Goal: Task Accomplishment & Management: Use online tool/utility

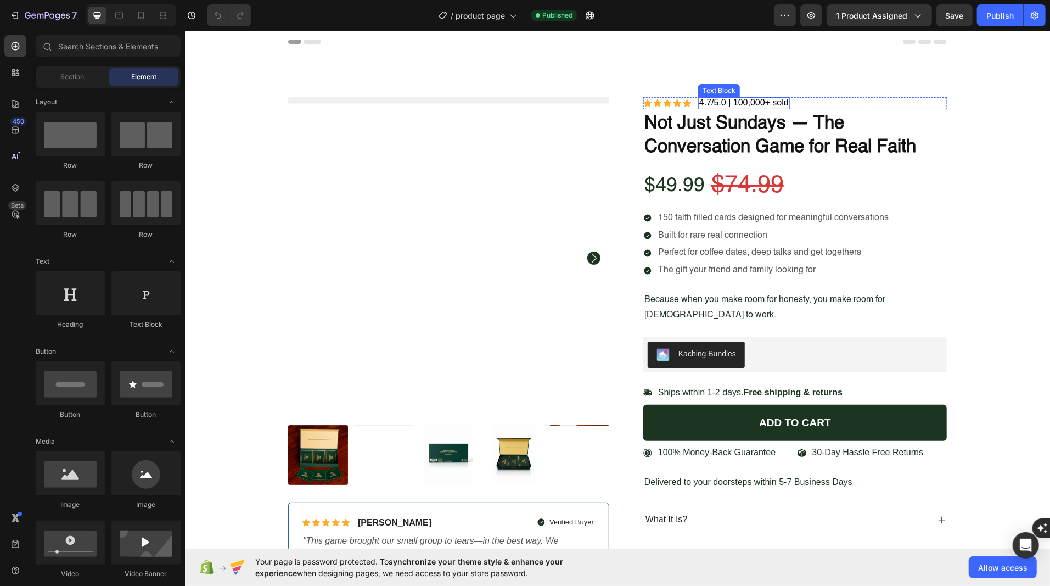
click at [703, 102] on span "4.7/5.0 | 100,000+ sold" at bounding box center [743, 101] width 89 height 9
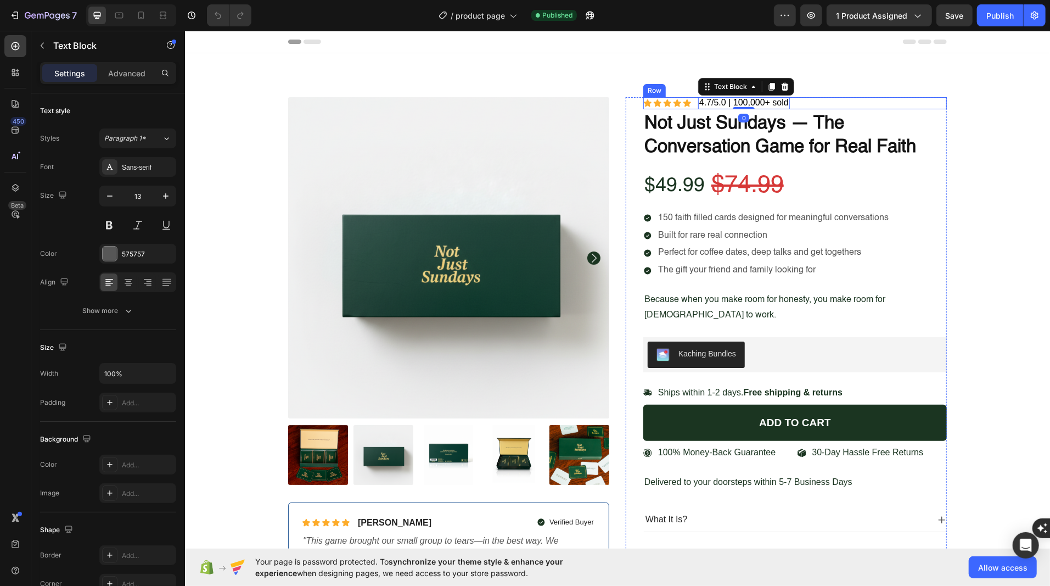
click at [821, 101] on div "Icon Icon Icon Icon Icon Icon List 4.7/5.0 | 100,000+ sold Text Block 0 Row" at bounding box center [794, 103] width 303 height 12
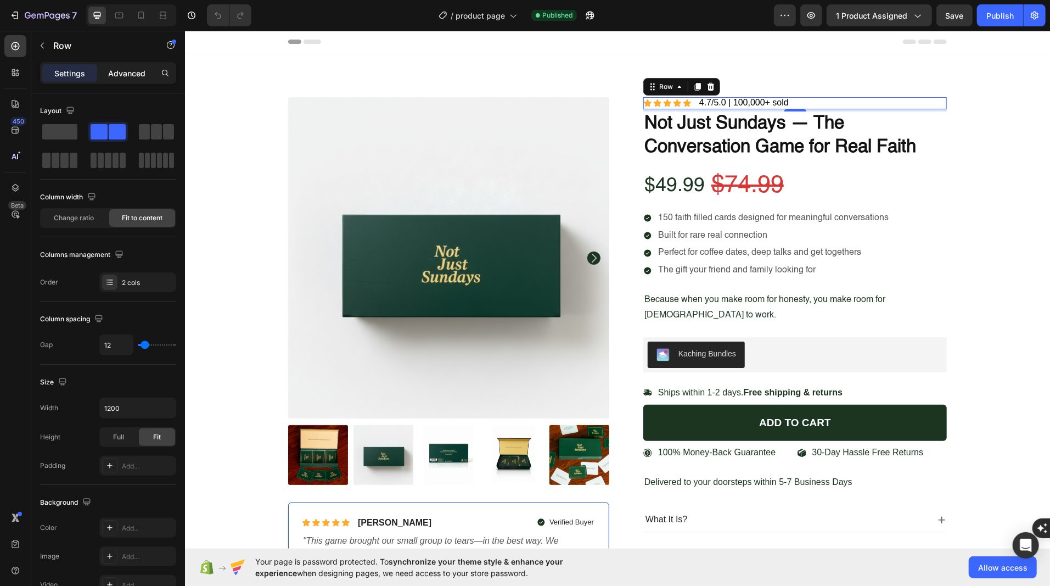
click at [118, 73] on p "Advanced" at bounding box center [126, 73] width 37 height 12
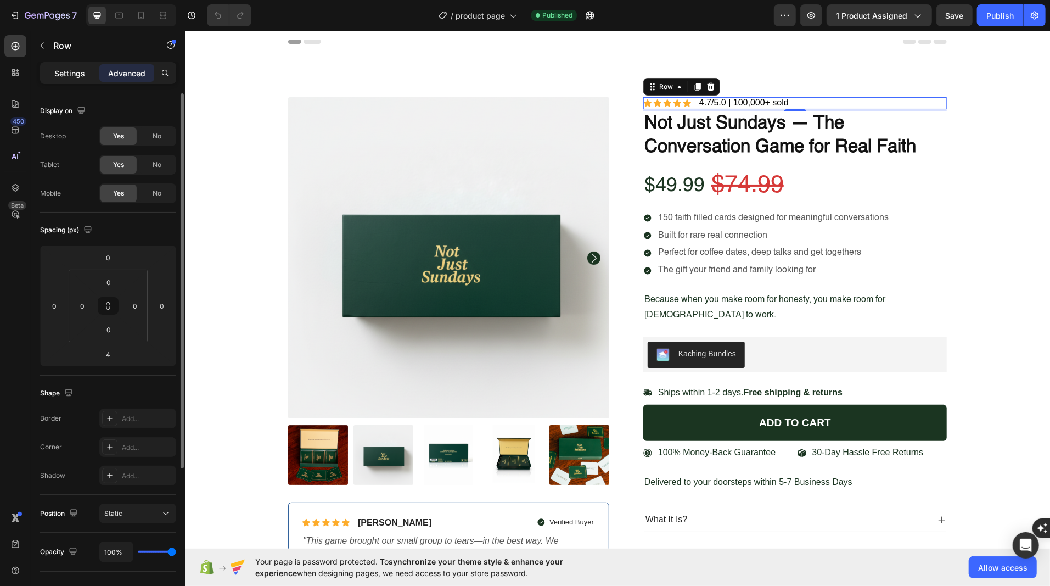
click at [62, 74] on p "Settings" at bounding box center [69, 73] width 31 height 12
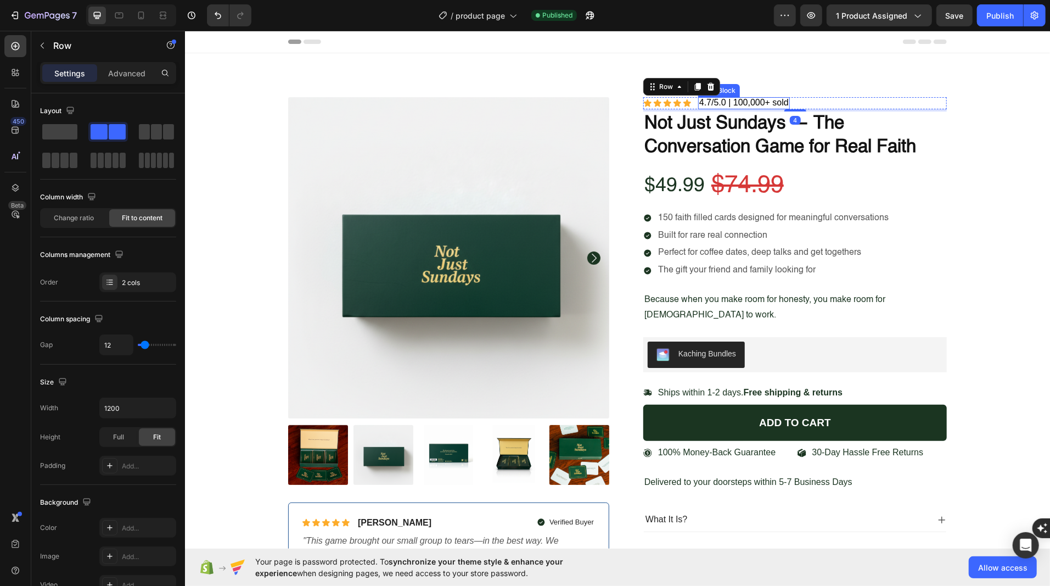
click at [755, 103] on span "4.7/5.0 | 100,000+ sold" at bounding box center [743, 101] width 89 height 9
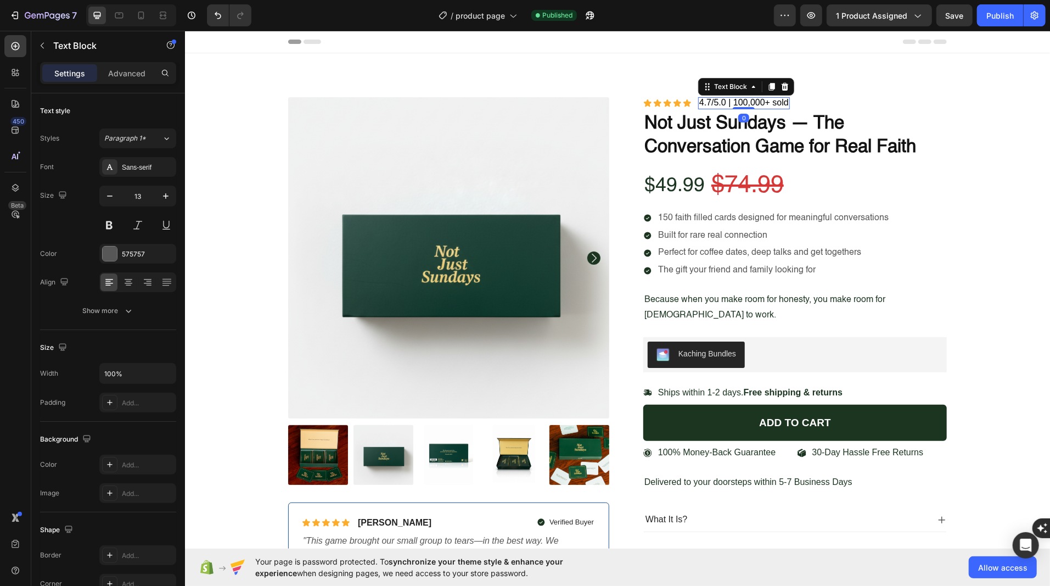
click at [755, 103] on span "4.7/5.0 | 100,000+ sold" at bounding box center [743, 101] width 89 height 9
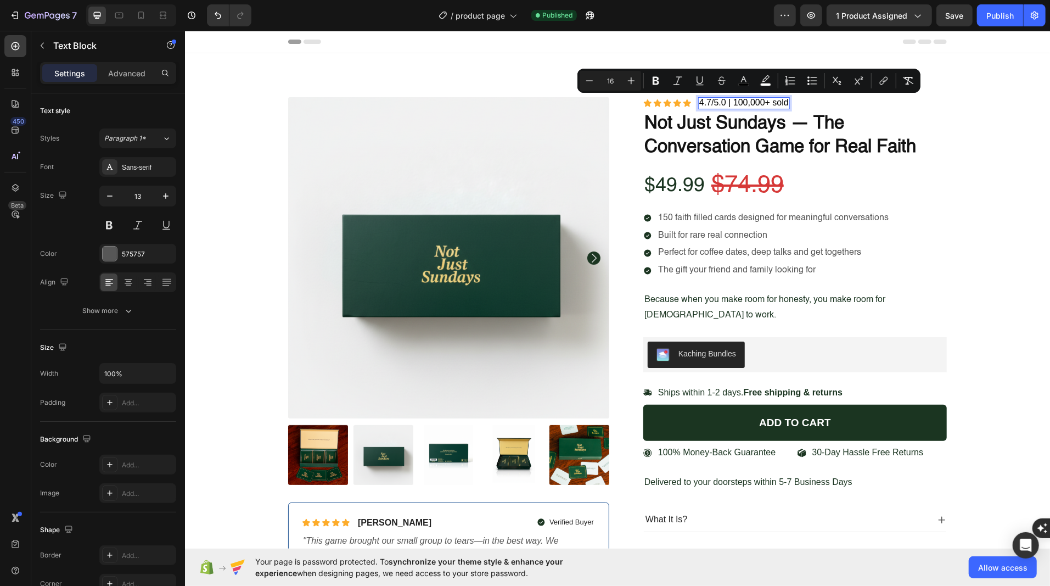
click at [775, 103] on span "4.7/5.0 | 100,000+ sold" at bounding box center [743, 101] width 89 height 9
drag, startPoint x: 728, startPoint y: 100, endPoint x: 787, endPoint y: 103, distance: 59.9
click at [787, 103] on span "4.7/5.0 | 100,000+ sold" at bounding box center [743, 101] width 89 height 9
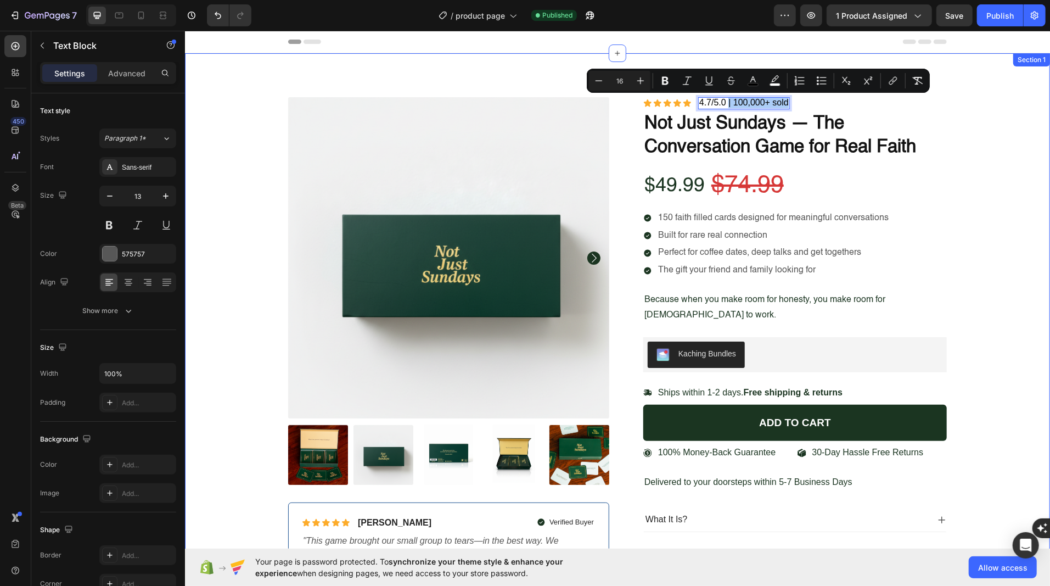
click at [236, 116] on div "Product Images Icon Icon Icon Icon Icon Icon List Briana M. Text Block Row Veri…" at bounding box center [617, 356] width 848 height 518
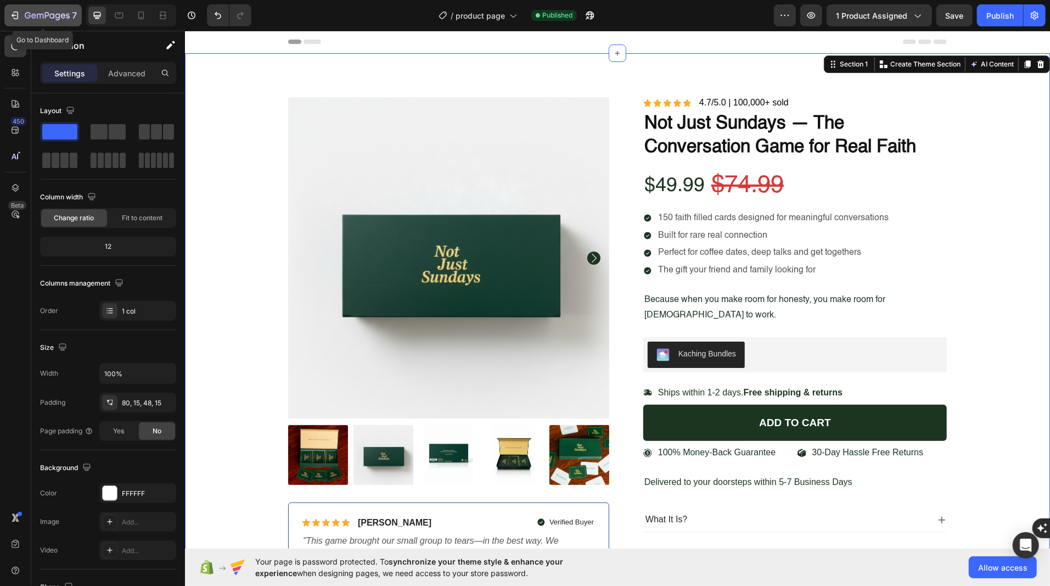
click at [19, 12] on icon "button" at bounding box center [14, 15] width 11 height 11
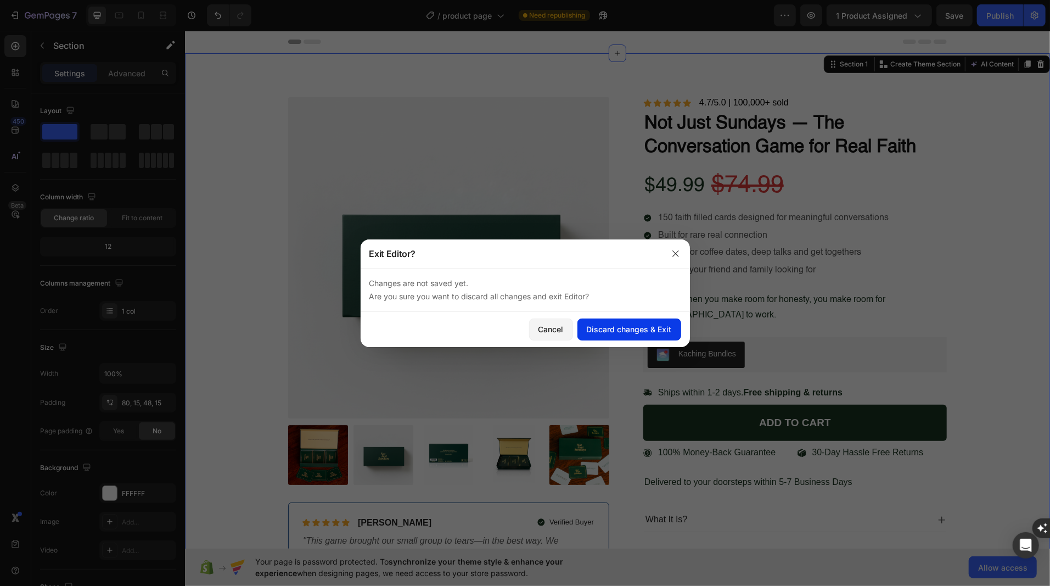
click at [628, 325] on div "Discard changes & Exit" at bounding box center [629, 329] width 85 height 12
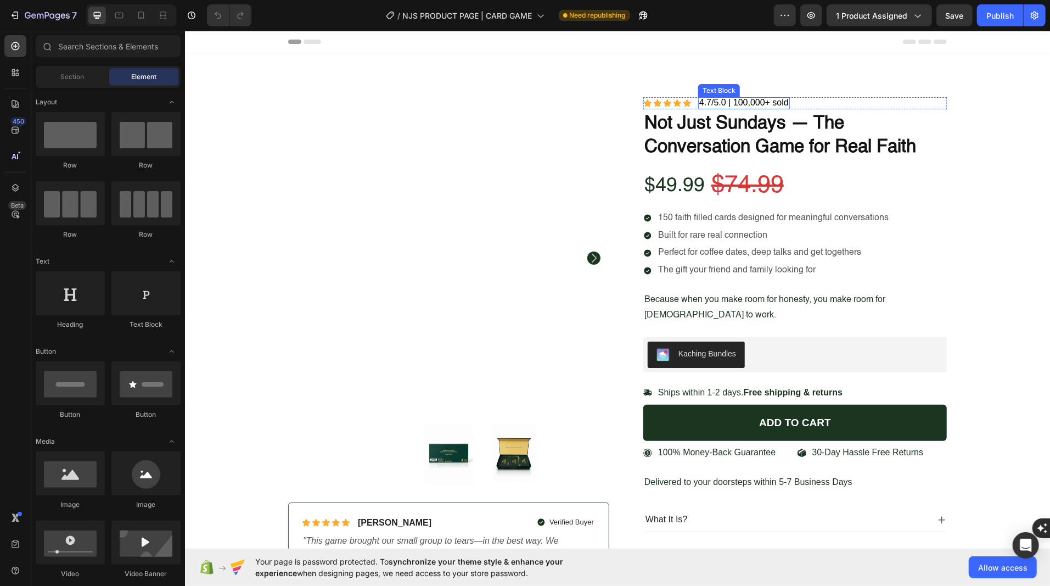
click at [745, 97] on div "4.7/5.0 | 100,000+ sold" at bounding box center [743, 103] width 92 height 12
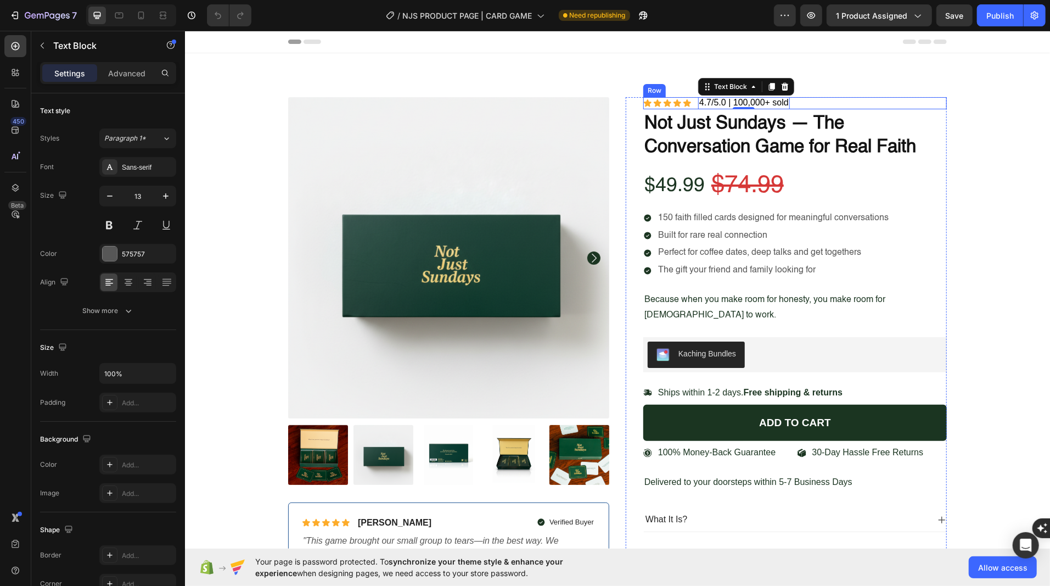
click at [814, 102] on div "Icon Icon Icon Icon Icon Icon List 4.7/5.0 | 100,000+ sold Text Block 0 Row" at bounding box center [794, 103] width 303 height 12
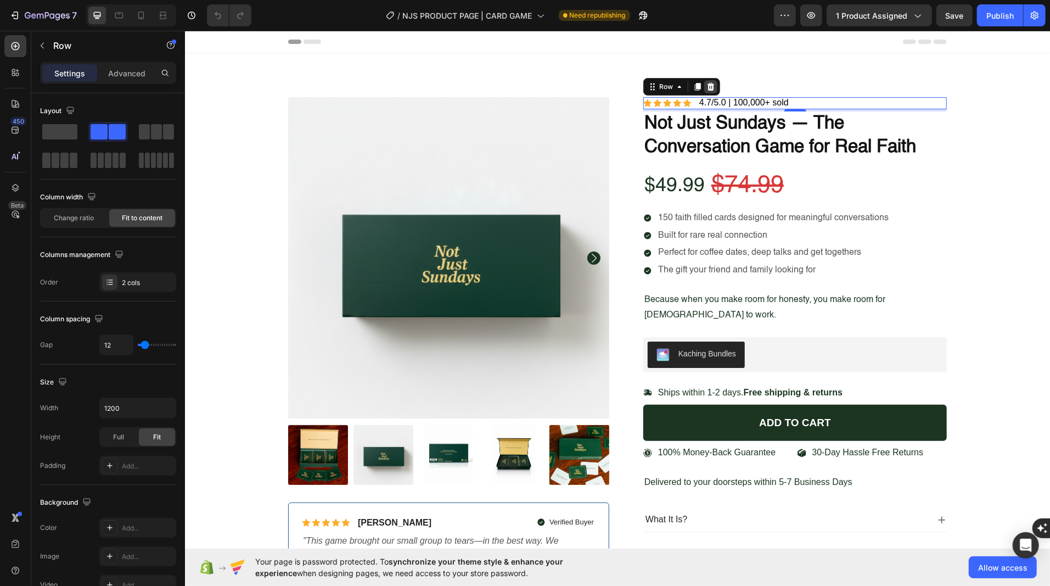
click at [709, 84] on icon at bounding box center [710, 86] width 7 height 8
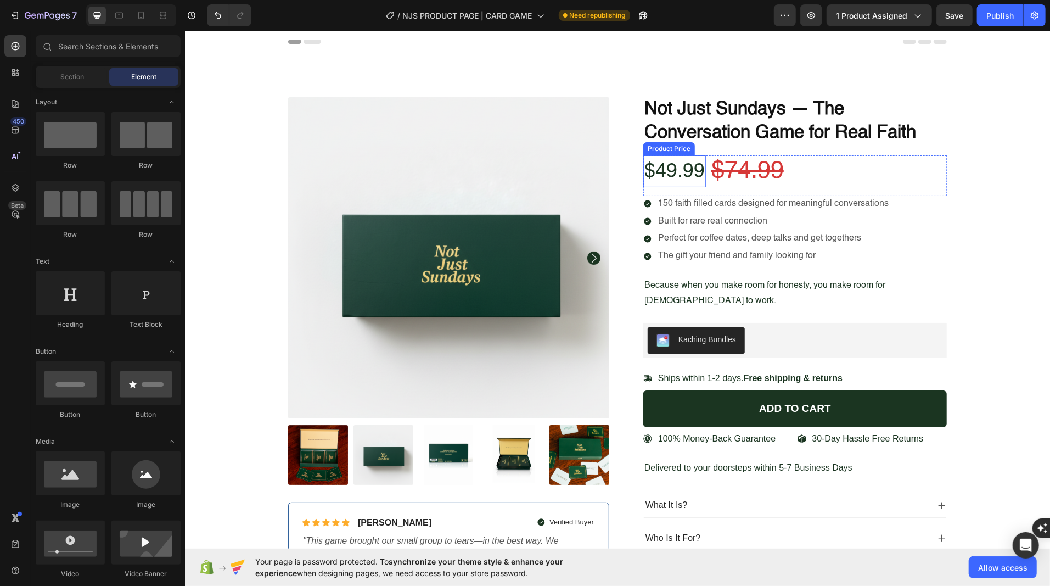
click at [678, 169] on div "$49.99" at bounding box center [674, 171] width 63 height 32
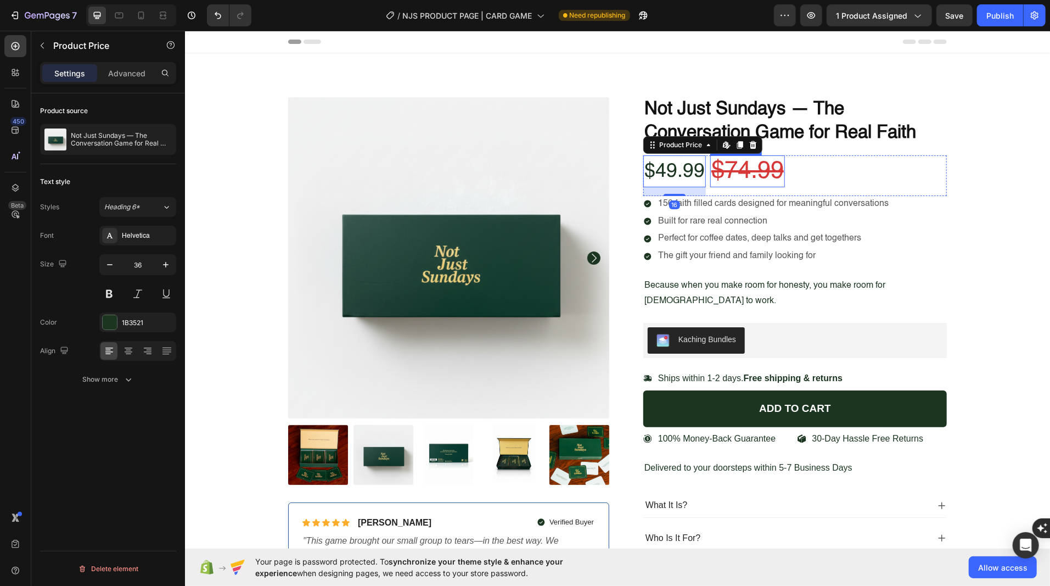
click at [740, 172] on div "$74.99" at bounding box center [747, 171] width 75 height 32
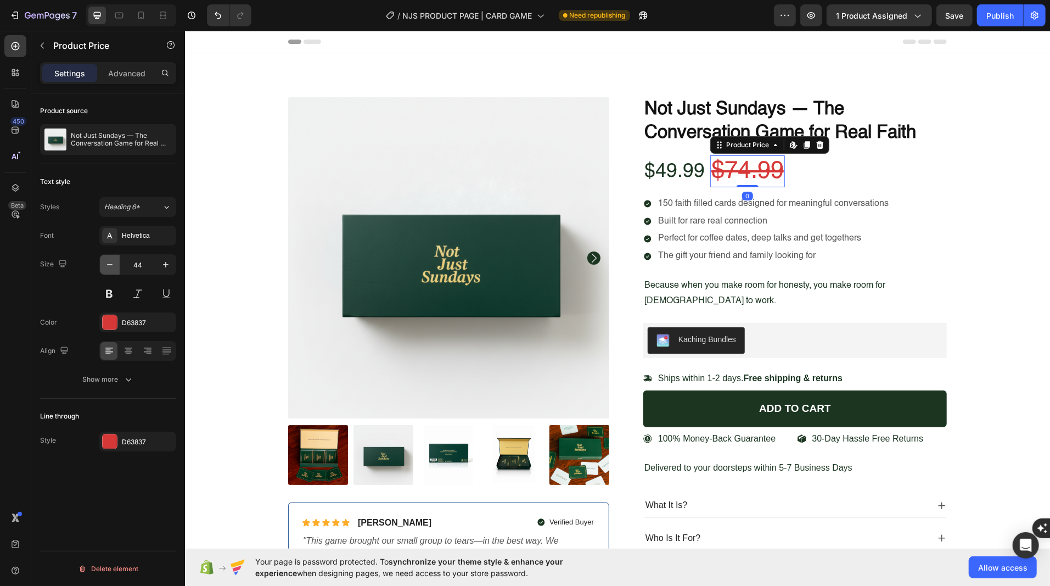
click at [116, 262] on button "button" at bounding box center [110, 265] width 20 height 20
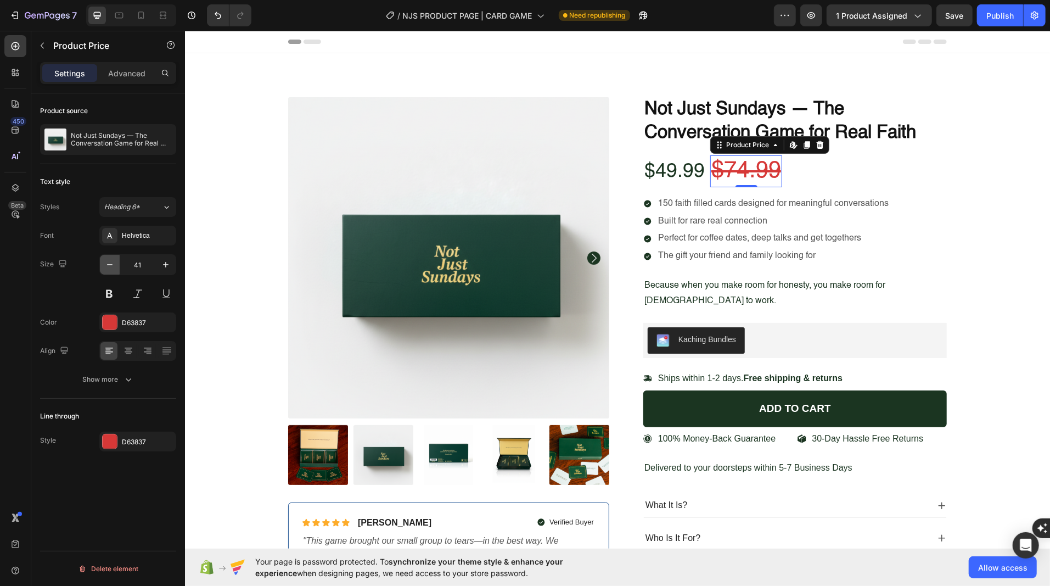
click at [116, 262] on button "button" at bounding box center [110, 265] width 20 height 20
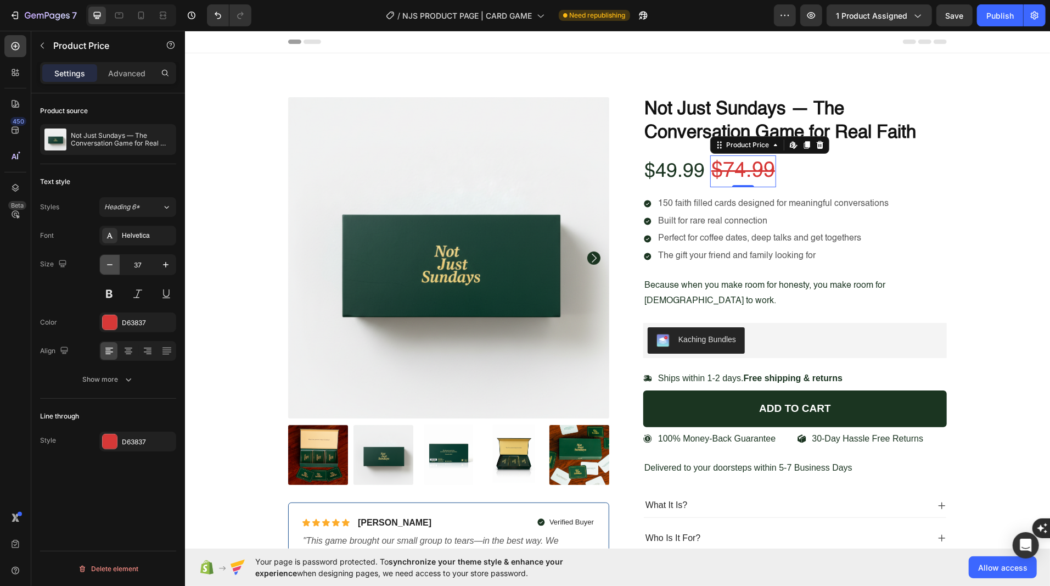
click at [116, 262] on button "button" at bounding box center [110, 265] width 20 height 20
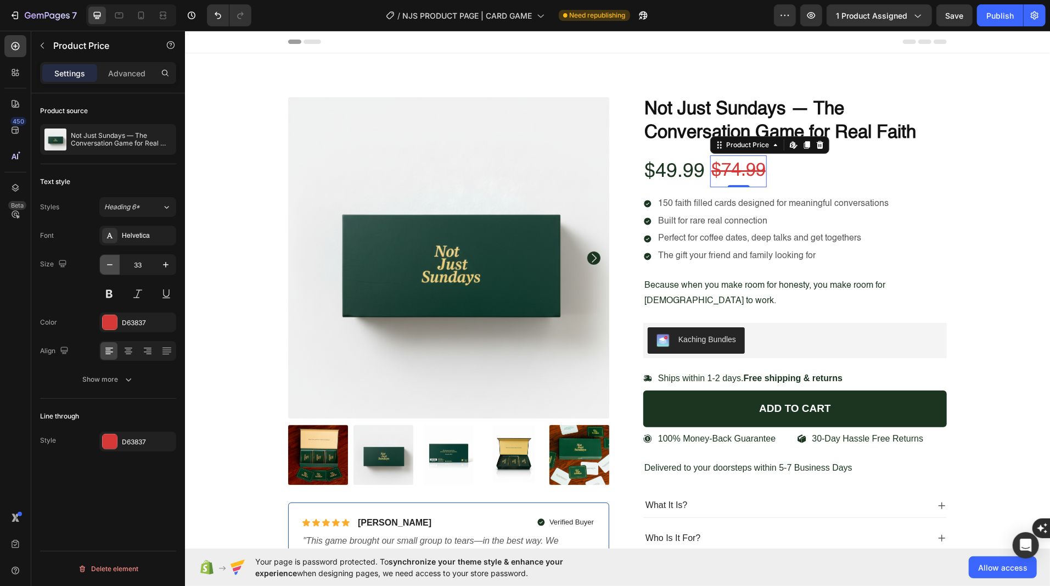
click at [116, 262] on button "button" at bounding box center [110, 265] width 20 height 20
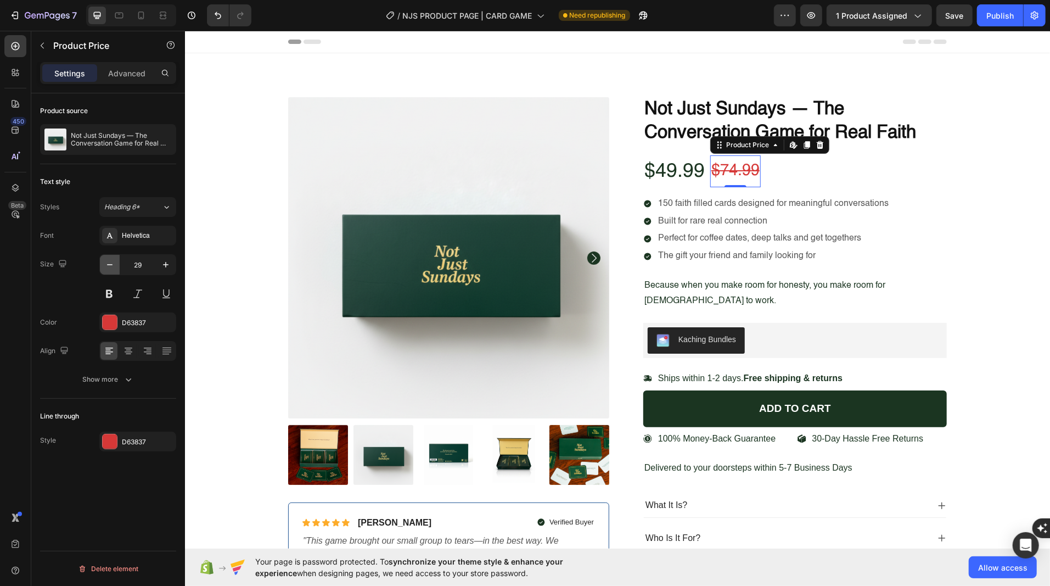
click at [112, 263] on icon "button" at bounding box center [109, 264] width 11 height 11
type input "27"
click at [822, 145] on icon at bounding box center [819, 144] width 9 height 9
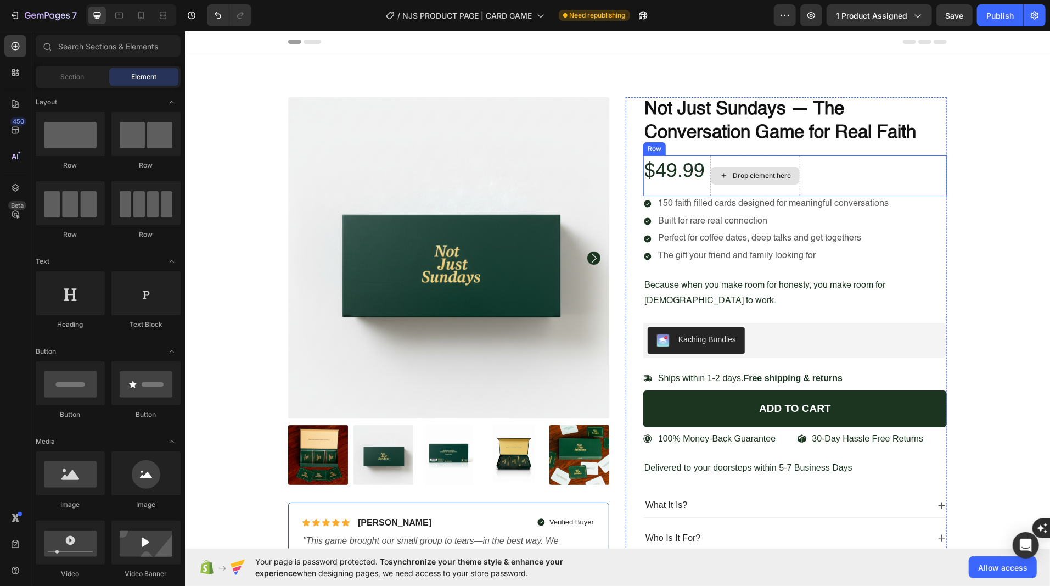
click at [768, 159] on div "Drop element here" at bounding box center [755, 175] width 90 height 41
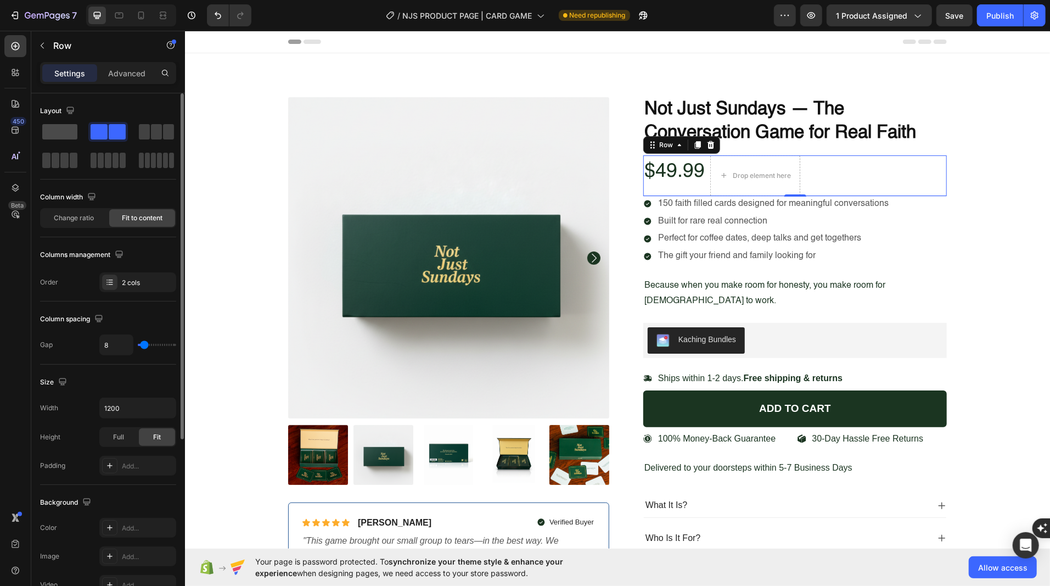
click at [69, 132] on span at bounding box center [59, 131] width 35 height 15
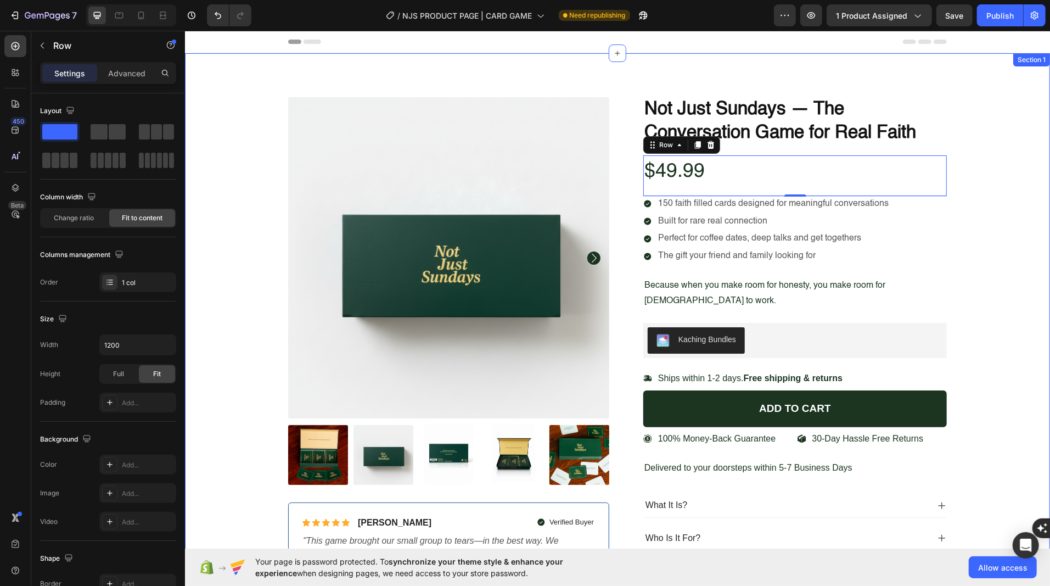
click at [1004, 216] on div "Product Images Icon Icon Icon Icon Icon Icon List [PERSON_NAME] Text Block Row …" at bounding box center [617, 349] width 848 height 504
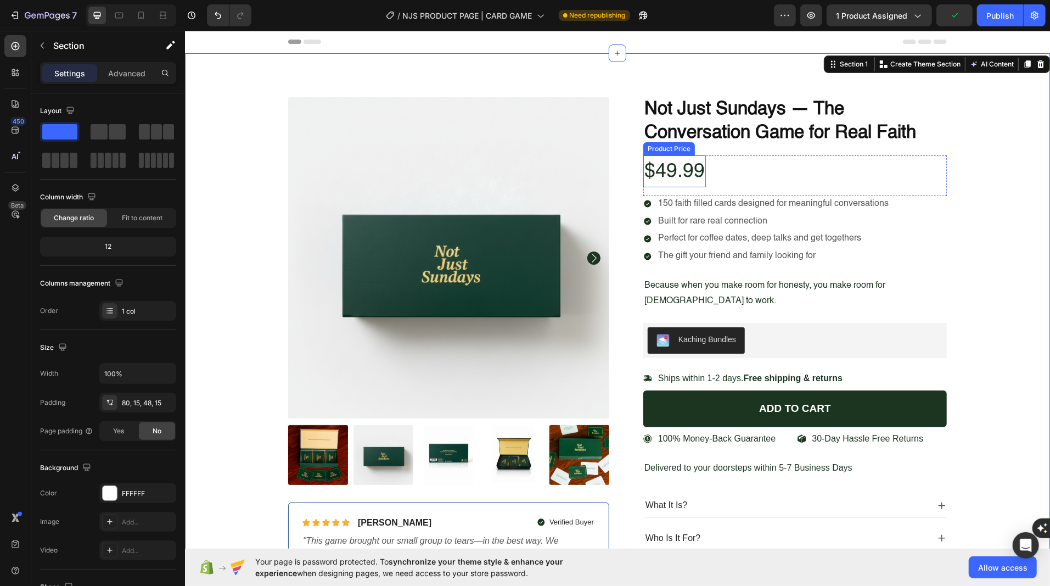
click at [655, 176] on div "$49.99" at bounding box center [674, 171] width 63 height 32
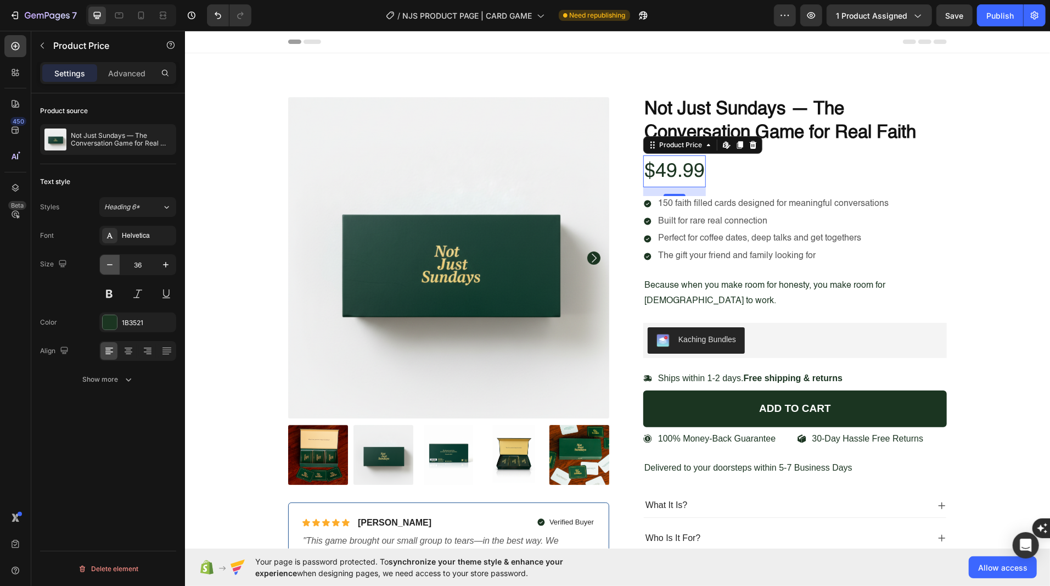
click at [110, 268] on icon "button" at bounding box center [109, 264] width 11 height 11
click at [166, 265] on icon "button" at bounding box center [165, 264] width 5 height 5
type input "36"
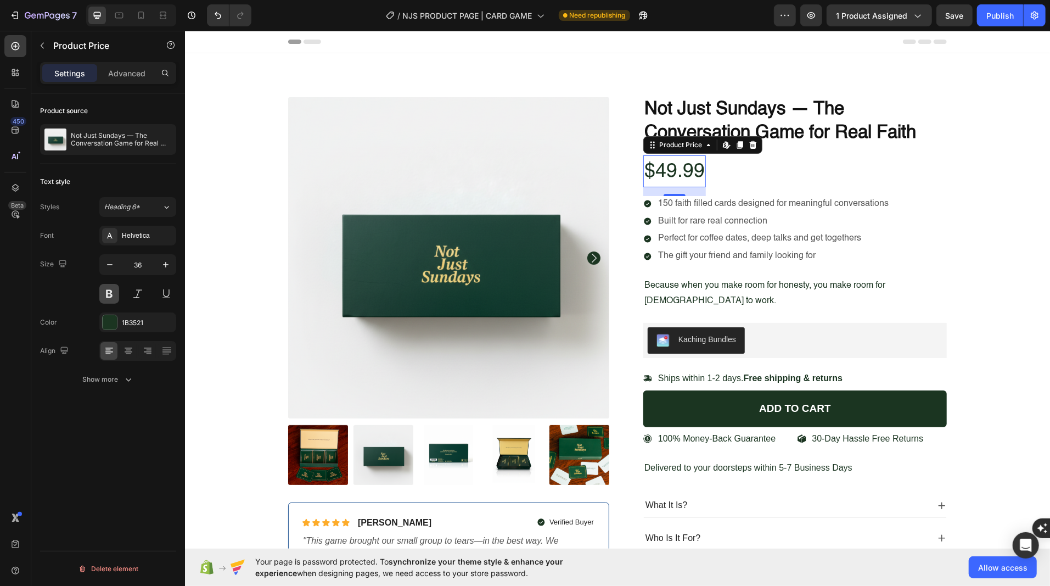
click at [109, 287] on button at bounding box center [109, 294] width 20 height 20
click at [753, 210] on div "150 faith filled cards designed for meaningful conversations Built for rare rea…" at bounding box center [766, 229] width 247 height 67
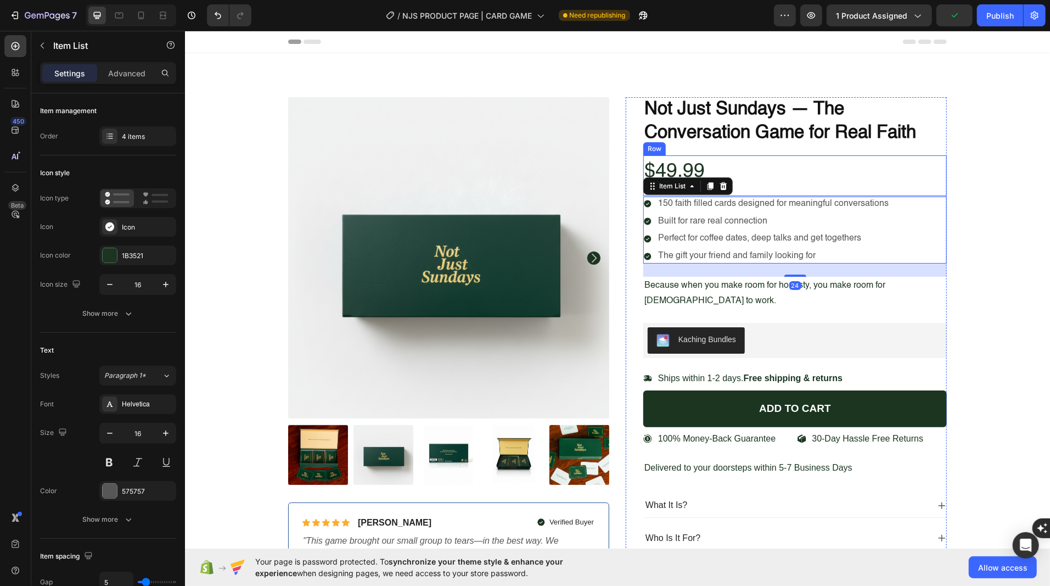
click at [818, 173] on div "$49.99 Product Price Product Price Row" at bounding box center [794, 175] width 303 height 41
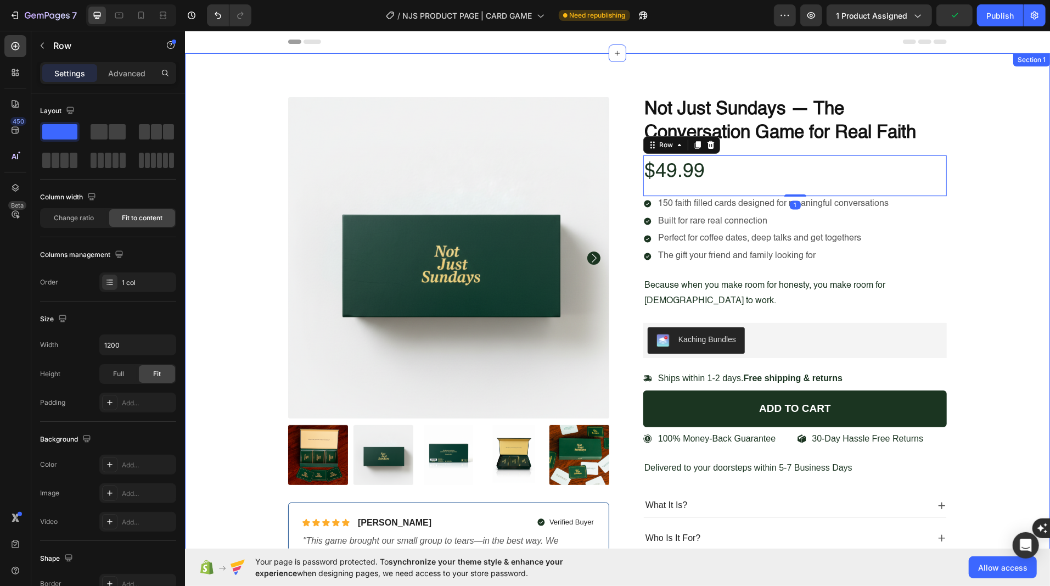
click at [978, 183] on div "Product Images Icon Icon Icon Icon Icon Icon List Briana M. Text Block Row Veri…" at bounding box center [617, 349] width 848 height 504
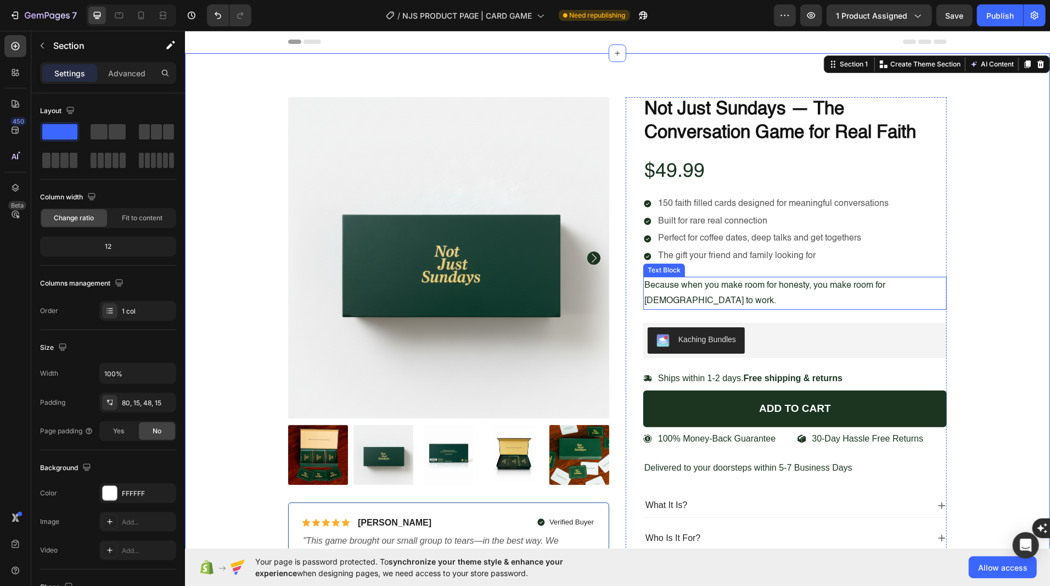
click at [725, 284] on span "Because when you make room for honesty, you make room for God to work." at bounding box center [764, 292] width 241 height 24
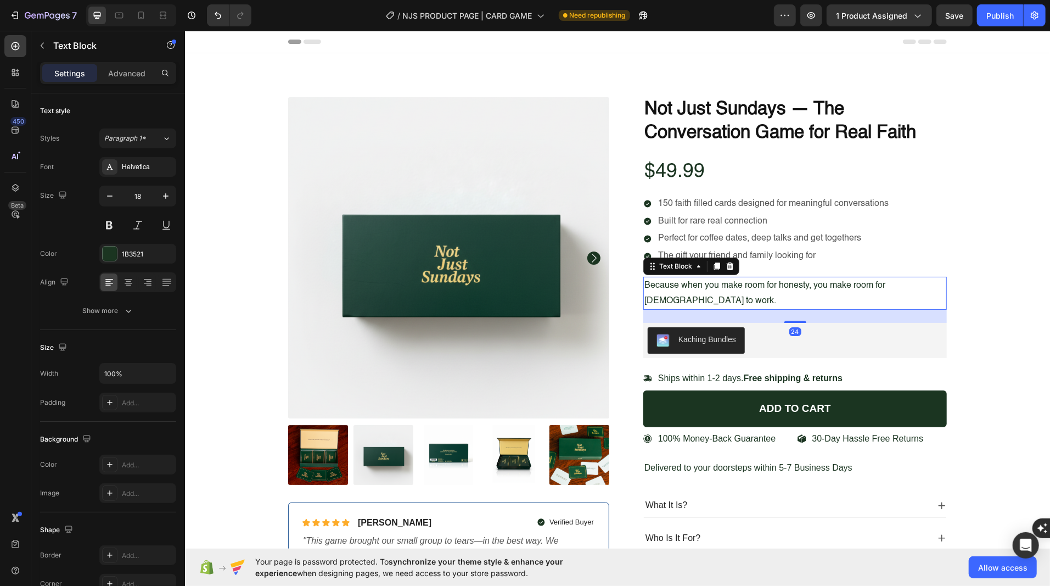
click at [722, 284] on span "Because when you make room for honesty, you make room for God to work." at bounding box center [764, 292] width 241 height 24
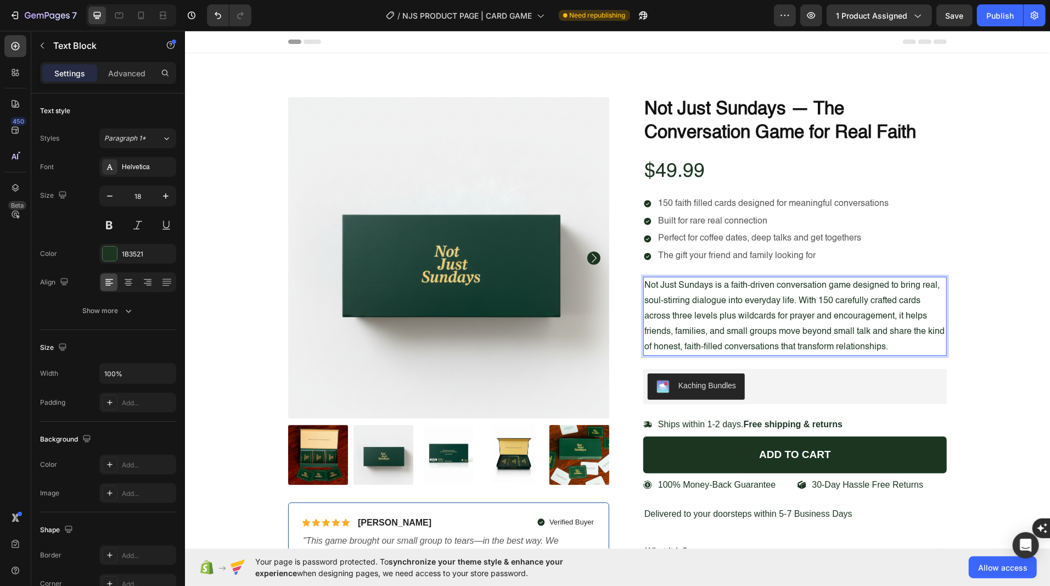
click at [722, 284] on span "Not Just Sundays is a faith-driven conversation game designed to bring real, so…" at bounding box center [794, 315] width 300 height 70
click at [982, 244] on div "Product Images Icon Icon Icon Icon Icon Icon List Briana M. Text Block Row Veri…" at bounding box center [617, 372] width 848 height 550
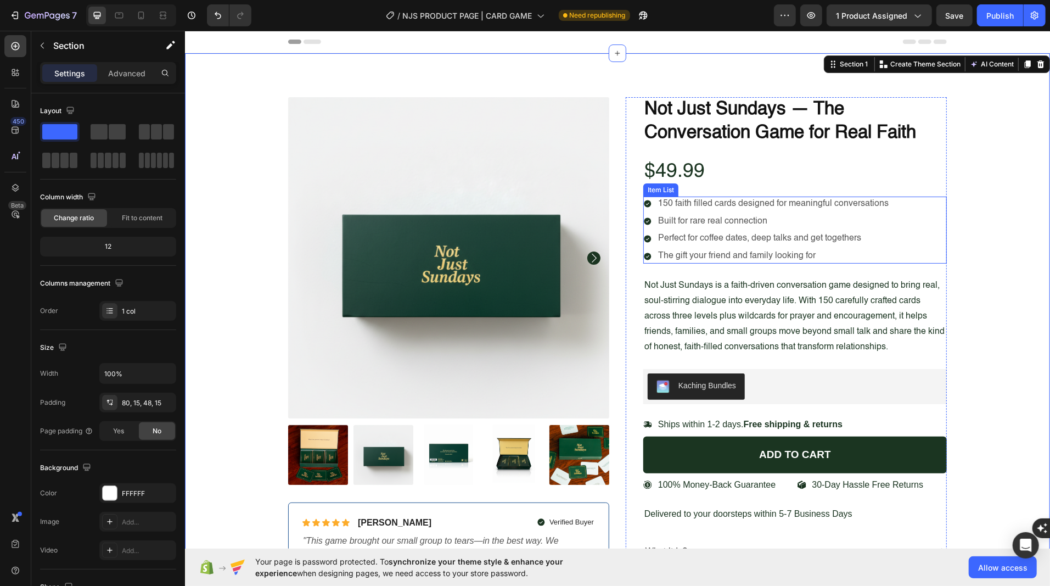
click at [749, 250] on p "The gift your friend and family looking for" at bounding box center [772, 256] width 230 height 12
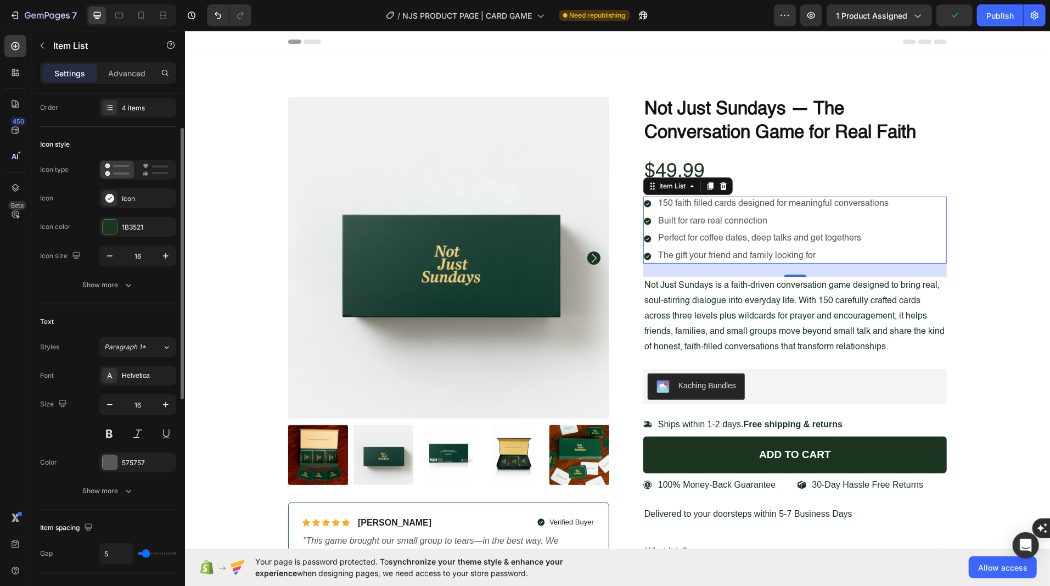
scroll to position [42, 0]
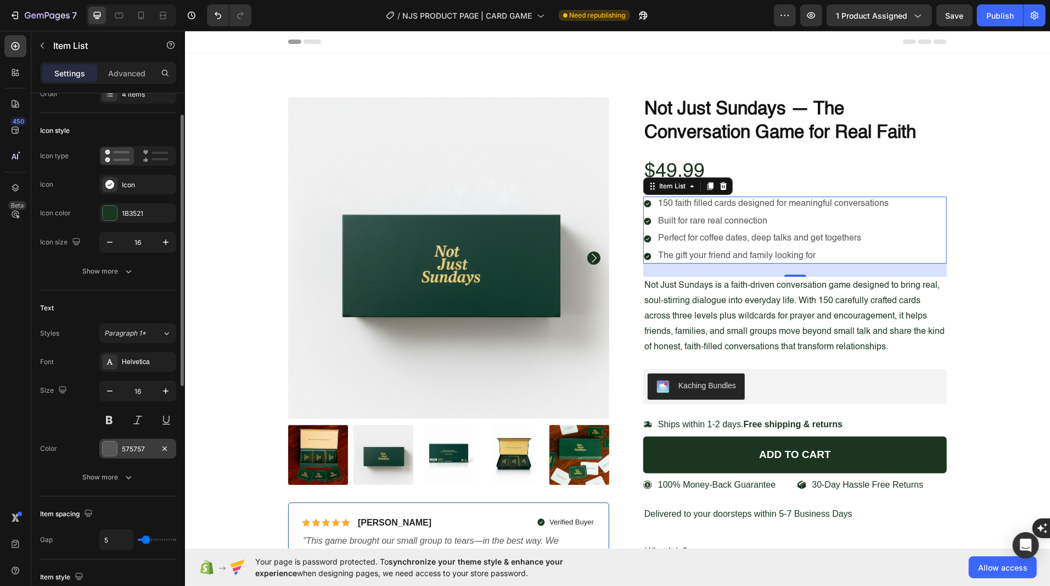
click at [107, 449] on div at bounding box center [110, 448] width 14 height 14
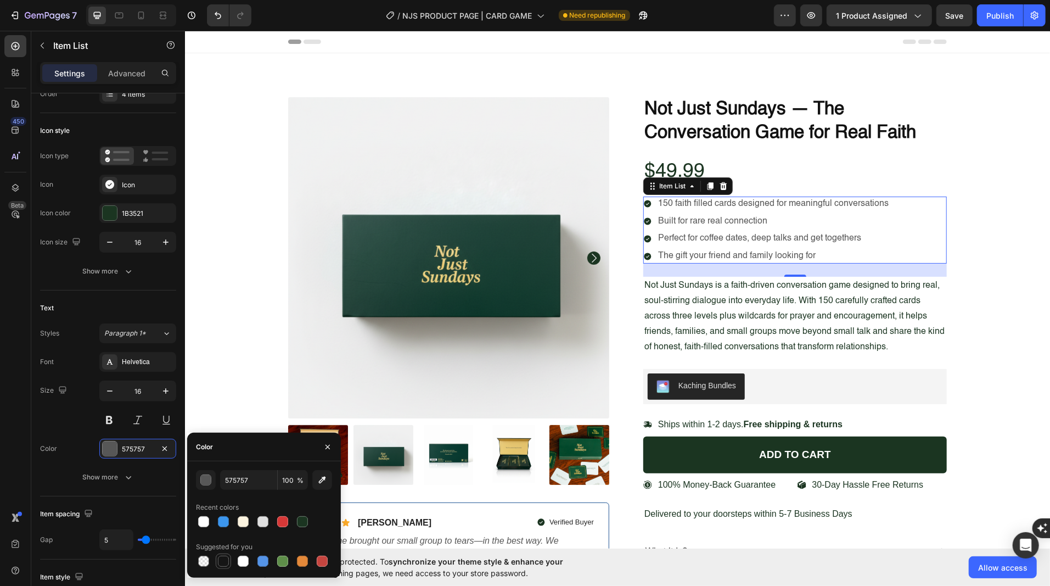
click at [223, 560] on div at bounding box center [223, 560] width 11 height 11
type input "151515"
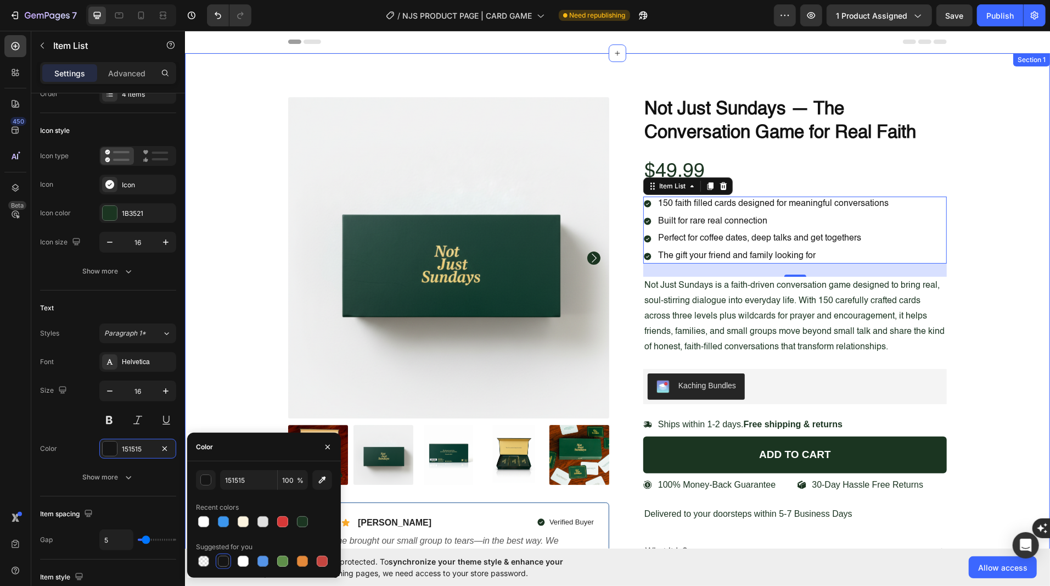
click at [978, 295] on div "Product Images Icon Icon Icon Icon Icon Icon List Briana M. Text Block Row Veri…" at bounding box center [617, 372] width 848 height 550
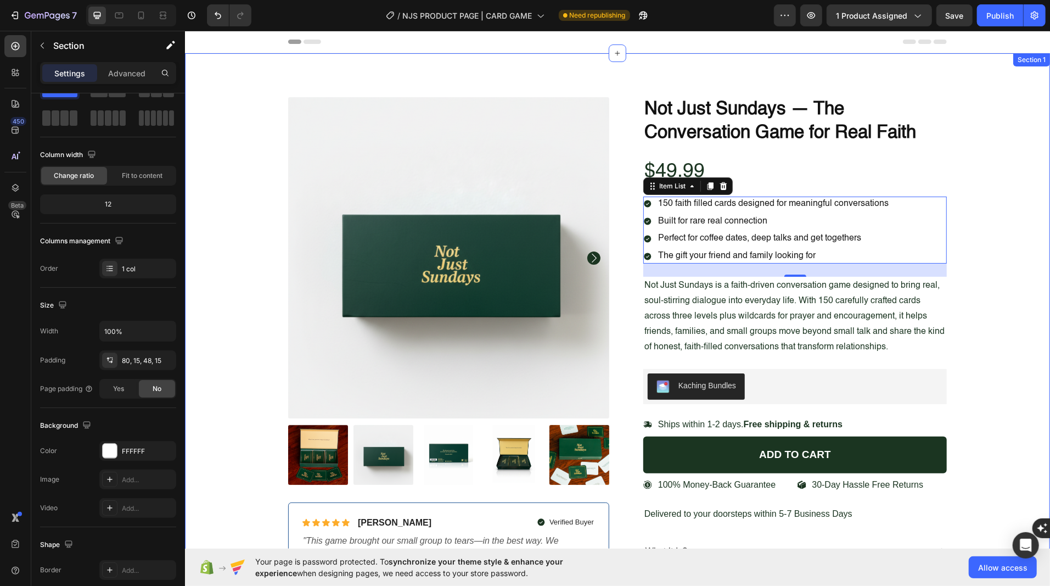
scroll to position [0, 0]
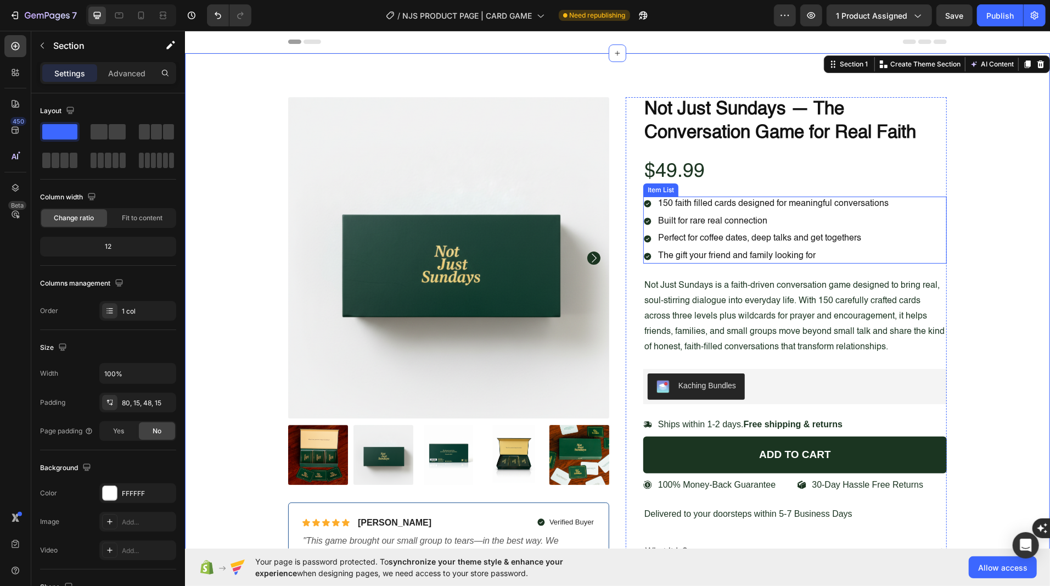
click at [730, 254] on p "The gift your friend and family looking for" at bounding box center [772, 256] width 230 height 12
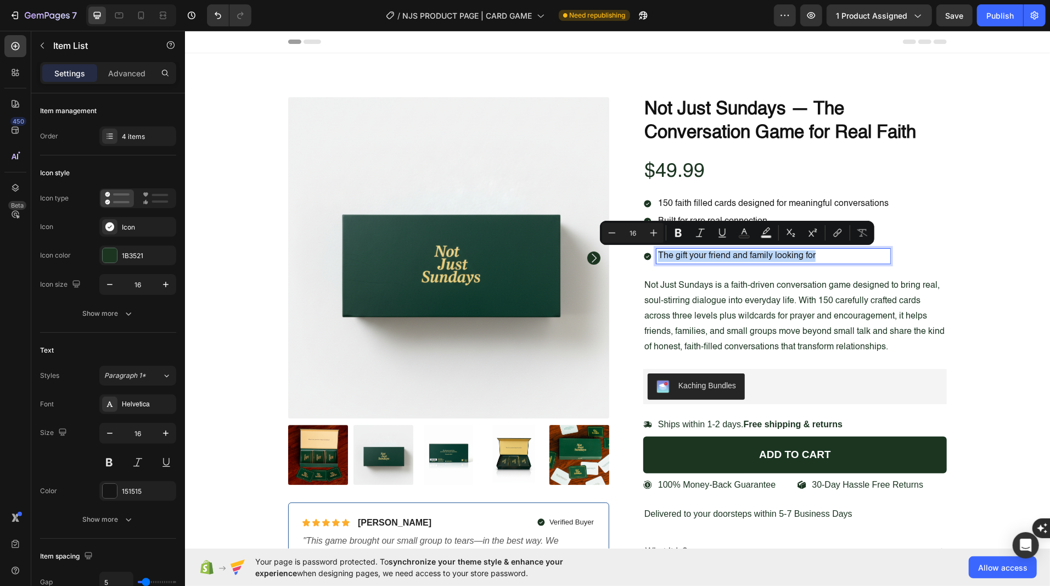
copy p "The gift your friend and family looking for"
click at [711, 257] on p "The gift your friend and family looking for" at bounding box center [772, 256] width 230 height 12
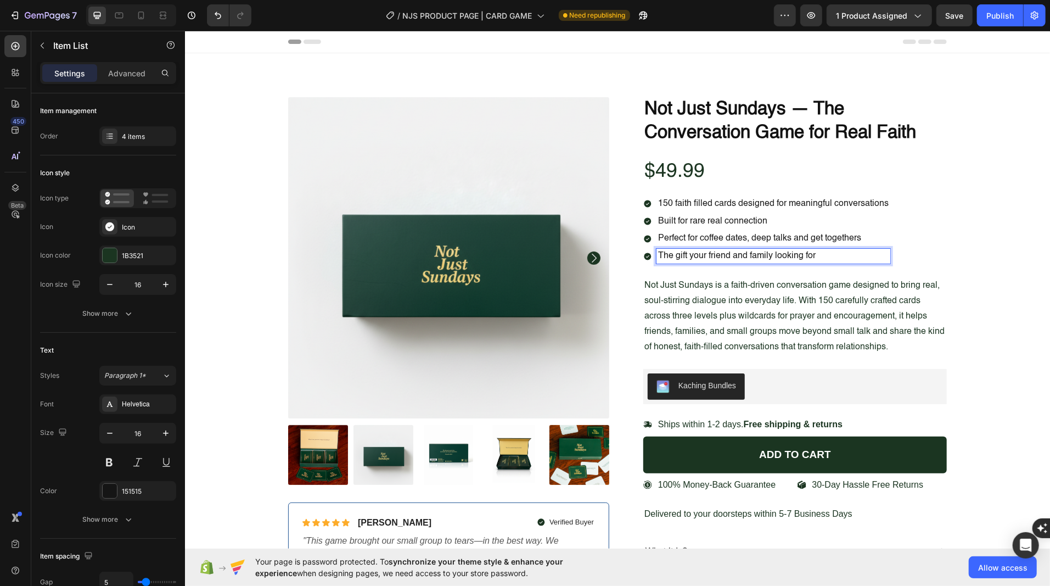
click at [728, 255] on p "The gift your friend and family looking for" at bounding box center [772, 256] width 230 height 12
click at [775, 253] on p "The gift your friends and family looking for" at bounding box center [772, 256] width 230 height 12
click at [987, 313] on div "Product Images Icon Icon Icon Icon Icon Icon List Briana M. Text Block Row Veri…" at bounding box center [617, 372] width 848 height 550
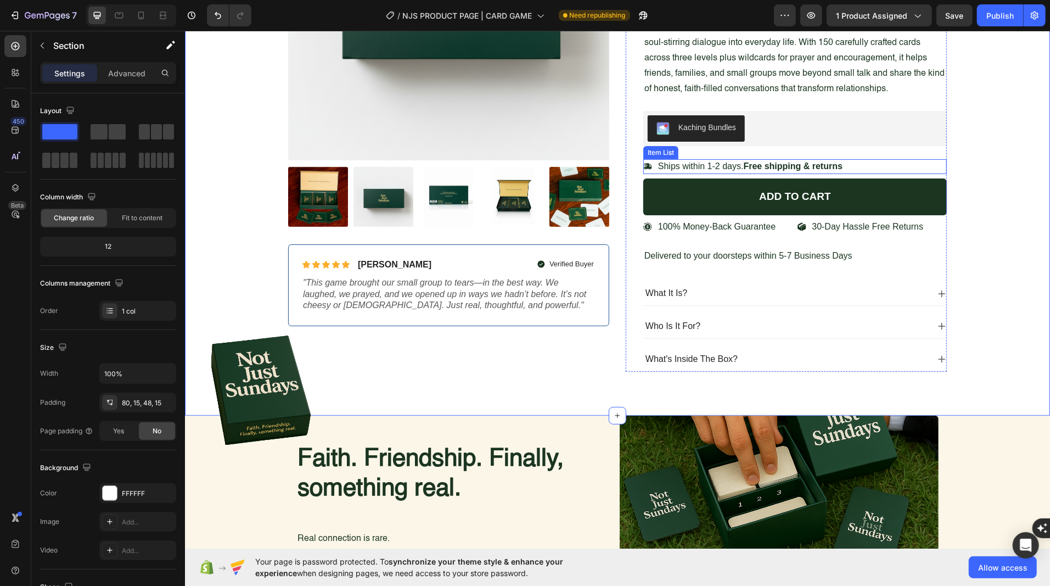
scroll to position [260, 0]
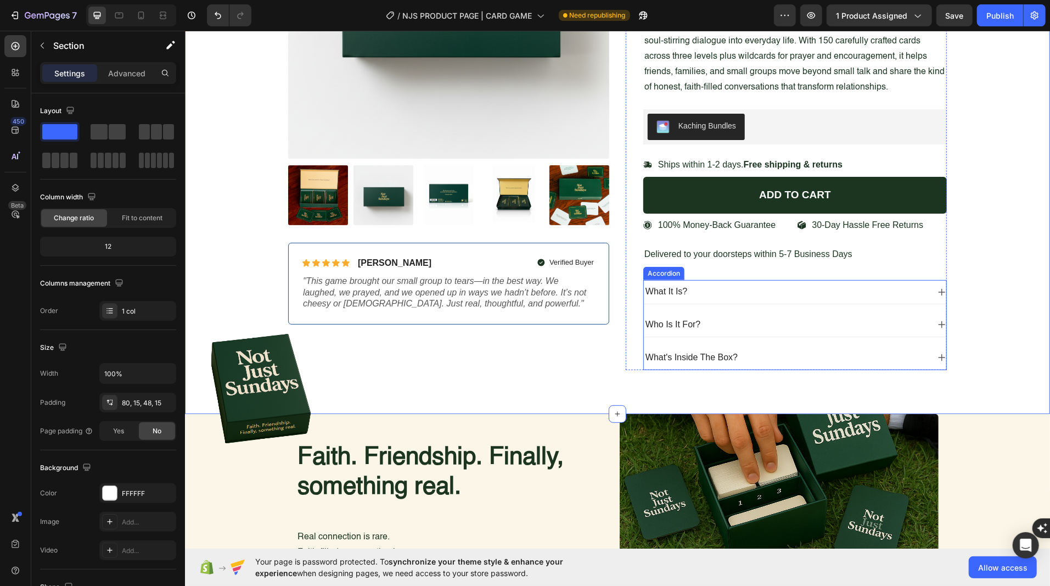
click at [937, 289] on icon at bounding box center [941, 291] width 9 height 9
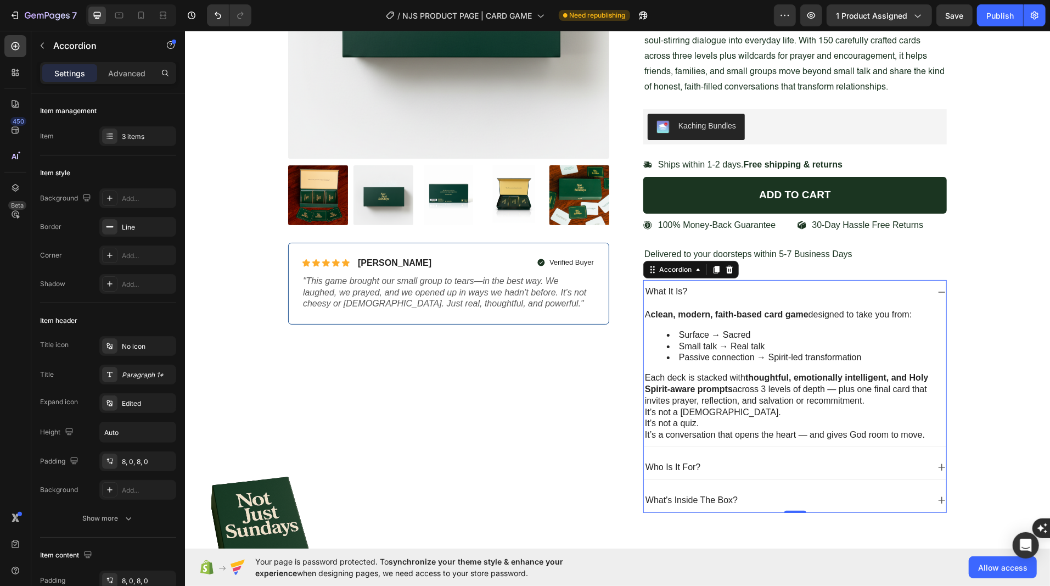
click at [937, 289] on icon at bounding box center [941, 291] width 9 height 9
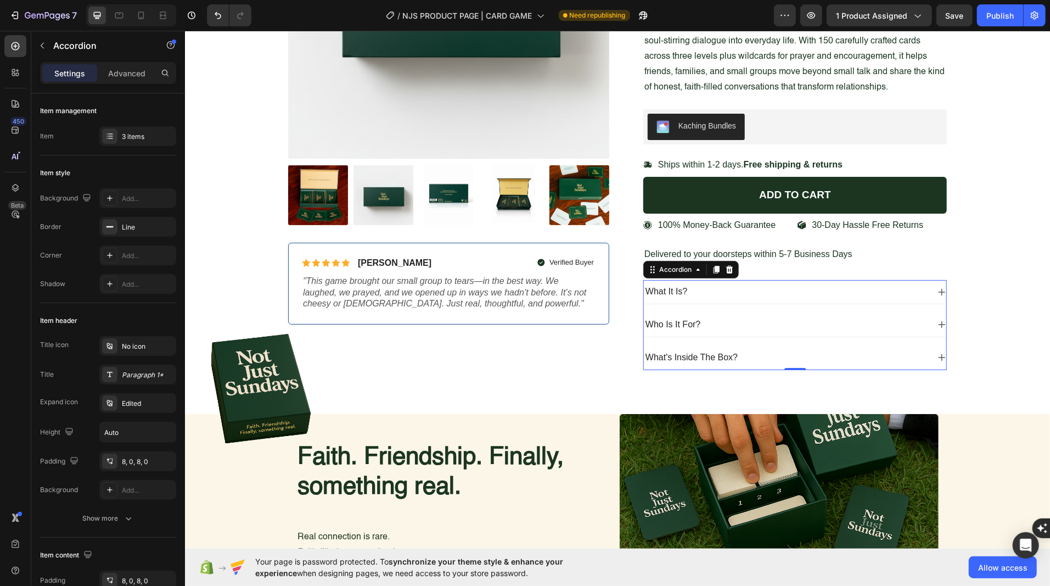
click at [939, 319] on icon at bounding box center [941, 323] width 9 height 9
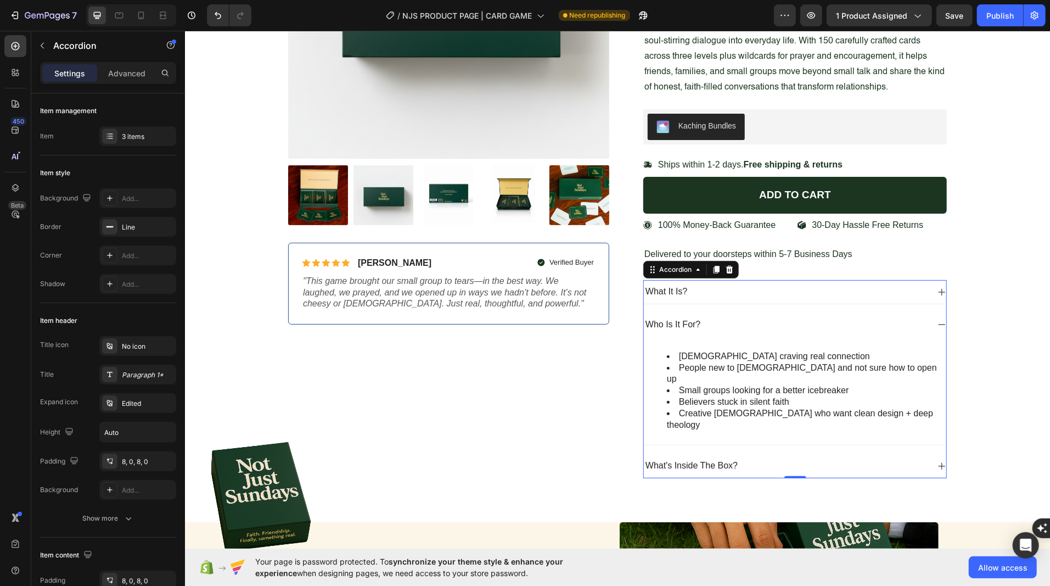
click at [939, 319] on icon at bounding box center [941, 323] width 9 height 9
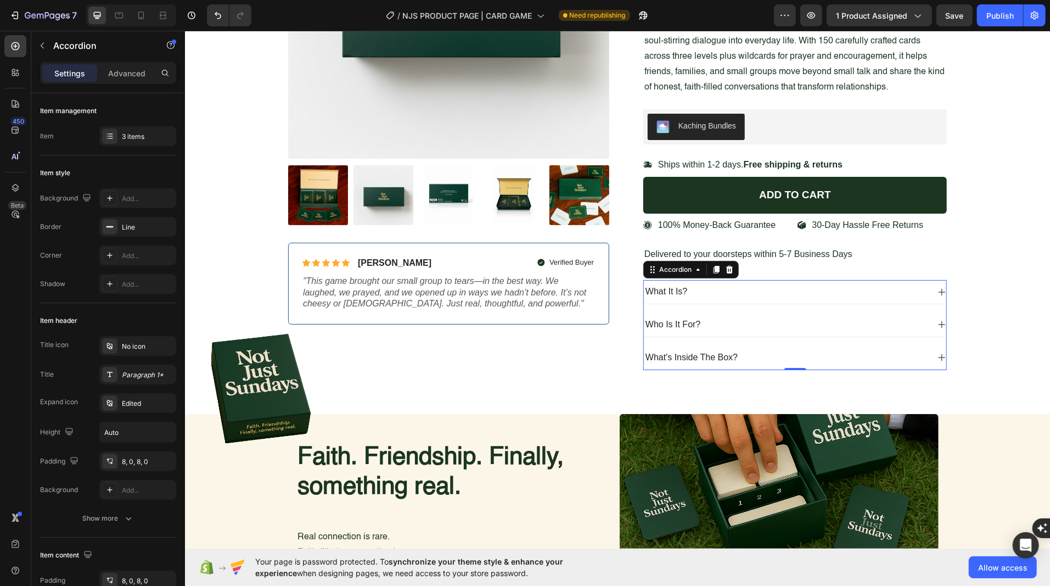
click at [938, 352] on icon at bounding box center [941, 356] width 9 height 9
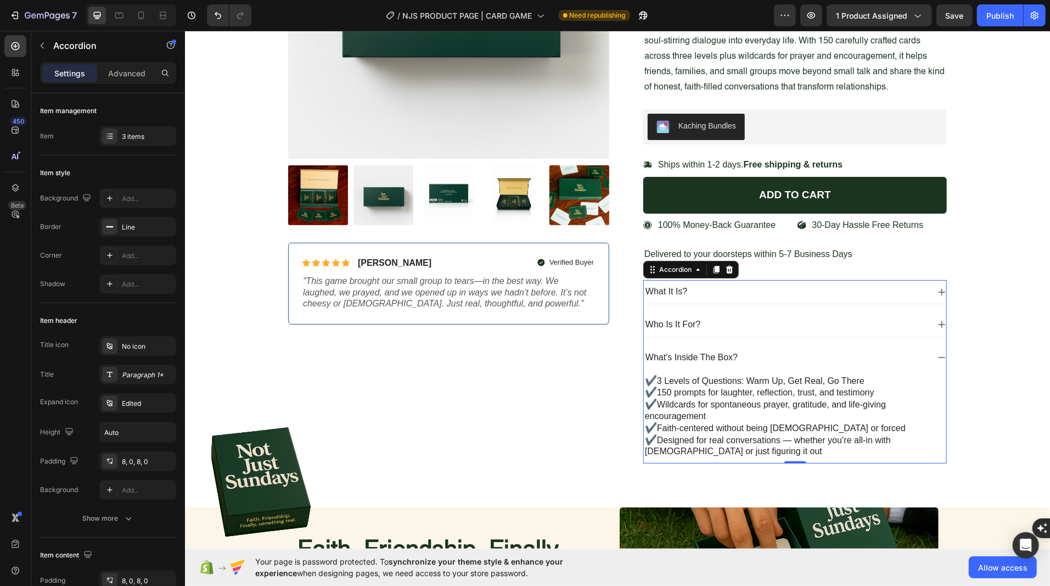
scroll to position [300, 0]
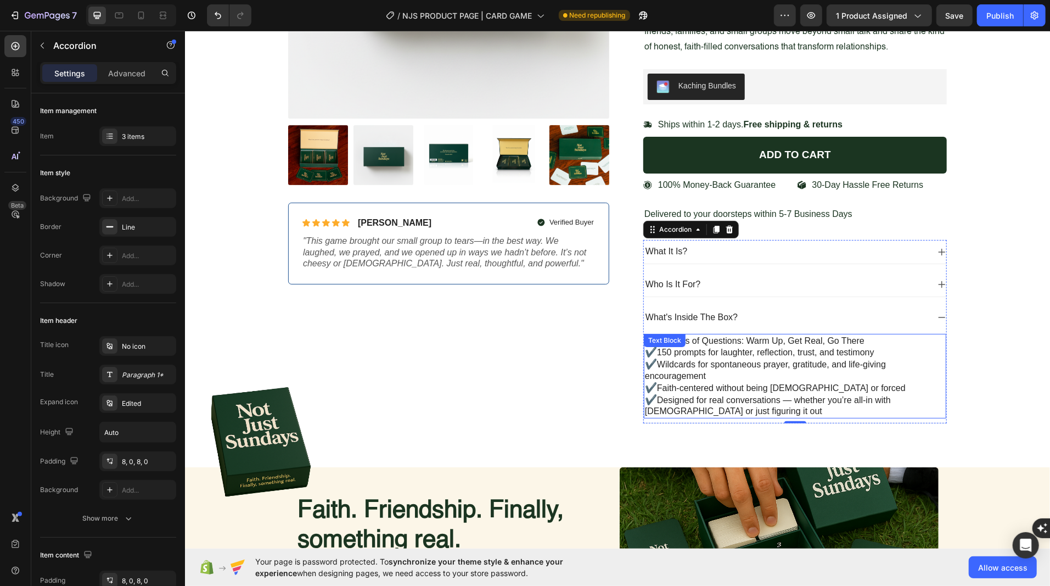
click at [727, 401] on p "✔️ Designed for real conversations — whether you’re all-in with God or just fig…" at bounding box center [794, 405] width 300 height 24
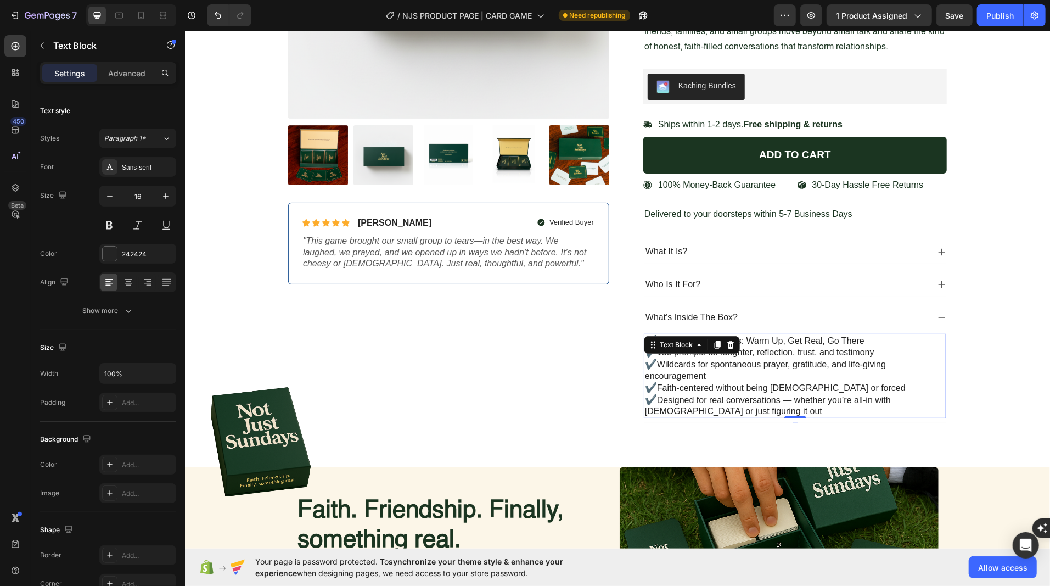
click at [712, 407] on p "✔️ Designed for real conversations — whether you’re all-in with God or just fig…" at bounding box center [794, 405] width 300 height 24
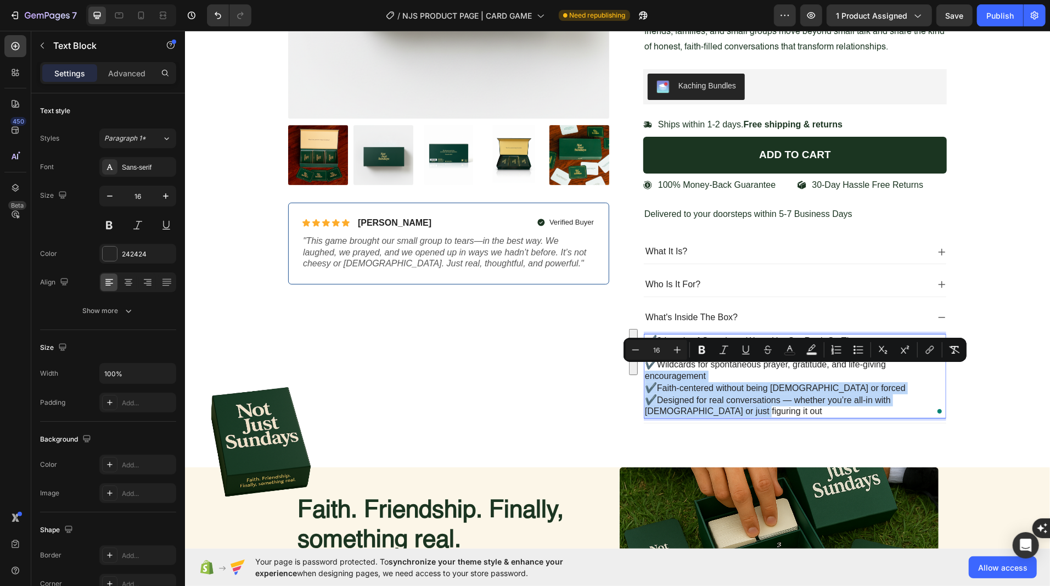
drag, startPoint x: 712, startPoint y: 407, endPoint x: 645, endPoint y: 368, distance: 77.5
click at [645, 368] on div "✔️ 3 Levels of Questions: Warm Up, Get Real, Go There ✔️ 150 prompts for laught…" at bounding box center [794, 375] width 302 height 85
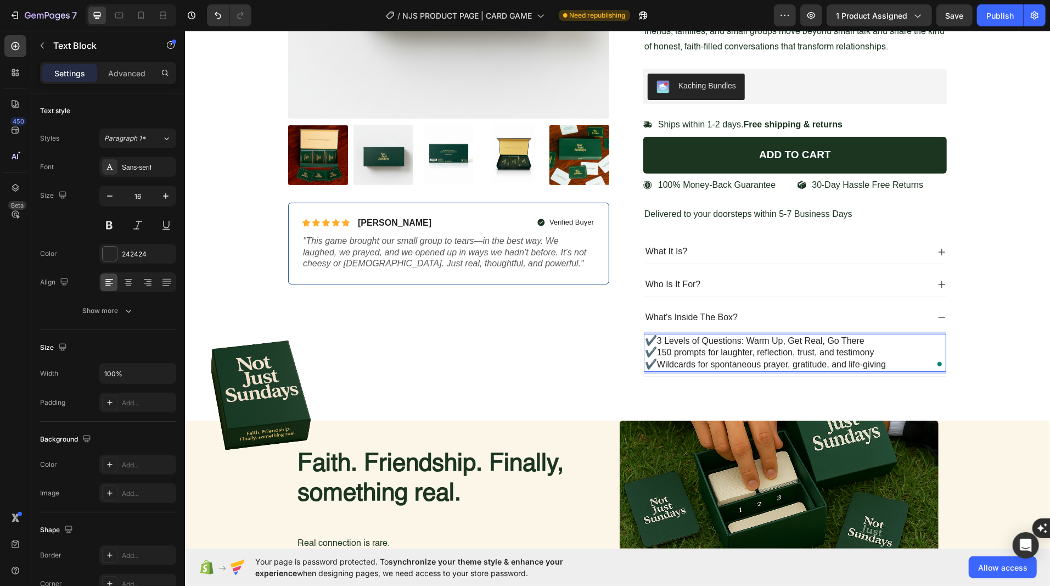
click at [657, 360] on p "✔️ Wildcards for spontaneous prayer, gratitude, and life-giving" at bounding box center [794, 364] width 300 height 12
click at [671, 346] on p "✔️ 150 prompts for laughter, reflection, trust, and testimony" at bounding box center [794, 352] width 300 height 12
drag, startPoint x: 879, startPoint y: 345, endPoint x: 809, endPoint y: 345, distance: 69.1
click at [809, 346] on p "✔️ 150 prompts for laughter, reflection, trust, and testimony" at bounding box center [794, 352] width 300 height 12
click at [657, 346] on p "✔️ 150 prompts for laughter, reflection, trust, and testimony" at bounding box center [794, 352] width 300 height 12
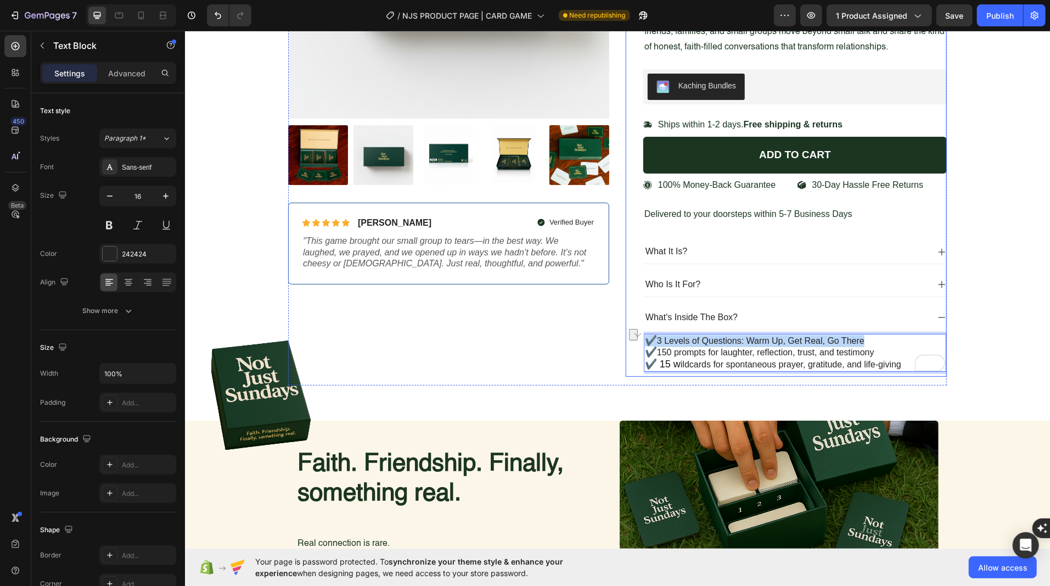
drag, startPoint x: 875, startPoint y: 336, endPoint x: 640, endPoint y: 336, distance: 234.9
click at [640, 336] on div "Not Just Sundays — The Conversation Game for Real Faith Product Title $49.99 Pr…" at bounding box center [785, 86] width 321 height 579
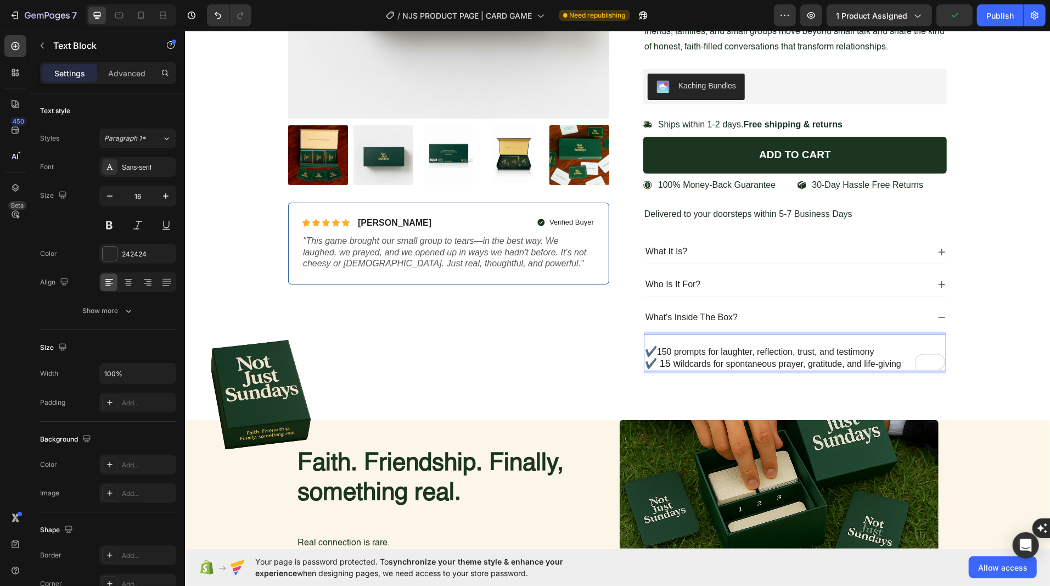
click at [659, 346] on p "✔️ 150 prompts for laughter, reflection, trust, and testimony" at bounding box center [794, 351] width 300 height 12
click at [660, 336] on p "Rich Text Editor. Editing area: main" at bounding box center [794, 340] width 300 height 12
click at [673, 348] on p "✔️ 150 prompts for laughter, reflection, trust, and testimony" at bounding box center [794, 351] width 300 height 12
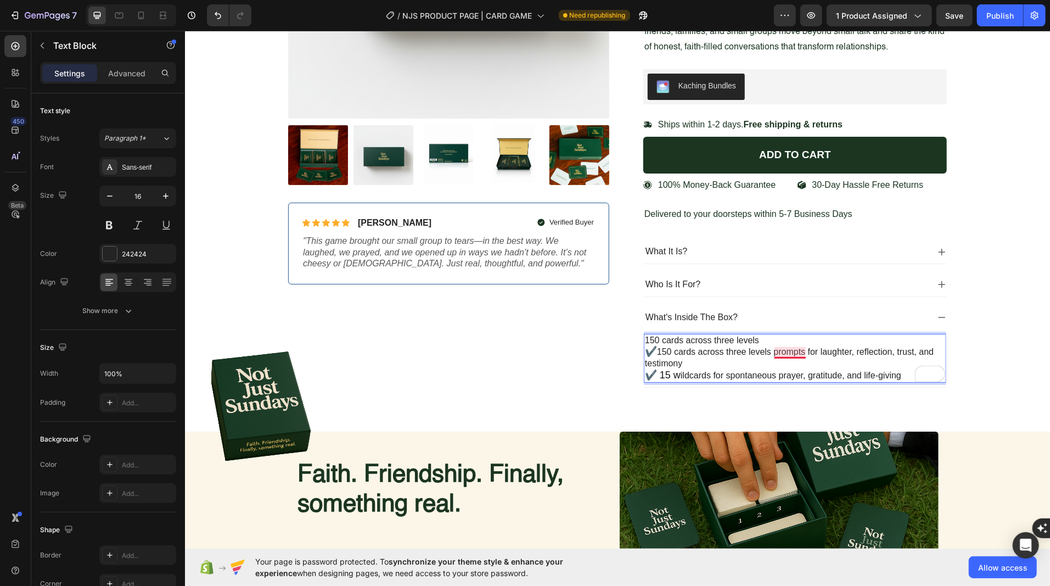
click at [783, 350] on p "✔️ 150 cards across three levels prompts for laughter, reflection, trust, and t…" at bounding box center [794, 357] width 300 height 24
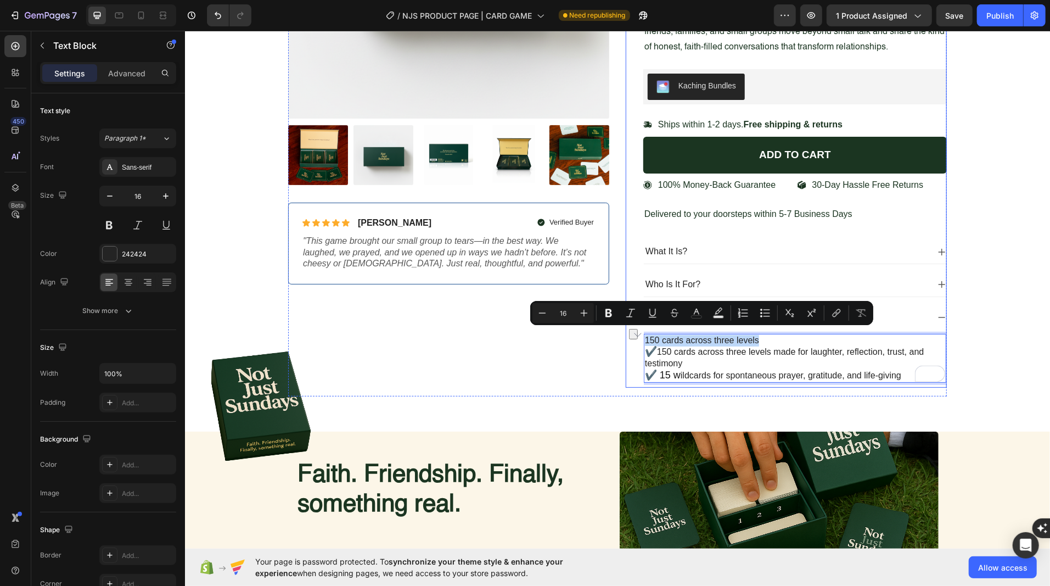
drag, startPoint x: 767, startPoint y: 337, endPoint x: 641, endPoint y: 337, distance: 125.7
click at [640, 337] on div "Not Just Sundays — The Conversation Game for Real Faith Product Title $49.99 Pr…" at bounding box center [785, 92] width 321 height 590
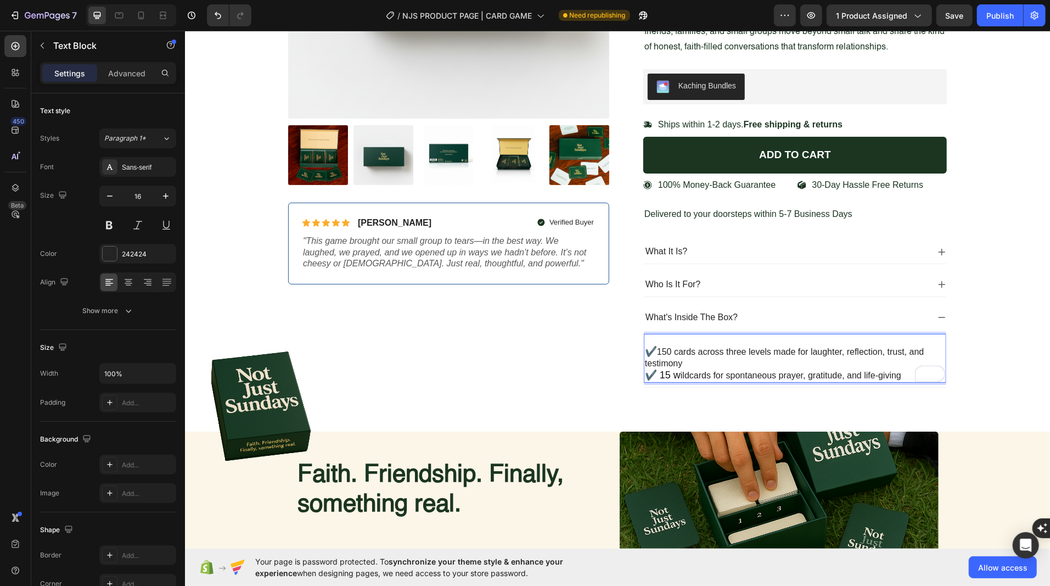
click at [645, 345] on span "✔️" at bounding box center [650, 350] width 12 height 11
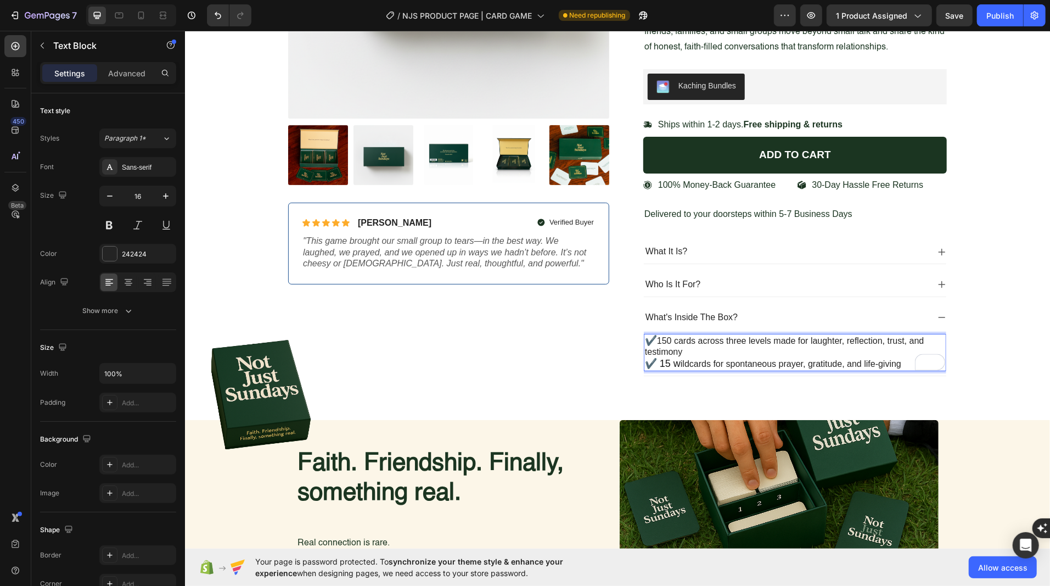
click at [899, 359] on p "✔️ 15 w ildcards for spontaneous prayer, gratitude, and life-giving" at bounding box center [794, 363] width 300 height 12
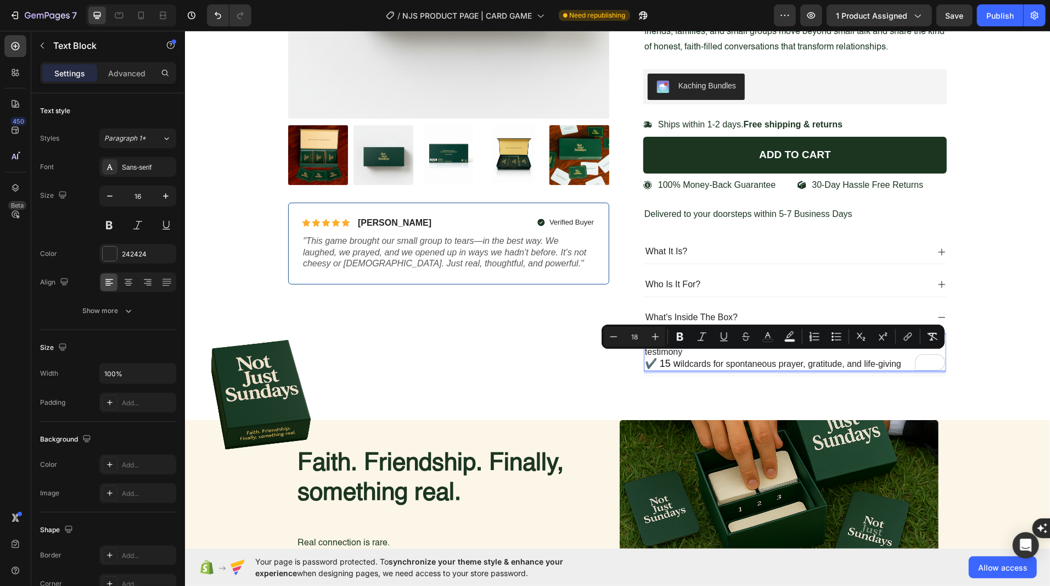
drag, startPoint x: 901, startPoint y: 359, endPoint x: 646, endPoint y: 358, distance: 254.6
click at [646, 358] on p "✔️ 15 w ildcards for spontaneous prayer, gratitude, and life-giving" at bounding box center [794, 363] width 300 height 12
copy p "✔️ 15 w ildcards for spontaneous prayer, gratitude, and life-giving"
click at [901, 361] on p "✔️ 15 w ildcards for spontaneous prayer, gratitude, and life-giving" at bounding box center [794, 363] width 300 height 12
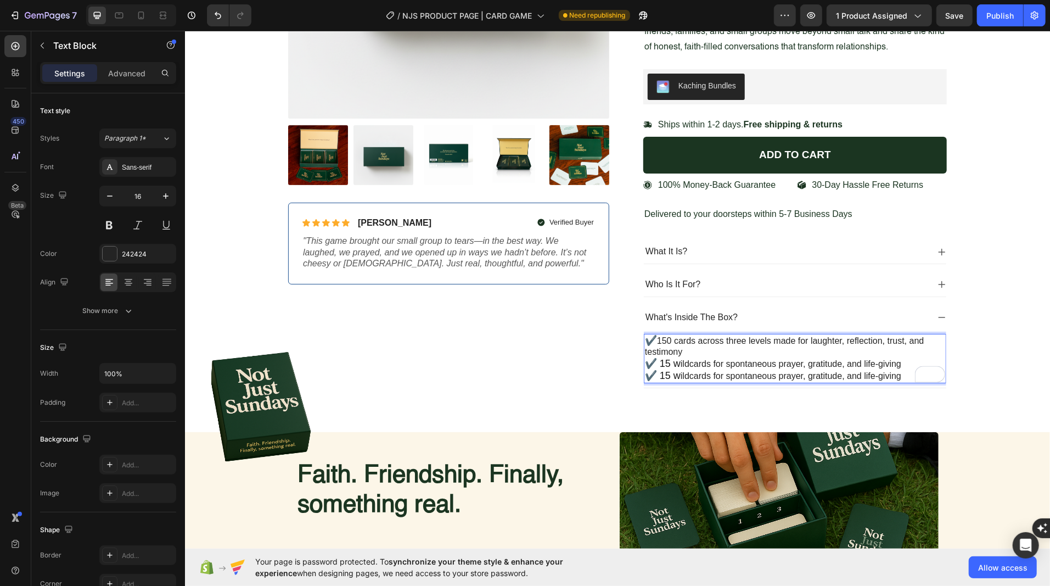
click at [667, 371] on span "✔️ 15 w" at bounding box center [662, 374] width 36 height 11
drag, startPoint x: 925, startPoint y: 367, endPoint x: 649, endPoint y: 329, distance: 279.2
click at [649, 333] on div "✔️ 150 cards across three levels made for laughter, reflection, trust, and test…" at bounding box center [794, 357] width 302 height 49
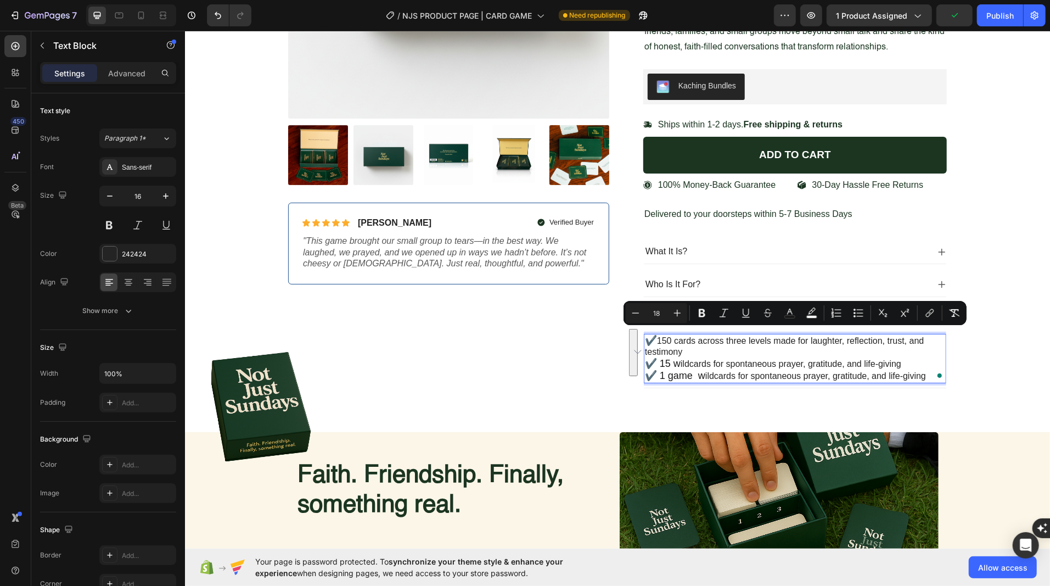
copy div "✔️ 150 cards across three levels made for laughter, reflection, trust, and test…"
click at [747, 359] on p "✔️ 15 w ildcards for spontaneous prayer, gratitude, and life-giving" at bounding box center [794, 363] width 300 height 12
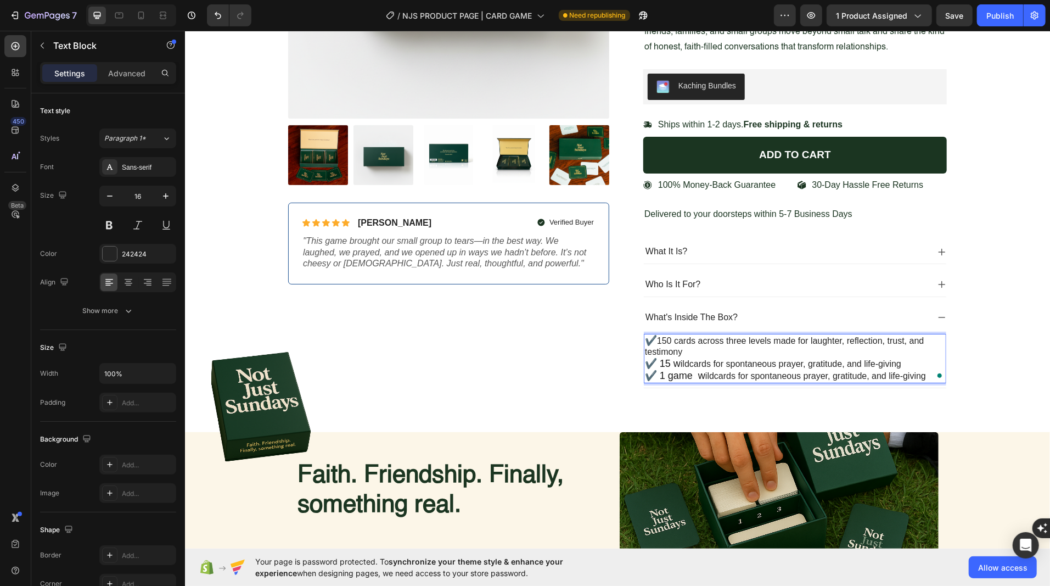
click at [805, 359] on p "✔️ 15 w ildcards for spontaneous prayer, gratitude, and life-giving" at bounding box center [794, 363] width 300 height 12
drag, startPoint x: 856, startPoint y: 359, endPoint x: 913, endPoint y: 359, distance: 57.6
click at [913, 359] on p "✔️ 15 w ildcards for spontaneous prayer and gratitude, and life-giving" at bounding box center [794, 363] width 300 height 12
drag, startPoint x: 913, startPoint y: 359, endPoint x: 868, endPoint y: 359, distance: 45.0
click at [868, 359] on p "✔️ 15 w ildcards for spontaneous prayer and gratitude, and life-giving" at bounding box center [794, 363] width 300 height 12
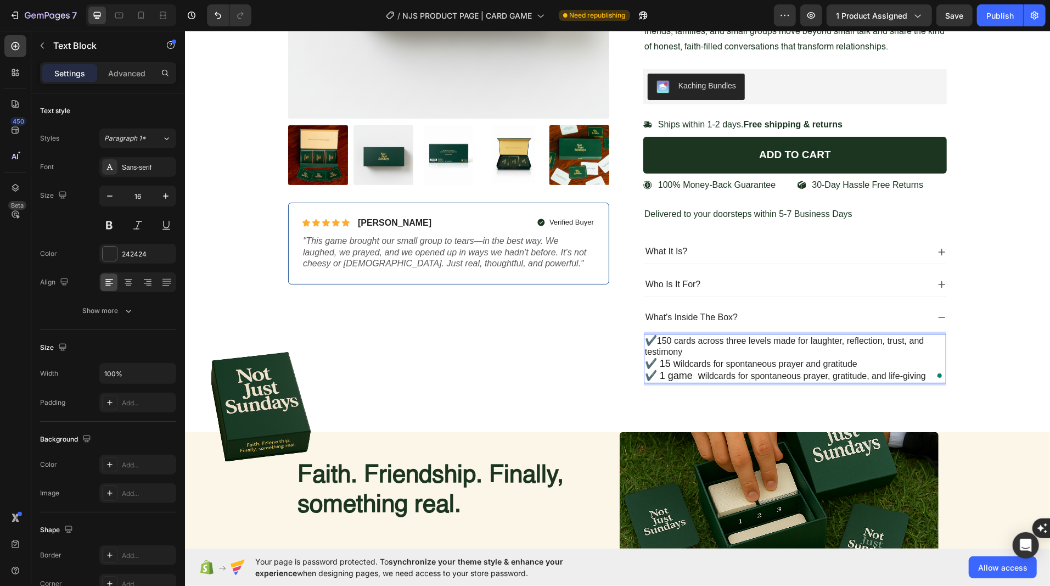
click at [657, 369] on span "✔️ 1 game w" at bounding box center [674, 374] width 60 height 11
drag, startPoint x: 659, startPoint y: 370, endPoint x: 930, endPoint y: 374, distance: 271.1
click at [930, 374] on p "✔️ 1 game w ildcards for spontaneous prayer, gratitude, and life-giving" at bounding box center [794, 375] width 300 height 12
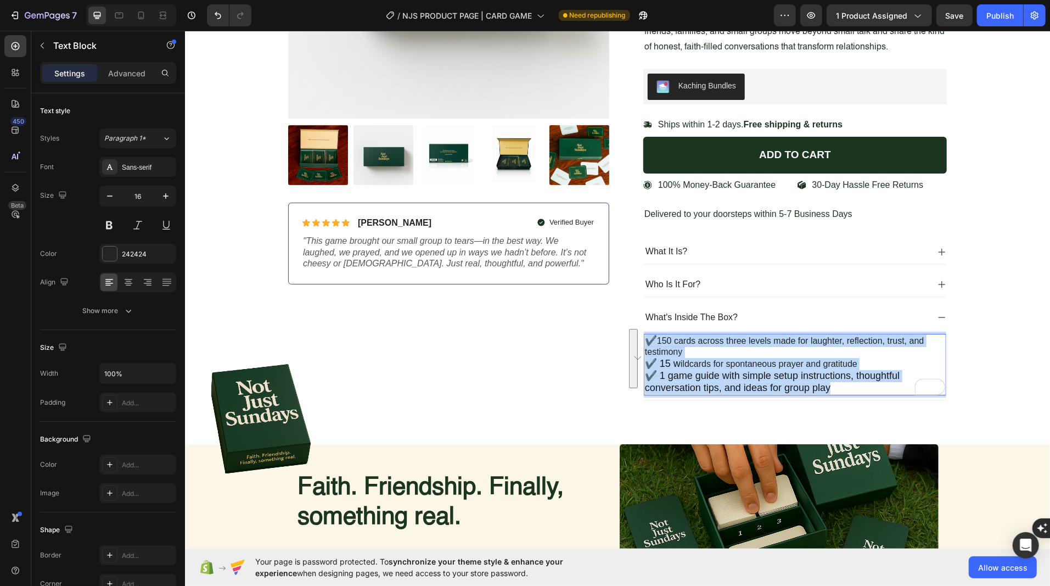
drag, startPoint x: 835, startPoint y: 383, endPoint x: 648, endPoint y: 335, distance: 193.3
click at [648, 335] on div "✔️ 150 cards across three levels made for laughter, reflection, trust, and test…" at bounding box center [794, 363] width 302 height 61
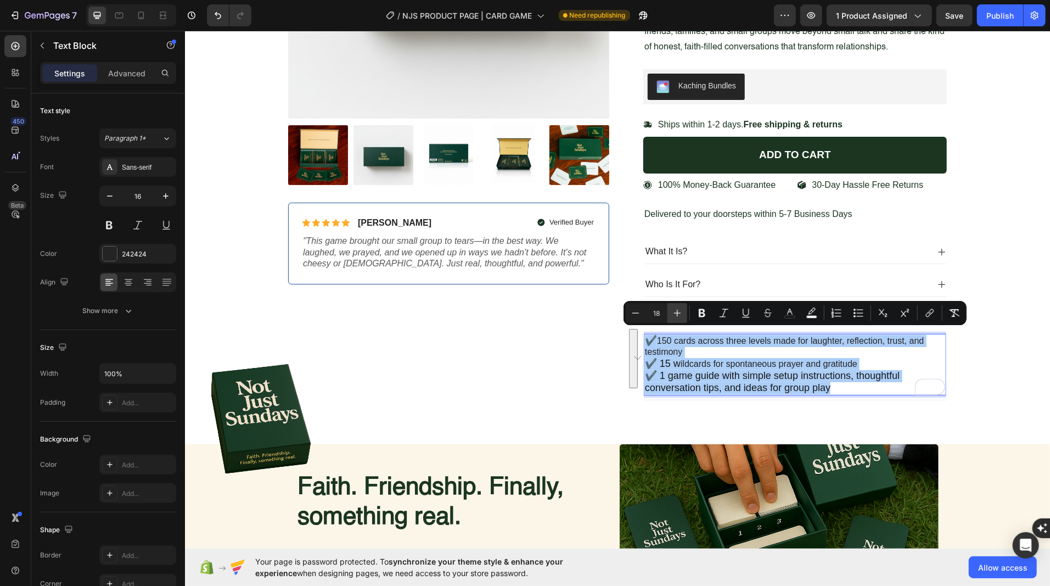
click at [678, 314] on icon "Editor contextual toolbar" at bounding box center [677, 312] width 11 height 11
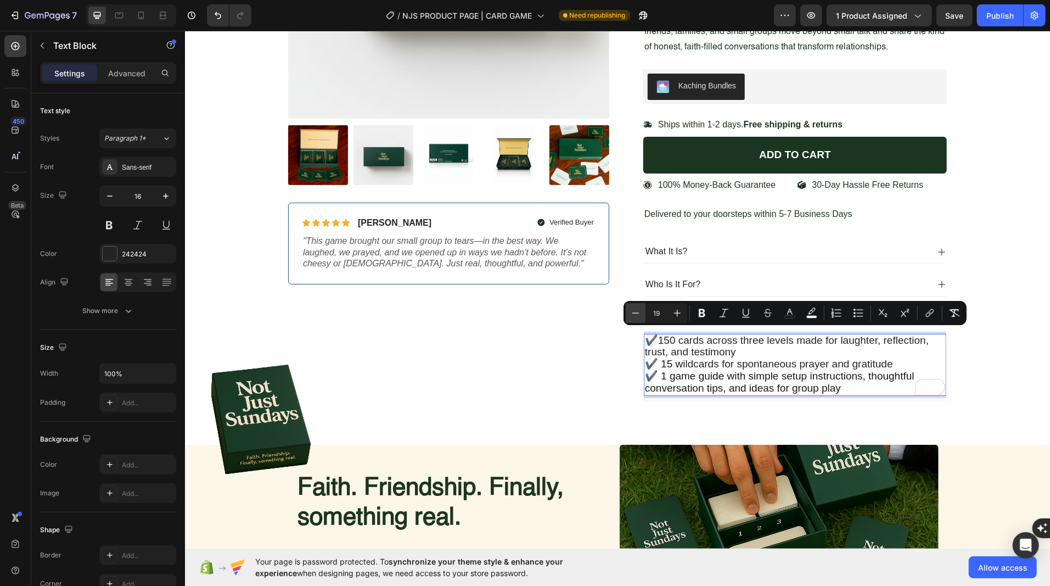
click at [637, 314] on icon "Editor contextual toolbar" at bounding box center [635, 312] width 11 height 11
type input "18"
click at [746, 345] on p "✔️ 150 cards across three levels made for laughter, reflection, trust, and test…" at bounding box center [794, 346] width 300 height 24
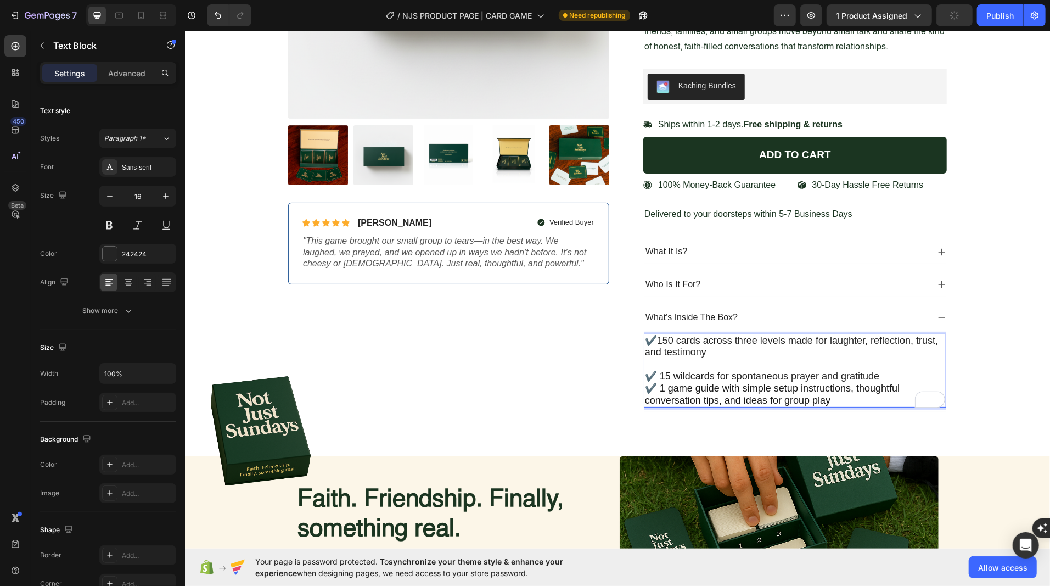
click at [887, 370] on p "✔️ 15 w ildcards for spontaneous prayer and gratitude" at bounding box center [794, 376] width 300 height 12
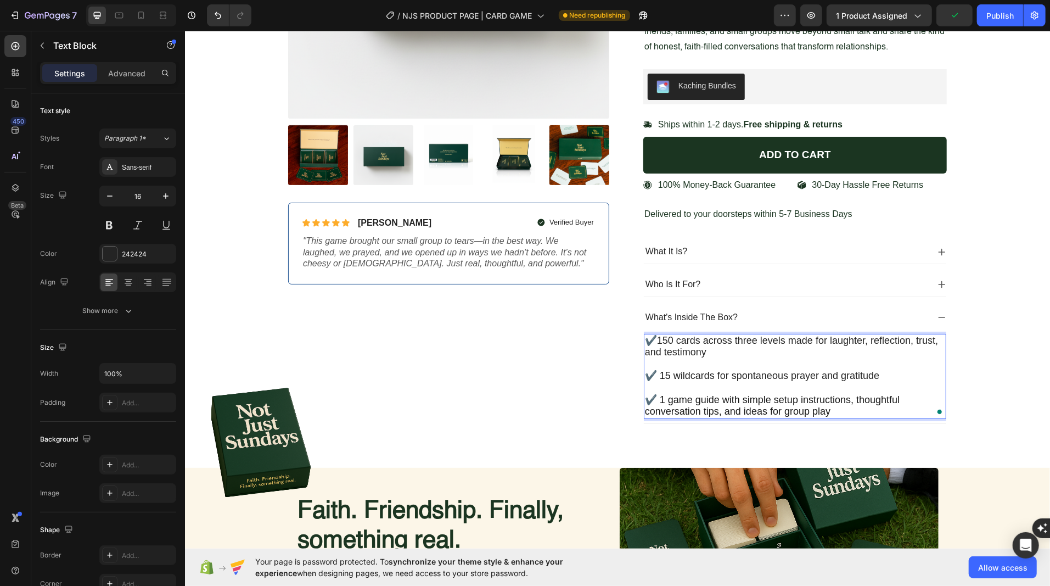
click at [516, 357] on div "Product Images Icon Icon Icon Icon Icon Icon List Briana M. Text Block Row Veri…" at bounding box center [448, 114] width 321 height 635
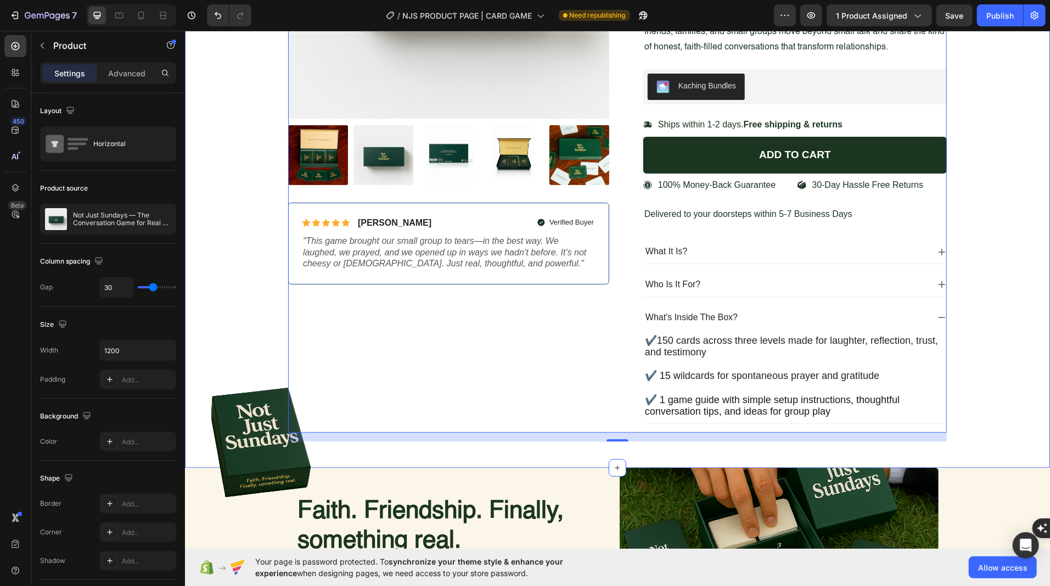
click at [247, 303] on div "Product Images Icon Icon Icon Icon Icon Icon List Briana M. Text Block Row Veri…" at bounding box center [617, 119] width 848 height 644
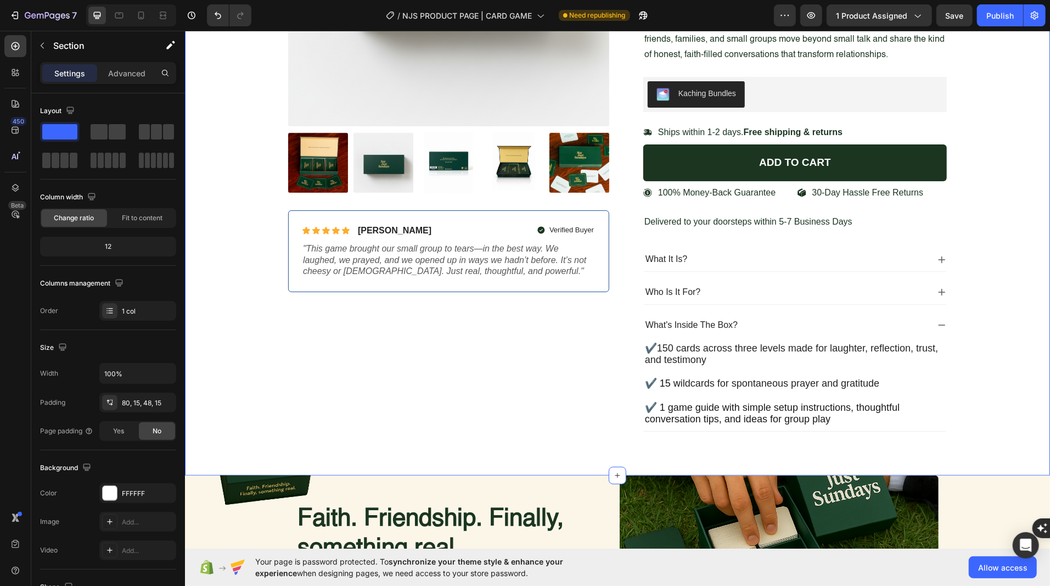
scroll to position [376, 0]
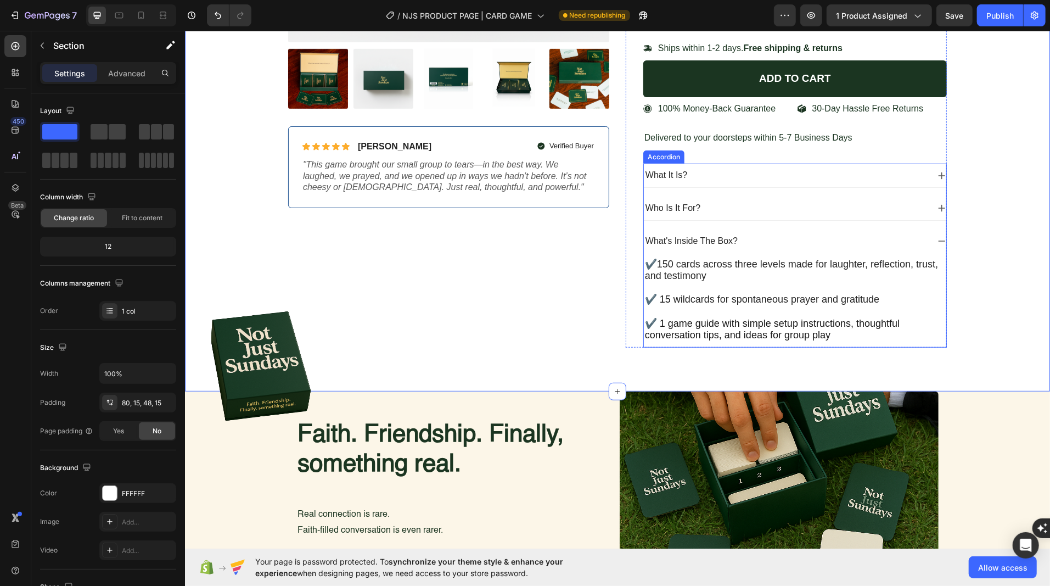
click at [934, 175] on div "What It Is?" at bounding box center [794, 175] width 302 height 24
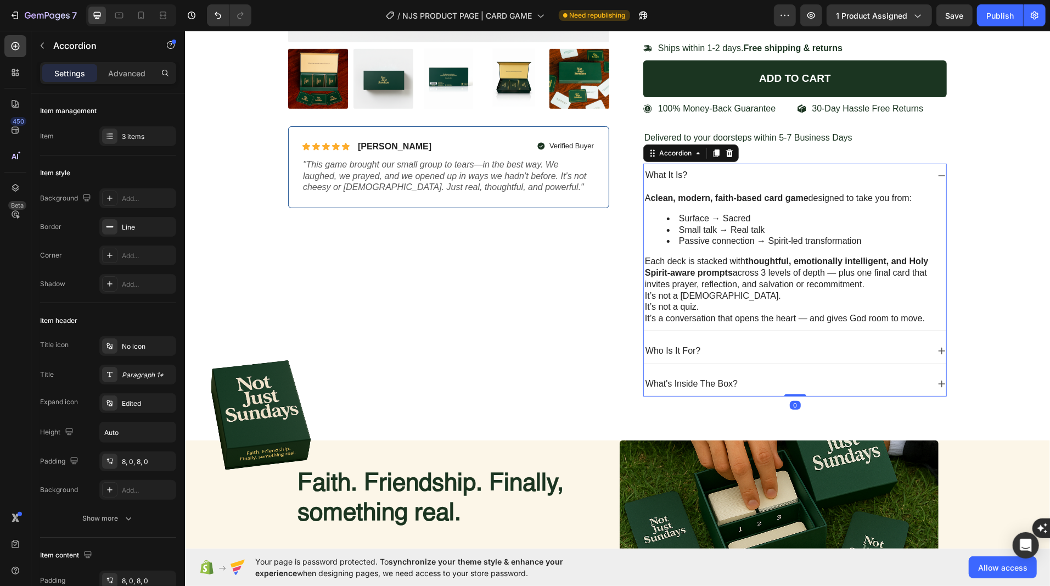
click at [937, 346] on icon at bounding box center [941, 350] width 9 height 9
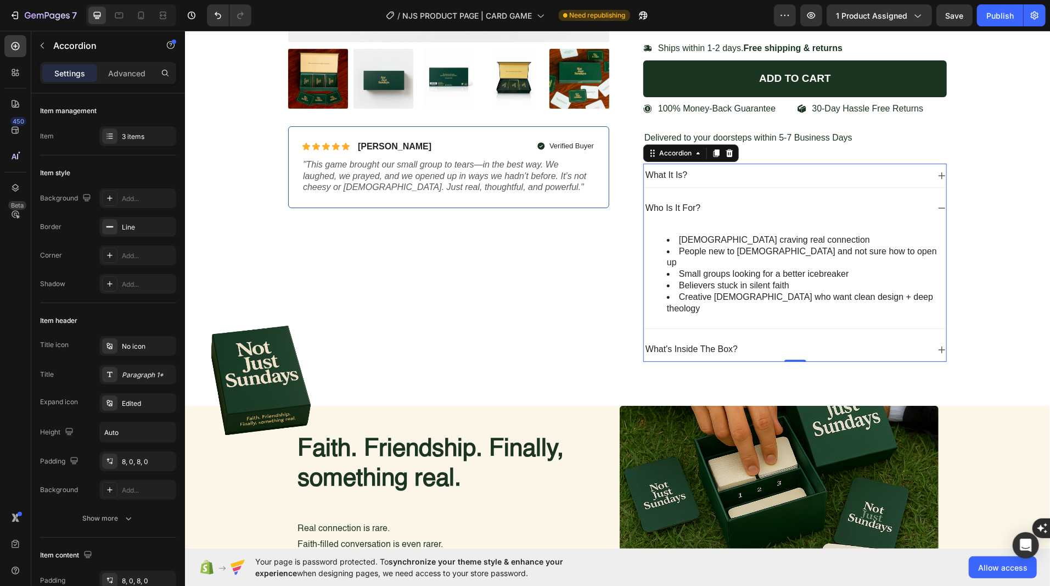
click at [938, 345] on icon at bounding box center [941, 349] width 9 height 9
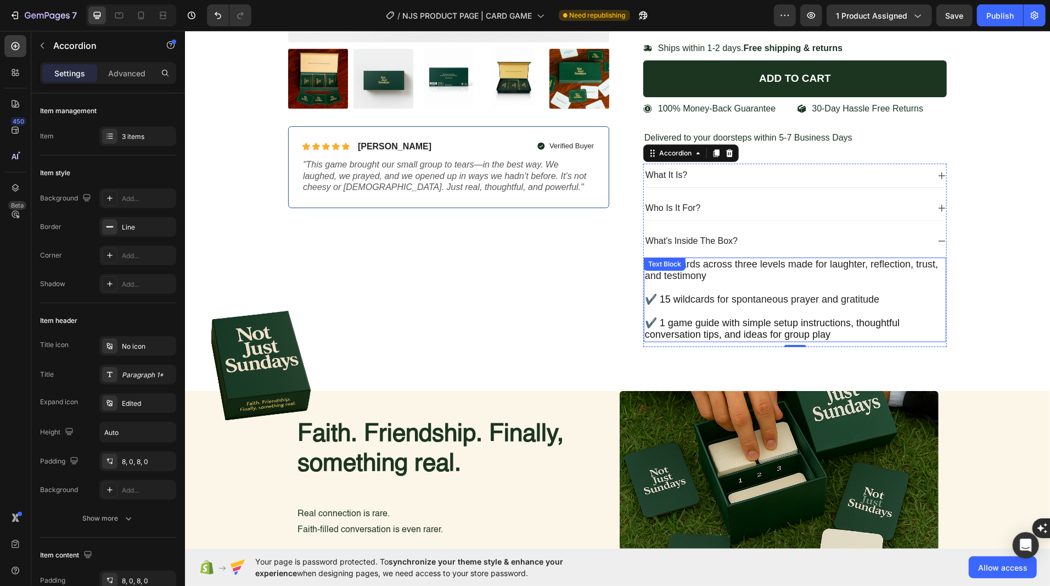
click at [878, 259] on span "150 cards across three levels made for laughter, reflection, trust, and testimo…" at bounding box center [790, 269] width 293 height 23
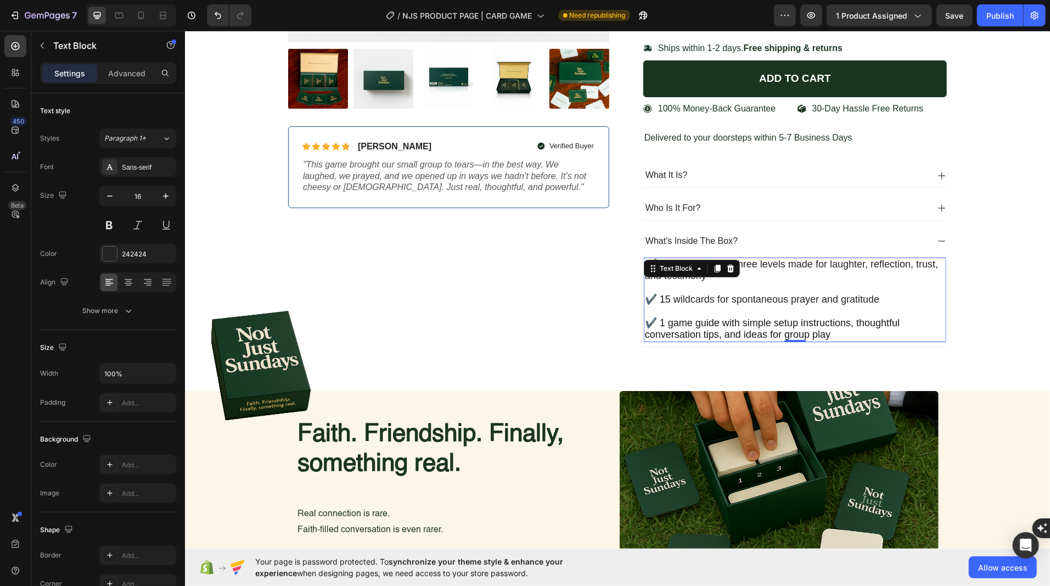
click at [878, 259] on span "150 cards across three levels made for laughter, reflection, trust, and testimo…" at bounding box center [790, 269] width 293 height 23
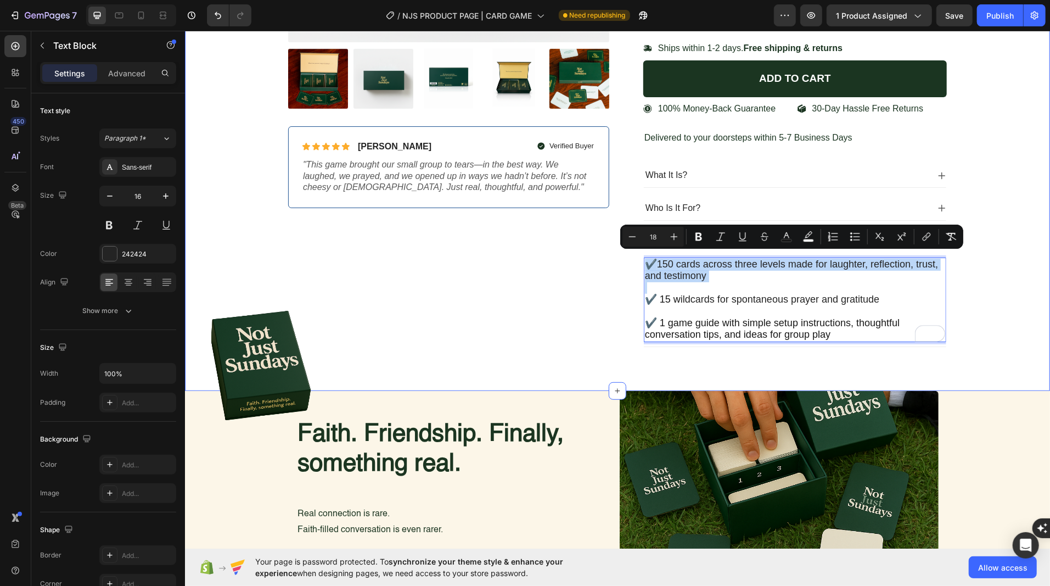
click at [1029, 291] on div "Product Images Icon Icon Icon Icon Icon Icon List Briana M. Text Block Row Veri…" at bounding box center [617, 42] width 848 height 643
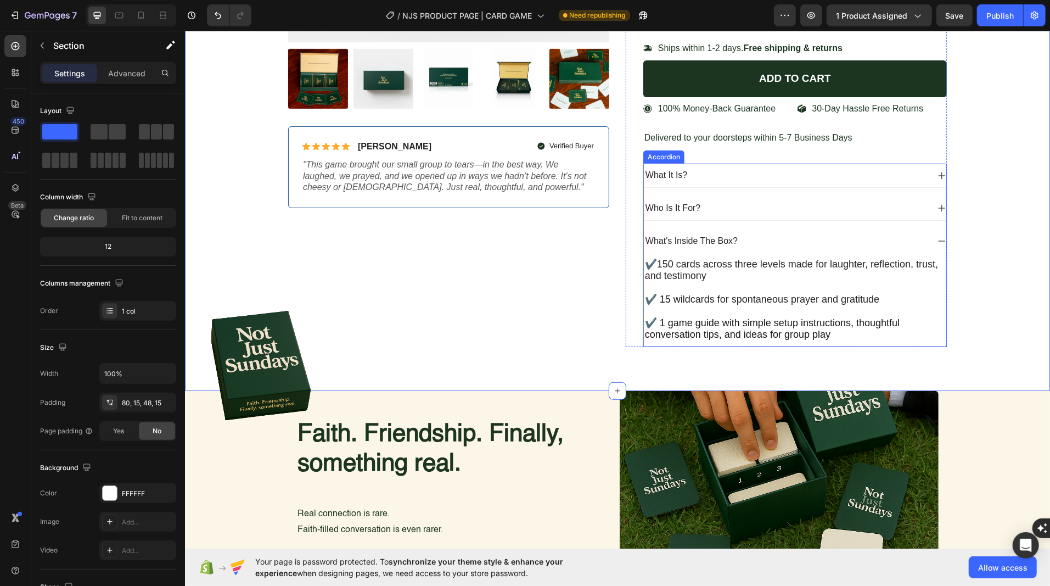
click at [938, 206] on icon at bounding box center [941, 207] width 9 height 9
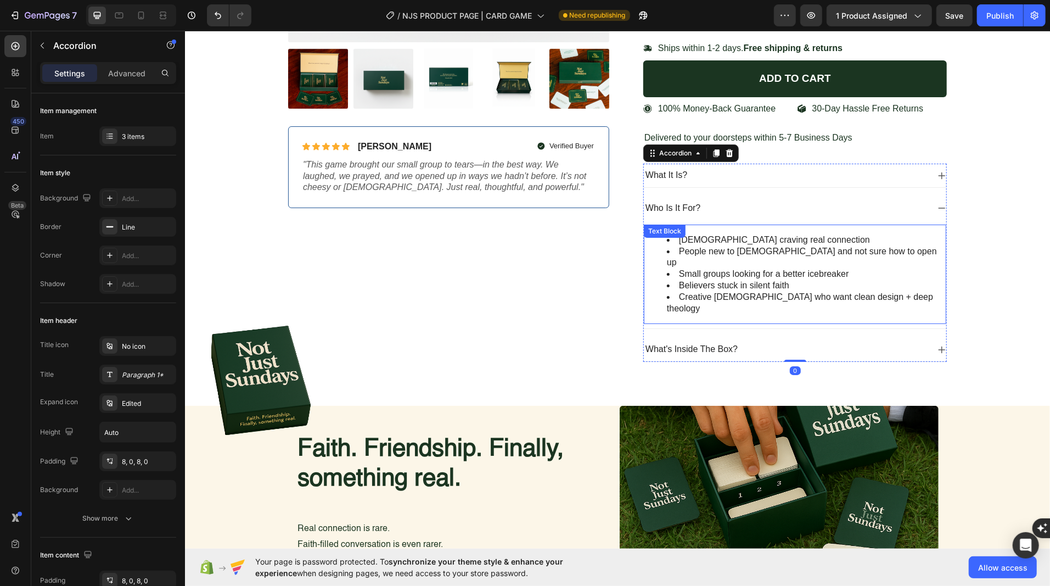
click at [779, 268] on li "Small groups looking for a better icebreaker" at bounding box center [805, 274] width 278 height 12
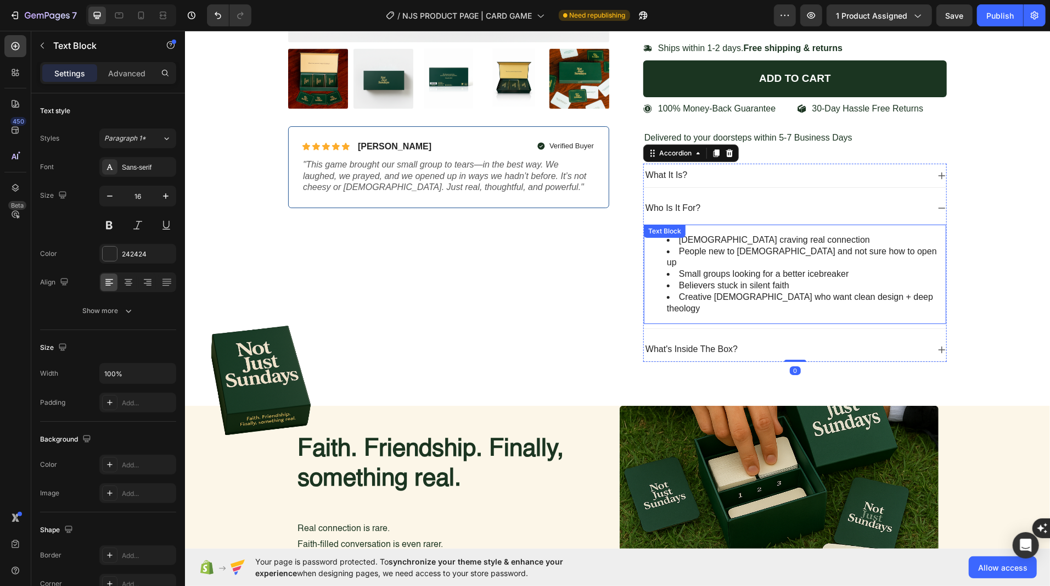
click at [779, 268] on li "Small groups looking for a better icebreaker" at bounding box center [805, 274] width 278 height 12
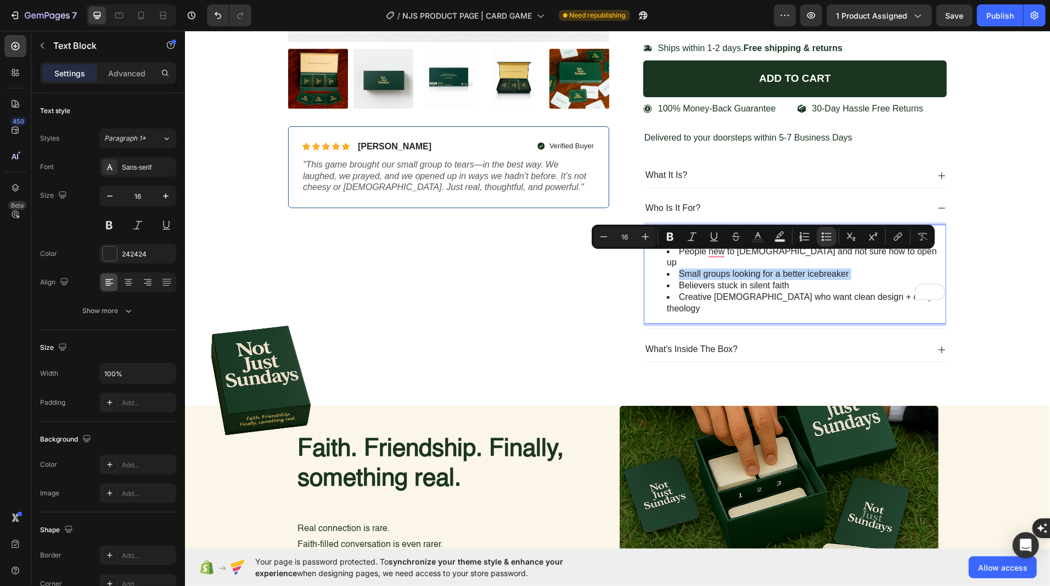
click at [779, 268] on li "Small groups looking for a better icebreaker" at bounding box center [805, 274] width 278 height 12
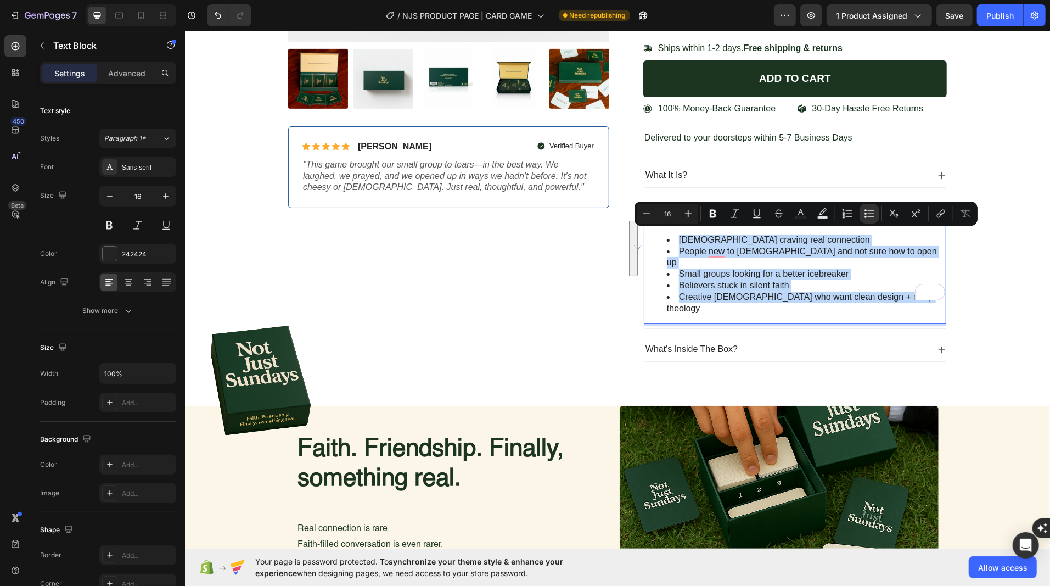
drag, startPoint x: 909, startPoint y: 279, endPoint x: 686, endPoint y: 227, distance: 228.9
click at [686, 227] on div "Christians craving real connection People new to church and not sure how to ope…" at bounding box center [794, 274] width 302 height 100
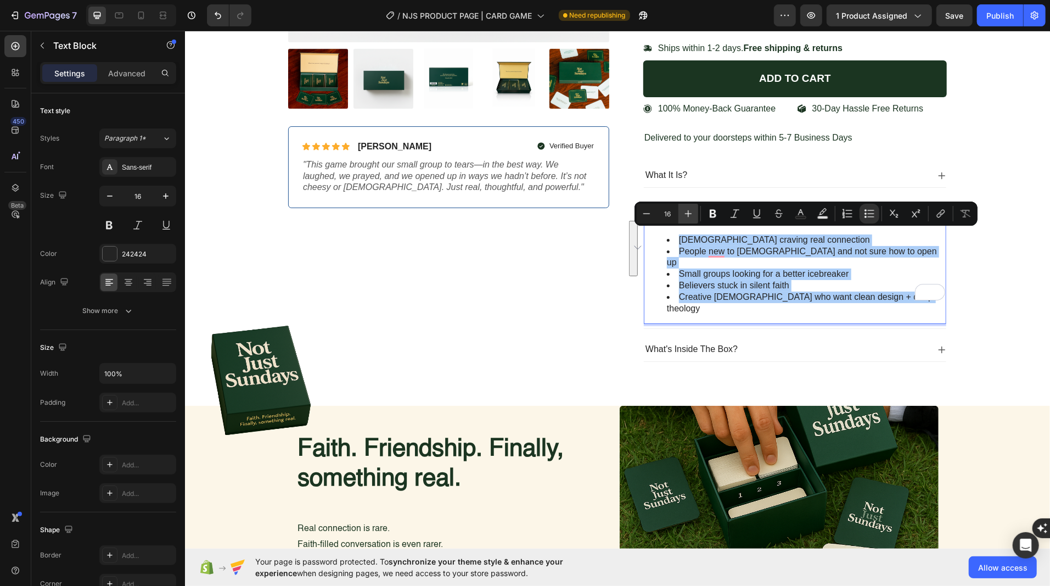
click at [685, 215] on icon "Editor contextual toolbar" at bounding box center [688, 213] width 11 height 11
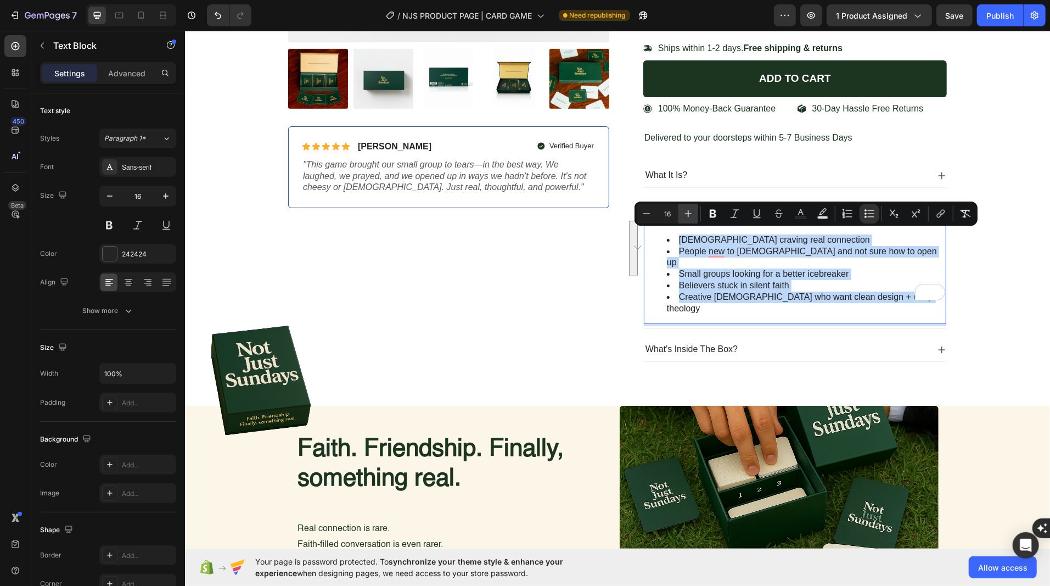
type input "17"
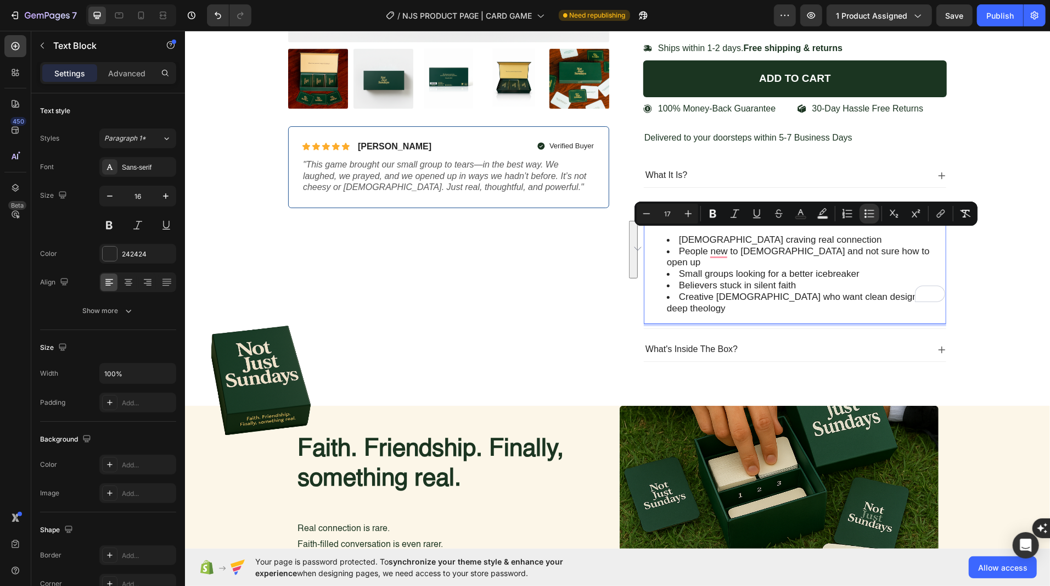
click at [982, 259] on div "Product Images Icon Icon Icon Icon Icon Icon List Briana M. Text Block Row Veri…" at bounding box center [617, 50] width 848 height 658
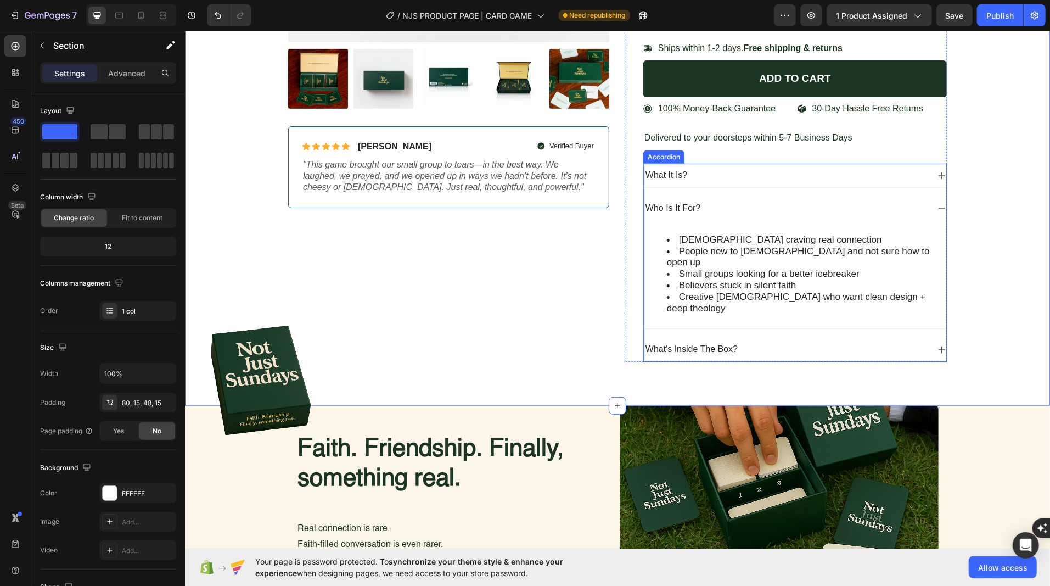
click at [938, 203] on icon at bounding box center [941, 207] width 9 height 9
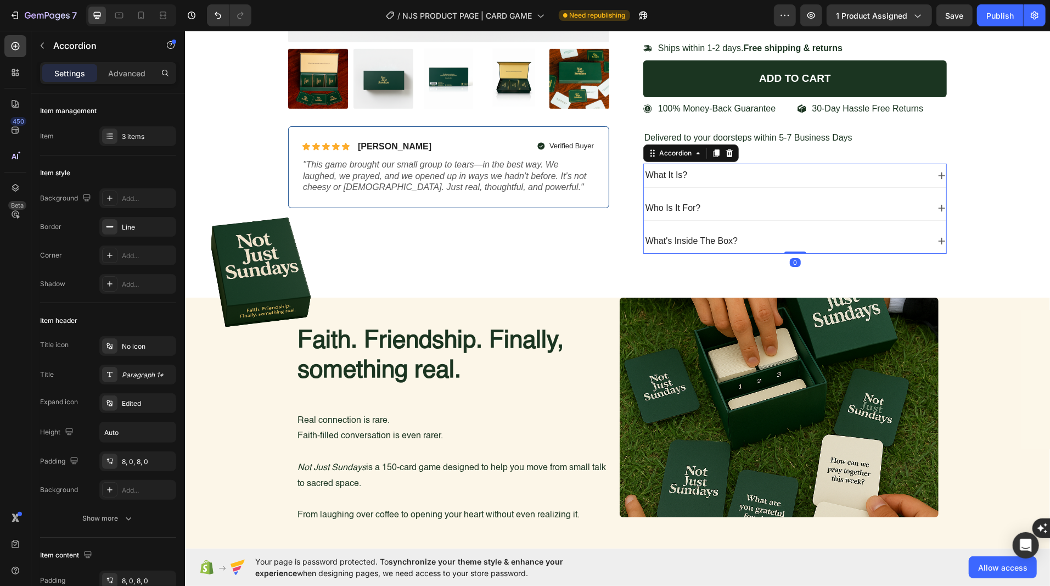
click at [939, 171] on icon at bounding box center [941, 174] width 7 height 7
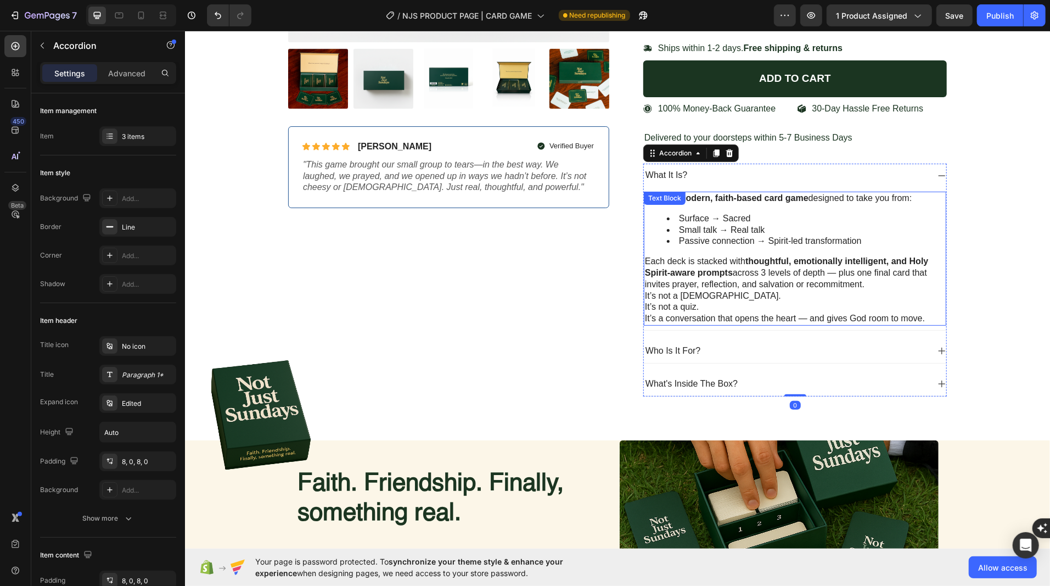
click at [749, 224] on li "Small talk → Real talk" at bounding box center [805, 230] width 278 height 12
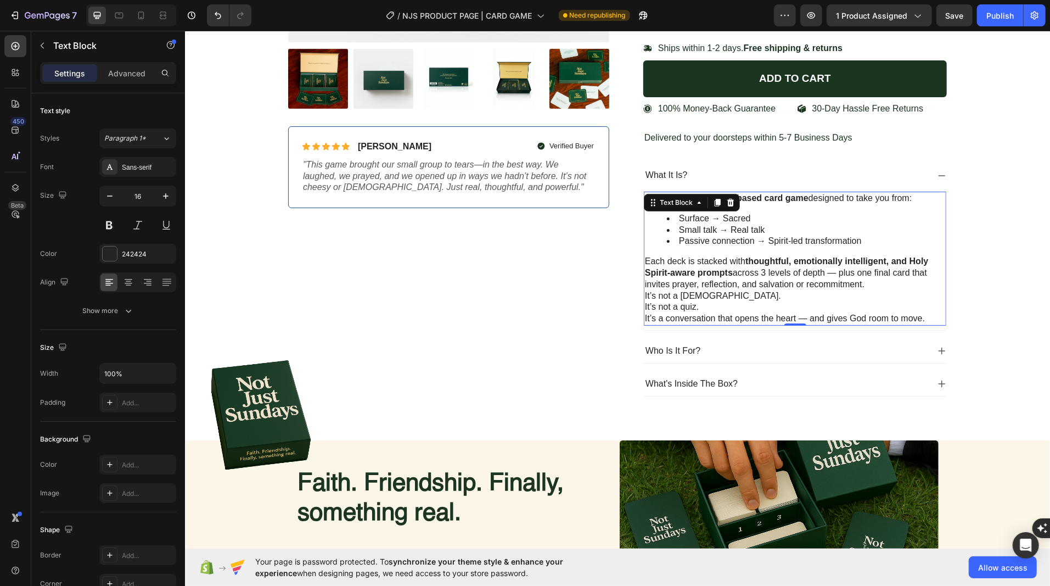
click at [816, 301] on p "It’s not a quiz." at bounding box center [794, 307] width 300 height 12
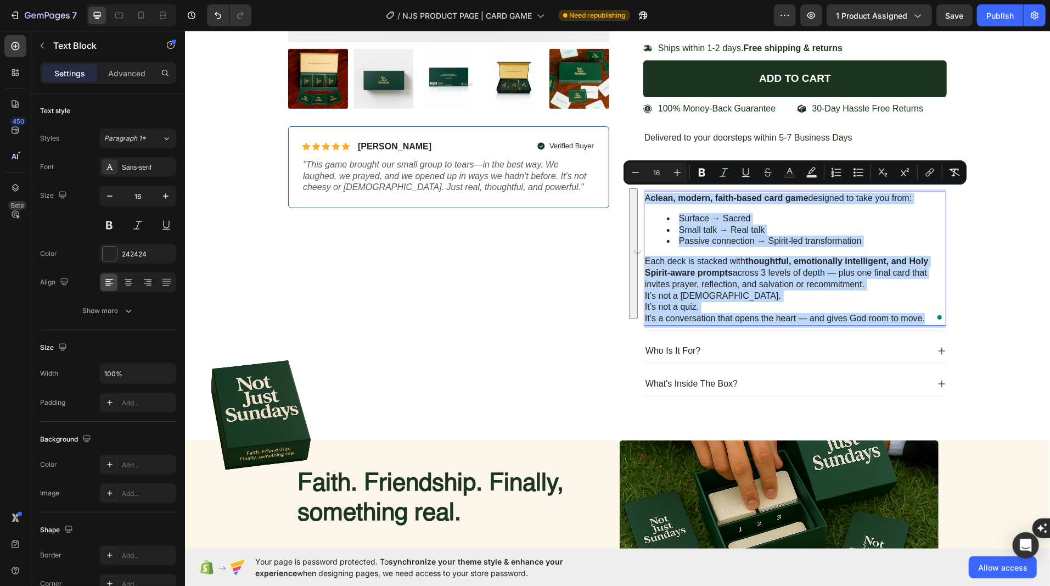
drag, startPoint x: 645, startPoint y: 193, endPoint x: 943, endPoint y: 319, distance: 323.6
click at [943, 319] on div "A clean, modern, faith-based card game designed to take you from: Surface → Sac…" at bounding box center [794, 258] width 302 height 134
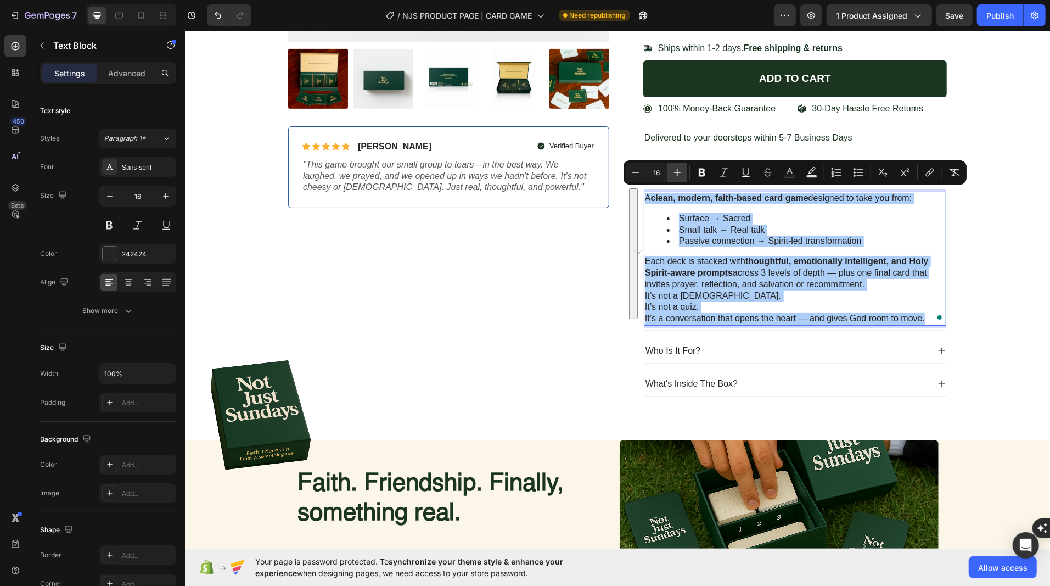
click at [673, 172] on icon "Editor contextual toolbar" at bounding box center [677, 172] width 11 height 11
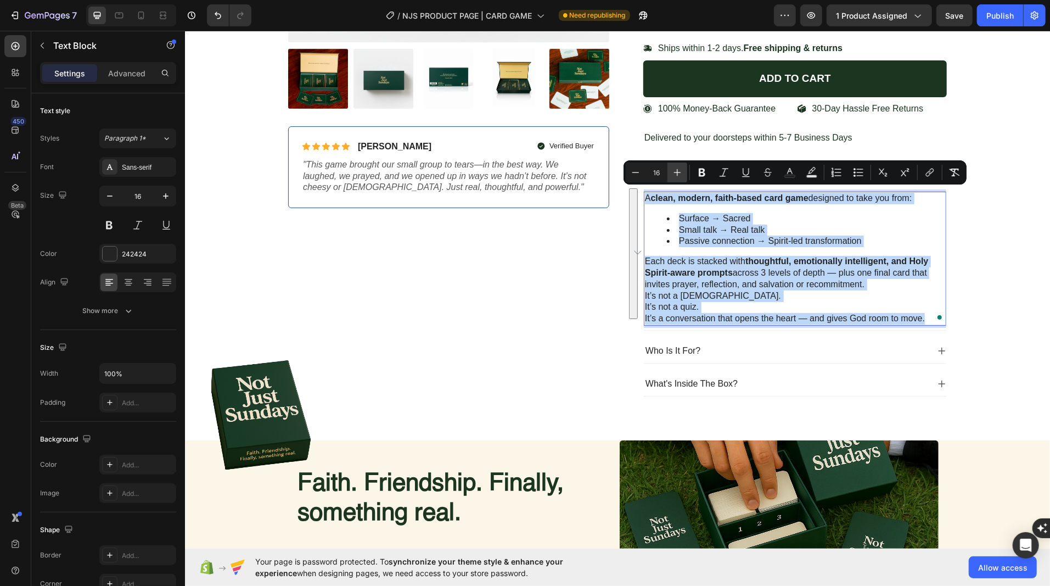
type input "17"
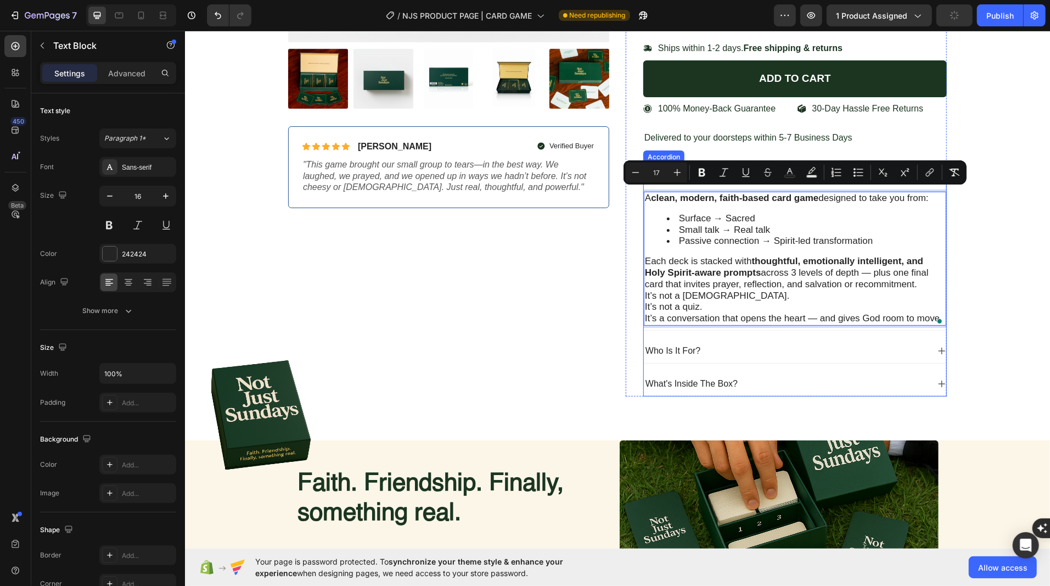
click at [944, 387] on div "What's Inside The Box?" at bounding box center [794, 384] width 302 height 24
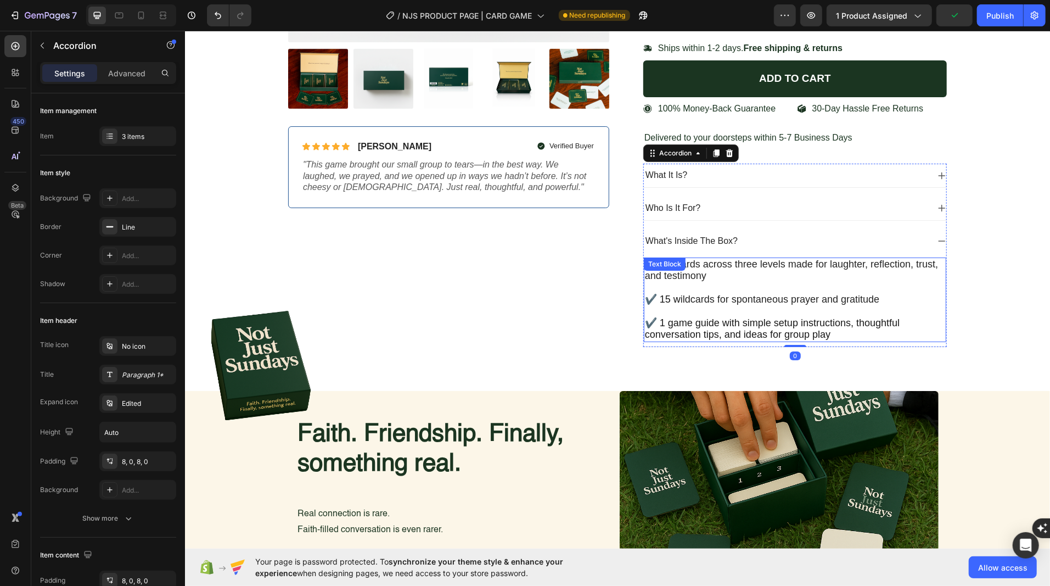
click at [727, 305] on p at bounding box center [794, 311] width 300 height 12
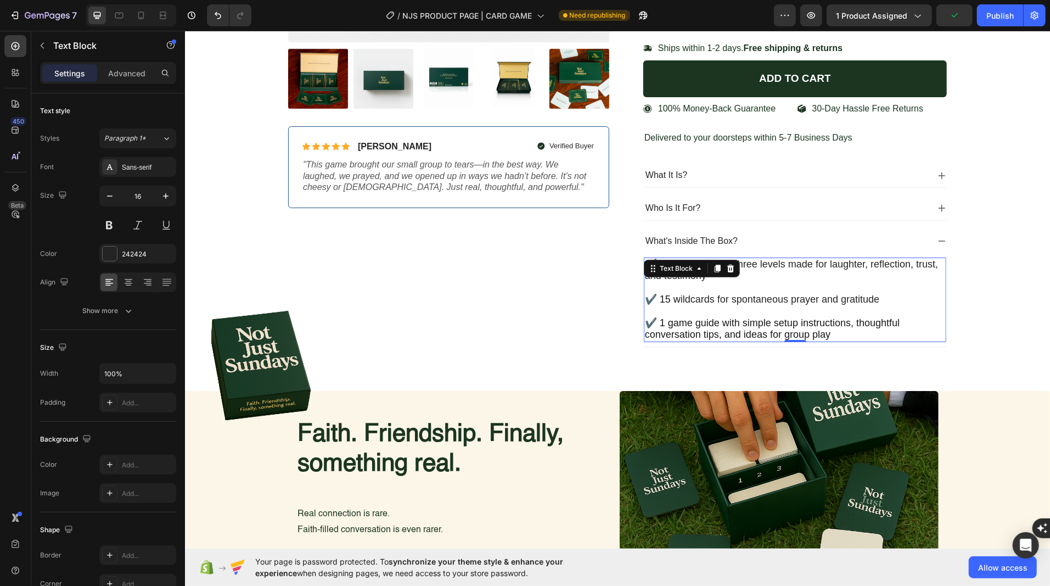
click at [831, 325] on p "✔️ 1 game guide with simple setup instructions, thoughtful conversation tips, a…" at bounding box center [794, 329] width 300 height 24
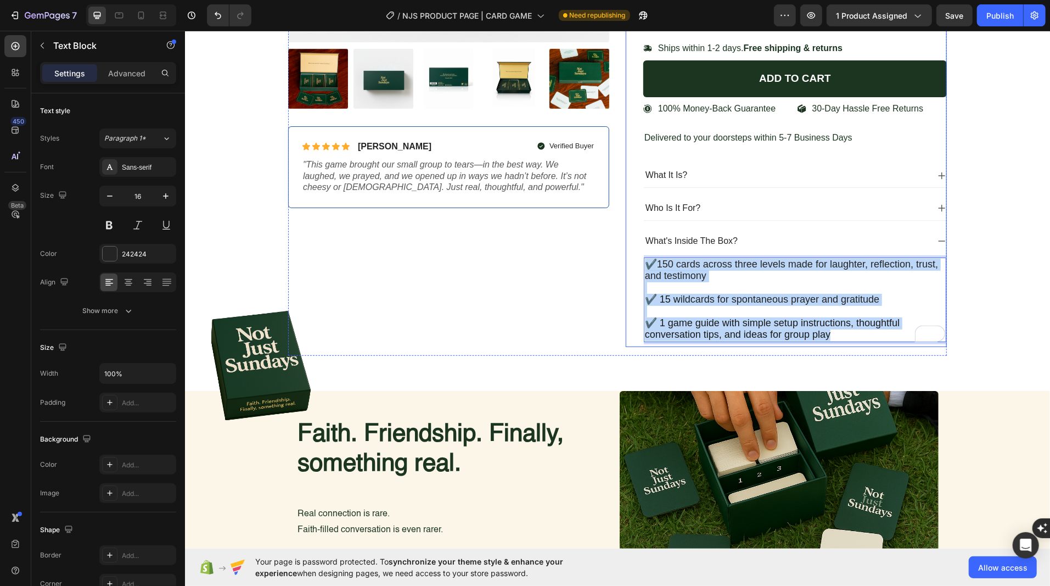
drag, startPoint x: 836, startPoint y: 329, endPoint x: 638, endPoint y: 258, distance: 211.1
click at [638, 258] on div "Not Just Sundays — The Conversation Game for Real Faith Product Title $49.99 Pr…" at bounding box center [785, 34] width 321 height 626
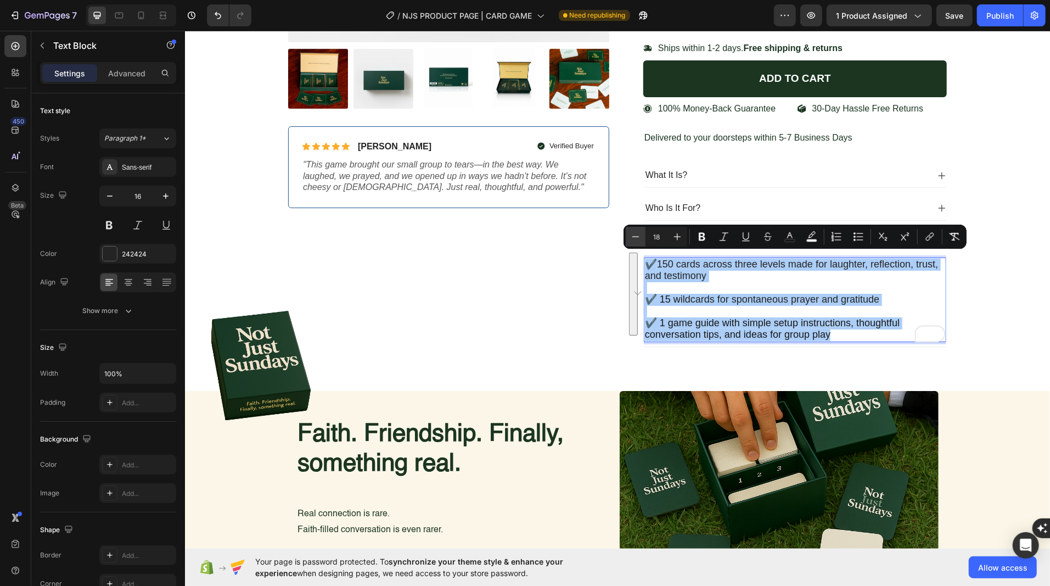
click at [634, 236] on icon "Editor contextual toolbar" at bounding box center [635, 236] width 11 height 11
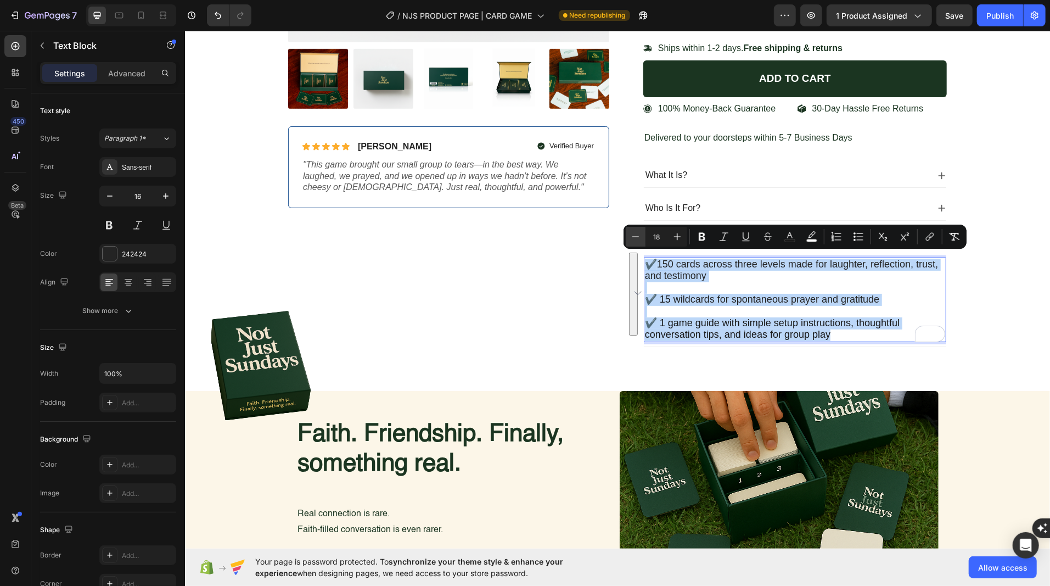
type input "17"
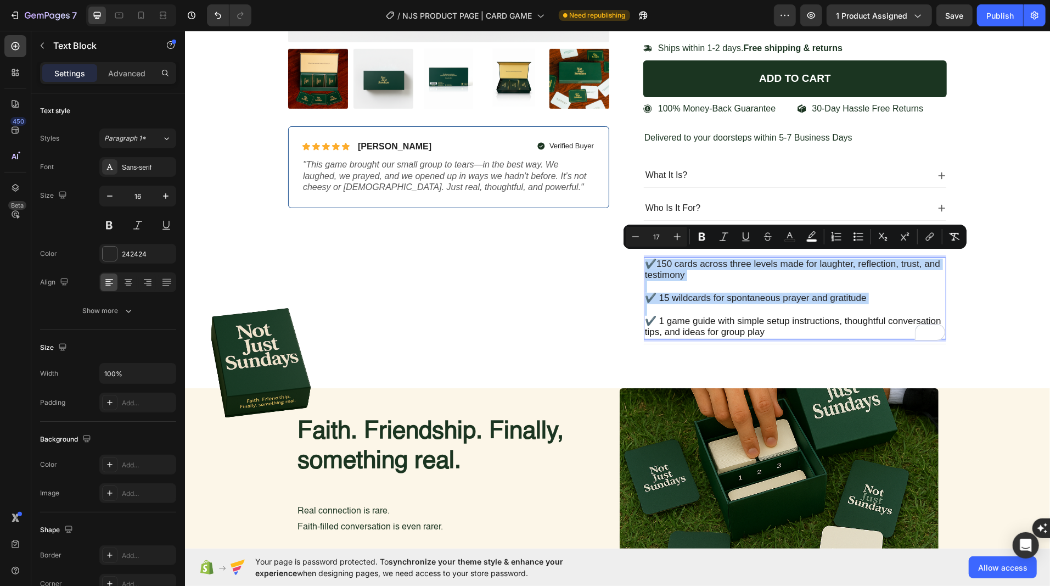
click at [1005, 327] on div "Product Images Icon Icon Icon Icon Icon Icon List Briana M. Text Block Row Veri…" at bounding box center [617, 41] width 848 height 640
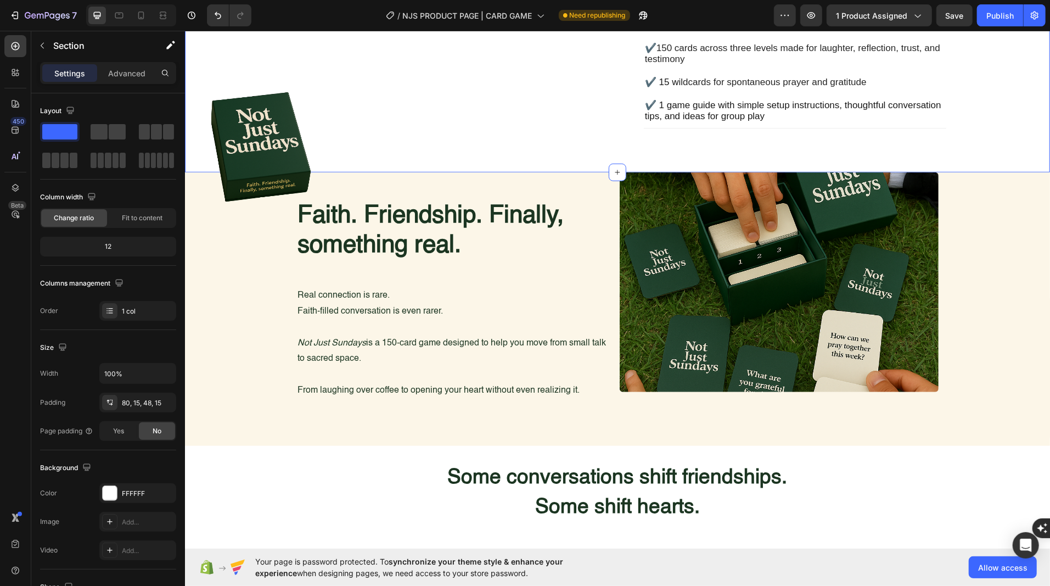
scroll to position [614, 0]
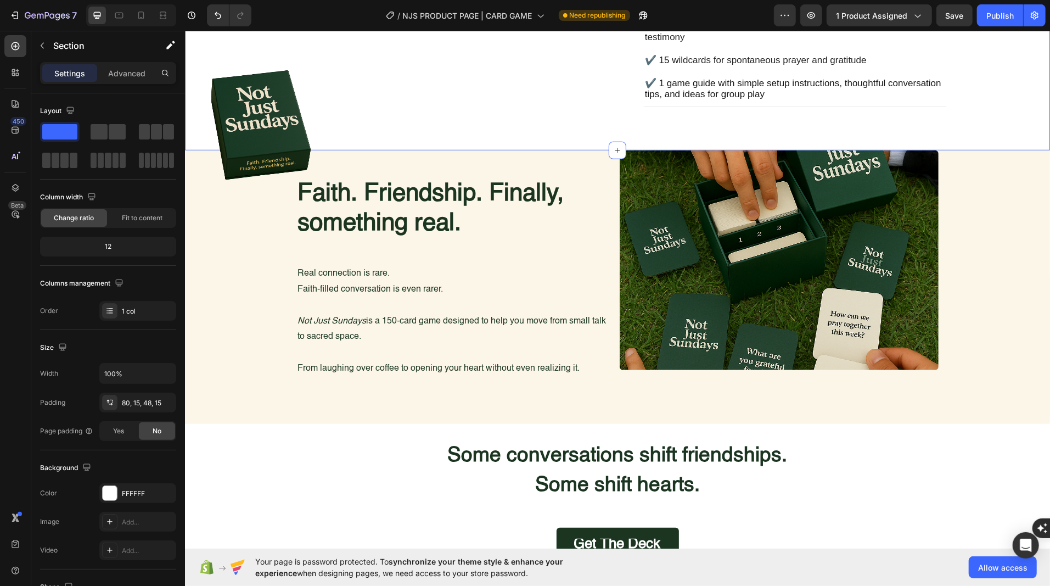
click at [758, 273] on img at bounding box center [778, 260] width 319 height 220
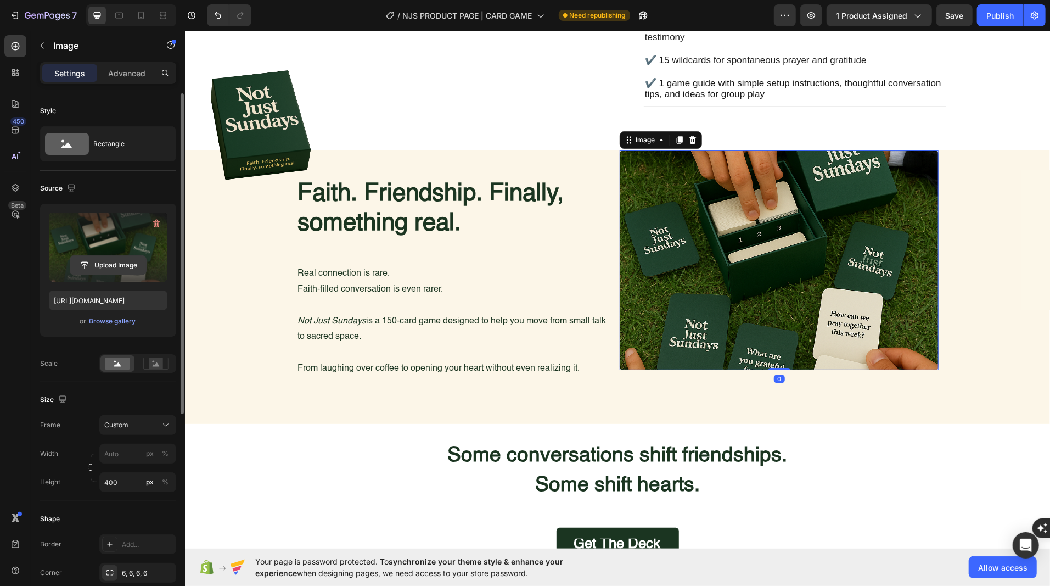
click at [92, 264] on input "file" at bounding box center [108, 265] width 76 height 19
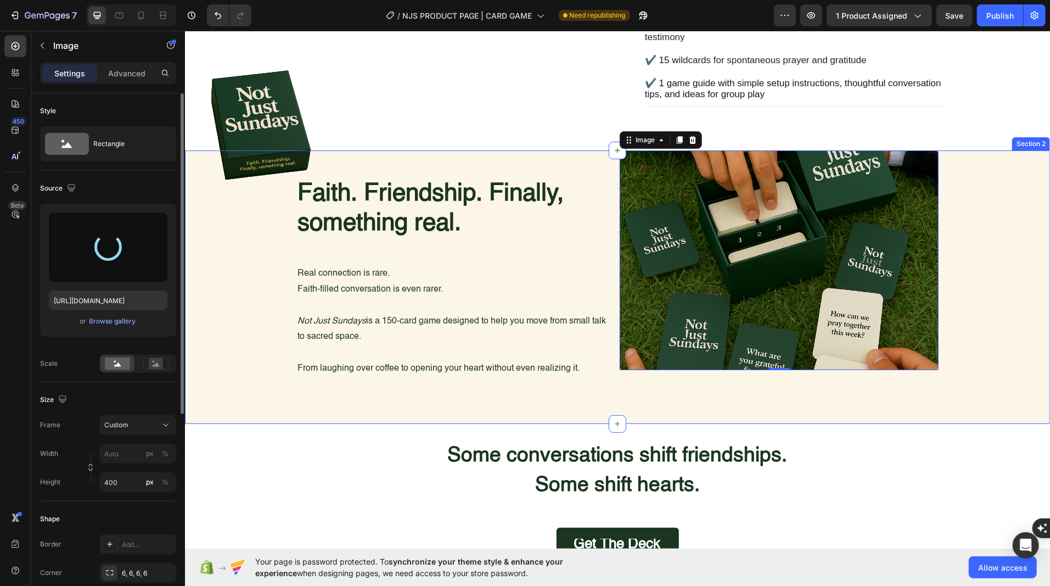
type input "https://cdn.shopify.com/s/files/1/0925/3067/1900/files/gempages_565412950450373…"
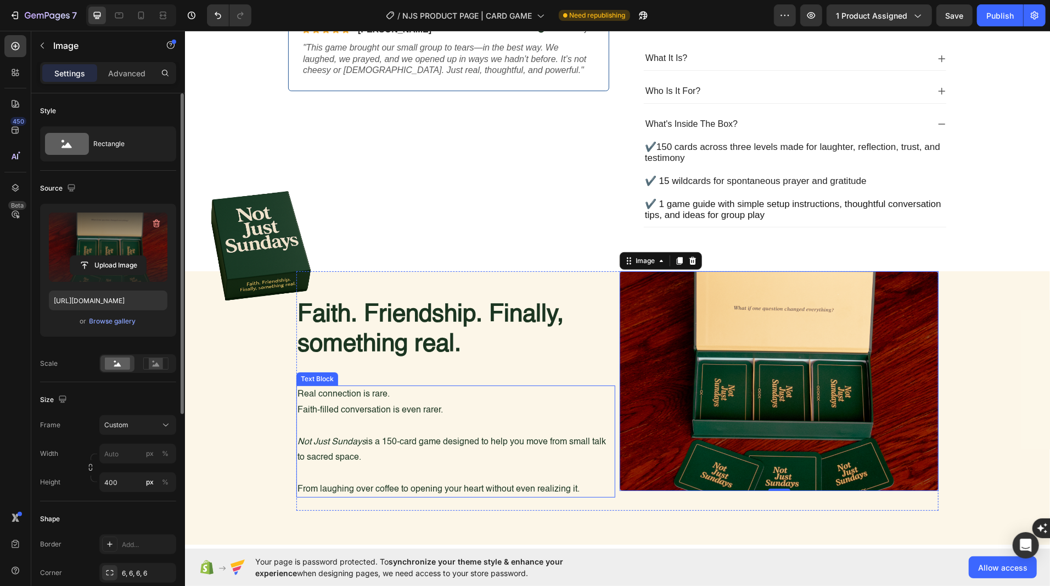
scroll to position [492, 0]
click at [120, 17] on icon at bounding box center [119, 15] width 11 height 11
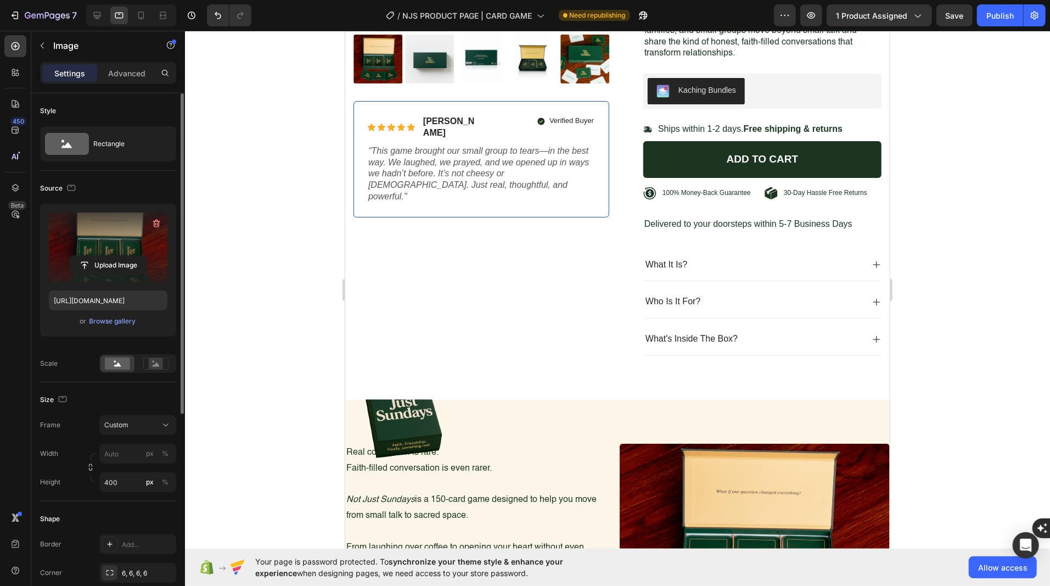
scroll to position [351, 0]
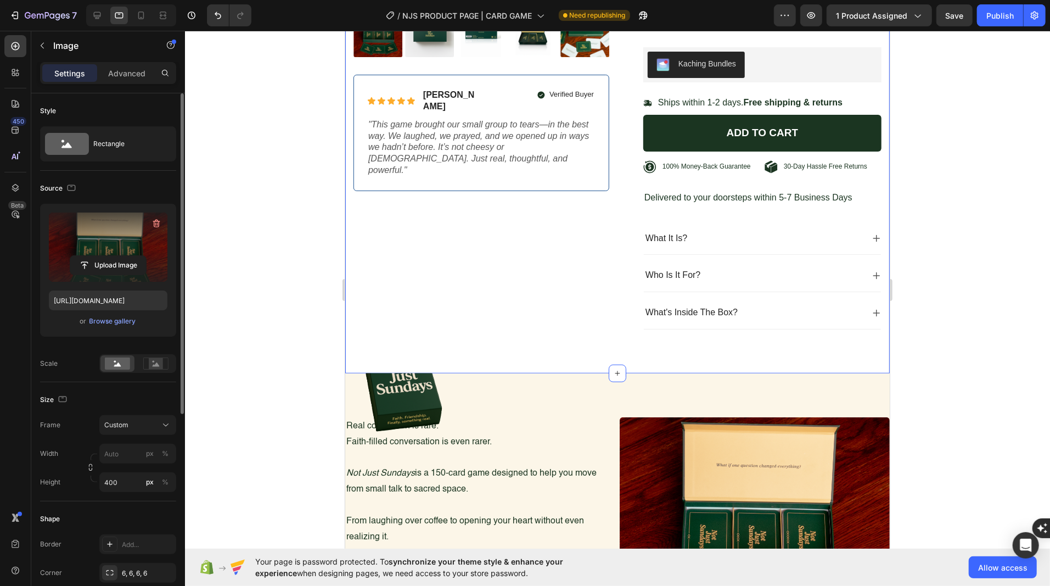
click at [460, 348] on div "Product Images Icon Icon Icon Icon Icon Icon List Briana M. Text Block Row Veri…" at bounding box center [617, 36] width 544 height 671
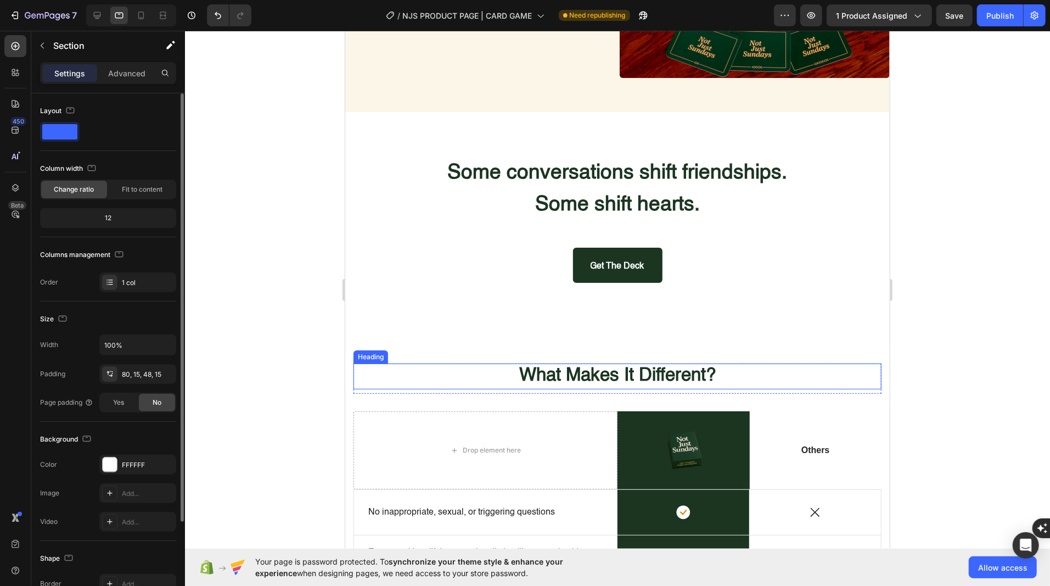
scroll to position [812, 0]
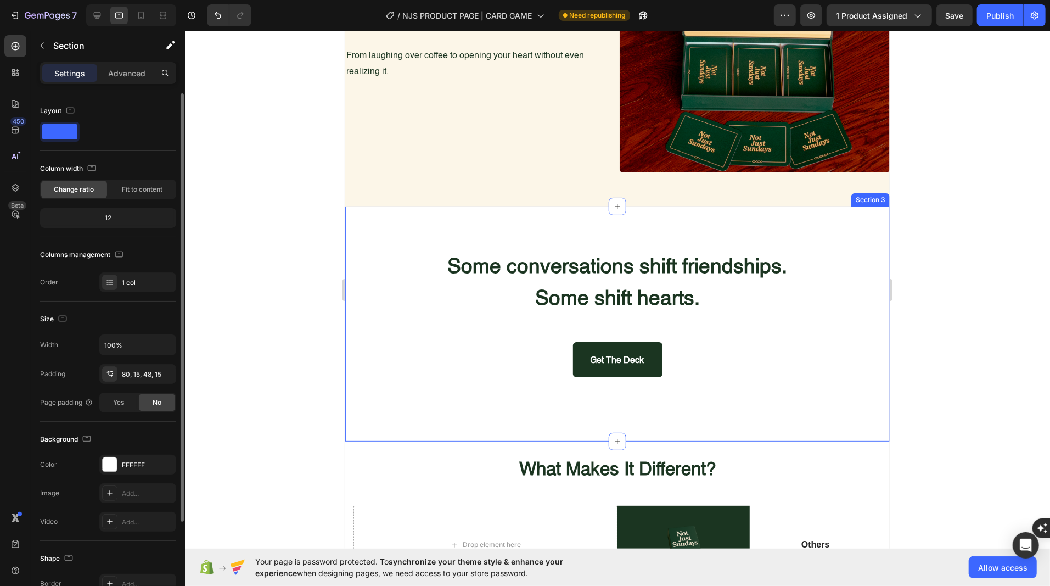
click at [436, 228] on div "Some conversations shift friendships. Some shift hearts. Heading Image Get the …" at bounding box center [617, 323] width 544 height 235
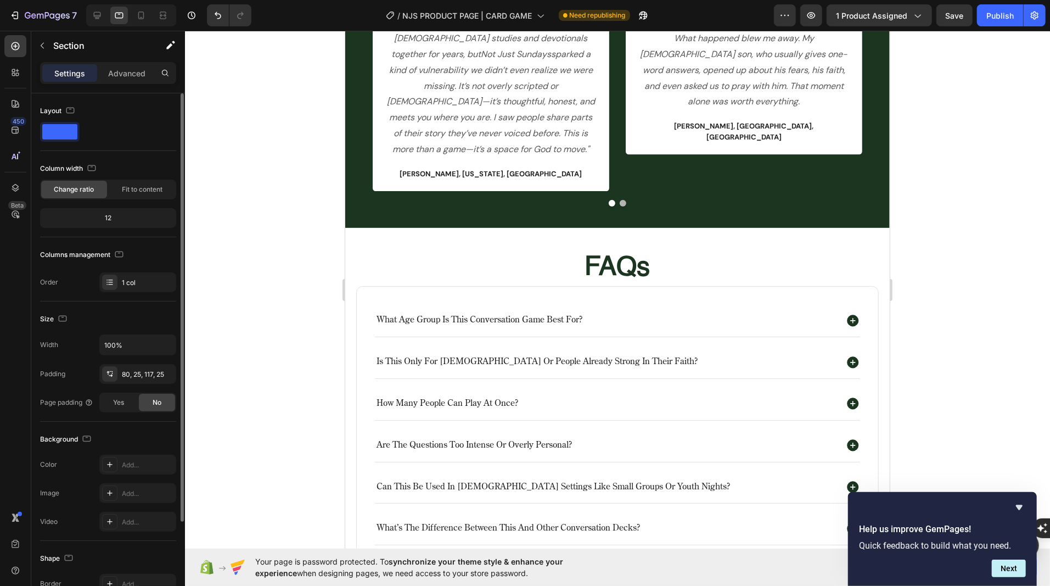
scroll to position [2112, 0]
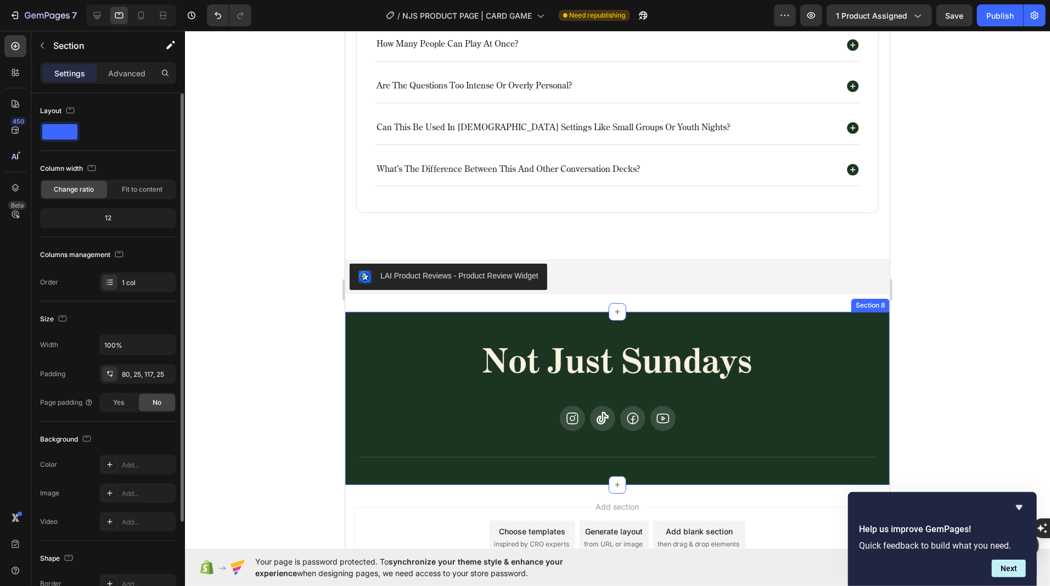
click at [356, 320] on div "Image Icon Icon Icon Icon Row Title Line Section 8" at bounding box center [617, 397] width 544 height 173
click at [876, 297] on icon at bounding box center [879, 300] width 9 height 9
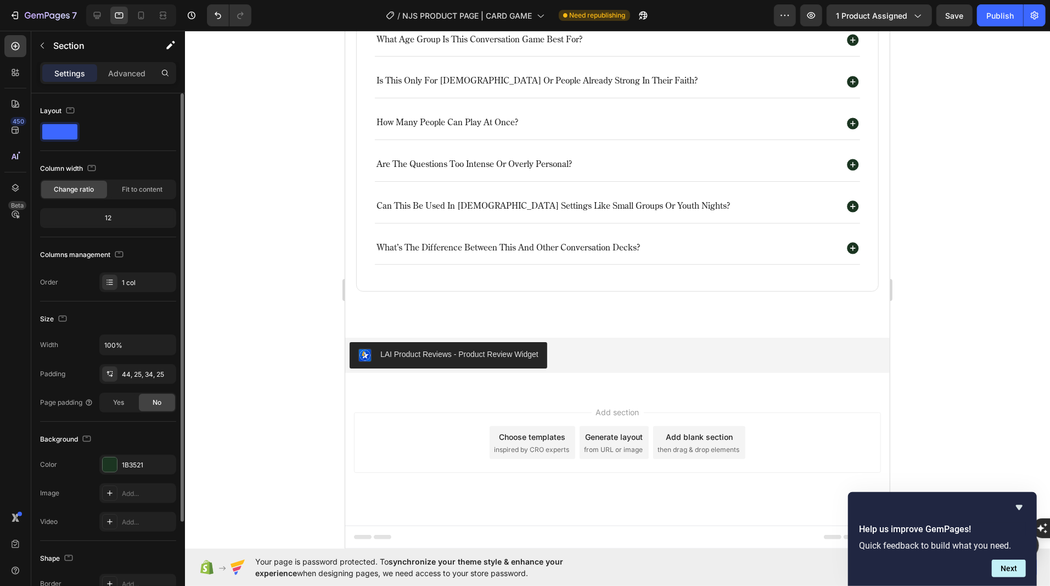
scroll to position [2029, 0]
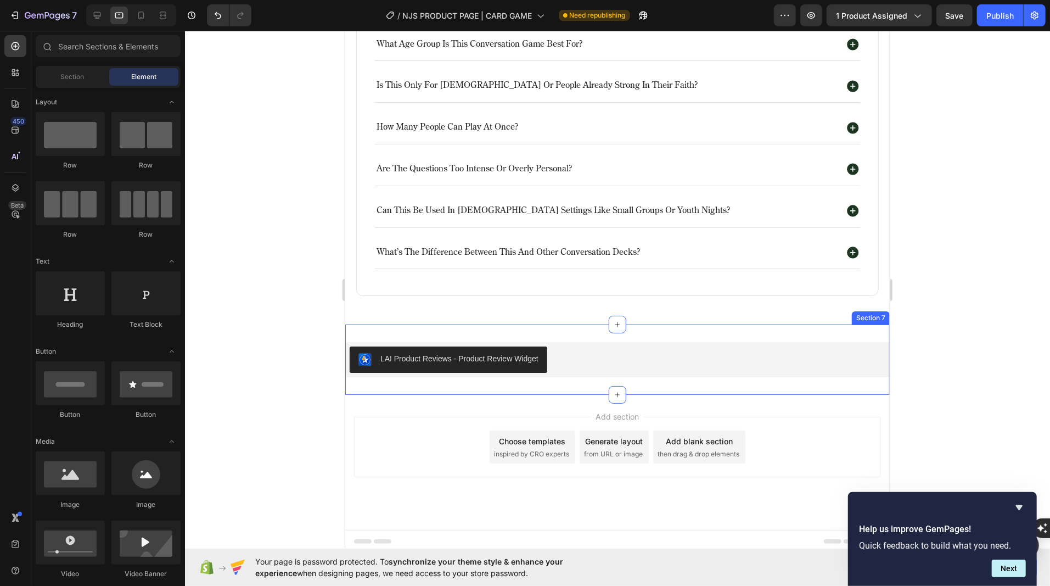
click at [683, 326] on div "LAI Product Reviews - Product Review Widget LAI Product Reviews Section 7" at bounding box center [617, 359] width 544 height 70
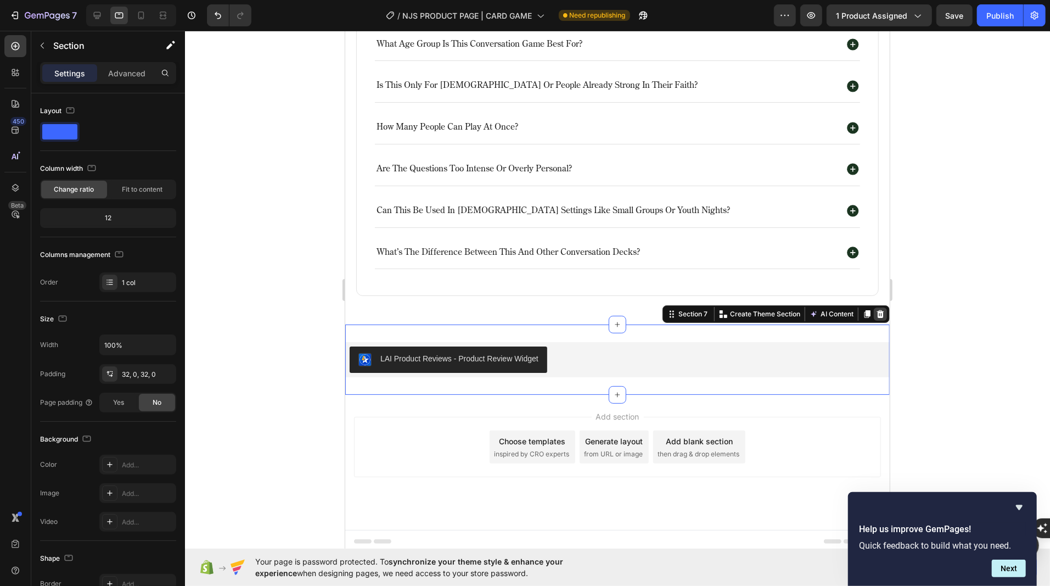
click at [881, 311] on icon at bounding box center [879, 313] width 7 height 8
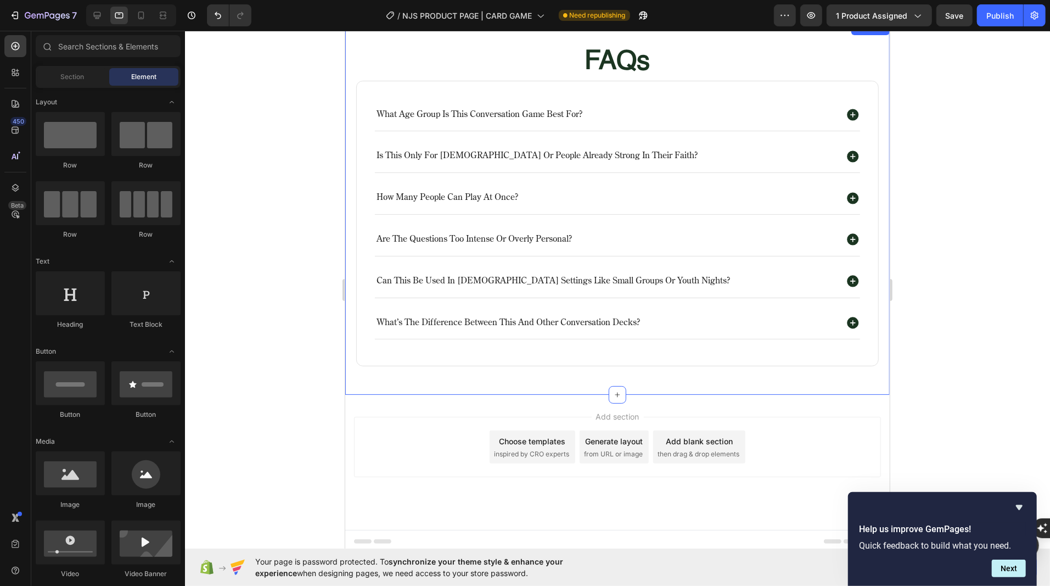
click at [697, 373] on div "FAQs Heading what age group is this conversation game best for? is this only fo…" at bounding box center [617, 213] width 522 height 340
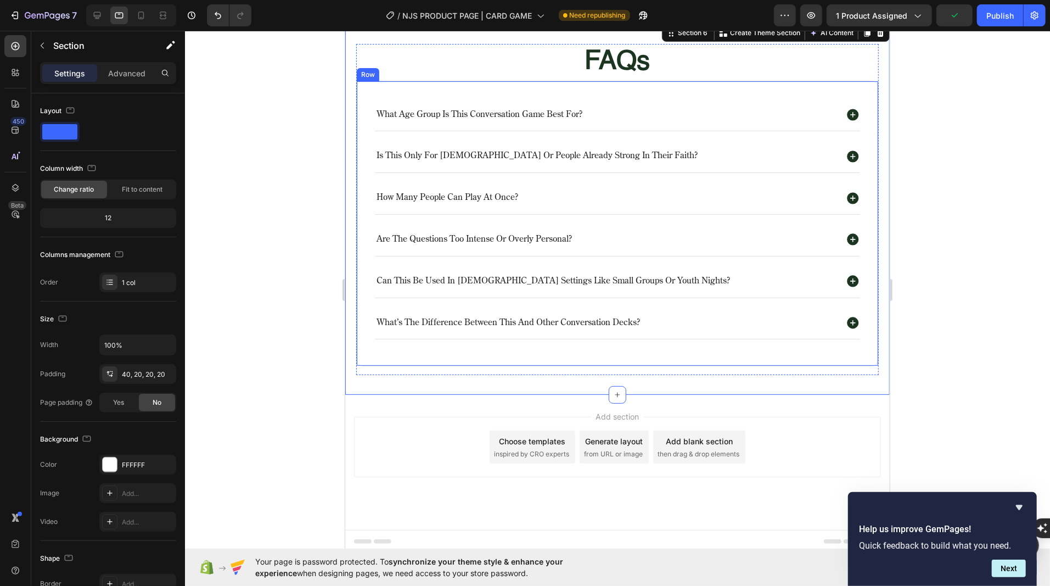
click at [655, 344] on div "what age group is this conversation game best for? is this only for christians …" at bounding box center [617, 223] width 522 height 286
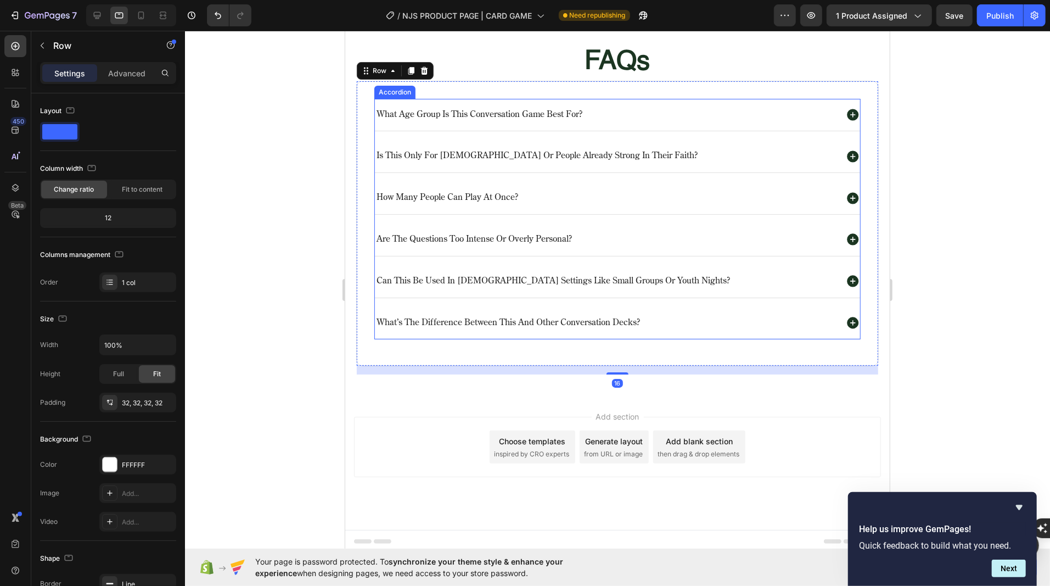
click at [592, 317] on p "what’s the difference between this and other conversation decks?" at bounding box center [507, 323] width 263 height 12
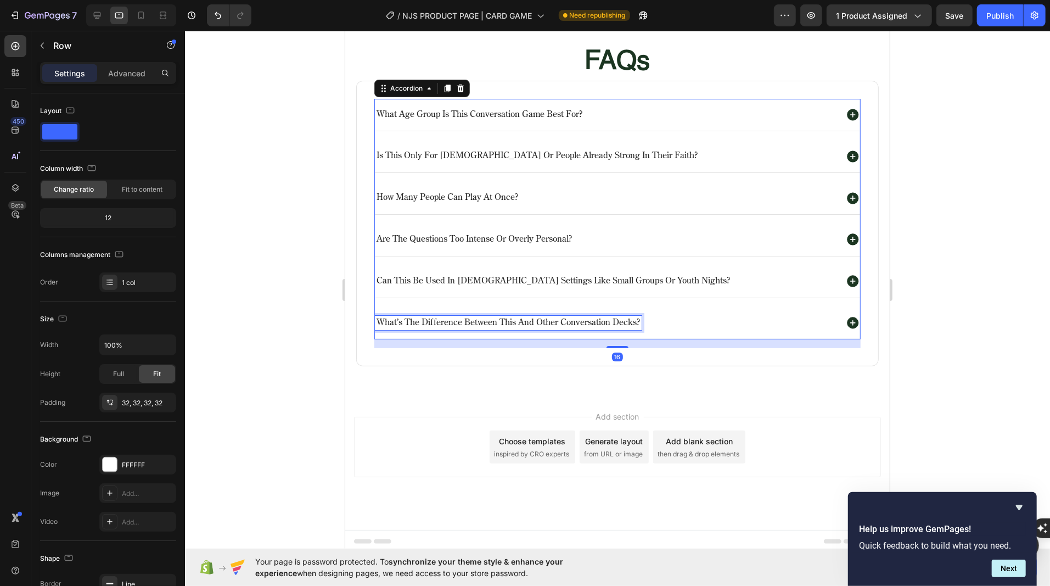
click at [592, 317] on p "what’s the difference between this and other conversation decks?" at bounding box center [507, 323] width 263 height 12
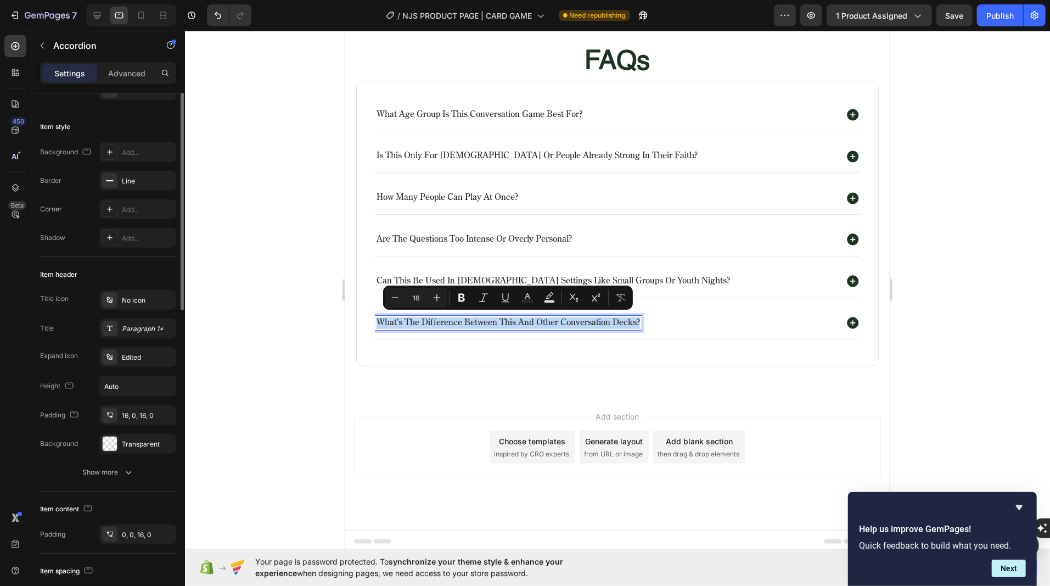
scroll to position [0, 0]
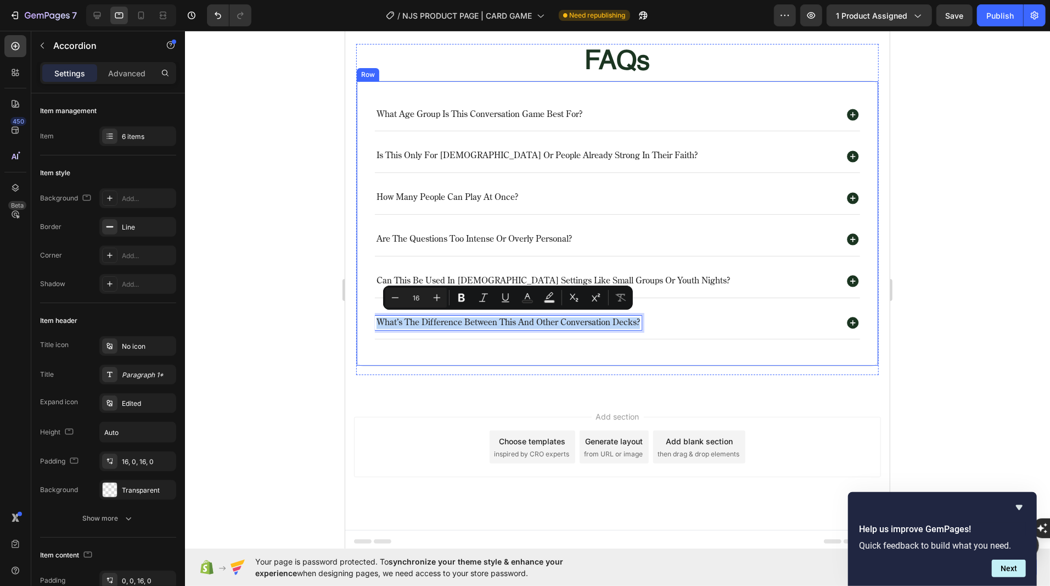
click at [386, 87] on div "what age group is this conversation game best for? is this only for christians …" at bounding box center [617, 223] width 522 height 286
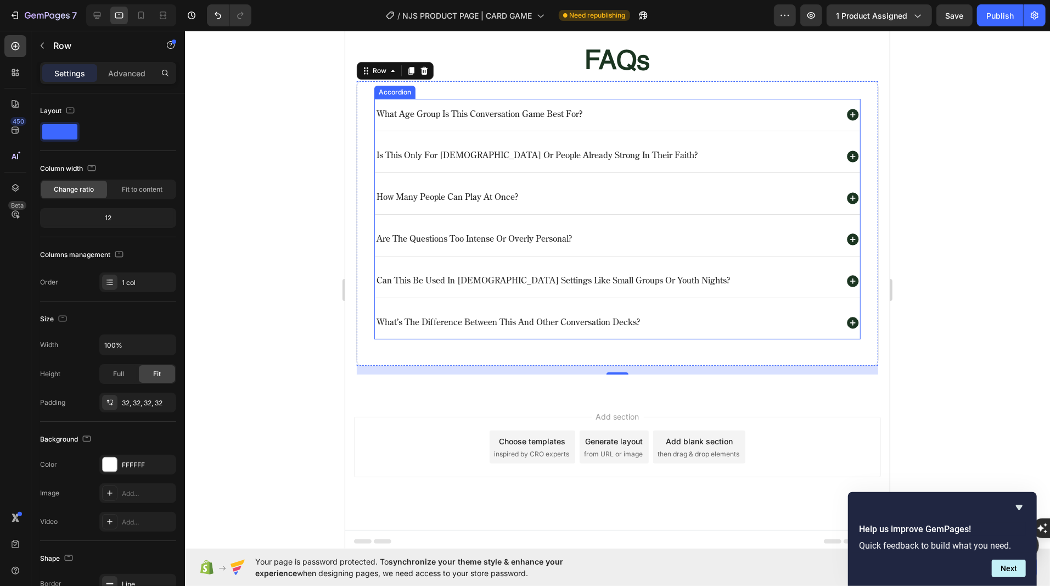
click at [420, 109] on p "what age group is this conversation game best for?" at bounding box center [479, 115] width 206 height 12
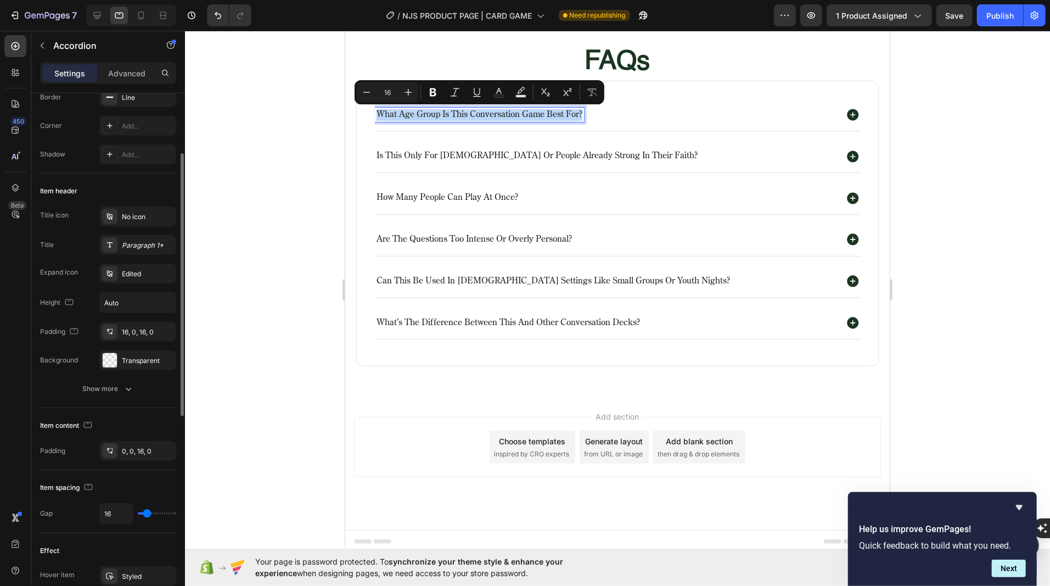
scroll to position [167, 0]
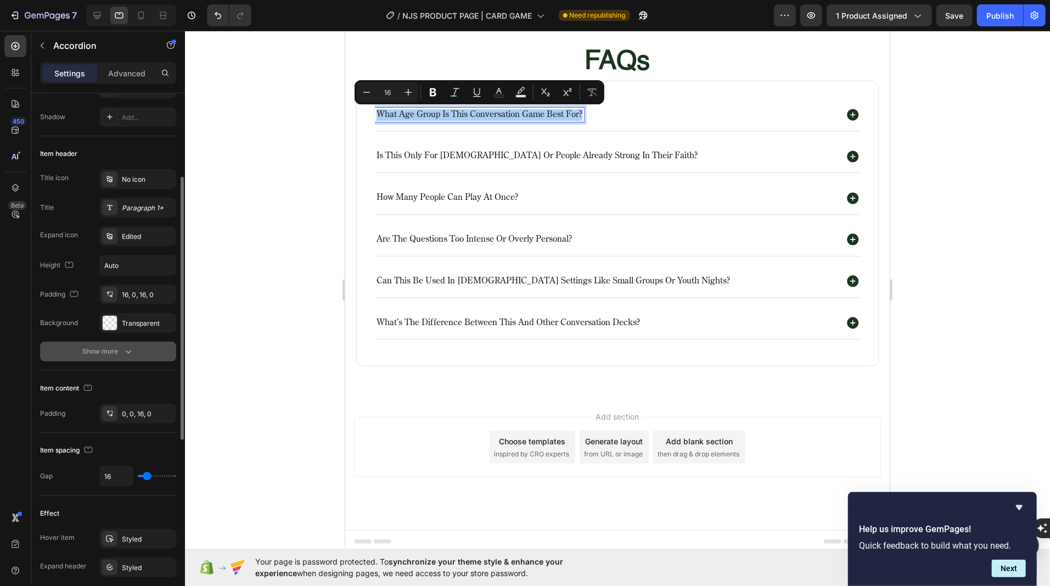
click at [81, 358] on button "Show more" at bounding box center [108, 351] width 136 height 20
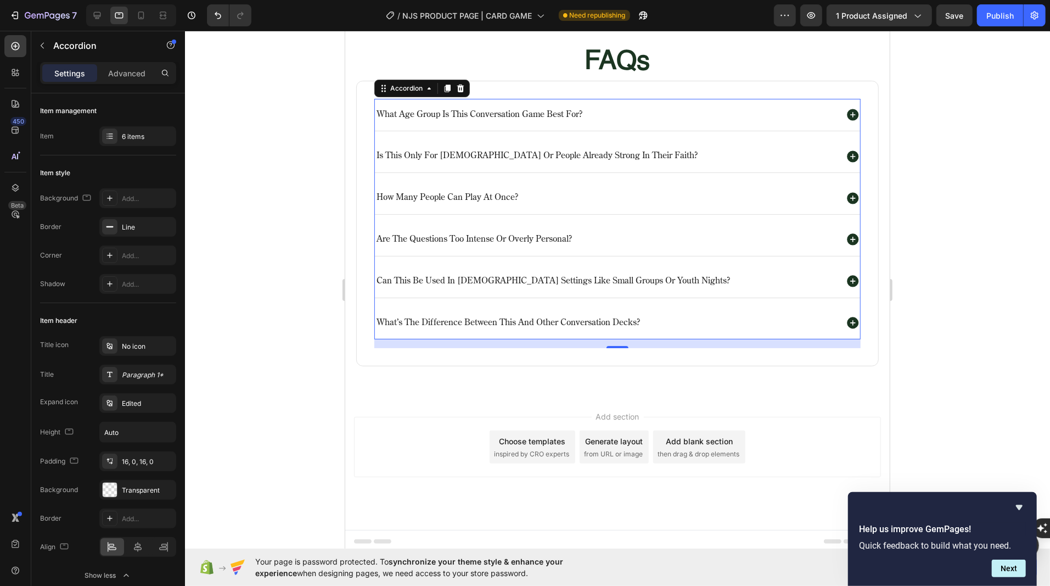
scroll to position [1743, 0]
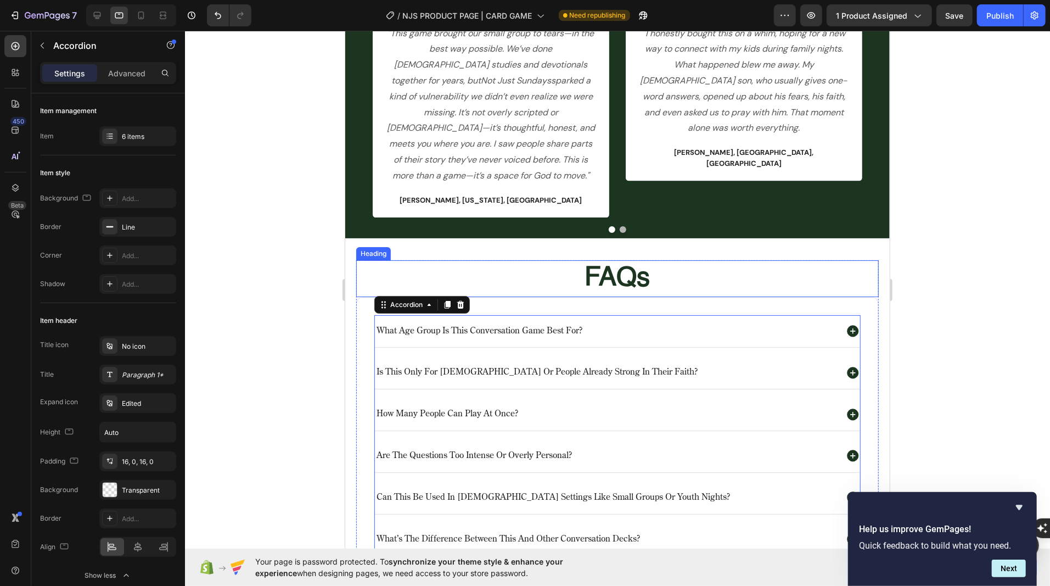
click at [623, 286] on h2 "FAQs" at bounding box center [617, 278] width 522 height 36
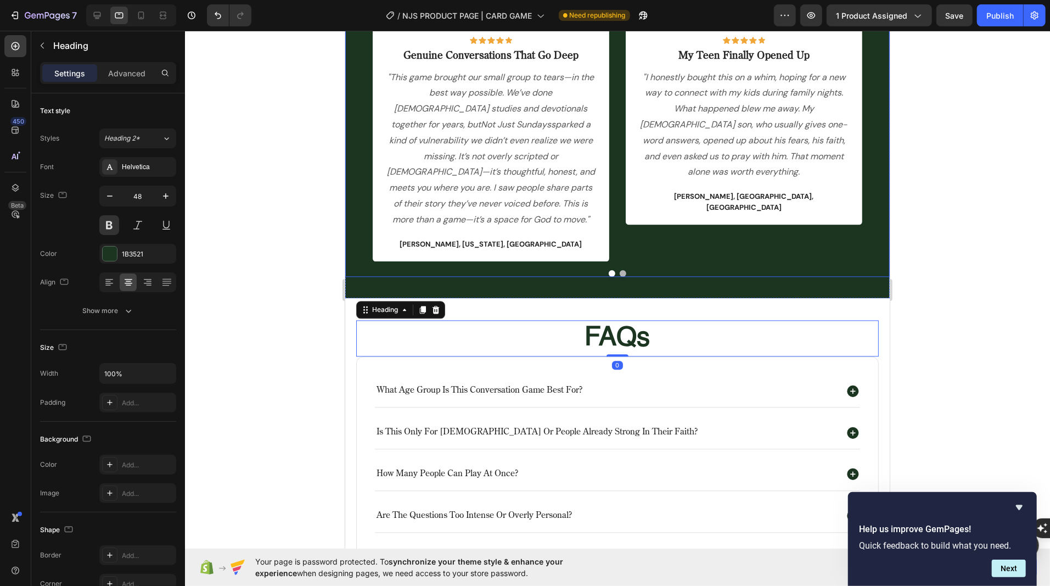
scroll to position [1630, 0]
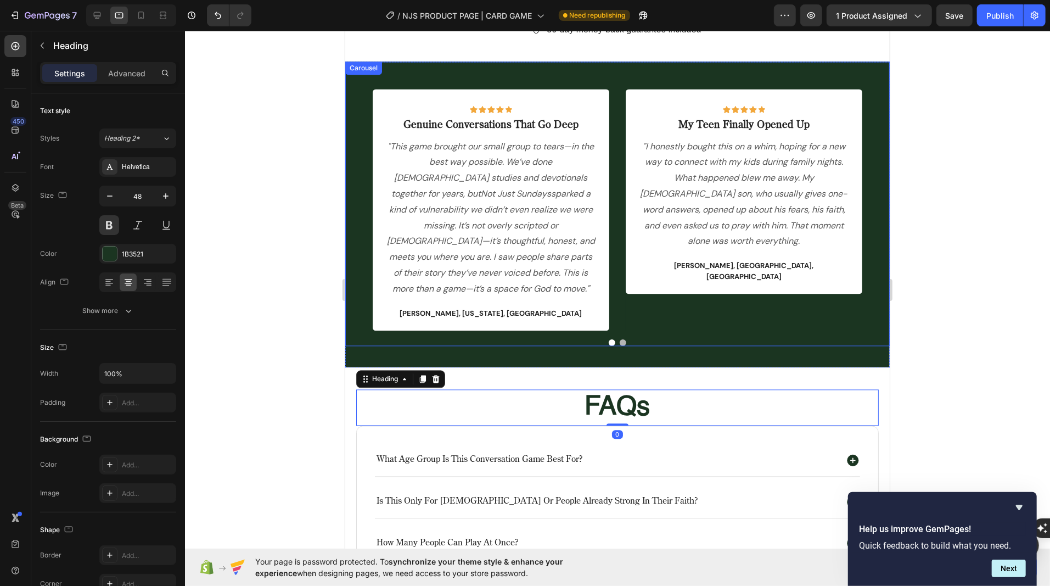
click at [496, 208] on p ""This game brought our small group to tears—in the best way possible. We’ve don…" at bounding box center [490, 217] width 212 height 158
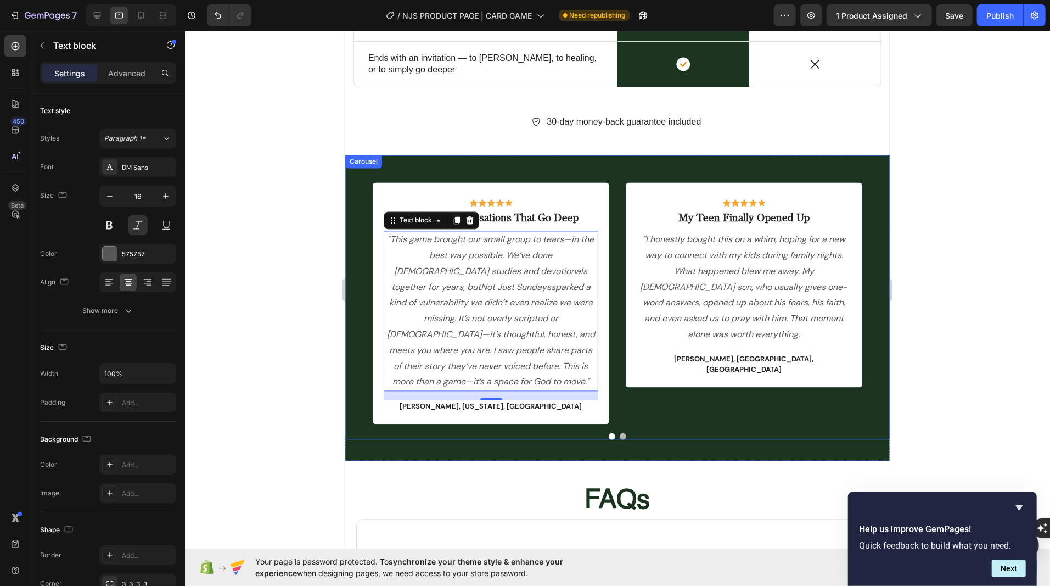
scroll to position [1534, 0]
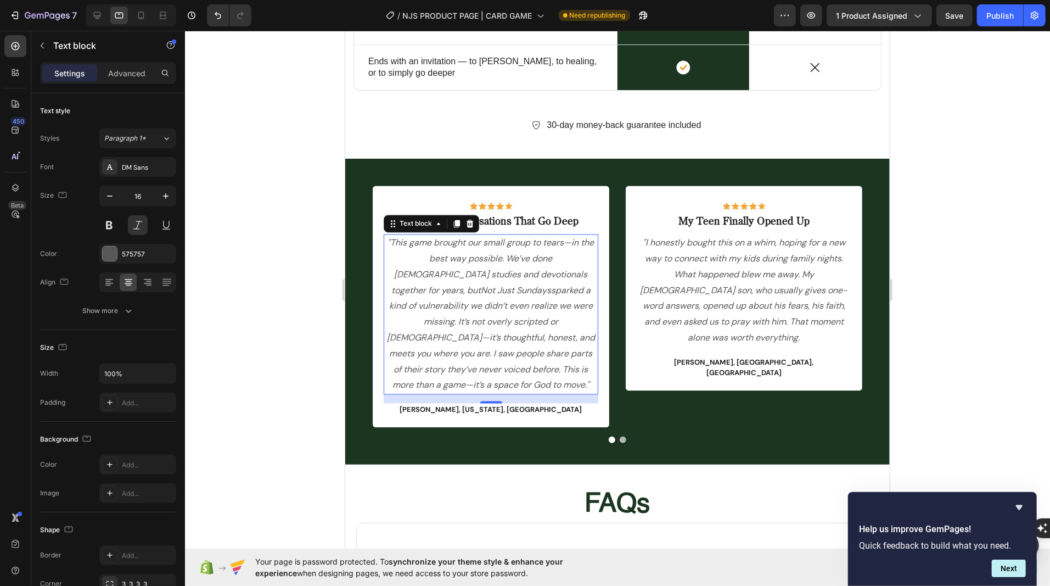
click at [510, 308] on p ""This game brought our small group to tears—in the best way possible. We’ve don…" at bounding box center [490, 314] width 212 height 158
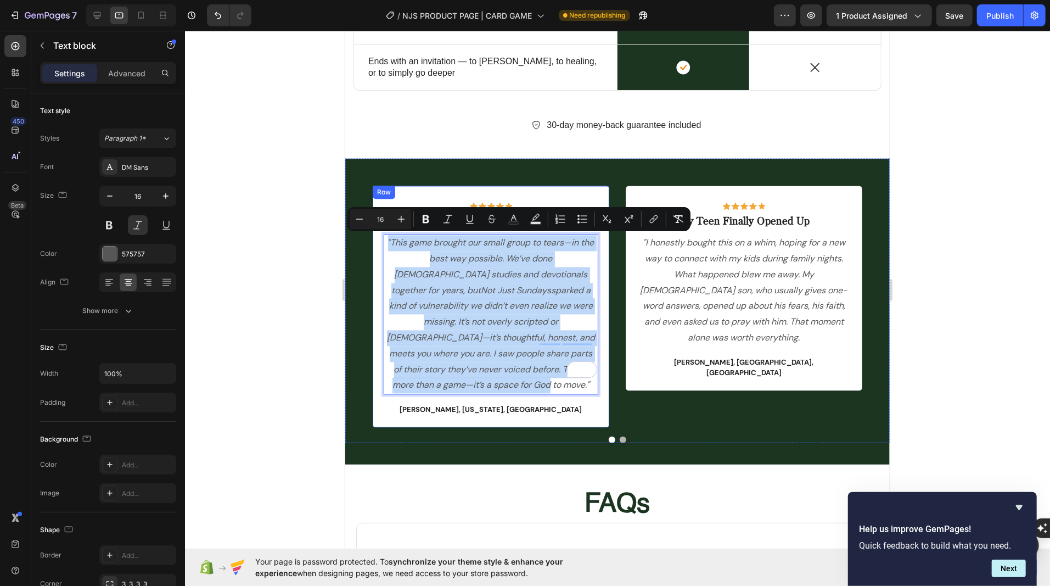
click at [379, 238] on div "Icon Icon Icon Icon Icon Row Genuine Conversations That Go Deep Text block "Thi…" at bounding box center [617, 300] width 544 height 284
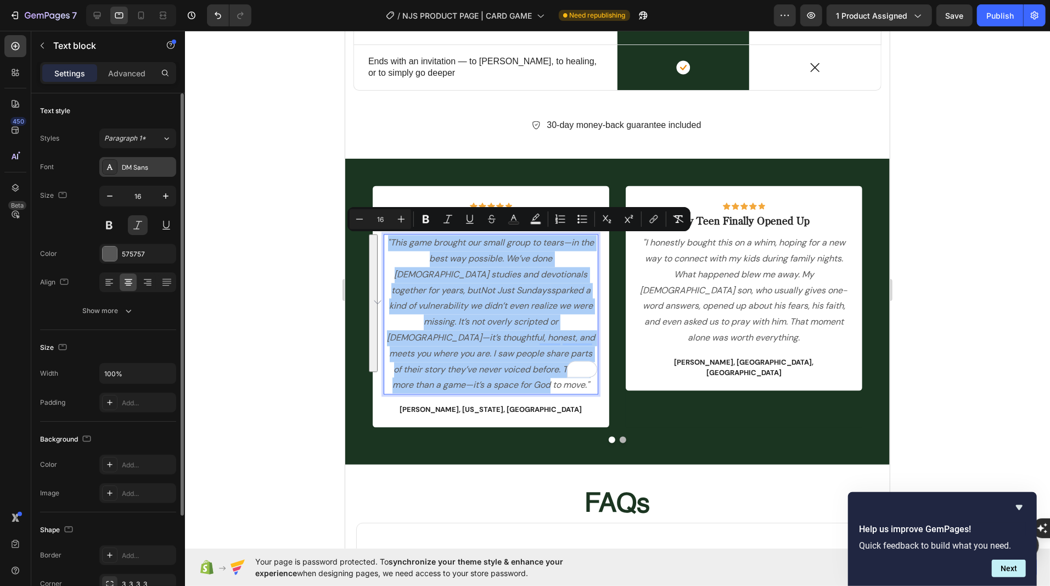
click at [151, 170] on div "DM Sans" at bounding box center [148, 167] width 52 height 10
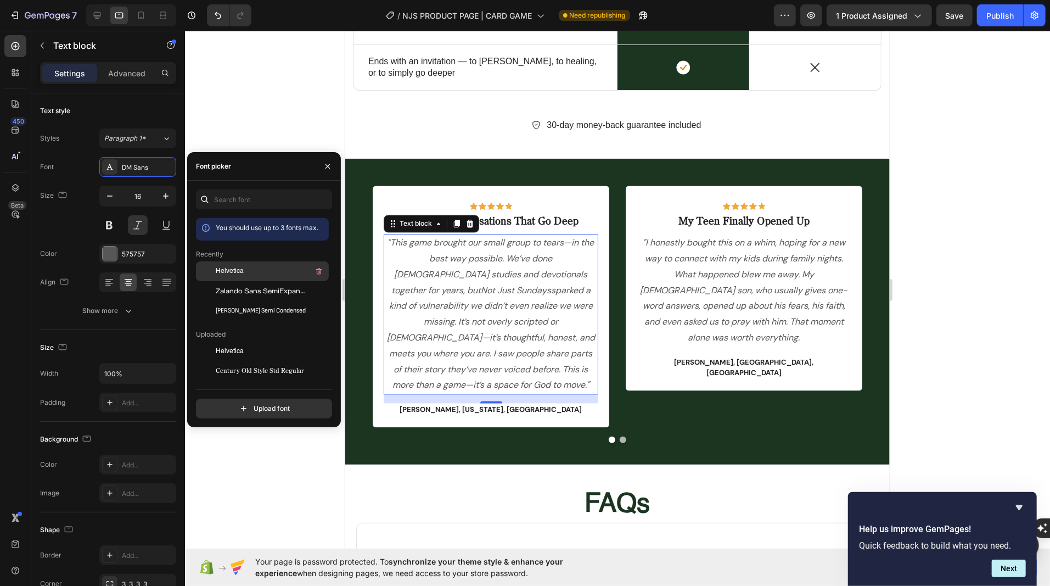
click at [228, 270] on span "Helvetica" at bounding box center [230, 271] width 28 height 10
click at [658, 299] on p ""I honestly bought this on a whim, hoping for a new way to connect with my kids…" at bounding box center [743, 290] width 212 height 111
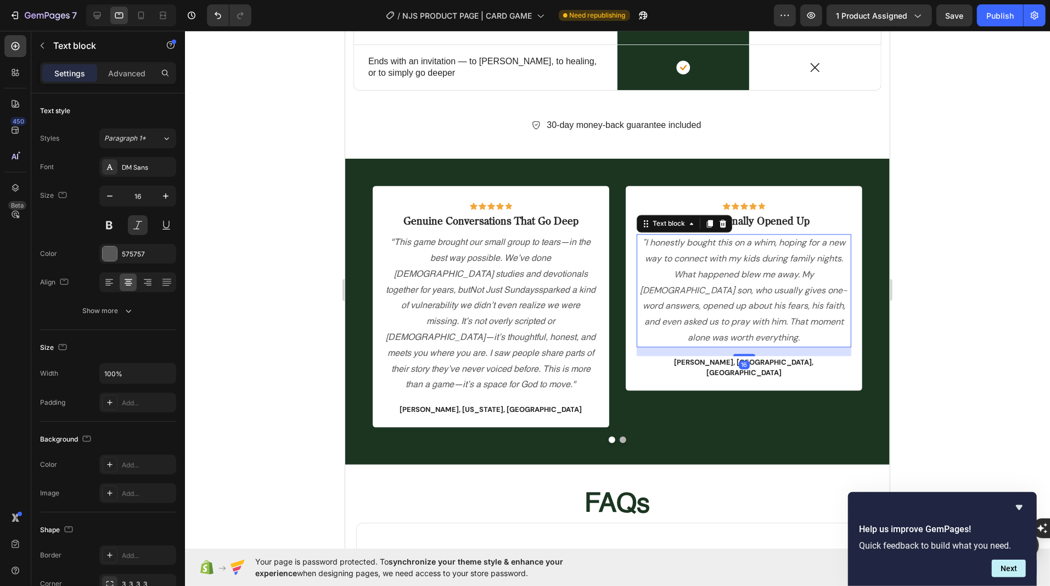
click at [658, 254] on p ""I honestly bought this on a whim, hoping for a new way to connect with my kids…" at bounding box center [743, 290] width 212 height 111
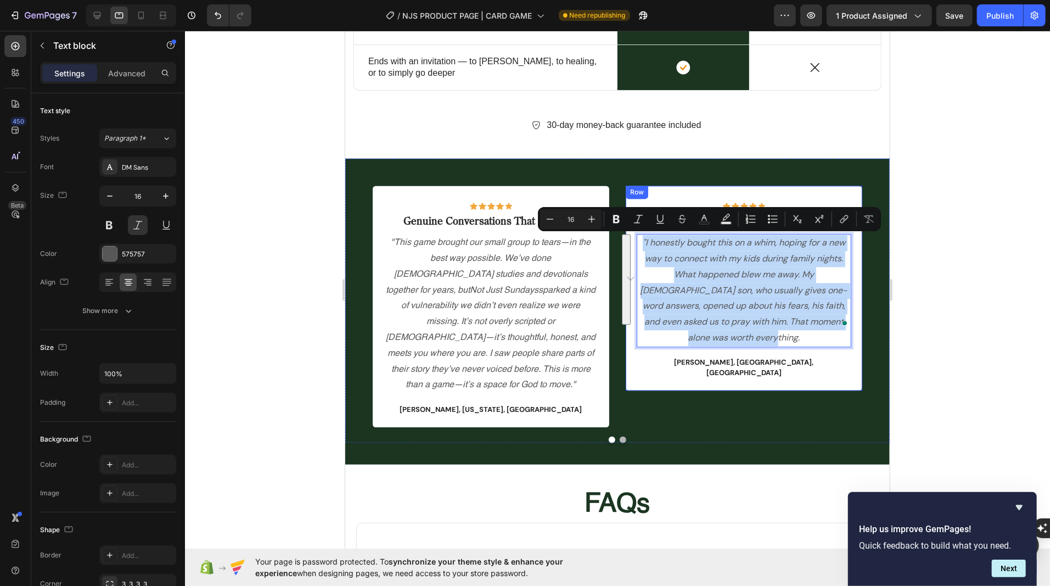
drag, startPoint x: 640, startPoint y: 237, endPoint x: 857, endPoint y: 321, distance: 232.6
click at [857, 321] on div "Icon Icon Icon Icon Icon Row My Teen Finally Opened Up Text block "I honestly b…" at bounding box center [743, 287] width 237 height 205
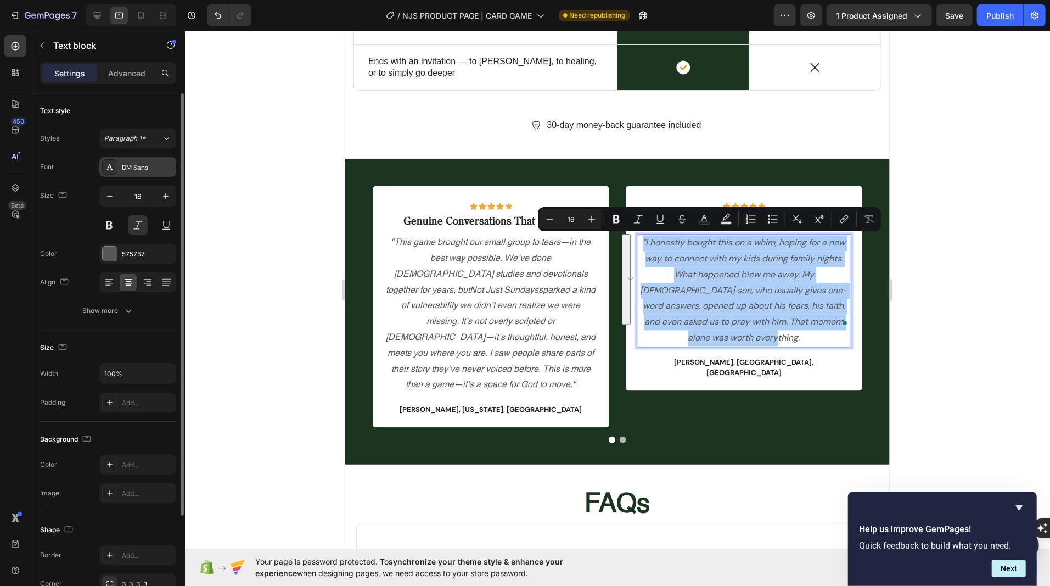
click at [133, 168] on div "DM Sans" at bounding box center [148, 167] width 52 height 10
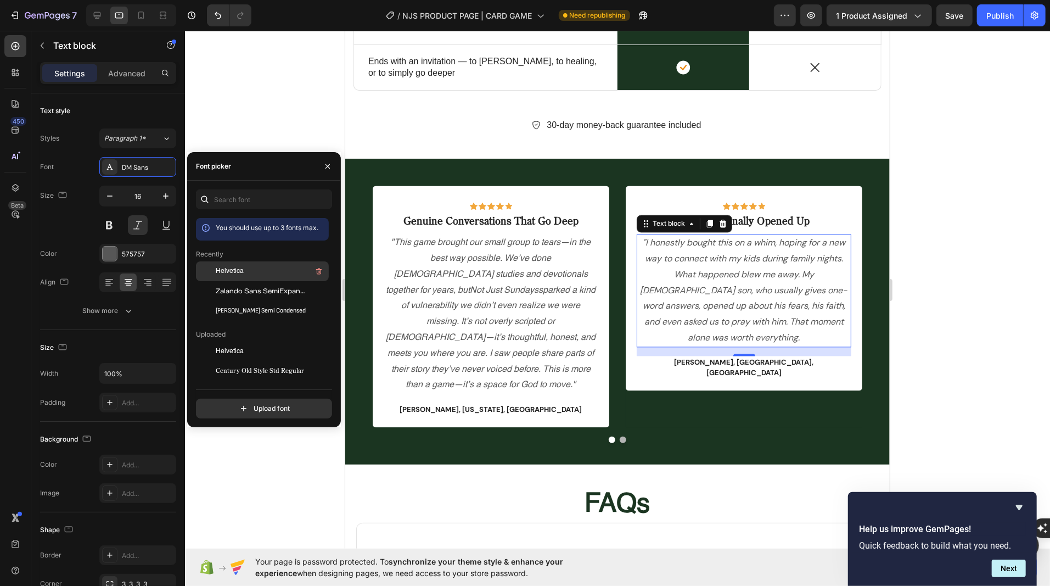
click at [240, 265] on div "Helvetica" at bounding box center [271, 270] width 111 height 13
click at [471, 217] on p "Genuine Conversations That Go Deep" at bounding box center [490, 222] width 212 height 14
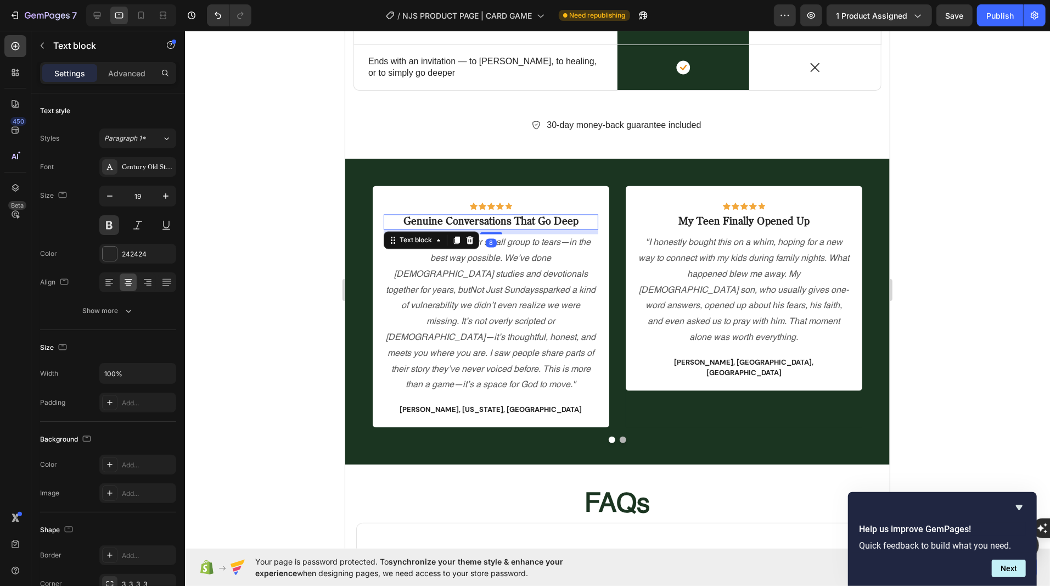
click at [471, 217] on p "Genuine Conversations That Go Deep" at bounding box center [490, 222] width 212 height 14
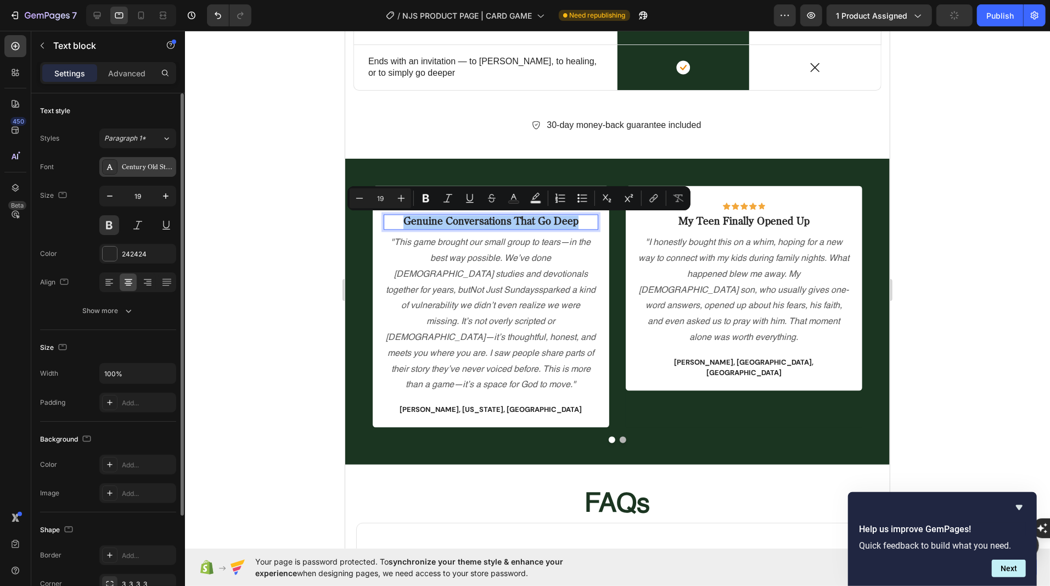
click at [151, 164] on div "Century Old Style Std Regular" at bounding box center [148, 167] width 52 height 10
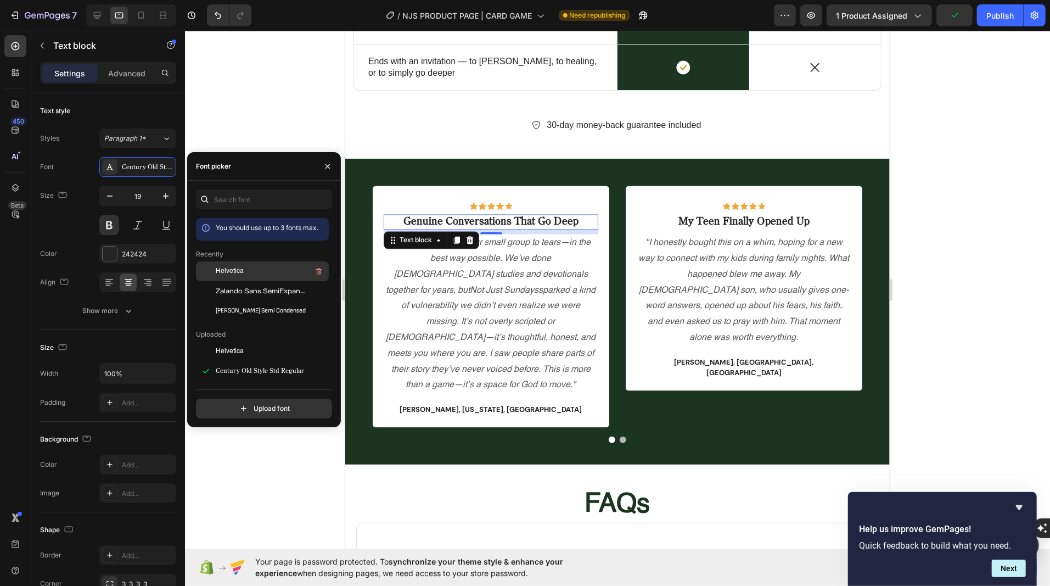
click at [218, 271] on span "Helvetica" at bounding box center [230, 271] width 28 height 10
click at [682, 220] on p "My Teen Finally Opened Up" at bounding box center [743, 222] width 212 height 14
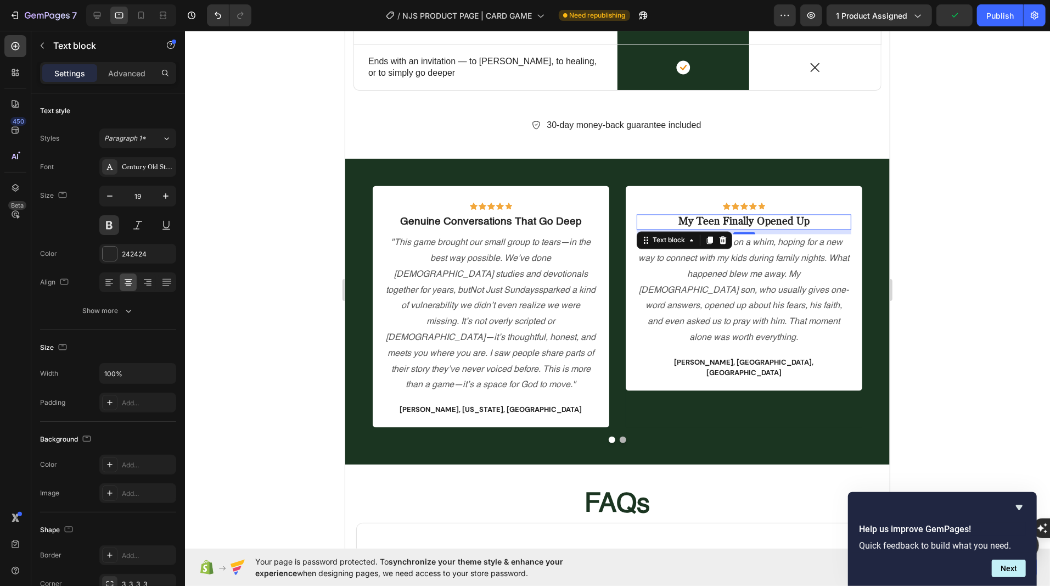
click at [682, 220] on p "My Teen Finally Opened Up" at bounding box center [743, 222] width 212 height 14
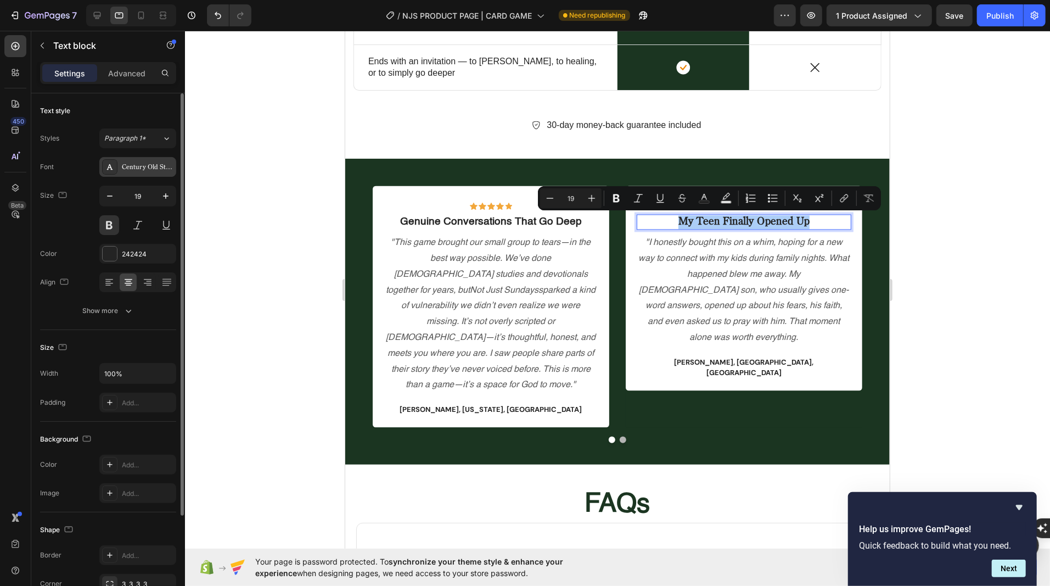
click at [122, 165] on div "Century Old Style Std Regular" at bounding box center [148, 167] width 52 height 10
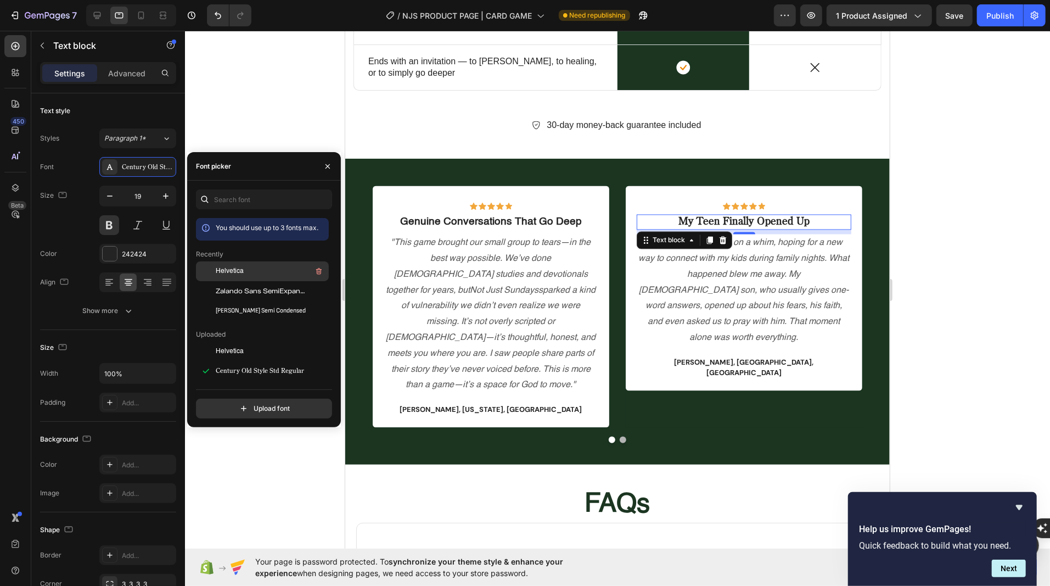
click at [215, 267] on div at bounding box center [206, 271] width 20 height 20
click at [454, 404] on p "[PERSON_NAME], [US_STATE], [GEOGRAPHIC_DATA]" at bounding box center [490, 409] width 212 height 11
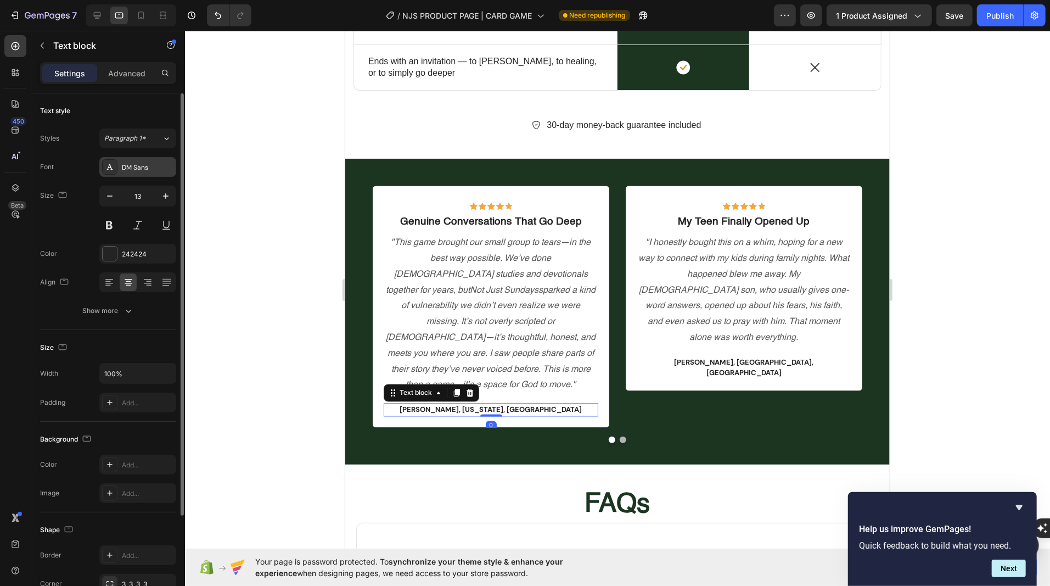
click at [127, 162] on div "DM Sans" at bounding box center [148, 167] width 52 height 10
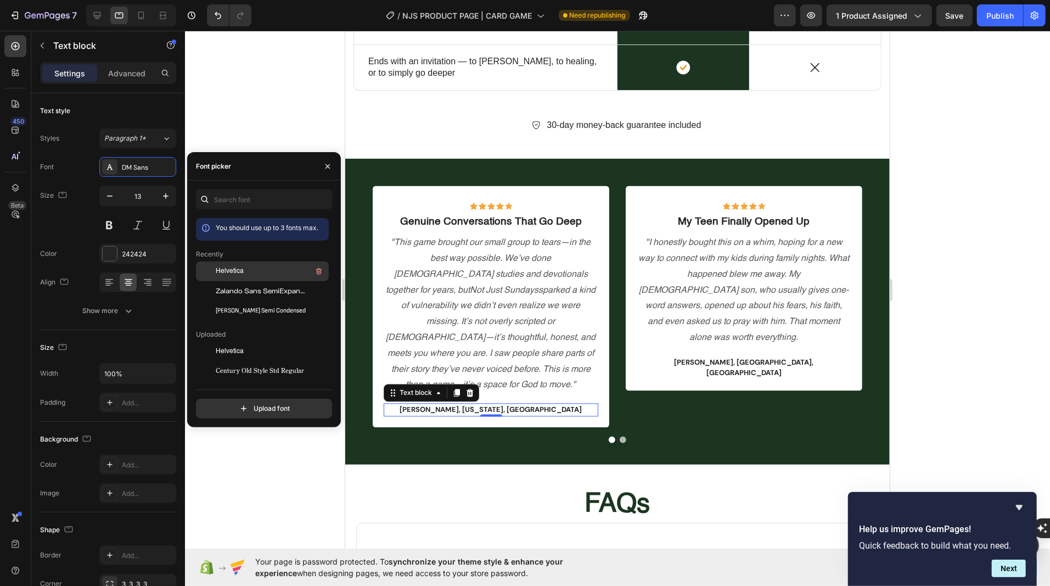
click at [223, 264] on div "Helvetica" at bounding box center [262, 271] width 133 height 20
click at [712, 357] on strong "Mike Reynolds, San Dieogo, USA" at bounding box center [743, 367] width 139 height 20
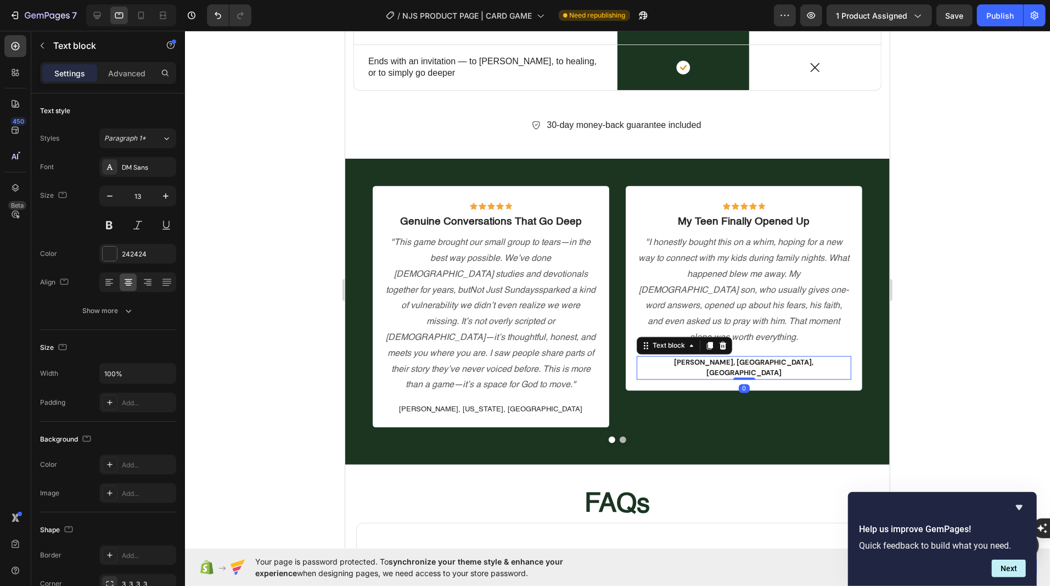
click at [706, 357] on strong "Mike Reynolds, San Dieogo, USA" at bounding box center [743, 367] width 139 height 20
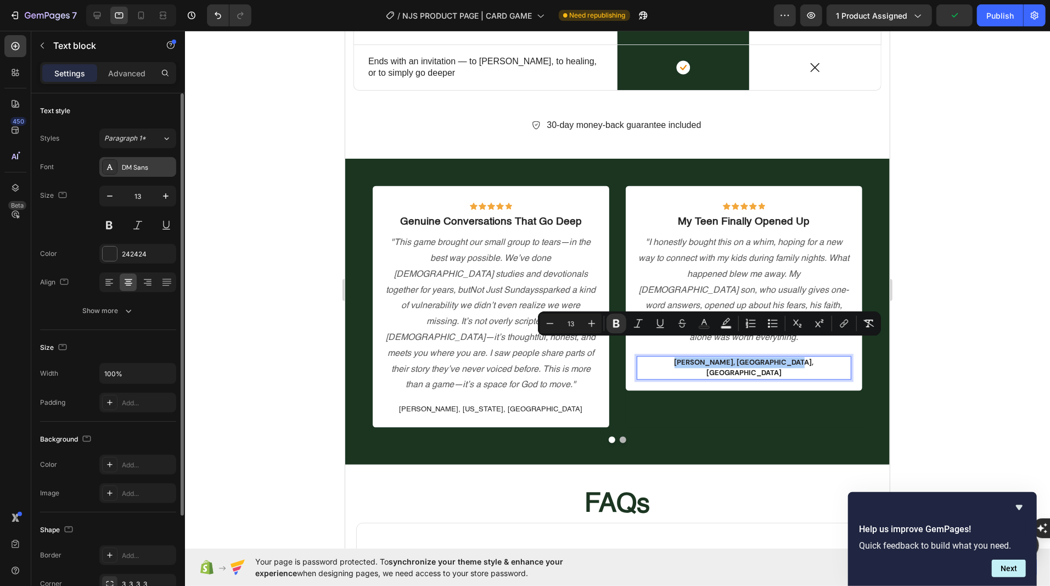
click at [151, 167] on div "DM Sans" at bounding box center [148, 167] width 52 height 10
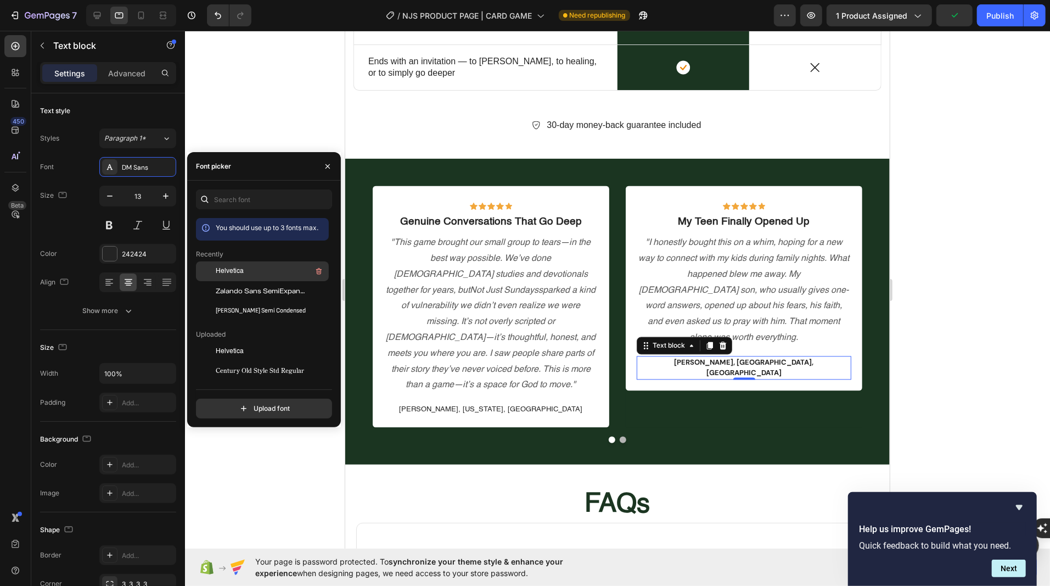
click at [216, 272] on span "Helvetica" at bounding box center [230, 271] width 28 height 10
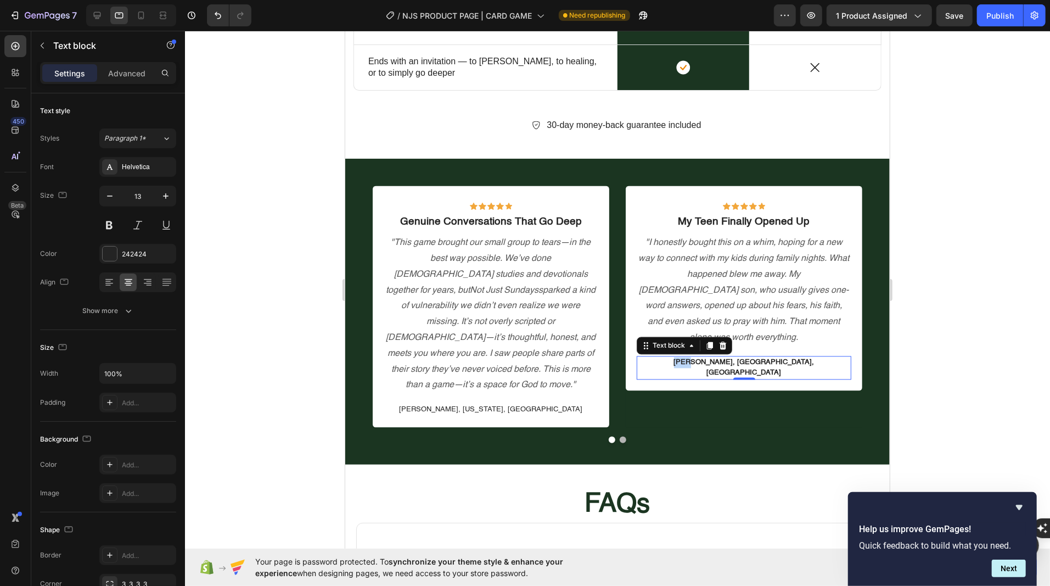
click at [684, 357] on p "Mike Reynolds, San Dieogo, USA" at bounding box center [743, 367] width 212 height 21
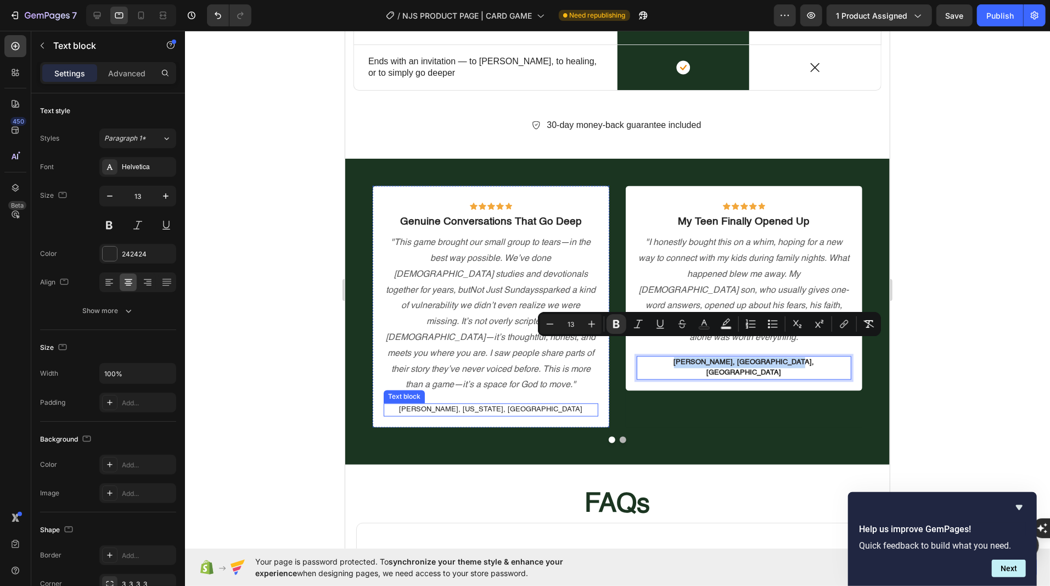
click at [492, 404] on p "[PERSON_NAME], [US_STATE], [GEOGRAPHIC_DATA]" at bounding box center [490, 409] width 212 height 11
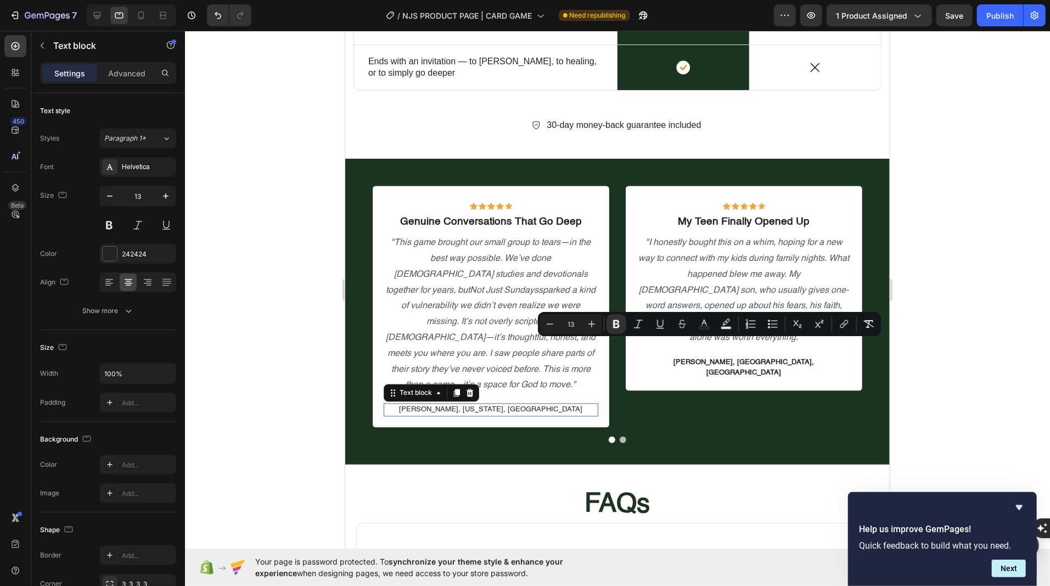
click at [492, 404] on p "[PERSON_NAME], [US_STATE], [GEOGRAPHIC_DATA]" at bounding box center [490, 409] width 212 height 11
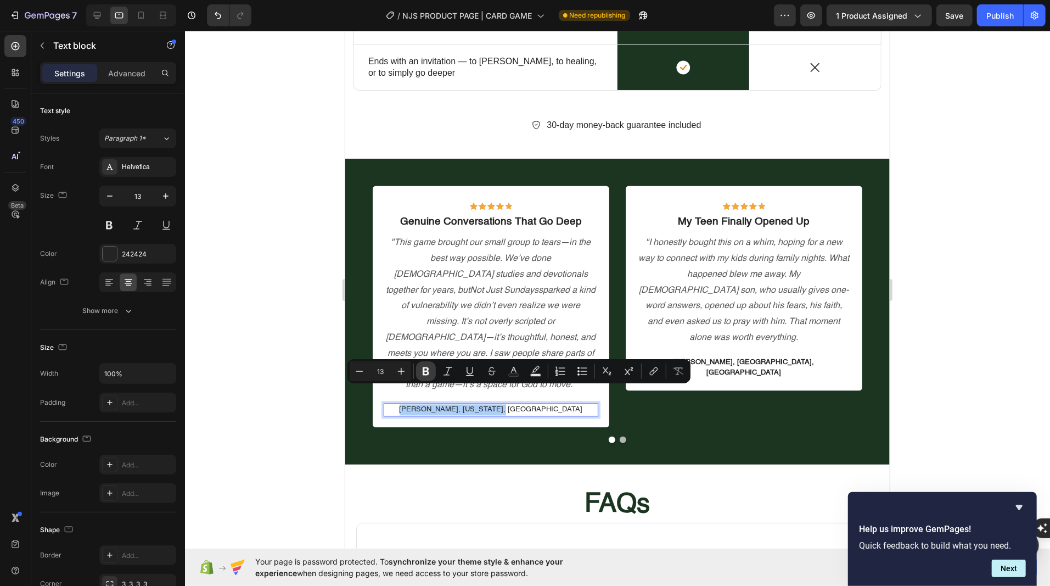
click at [425, 368] on icon "Editor contextual toolbar" at bounding box center [425, 370] width 11 height 11
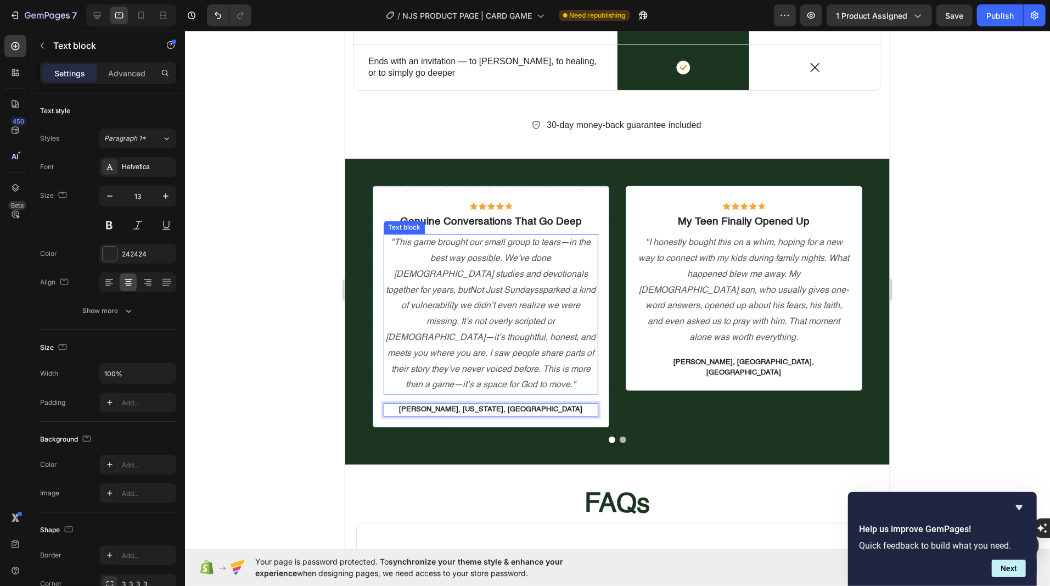
click at [433, 316] on p ""This game brought our small group to tears—in the best way possible. We’ve don…" at bounding box center [490, 314] width 212 height 158
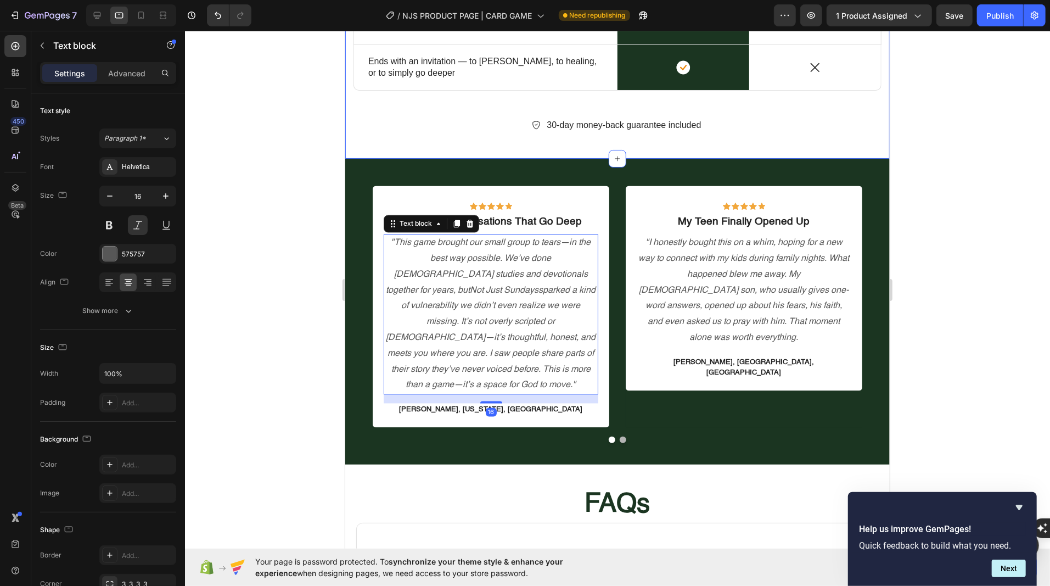
click at [240, 144] on div at bounding box center [617, 308] width 865 height 555
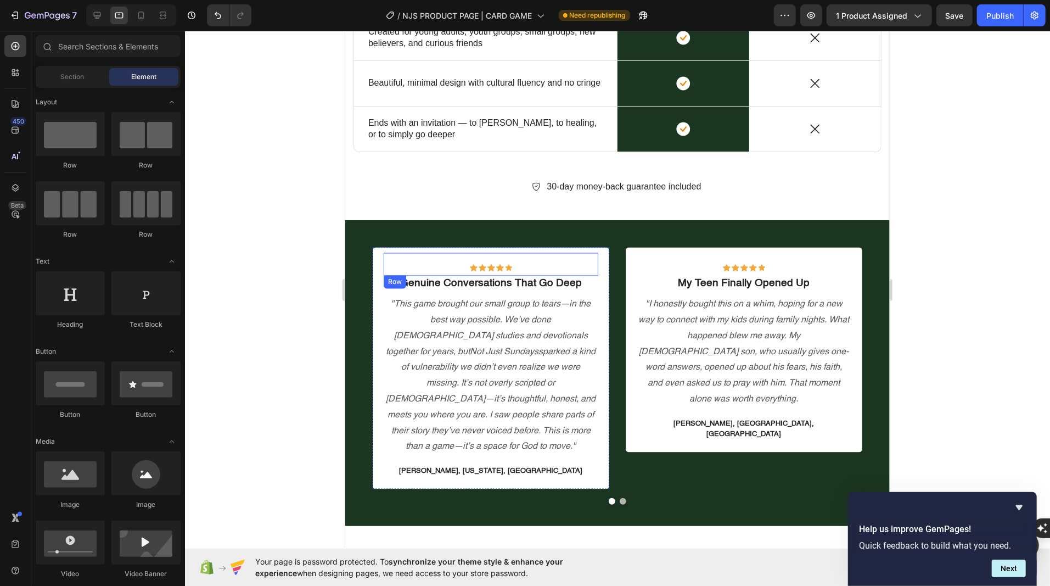
scroll to position [1408, 0]
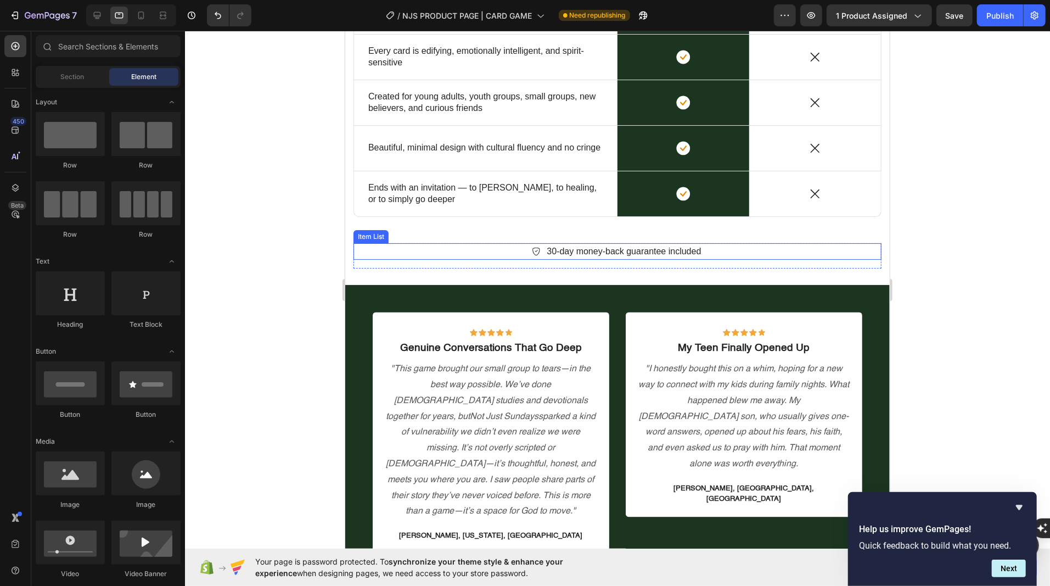
click at [578, 246] on p "30-day money-back guarantee included" at bounding box center [623, 250] width 154 height 13
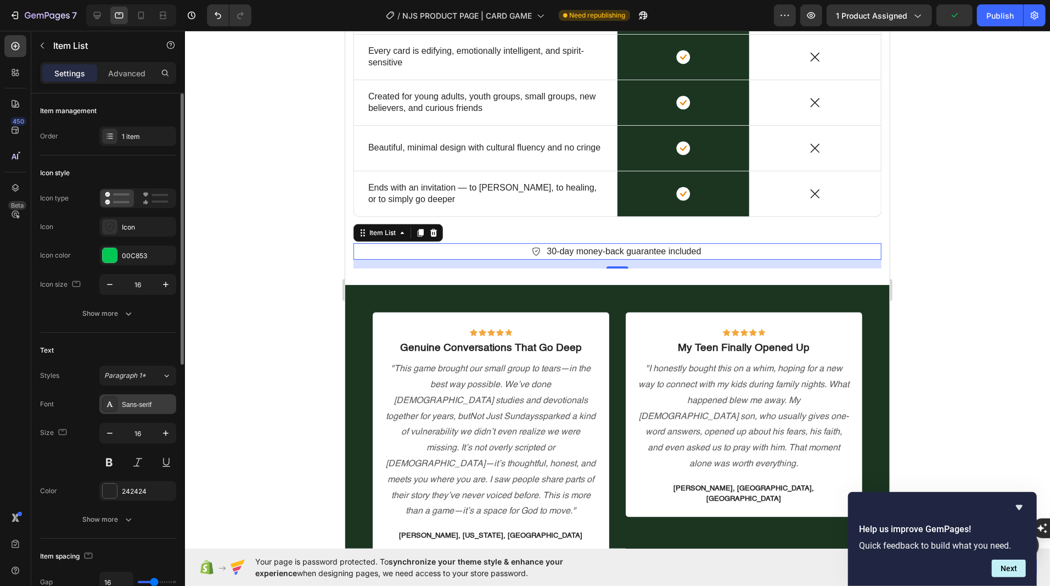
click at [125, 401] on div "Sans-serif" at bounding box center [148, 404] width 52 height 10
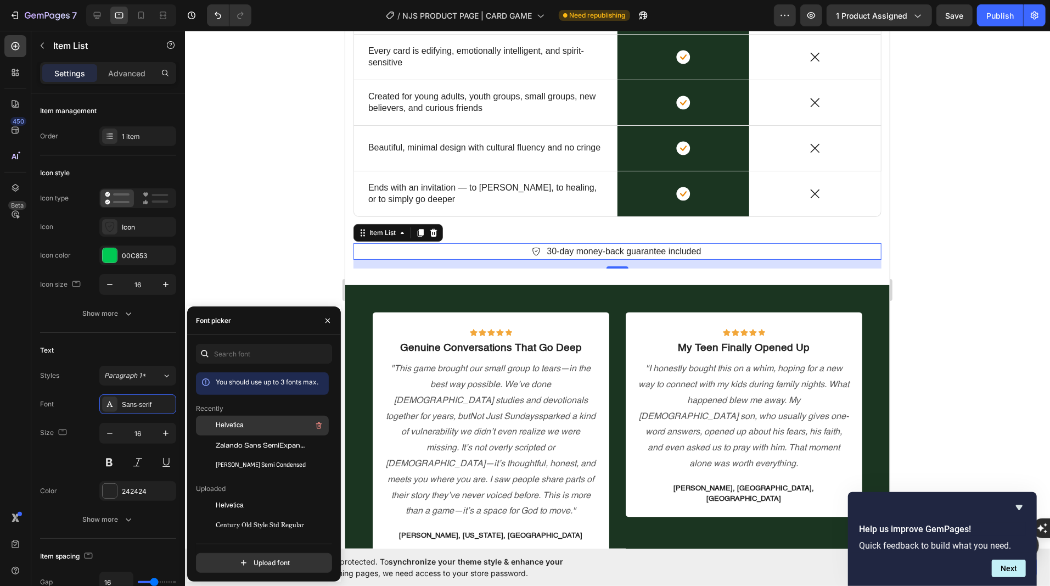
click at [228, 422] on span "Helvetica" at bounding box center [230, 425] width 28 height 10
click at [431, 232] on icon at bounding box center [433, 232] width 7 height 8
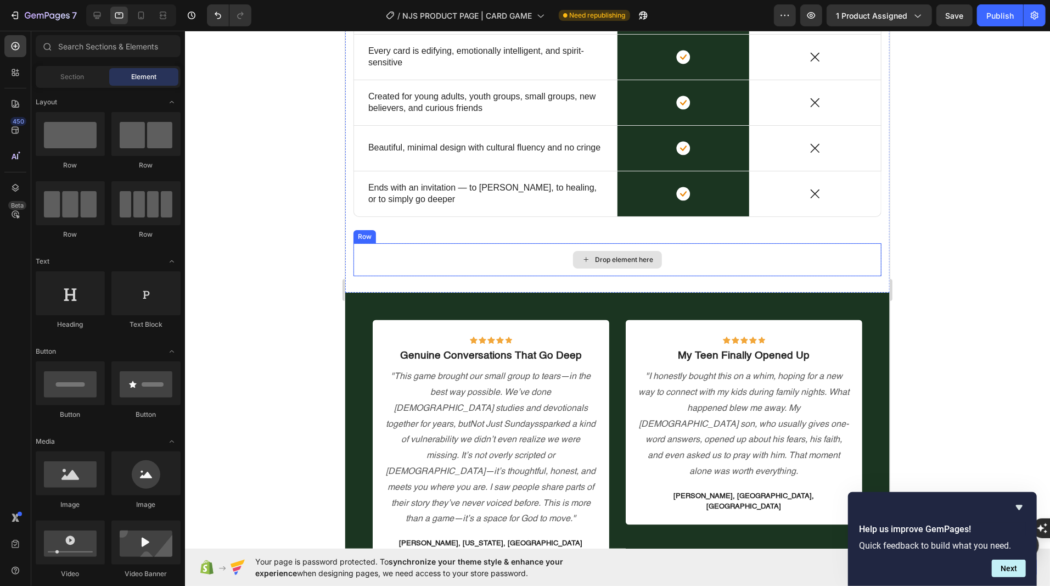
click at [496, 258] on div "Drop element here" at bounding box center [617, 259] width 528 height 33
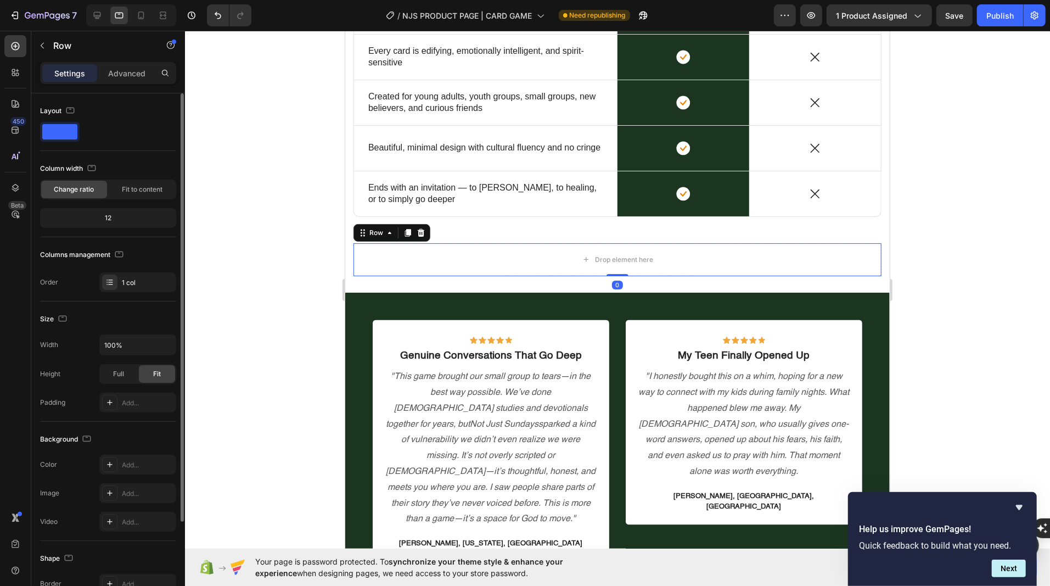
scroll to position [116, 0]
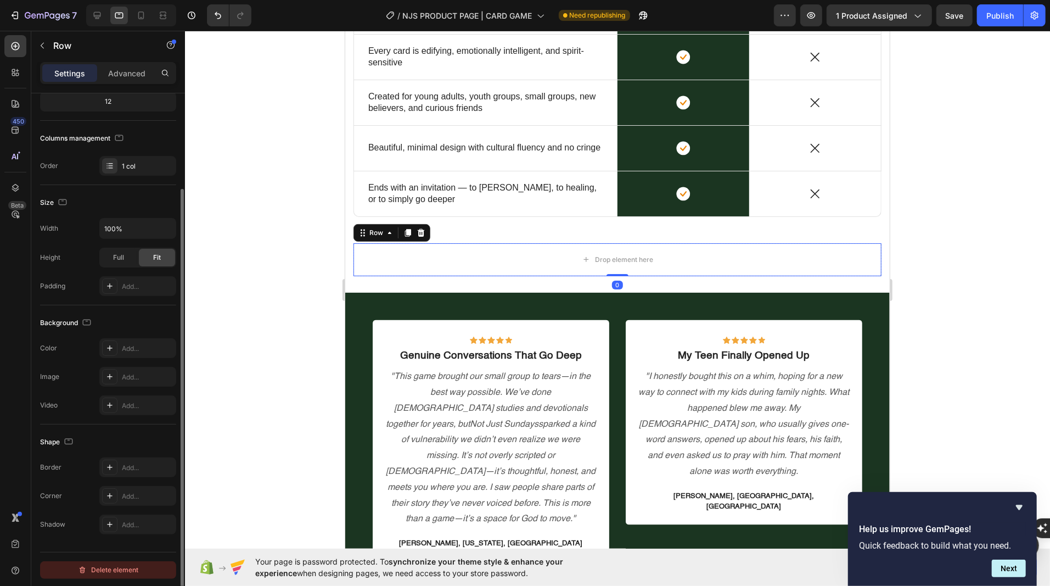
click at [96, 566] on div "Delete element" at bounding box center [108, 569] width 60 height 13
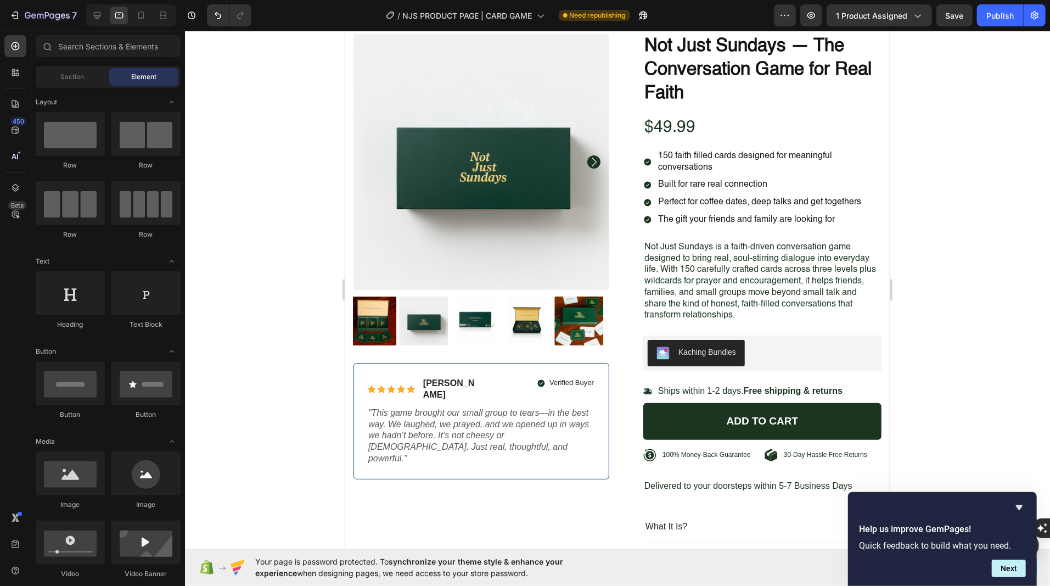
scroll to position [0, 0]
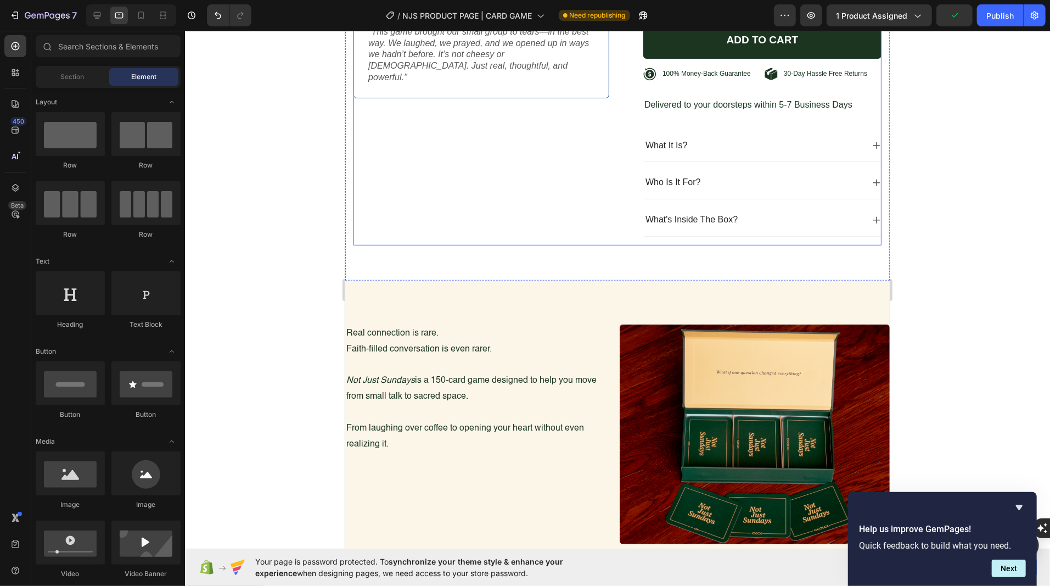
scroll to position [519, 0]
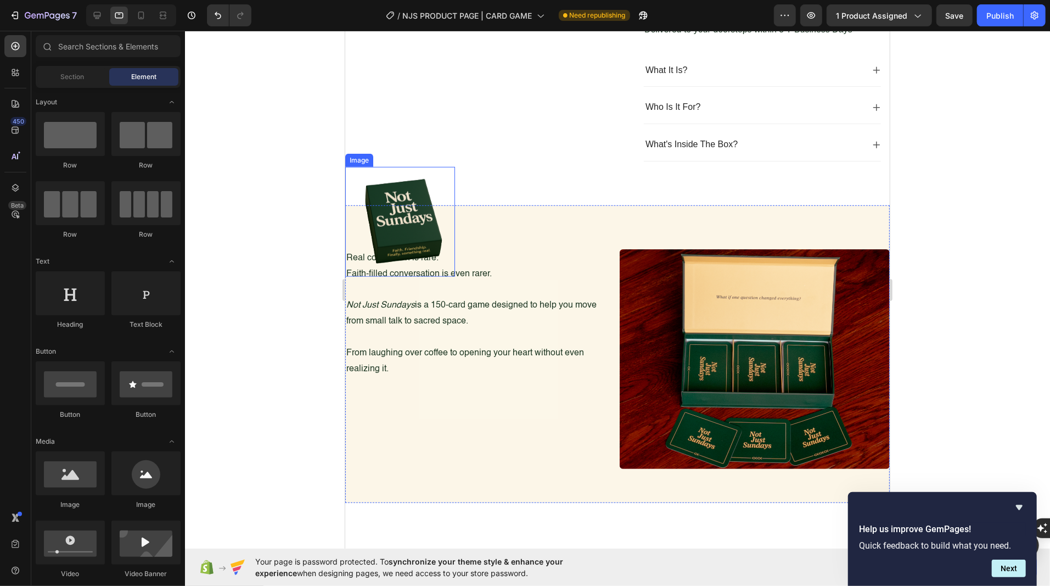
click at [402, 185] on img at bounding box center [400, 221] width 110 height 110
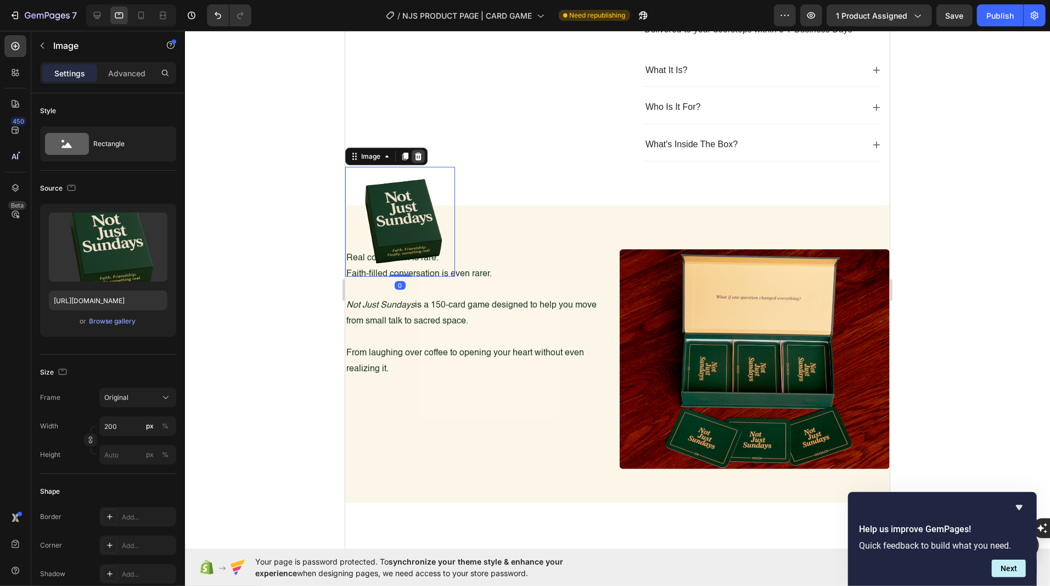
click at [420, 151] on icon at bounding box center [417, 155] width 9 height 9
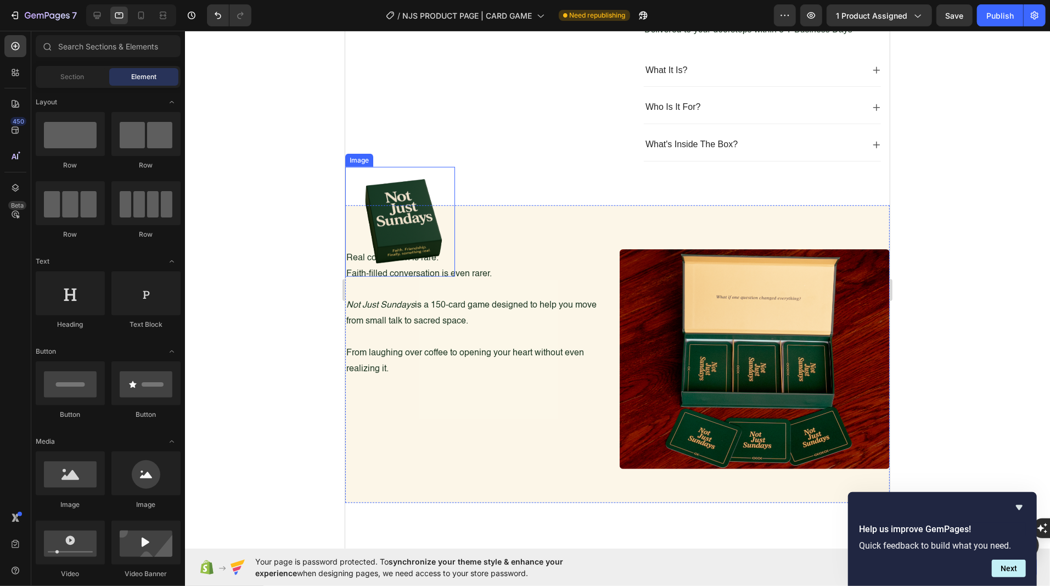
click at [404, 183] on img at bounding box center [400, 221] width 110 height 110
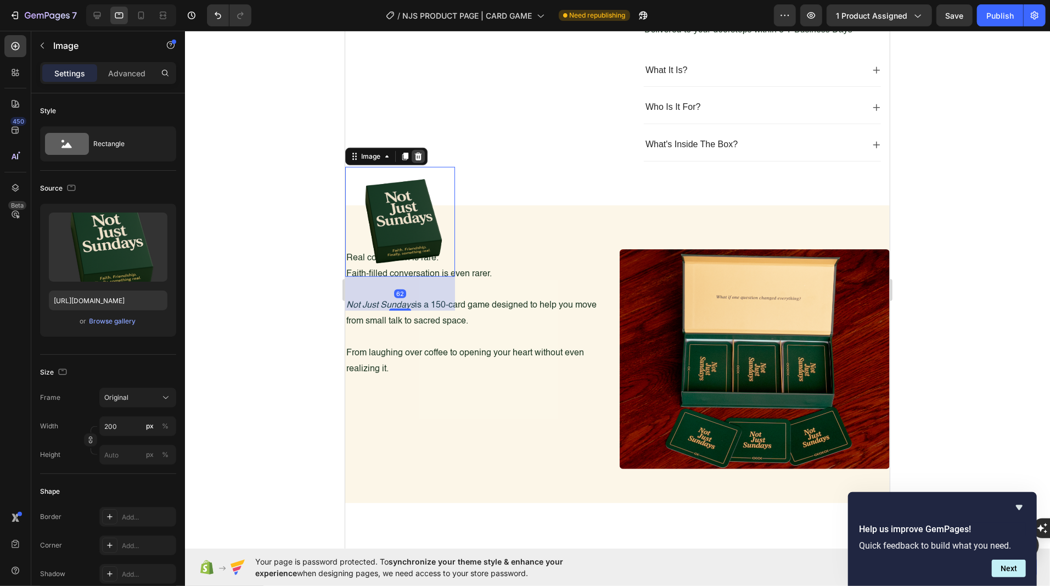
click at [418, 152] on icon at bounding box center [417, 156] width 7 height 8
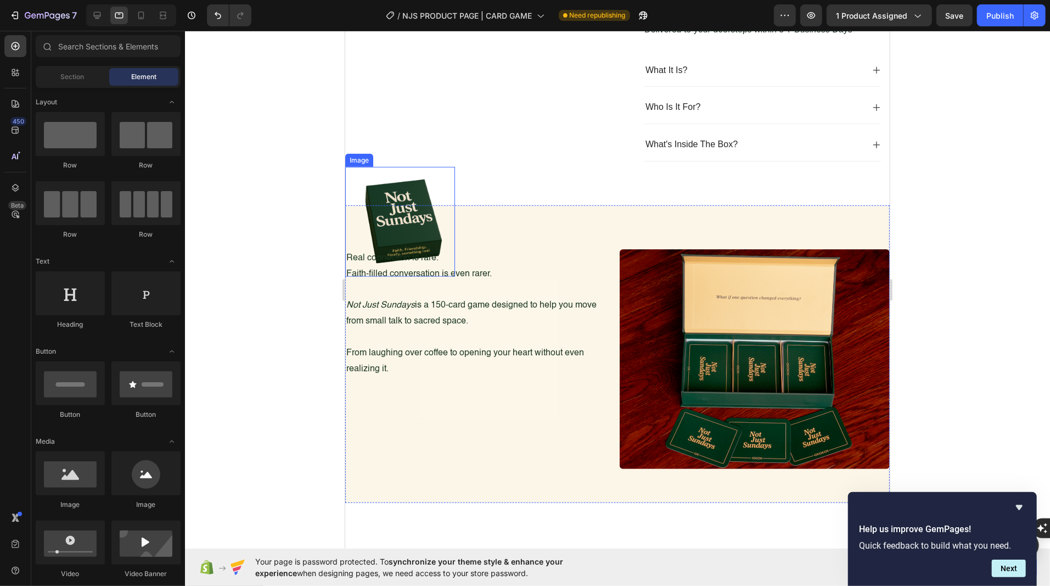
click at [398, 217] on img at bounding box center [400, 221] width 110 height 110
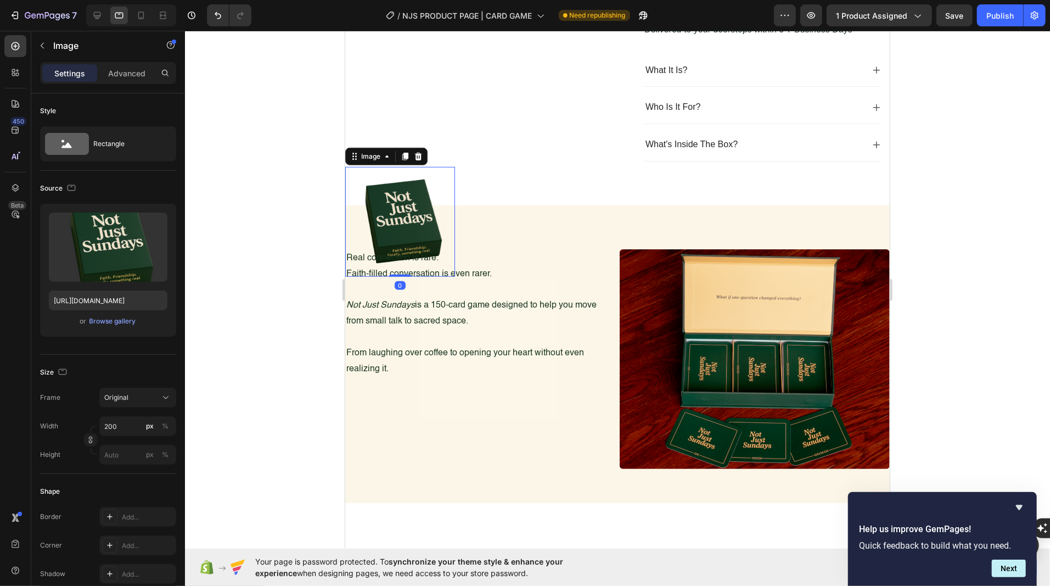
click at [398, 217] on img at bounding box center [400, 221] width 110 height 110
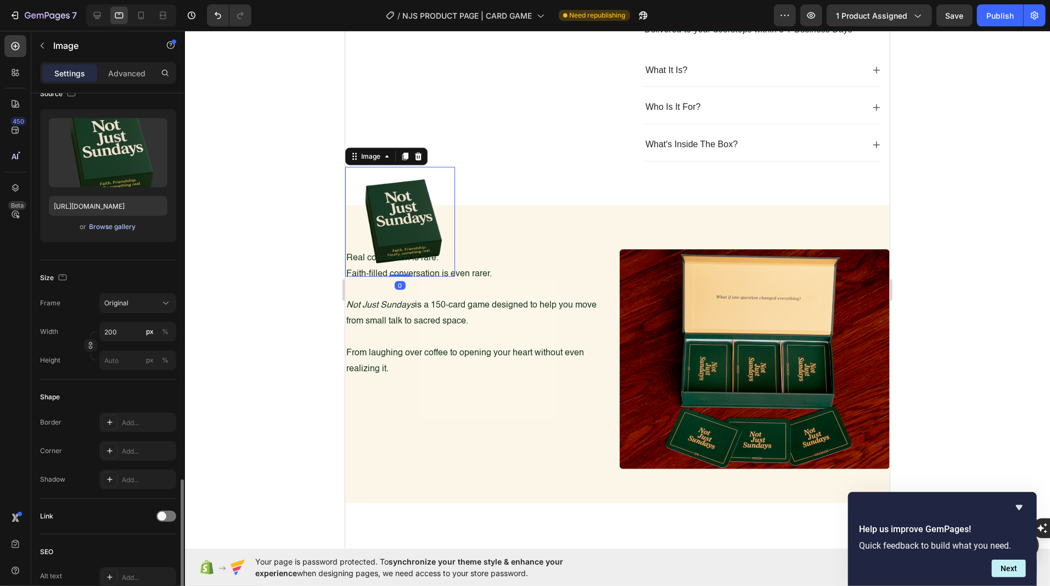
scroll to position [304, 0]
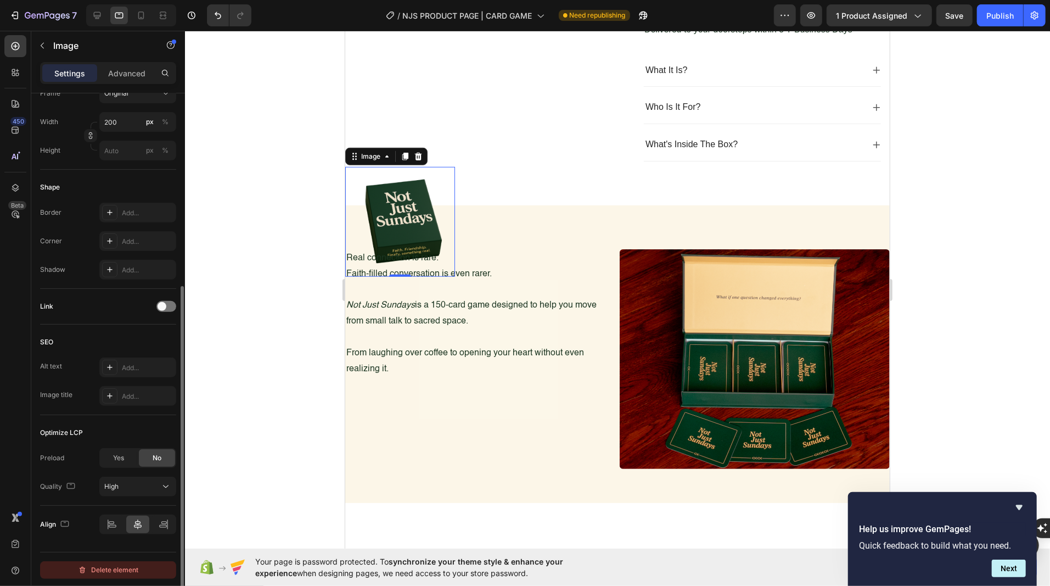
click at [103, 566] on div "Delete element" at bounding box center [108, 569] width 60 height 13
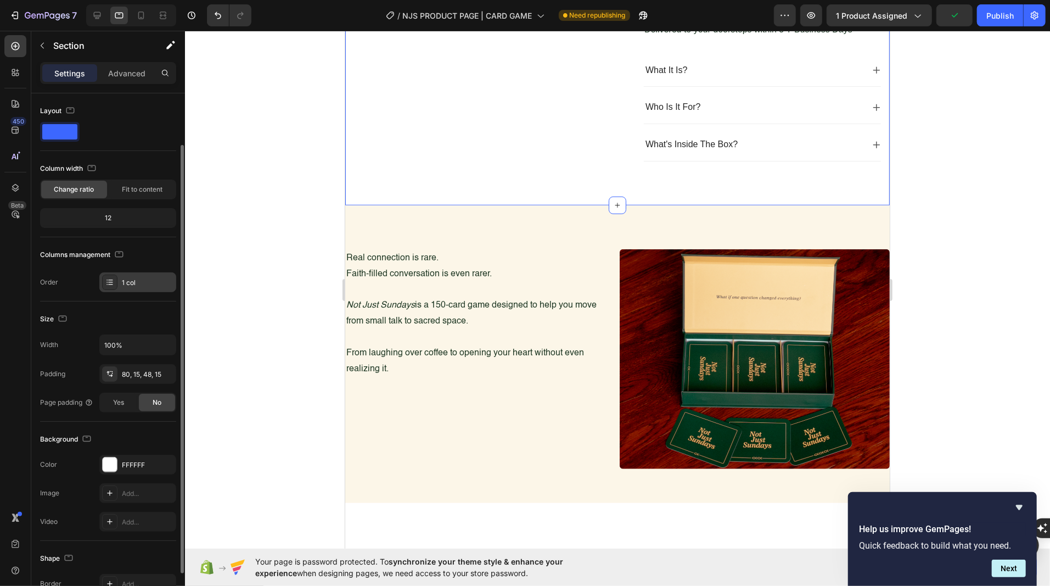
scroll to position [116, 0]
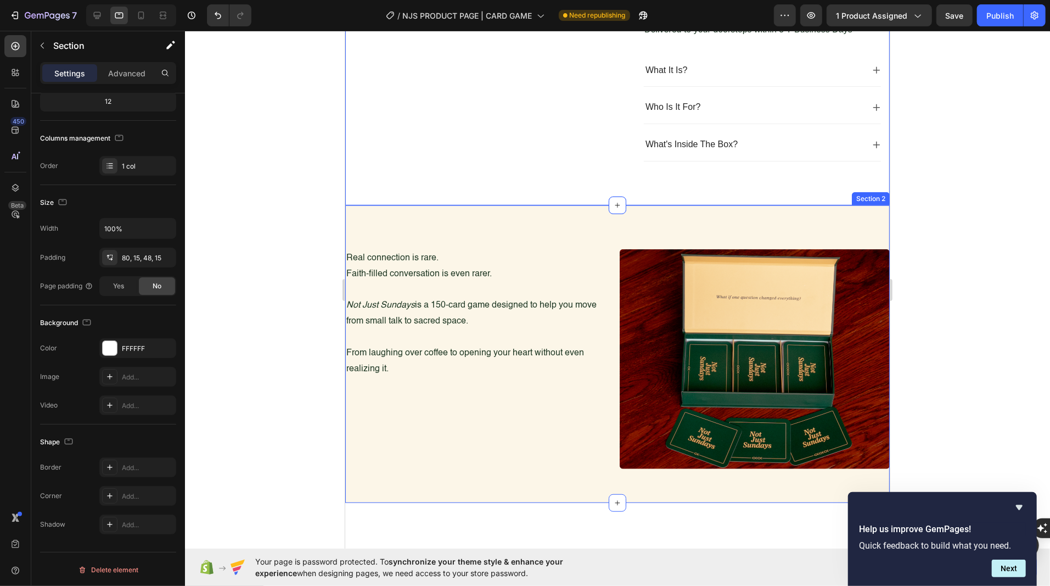
click at [500, 226] on div "Faith. Friendship. Finally, something real. Heading Real connection is rare. Fa…" at bounding box center [617, 353] width 544 height 297
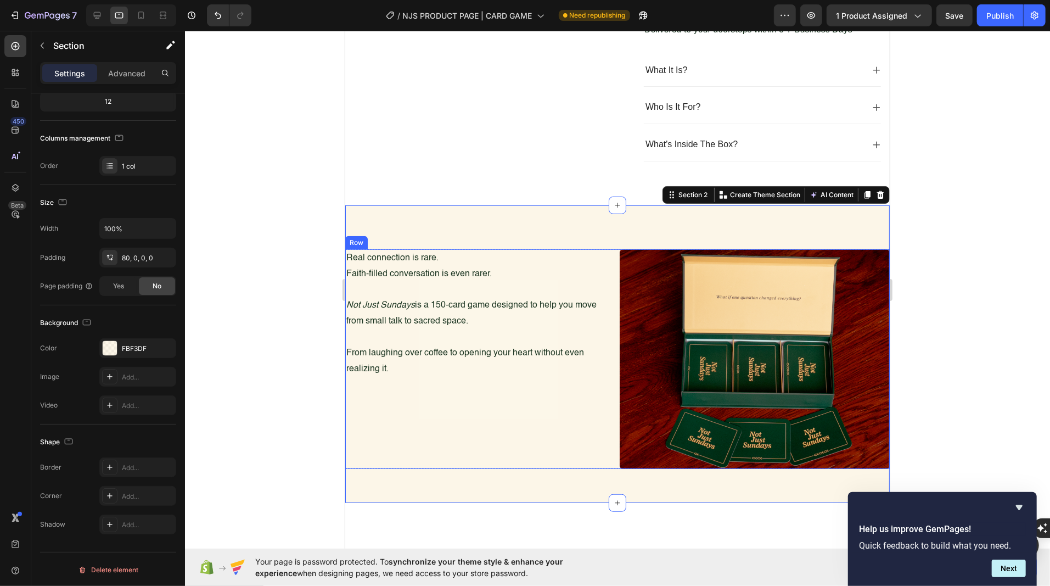
click at [433, 419] on div "Faith. Friendship. Finally, something real. Heading Real connection is rare. Fa…" at bounding box center [480, 359] width 270 height 220
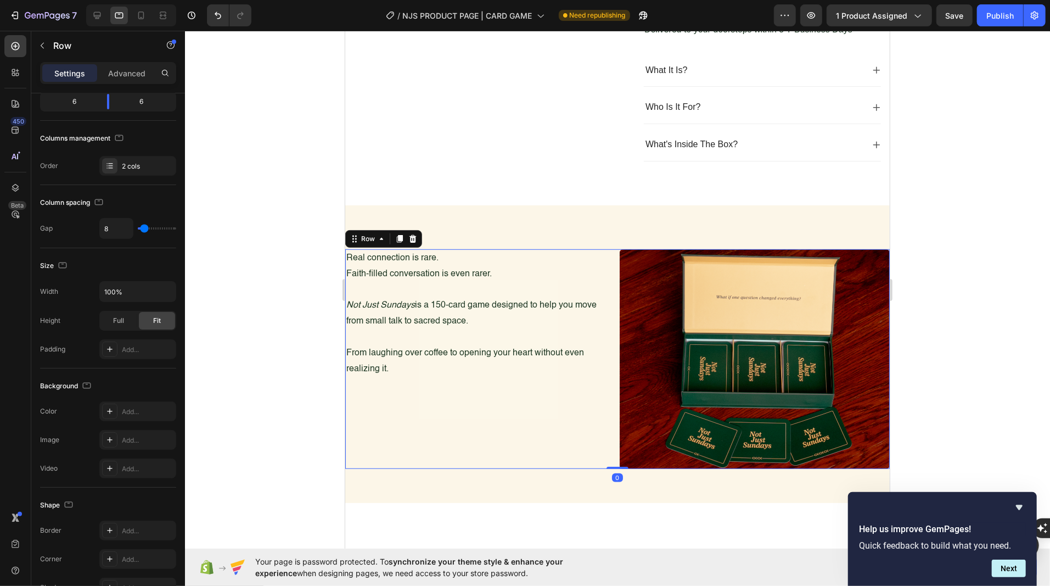
scroll to position [0, 0]
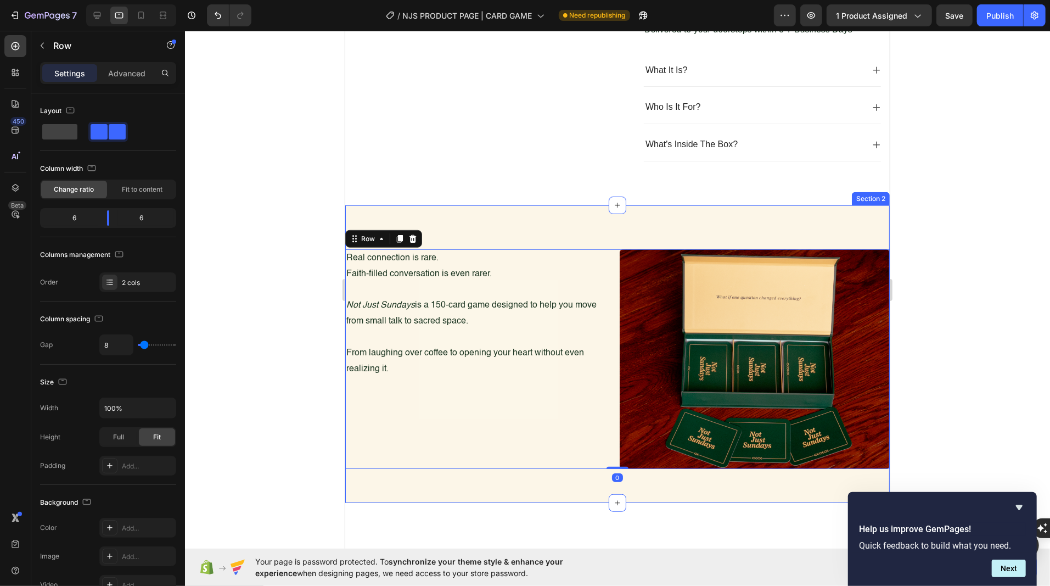
click at [449, 215] on div "Faith. Friendship. Finally, something real. Heading Real connection is rare. Fa…" at bounding box center [617, 353] width 544 height 297
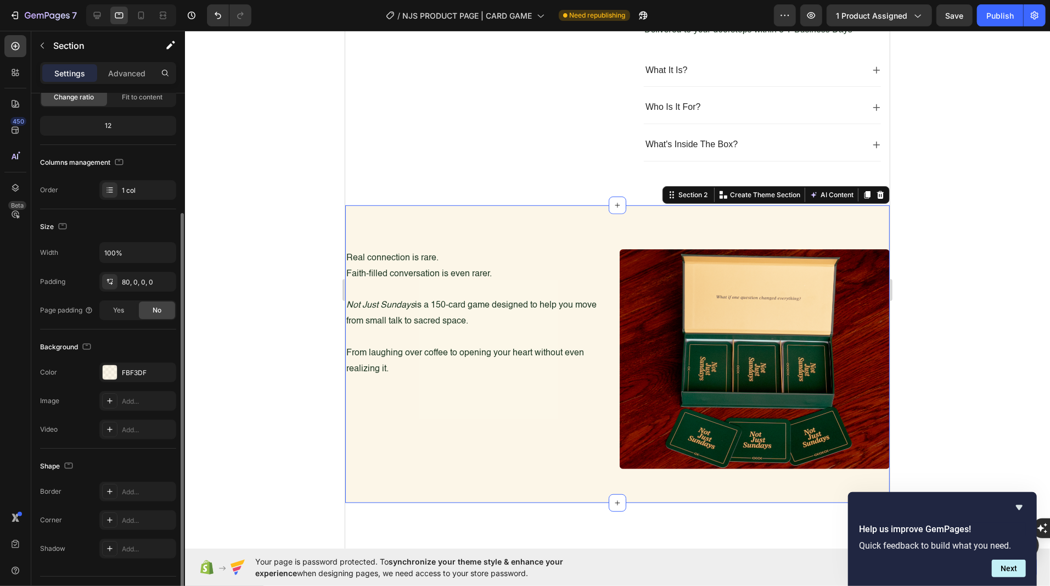
scroll to position [116, 0]
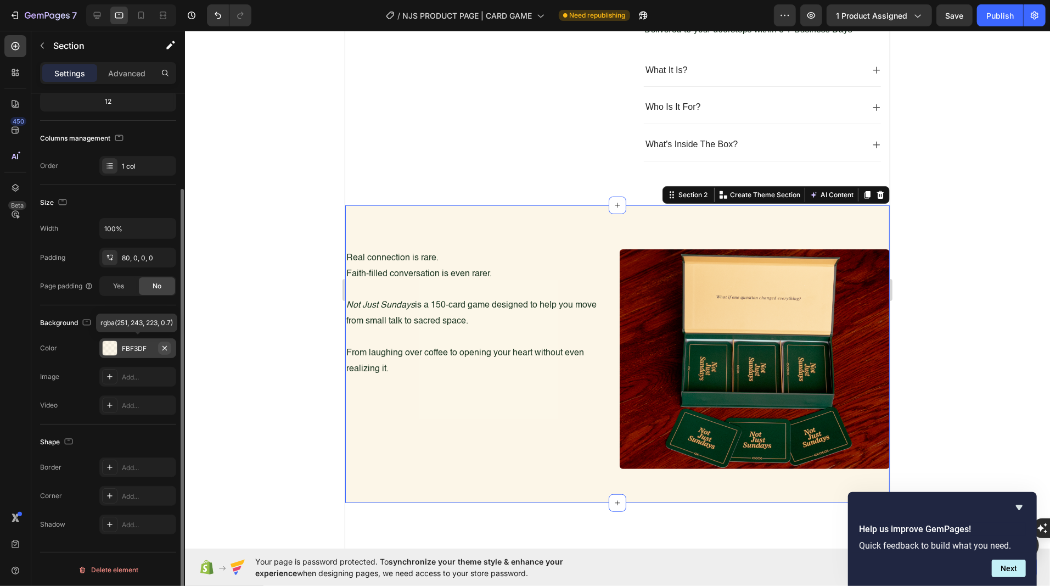
click at [170, 348] on button "button" at bounding box center [164, 347] width 13 height 13
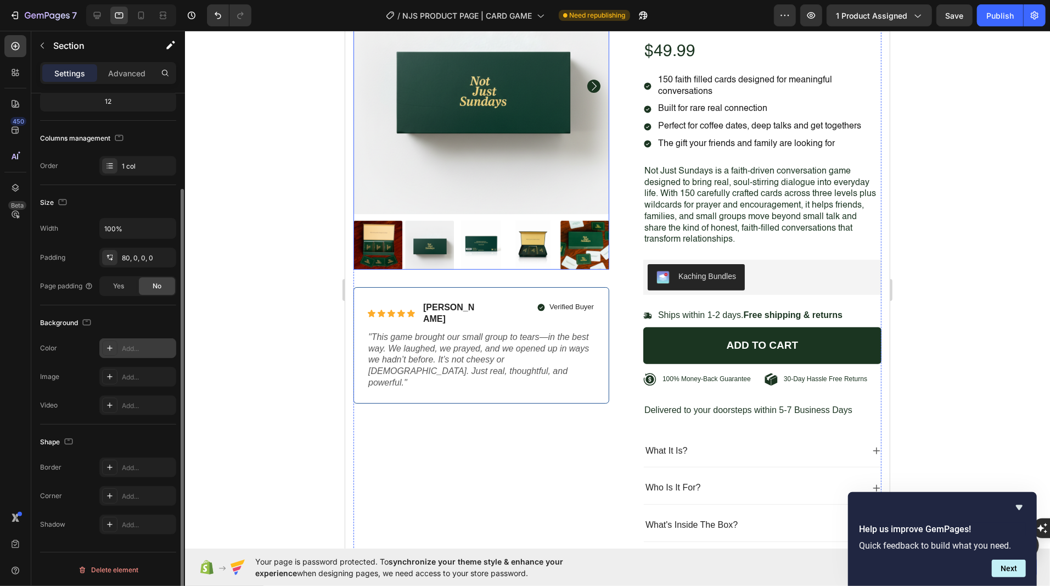
scroll to position [162, 0]
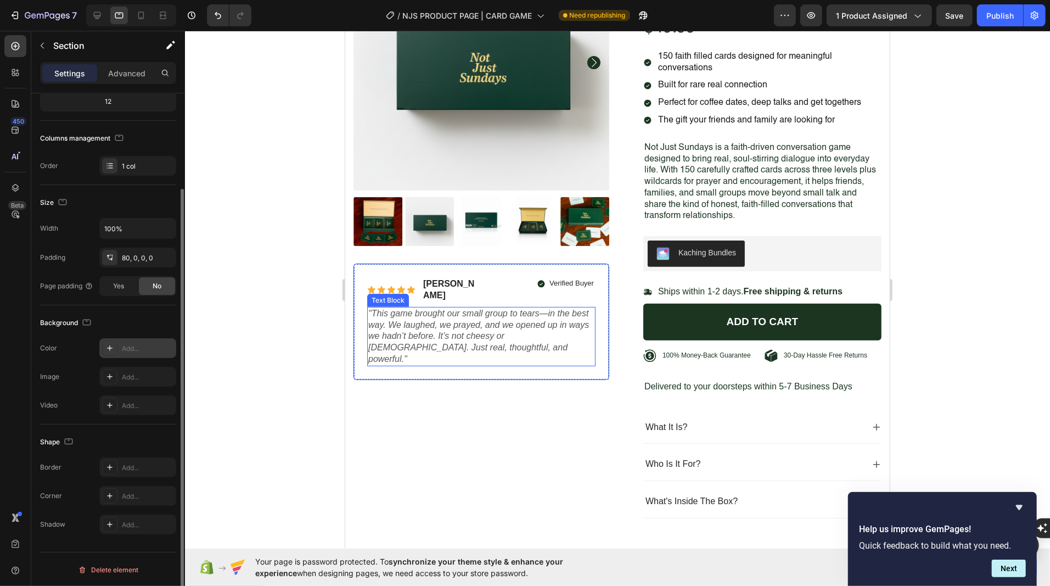
click at [479, 322] on p ""This game brought our small group to tears—in the best way. We laughed, we pra…" at bounding box center [481, 335] width 226 height 57
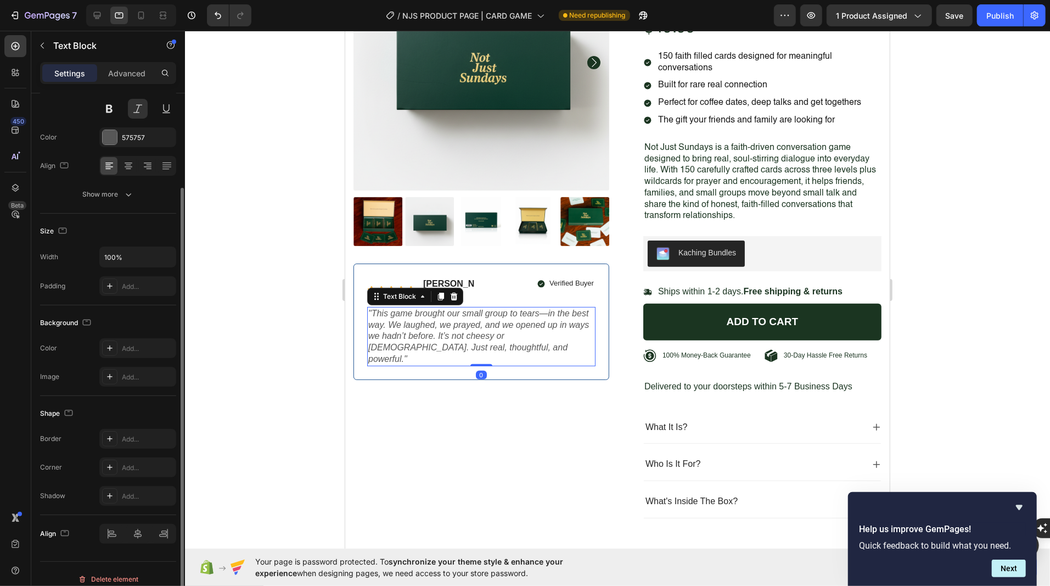
scroll to position [0, 0]
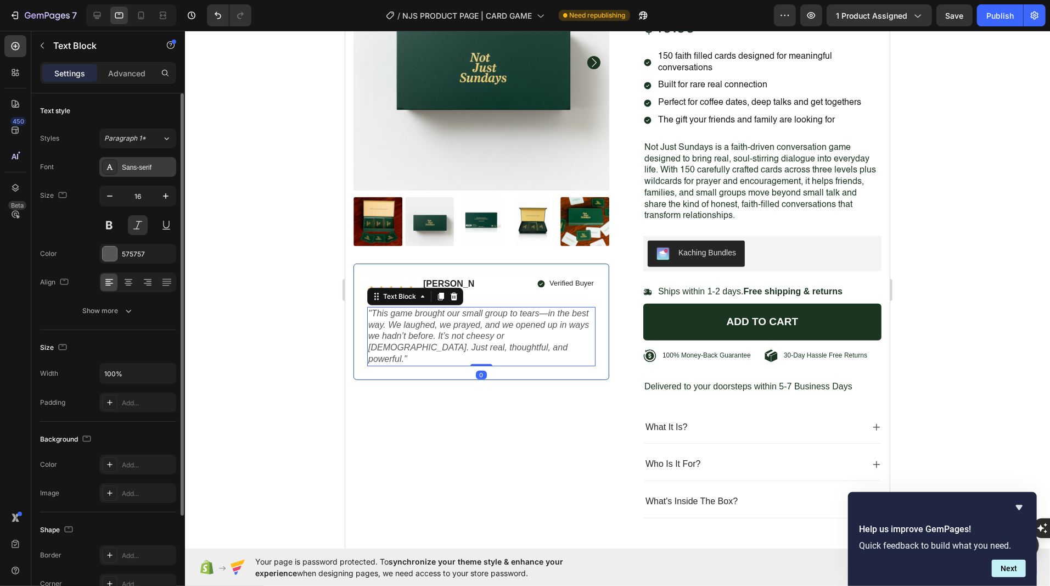
click at [143, 170] on div "Sans-serif" at bounding box center [148, 167] width 52 height 10
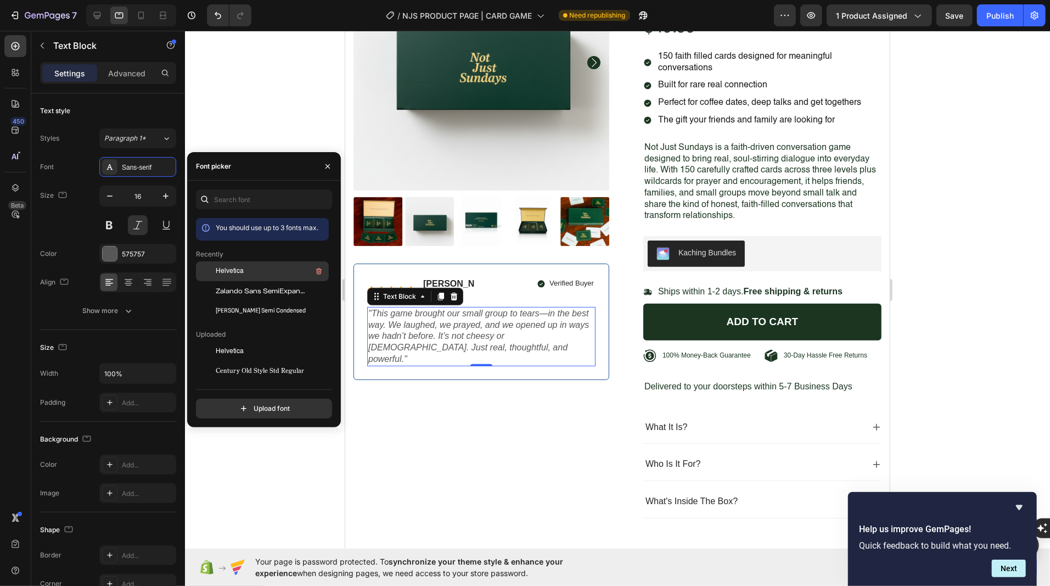
click at [234, 269] on span "Helvetica" at bounding box center [230, 271] width 28 height 10
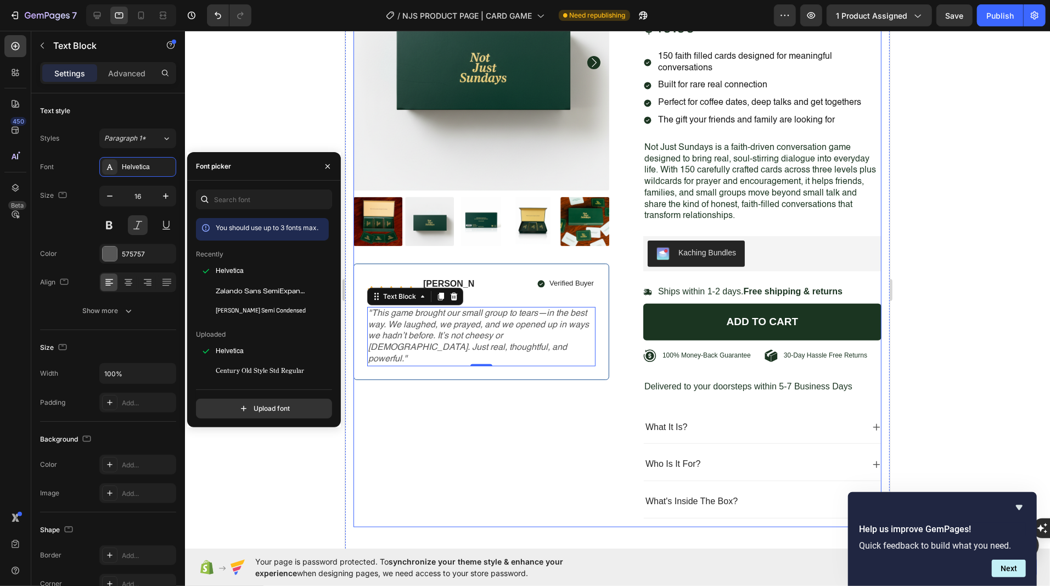
click at [438, 399] on div "Product Images Icon Icon Icon Icon Icon Icon List Briana M. Text Block Row Veri…" at bounding box center [481, 230] width 256 height 592
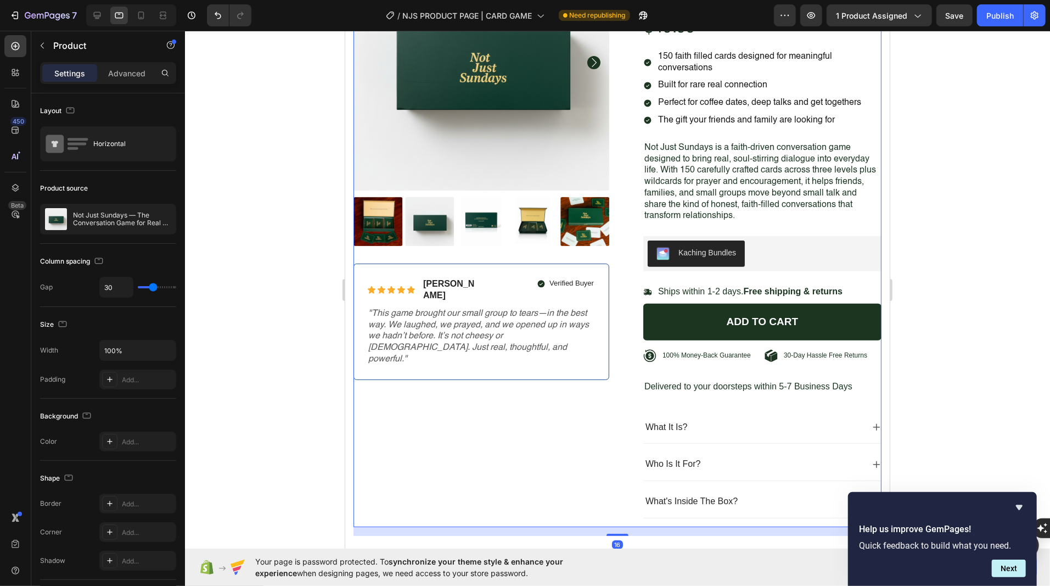
click at [438, 399] on div "Product Images Icon Icon Icon Icon Icon Icon List [PERSON_NAME] Text Block Row …" at bounding box center [481, 230] width 256 height 592
click at [423, 324] on p ""This game brought our small group to tears—in the best way. We laughed, we pra…" at bounding box center [481, 335] width 226 height 57
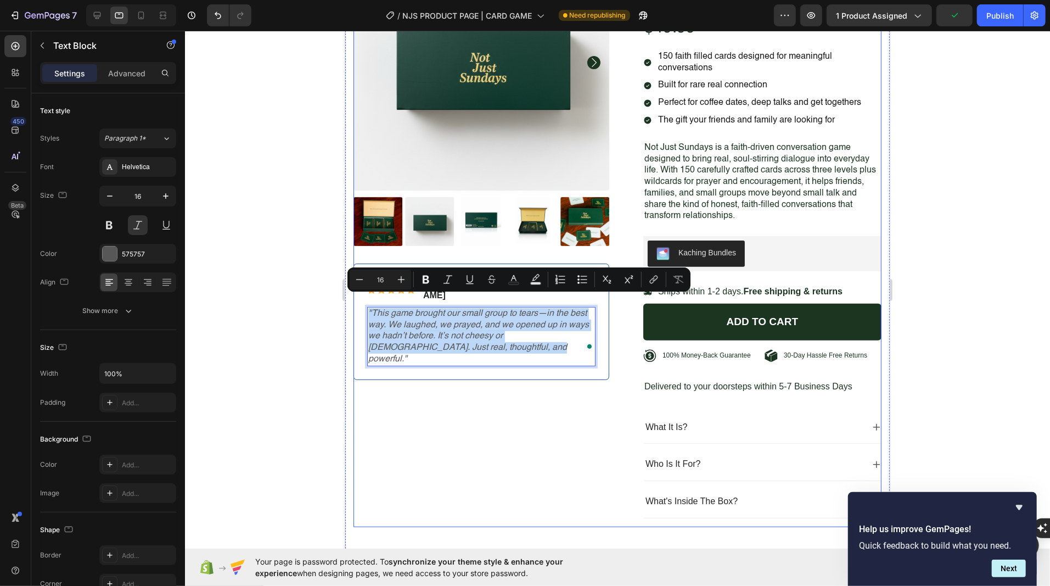
click at [418, 410] on div "Product Images Icon Icon Icon Icon Icon Icon List Briana M. Text Block Row Veri…" at bounding box center [481, 230] width 256 height 592
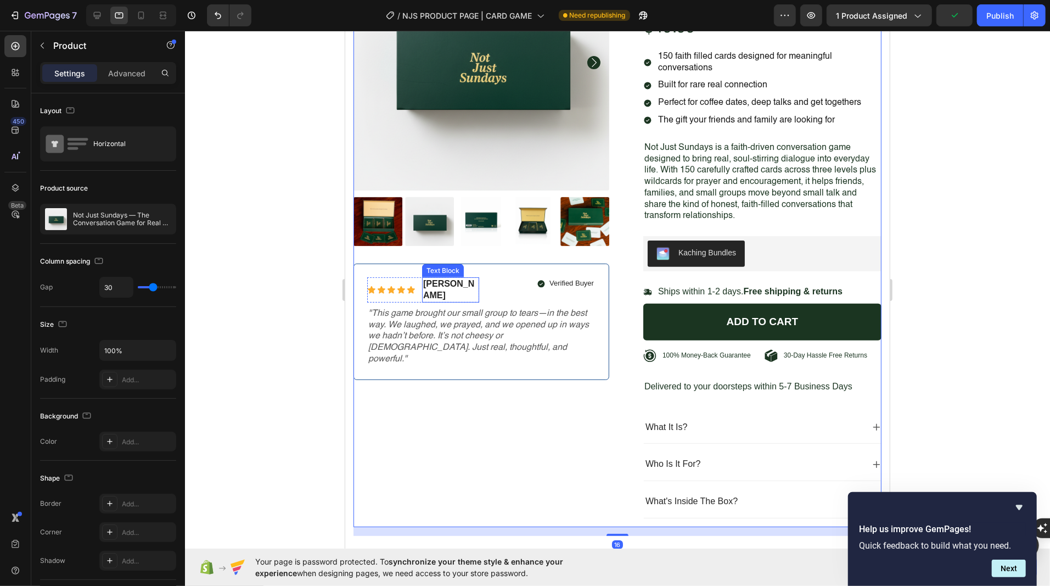
click at [434, 283] on p "[PERSON_NAME]" at bounding box center [450, 289] width 55 height 23
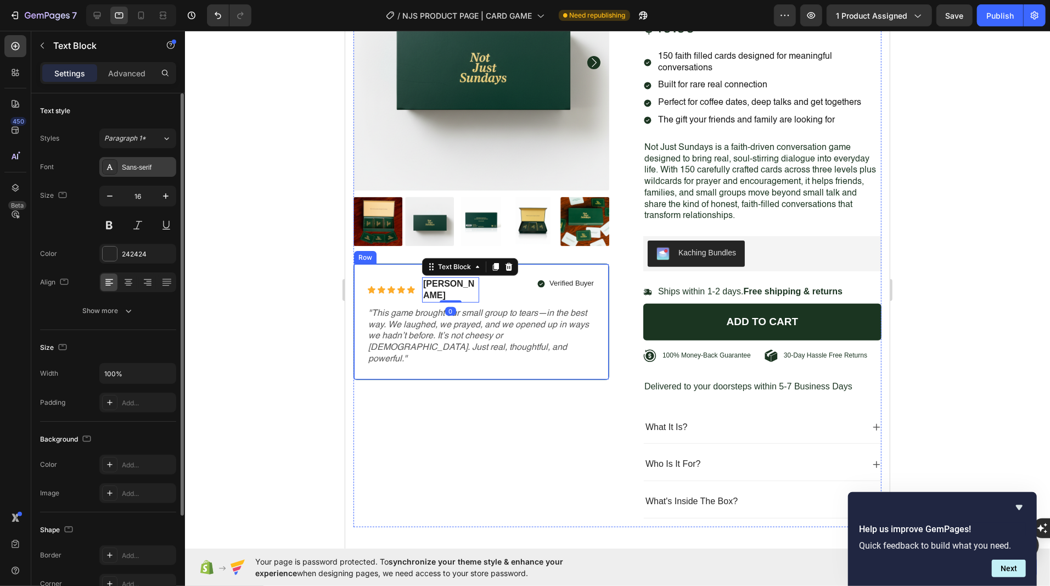
click at [148, 165] on div "Sans-serif" at bounding box center [148, 167] width 52 height 10
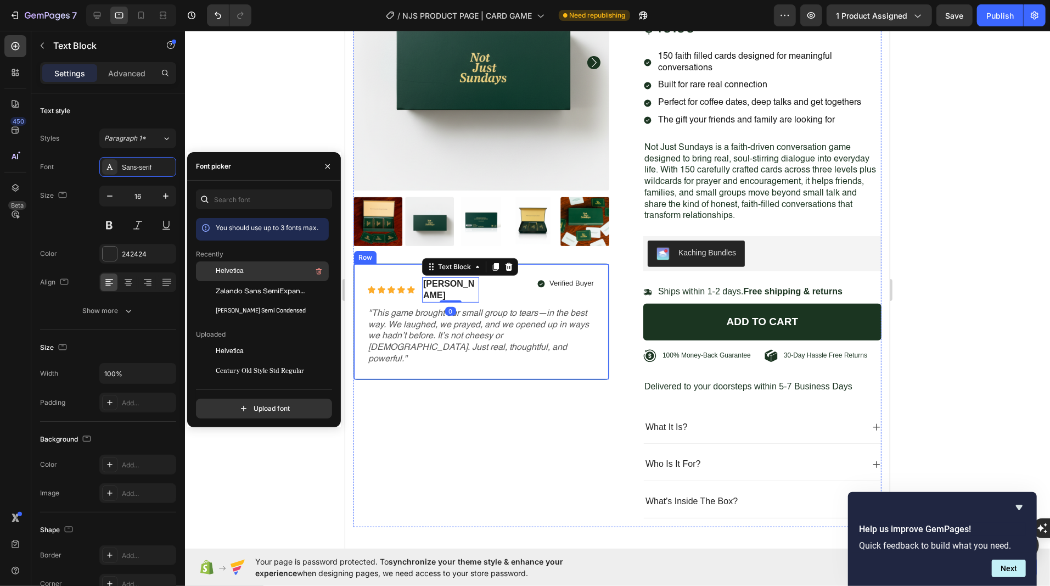
click at [234, 271] on span "Helvetica" at bounding box center [230, 271] width 28 height 10
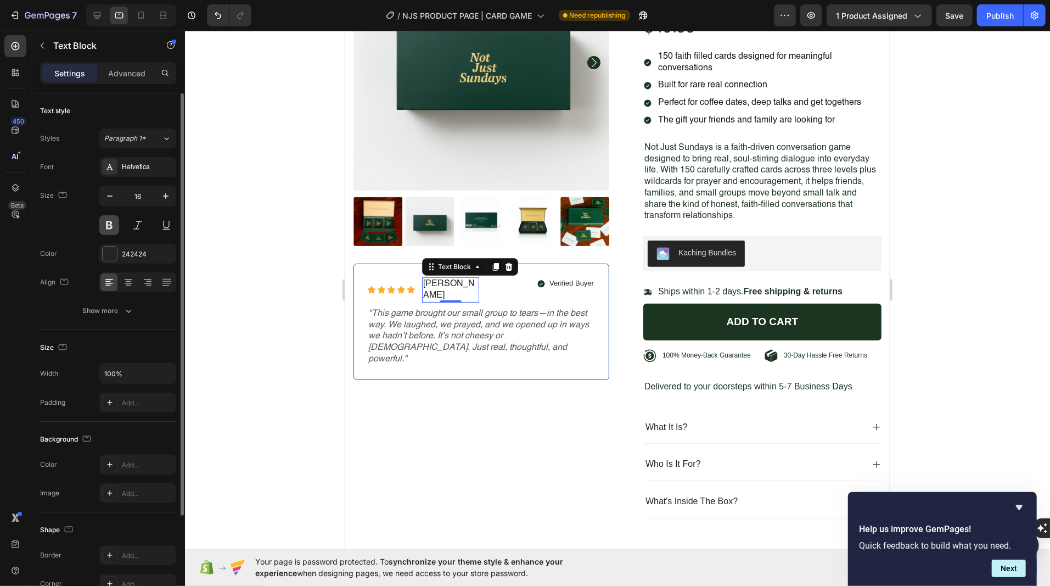
click at [109, 225] on button at bounding box center [109, 225] width 20 height 20
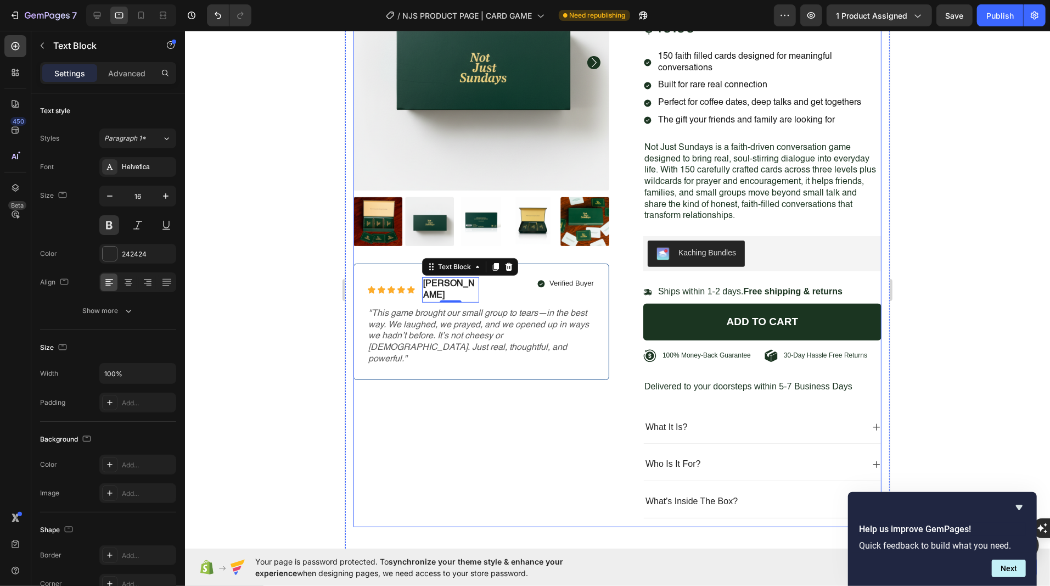
click at [490, 407] on div "Product Images Icon Icon Icon Icon Icon Icon List Briana M. Text Block 0 Row Ve…" at bounding box center [481, 230] width 256 height 592
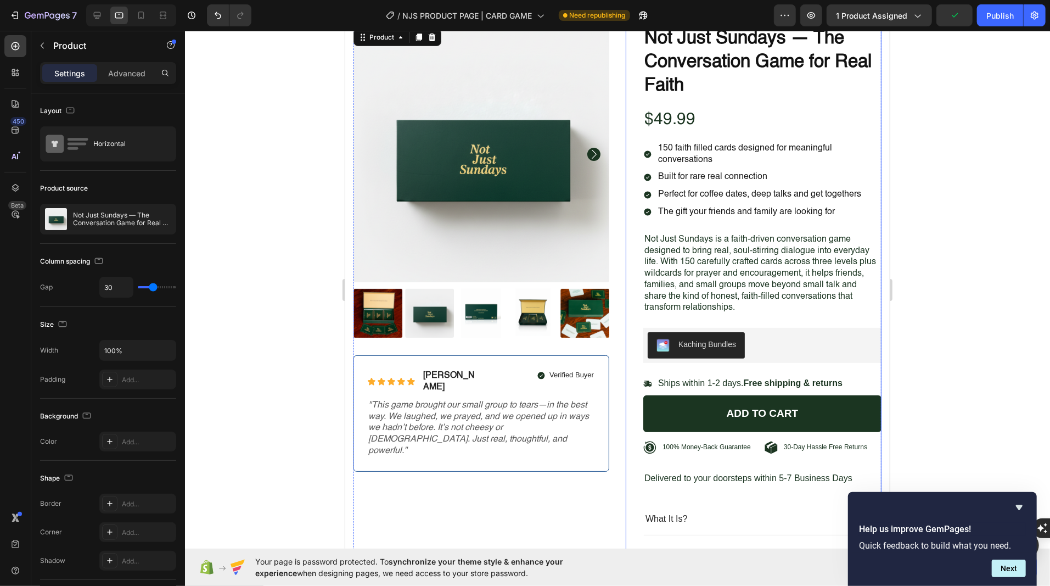
scroll to position [224, 0]
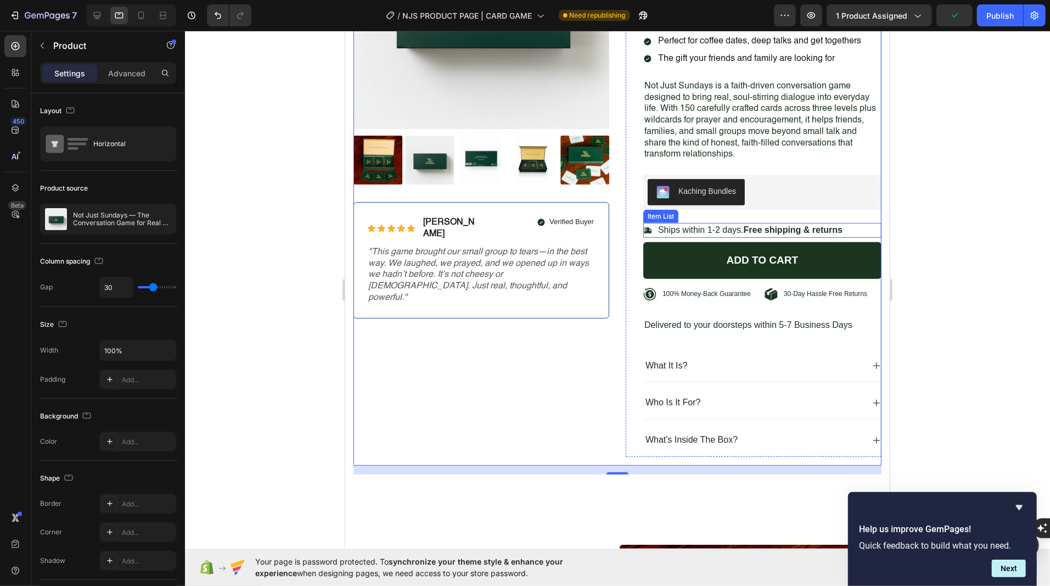
click at [676, 227] on p "Ships within 1-2 days. Free shipping & returns" at bounding box center [749, 230] width 184 height 12
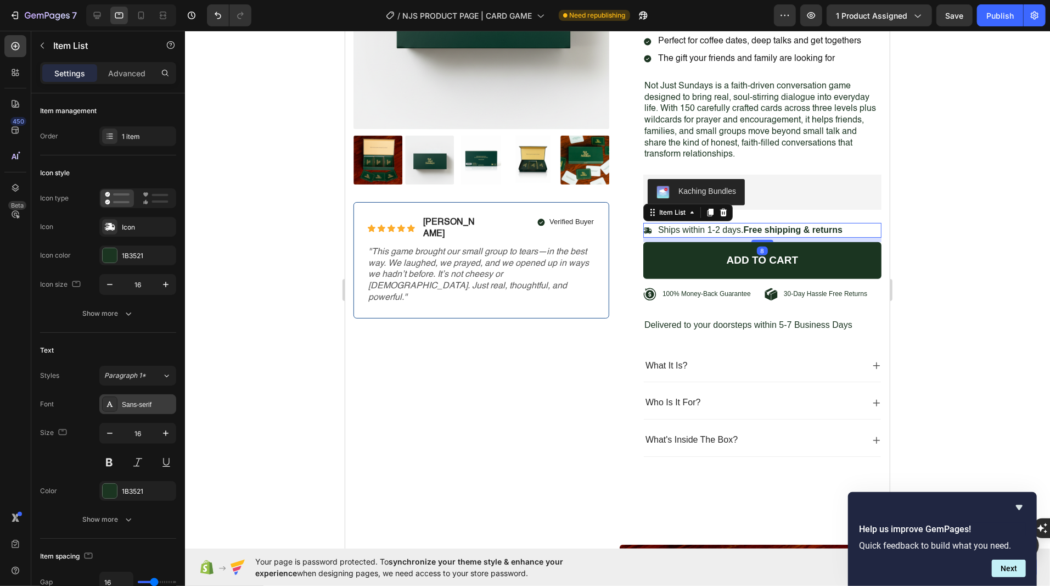
click at [131, 402] on div "Sans-serif" at bounding box center [148, 404] width 52 height 10
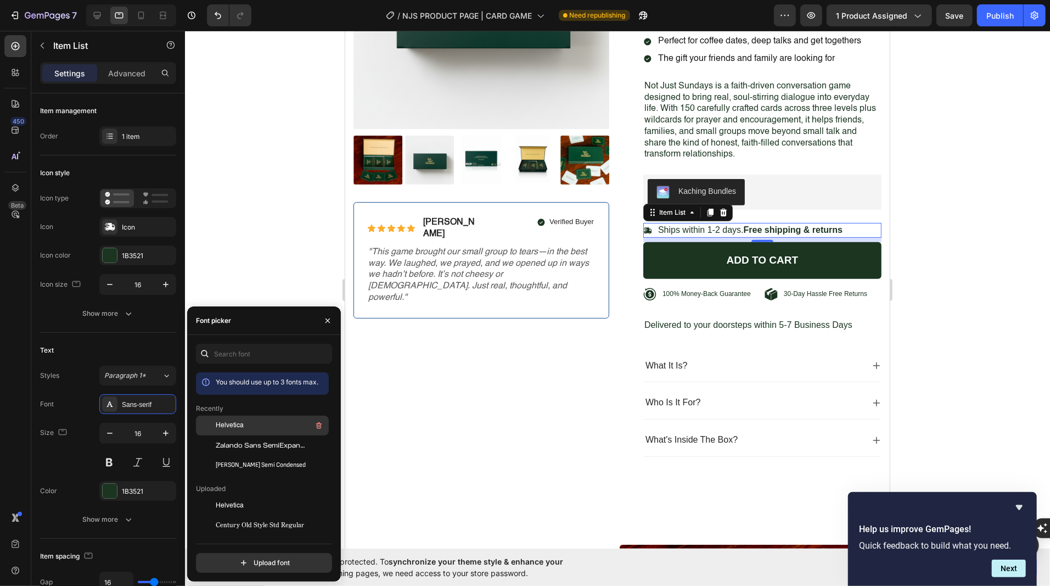
click at [222, 424] on span "Helvetica" at bounding box center [230, 425] width 28 height 10
click at [679, 227] on p "Ships within 1-2 days. Free shipping & returns" at bounding box center [745, 230] width 177 height 12
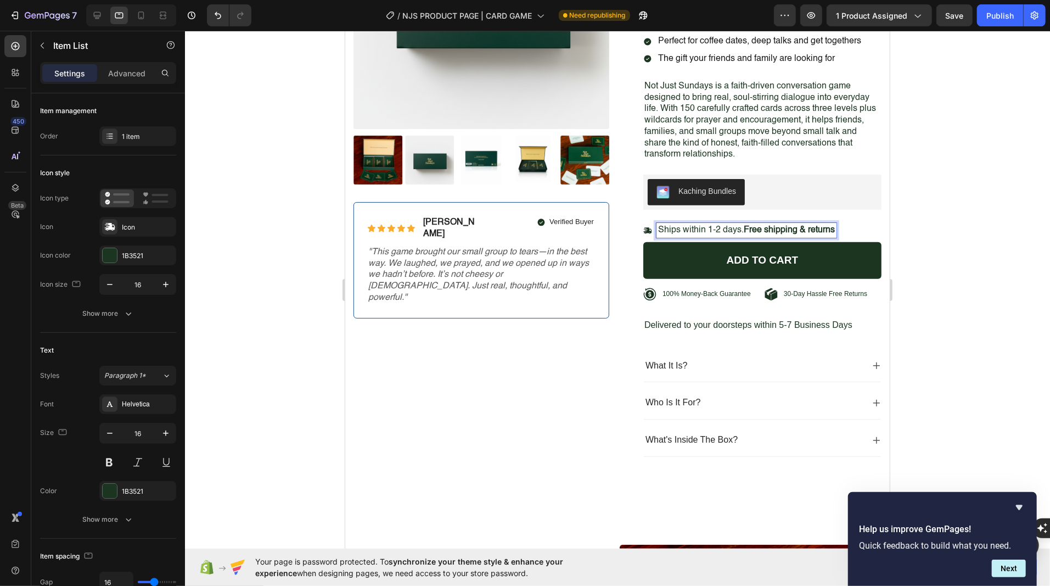
click at [679, 227] on p "Ships within 1-2 days. Free shipping & returns" at bounding box center [745, 230] width 177 height 12
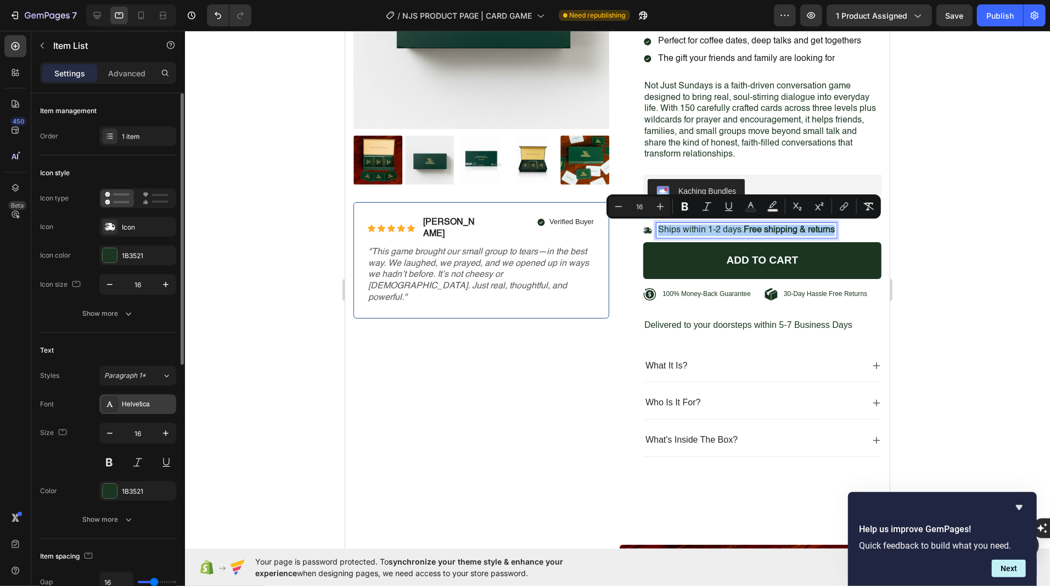
click at [138, 399] on div "Helvetica" at bounding box center [148, 404] width 52 height 10
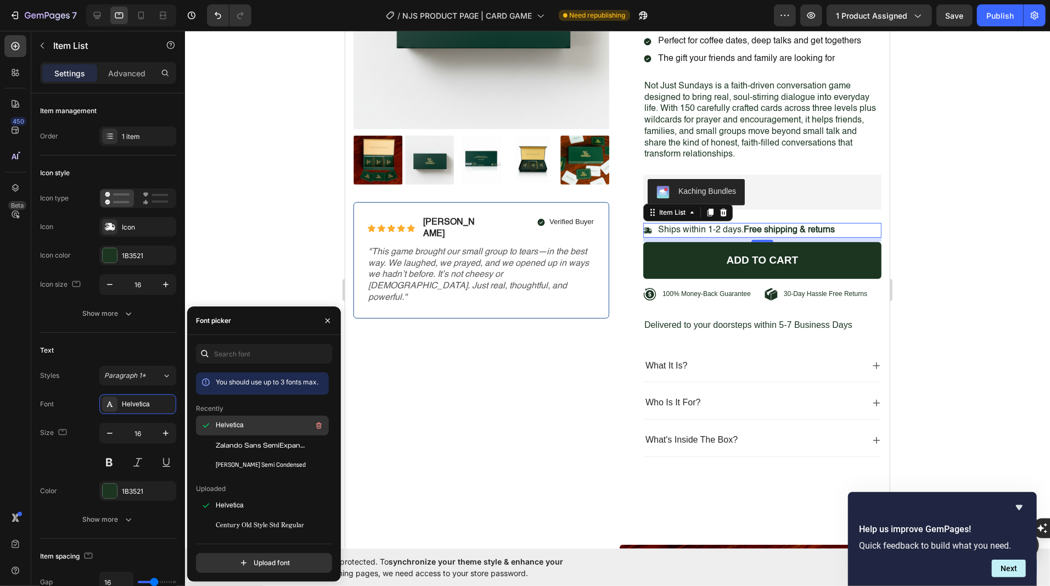
click at [212, 427] on div at bounding box center [206, 425] width 20 height 20
click at [53, 354] on div "Text" at bounding box center [108, 350] width 136 height 18
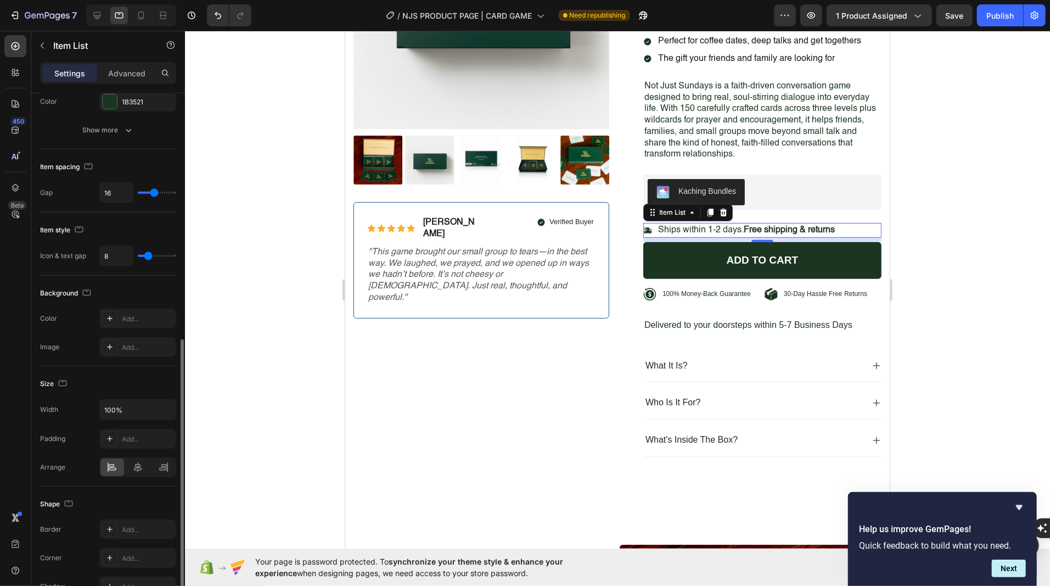
scroll to position [487, 0]
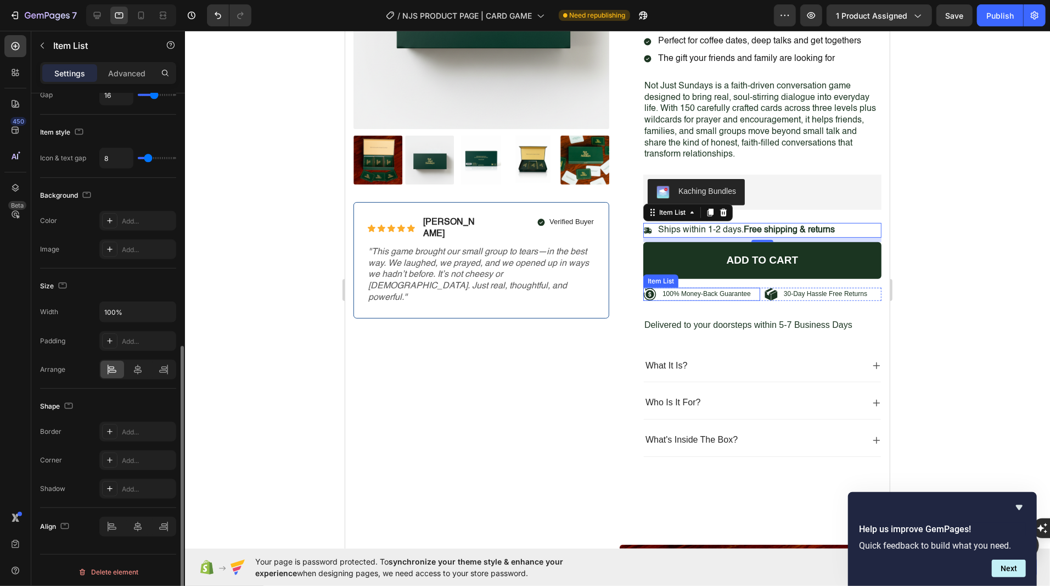
click at [714, 289] on p "100% Money-Back Guarantee" at bounding box center [706, 293] width 88 height 9
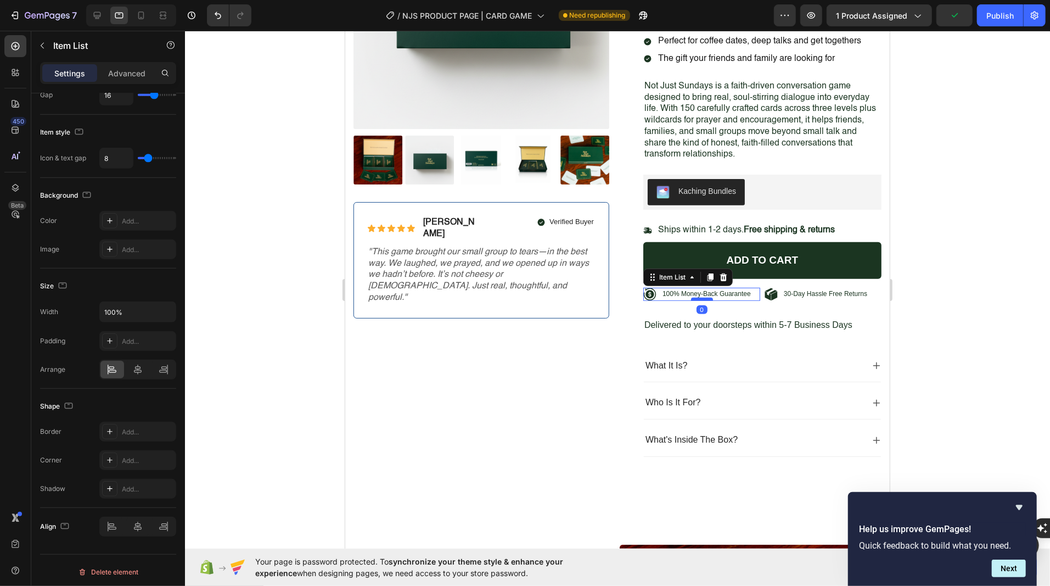
click at [691, 297] on div at bounding box center [701, 298] width 22 height 3
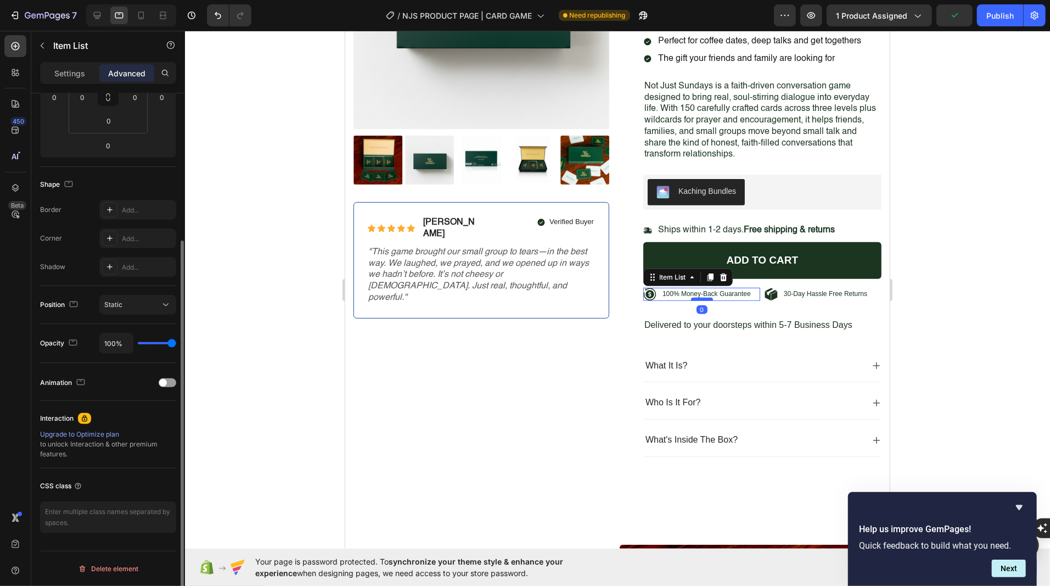
scroll to position [207, 0]
click at [680, 290] on p "100% Money-Back Guarantee" at bounding box center [706, 293] width 88 height 9
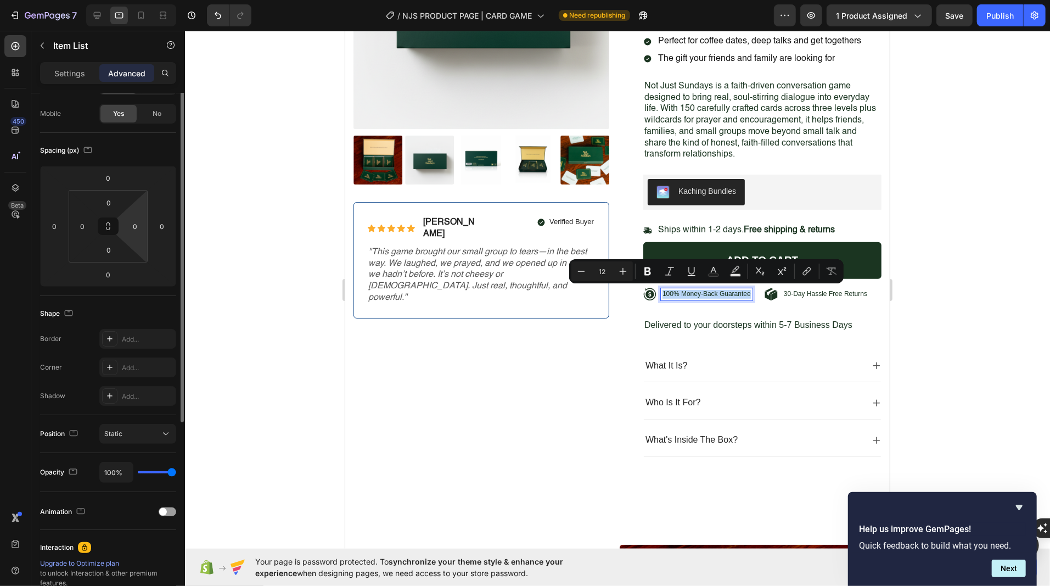
scroll to position [0, 0]
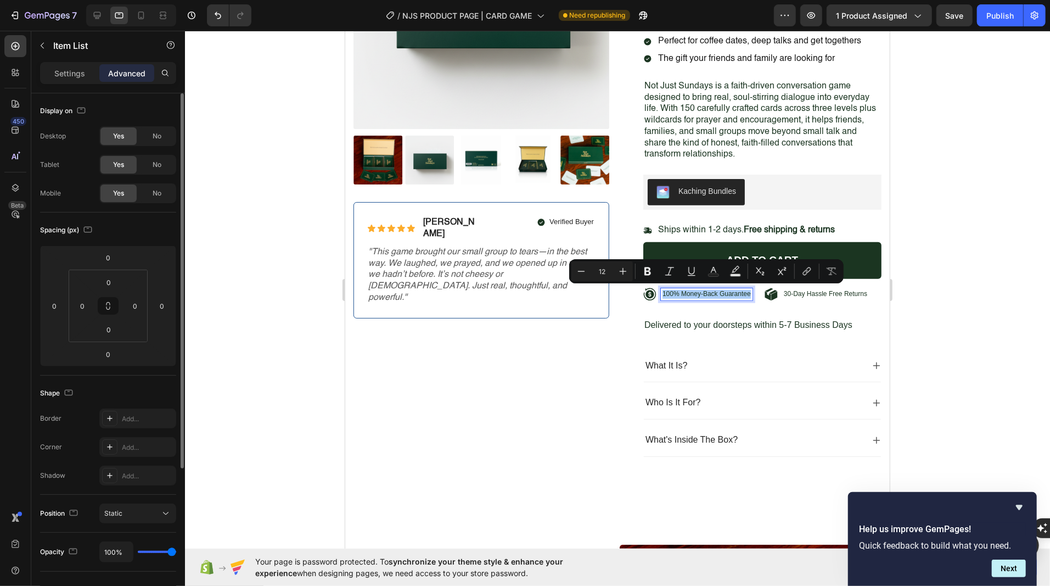
click at [54, 62] on div "Settings Advanced" at bounding box center [108, 73] width 136 height 22
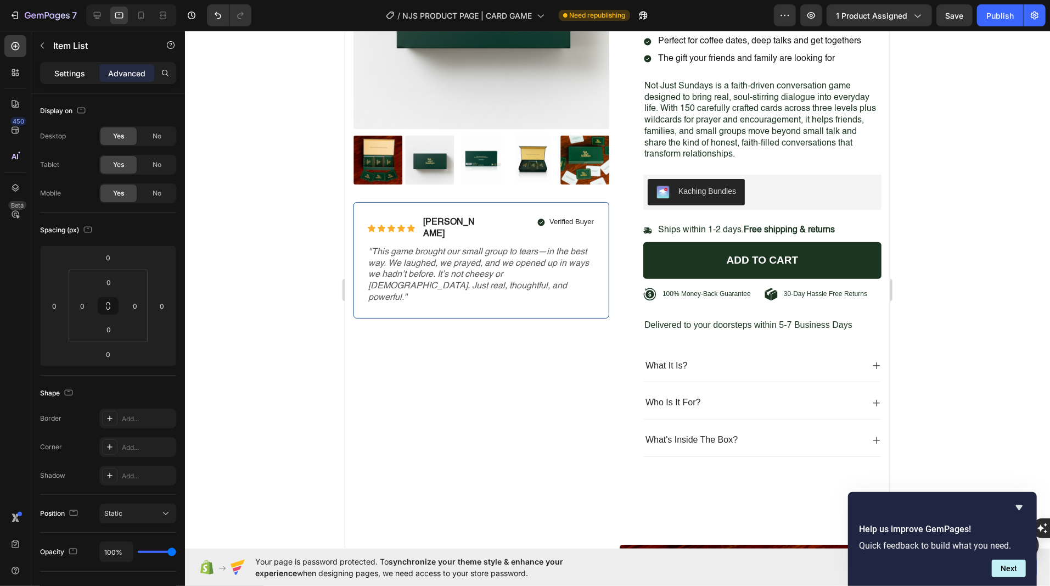
click at [53, 78] on div "Settings" at bounding box center [69, 73] width 55 height 18
type input "8"
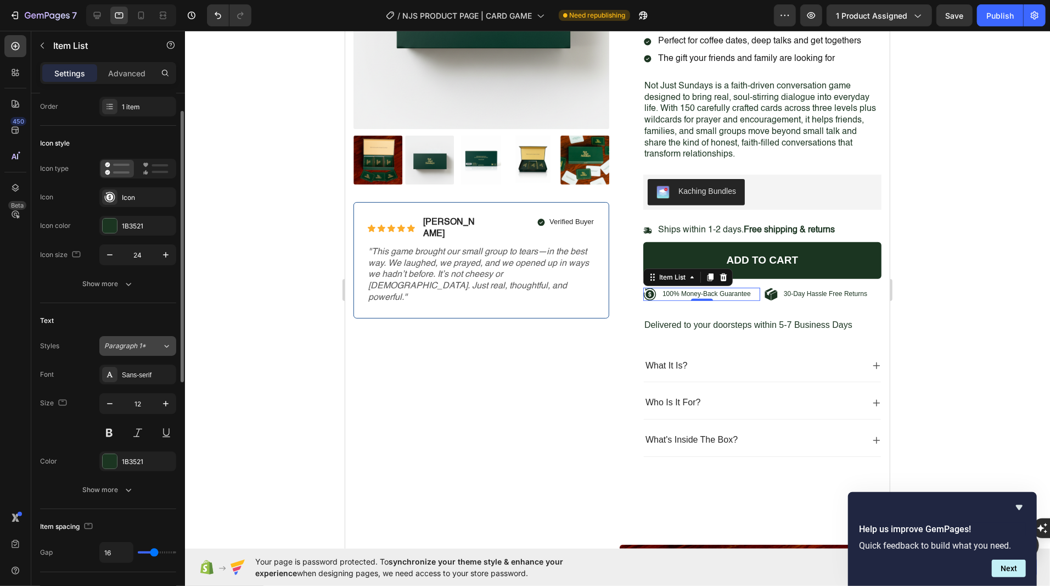
scroll to position [31, 0]
click at [130, 368] on div "Sans-serif" at bounding box center [148, 373] width 52 height 10
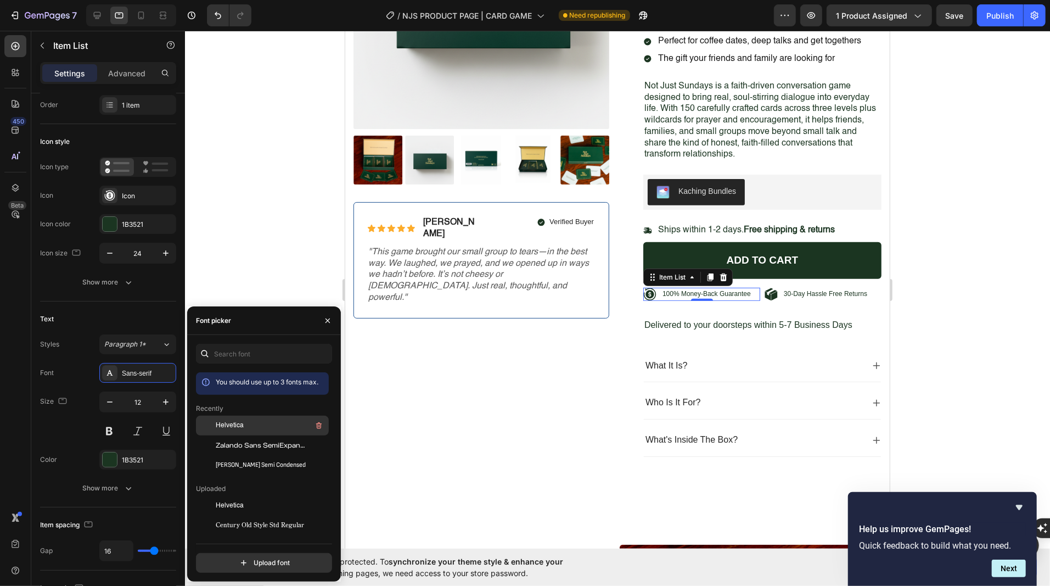
click at [220, 430] on div "Helvetica" at bounding box center [271, 425] width 111 height 13
click at [798, 290] on p "30-Day Hassle Free Returns" at bounding box center [824, 293] width 83 height 9
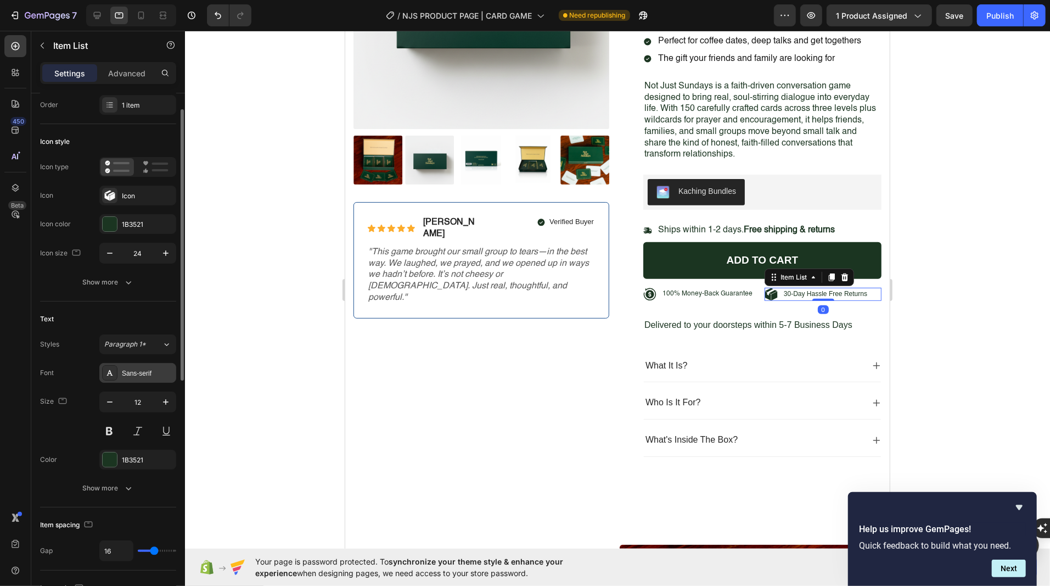
click at [128, 368] on div "Sans-serif" at bounding box center [148, 373] width 52 height 10
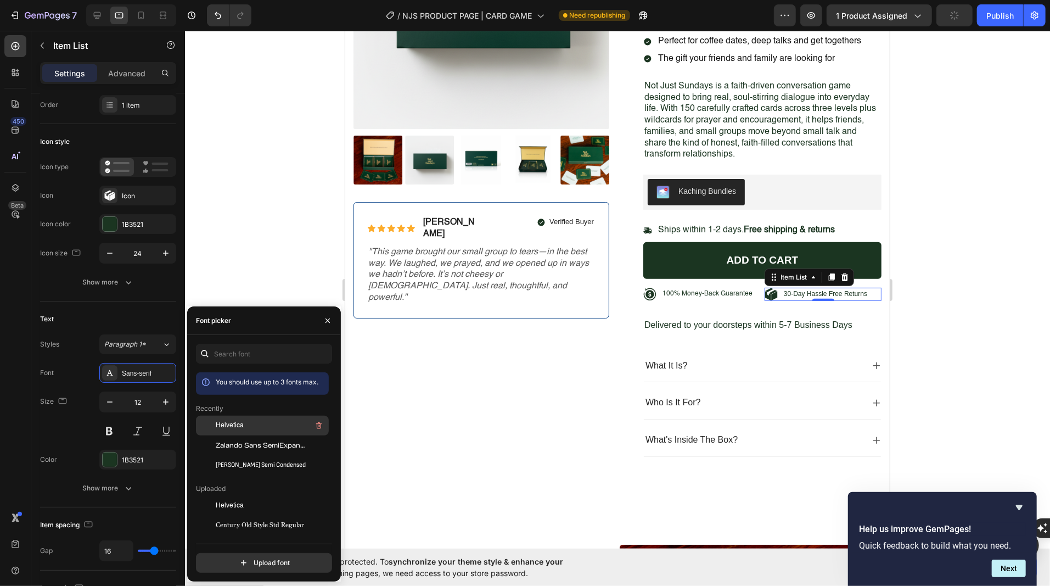
click at [213, 419] on div at bounding box center [206, 425] width 20 height 20
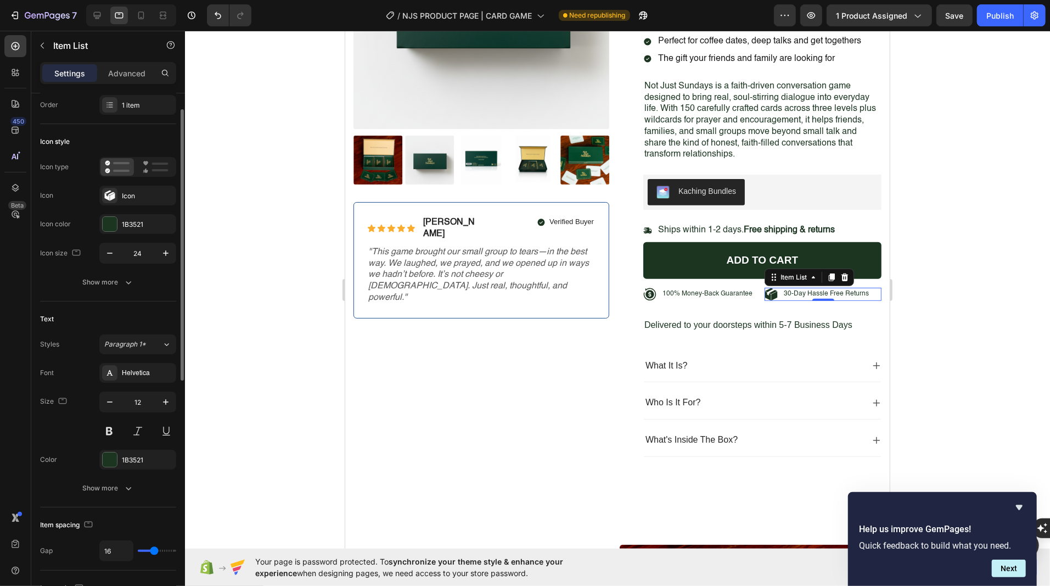
click at [38, 393] on div "Item management Order 1 item Icon style Icon type Icon Icon Icon color 1B3521 I…" at bounding box center [108, 569] width 154 height 1014
click at [679, 293] on p "100% Money-Back Guarantee" at bounding box center [707, 293] width 90 height 9
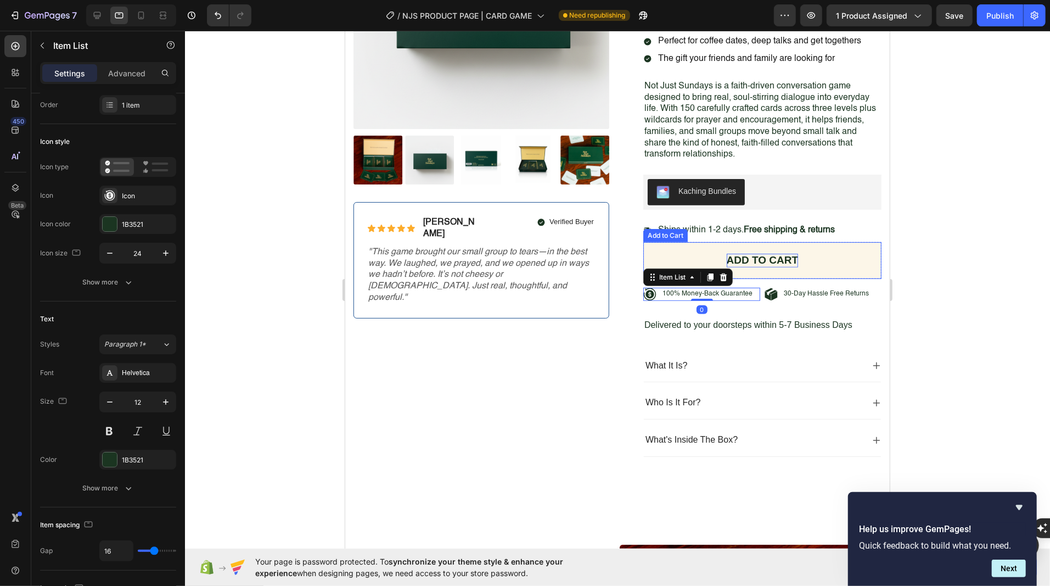
click at [744, 258] on div "Add to cart" at bounding box center [762, 260] width 72 height 14
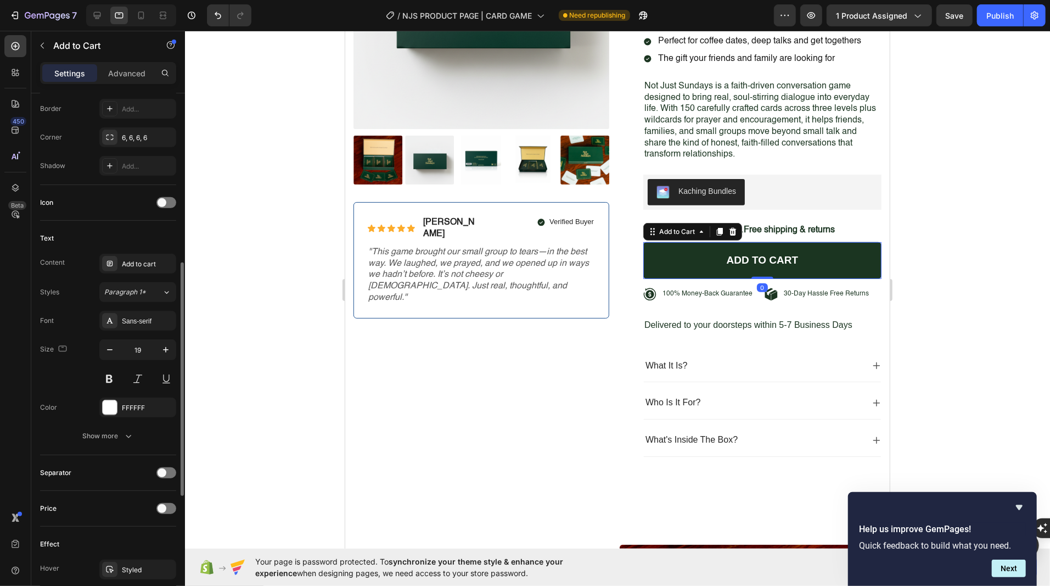
scroll to position [367, 0]
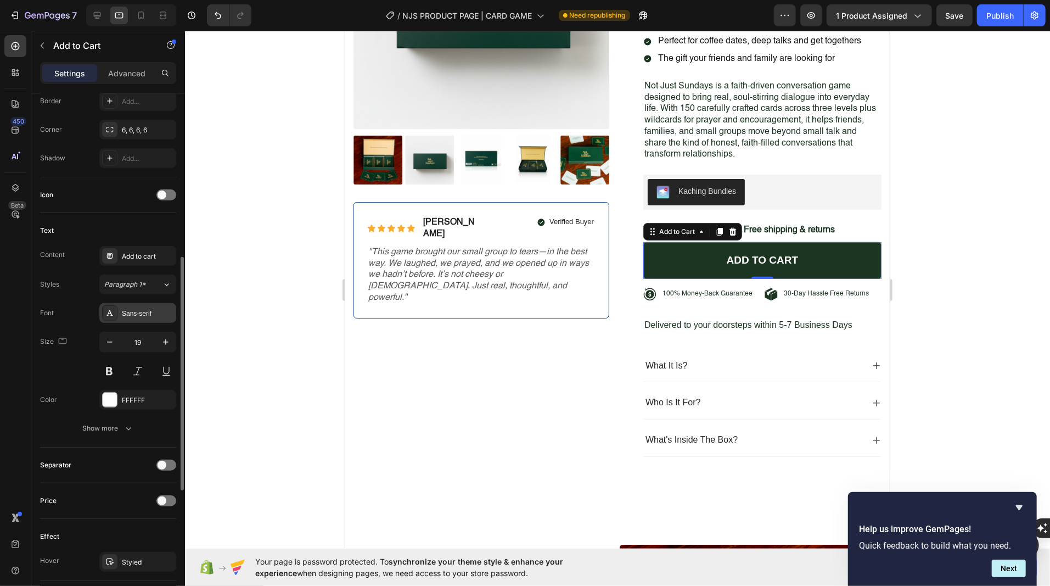
click at [123, 312] on div "Sans-serif" at bounding box center [148, 313] width 52 height 10
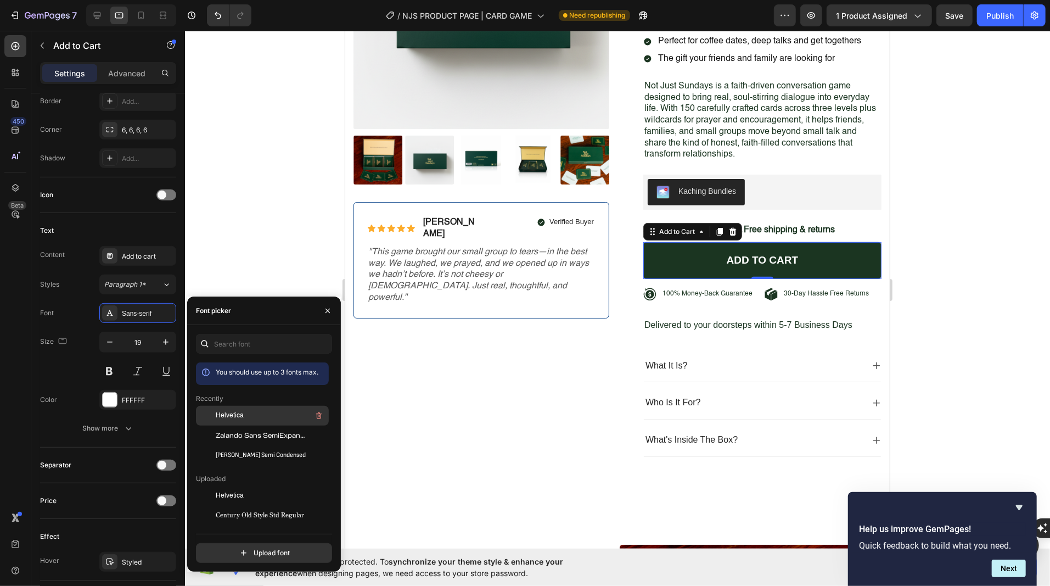
click at [232, 410] on span "Helvetica" at bounding box center [230, 415] width 28 height 10
click at [462, 389] on div "Product Images Icon Icon Icon Icon Icon Icon List Briana M. Text Block Row Veri…" at bounding box center [481, 169] width 256 height 592
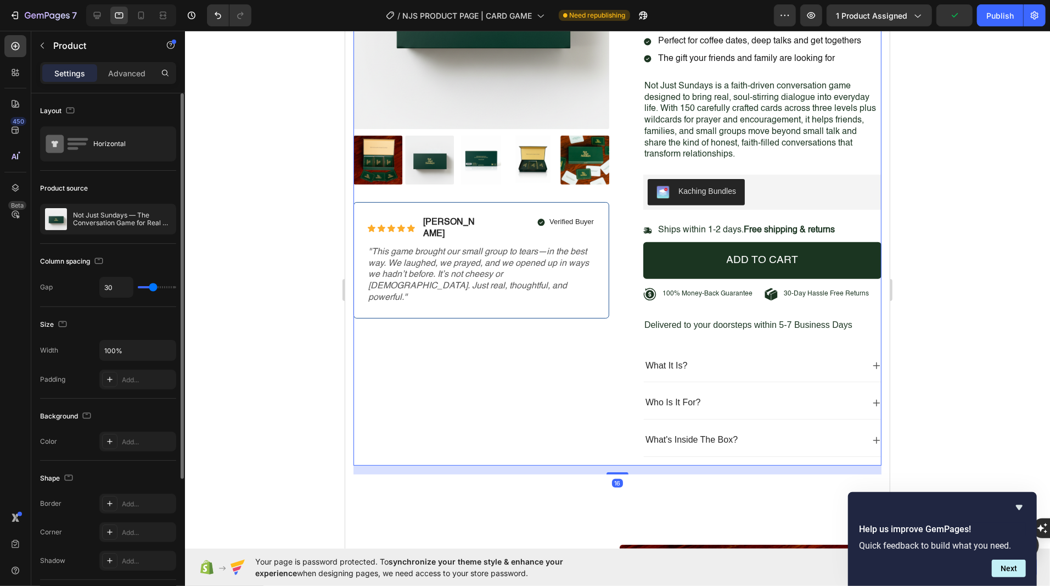
click at [957, 302] on div at bounding box center [617, 308] width 865 height 555
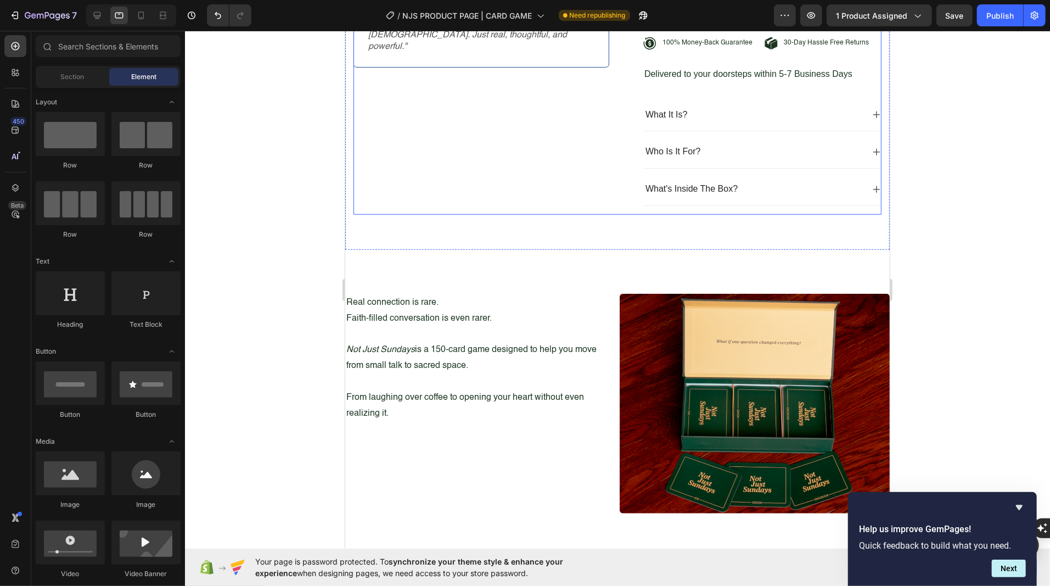
scroll to position [531, 0]
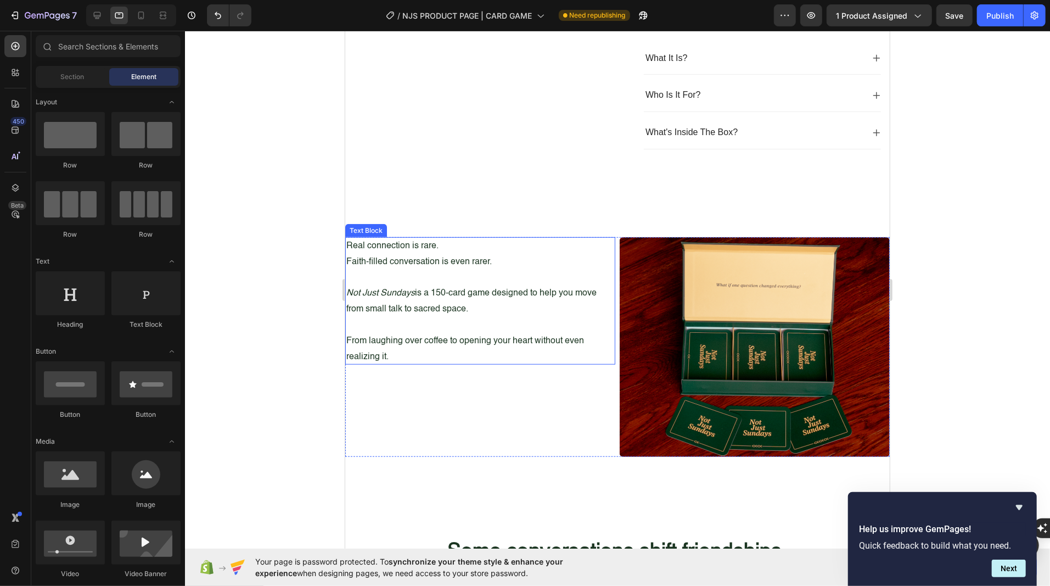
click at [472, 293] on p "Not Just Sundays is a 150-card game designed to help you move from small talk t…" at bounding box center [480, 301] width 268 height 32
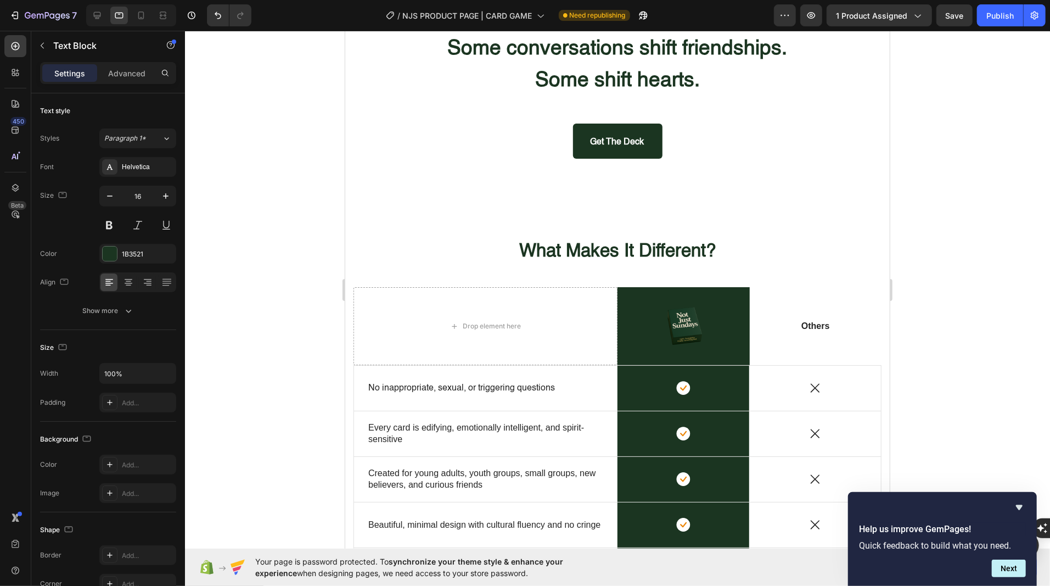
scroll to position [1056, 0]
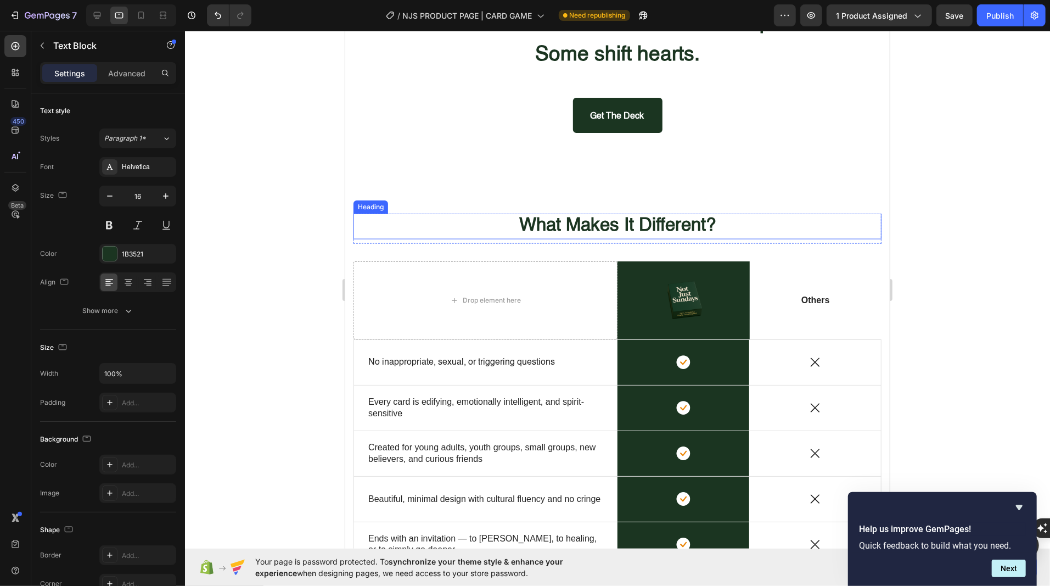
click at [438, 225] on h2 "What Makes It Different?" at bounding box center [617, 226] width 528 height 26
click at [436, 201] on icon at bounding box center [432, 202] width 9 height 9
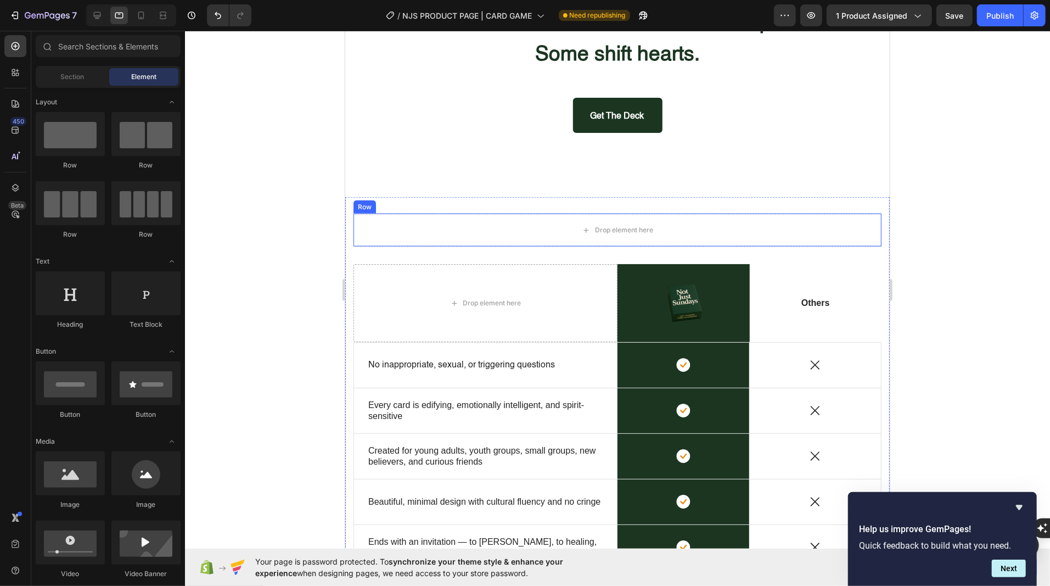
click at [351, 245] on div "Drop element here Row Drop element here Image Row Others Text Block Row No inap…" at bounding box center [617, 404] width 544 height 416
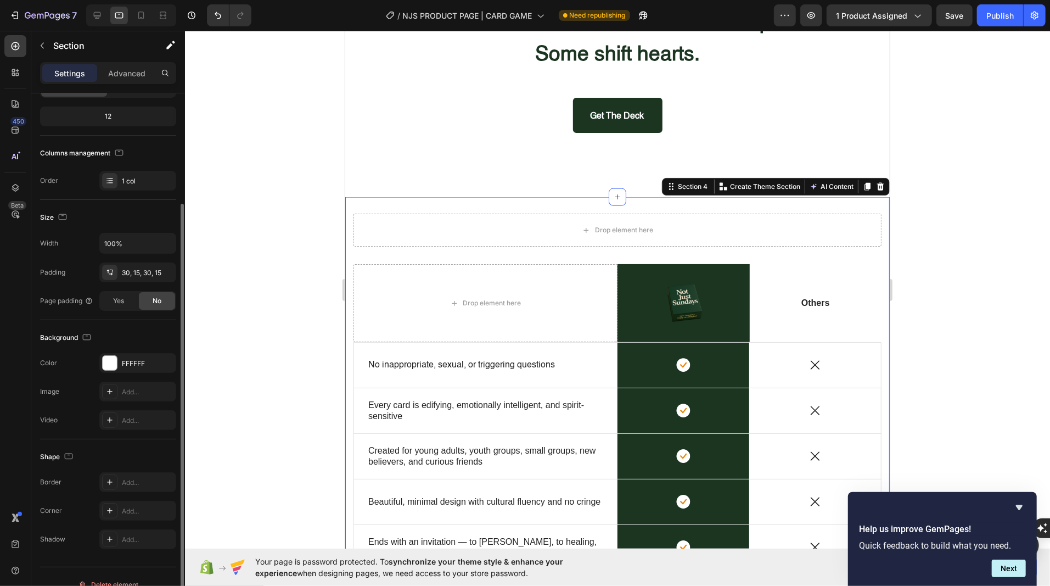
scroll to position [116, 0]
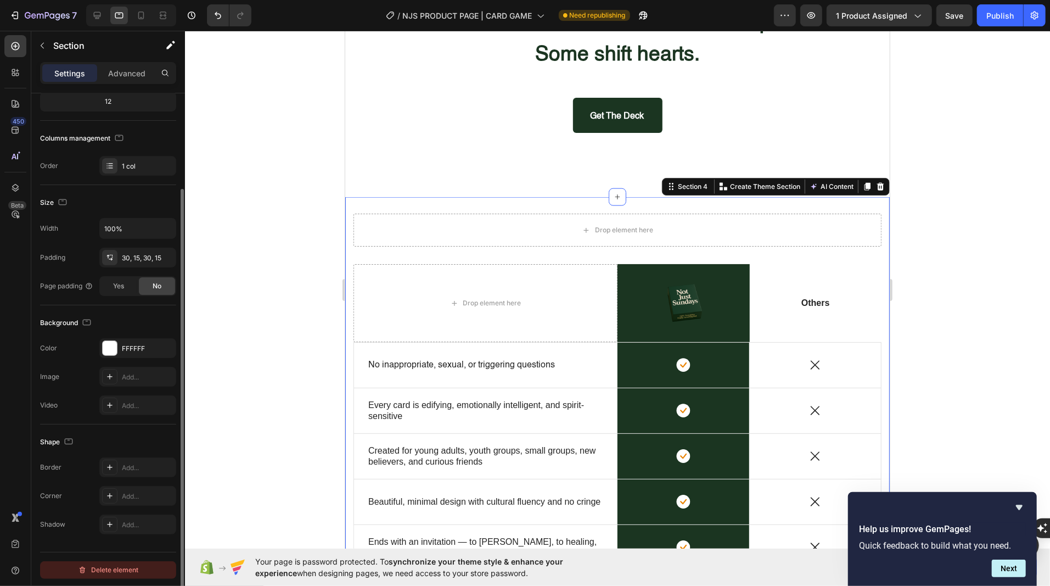
click at [91, 565] on div "Delete element" at bounding box center [108, 569] width 60 height 13
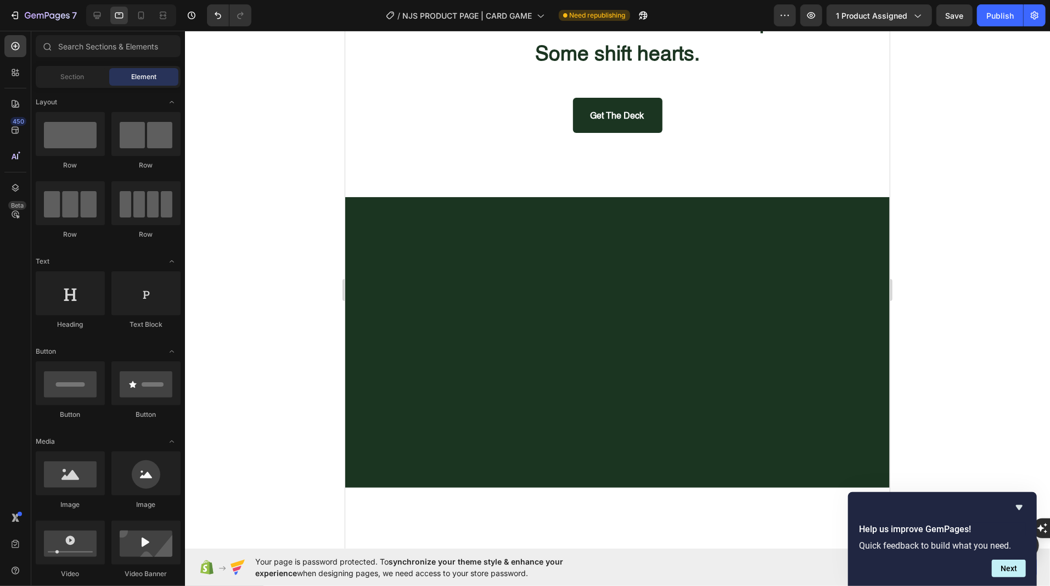
click at [430, 346] on div at bounding box center [617, 341] width 544 height 290
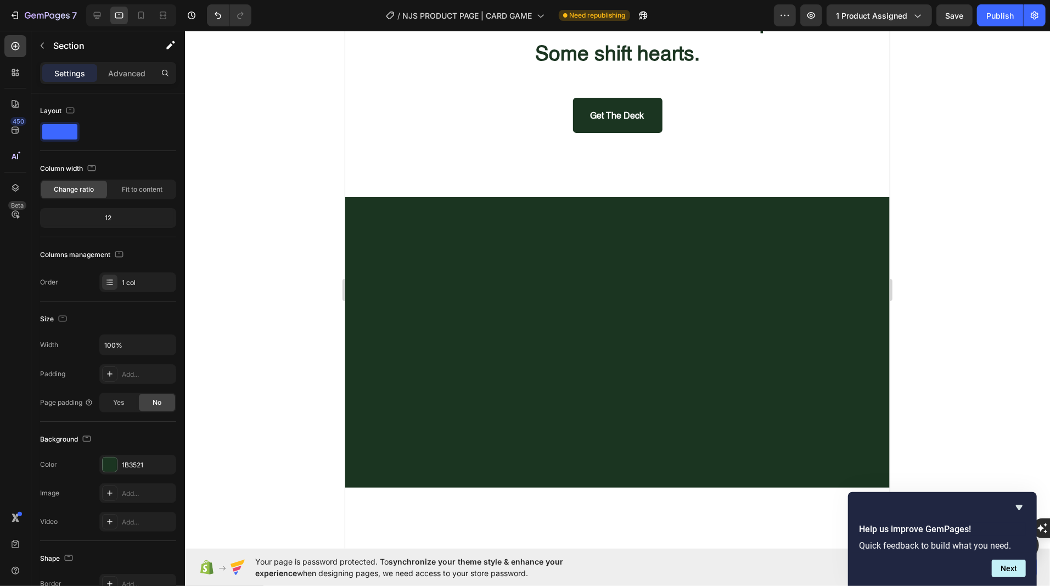
click at [430, 346] on div at bounding box center [617, 341] width 544 height 290
click at [501, 251] on div at bounding box center [617, 341] width 544 height 290
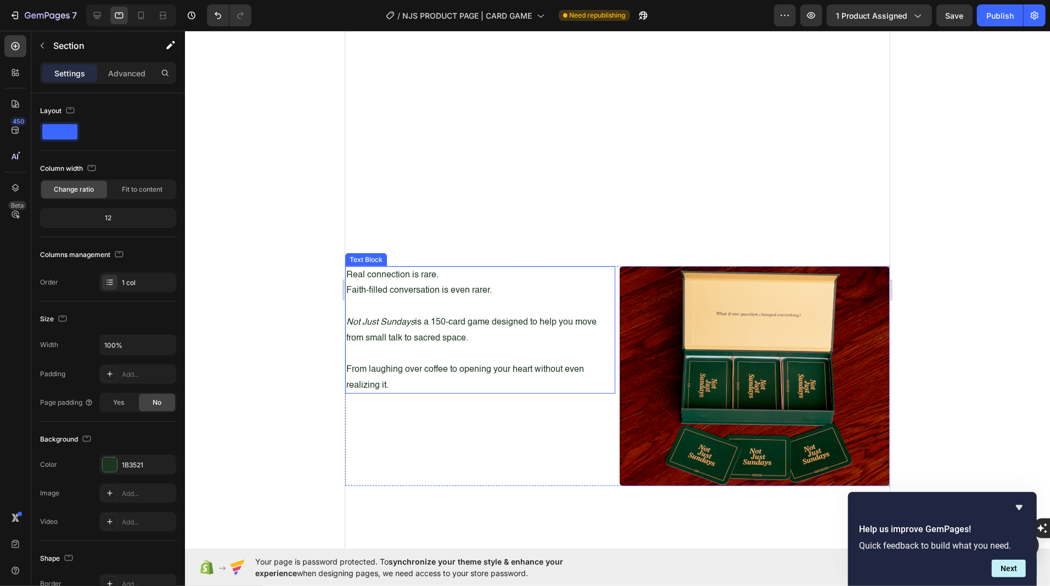
scroll to position [731, 0]
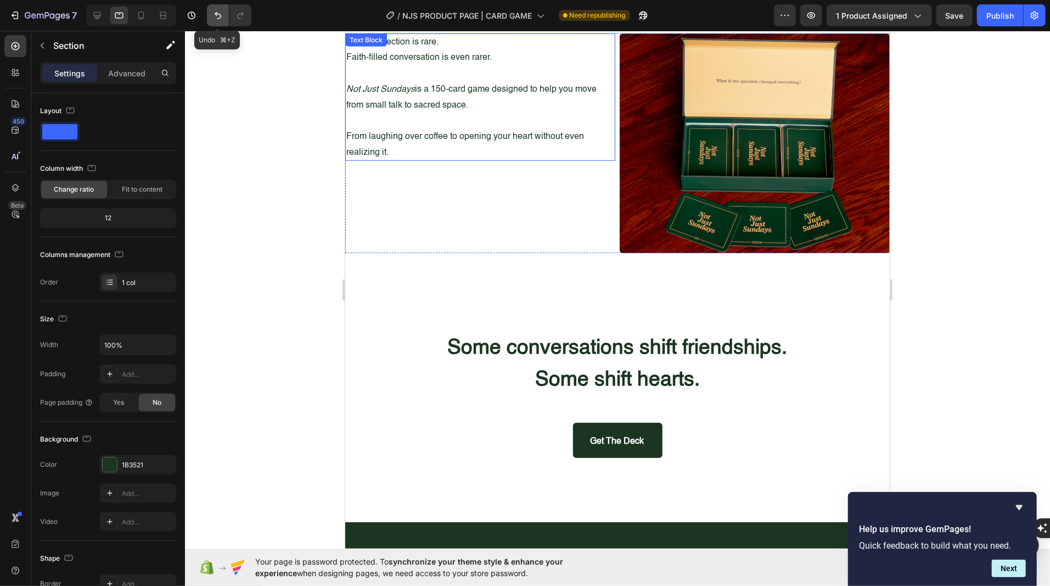
click at [217, 9] on button "Undo/Redo" at bounding box center [218, 15] width 22 height 22
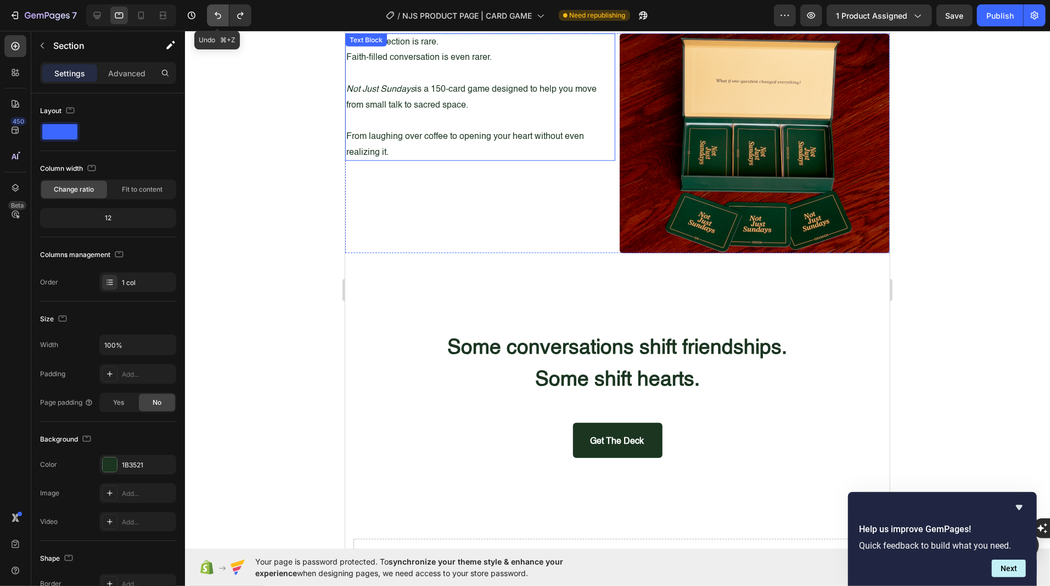
click at [217, 9] on button "Undo/Redo" at bounding box center [218, 15] width 22 height 22
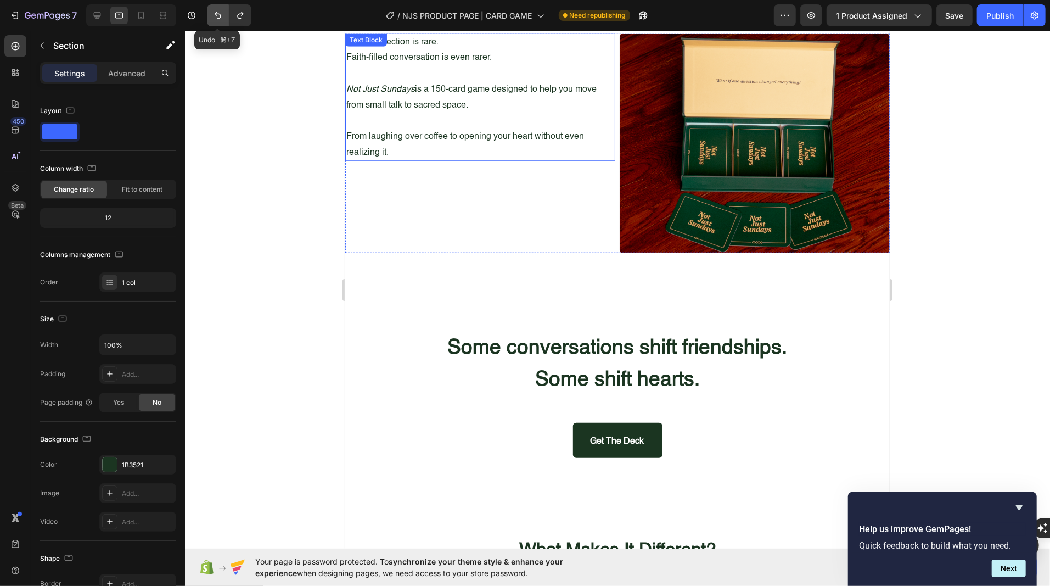
click at [217, 9] on button "Undo/Redo" at bounding box center [218, 15] width 22 height 22
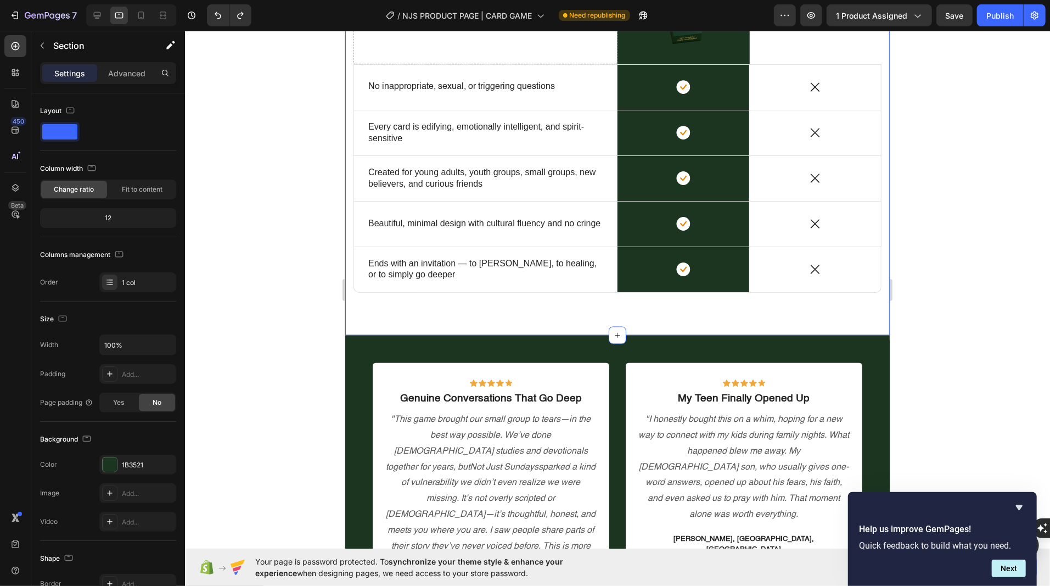
scroll to position [1195, 0]
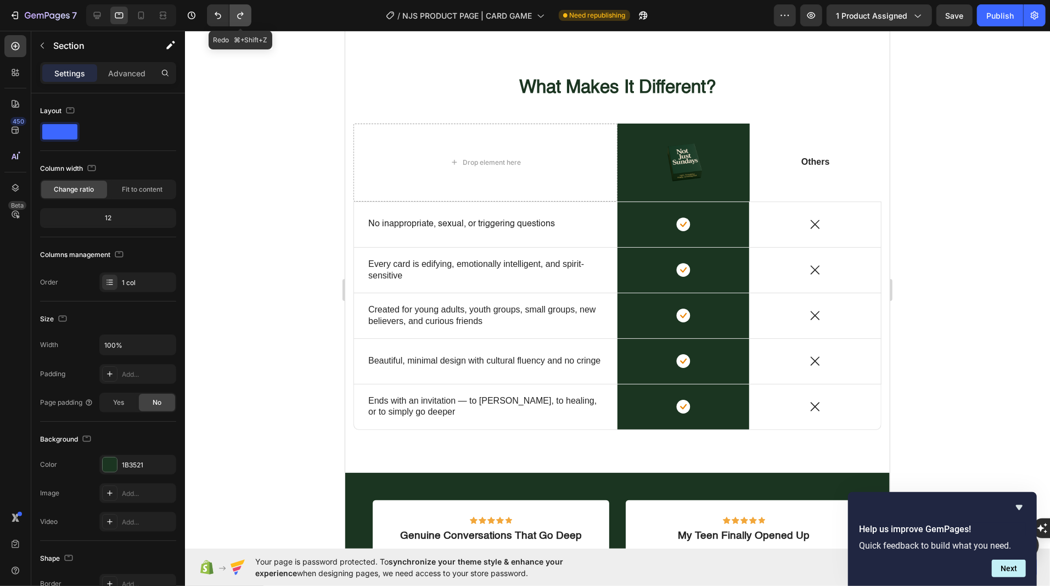
click at [240, 18] on icon "Undo/Redo" at bounding box center [240, 15] width 11 height 11
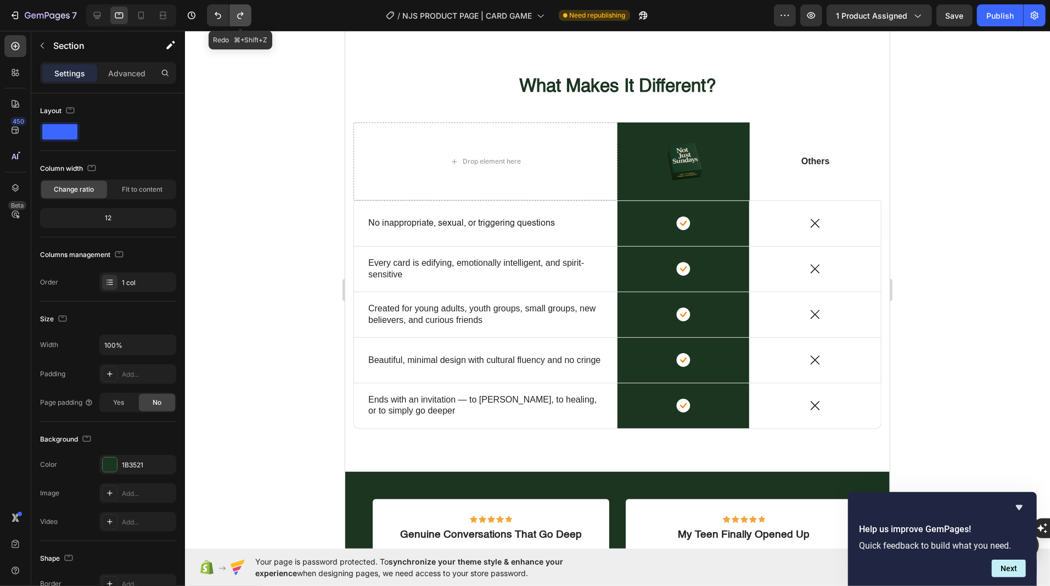
click at [240, 18] on icon "Undo/Redo" at bounding box center [240, 15] width 11 height 11
click at [245, 19] on icon "Undo/Redo" at bounding box center [240, 15] width 11 height 11
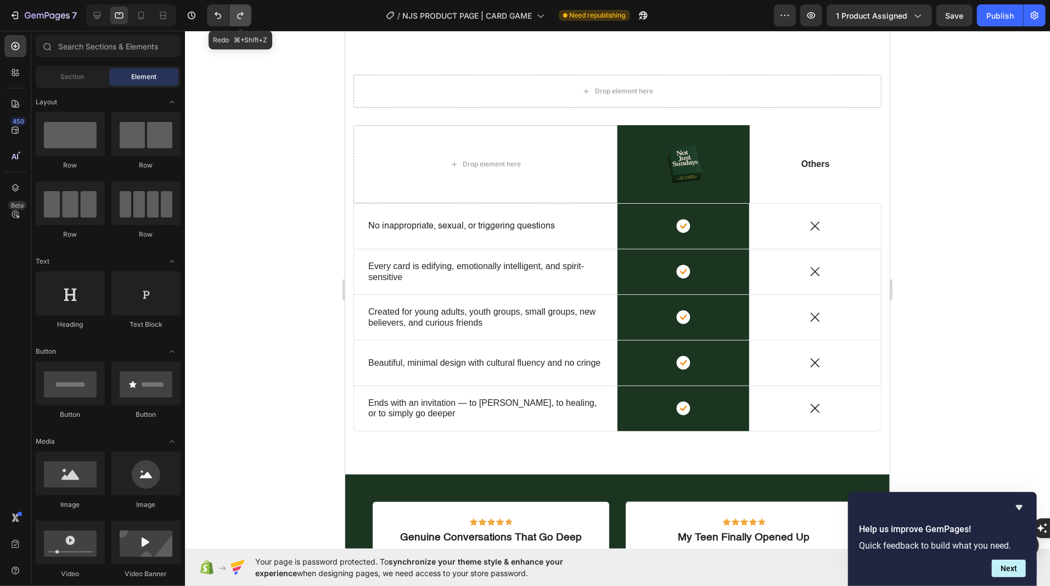
click at [245, 19] on icon "Undo/Redo" at bounding box center [240, 15] width 11 height 11
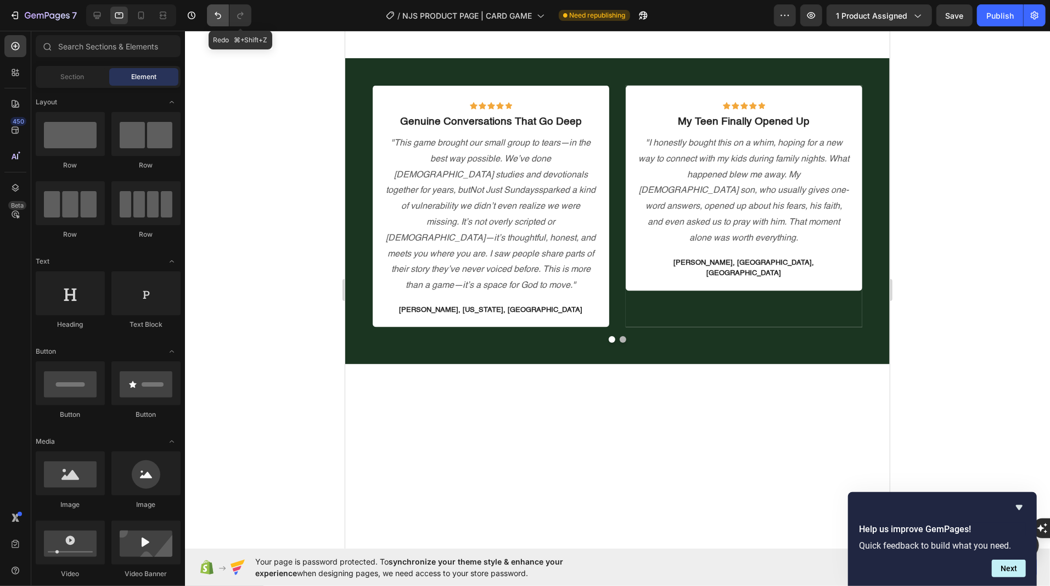
click at [218, 16] on icon "Undo/Redo" at bounding box center [217, 15] width 11 height 11
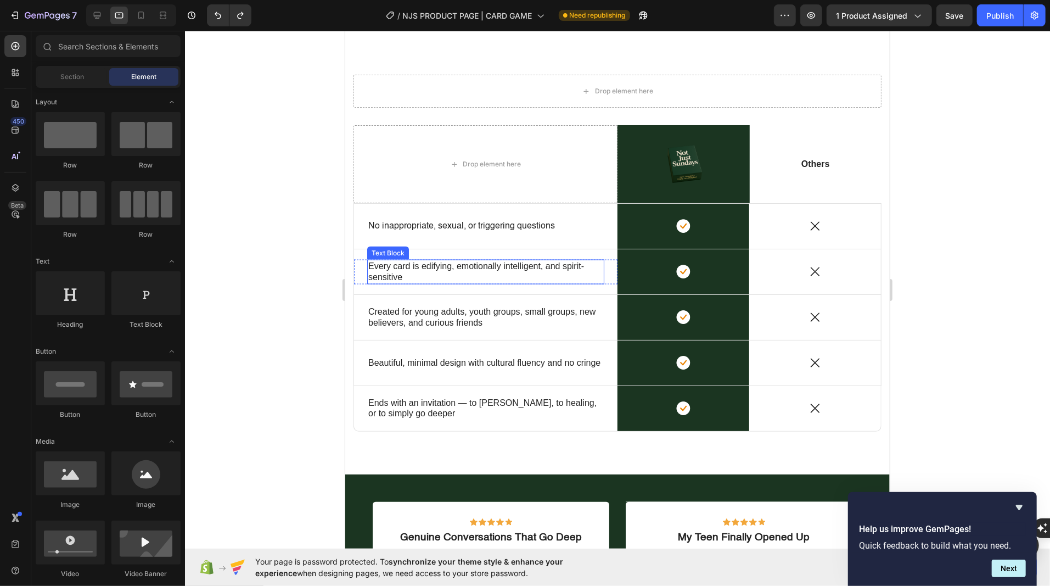
click at [436, 266] on p "Every card is edifying, emotionally intelligent, and spirit-sensitive" at bounding box center [485, 271] width 235 height 23
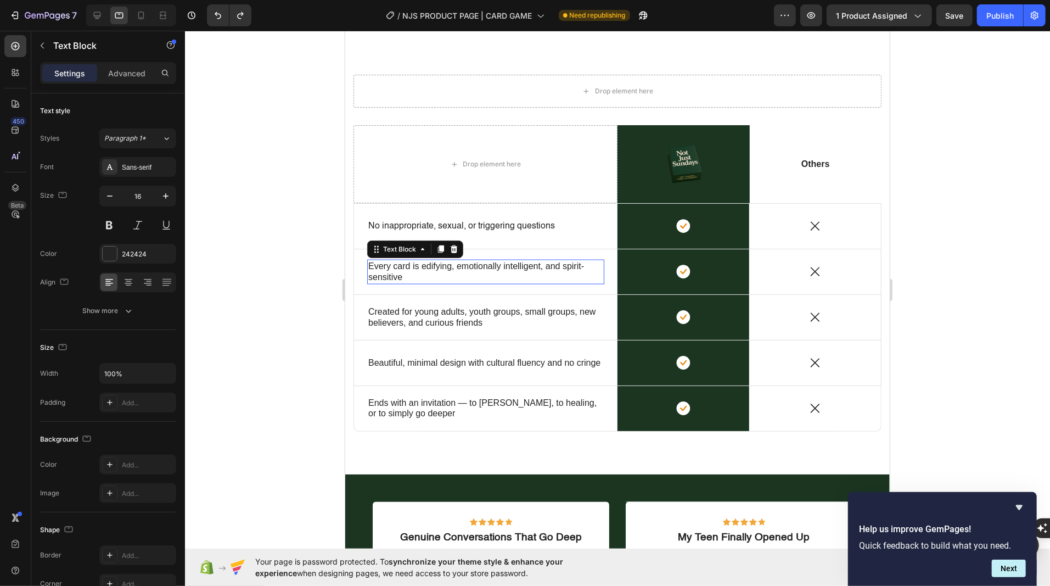
click at [455, 266] on p "Every card is edifying, emotionally intelligent, and spirit-sensitive" at bounding box center [485, 271] width 235 height 23
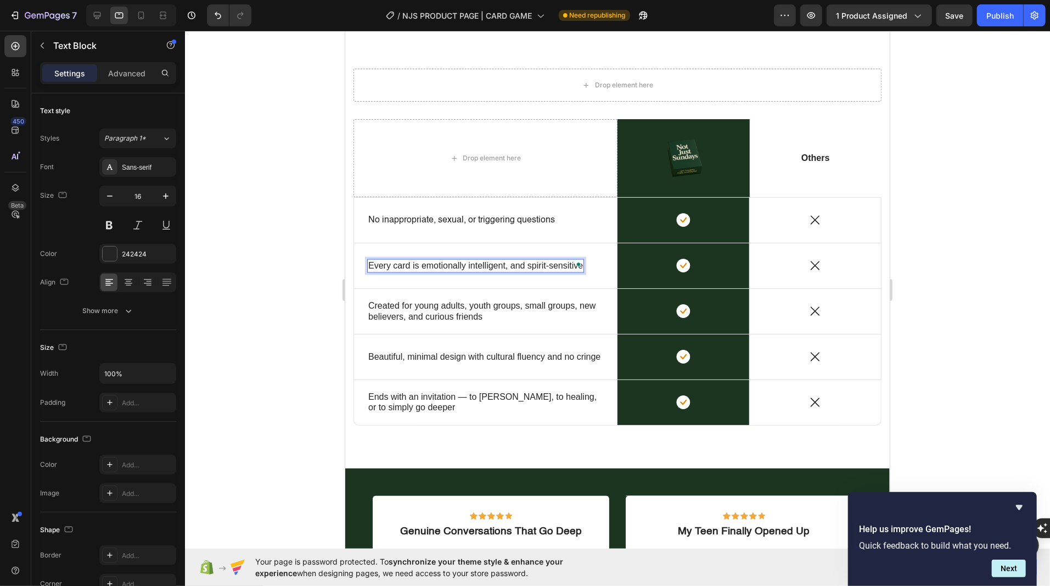
click at [508, 265] on p "Every card is emotionally intelligent, and spirit-sensitive" at bounding box center [475, 266] width 215 height 12
click at [319, 268] on div at bounding box center [617, 308] width 865 height 555
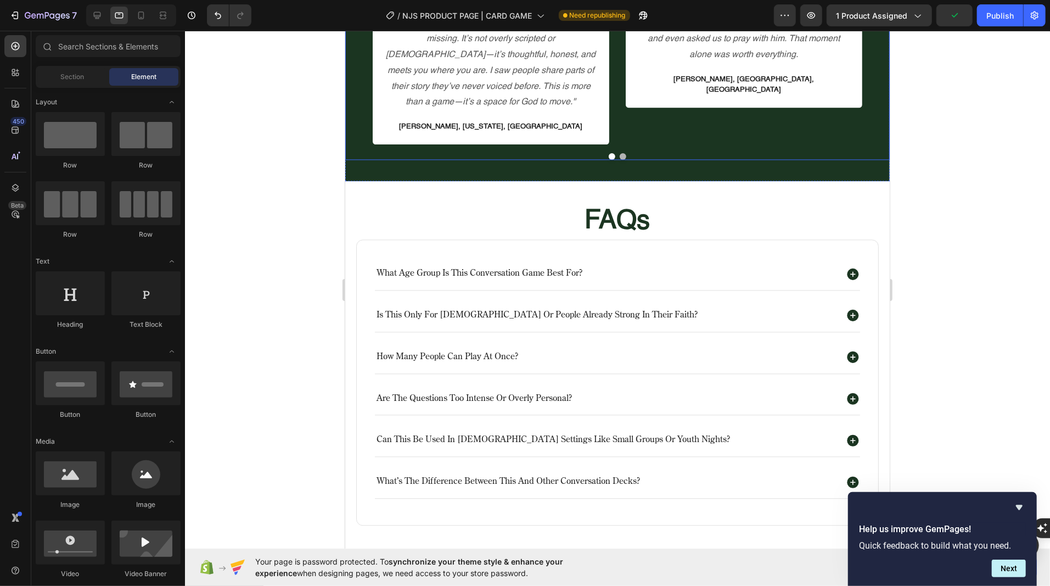
scroll to position [1829, 0]
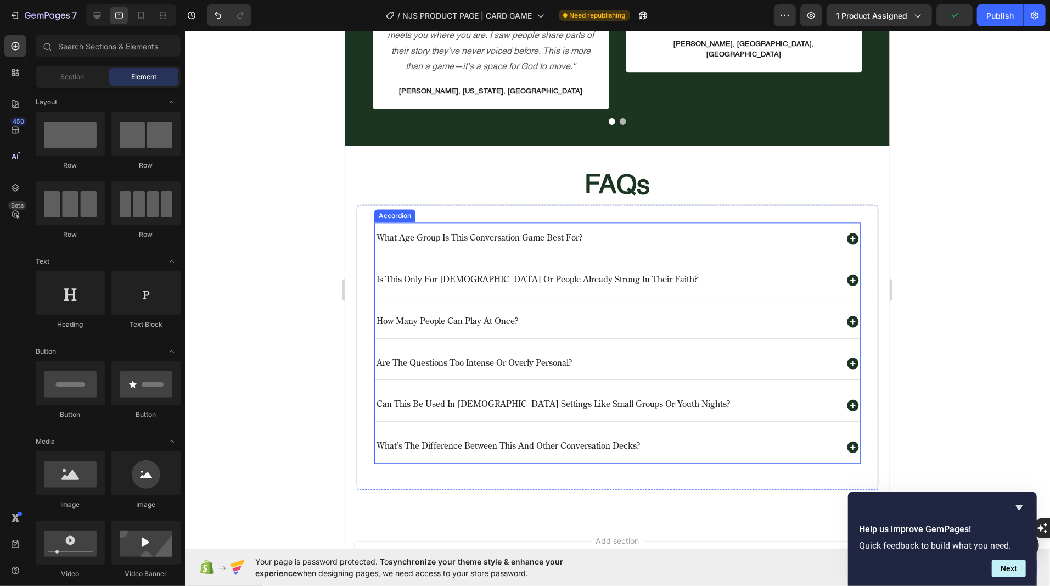
click at [530, 232] on p "what age group is this conversation game best for?" at bounding box center [479, 238] width 206 height 12
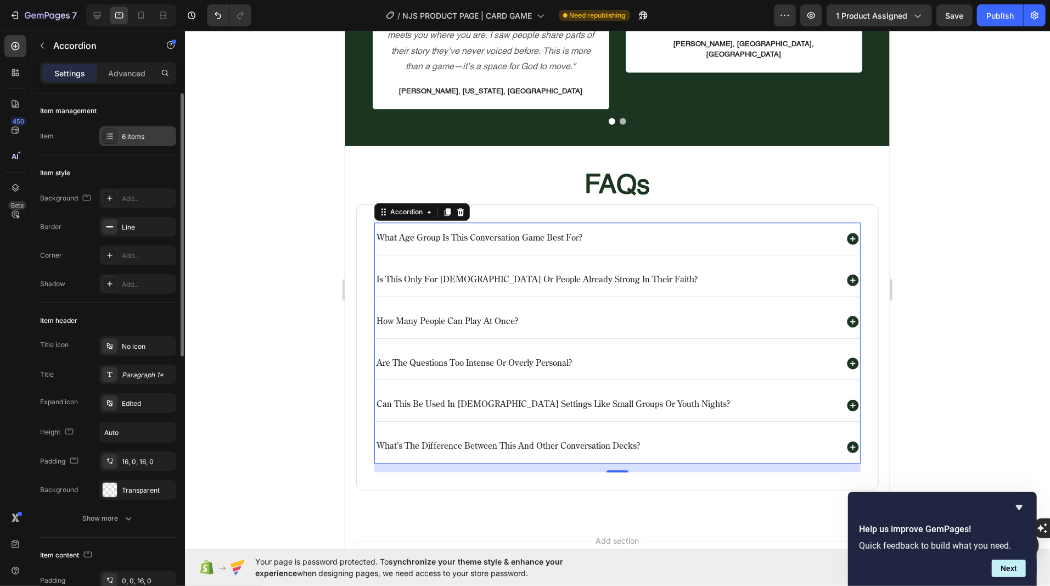
click at [131, 137] on div "6 items" at bounding box center [148, 137] width 52 height 10
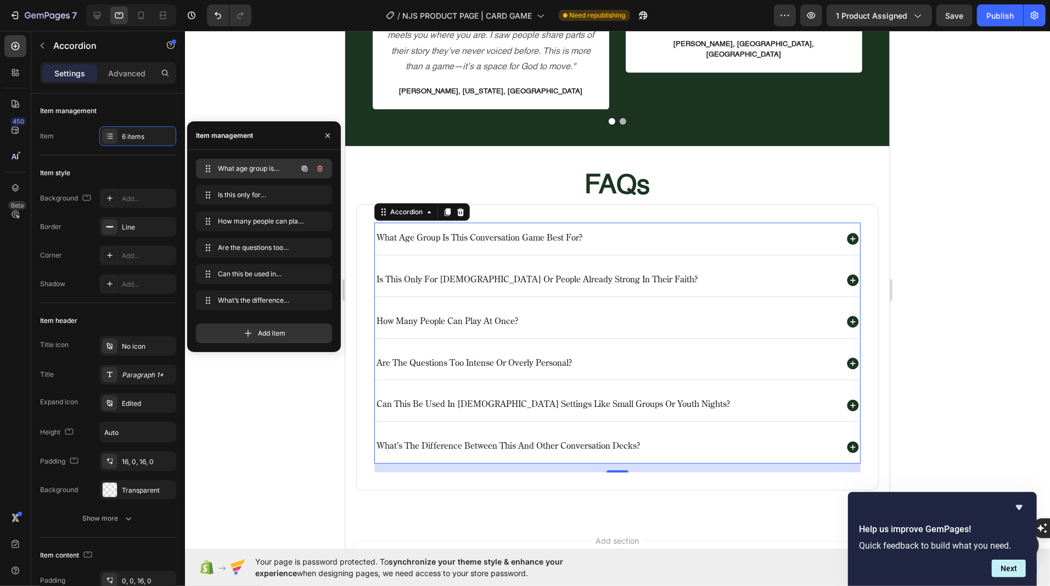
click at [243, 170] on span "What age group is this conversation game best for?" at bounding box center [249, 169] width 62 height 10
click at [261, 166] on span "What age group is this conversation game best for?" at bounding box center [249, 169] width 62 height 10
click at [261, 166] on span "What age group is this conversation game best for?" at bounding box center [256, 169] width 81 height 10
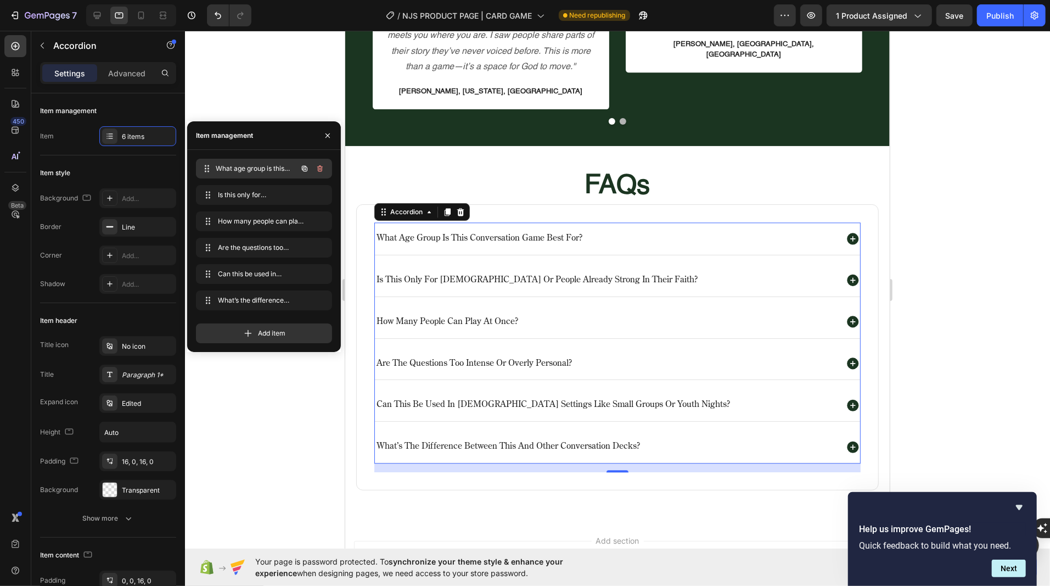
click at [261, 166] on span "What age group is this conversation game best for?" at bounding box center [256, 169] width 81 height 10
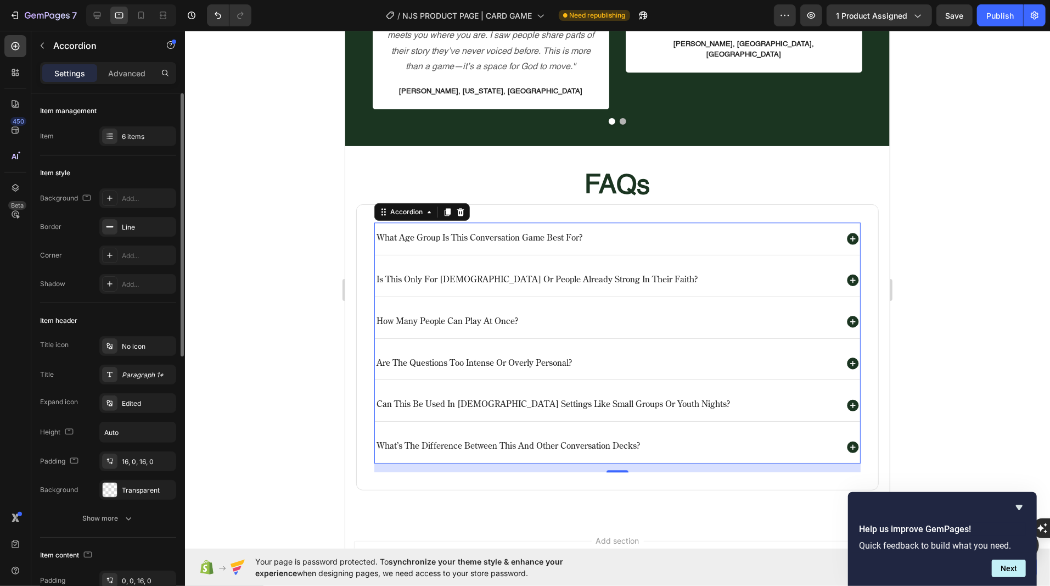
click at [88, 161] on div "Item style Background Add... Border Line Corner Add... Shadow Add..." at bounding box center [108, 229] width 136 height 148
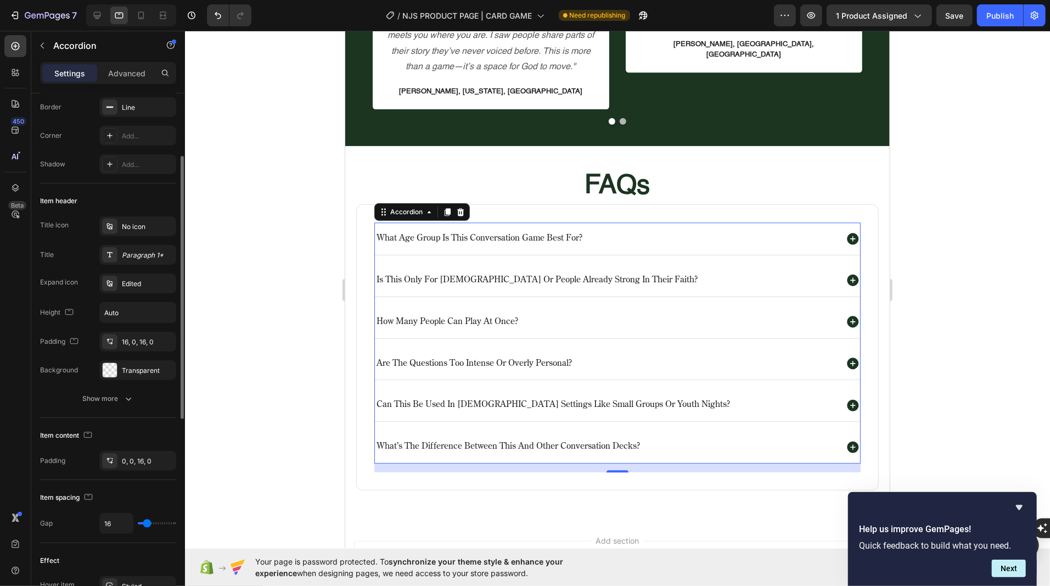
scroll to position [121, 0]
click at [137, 255] on div "Paragraph 1*" at bounding box center [148, 254] width 52 height 10
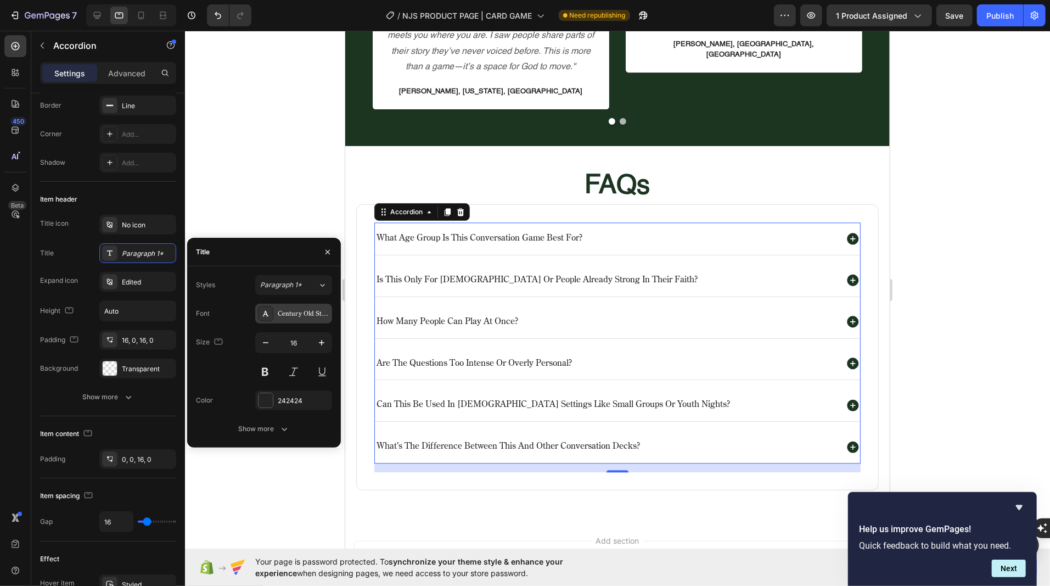
click at [294, 310] on div "Century Old Style Std Regular" at bounding box center [304, 314] width 52 height 10
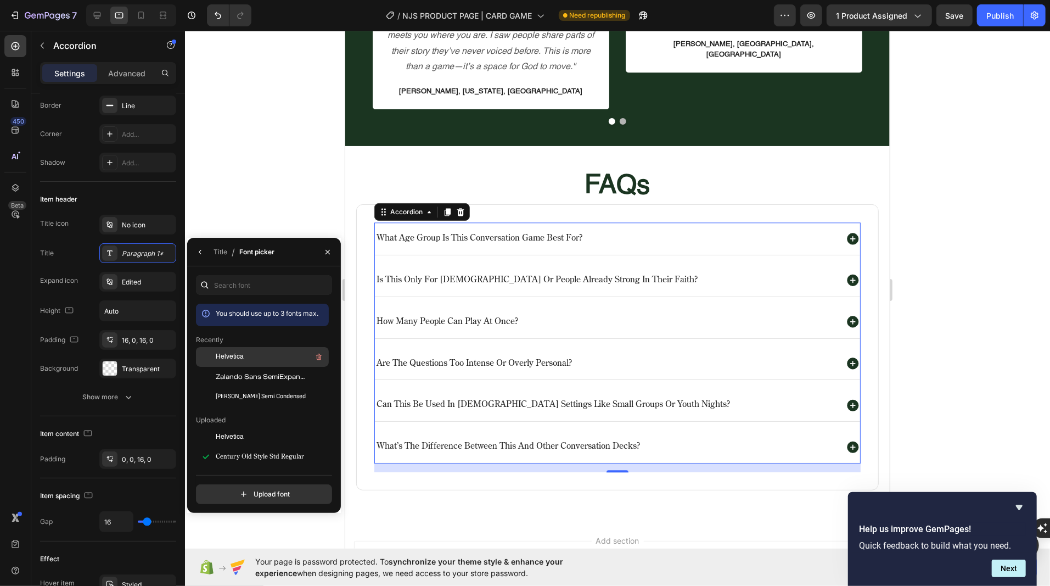
click at [242, 361] on span "Helvetica" at bounding box center [230, 357] width 28 height 10
click at [71, 261] on div "Title Paragraph 1*" at bounding box center [108, 253] width 136 height 20
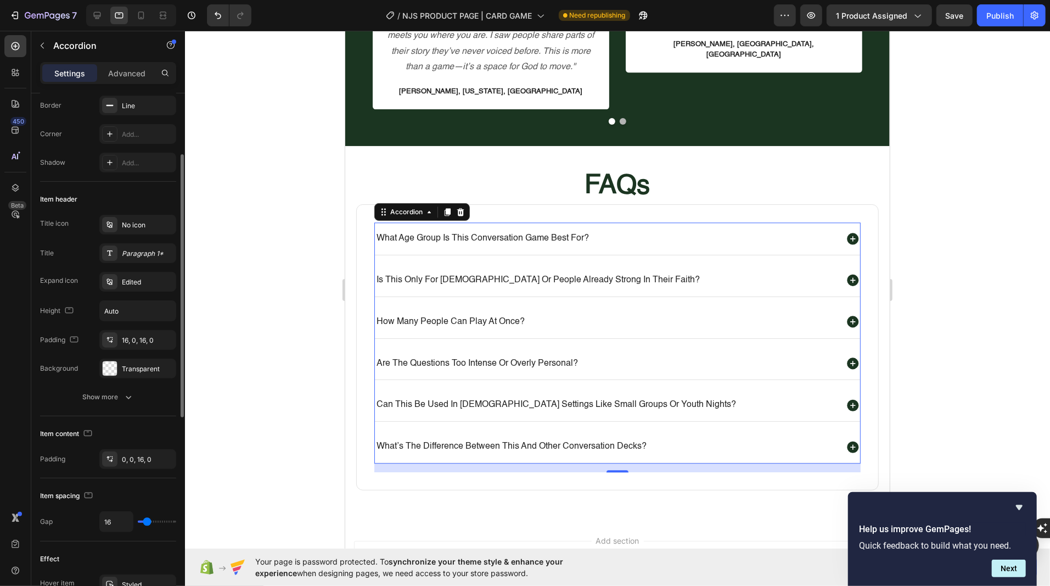
click at [71, 261] on div "Title Paragraph 1*" at bounding box center [108, 253] width 136 height 20
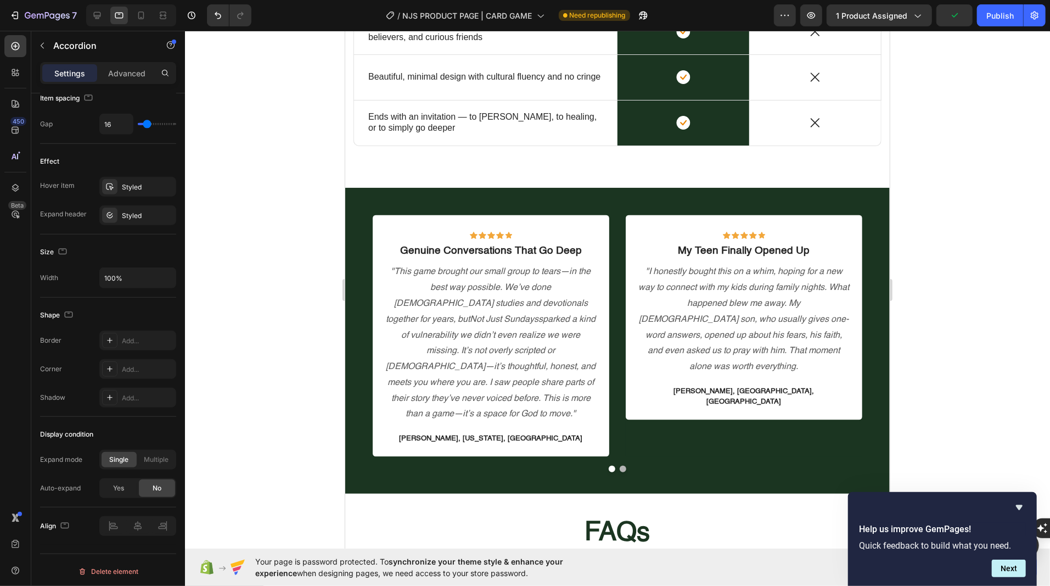
scroll to position [1476, 0]
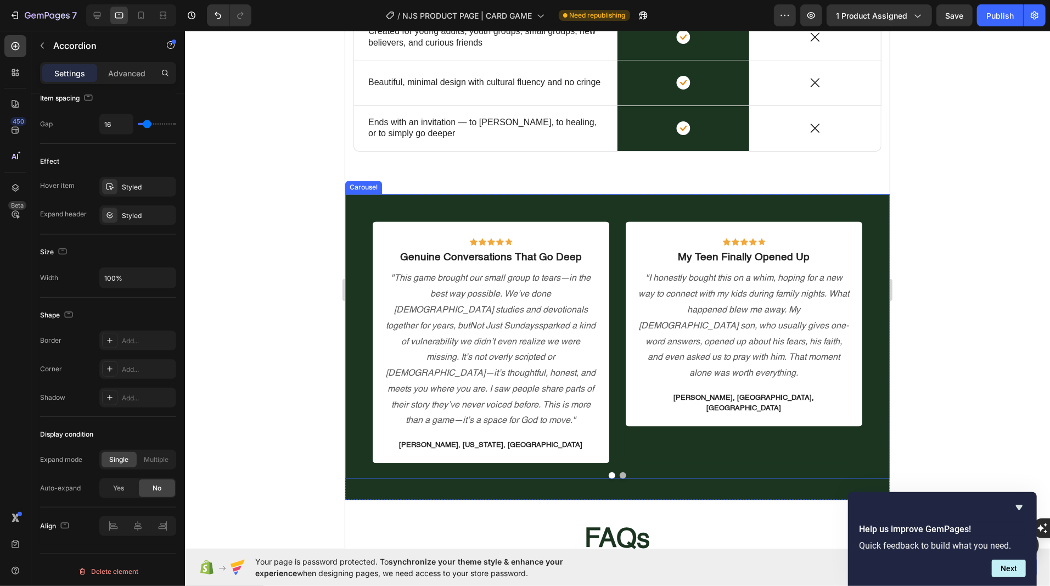
click at [621, 202] on div "Icon Icon Icon Icon Icon Row Genuine Conversations That Go Deep Text block "Thi…" at bounding box center [617, 336] width 544 height 284
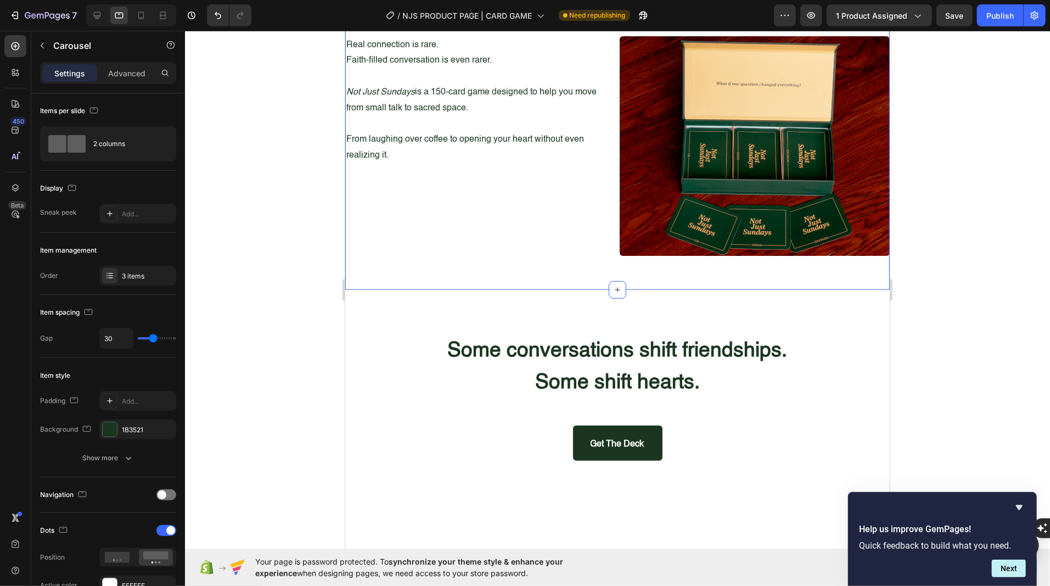
scroll to position [595, 0]
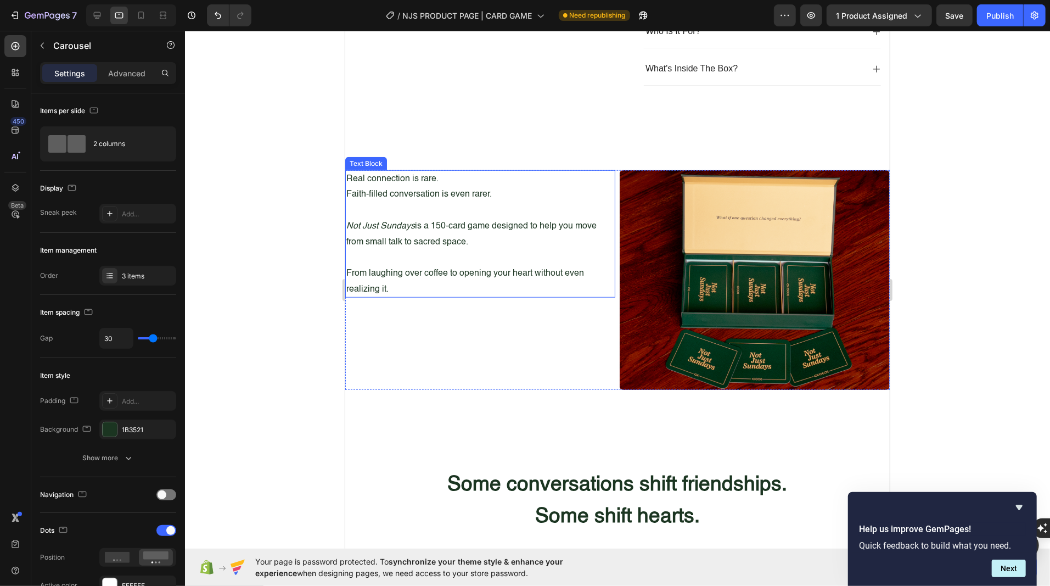
click at [365, 179] on p "Real connection is rare." at bounding box center [480, 179] width 268 height 16
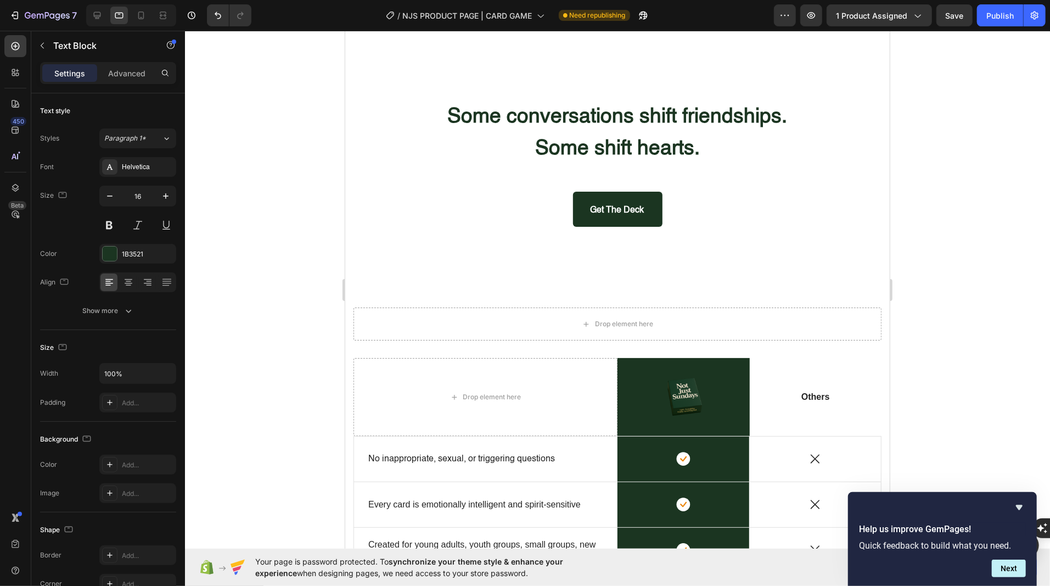
scroll to position [980, 0]
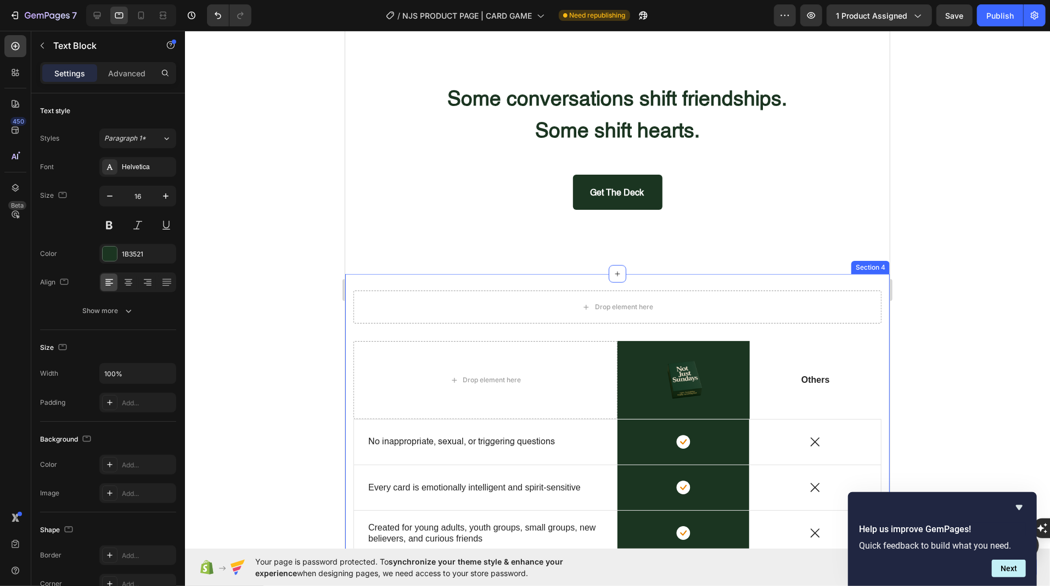
click at [491, 283] on div "Drop element here Row Drop element here Image Row Others Text Block Row No inap…" at bounding box center [617, 481] width 544 height 416
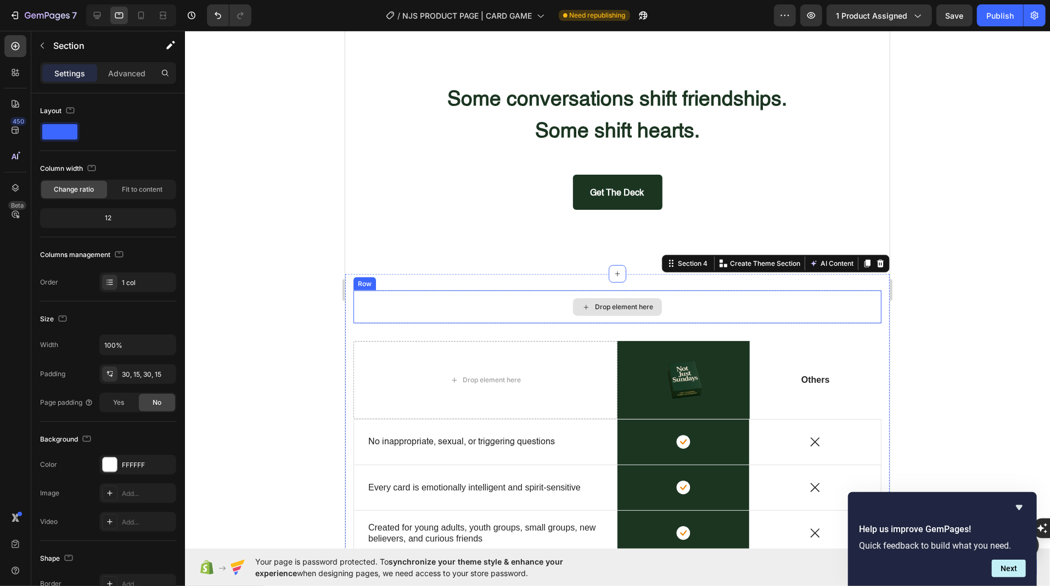
click at [487, 301] on div "Drop element here" at bounding box center [617, 306] width 528 height 33
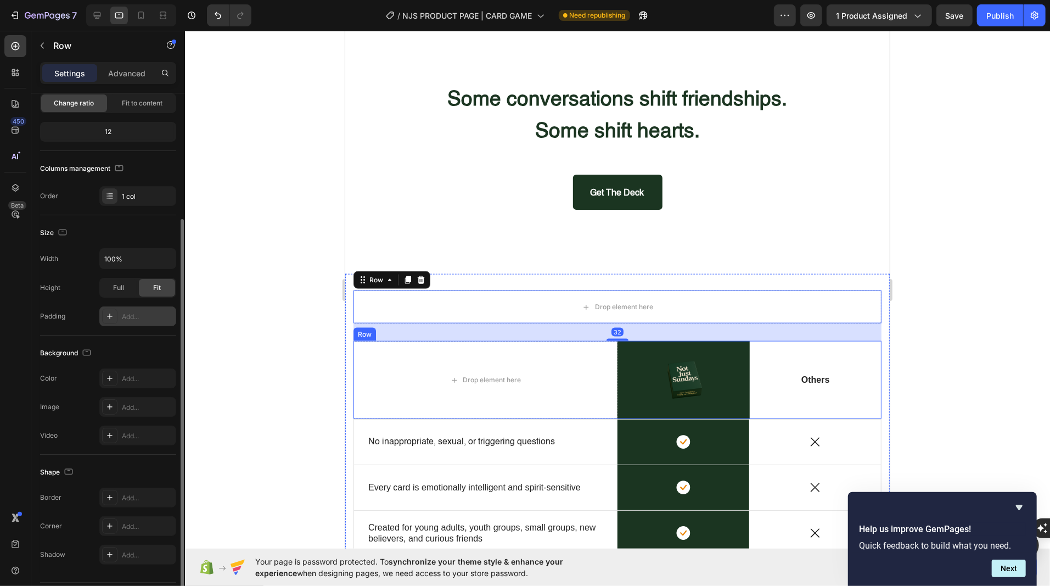
scroll to position [116, 0]
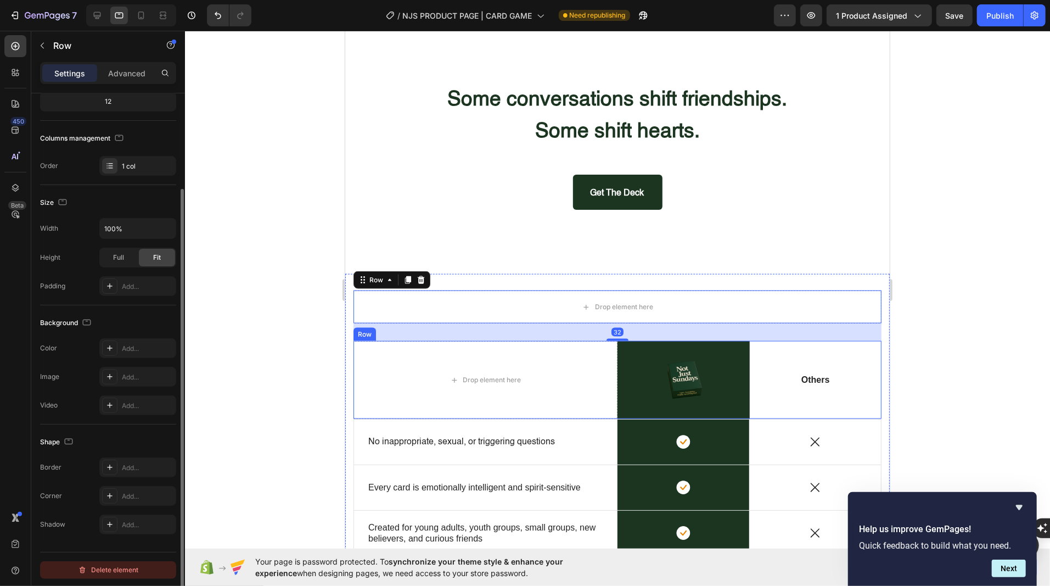
click at [93, 563] on div "Delete element" at bounding box center [108, 569] width 60 height 13
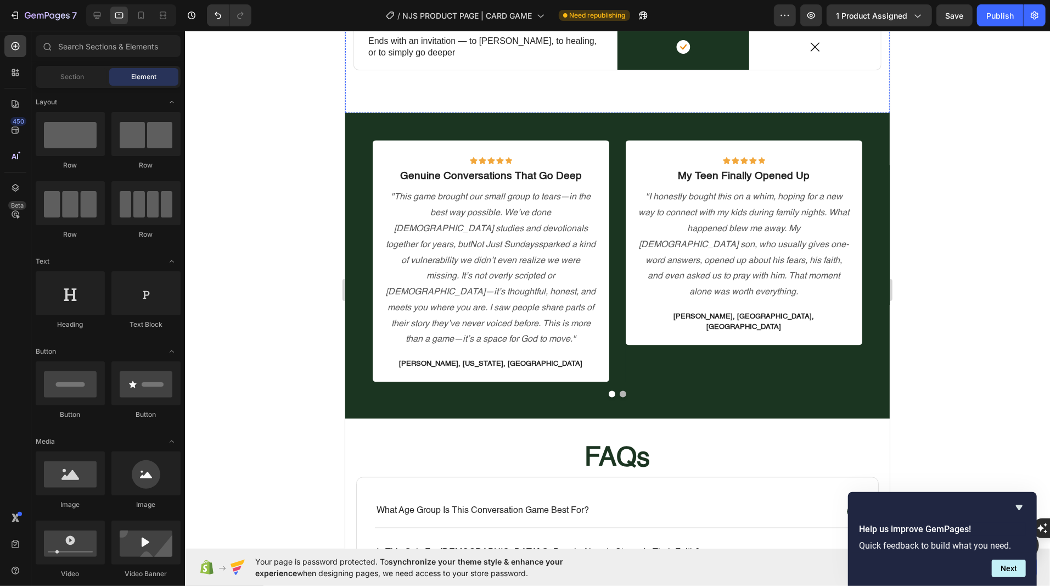
scroll to position [1518, 0]
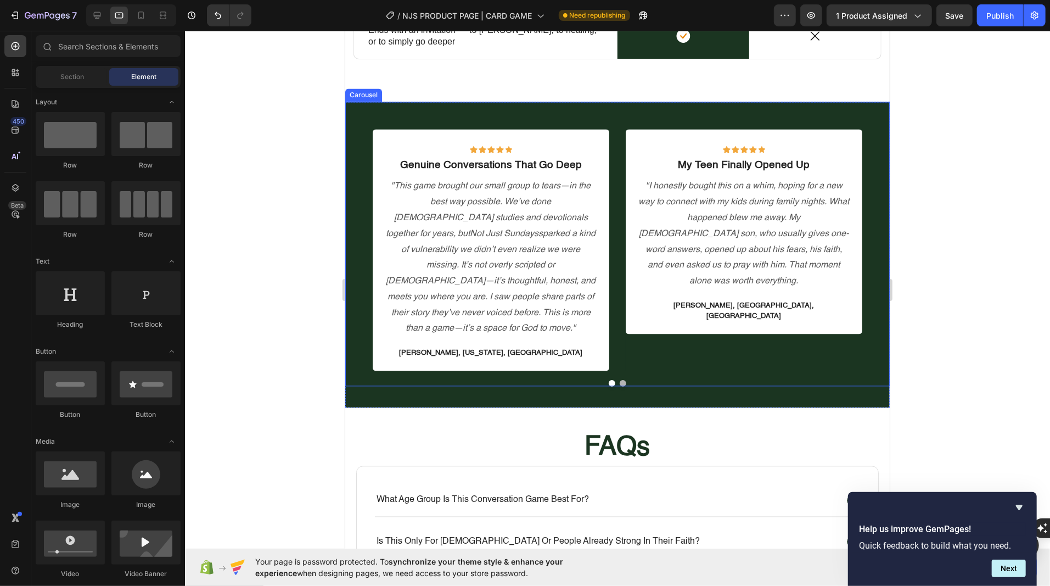
click at [621, 379] on button "Dot" at bounding box center [622, 382] width 7 height 7
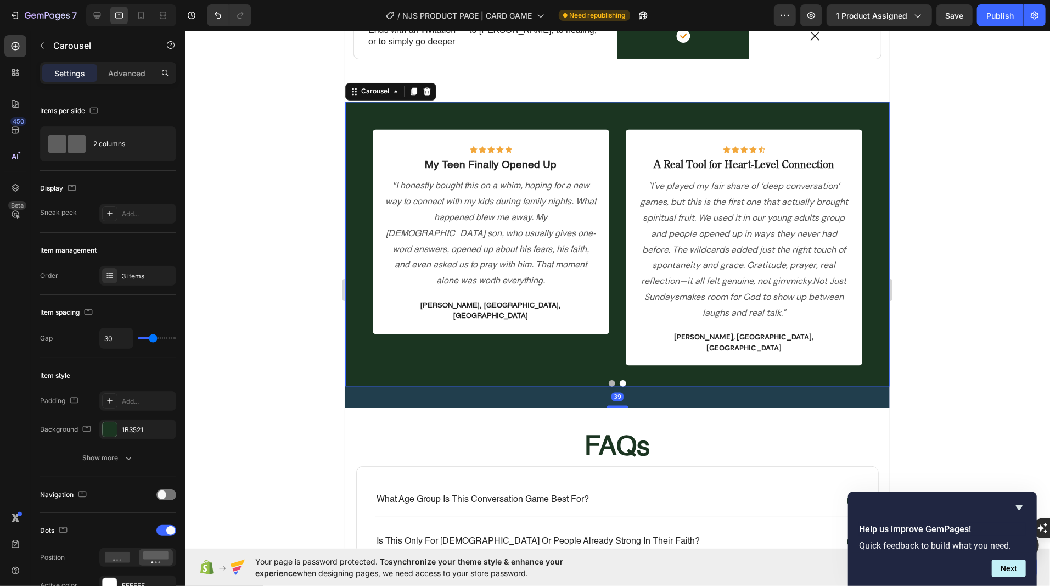
click at [610, 379] on button "Dot" at bounding box center [611, 382] width 7 height 7
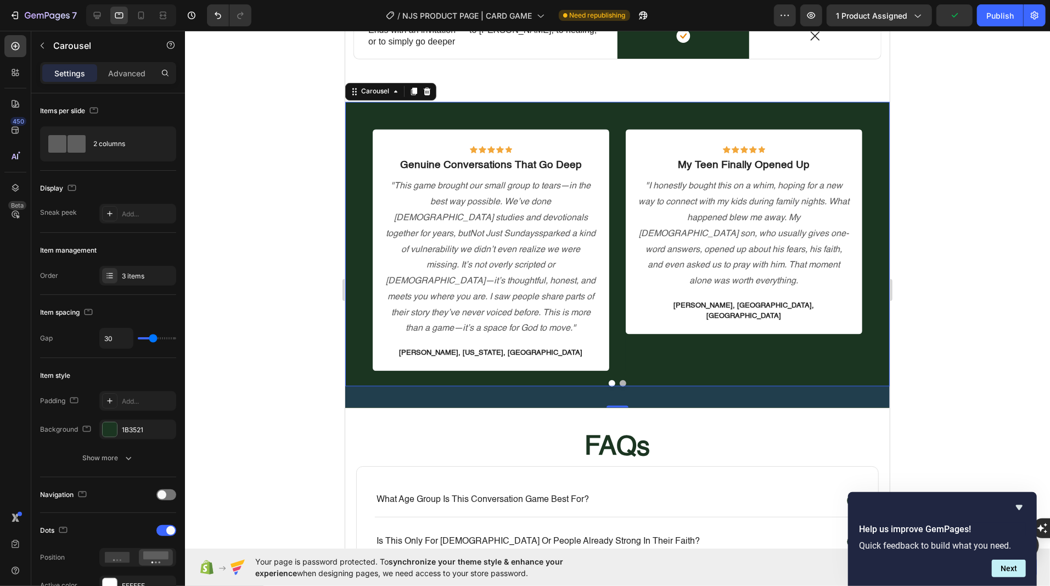
click at [623, 379] on button "Dot" at bounding box center [622, 382] width 7 height 7
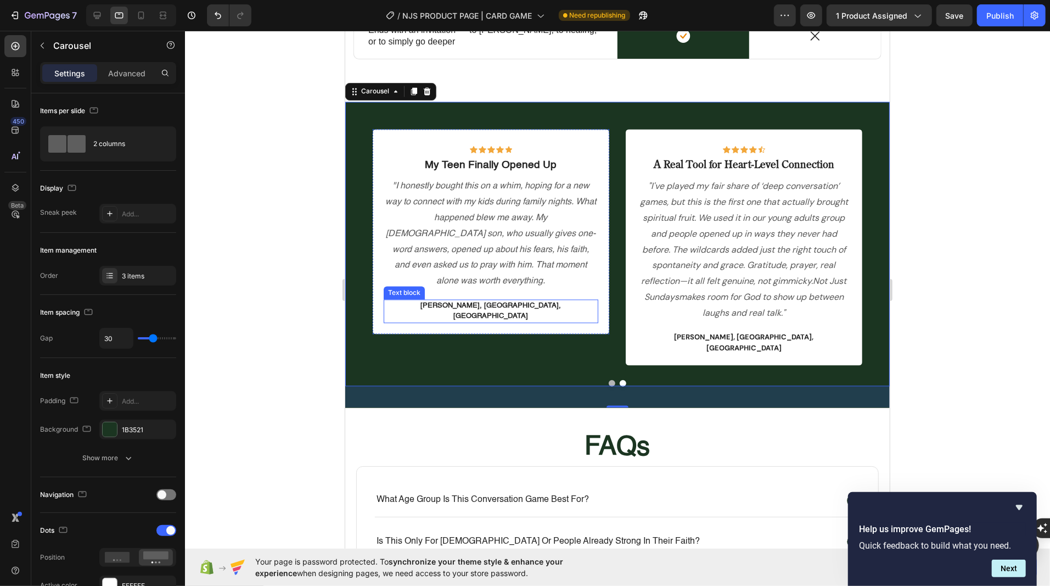
click at [525, 302] on strong "Mike Reynolds, San Dieogo, USA" at bounding box center [490, 311] width 140 height 18
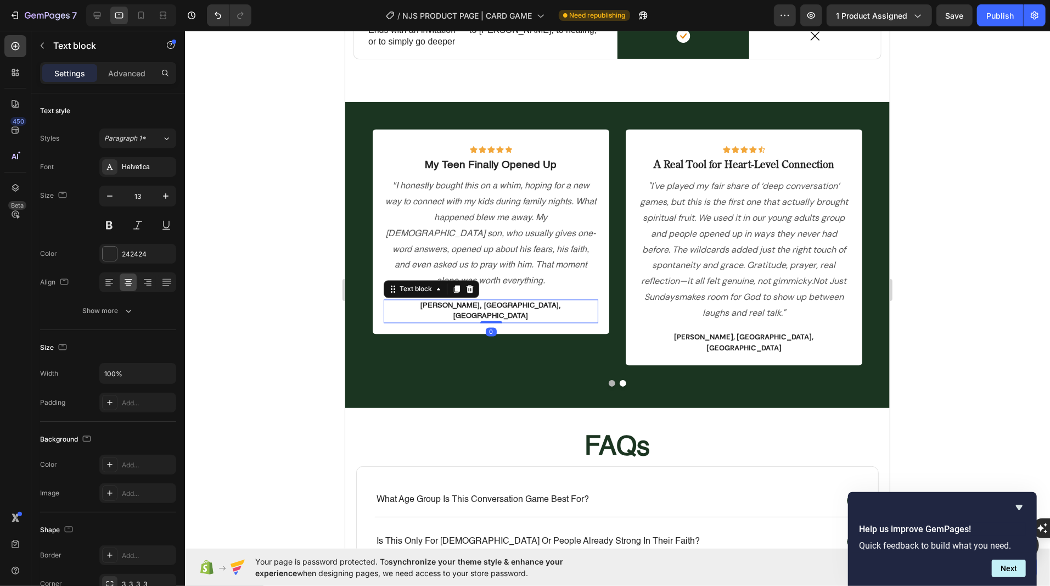
click at [514, 302] on strong "Mike Reynolds, San Dieogo, USA" at bounding box center [490, 311] width 140 height 18
click at [516, 302] on strong "Mike Reynolds, San Dieogo, USA" at bounding box center [490, 311] width 140 height 18
click at [499, 226] on p ""I honestly bought this on a whim, hoping for a new way to connect with my kids…" at bounding box center [490, 233] width 212 height 111
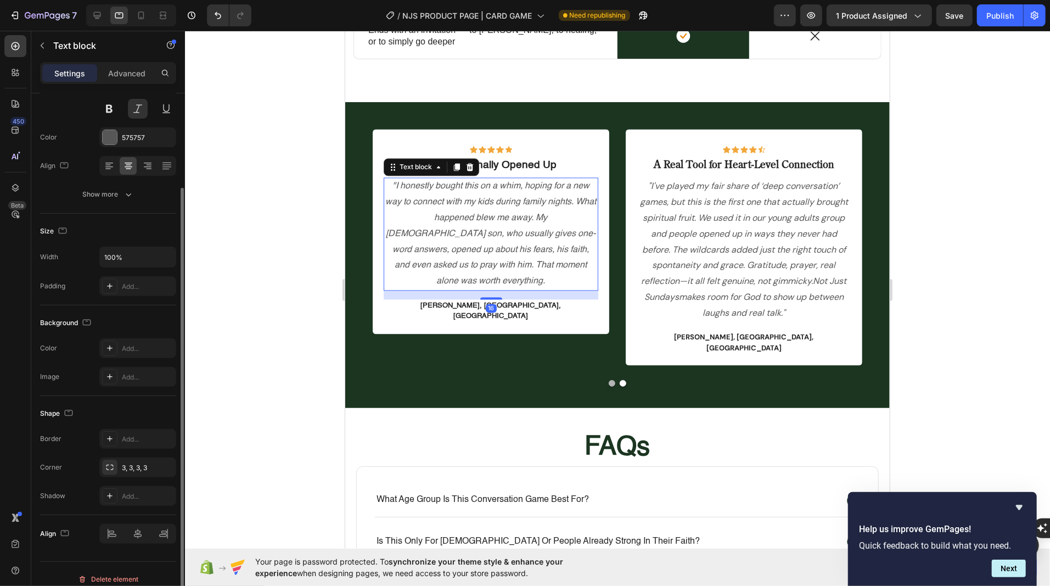
scroll to position [0, 0]
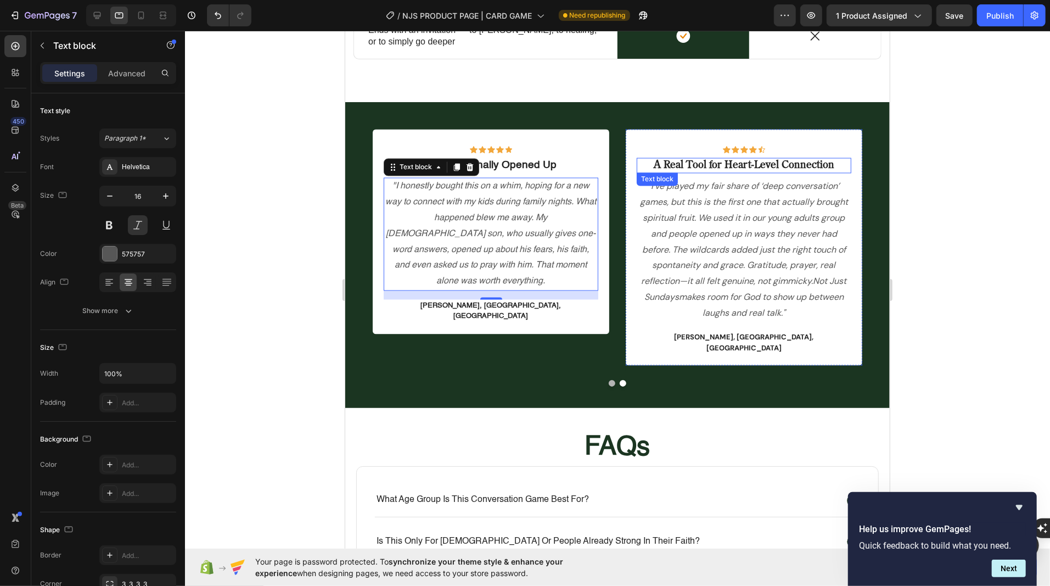
click at [727, 162] on p "A Real Tool for Heart-Level Connection" at bounding box center [743, 166] width 212 height 14
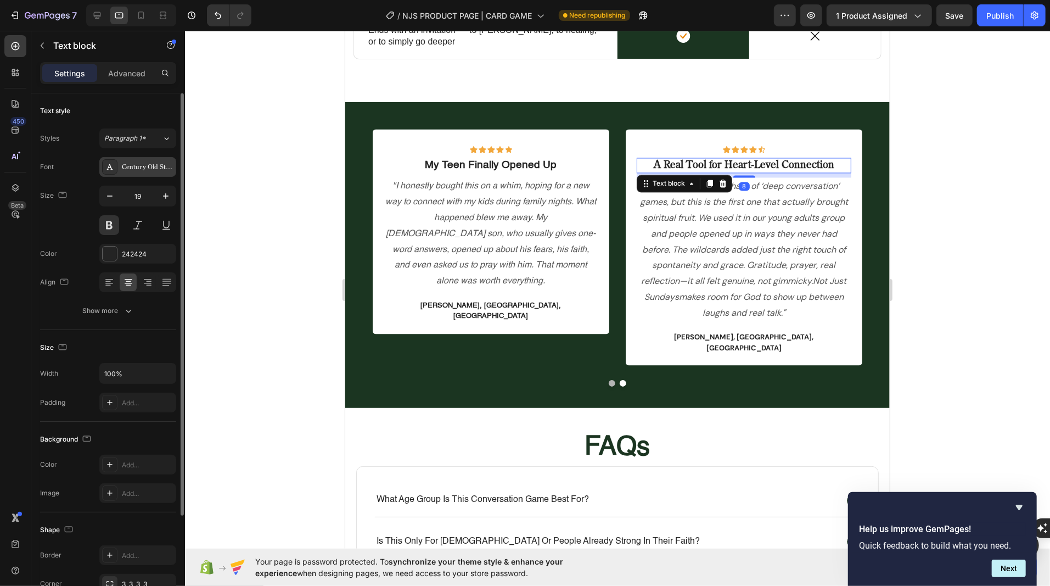
click at [131, 165] on div "Century Old Style Std Regular" at bounding box center [148, 167] width 52 height 10
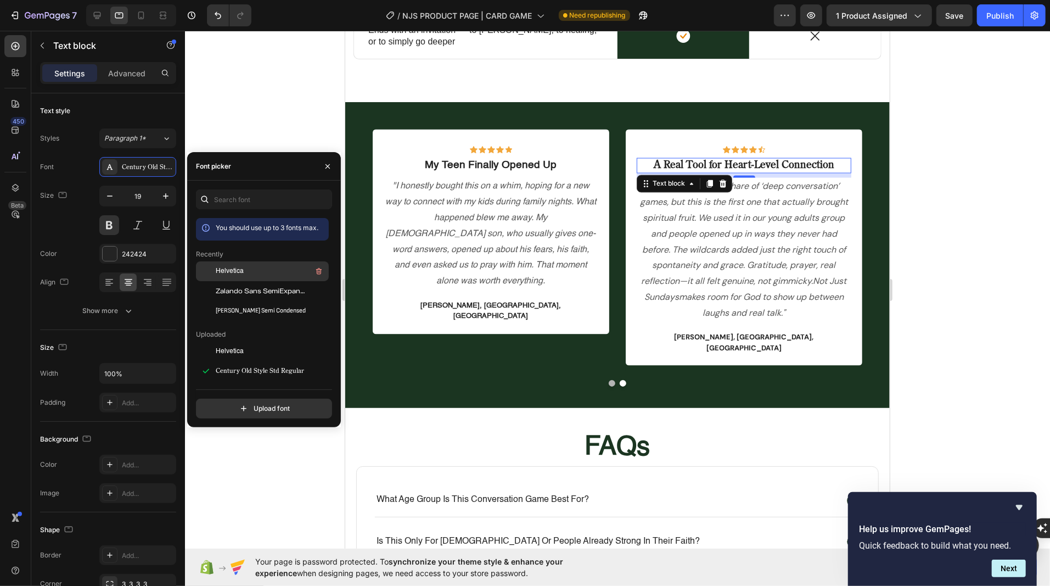
click at [218, 268] on span "Helvetica" at bounding box center [230, 271] width 28 height 10
click at [444, 166] on p "My Teen Finally Opened Up" at bounding box center [490, 166] width 212 height 14
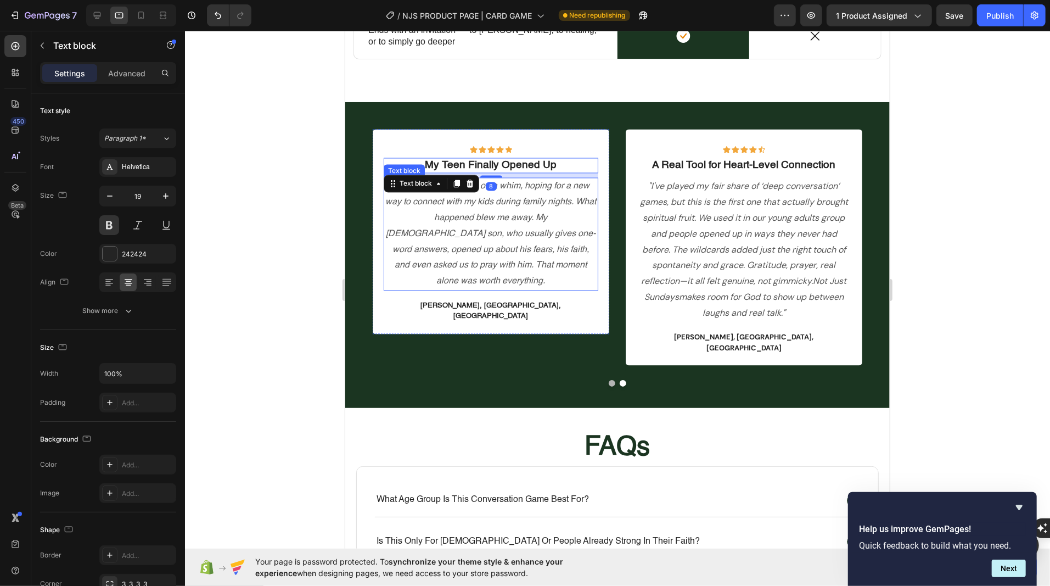
click at [471, 230] on p ""I honestly bought this on a whim, hoping for a new way to connect with my kids…" at bounding box center [490, 233] width 212 height 111
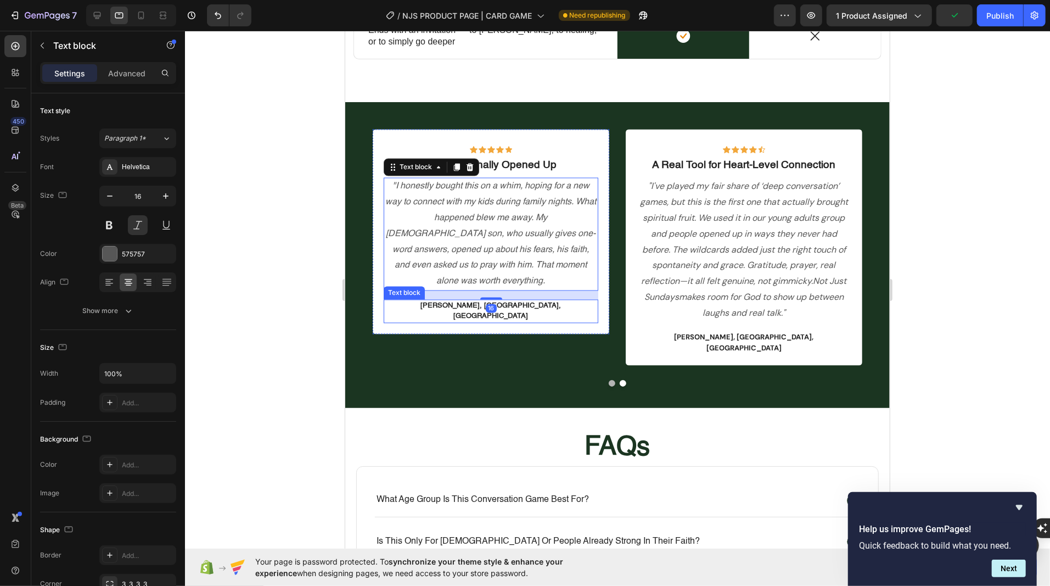
click at [463, 302] on strong "Mike Reynolds, San Diego, USA" at bounding box center [490, 311] width 140 height 18
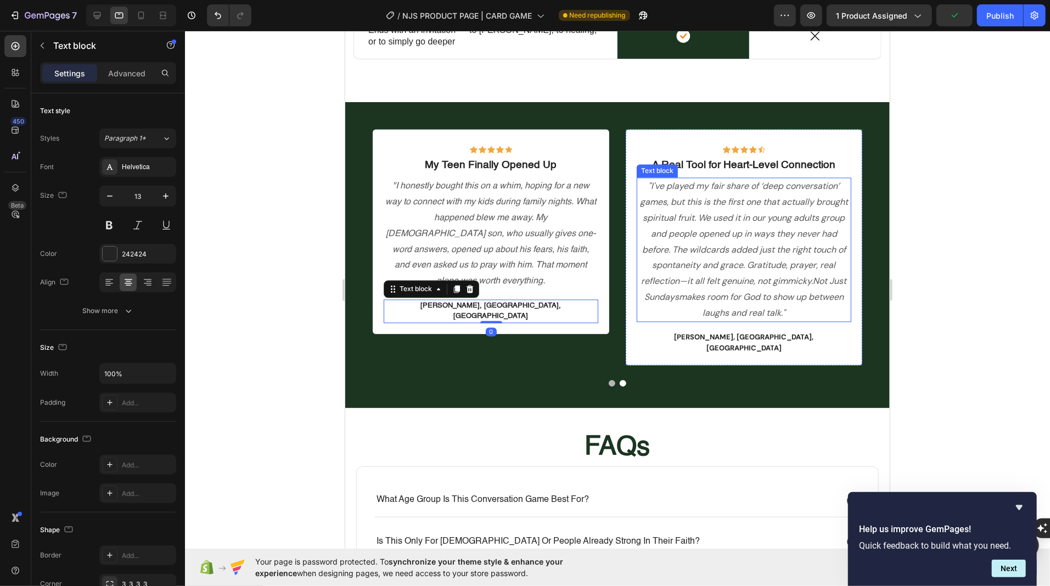
click at [716, 255] on p ""I've played my fair share of ‘deep conversation’ games, but this is the first …" at bounding box center [743, 249] width 212 height 142
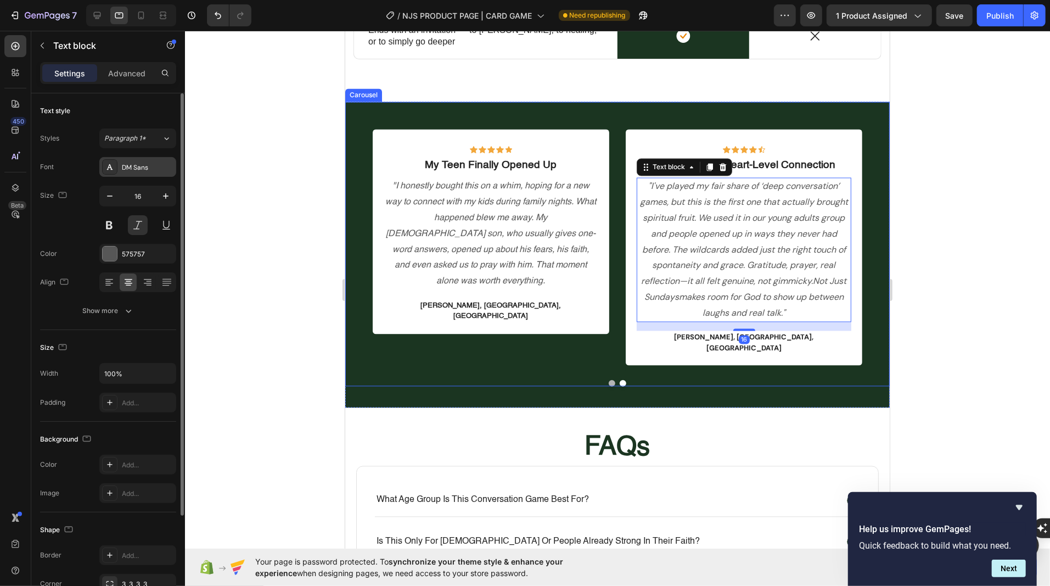
click at [139, 162] on div "DM Sans" at bounding box center [148, 167] width 52 height 10
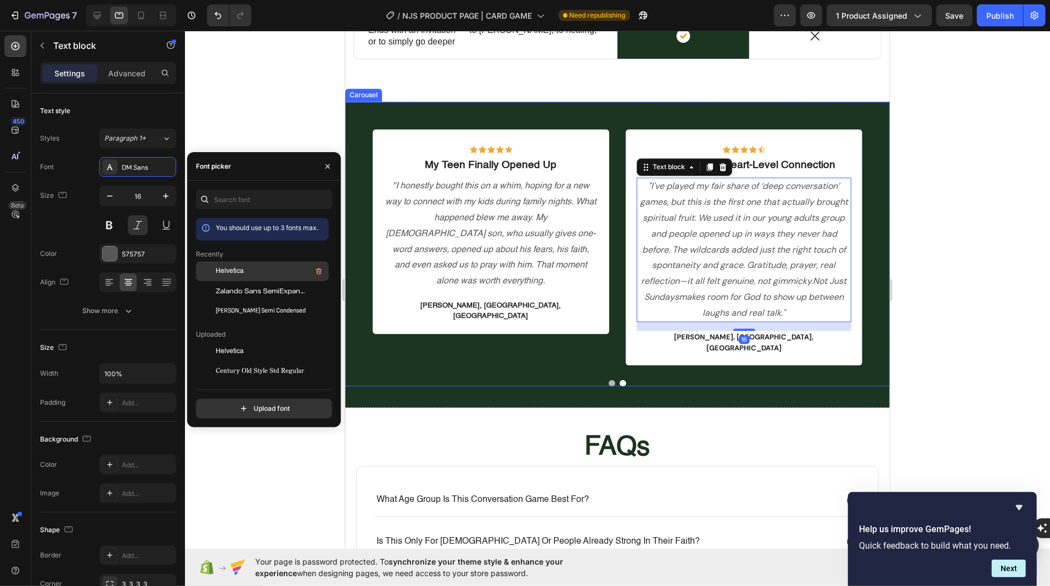
click at [216, 269] on span "Helvetica" at bounding box center [230, 271] width 28 height 10
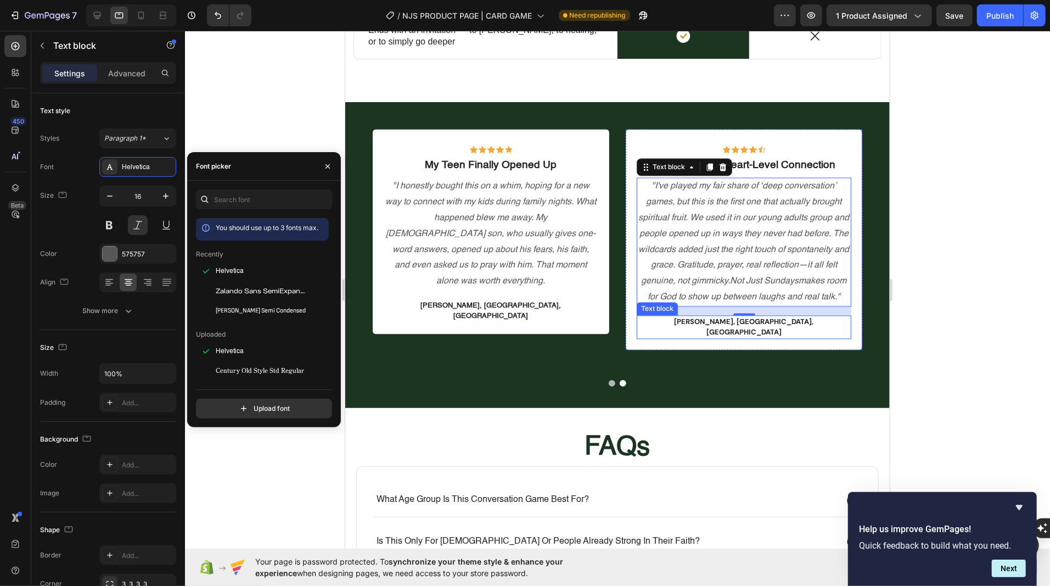
click at [712, 323] on p "Olivia Bennett, Miami, USA" at bounding box center [743, 326] width 212 height 21
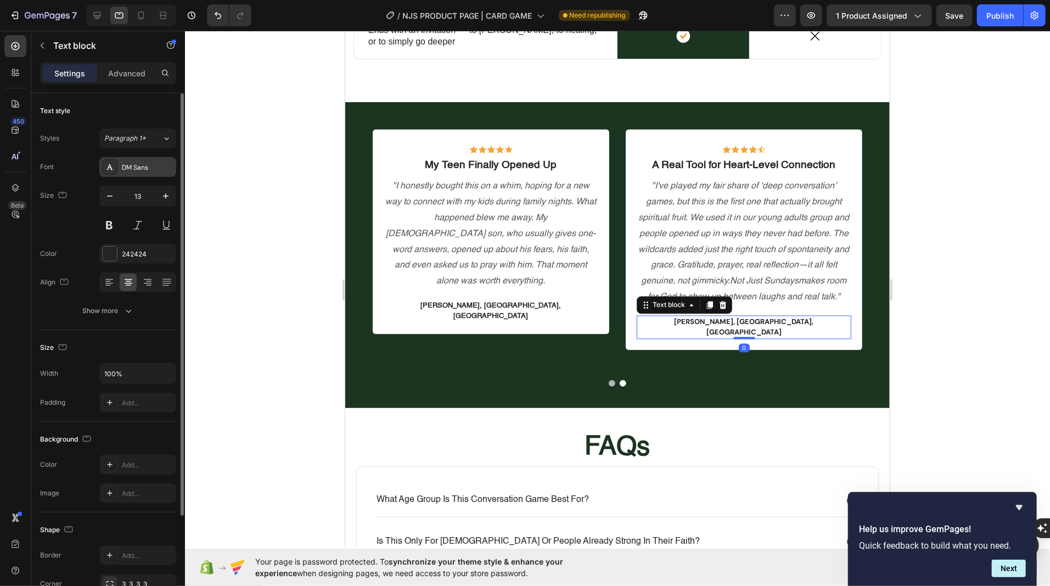
click at [151, 169] on div "DM Sans" at bounding box center [148, 167] width 52 height 10
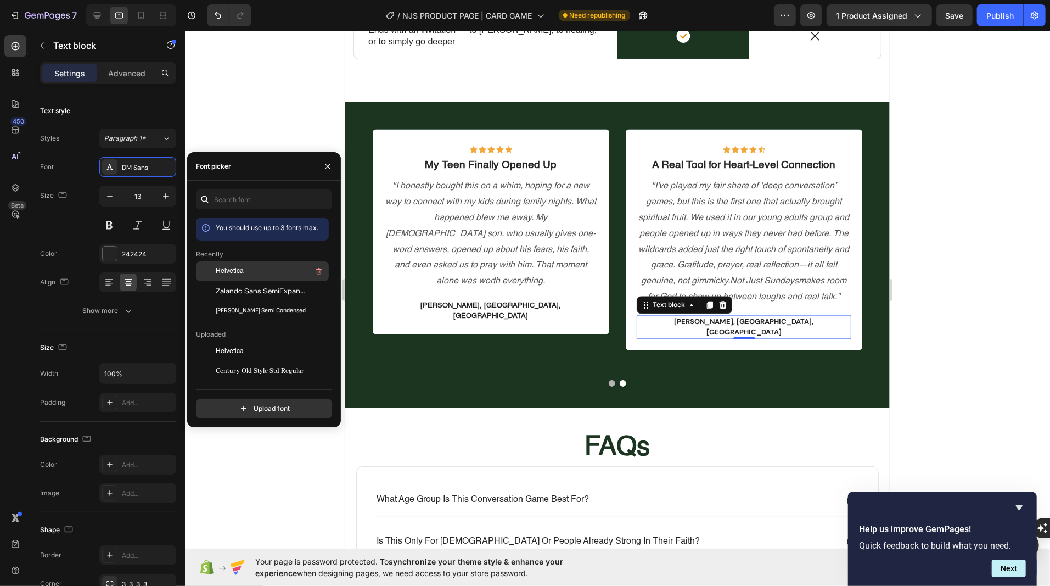
click at [215, 272] on div at bounding box center [206, 271] width 20 height 20
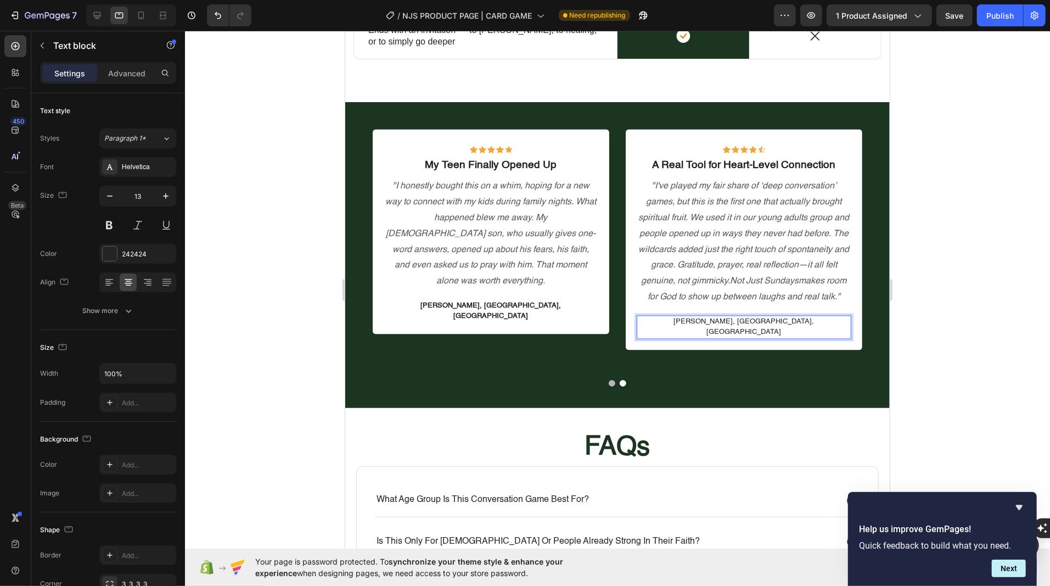
click at [719, 324] on p "Olivia Bennett, Miami, USA" at bounding box center [743, 326] width 212 height 21
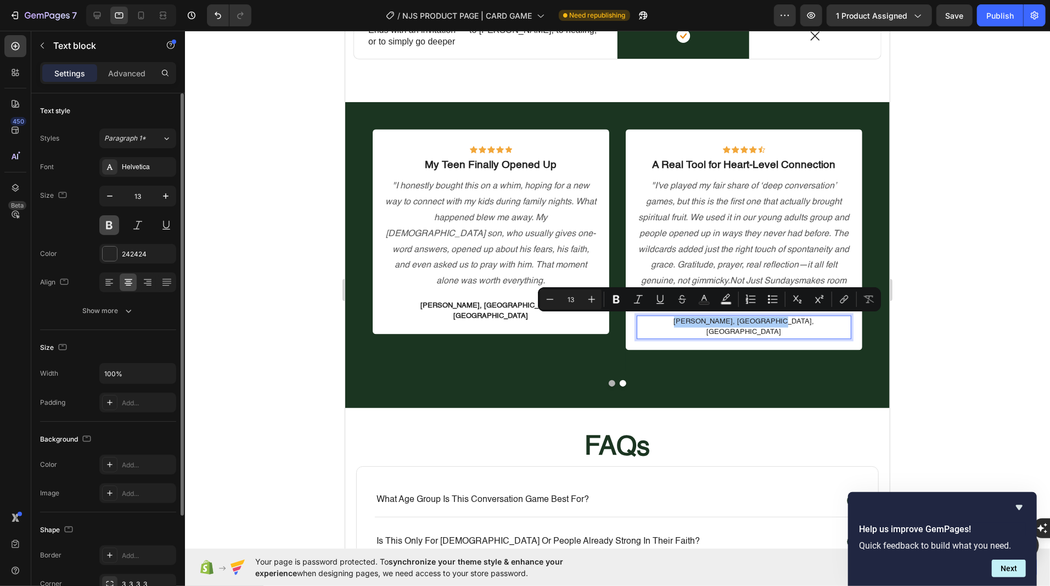
click at [103, 220] on button at bounding box center [109, 225] width 20 height 20
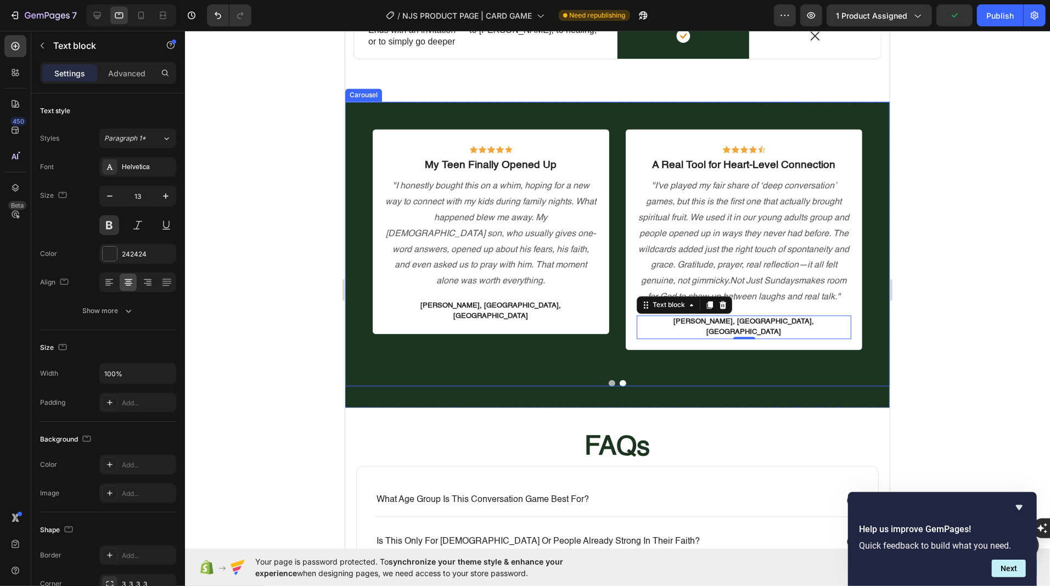
click at [610, 379] on button "Dot" at bounding box center [611, 382] width 7 height 7
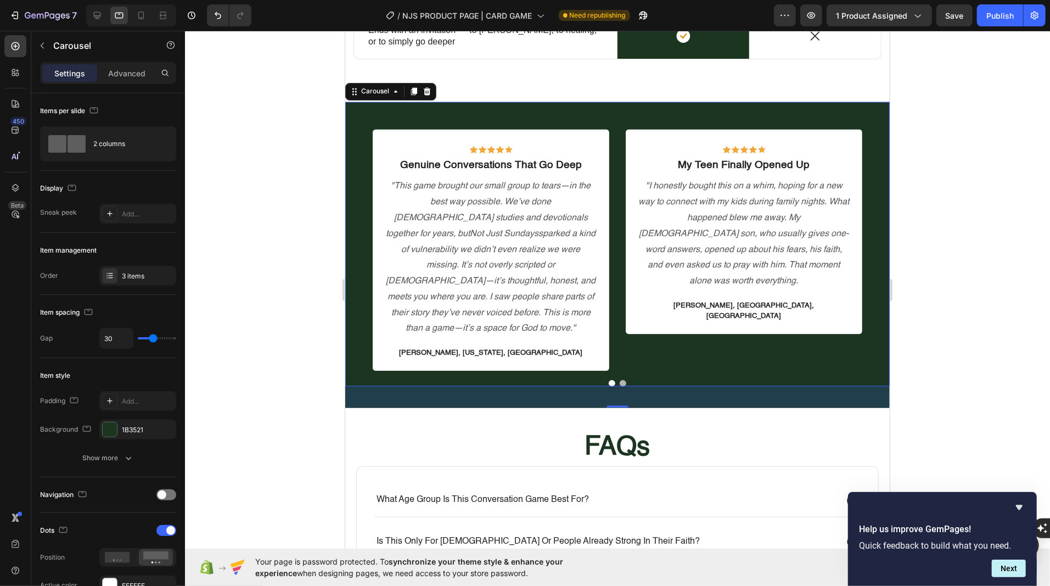
click at [652, 353] on div "Icon Icon Icon Icon Icon Row Genuine Conversations That Go Deep Text block "Thi…" at bounding box center [617, 244] width 544 height 284
click at [103, 430] on div at bounding box center [110, 429] width 14 height 14
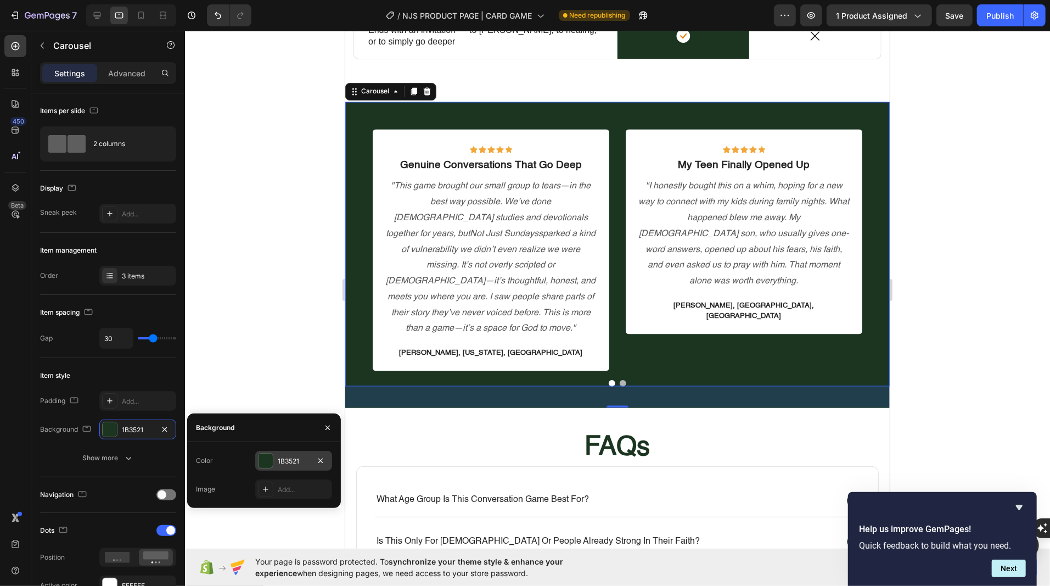
click at [264, 459] on div at bounding box center [265, 460] width 14 height 14
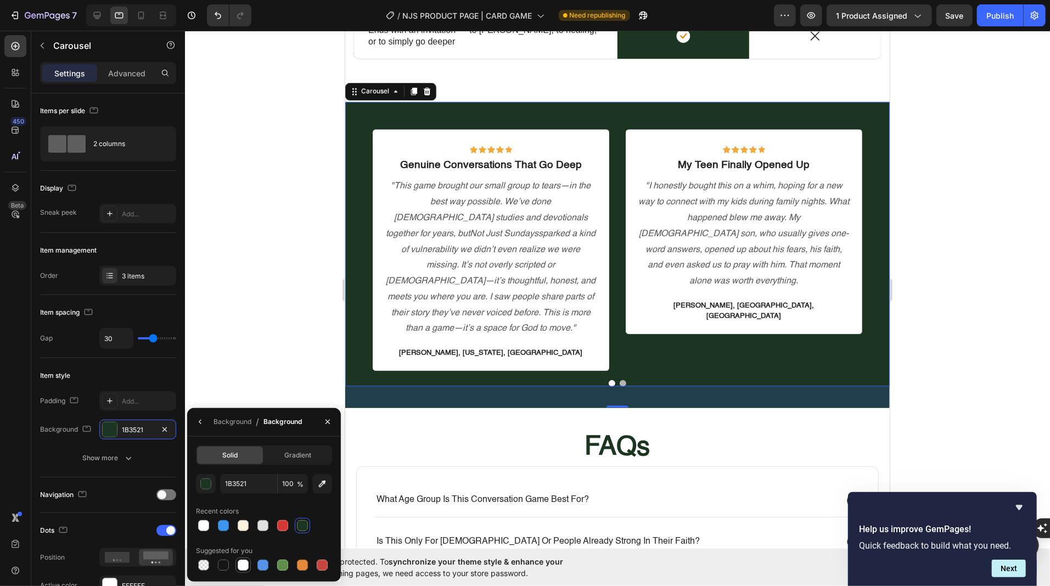
click at [243, 565] on div at bounding box center [243, 564] width 11 height 11
type input "FFFFFF"
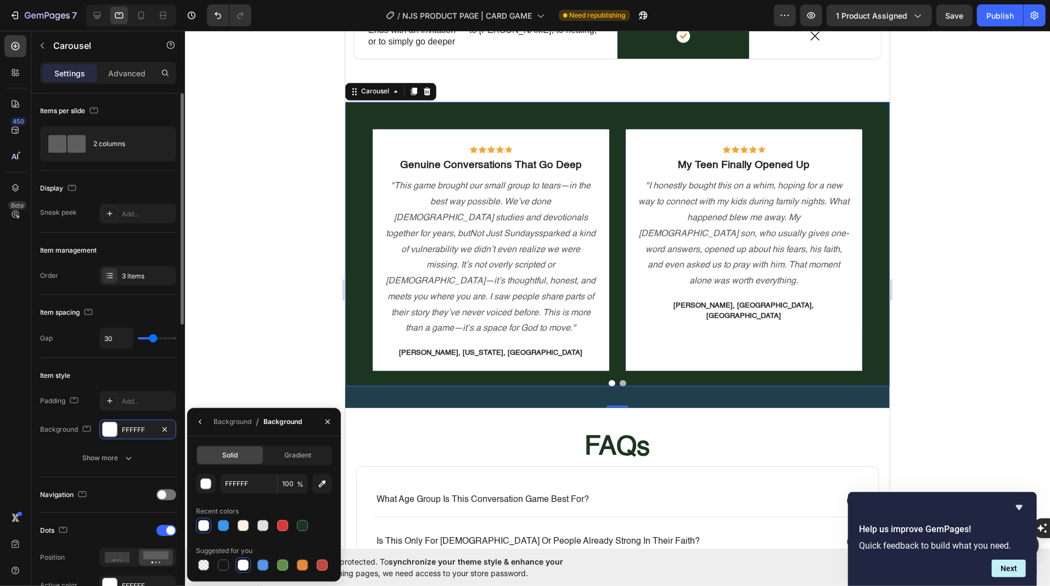
click at [58, 423] on div "Background" at bounding box center [66, 429] width 53 height 15
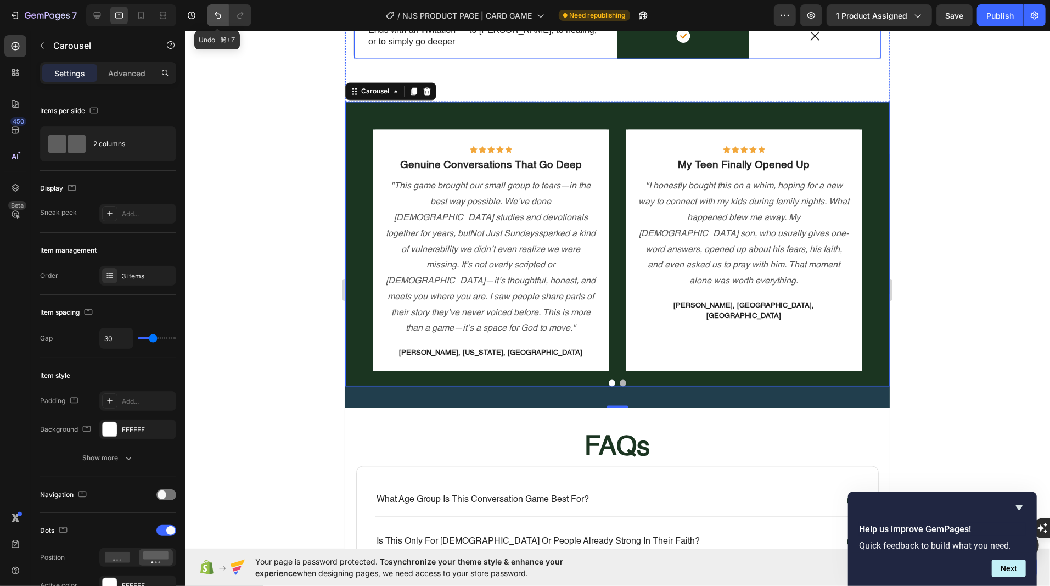
click at [210, 17] on button "Undo/Redo" at bounding box center [218, 15] width 22 height 22
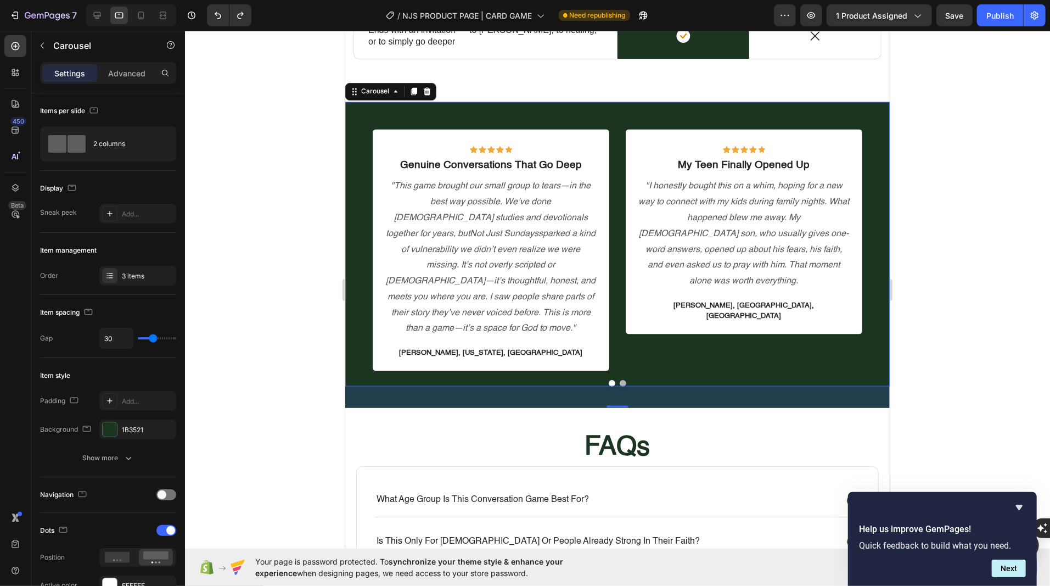
click at [357, 112] on div "Icon Icon Icon Icon Icon Row Genuine Conversations That Go Deep Text block "Thi…" at bounding box center [617, 244] width 544 height 284
click at [268, 412] on div at bounding box center [617, 308] width 865 height 555
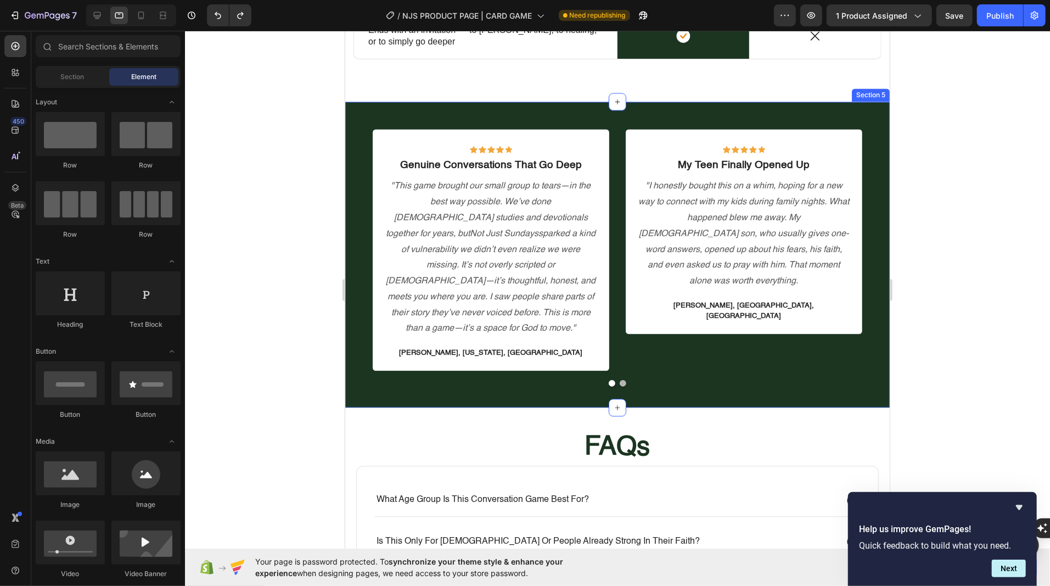
click at [461, 384] on div "Icon Icon Icon Icon Icon Row Genuine Conversations That Go Deep Text block "Thi…" at bounding box center [617, 255] width 544 height 306
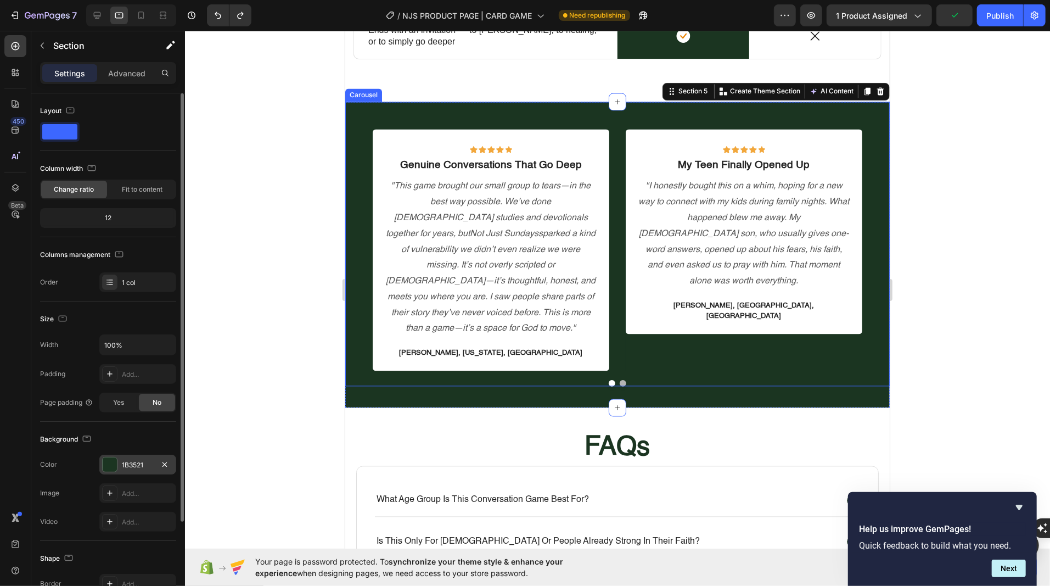
click at [105, 462] on div at bounding box center [110, 464] width 14 height 14
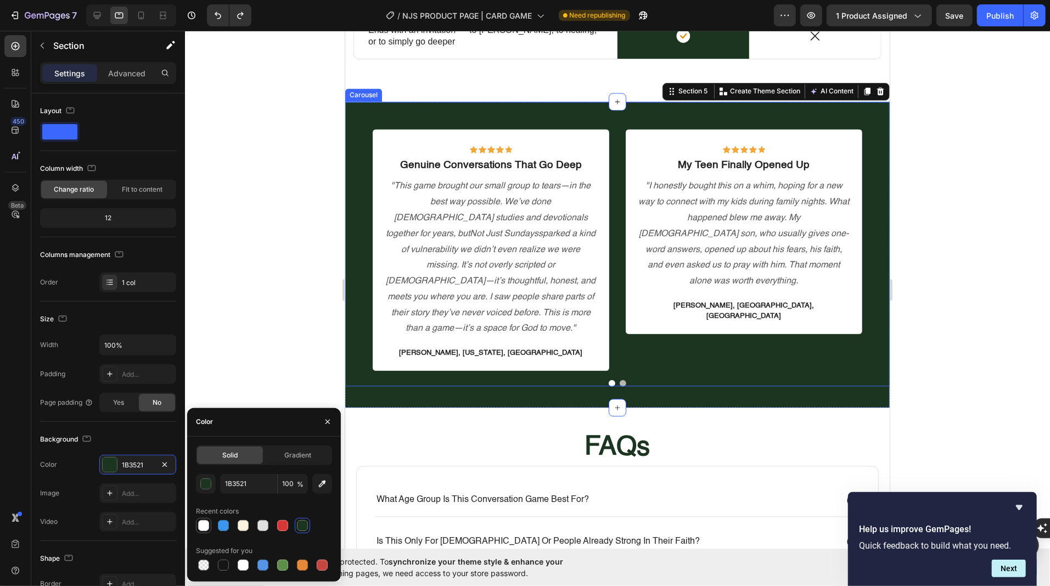
click at [200, 522] on div at bounding box center [203, 525] width 11 height 11
type input "FFFFFF"
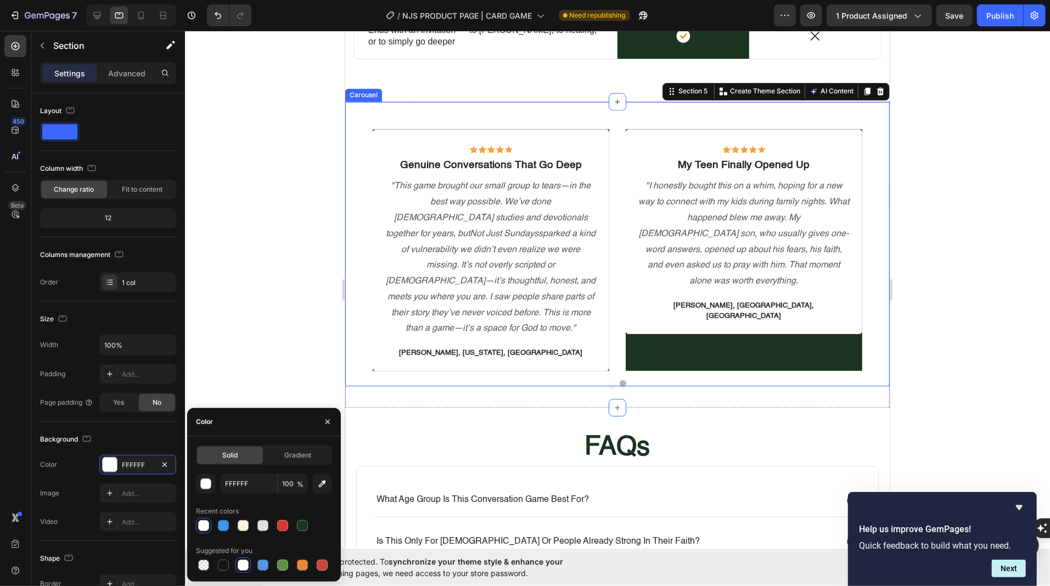
click at [728, 327] on div "Icon Icon Icon Icon Icon Row My Teen Finally Opened Up Text block "I honestly b…" at bounding box center [743, 249] width 237 height 241
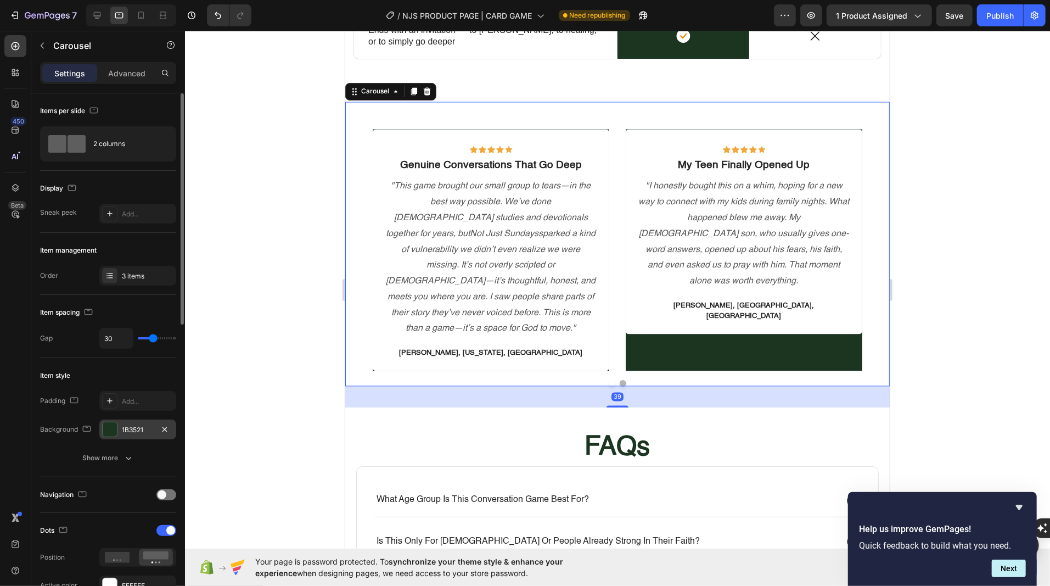
click at [116, 425] on div at bounding box center [110, 429] width 14 height 14
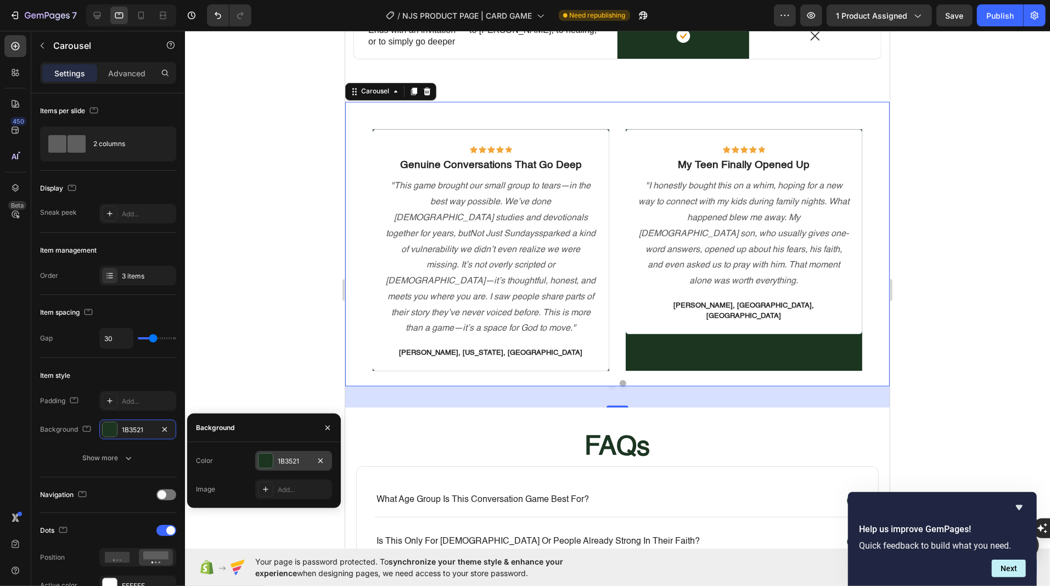
click at [269, 458] on div at bounding box center [265, 460] width 14 height 14
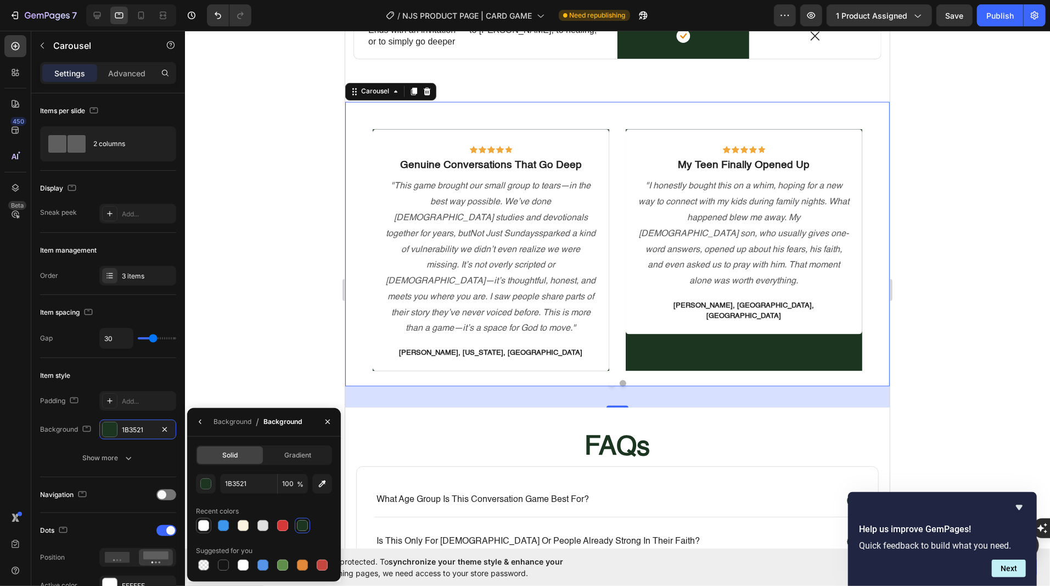
click at [203, 524] on div at bounding box center [203, 525] width 11 height 11
type input "FFFFFF"
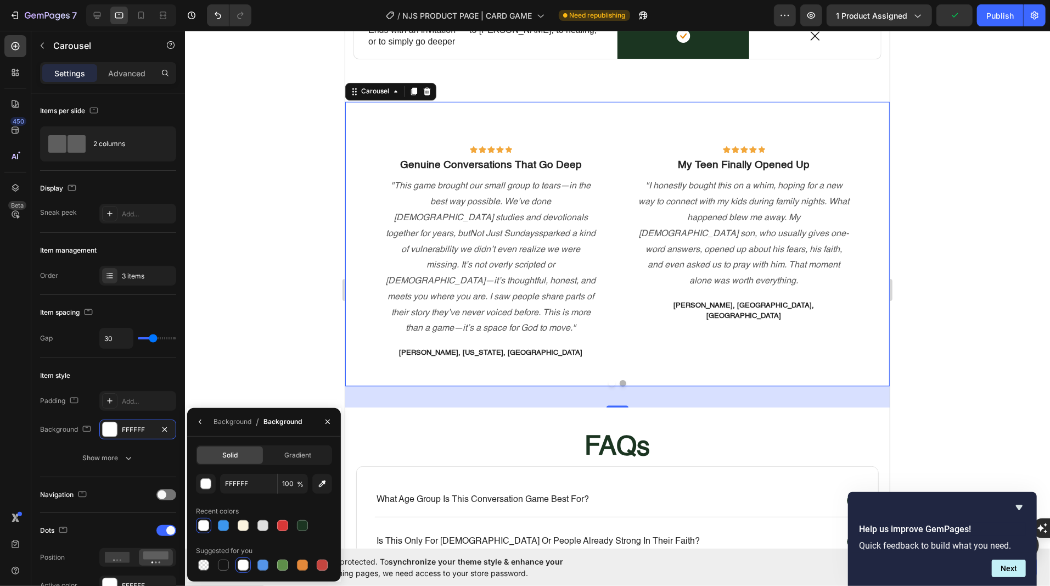
click at [614, 379] on button "Dot" at bounding box center [611, 382] width 7 height 7
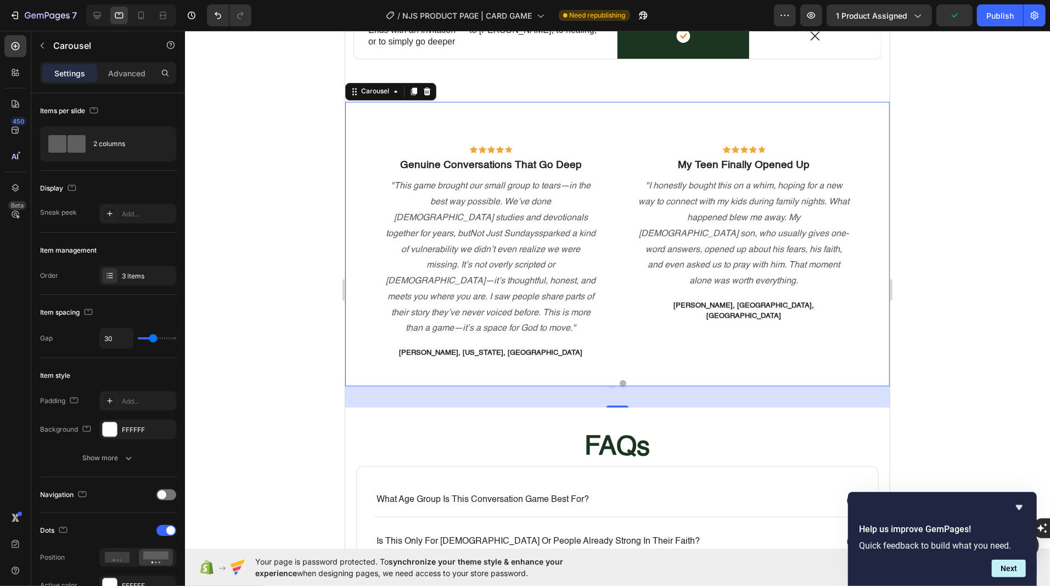
click at [614, 359] on div "Icon Icon Icon Icon Icon Row Genuine Conversations That Go Deep Text block "Thi…" at bounding box center [617, 244] width 544 height 284
click at [614, 379] on button "Dot" at bounding box center [611, 382] width 7 height 7
click at [623, 379] on button "Dot" at bounding box center [622, 382] width 7 height 7
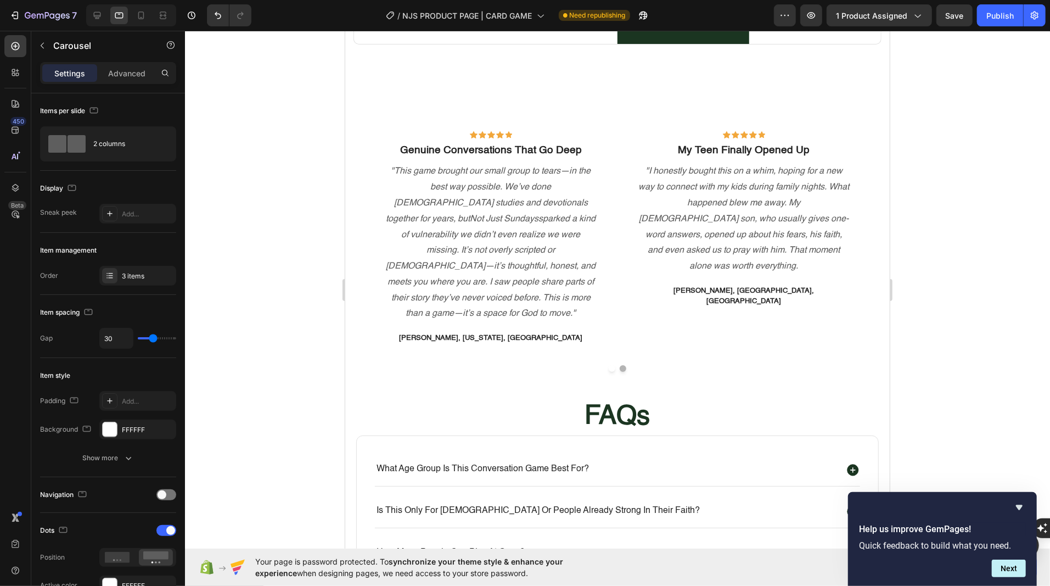
scroll to position [1887, 0]
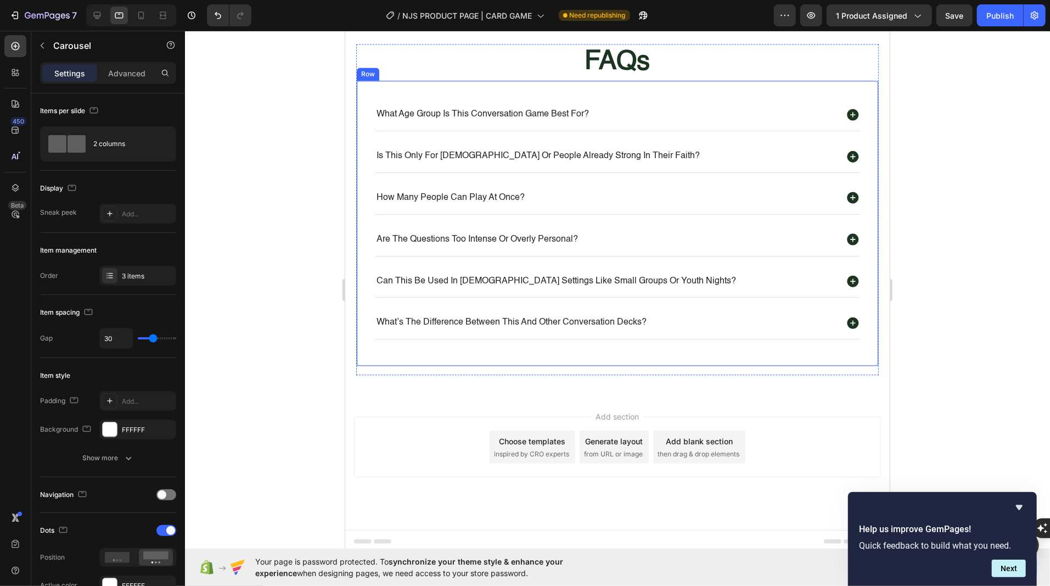
click at [853, 235] on icon at bounding box center [852, 239] width 14 height 14
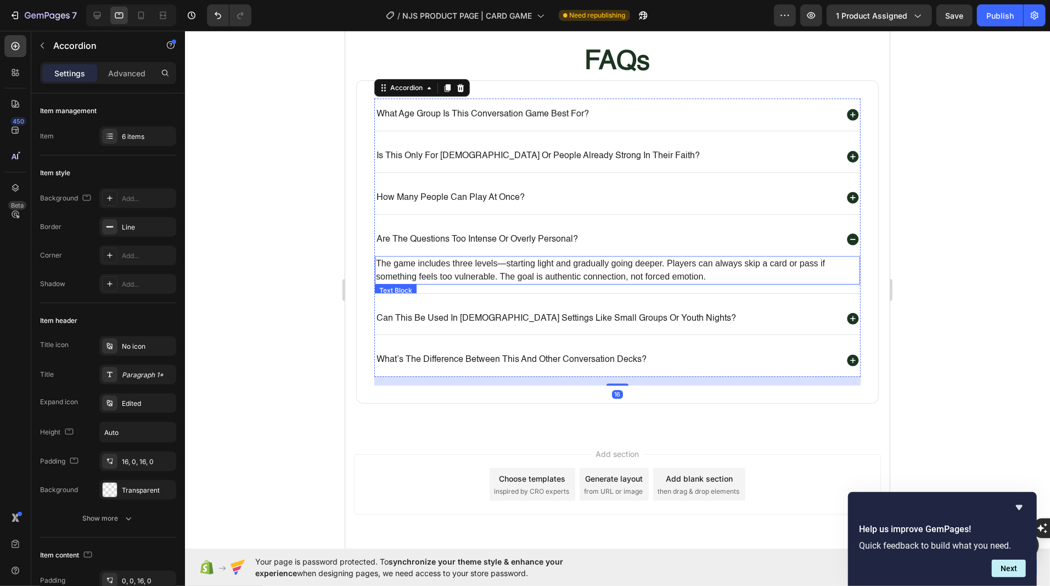
click at [662, 262] on p "The game includes three levels—starting light and gradually going deeper. Playe…" at bounding box center [616, 269] width 483 height 26
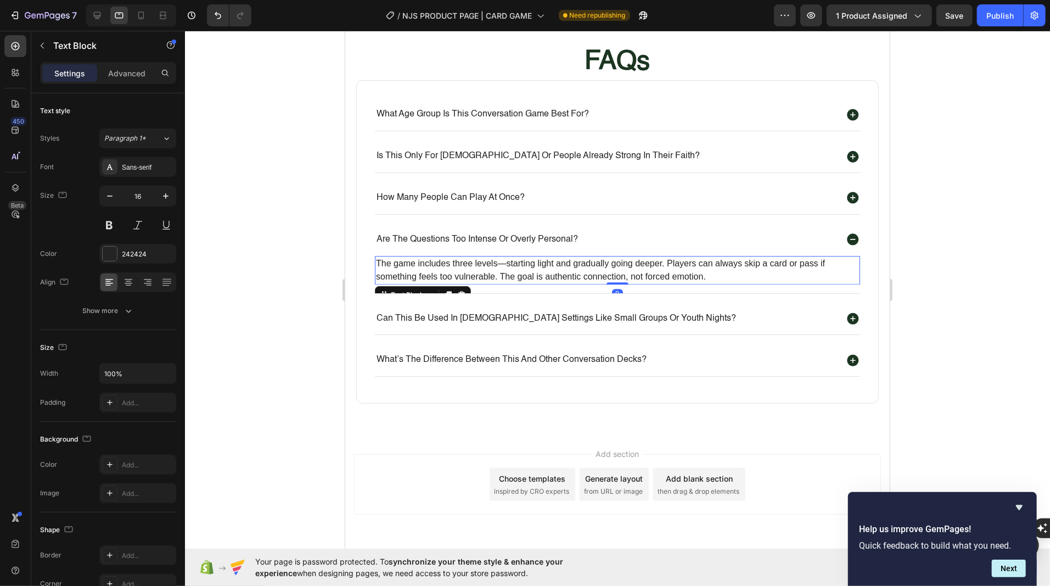
click at [662, 262] on p "The game includes three levels—starting light and gradually going deeper. Playe…" at bounding box center [616, 269] width 483 height 26
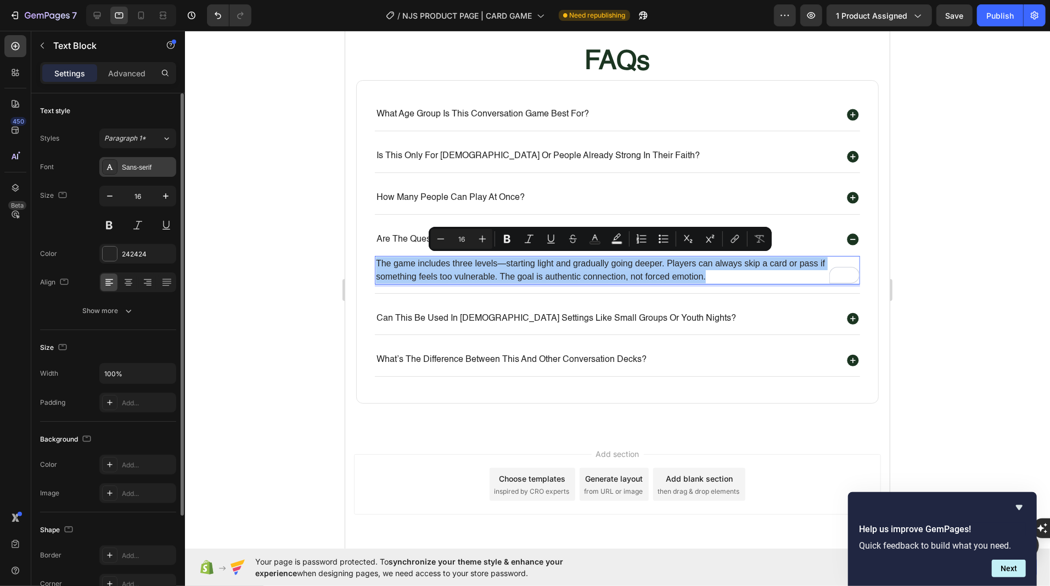
click at [134, 162] on div "Sans-serif" at bounding box center [148, 167] width 52 height 10
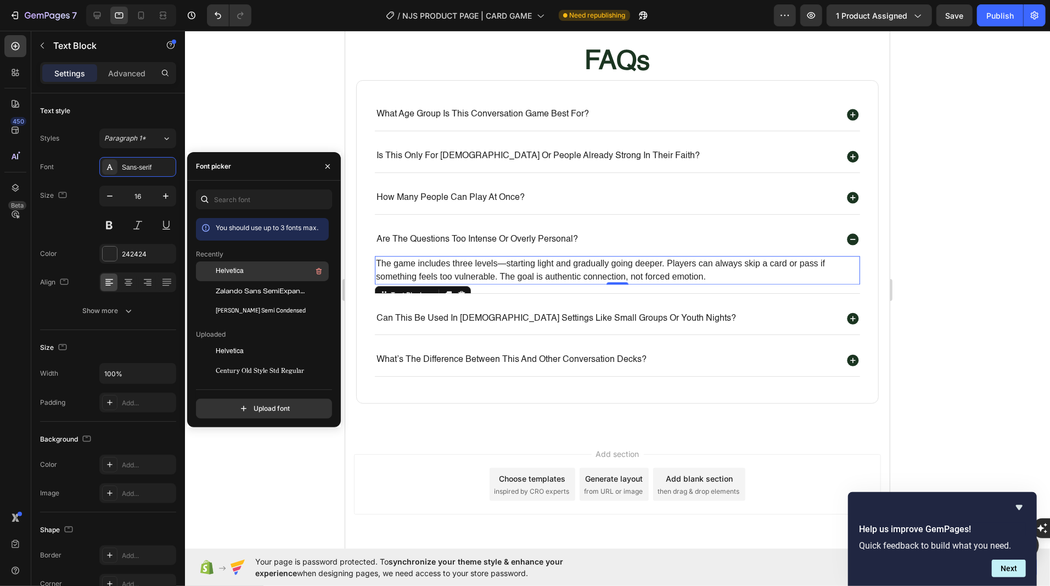
click at [210, 268] on div at bounding box center [206, 271] width 20 height 20
click at [459, 314] on p "can this be used in church settings like small groups or youth nights?" at bounding box center [555, 318] width 359 height 12
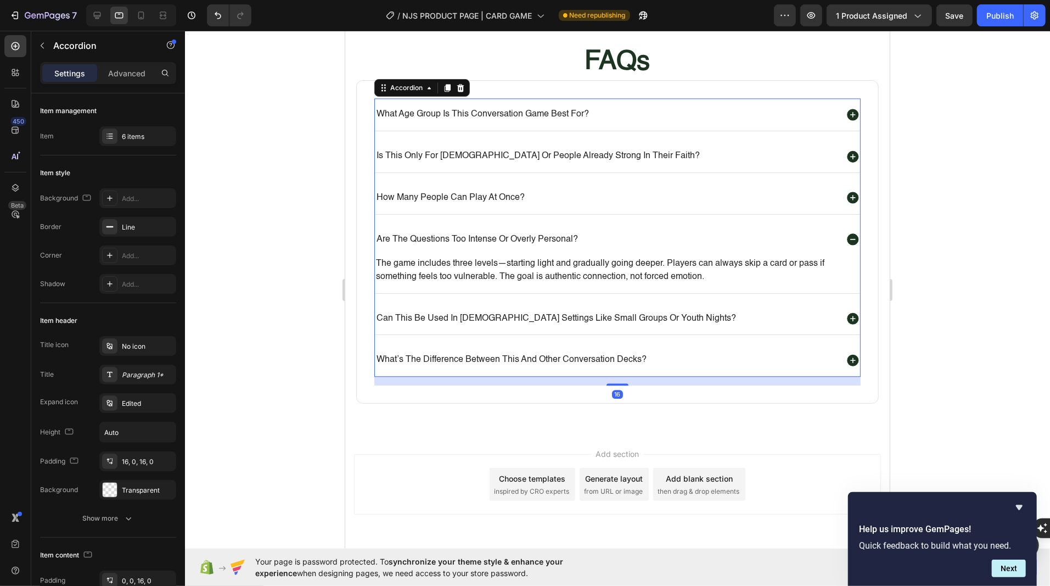
click at [459, 314] on p "can this be used in [DEMOGRAPHIC_DATA] settings like small groups or youth nigh…" at bounding box center [555, 318] width 359 height 12
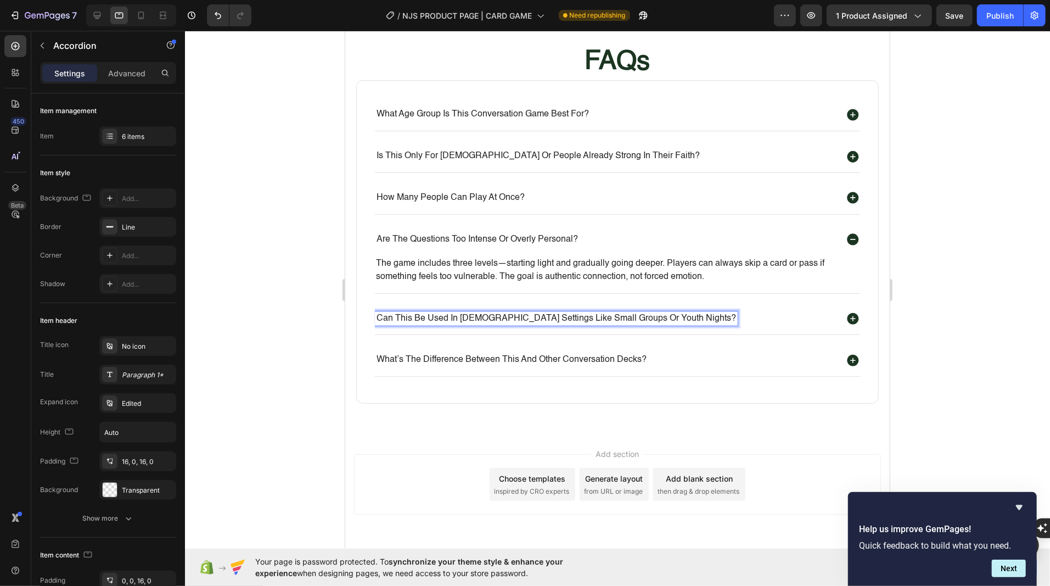
click at [848, 311] on icon at bounding box center [852, 318] width 14 height 14
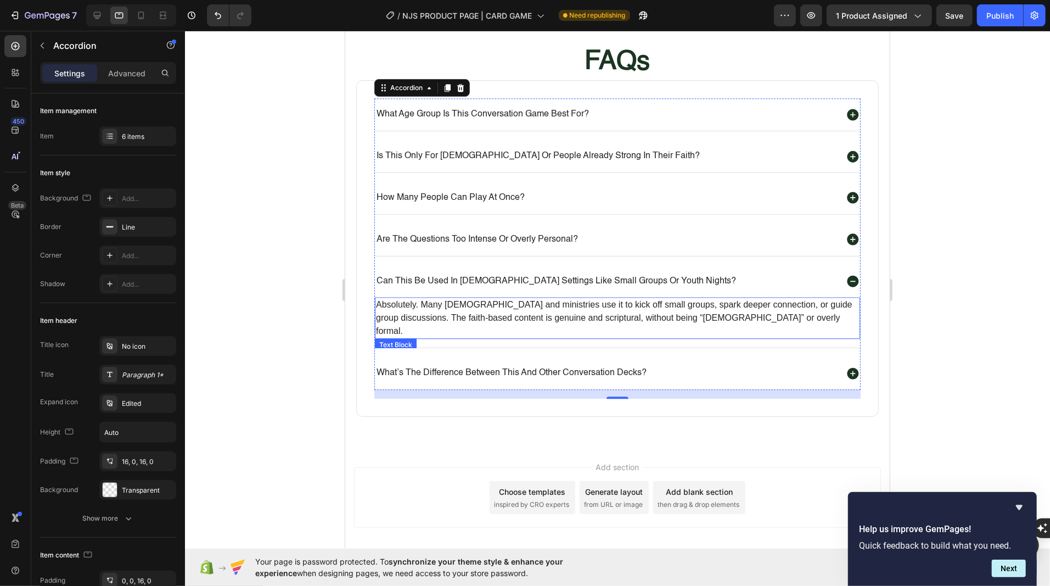
click at [671, 306] on p "Absolutely. Many churches and ministries use it to kick off small groups, spark…" at bounding box center [616, 317] width 483 height 40
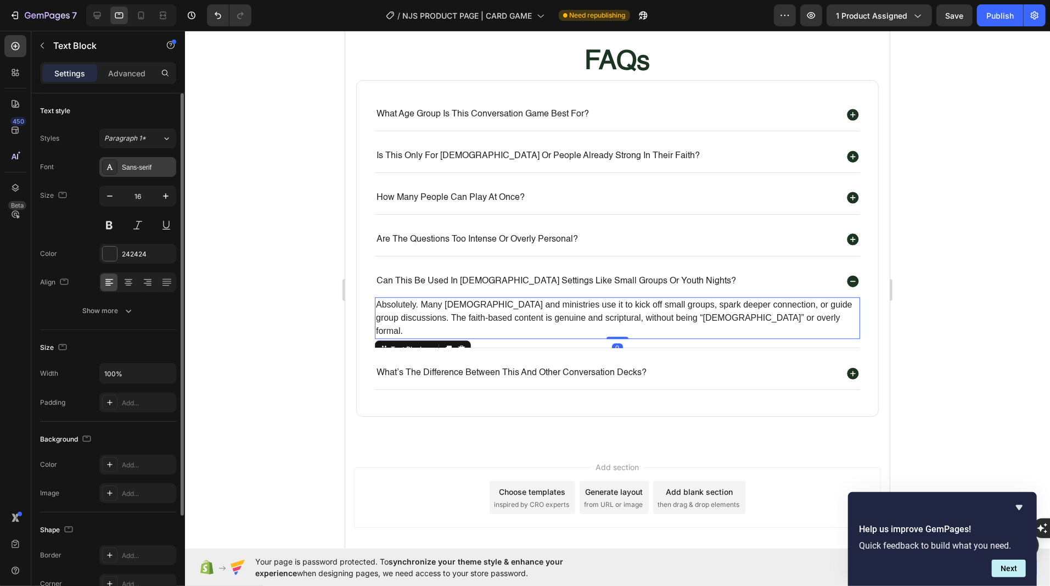
click at [154, 171] on div "Sans-serif" at bounding box center [148, 167] width 52 height 10
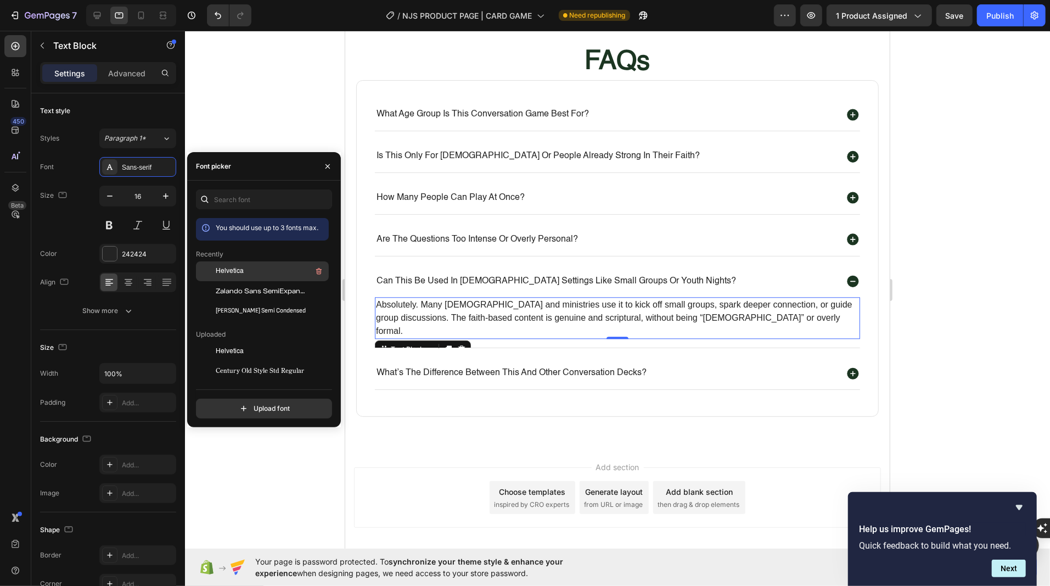
click at [203, 271] on div at bounding box center [206, 271] width 20 height 20
click at [823, 365] on div "what’s the difference between this and other conversation decks?" at bounding box center [605, 372] width 462 height 15
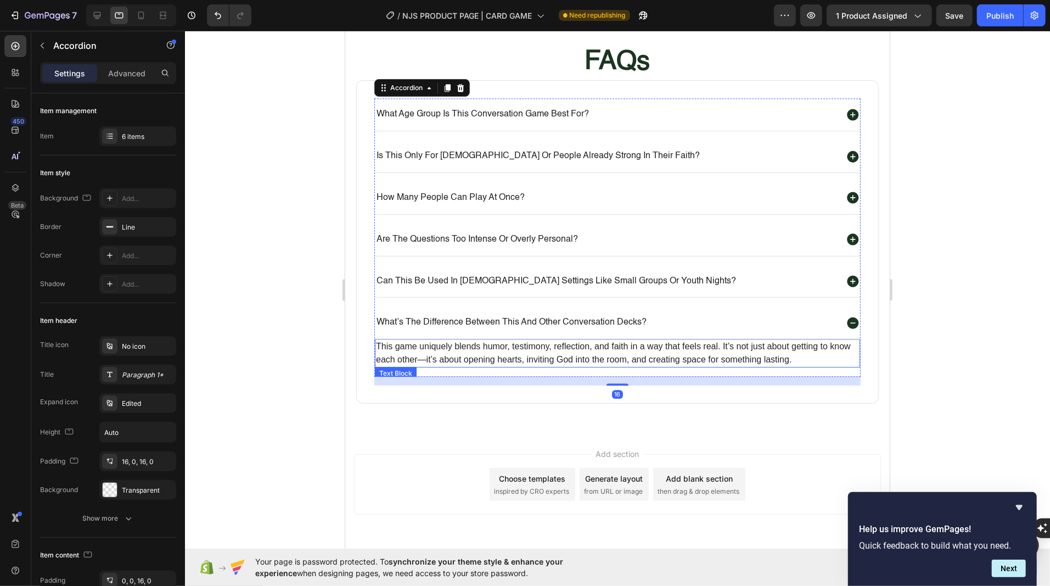
click at [708, 350] on p "This game uniquely blends humor, testimony, reflection, and faith in a way that…" at bounding box center [616, 352] width 483 height 26
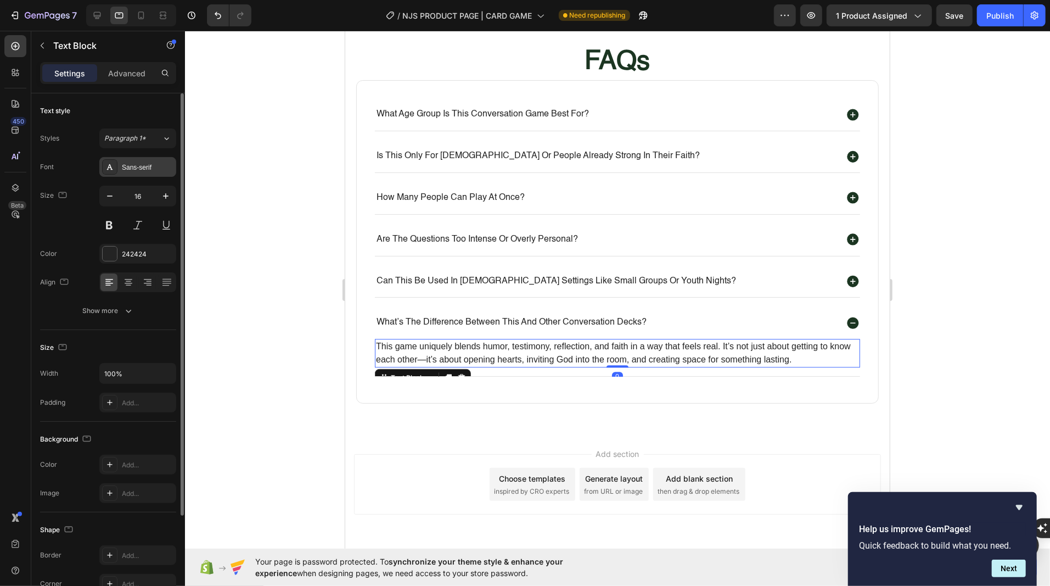
click at [144, 167] on div "Sans-serif" at bounding box center [148, 167] width 52 height 10
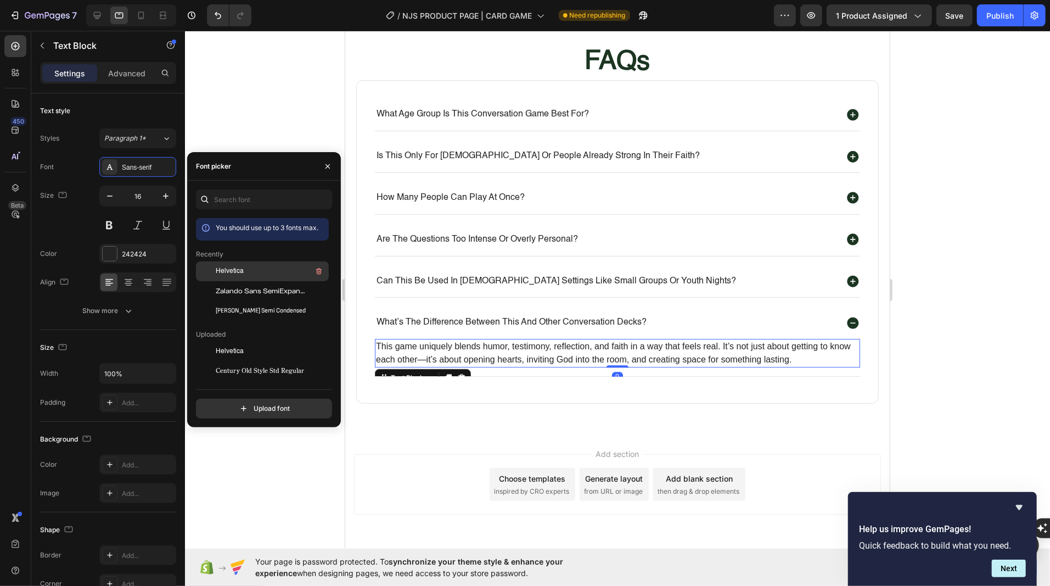
click at [217, 272] on span "Helvetica" at bounding box center [230, 271] width 28 height 10
click at [555, 307] on div "what’s the difference between this and other conversation decks?" at bounding box center [616, 322] width 485 height 32
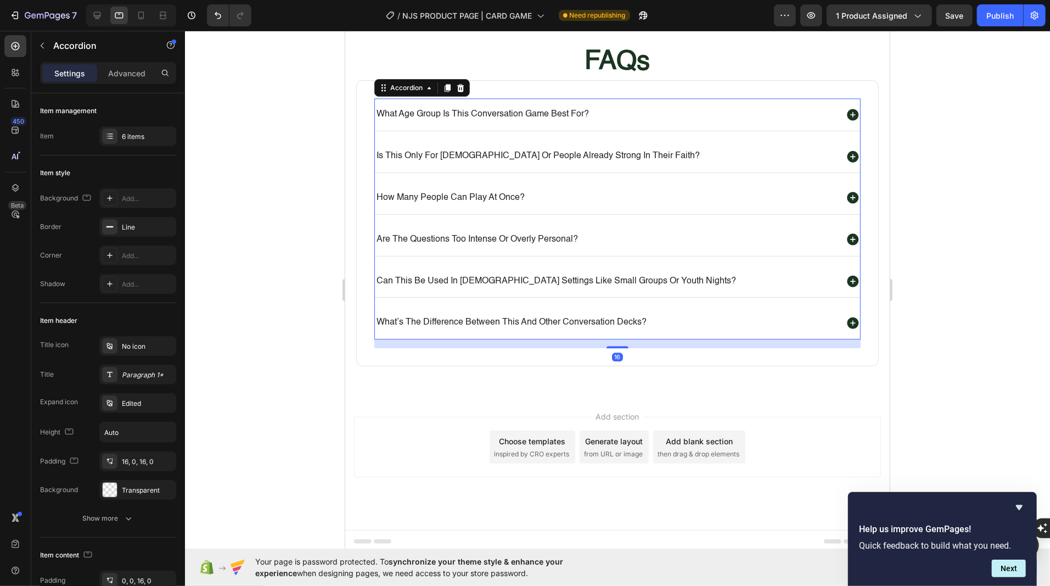
click at [561, 314] on div "what’s the difference between this and other conversation decks?" at bounding box center [510, 321] width 273 height 15
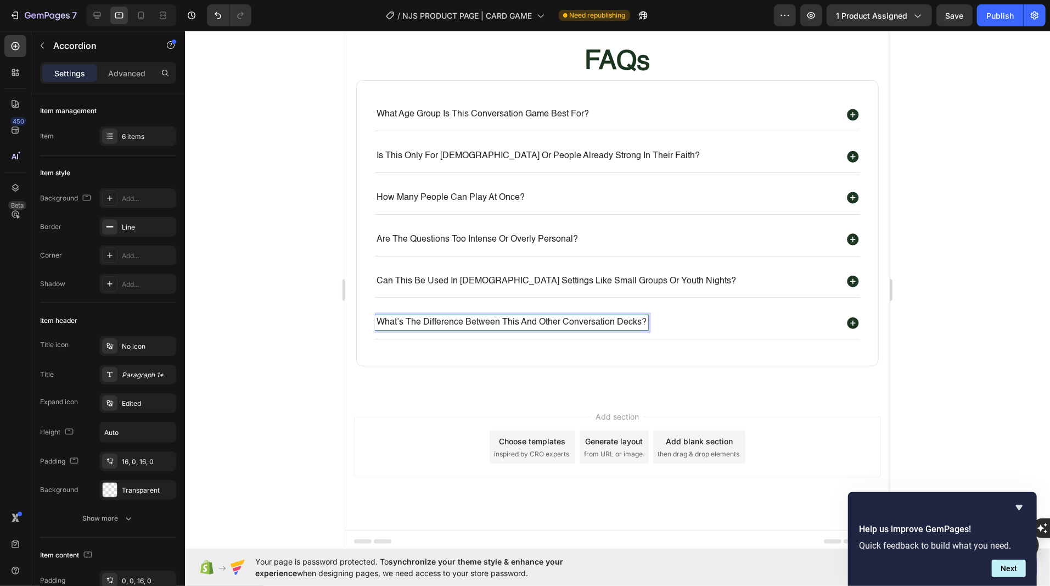
click at [556, 275] on p "can this be used in [DEMOGRAPHIC_DATA] settings like small groups or youth nigh…" at bounding box center [555, 281] width 359 height 12
click at [705, 277] on div "can this be used in [DEMOGRAPHIC_DATA] settings like small groups or youth nigh…" at bounding box center [605, 280] width 462 height 15
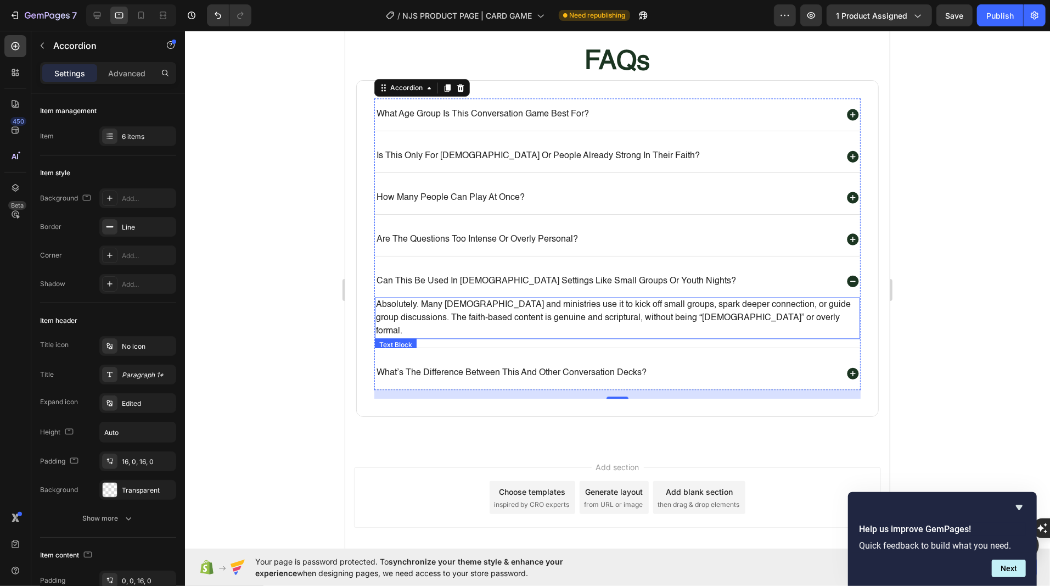
click at [658, 306] on p "Absolutely. Many churches and ministries use it to kick off small groups, spark…" at bounding box center [616, 317] width 483 height 40
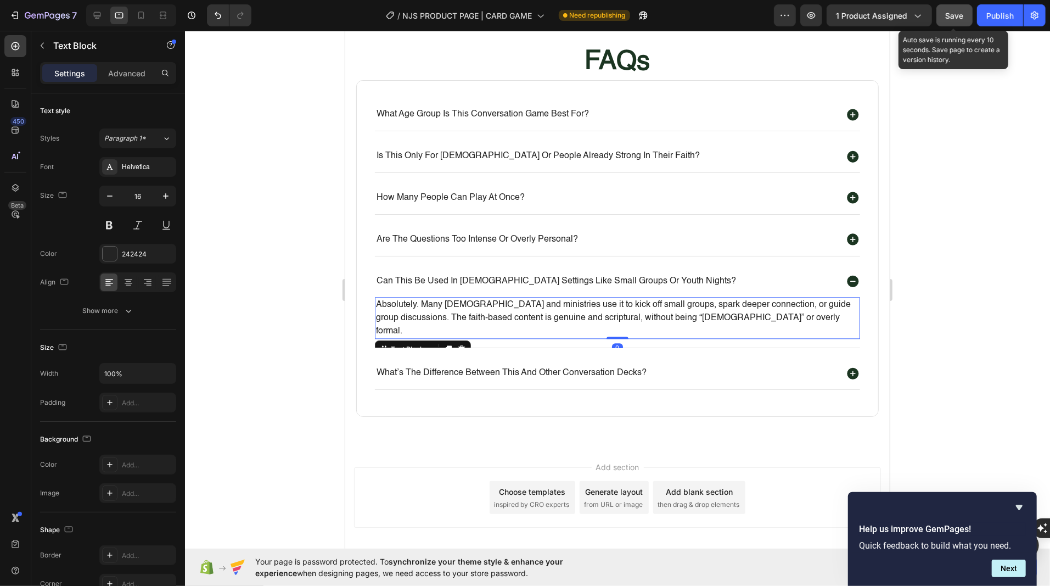
click at [952, 24] on button "Save" at bounding box center [954, 15] width 36 height 22
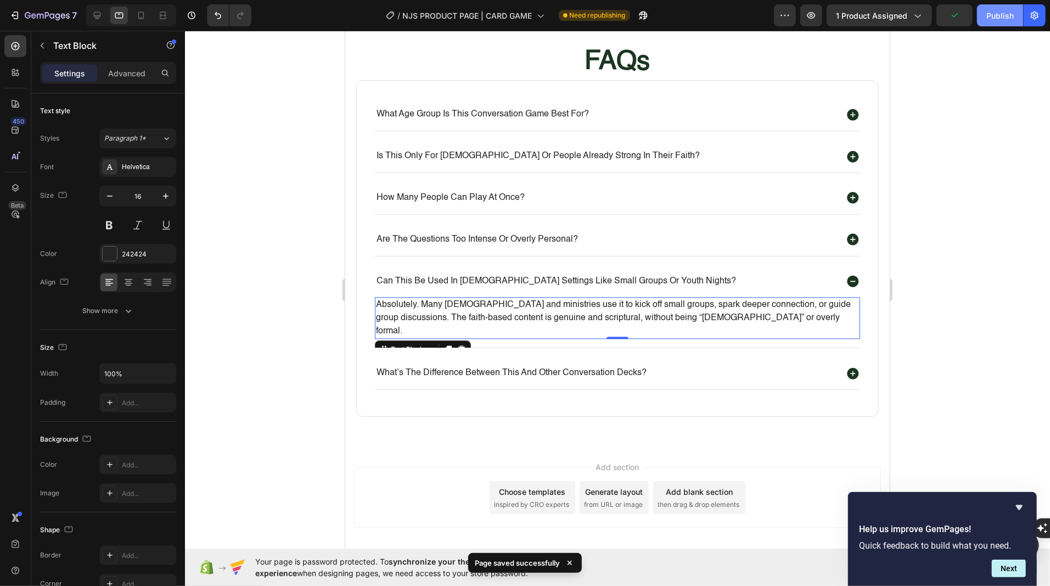
click at [992, 21] on button "Publish" at bounding box center [1000, 15] width 46 height 22
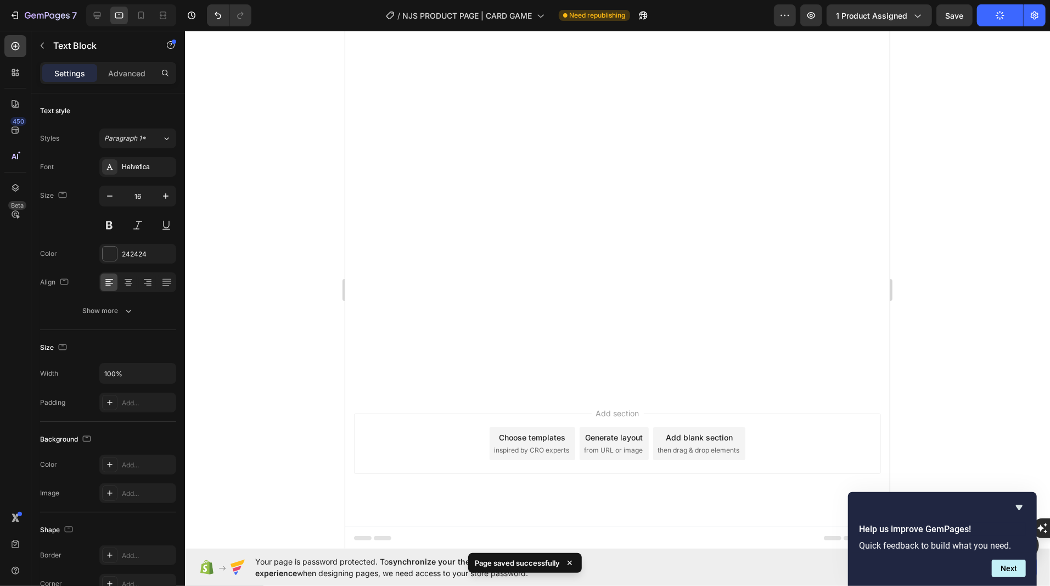
scroll to position [0, 0]
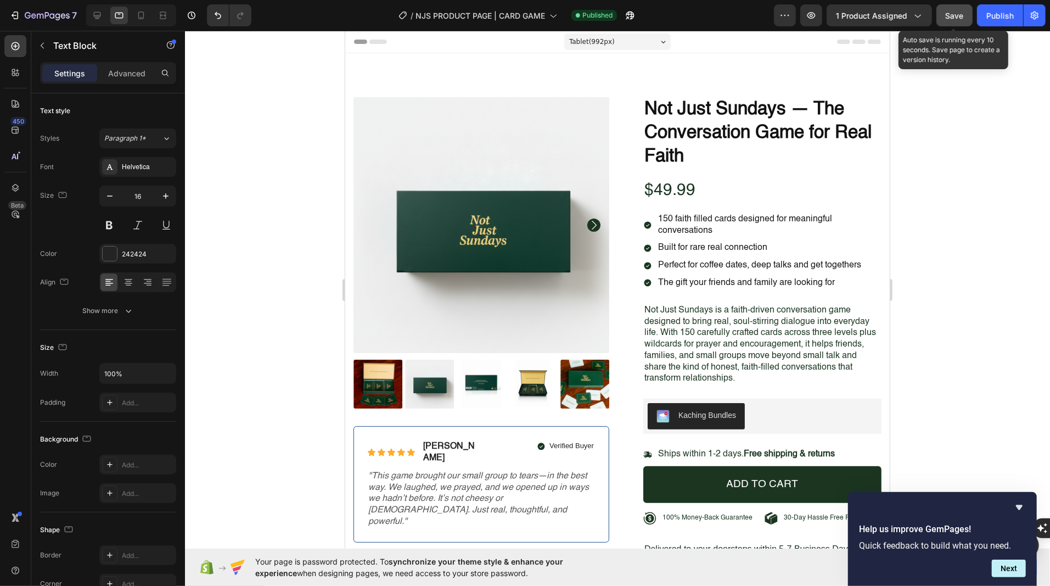
click at [956, 13] on span "Save" at bounding box center [955, 15] width 18 height 9
click at [989, 19] on div "Publish" at bounding box center [999, 16] width 27 height 12
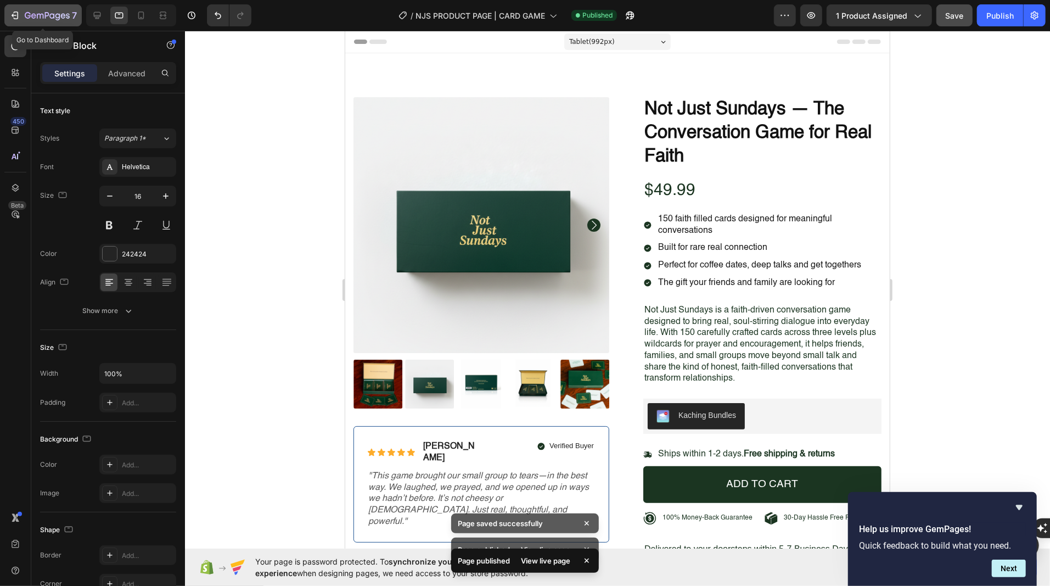
click at [43, 14] on icon "button" at bounding box center [47, 16] width 45 height 9
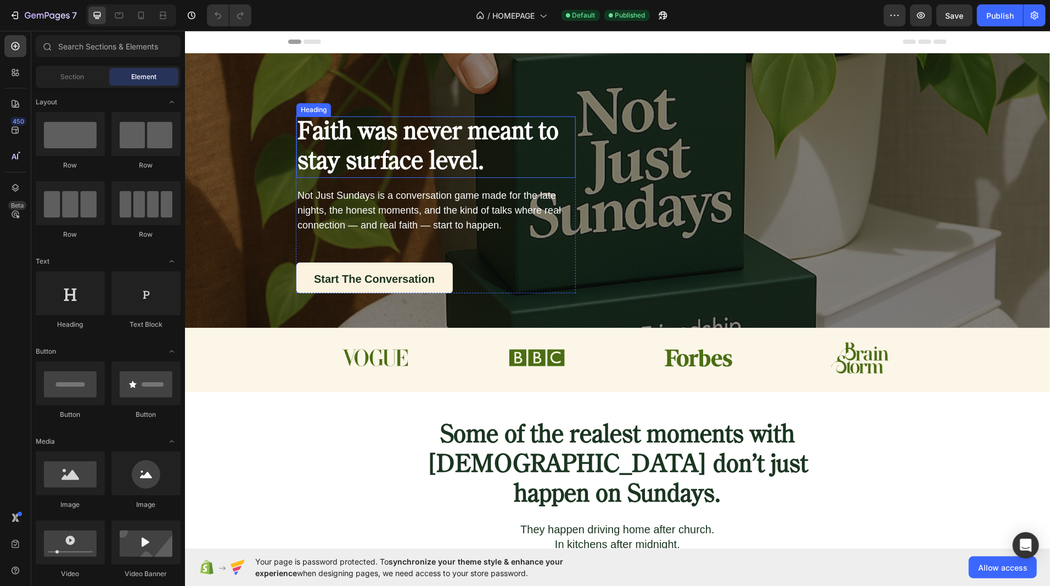
click at [387, 160] on h1 "Faith was never meant to stay surface level." at bounding box center [435, 146] width 279 height 61
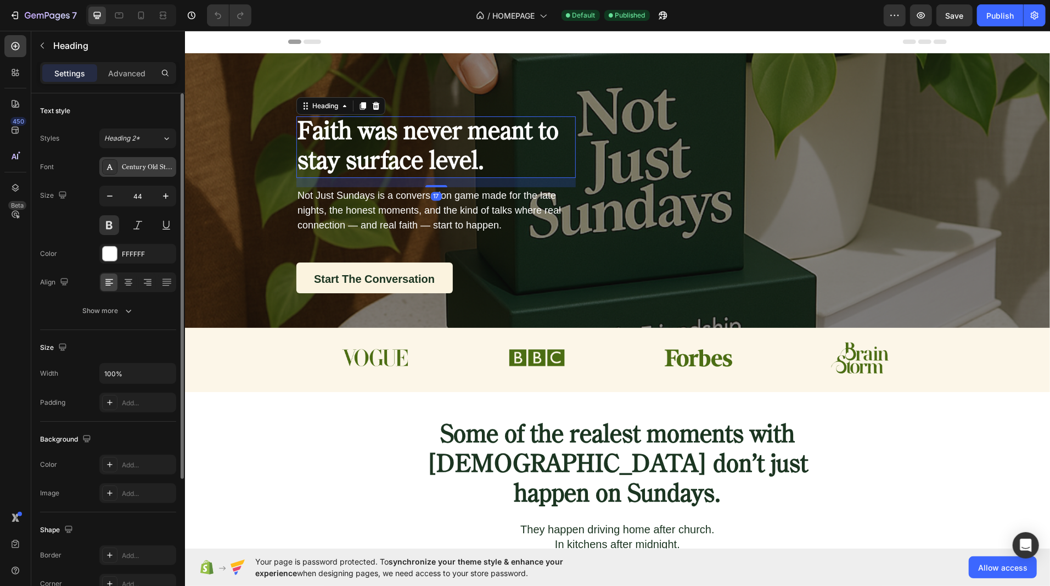
click at [133, 162] on div "Century Old Style Std Regular" at bounding box center [148, 167] width 52 height 10
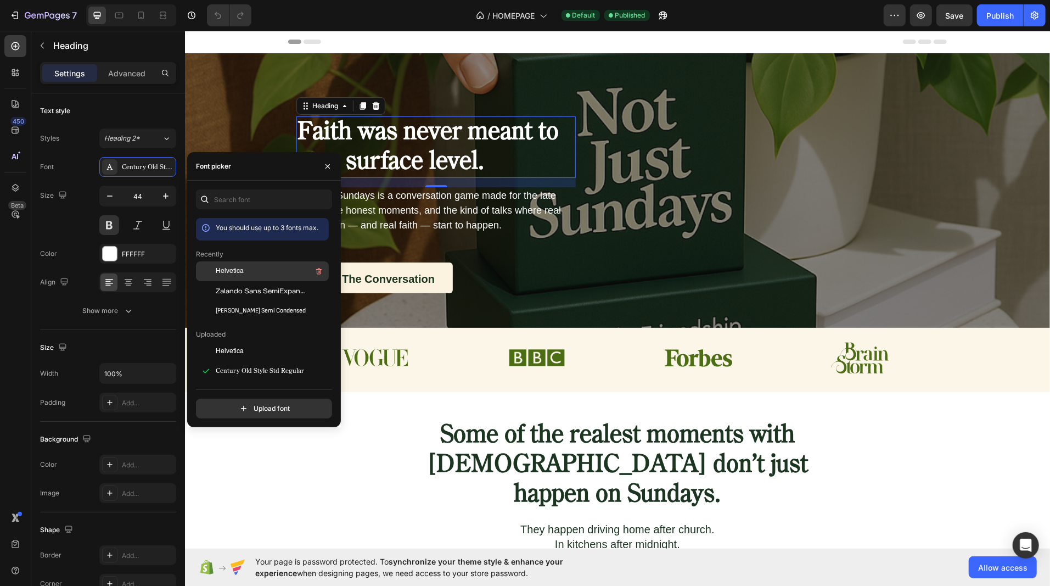
click at [240, 276] on div "Helvetica" at bounding box center [271, 270] width 111 height 13
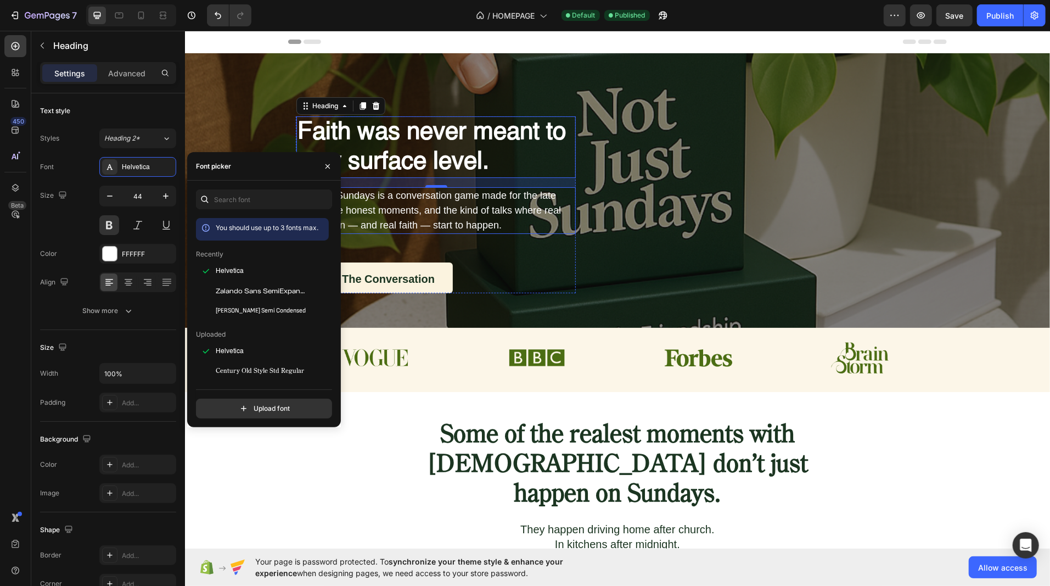
click at [437, 211] on p "Not Just Sundays is a conversation game made for the late nights, the honest mo…" at bounding box center [435, 210] width 277 height 44
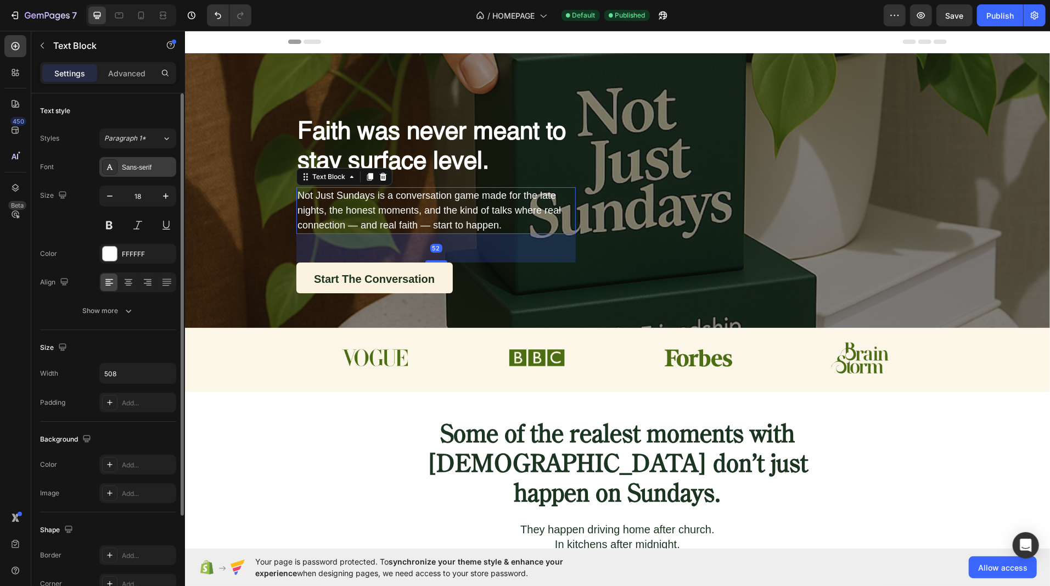
click at [149, 169] on div "Sans-serif" at bounding box center [148, 167] width 52 height 10
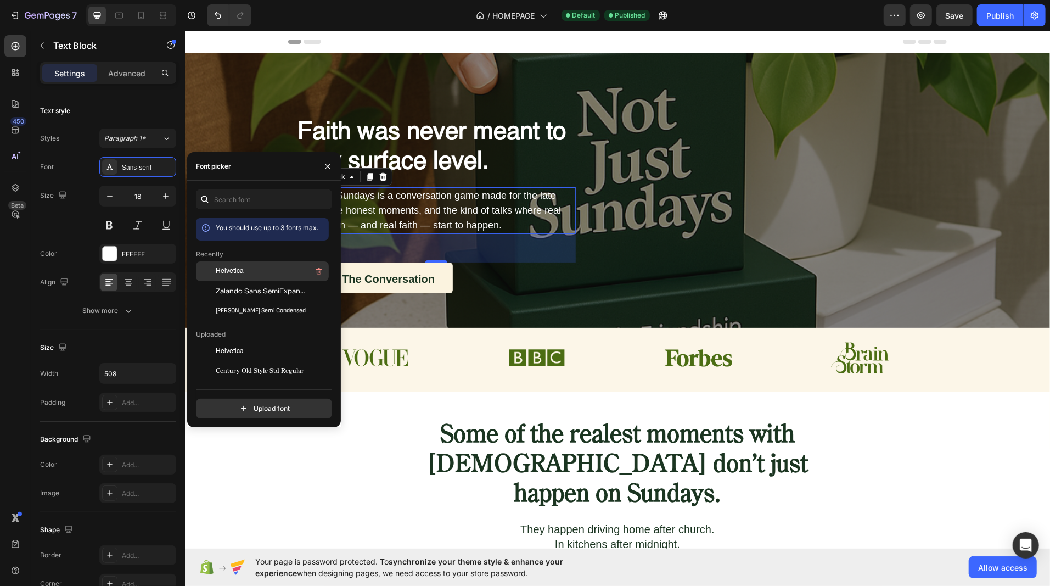
click at [224, 270] on span "Helvetica" at bounding box center [230, 271] width 28 height 10
click at [634, 274] on div "Faith was never meant to stay surface level. Heading Not Just Sundays is a conv…" at bounding box center [617, 204] width 642 height 177
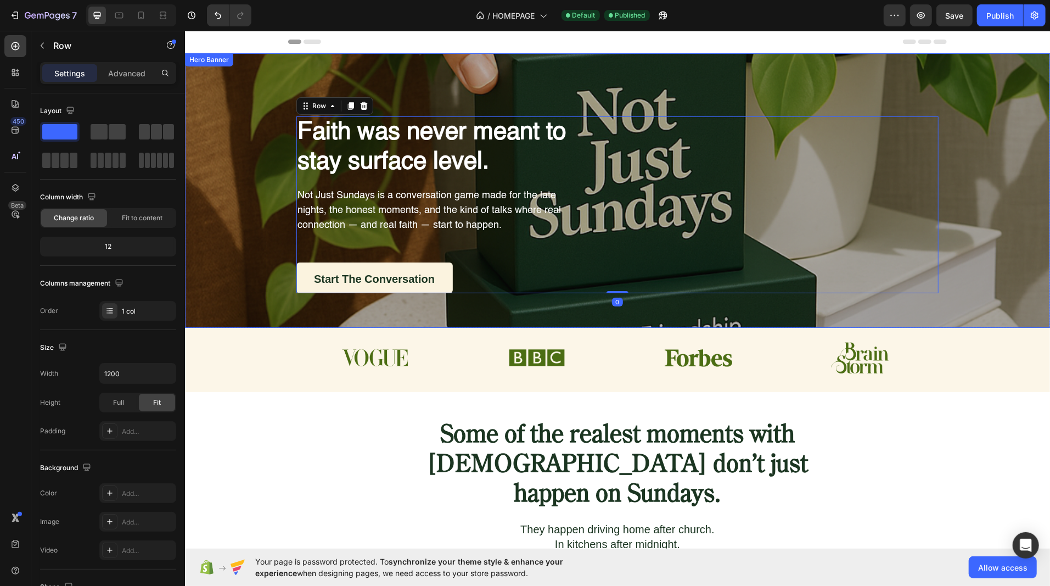
click at [553, 305] on div "Overlay" at bounding box center [616, 190] width 865 height 274
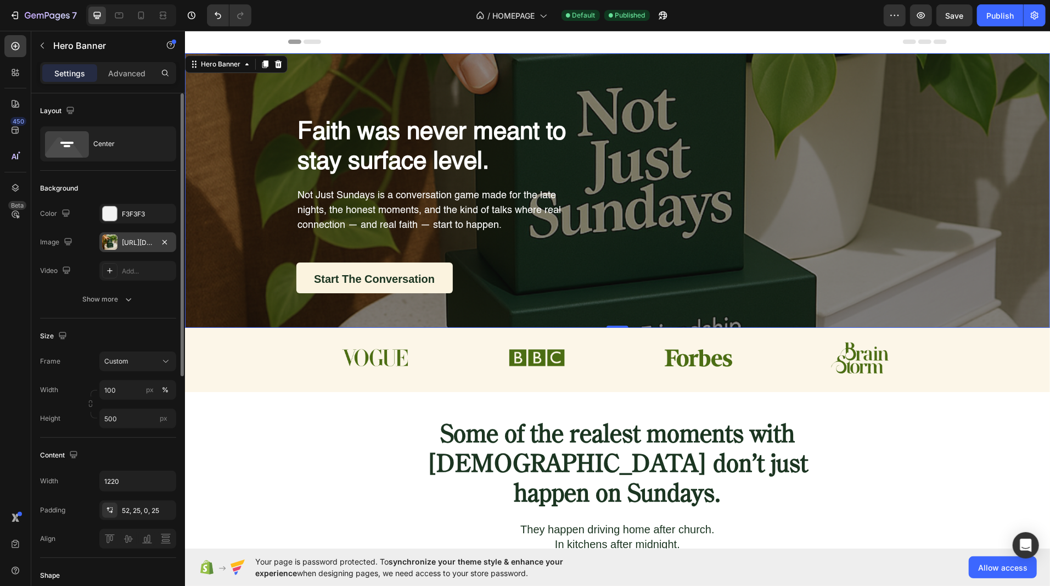
click at [142, 240] on div "https://cdn.shopify.com/s/files/1/0925/3067/1900/files/gempages_565412950450373…" at bounding box center [138, 243] width 32 height 10
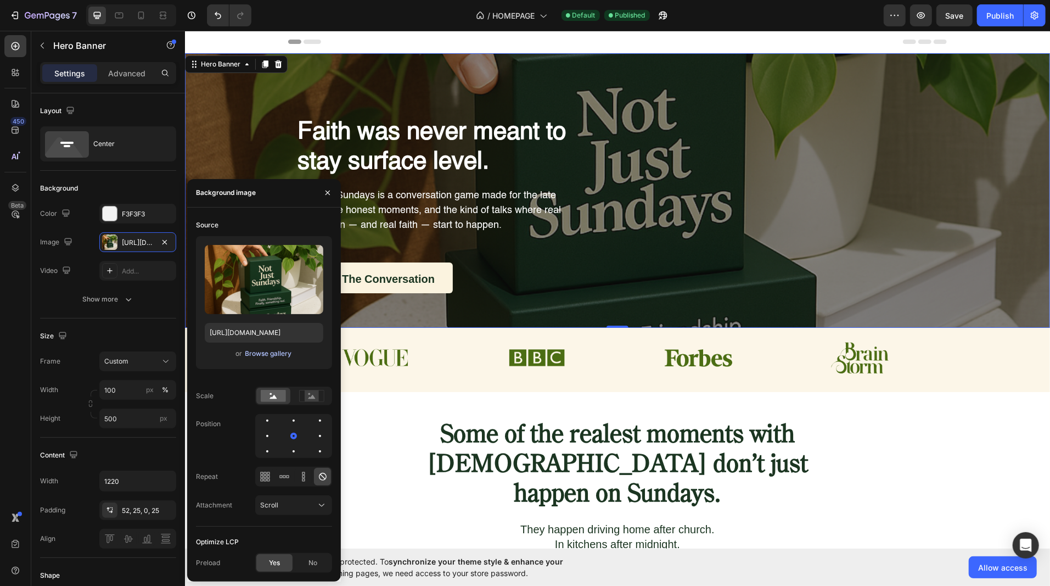
click at [247, 349] on div "Browse gallery" at bounding box center [268, 353] width 47 height 10
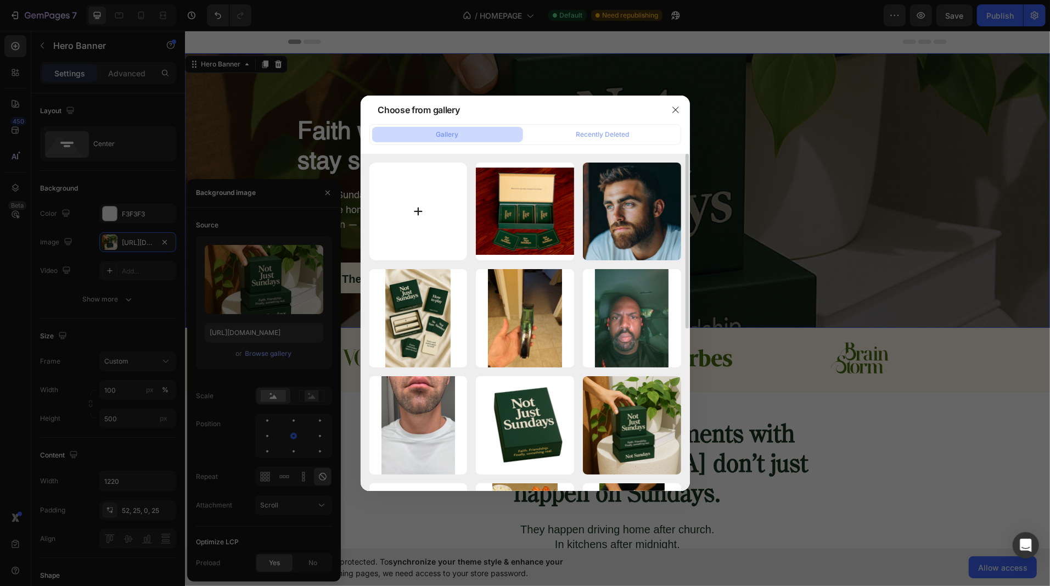
click at [426, 227] on input "file" at bounding box center [418, 211] width 98 height 98
type input "C:\fakepath\IMG_2521.PNG"
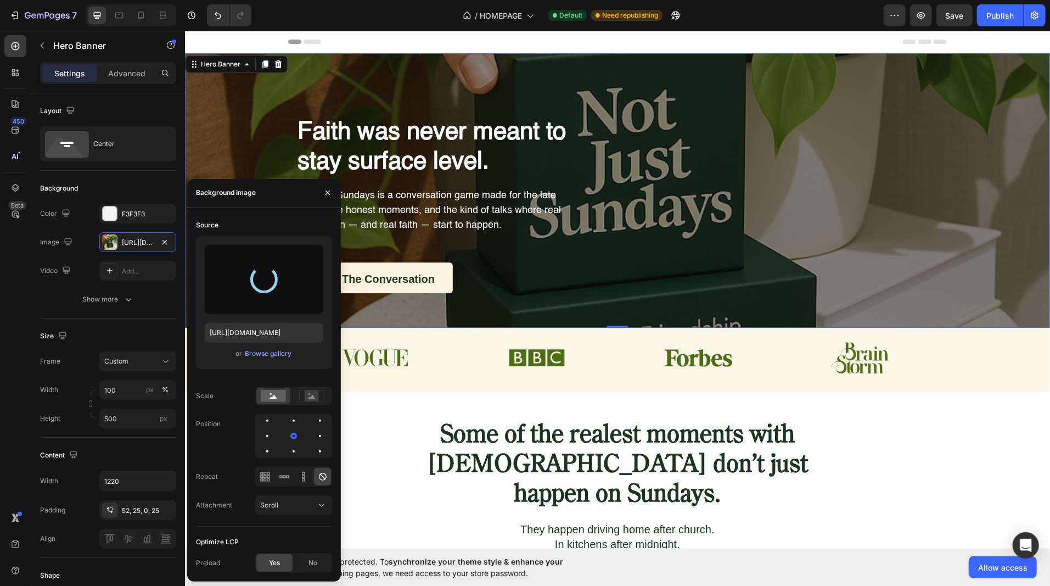
type input "https://cdn.shopify.com/s/files/1/0925/3067/1900/files/gempages_565412950450373…"
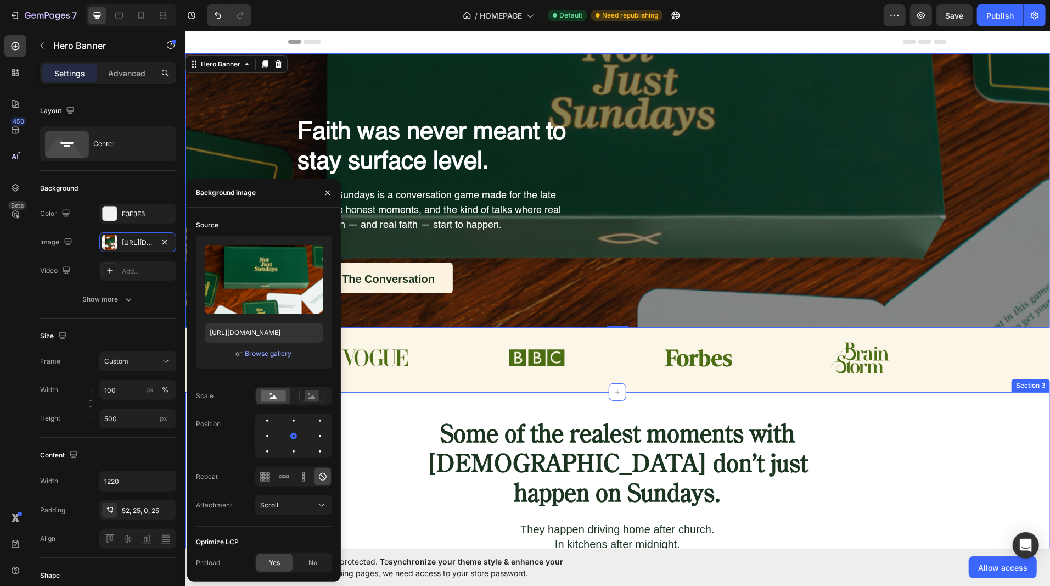
click at [407, 437] on div "Some of the realest moments with God don’t just happen on Sundays. Heading They…" at bounding box center [616, 545] width 865 height 252
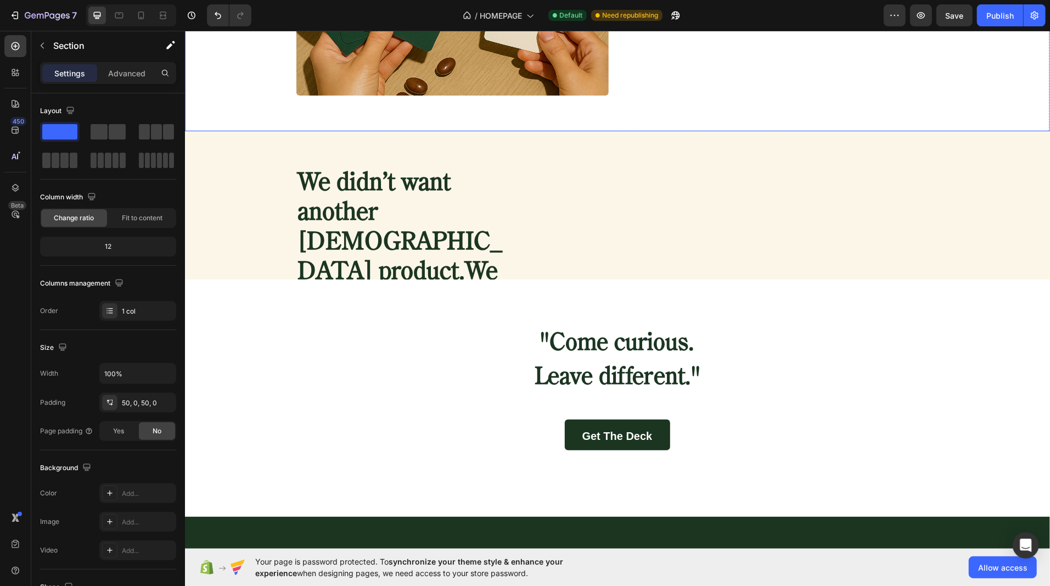
scroll to position [1416, 0]
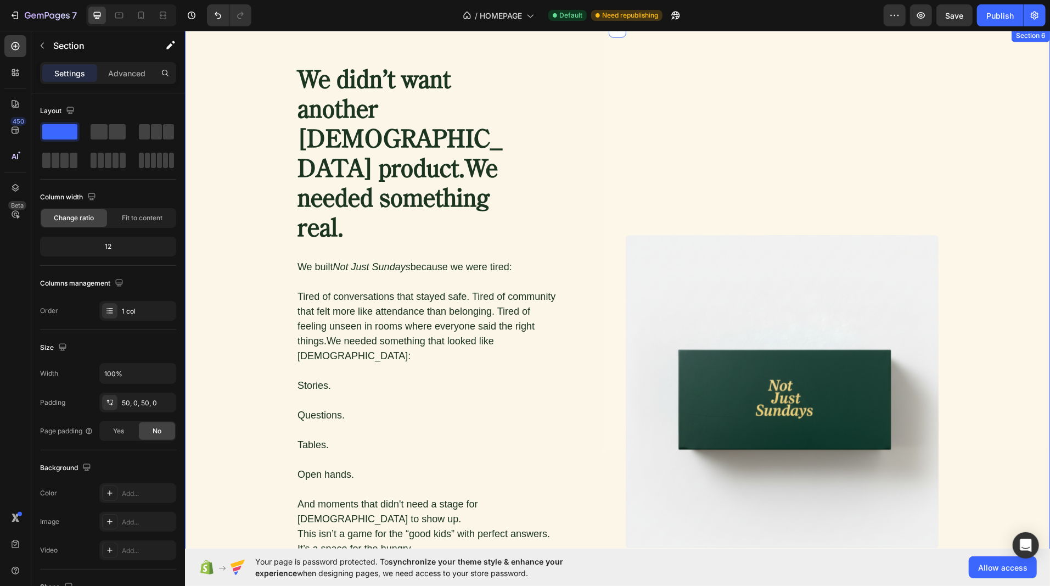
click at [247, 248] on div "We didn’t want another Christian product.We needed something real. Heading We b…" at bounding box center [616, 422] width 837 height 714
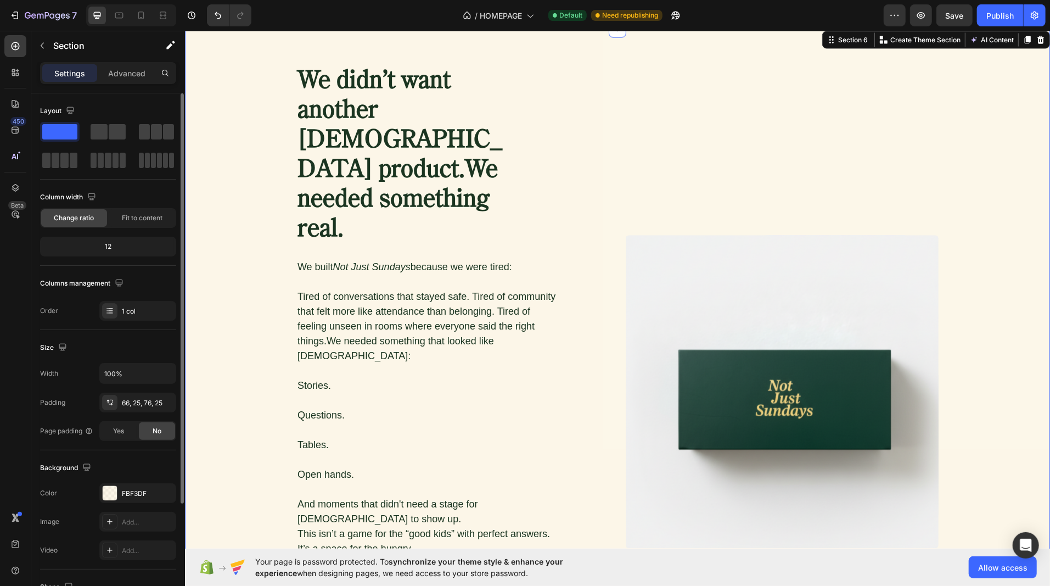
scroll to position [145, 0]
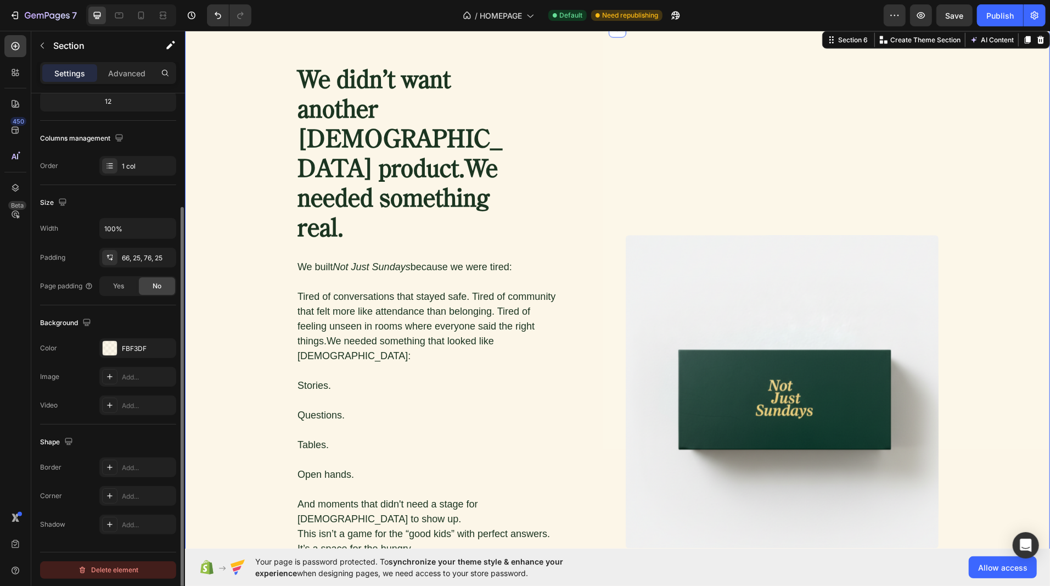
click at [98, 566] on div "Delete element" at bounding box center [108, 569] width 60 height 13
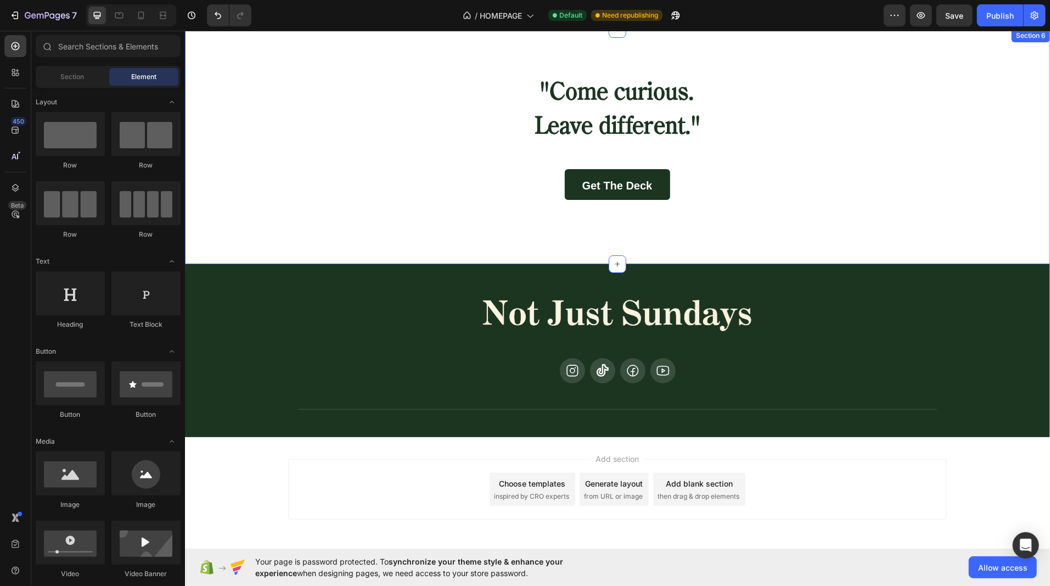
click at [324, 213] on div ""Come curious. Leave different." Heading Get the Deck Button Row Image Image Se…" at bounding box center [616, 146] width 865 height 235
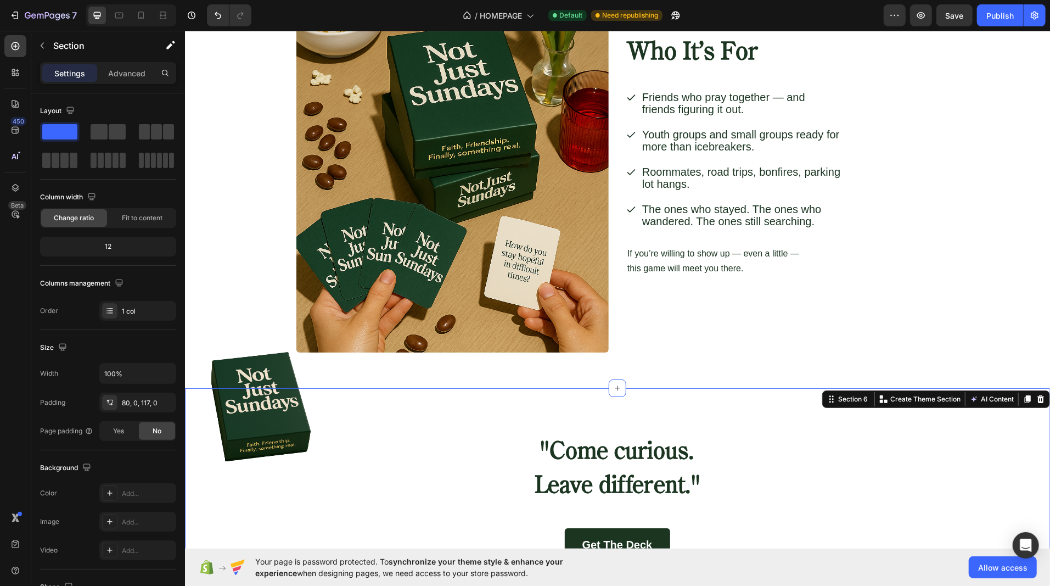
scroll to position [1461, 0]
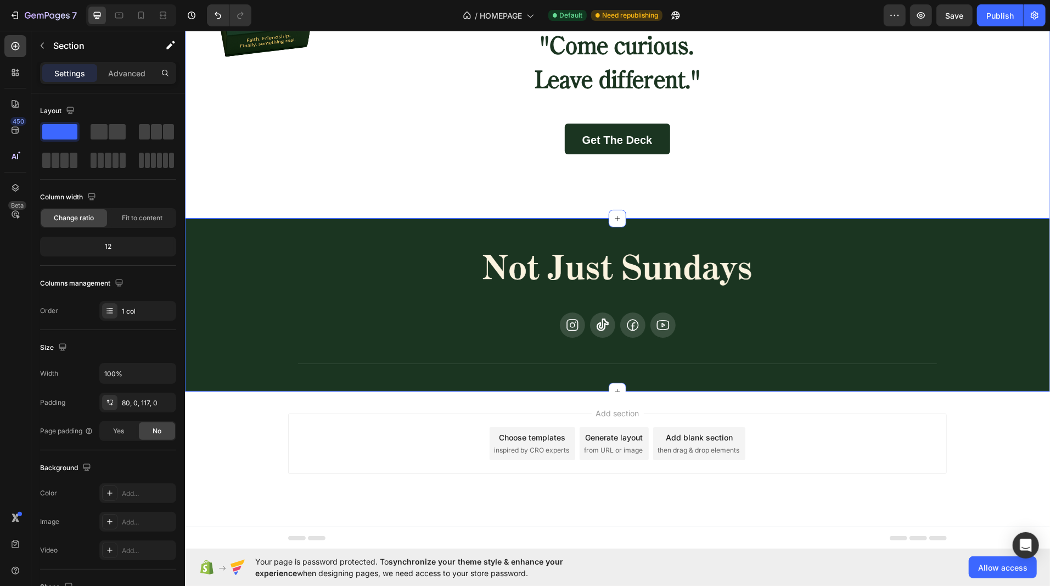
click at [222, 331] on div "Image Icon Icon Icon Icon Row Title Line" at bounding box center [616, 307] width 837 height 130
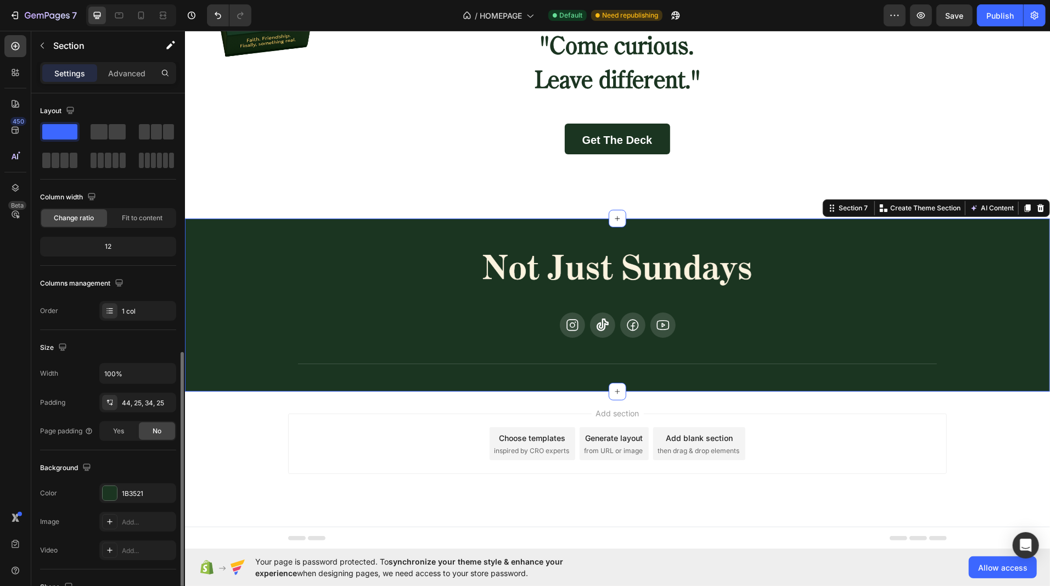
scroll to position [145, 0]
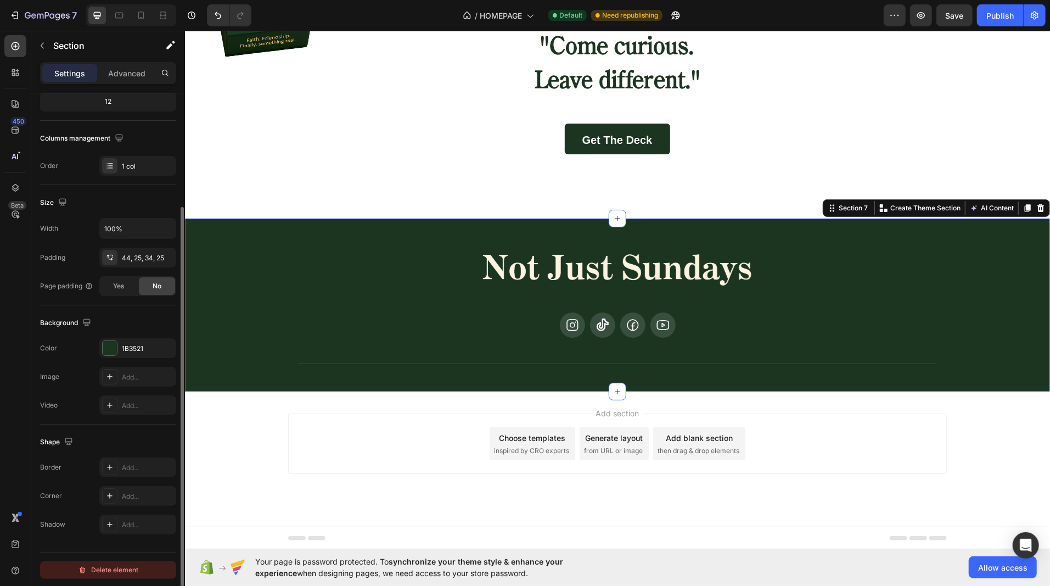
click at [105, 566] on div "Delete element" at bounding box center [108, 569] width 60 height 13
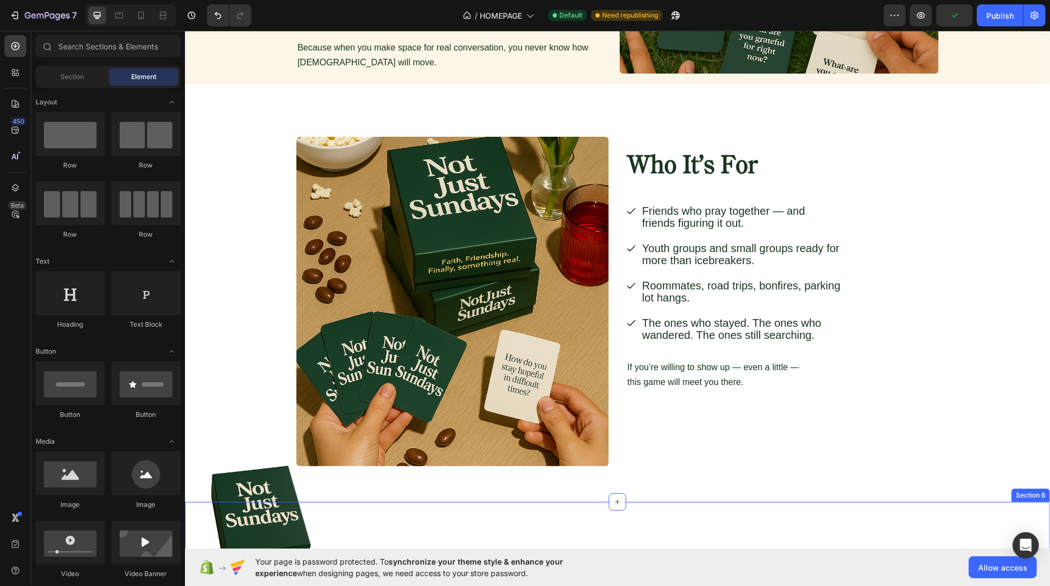
scroll to position [939, 0]
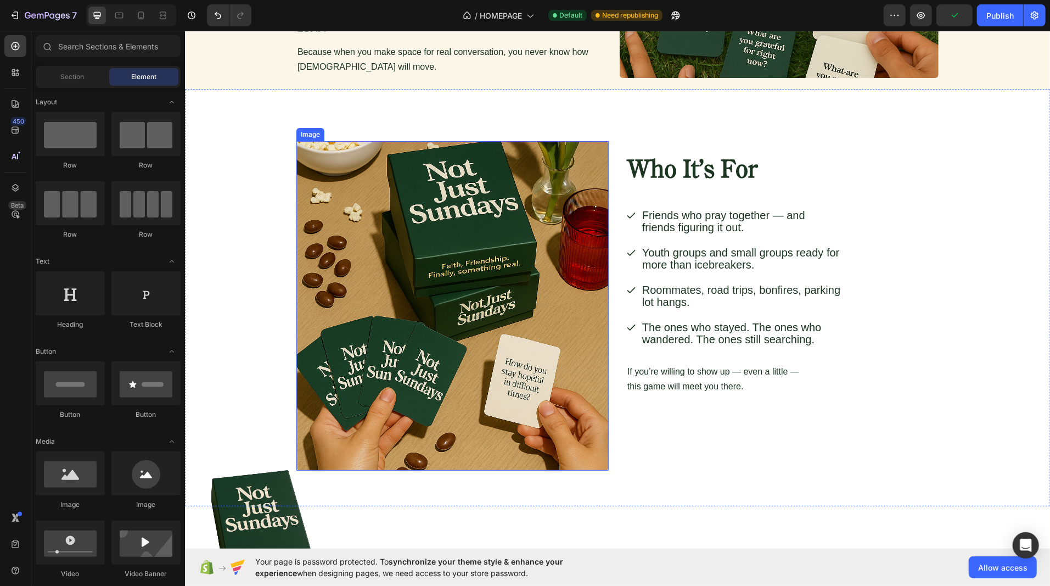
click at [397, 280] on img at bounding box center [452, 304] width 312 height 329
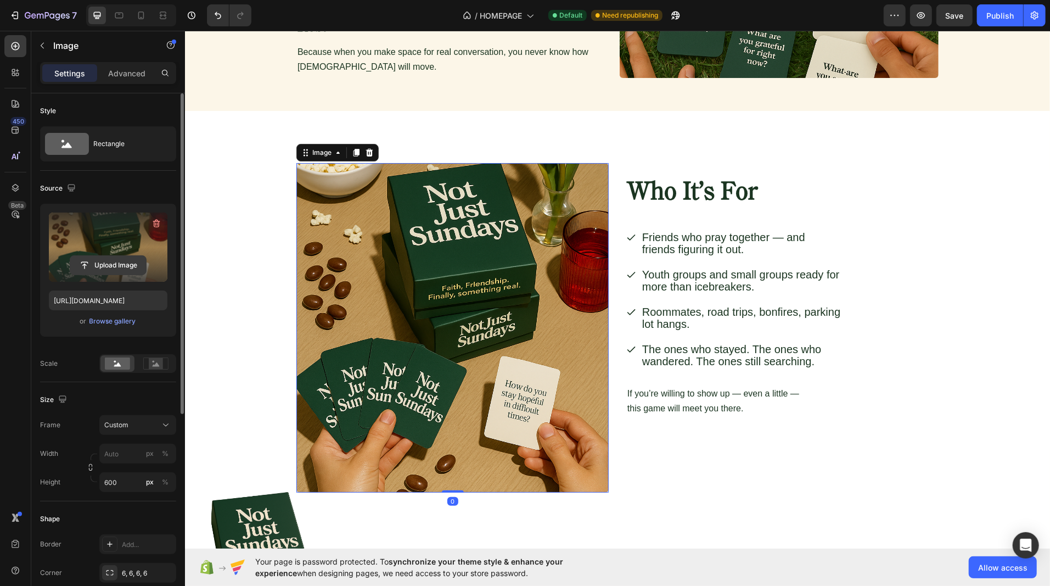
click at [109, 264] on input "file" at bounding box center [108, 265] width 76 height 19
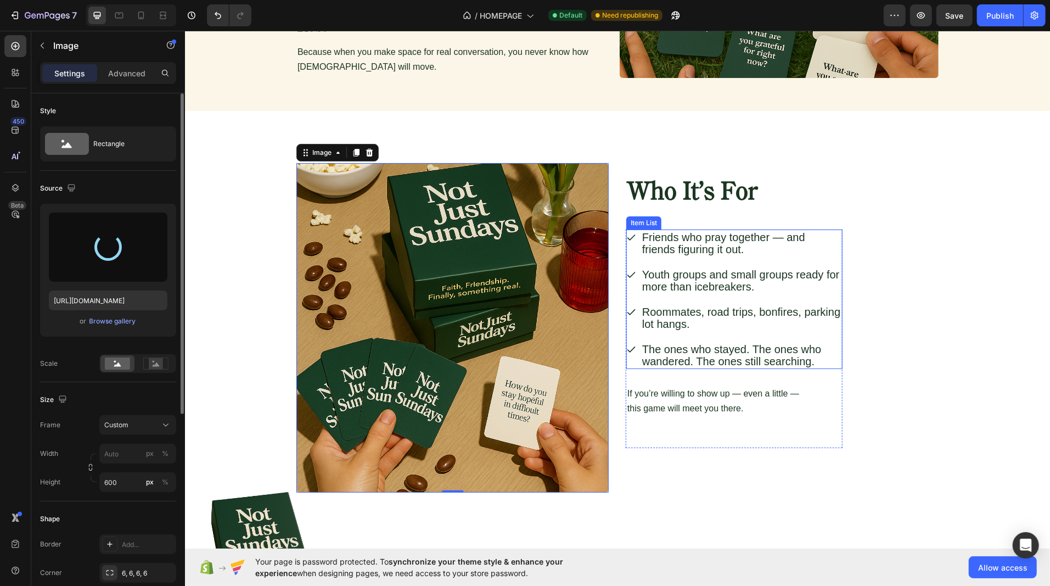
type input "https://cdn.shopify.com/s/files/1/0925/3067/1900/files/gempages_565412950450373…"
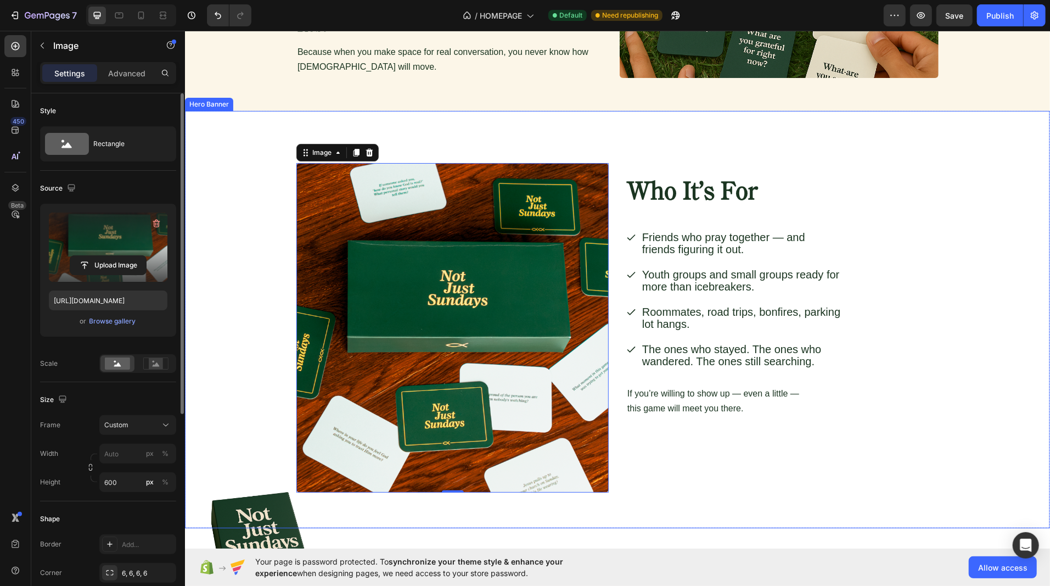
click at [681, 177] on h2 "Who It’s For" at bounding box center [766, 192] width 281 height 32
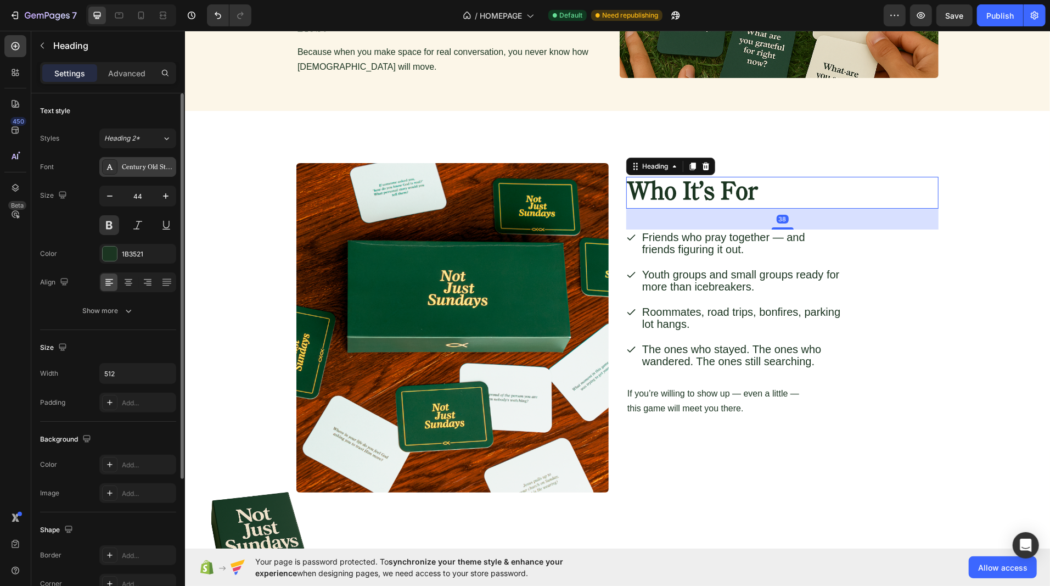
click at [128, 170] on div "Century Old Style Std Regular" at bounding box center [148, 167] width 52 height 10
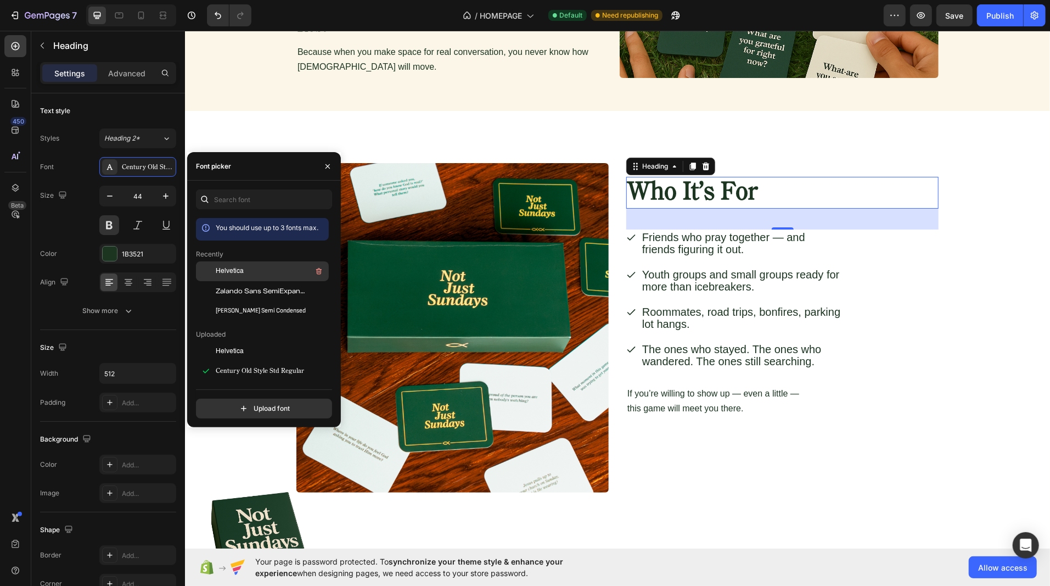
click at [216, 271] on span "Helvetica" at bounding box center [230, 271] width 28 height 10
click at [667, 230] on p "Friends who pray together — and friends figuring it out." at bounding box center [740, 242] width 199 height 24
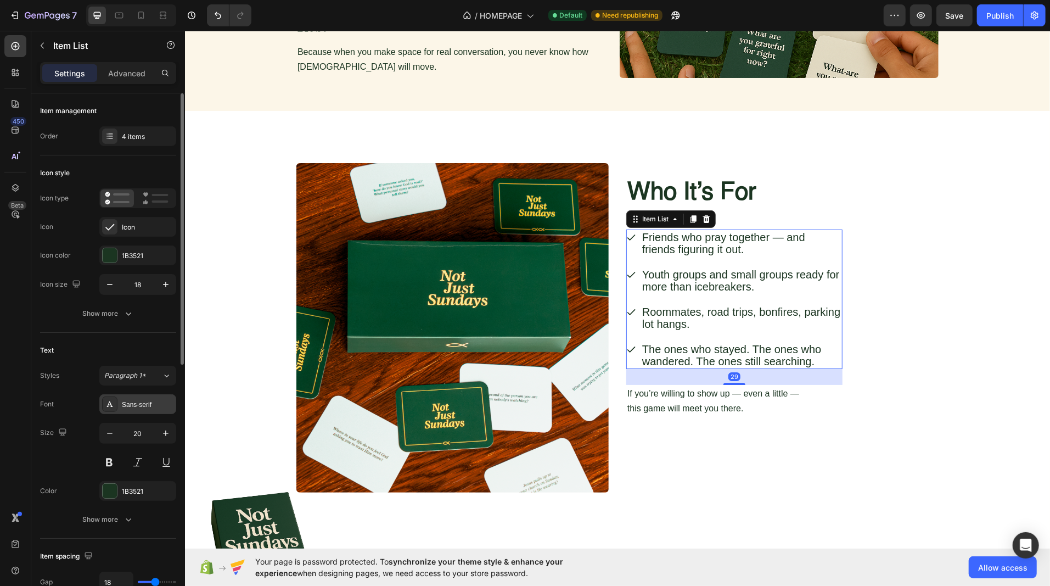
click at [135, 403] on div "Sans-serif" at bounding box center [148, 404] width 52 height 10
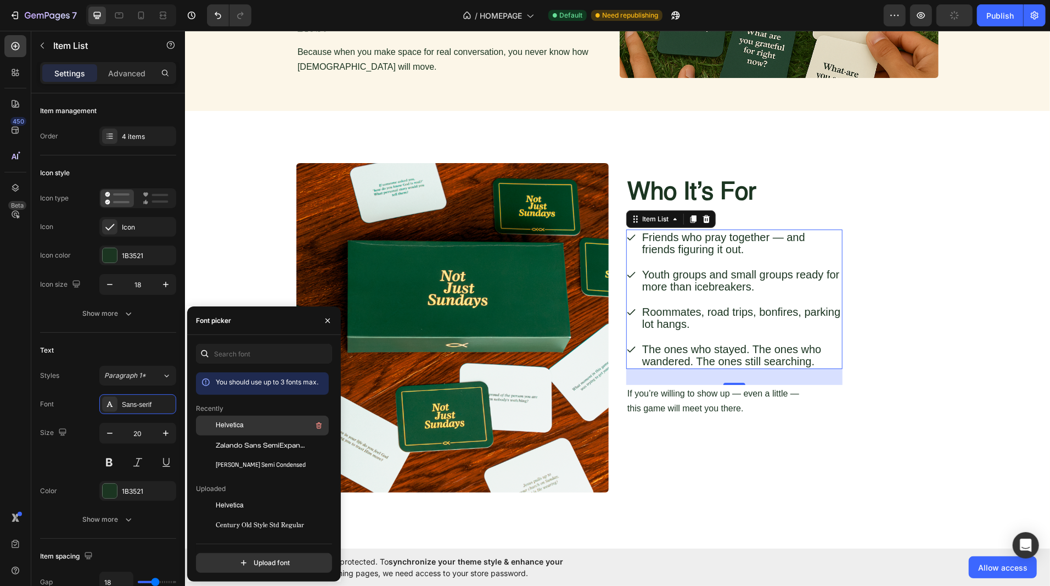
click at [246, 419] on div "Helvetica" at bounding box center [271, 425] width 111 height 13
click at [724, 305] on p "Roommates, road trips, bonfires, parking lot hangs." at bounding box center [740, 317] width 199 height 24
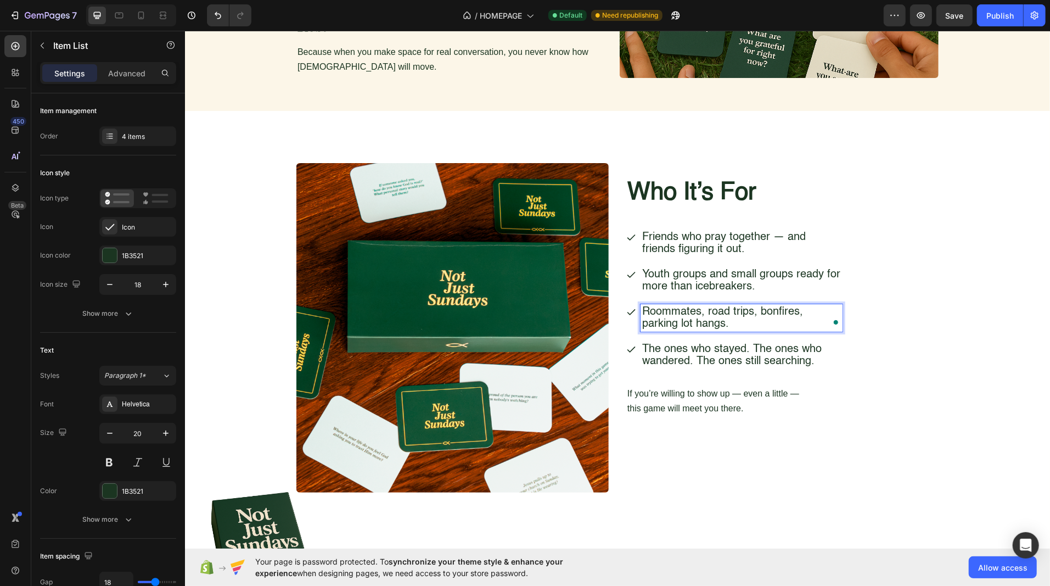
click at [690, 268] on p "Youth groups and small groups ready for more than icebreakers." at bounding box center [740, 280] width 199 height 24
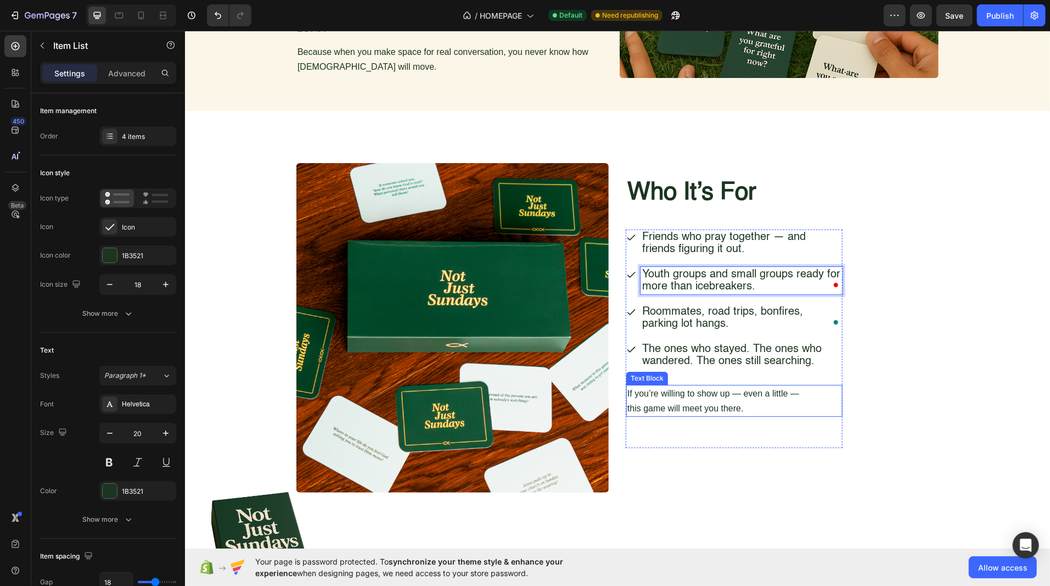
click at [659, 385] on p "If you’re willing to show up — even a little —" at bounding box center [734, 392] width 214 height 15
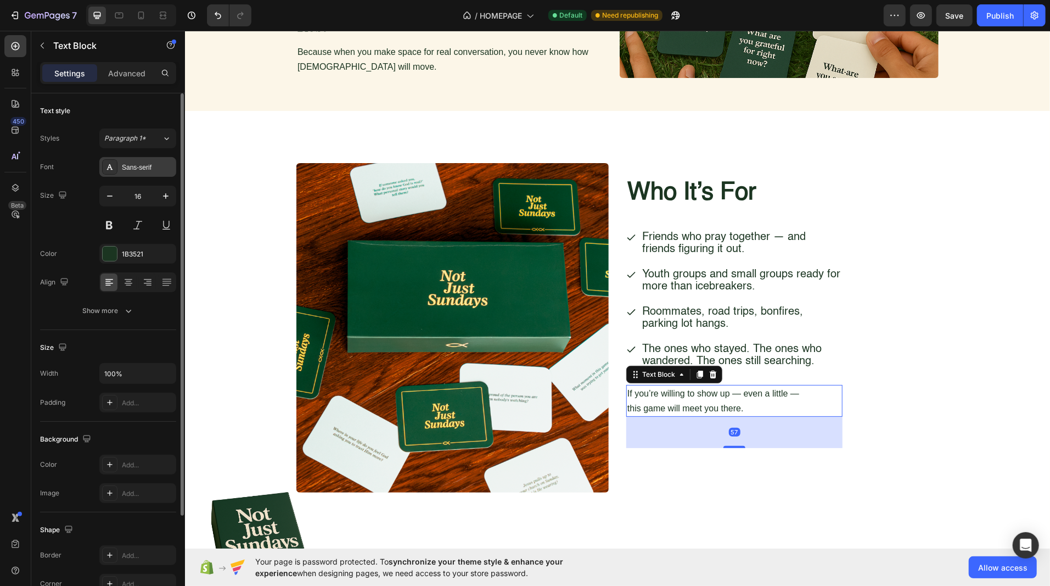
click at [141, 172] on div "Sans-serif" at bounding box center [137, 167] width 77 height 20
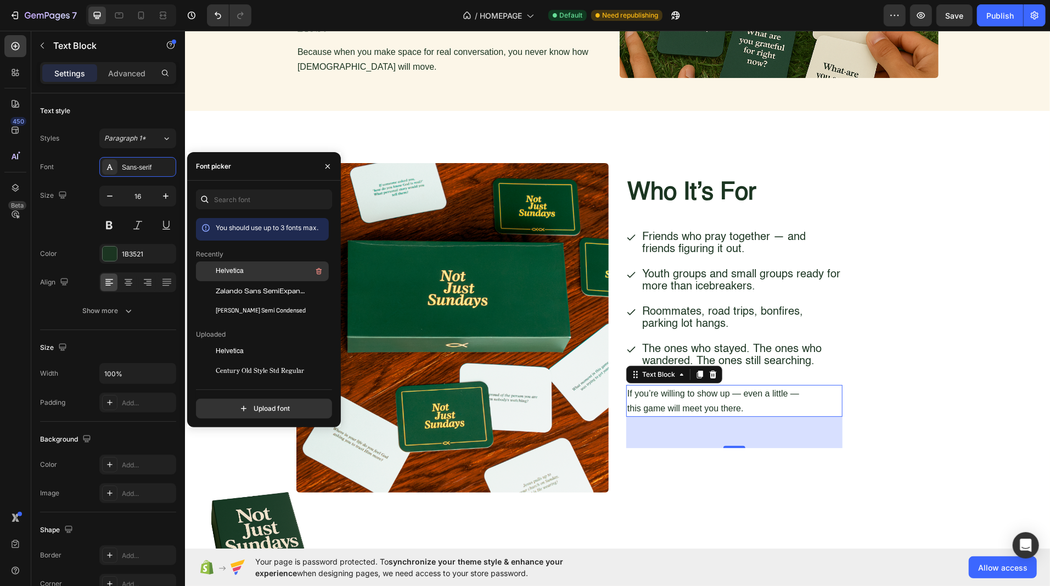
click at [211, 273] on div at bounding box center [206, 271] width 20 height 20
click at [714, 367] on div at bounding box center [712, 373] width 13 height 13
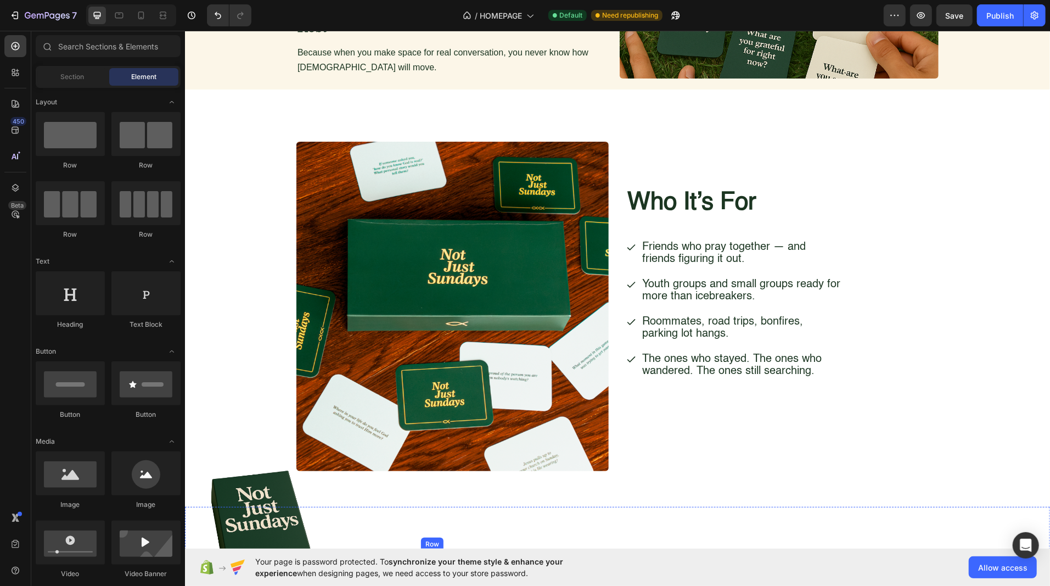
scroll to position [935, 0]
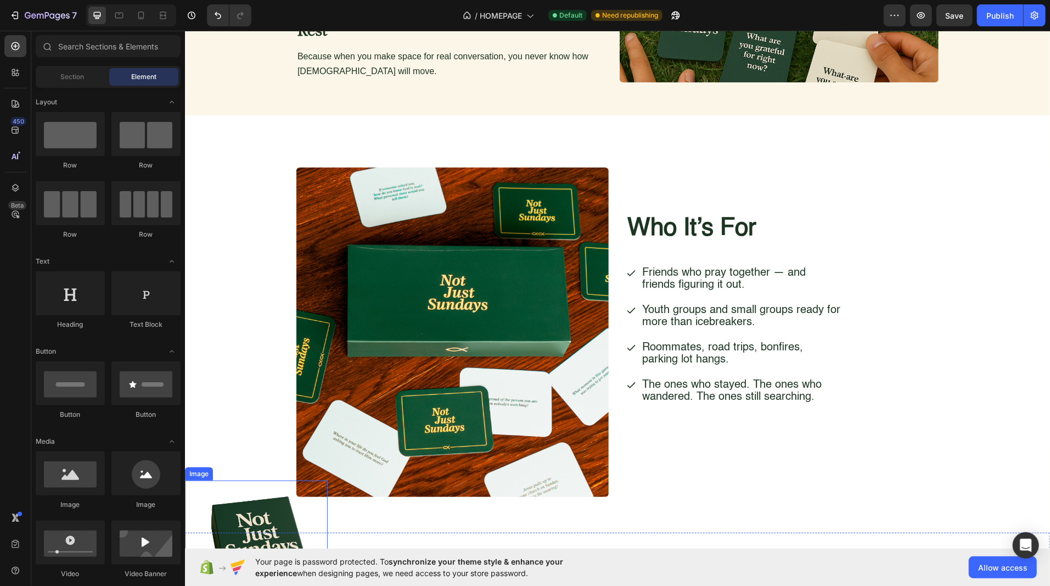
click at [232, 489] on img at bounding box center [255, 551] width 143 height 143
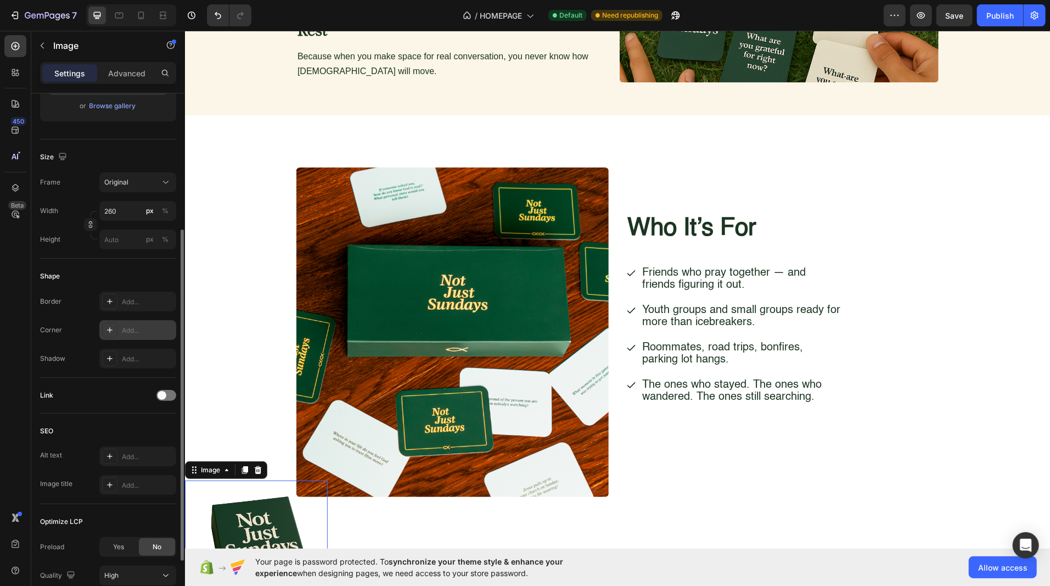
scroll to position [304, 0]
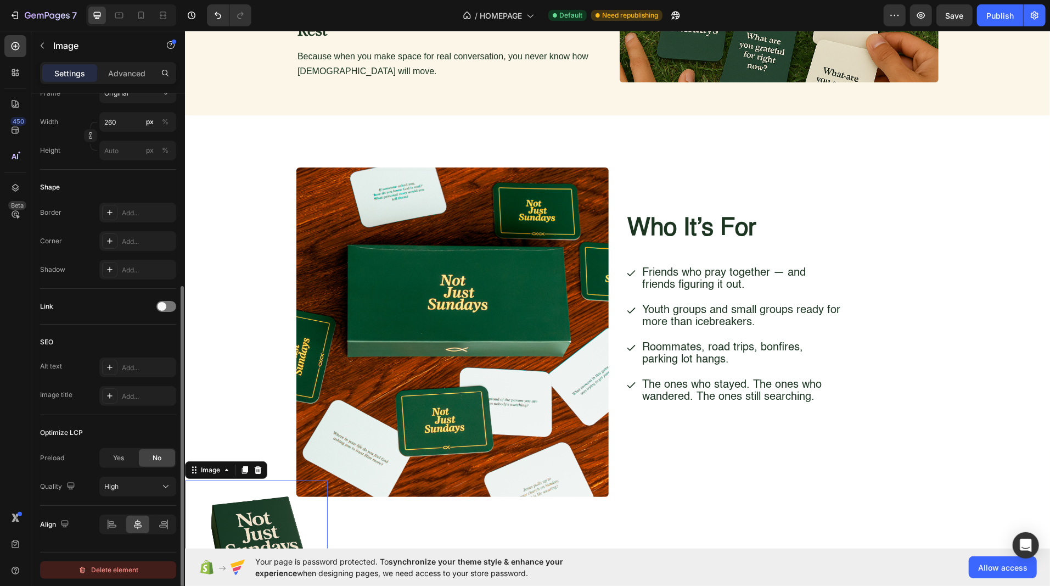
click at [97, 567] on div "Delete element" at bounding box center [108, 569] width 60 height 13
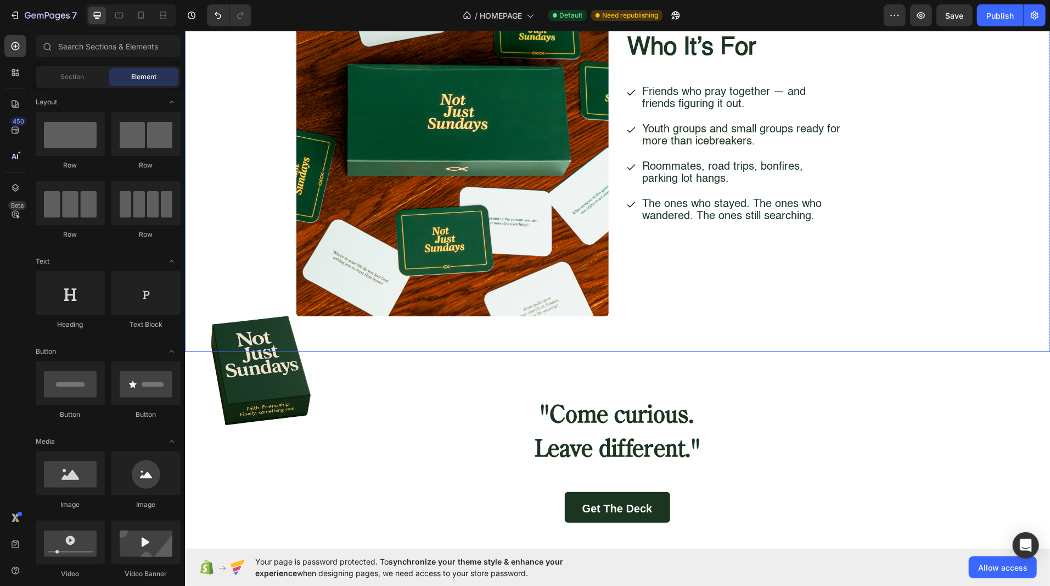
scroll to position [1196, 0]
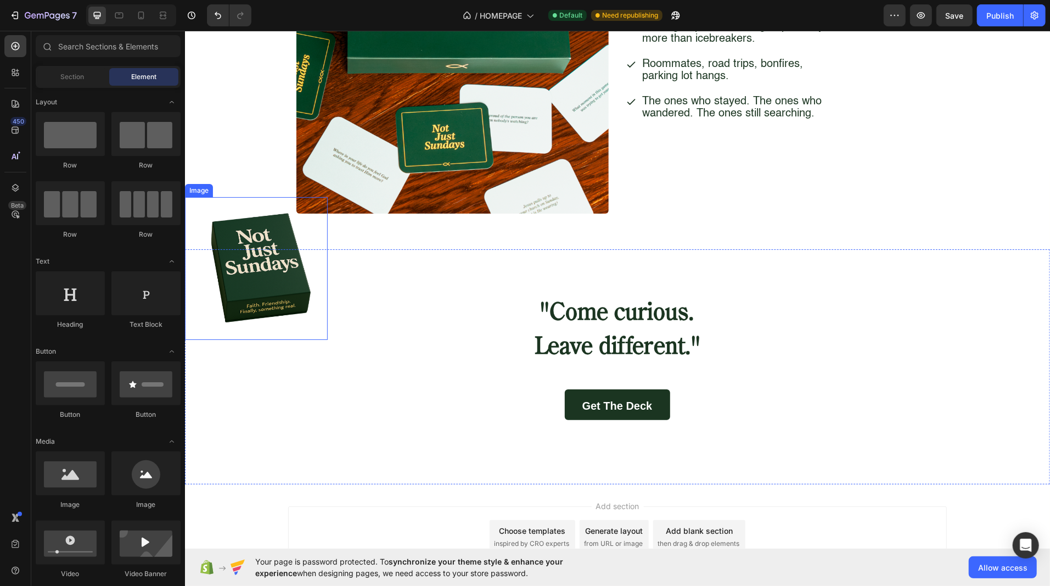
click at [250, 312] on img at bounding box center [255, 267] width 143 height 143
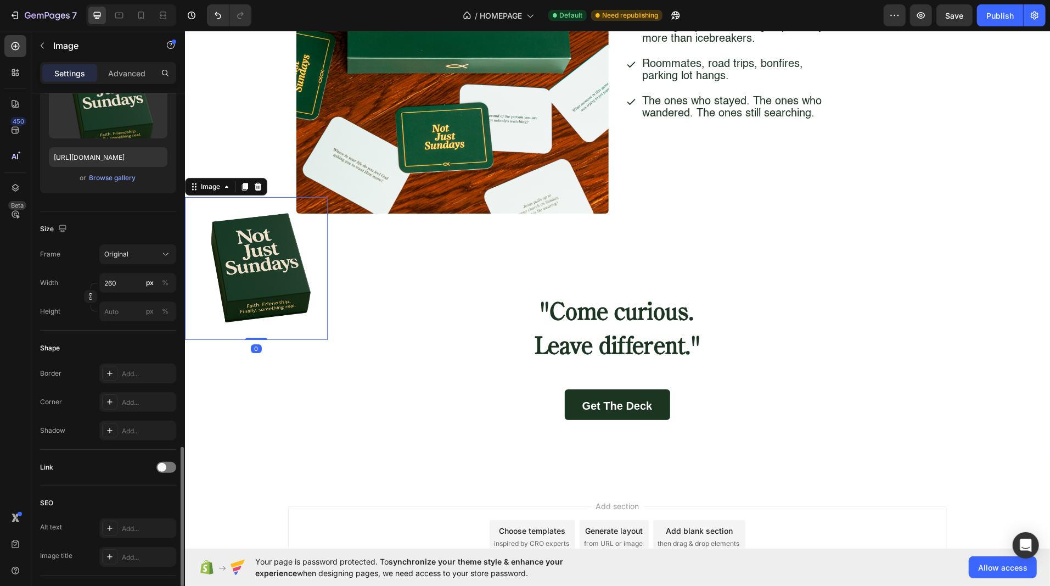
scroll to position [304, 0]
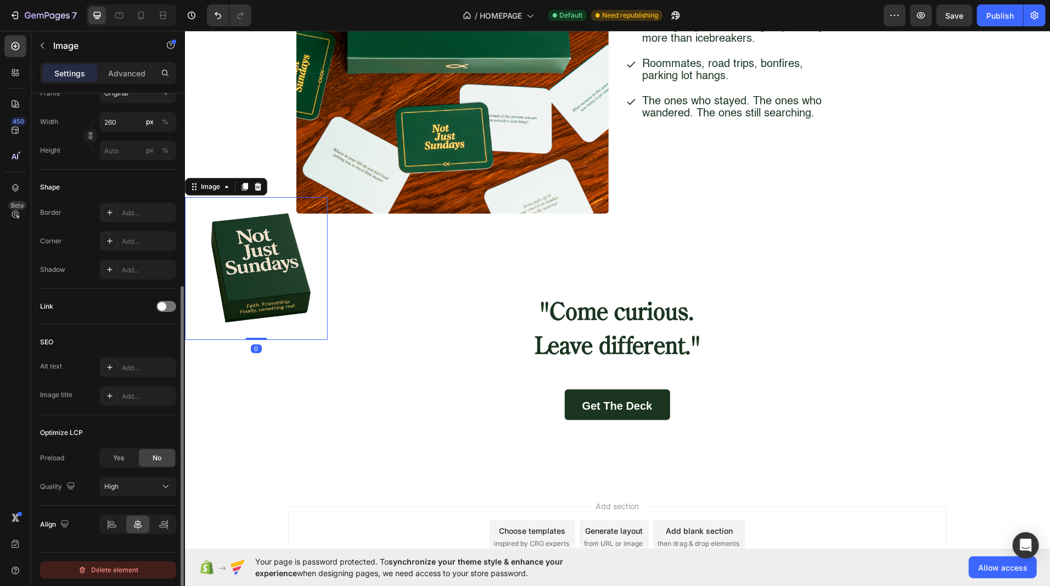
click at [99, 563] on div "Delete element" at bounding box center [108, 569] width 60 height 13
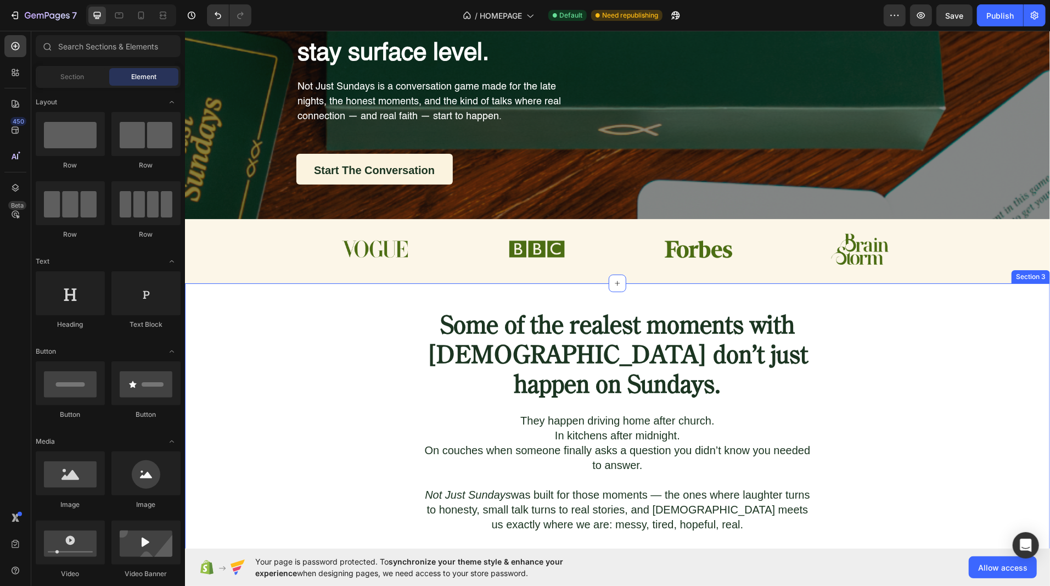
scroll to position [0, 0]
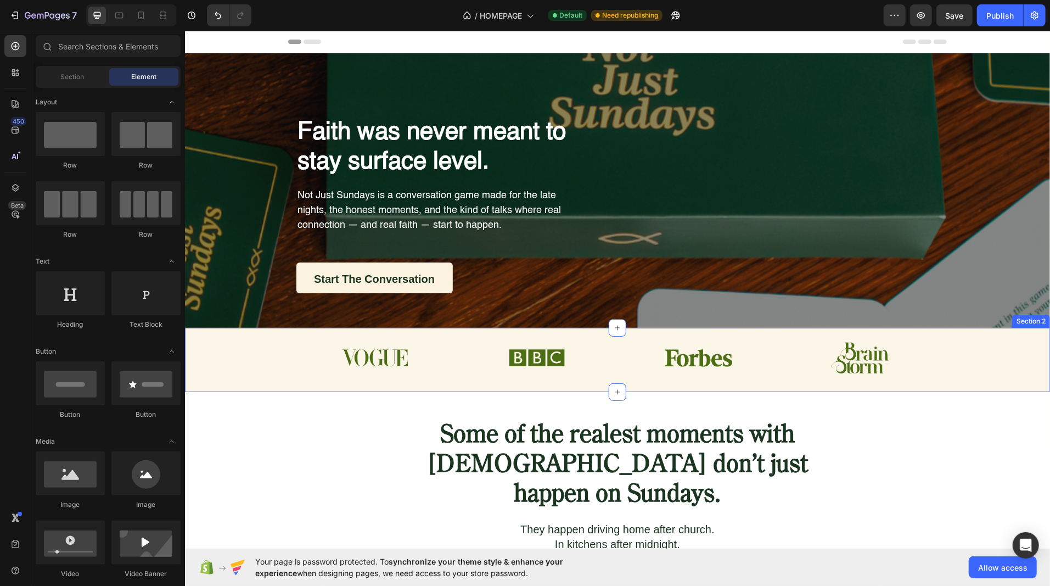
click at [282, 356] on div "Image Image Image Image Row" at bounding box center [616, 356] width 837 height 31
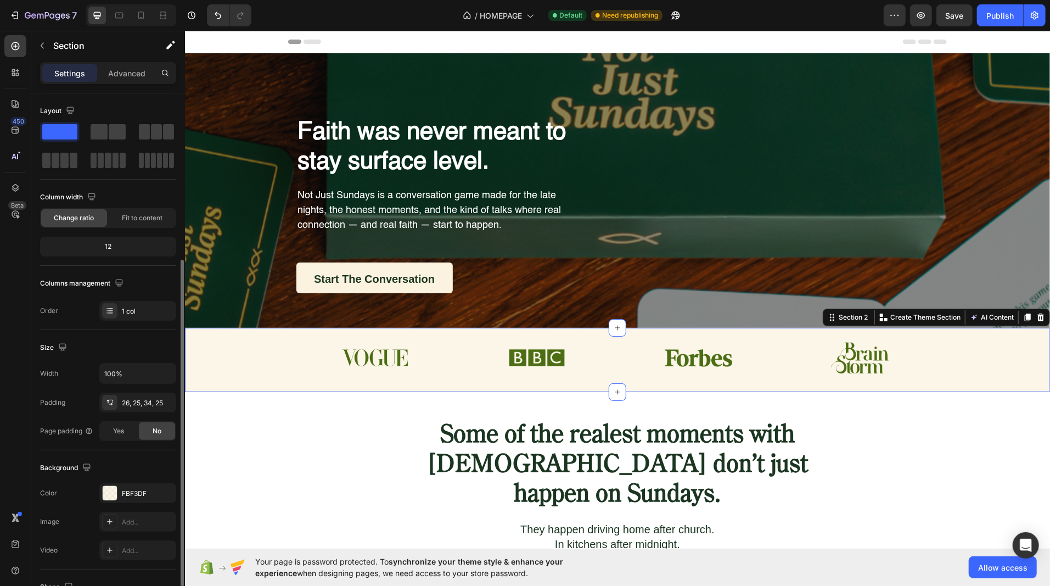
scroll to position [145, 0]
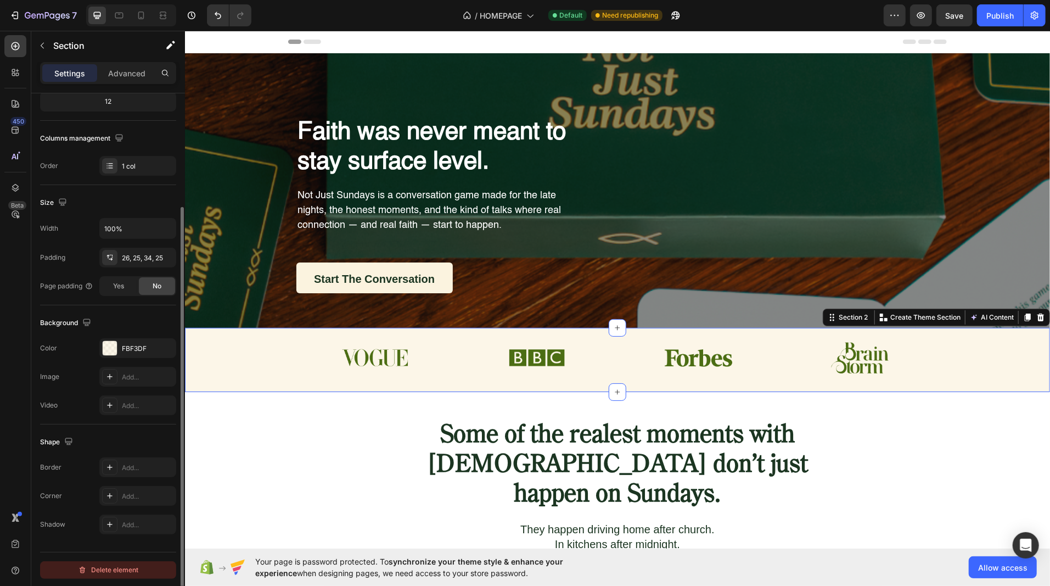
click at [89, 570] on div "Delete element" at bounding box center [108, 569] width 60 height 13
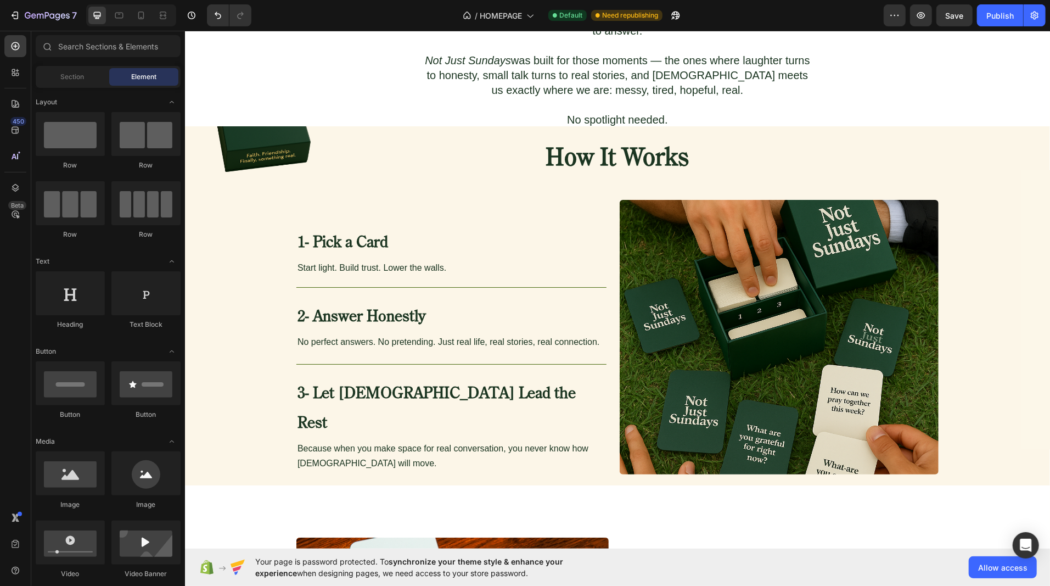
scroll to position [415, 0]
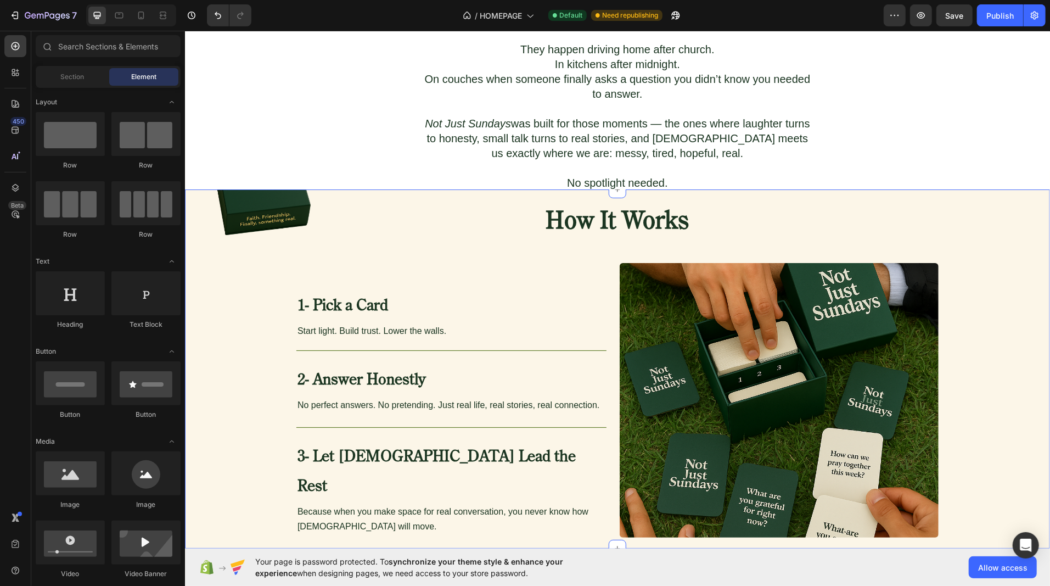
click at [239, 311] on div "Image How It Works Heading 1- Pick a Card Heading Start light. Build trust. Low…" at bounding box center [616, 387] width 865 height 364
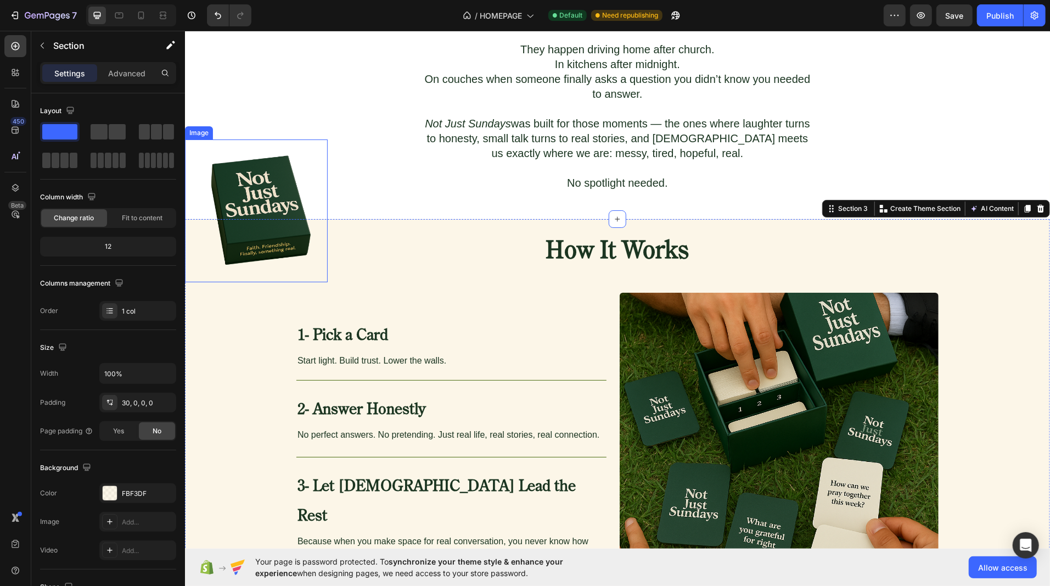
click at [267, 148] on img at bounding box center [255, 210] width 143 height 143
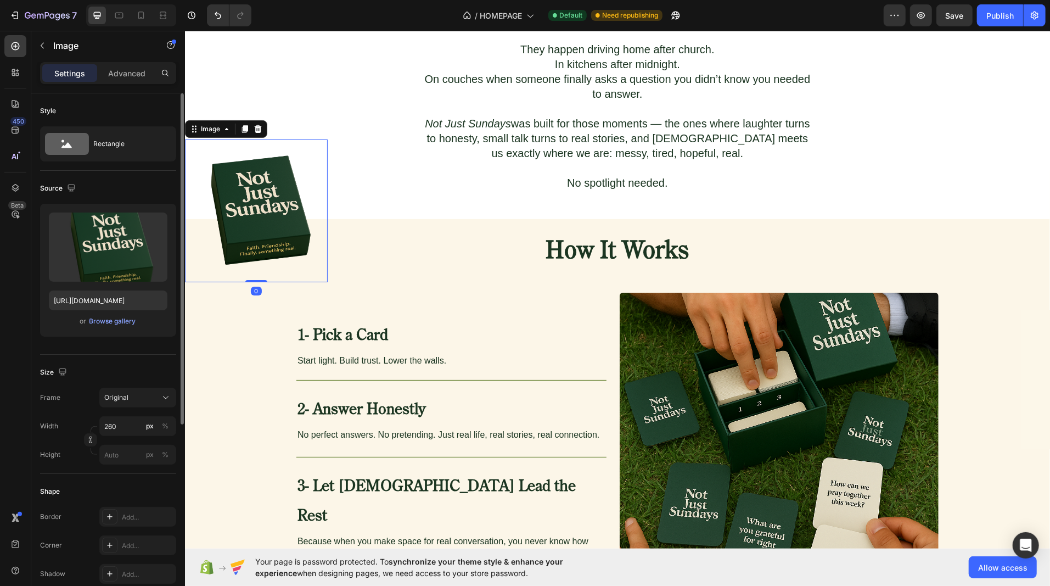
scroll to position [304, 0]
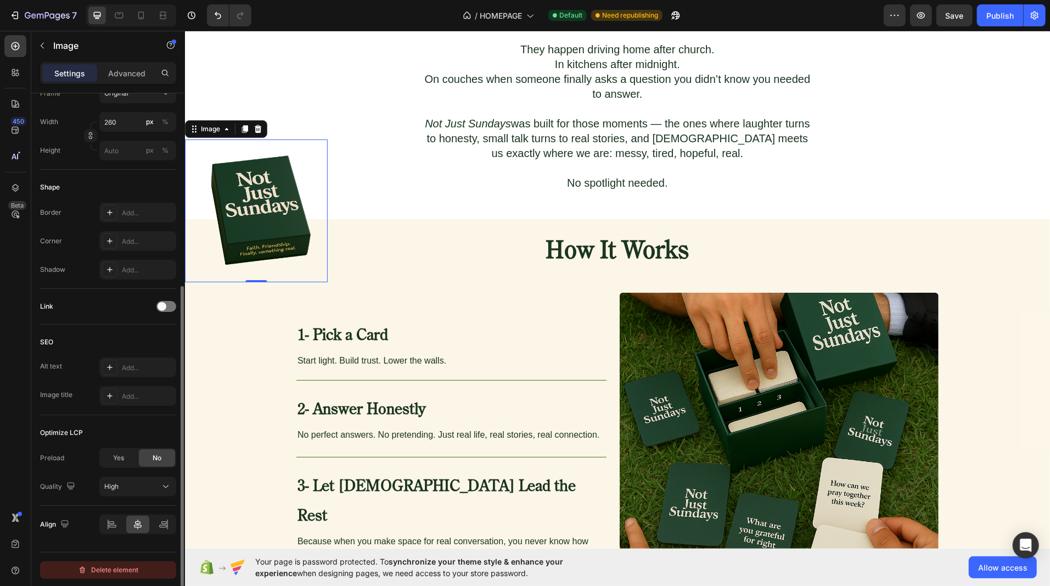
click at [94, 566] on div "Delete element" at bounding box center [108, 569] width 60 height 13
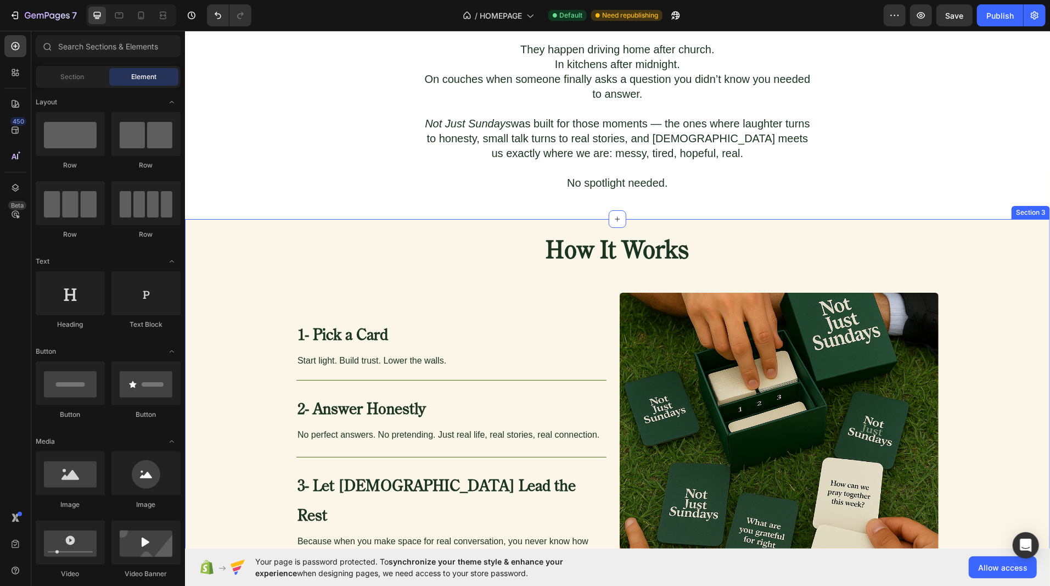
click at [234, 406] on div "How It Works Heading 1- Pick a Card Heading Start light. Build trust. Lower the…" at bounding box center [616, 417] width 865 height 364
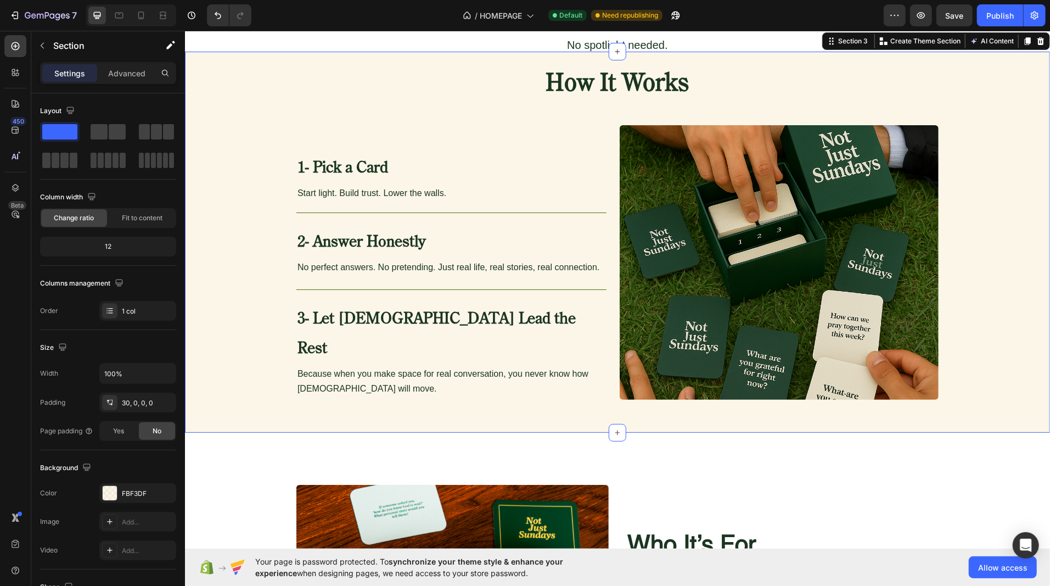
scroll to position [547, 0]
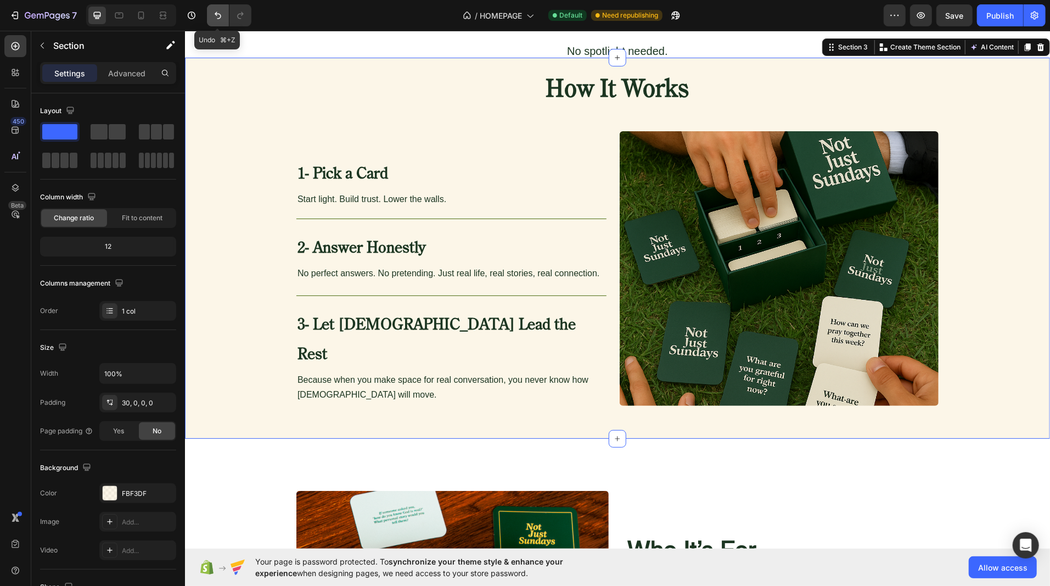
click at [216, 9] on button "Undo/Redo" at bounding box center [218, 15] width 22 height 22
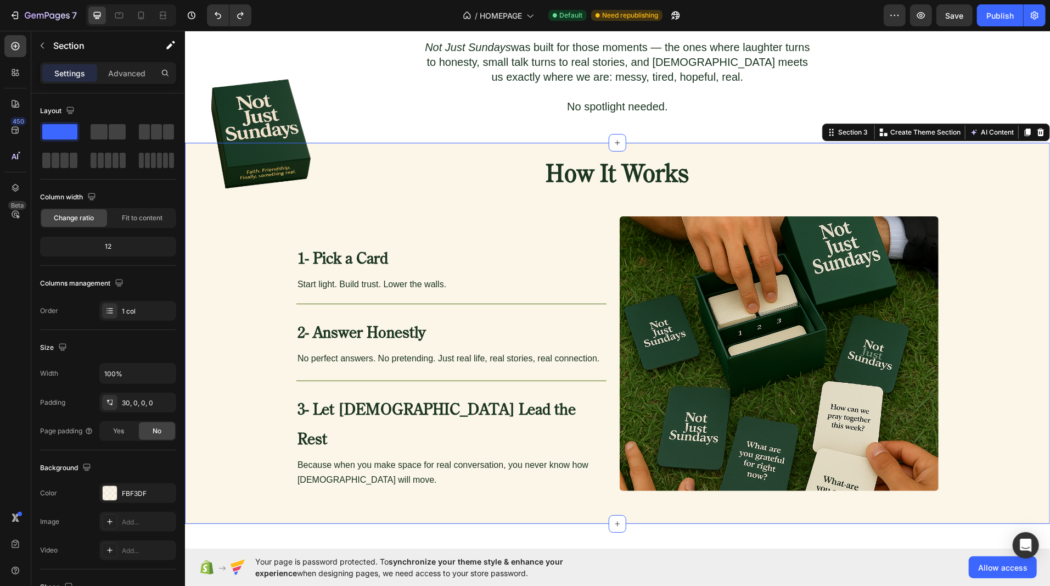
scroll to position [412, 0]
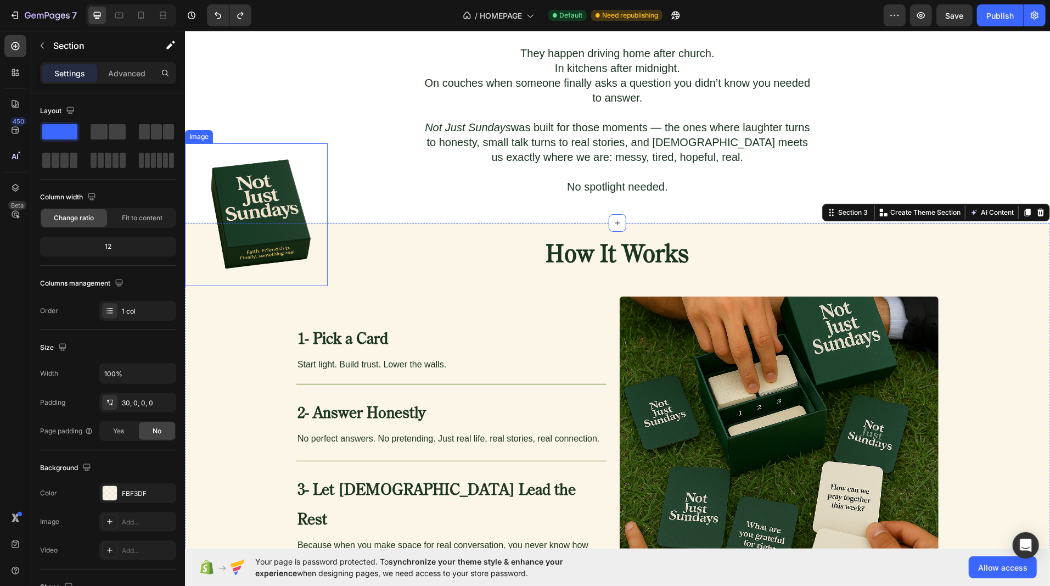
click at [235, 162] on img at bounding box center [255, 214] width 143 height 143
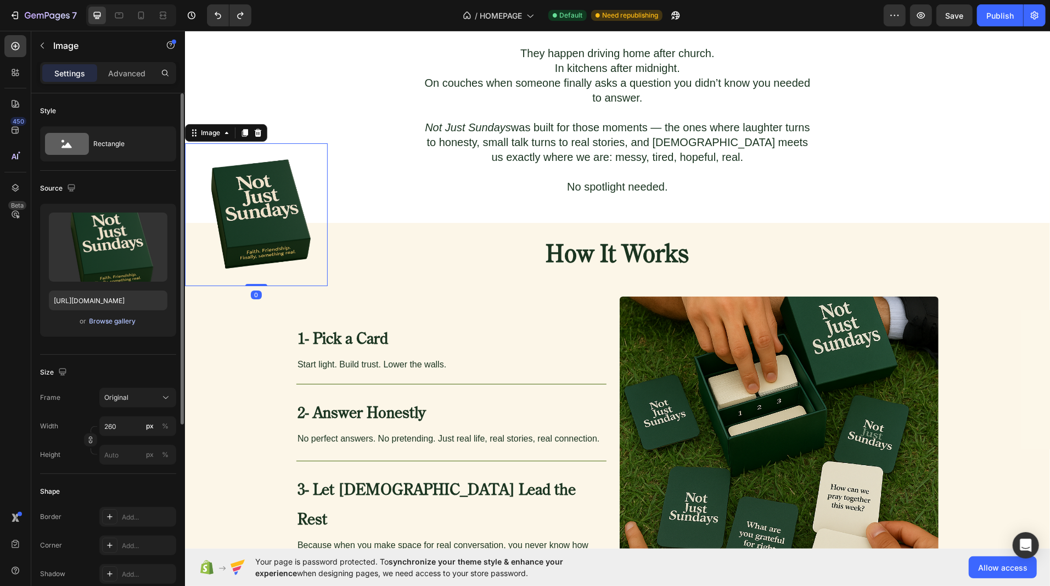
click at [100, 318] on div "Browse gallery" at bounding box center [112, 321] width 47 height 10
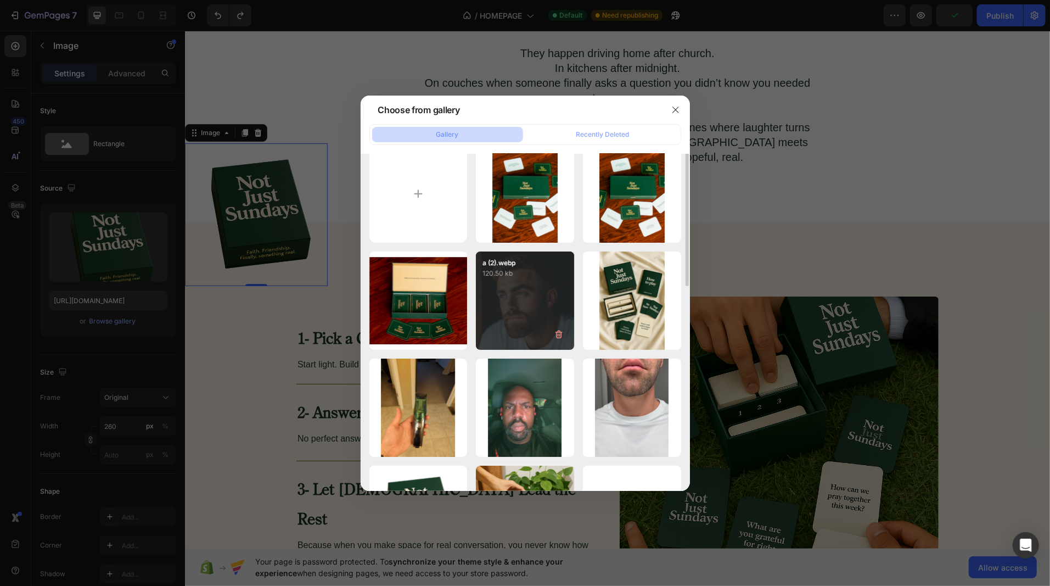
scroll to position [0, 0]
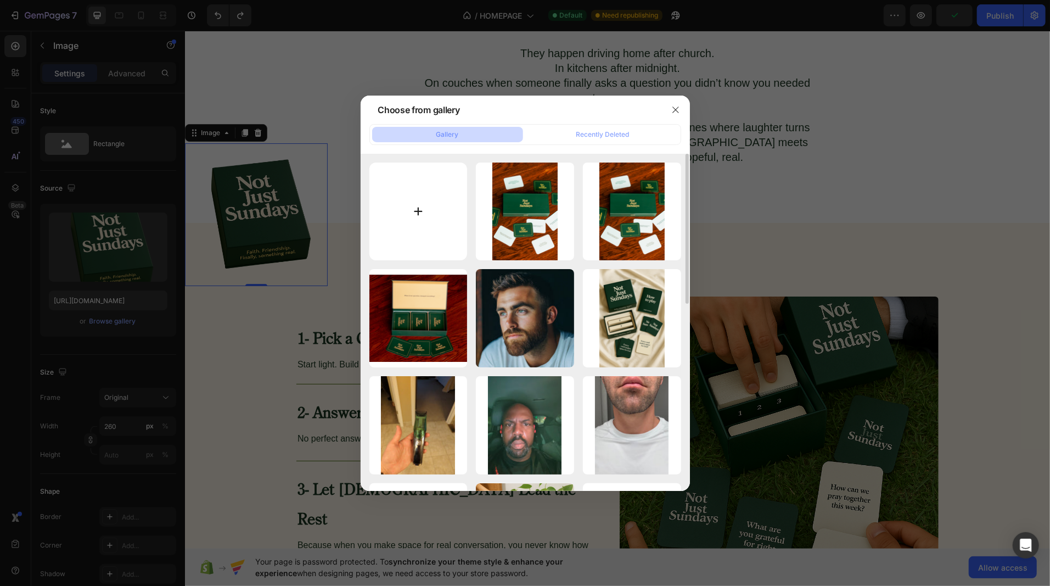
click at [415, 208] on input "file" at bounding box center [418, 211] width 98 height 98
type input "C:\fakepath\Gemini_Generated_Image_bnwu83bnwu83bnwu.png"
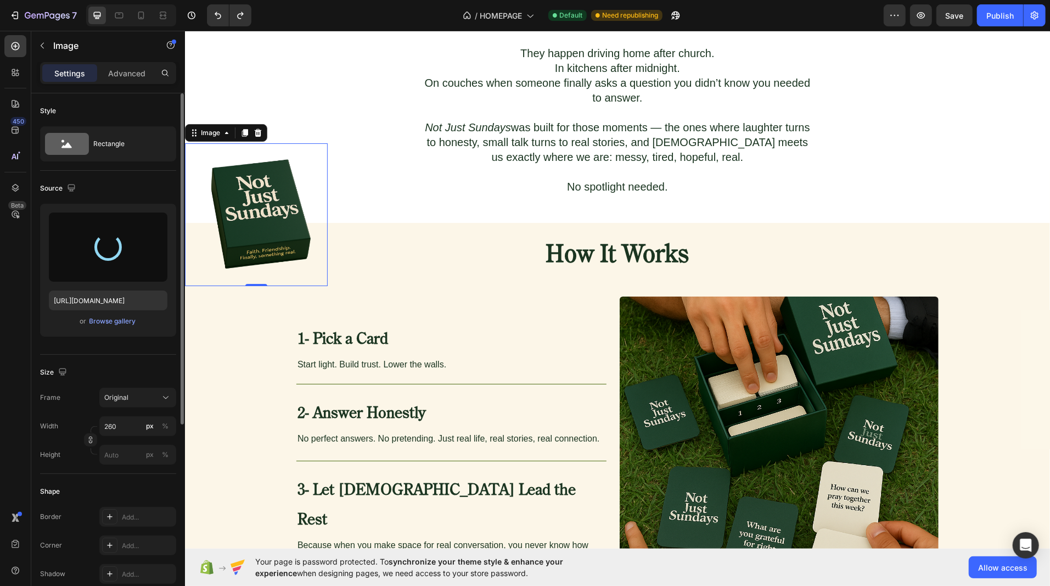
type input "https://cdn.shopify.com/s/files/1/0925/3067/1900/files/gempages_565412950450373…"
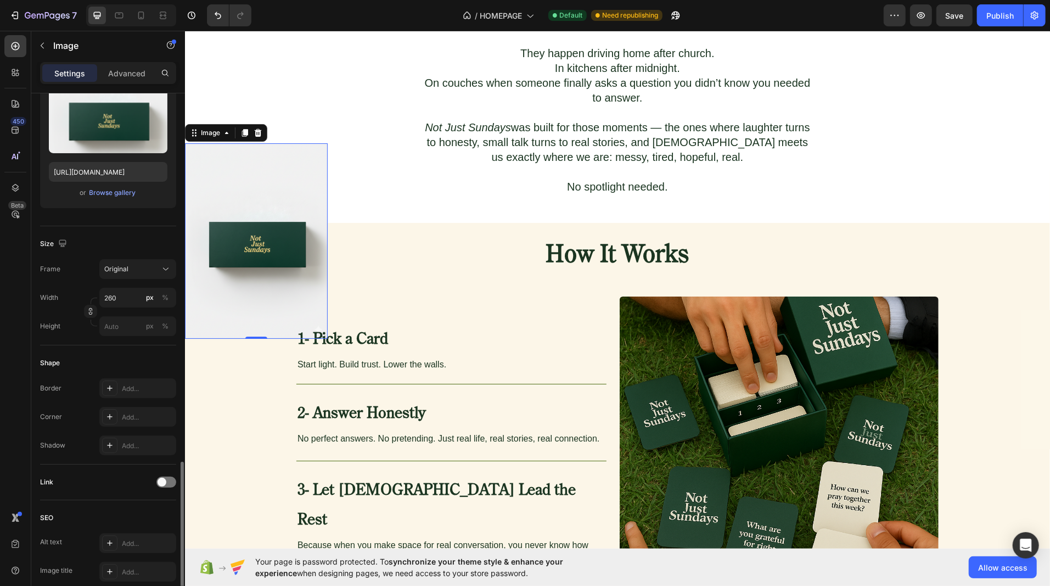
scroll to position [304, 0]
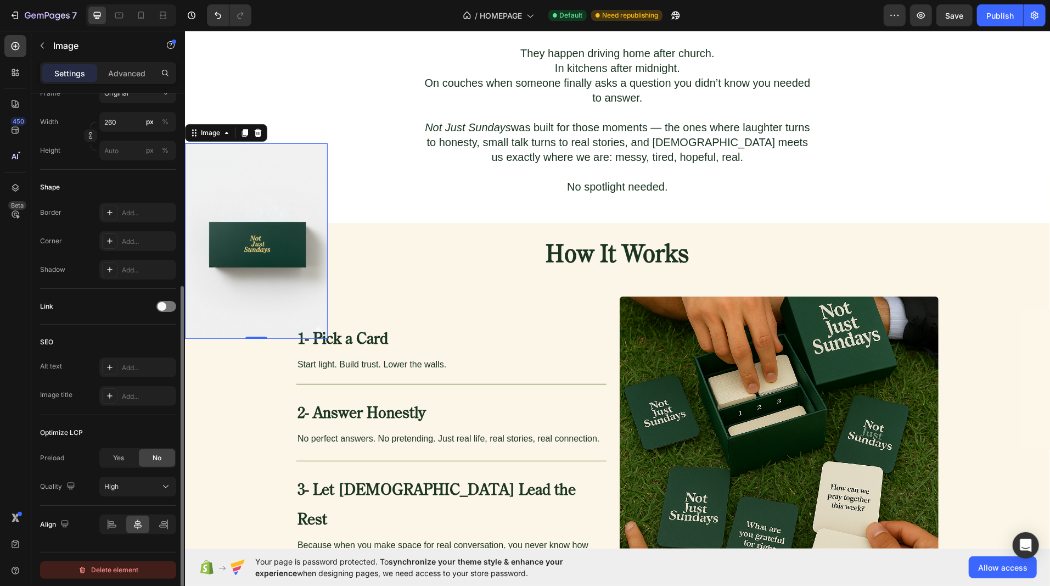
click at [89, 567] on div "Delete element" at bounding box center [108, 569] width 60 height 13
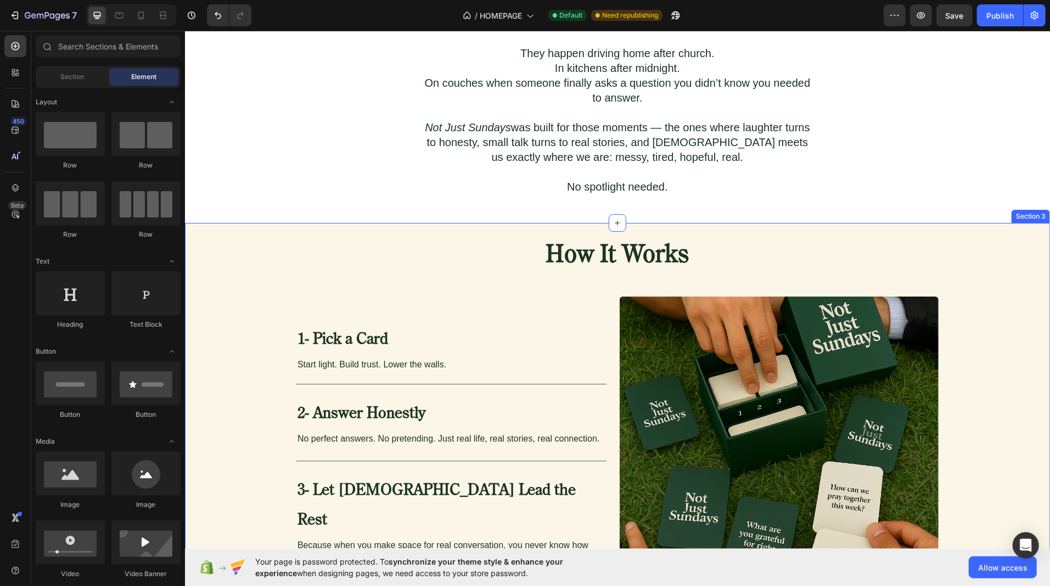
click at [250, 332] on div "How It Works Heading 1- Pick a Card Heading Start light. Build trust. Lower the…" at bounding box center [616, 421] width 865 height 364
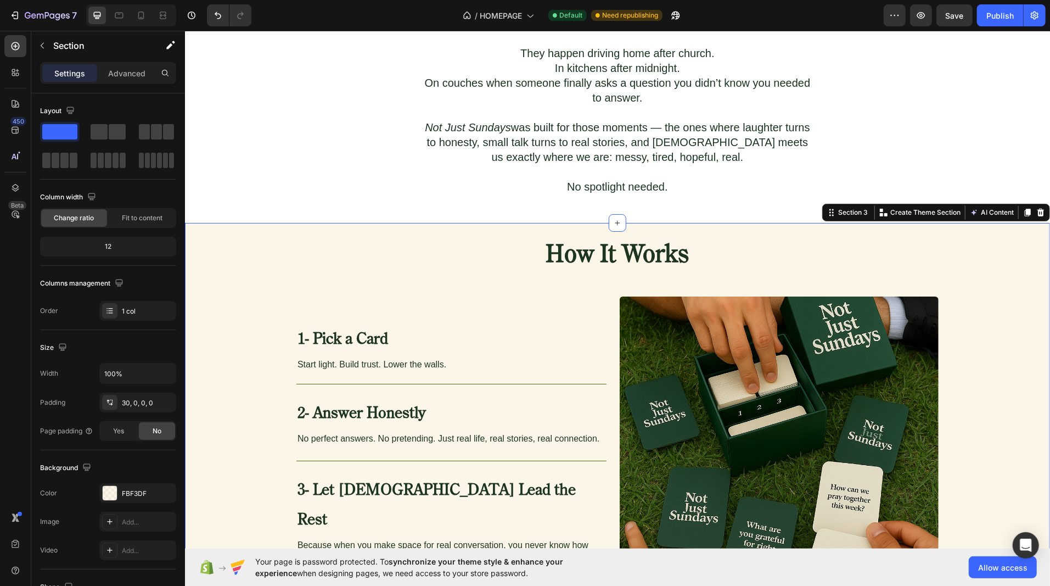
click at [245, 273] on div "How It Works Heading 1- Pick a Card Heading Start light. Build trust. Lower the…" at bounding box center [616, 421] width 865 height 364
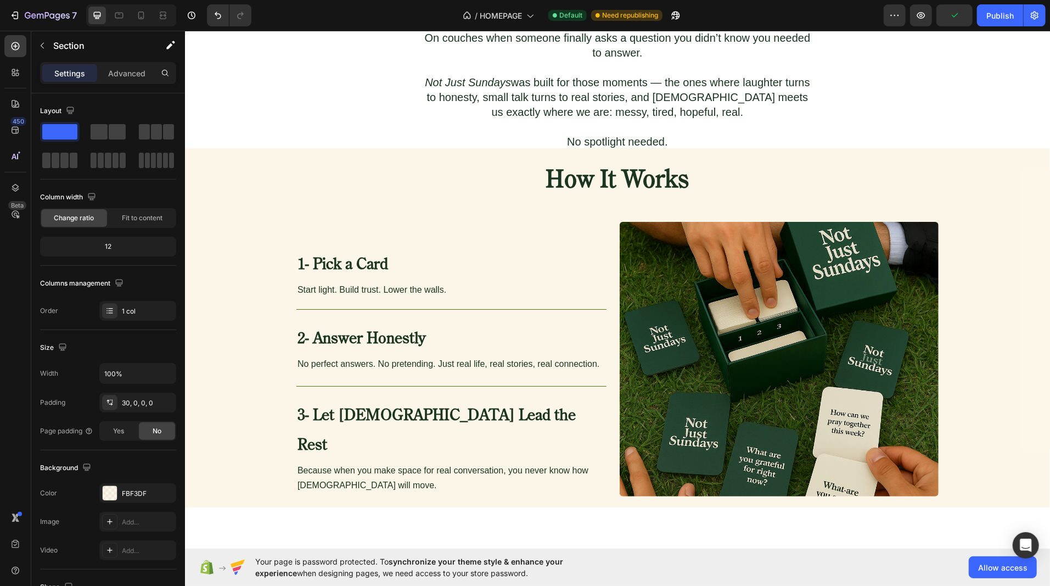
scroll to position [426, 0]
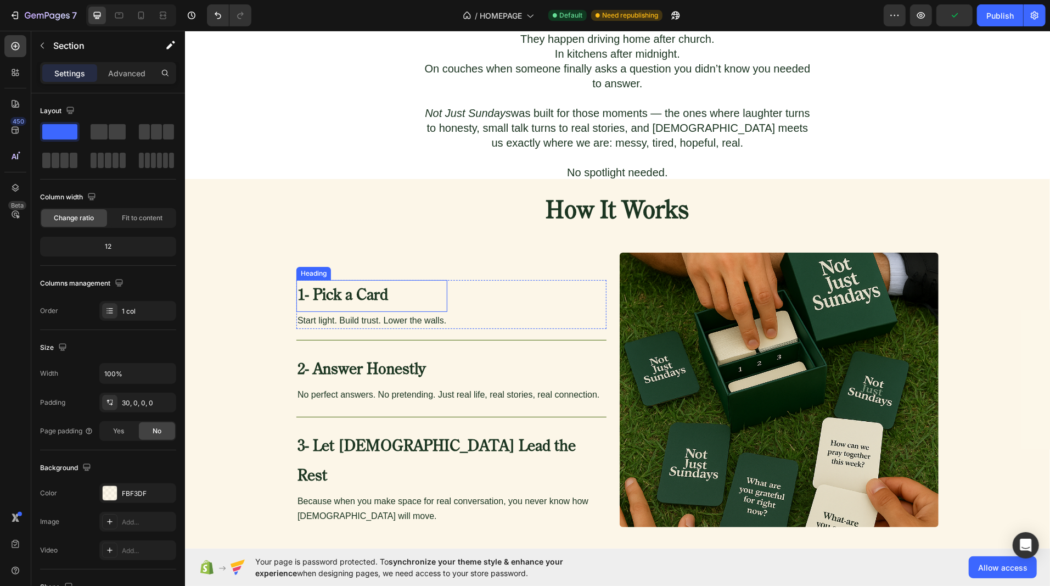
click at [336, 292] on strong "1- Pick a Card" at bounding box center [342, 295] width 91 height 15
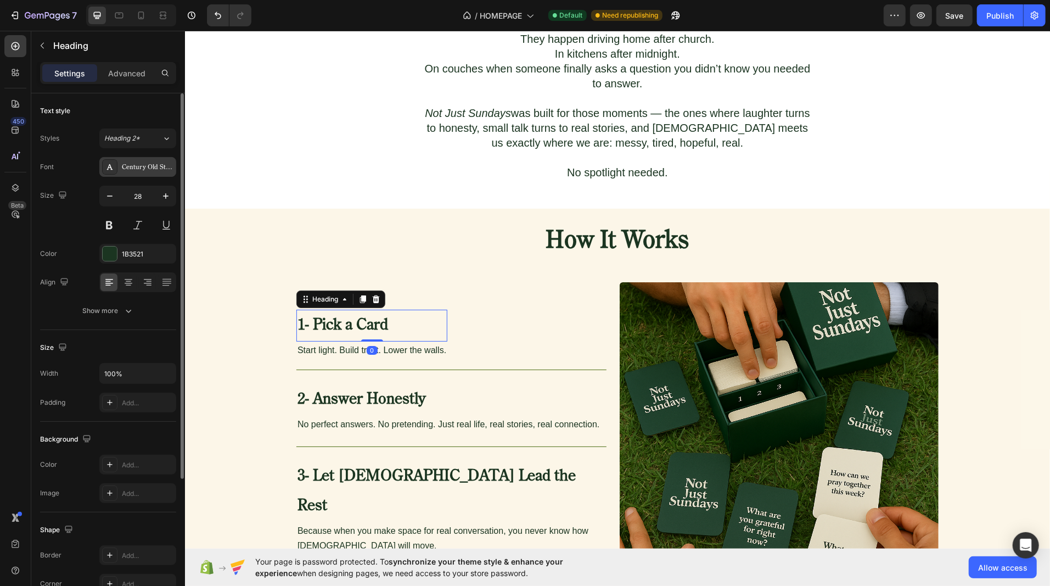
click at [127, 164] on div "Century Old Style Std Regular" at bounding box center [148, 167] width 52 height 10
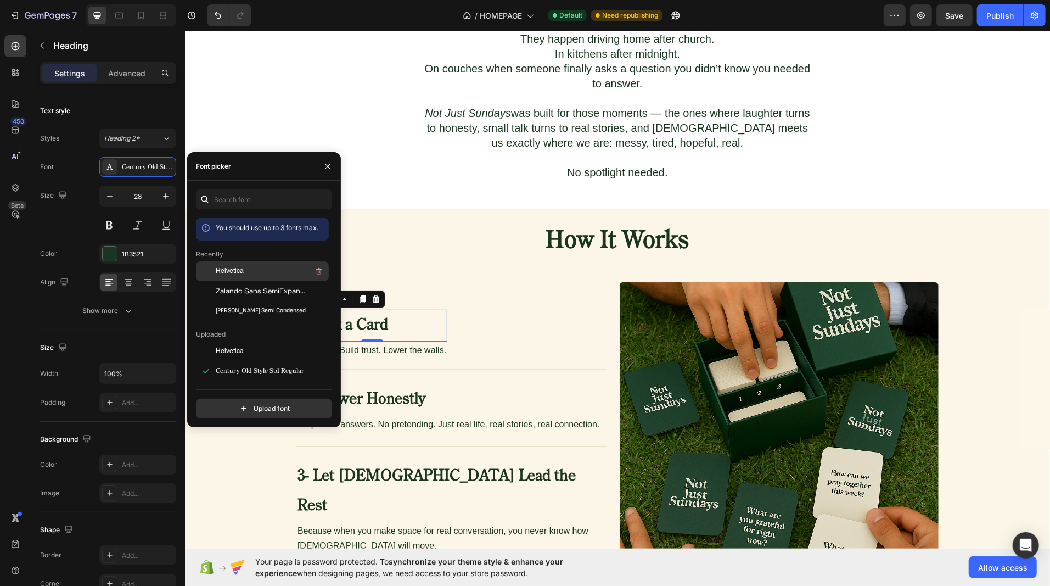
click at [211, 268] on div at bounding box center [206, 271] width 20 height 20
click at [369, 345] on div "0" at bounding box center [371, 349] width 11 height 9
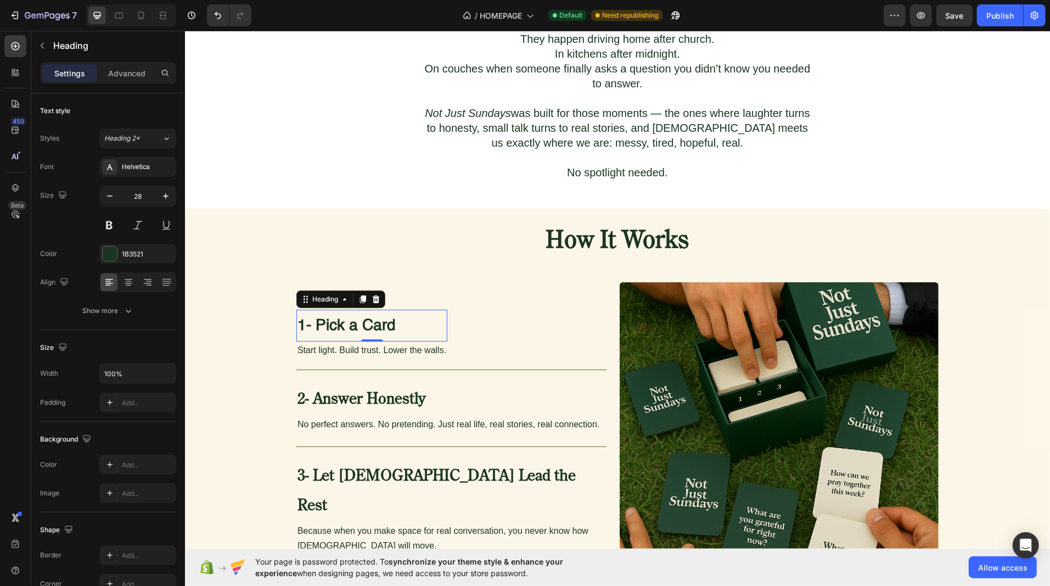
click at [369, 345] on div "0" at bounding box center [371, 349] width 11 height 9
click at [328, 342] on p "Start light. Build trust. Lower the walls." at bounding box center [371, 349] width 149 height 15
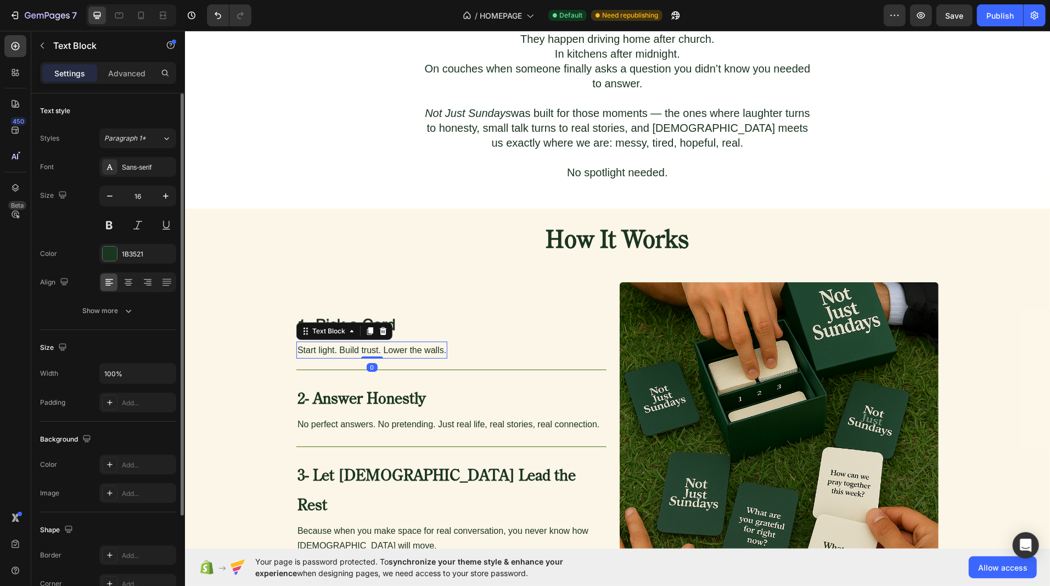
click at [129, 176] on div "Font Sans-serif Size 16 Color 1B3521 Align Show more" at bounding box center [108, 239] width 136 height 164
click at [129, 165] on div "Sans-serif" at bounding box center [148, 167] width 52 height 10
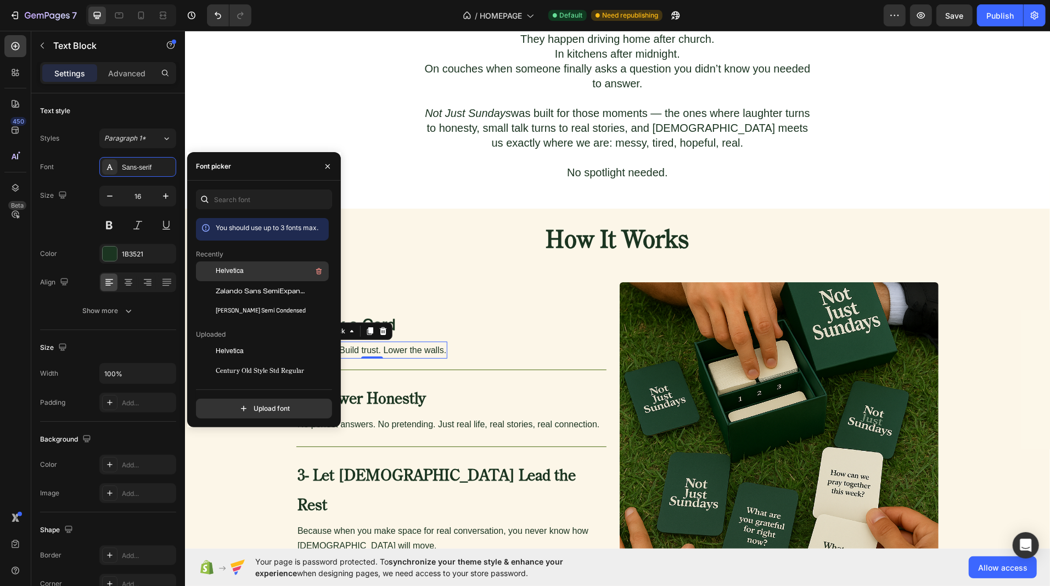
click at [231, 267] on span "Helvetica" at bounding box center [230, 271] width 28 height 10
click at [370, 384] on h3 "2- Answer Honestly" at bounding box center [448, 399] width 305 height 32
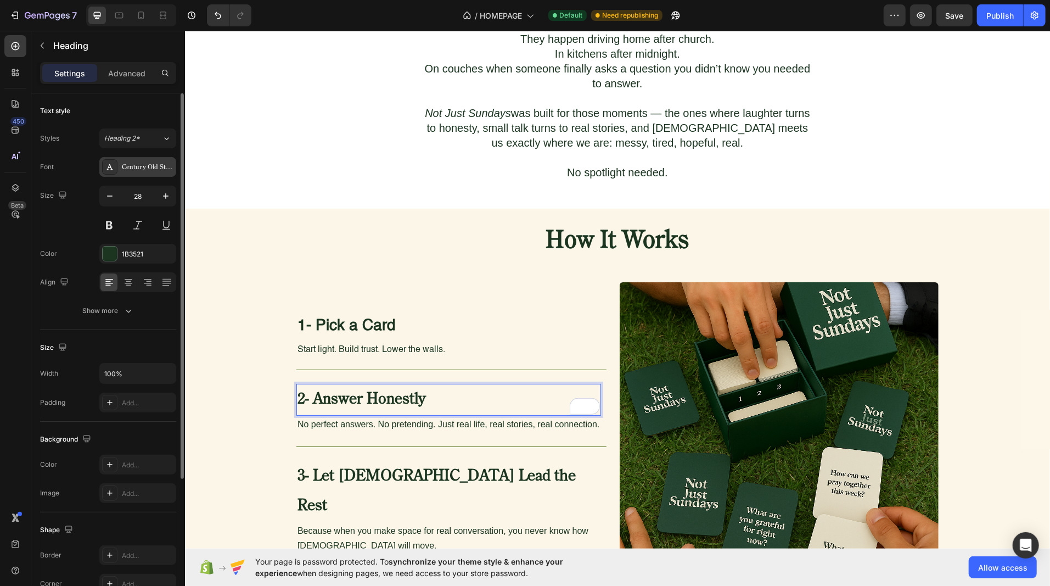
click at [130, 175] on div "Century Old Style Std Regular" at bounding box center [137, 167] width 77 height 20
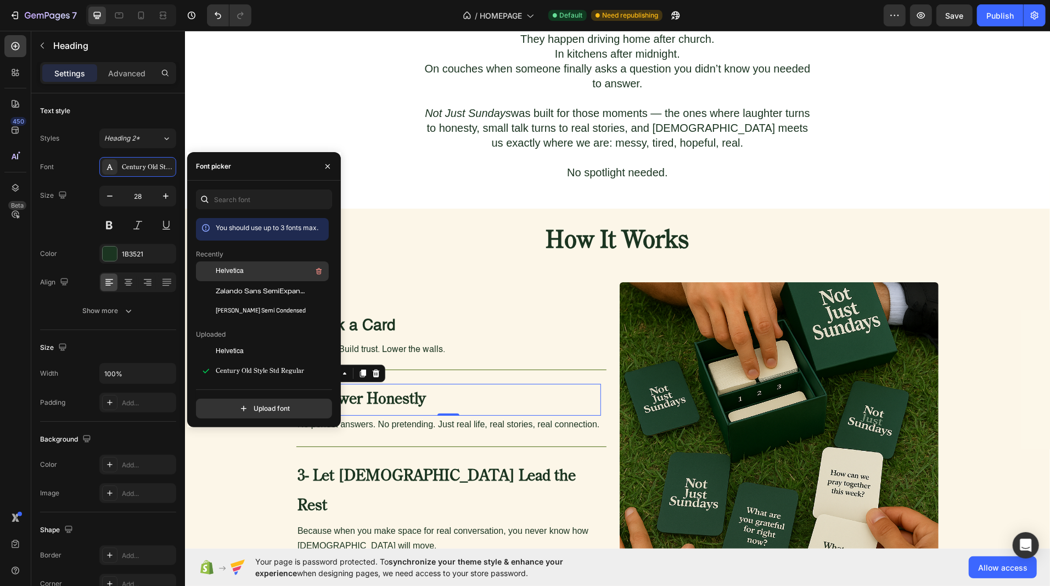
click at [220, 267] on span "Helvetica" at bounding box center [230, 271] width 28 height 10
click at [385, 416] on p "No perfect answers. No pretending. Just real life, real stories, real connectio…" at bounding box center [448, 423] width 302 height 15
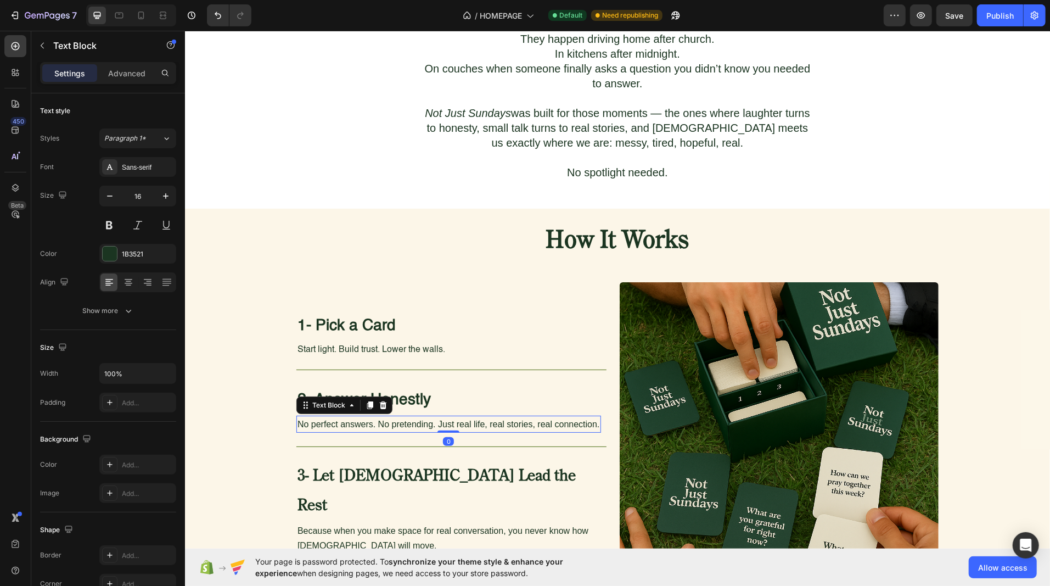
click at [362, 416] on p "No perfect answers. No pretending. Just real life, real stories, real connectio…" at bounding box center [448, 423] width 302 height 15
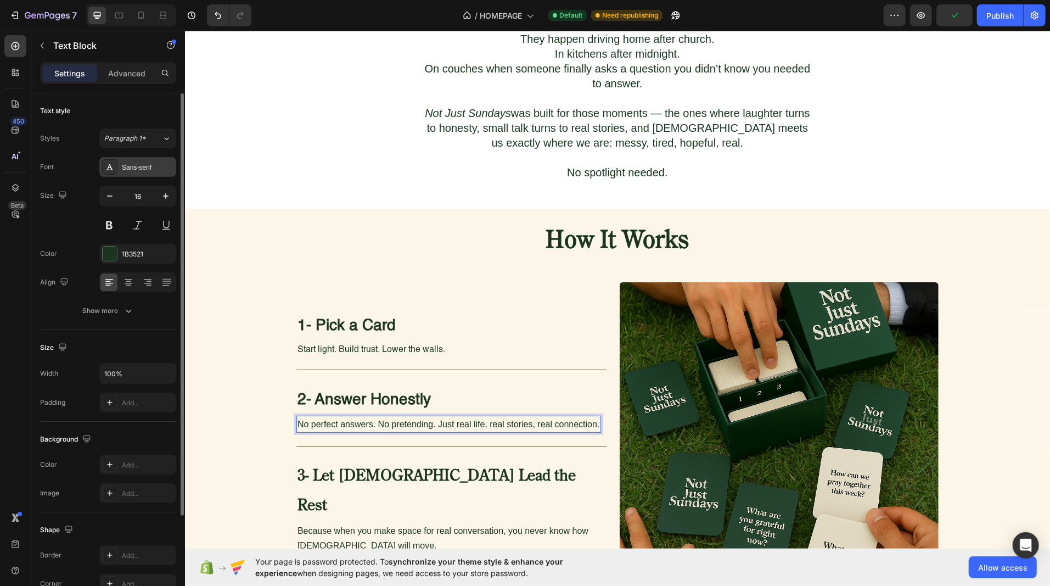
click at [148, 170] on div "Sans-serif" at bounding box center [148, 167] width 52 height 10
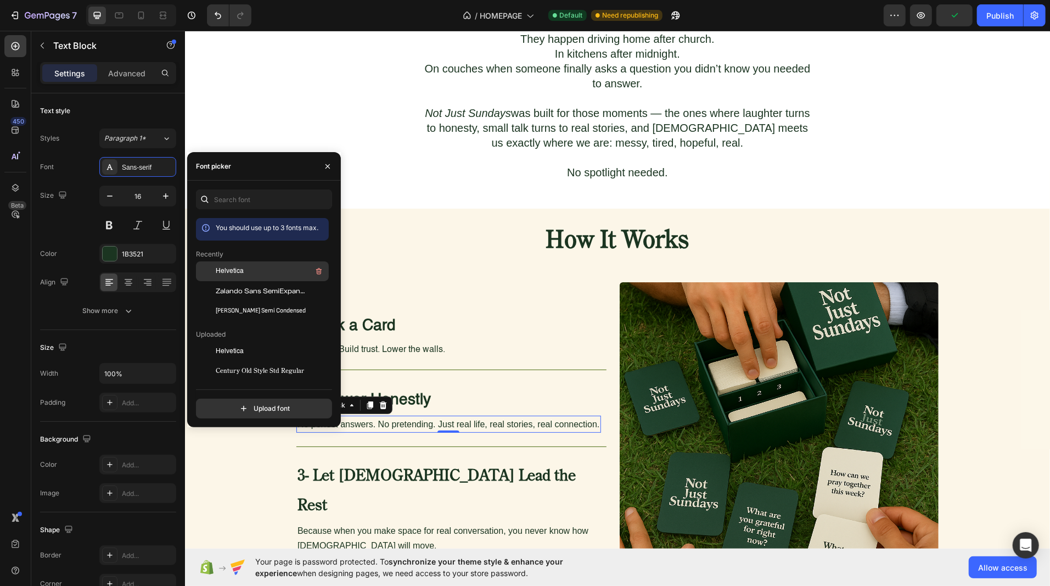
click at [230, 277] on div "Helvetica" at bounding box center [271, 270] width 111 height 13
click at [409, 460] on h3 "3- Let [DEMOGRAPHIC_DATA] Lead the Rest" at bounding box center [451, 490] width 310 height 61
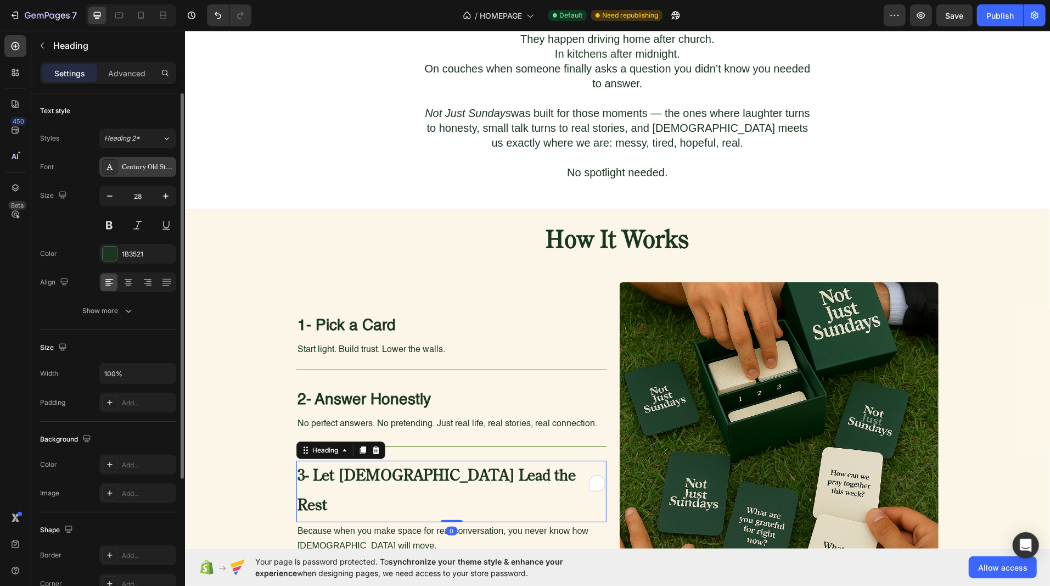
click at [148, 168] on div "Century Old Style Std Regular" at bounding box center [148, 167] width 52 height 10
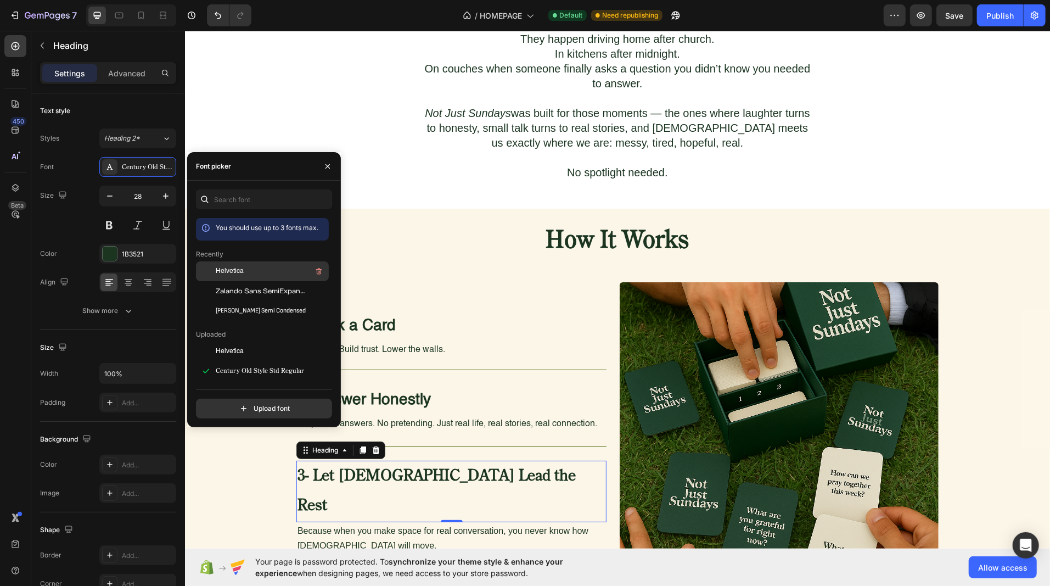
click at [213, 268] on div at bounding box center [206, 271] width 20 height 20
click at [311, 497] on div "1- Pick a Card Heading Start light. Build trust. Lower the walls. Text Block Ro…" at bounding box center [451, 443] width 310 height 269
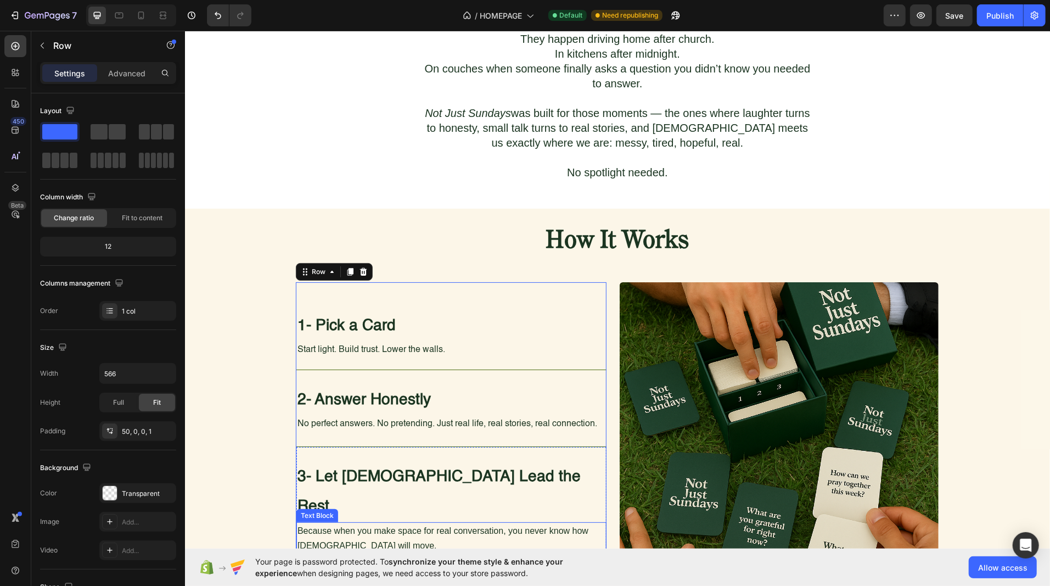
click at [316, 522] on p "Because when you make space for real conversation, you never know how [DEMOGRAP…" at bounding box center [451, 537] width 308 height 30
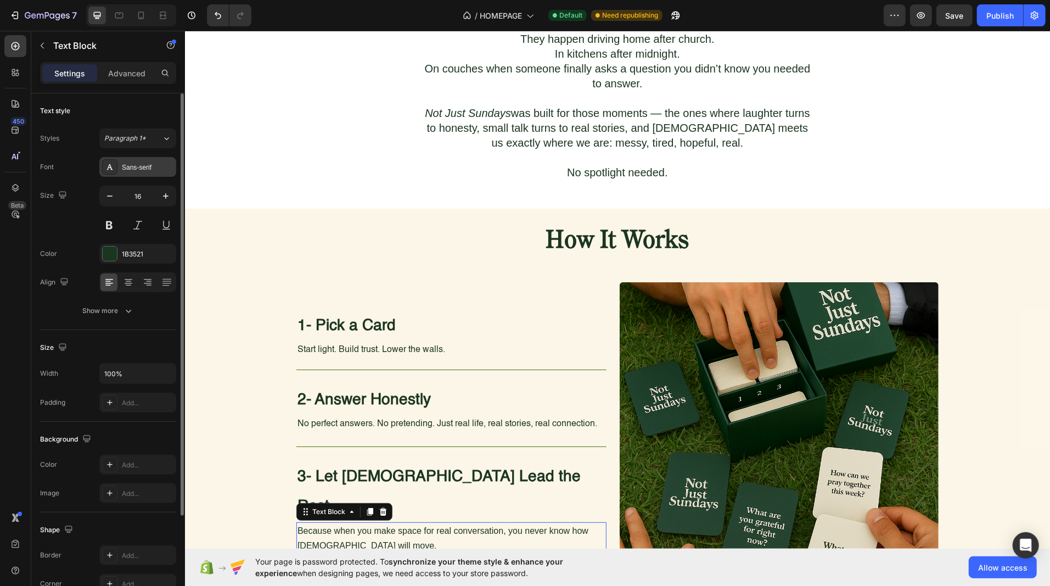
click at [127, 169] on div "Sans-serif" at bounding box center [148, 167] width 52 height 10
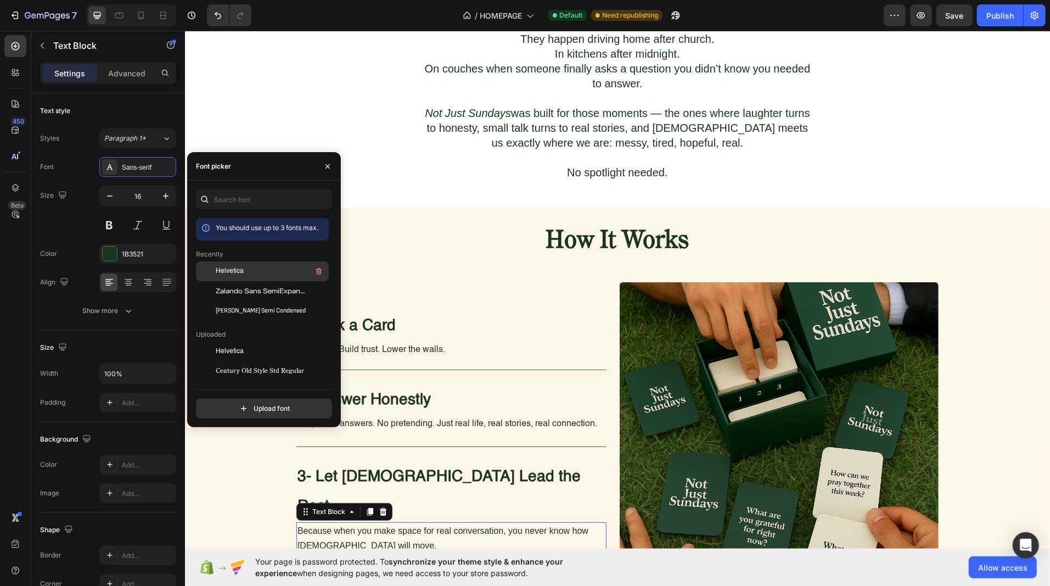
click at [226, 269] on span "Helvetica" at bounding box center [230, 271] width 28 height 10
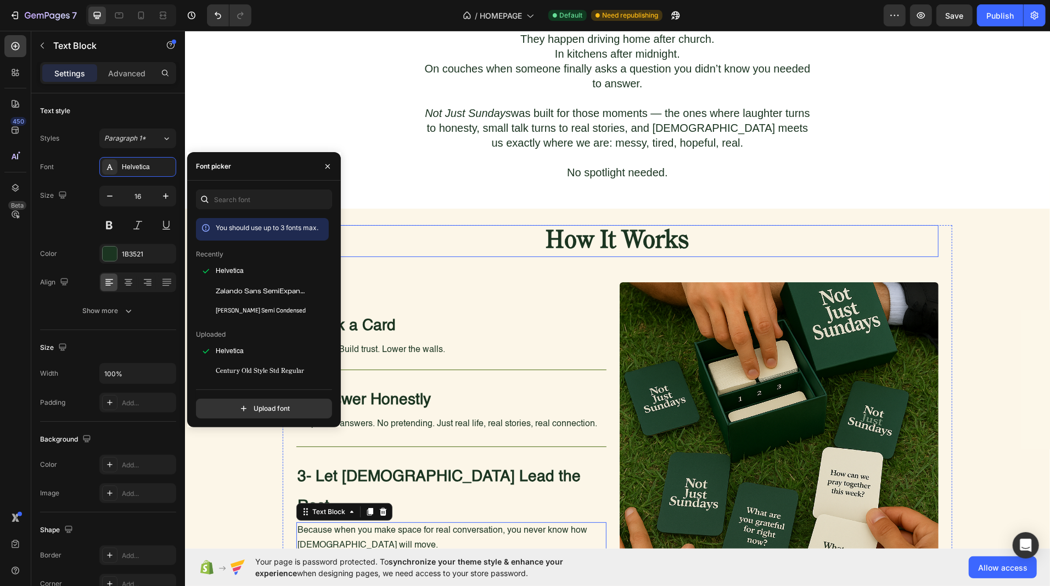
click at [588, 228] on strong "How It Works" at bounding box center [616, 240] width 143 height 24
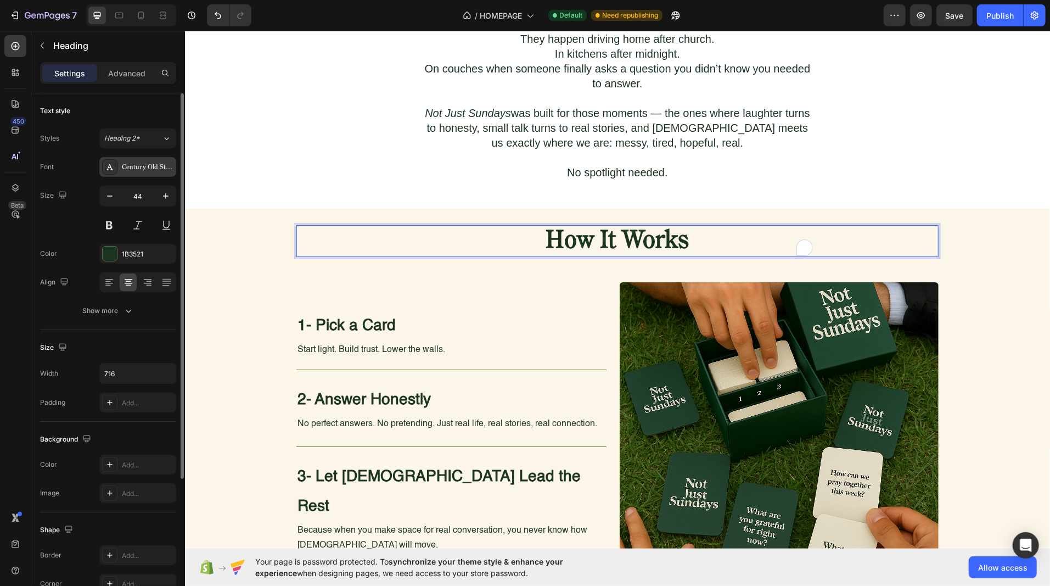
click at [158, 159] on div "Century Old Style Std Regular" at bounding box center [137, 167] width 77 height 20
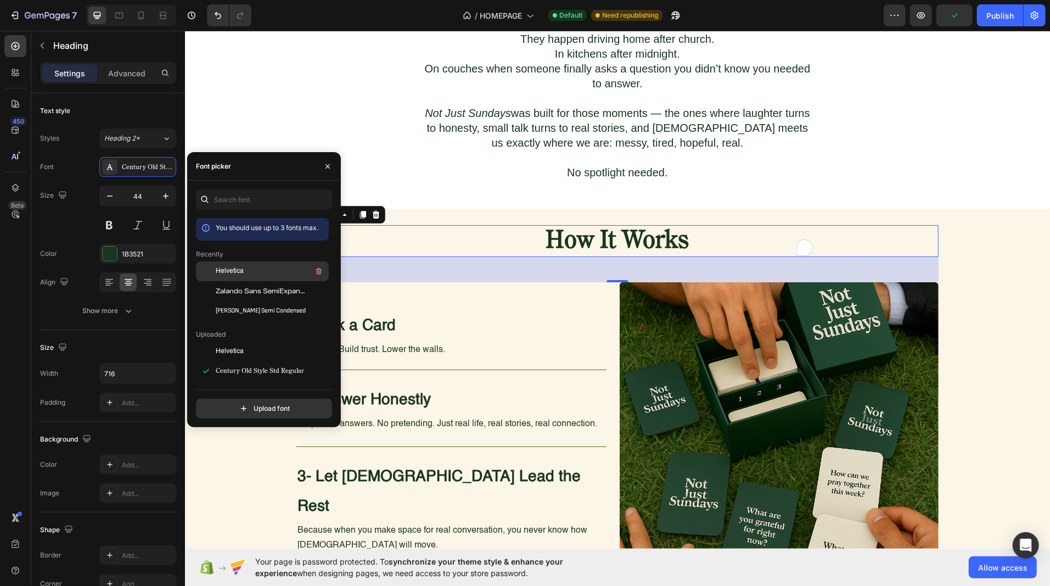
click at [216, 270] on span "Helvetica" at bounding box center [230, 271] width 28 height 10
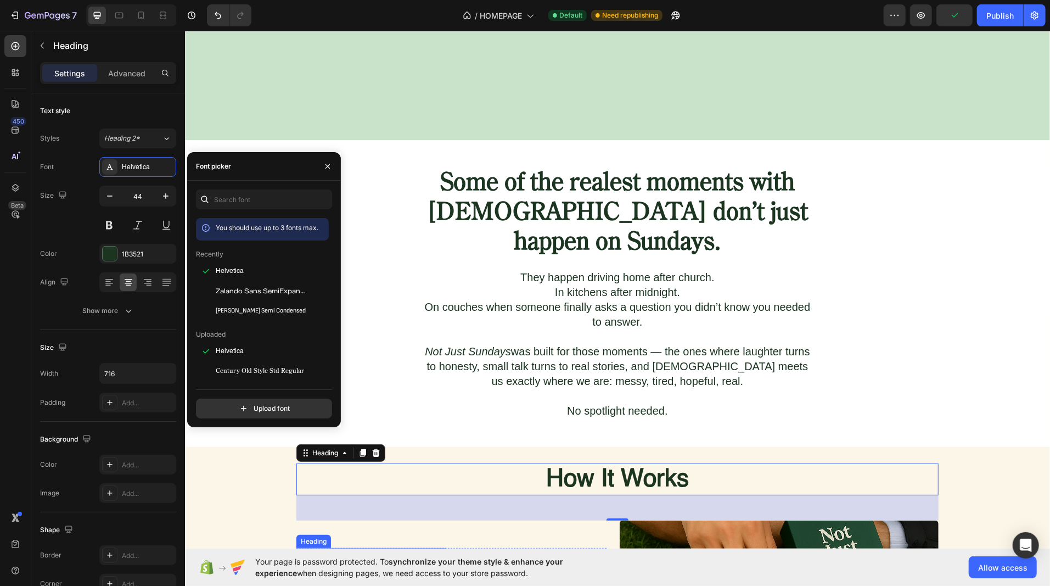
scroll to position [148, 0]
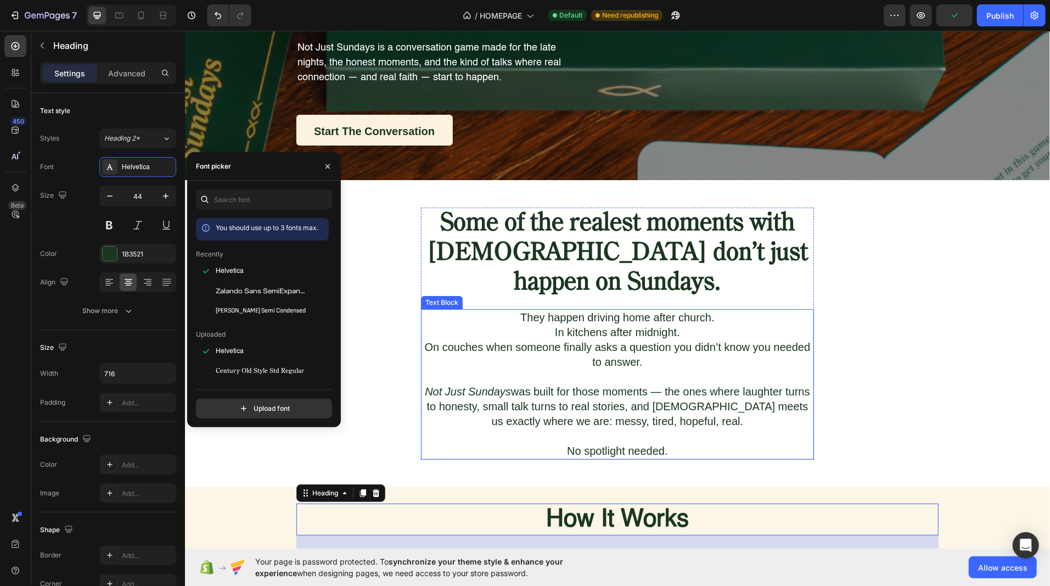
click at [560, 369] on p at bounding box center [616, 376] width 391 height 15
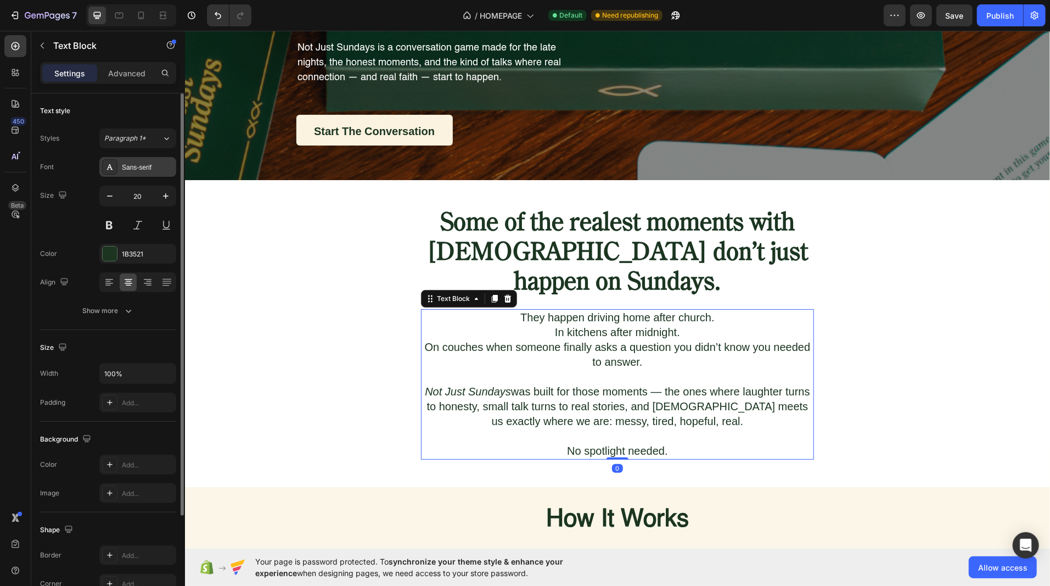
click at [136, 166] on div "Sans-serif" at bounding box center [148, 167] width 52 height 10
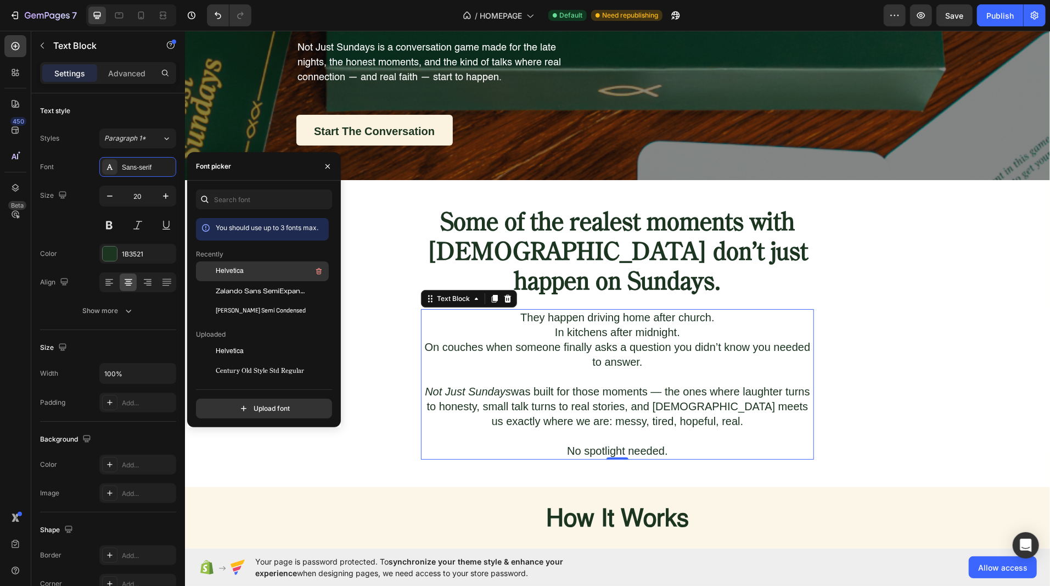
click at [221, 263] on div "Helvetica" at bounding box center [262, 271] width 133 height 20
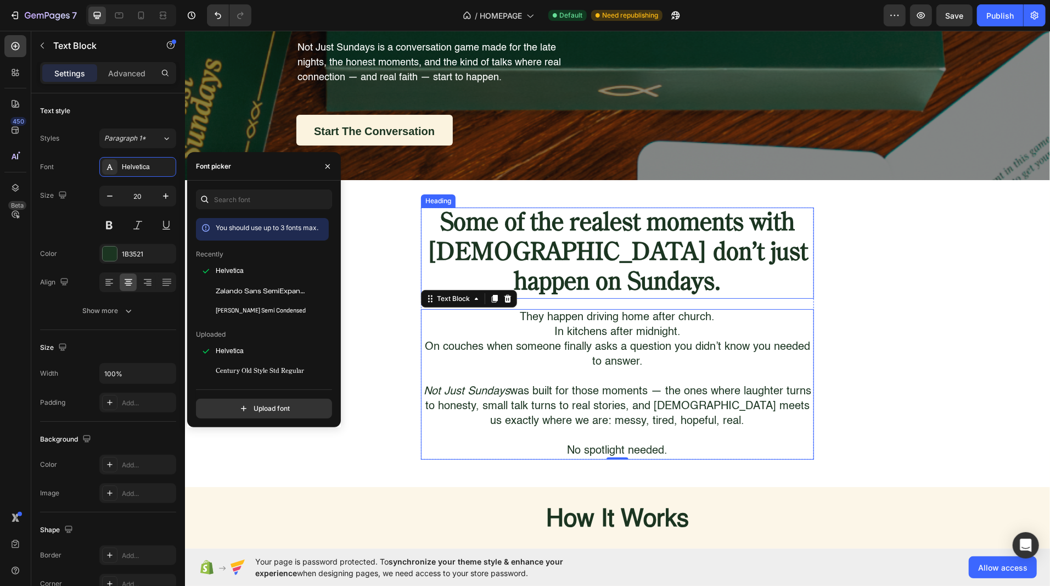
click at [476, 239] on strong "Some of the realest moments with [DEMOGRAPHIC_DATA] don’t just happen on Sunday…" at bounding box center [616, 252] width 381 height 83
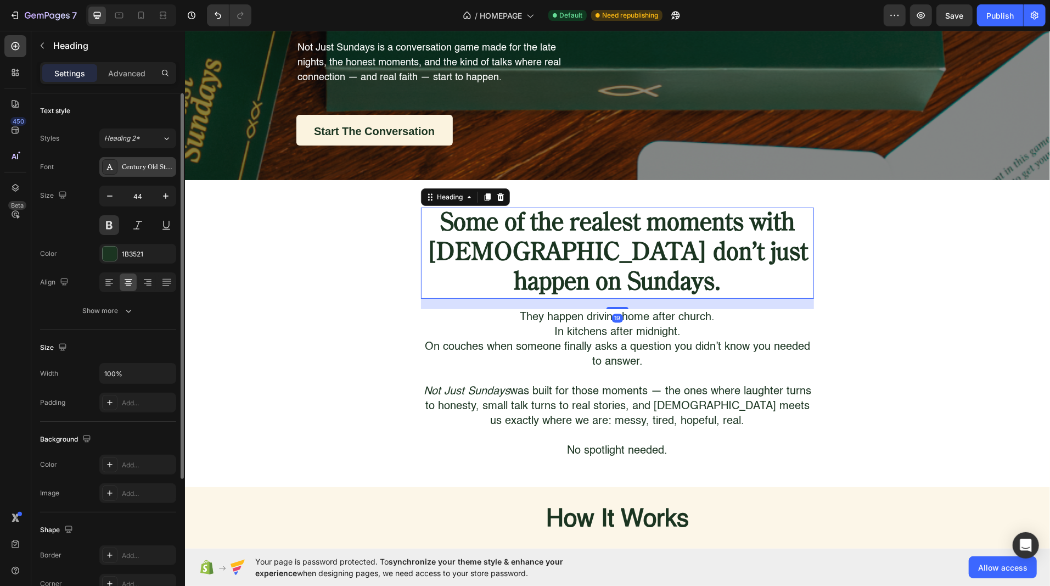
click at [133, 162] on div "Century Old Style Std Regular" at bounding box center [148, 167] width 52 height 10
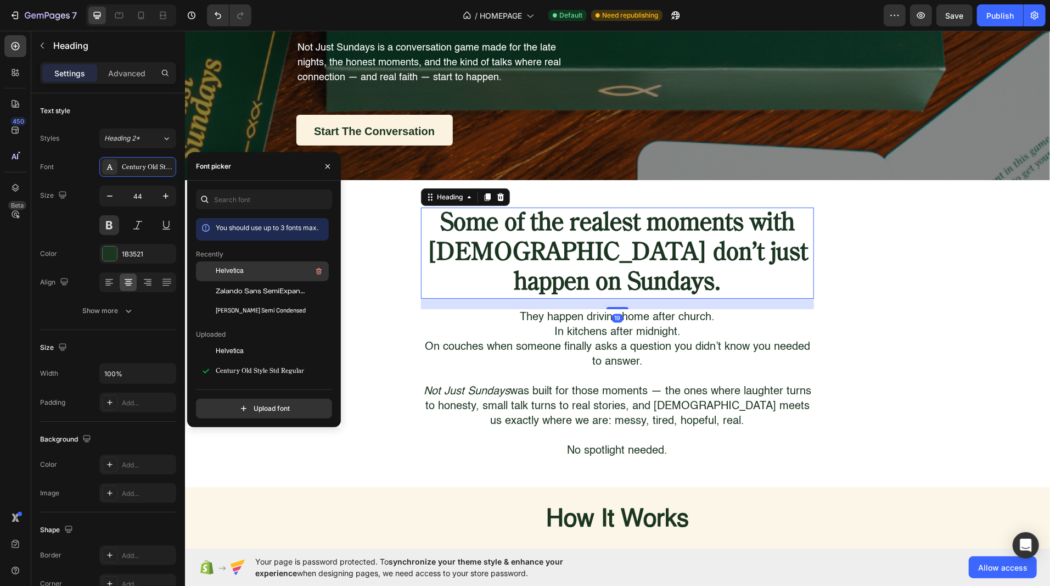
click at [223, 269] on span "Helvetica" at bounding box center [230, 271] width 28 height 10
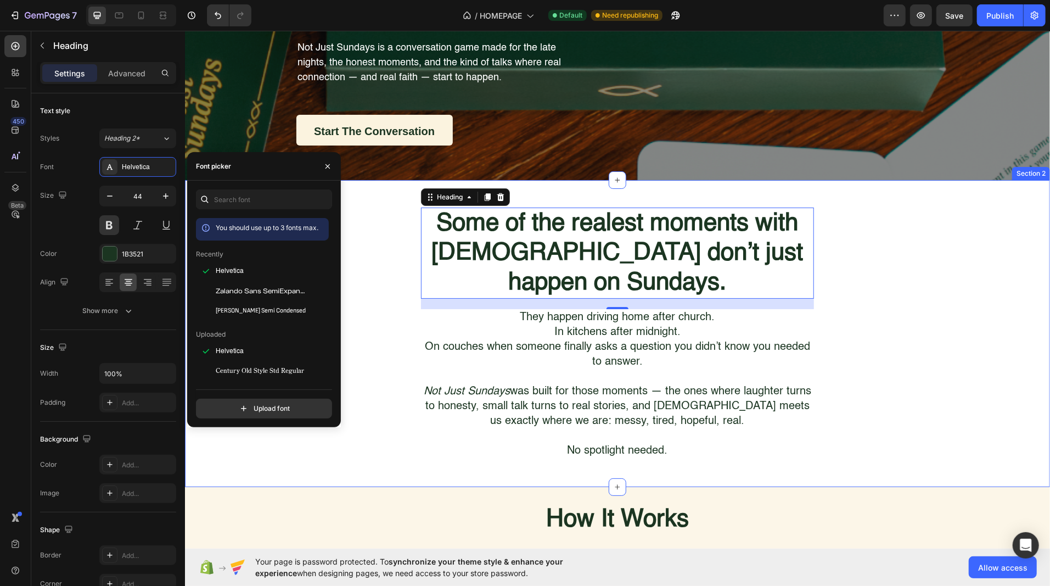
click at [377, 297] on div "Some of the realest moments with God don’t just happen on Sundays. Heading 19 T…" at bounding box center [616, 333] width 865 height 252
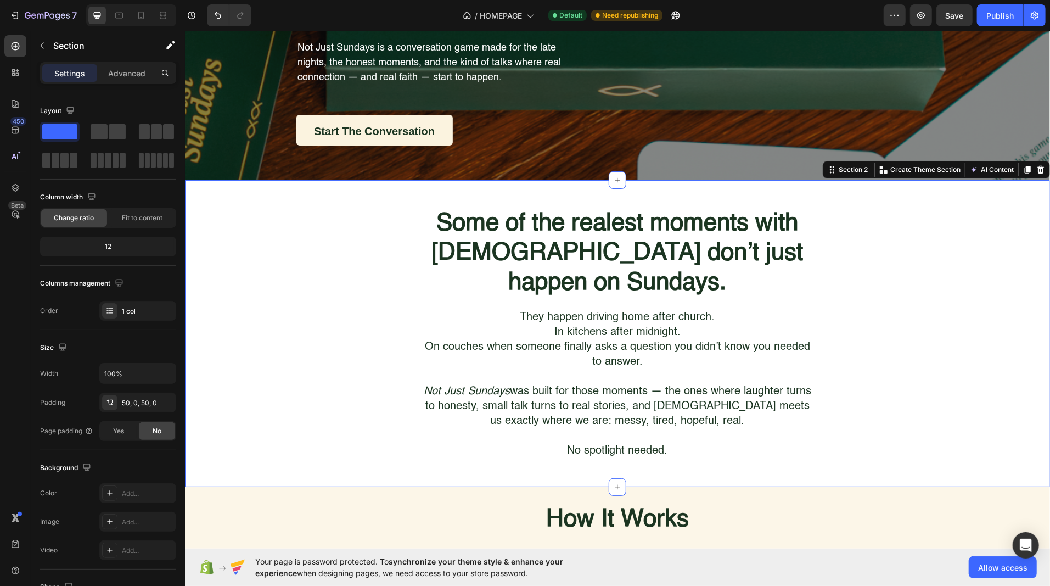
scroll to position [0, 0]
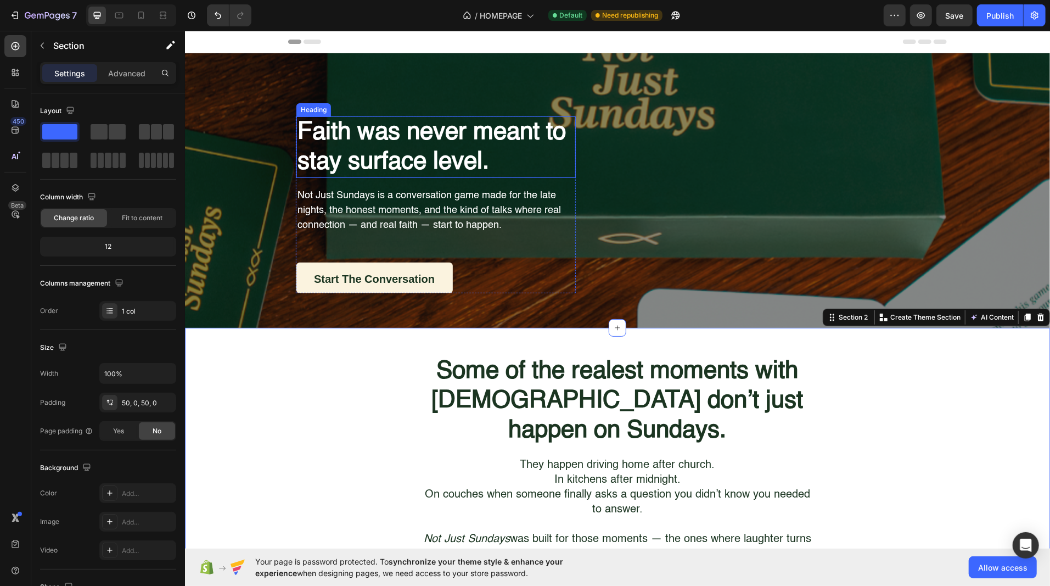
click at [360, 164] on h1 "Faith was never meant to stay surface level." at bounding box center [435, 146] width 279 height 61
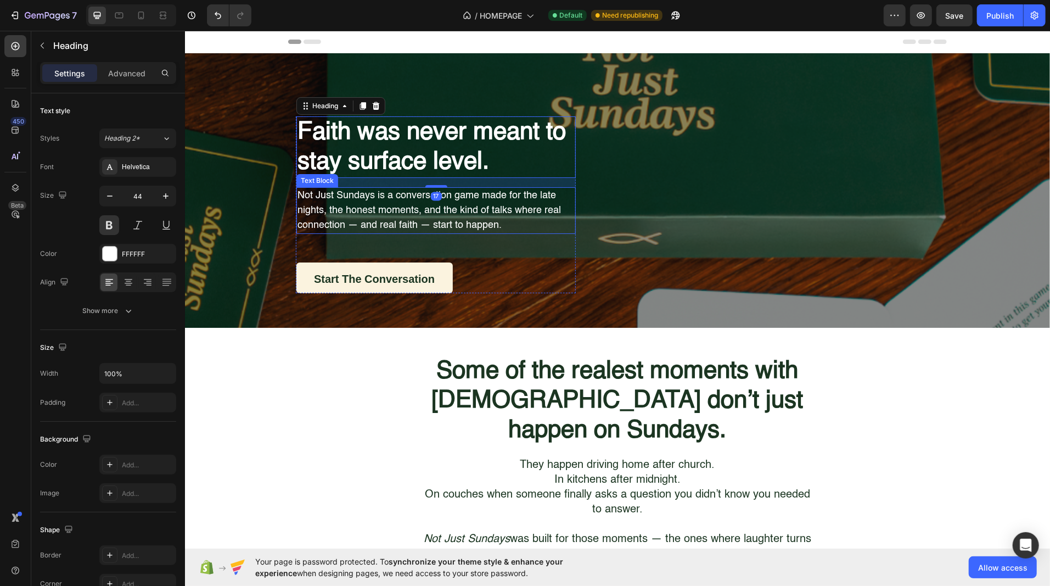
click at [359, 203] on p "Not Just Sundays is a conversation game made for the late nights, the honest mo…" at bounding box center [435, 210] width 277 height 44
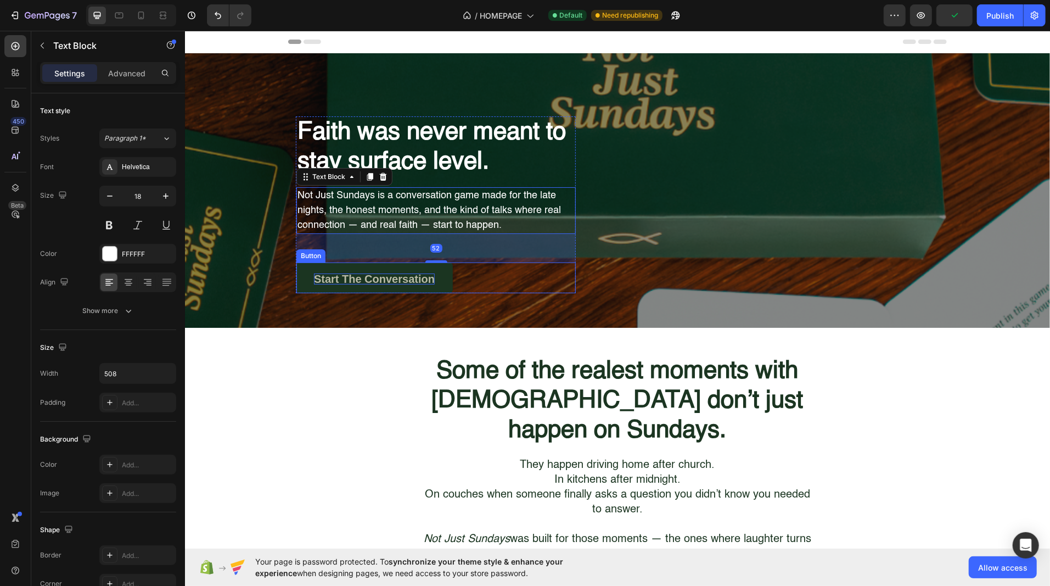
click at [348, 279] on strong "Start the Conversation" at bounding box center [373, 278] width 121 height 12
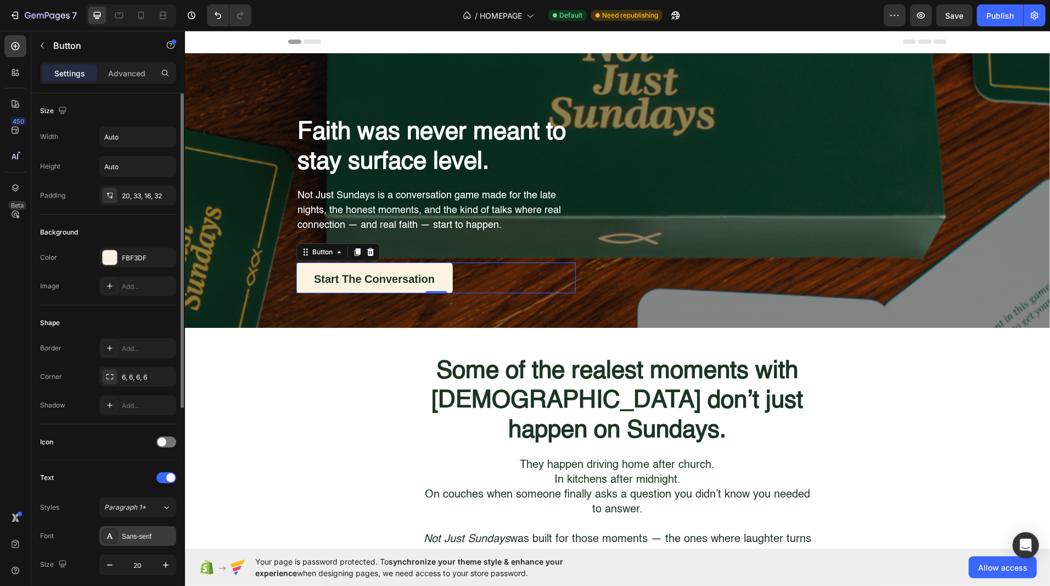
click at [134, 531] on div "Sans-serif" at bounding box center [148, 536] width 52 height 10
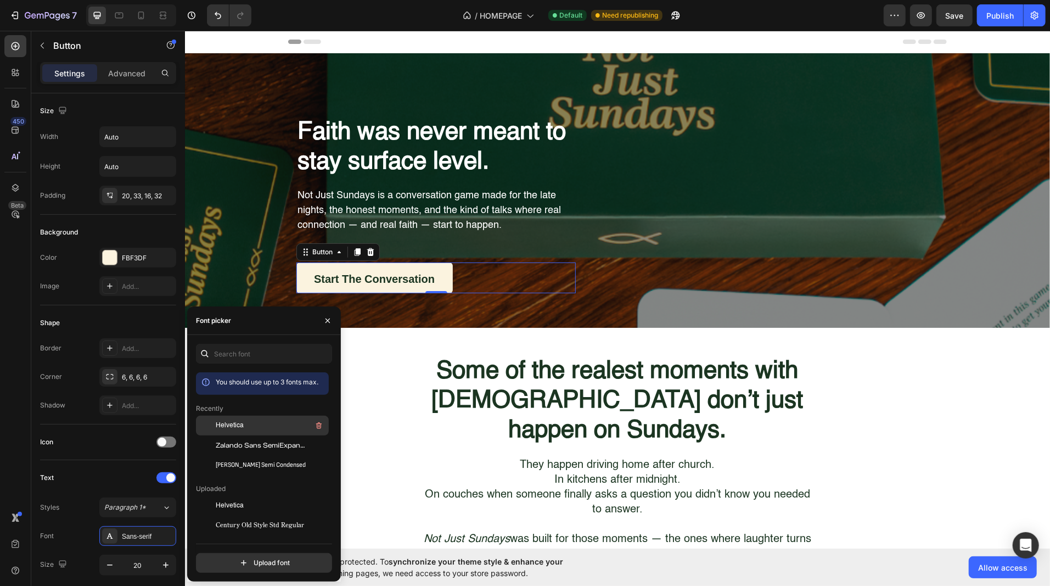
click at [217, 427] on span "Helvetica" at bounding box center [230, 425] width 28 height 10
click at [416, 387] on div "Some of the realest moments with [DEMOGRAPHIC_DATA] don’t just happen on Sunday…" at bounding box center [616, 480] width 865 height 252
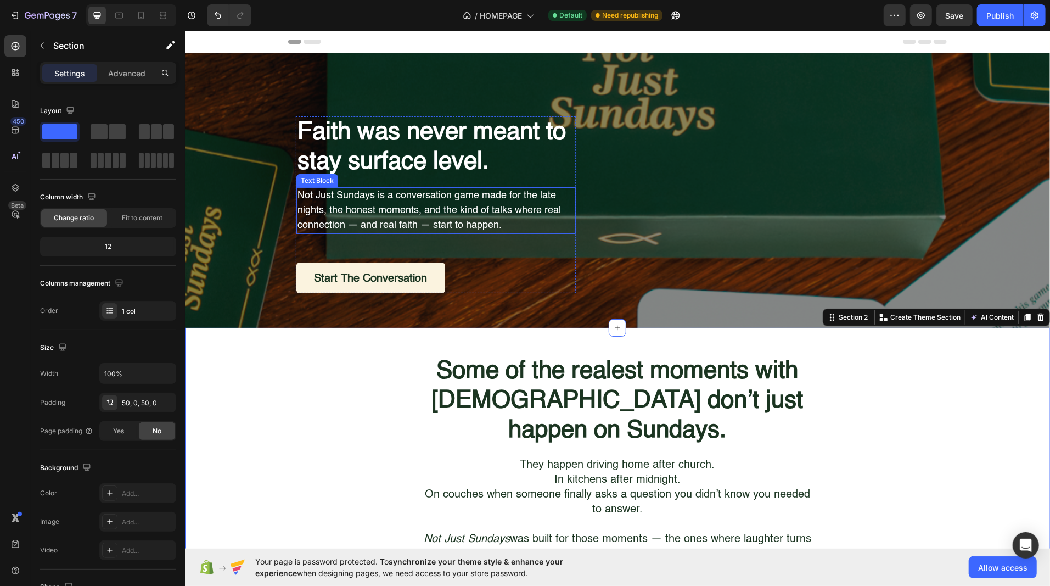
click at [414, 207] on p "Not Just Sundays is a conversation game made for the late nights, the honest mo…" at bounding box center [435, 210] width 277 height 44
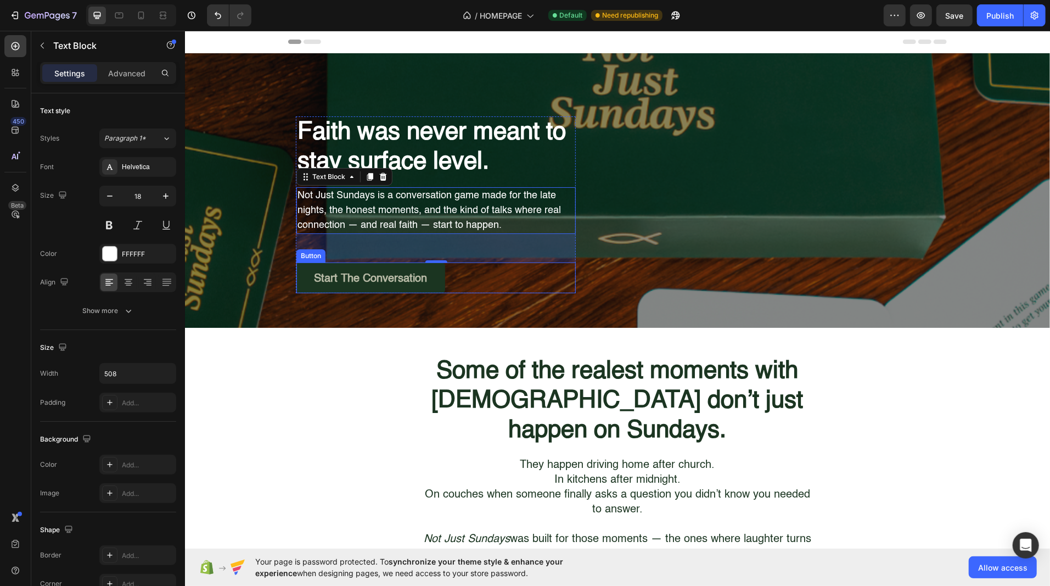
click at [349, 270] on link "Start the Conversation" at bounding box center [370, 277] width 149 height 31
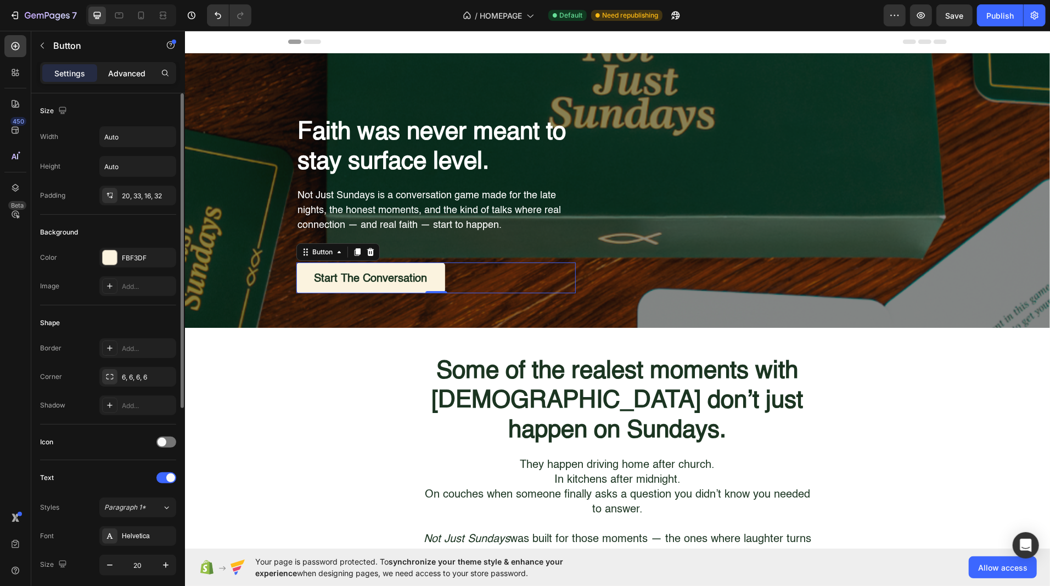
click at [130, 74] on p "Advanced" at bounding box center [126, 73] width 37 height 12
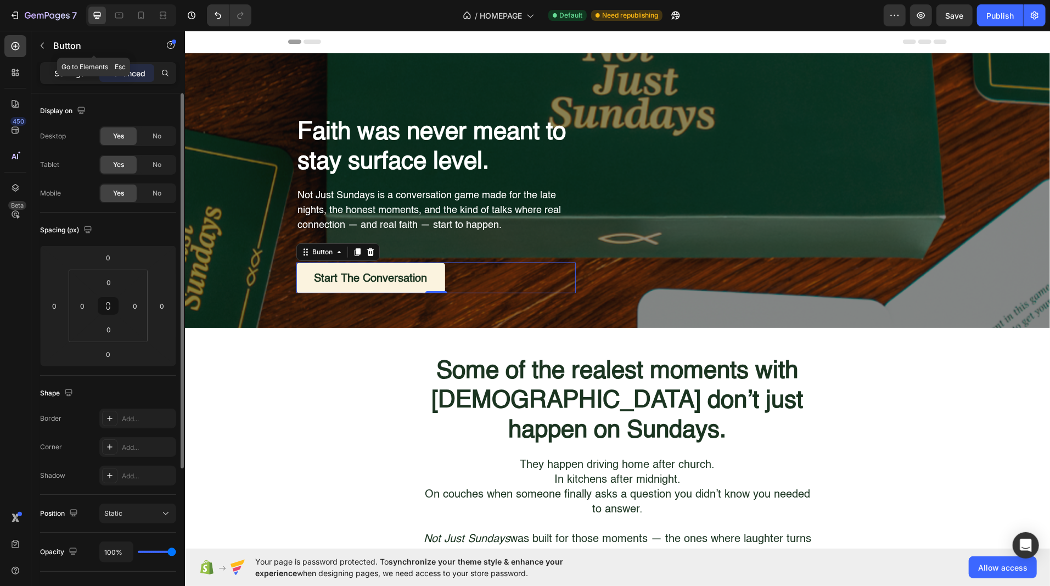
click at [64, 64] on div "Settings" at bounding box center [69, 73] width 55 height 18
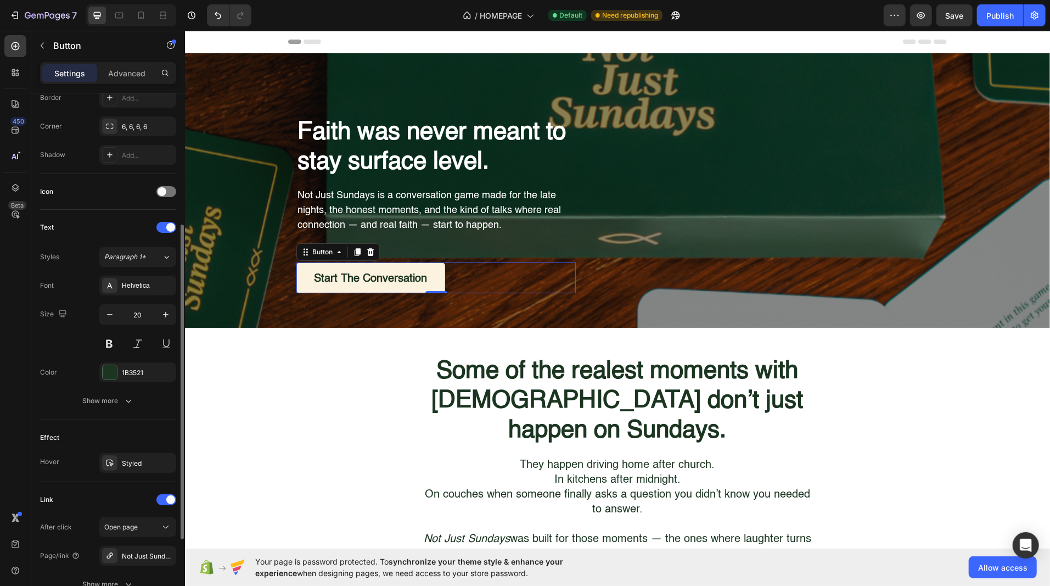
scroll to position [253, 0]
click at [105, 393] on div "Show more" at bounding box center [108, 397] width 51 height 11
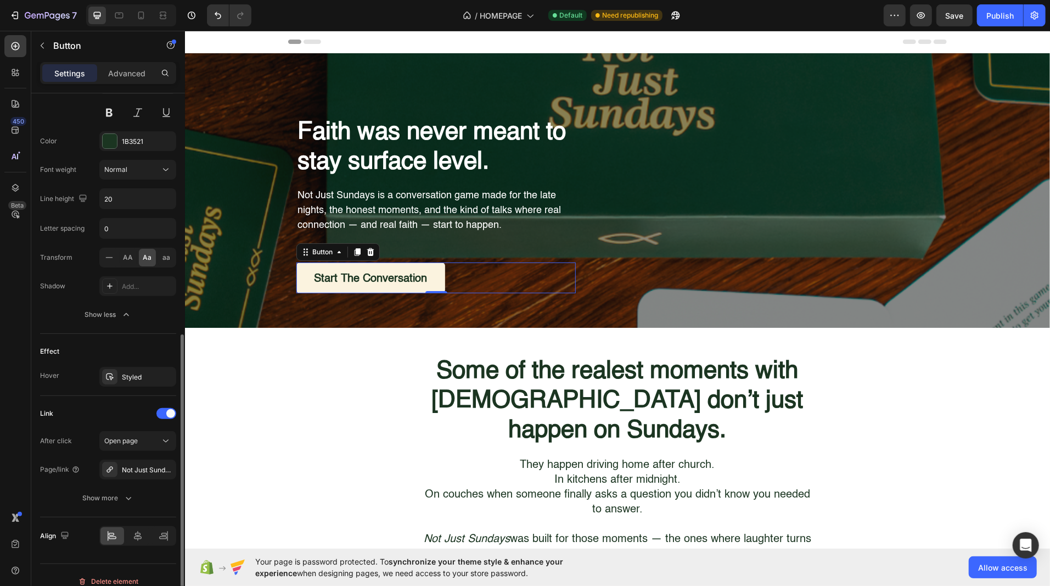
scroll to position [491, 0]
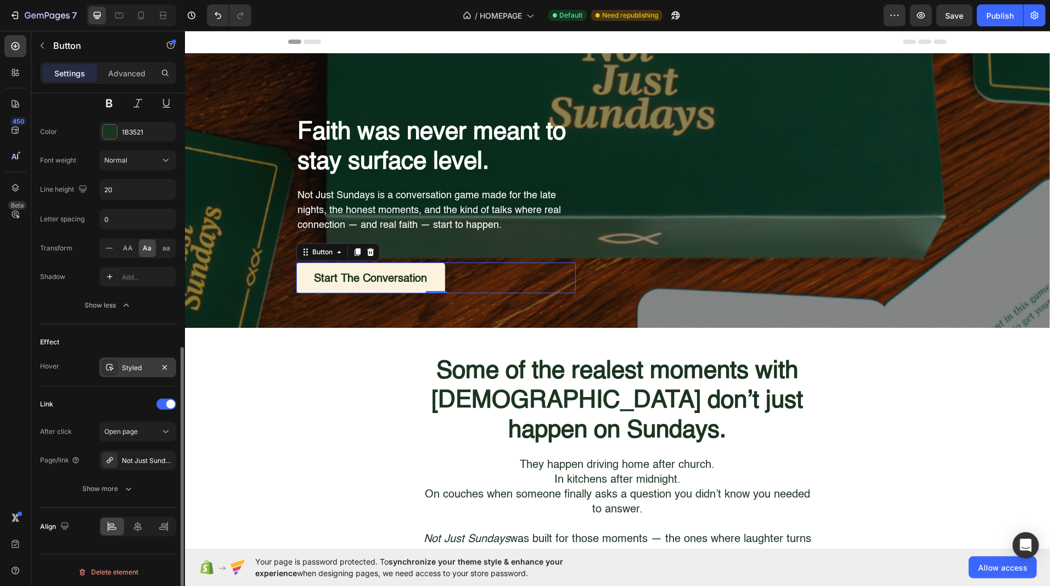
click at [132, 364] on div "Styled" at bounding box center [138, 368] width 32 height 10
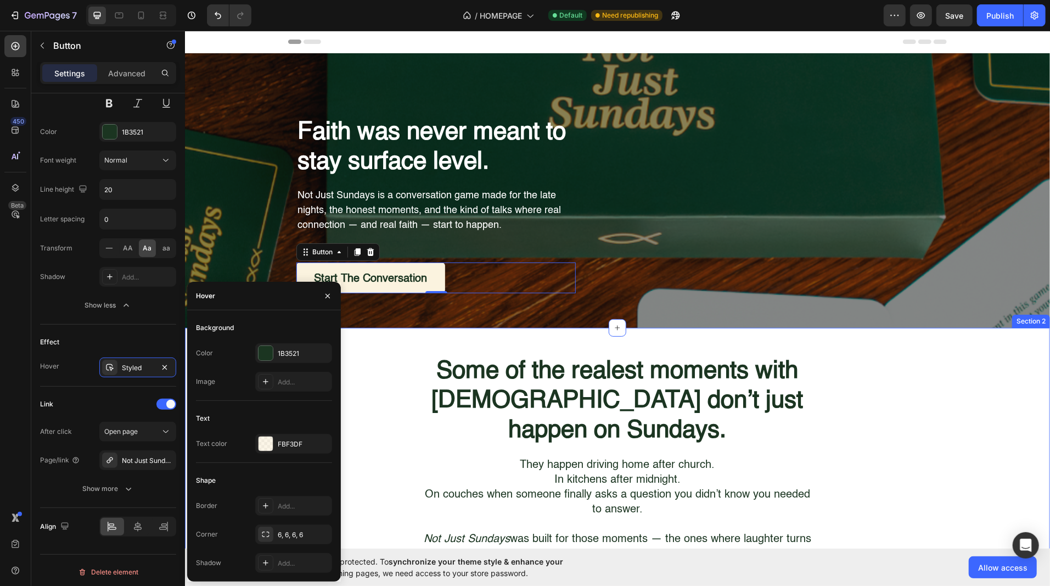
click at [359, 397] on div "Some of the realest moments with [DEMOGRAPHIC_DATA] don’t just happen on Sunday…" at bounding box center [616, 480] width 865 height 252
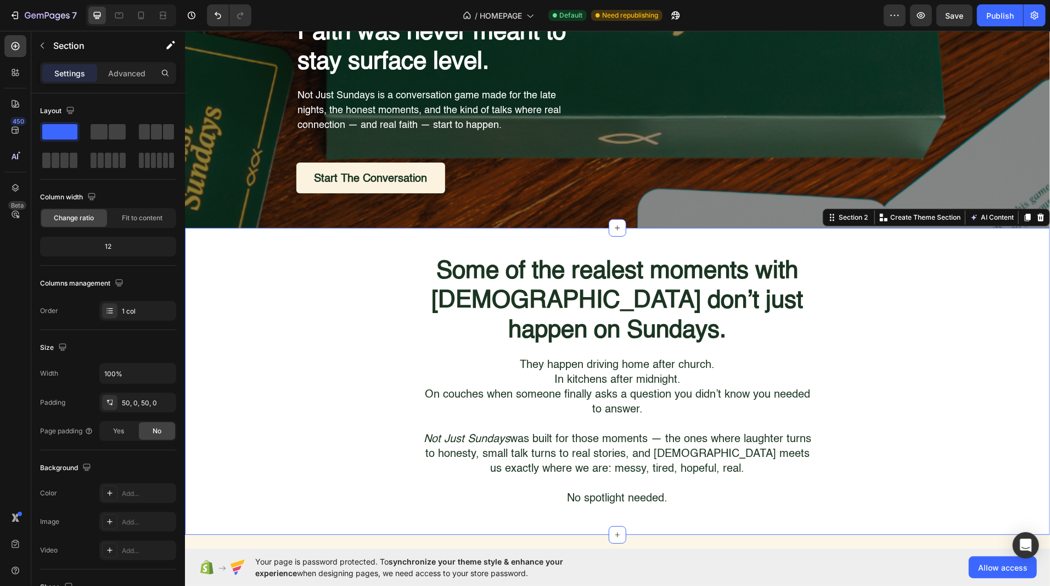
scroll to position [108, 0]
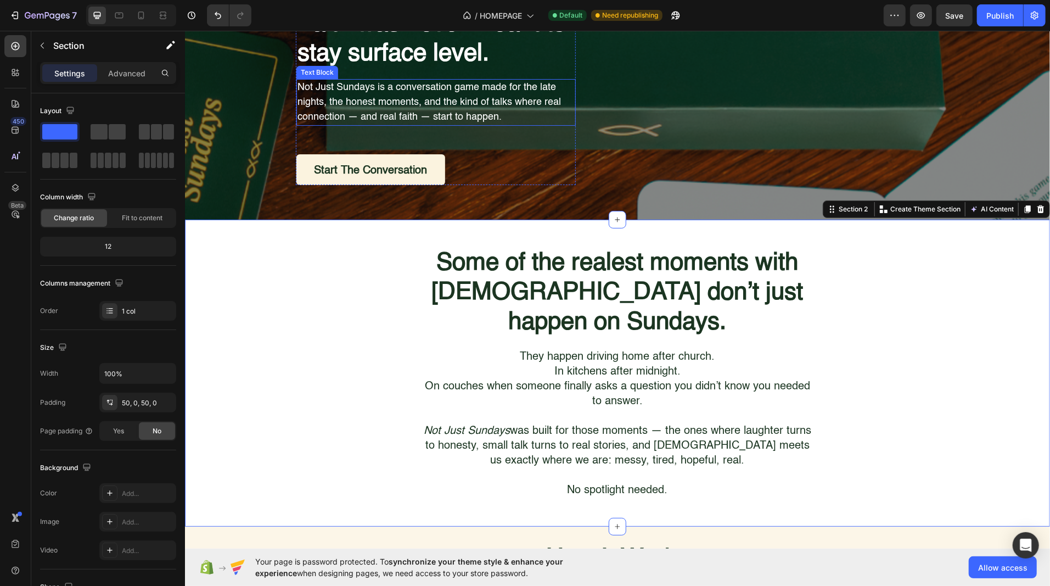
click at [423, 99] on p "Not Just Sundays is a conversation game made for the late nights, the honest mo…" at bounding box center [435, 102] width 277 height 44
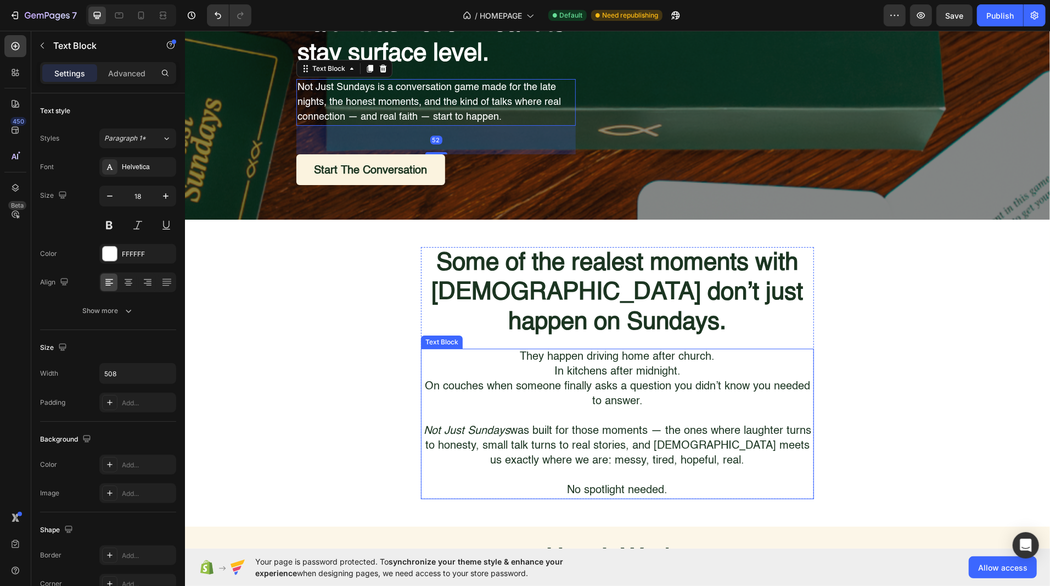
click at [558, 379] on p "On couches when someone finally asks a question you didn’t know you needed to a…" at bounding box center [616, 394] width 391 height 30
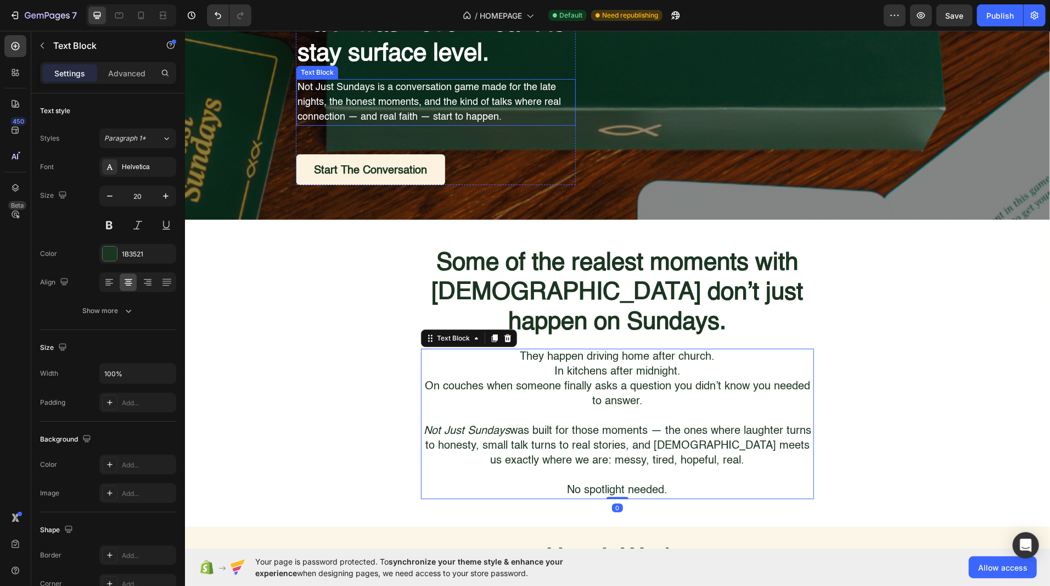
click at [448, 103] on p "Not Just Sundays is a conversation game made for the late nights, the honest mo…" at bounding box center [435, 102] width 277 height 44
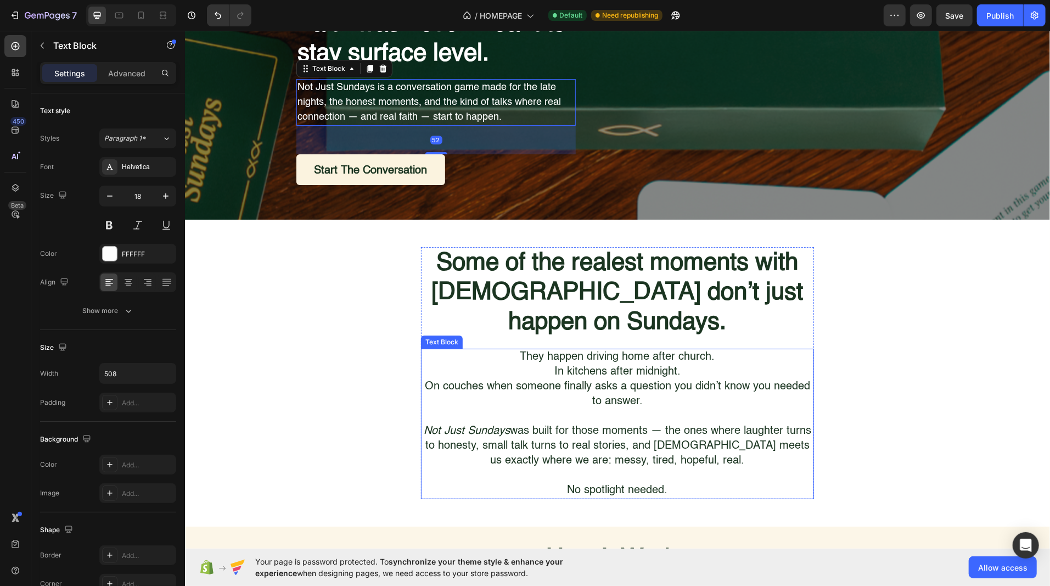
click at [539, 379] on p "On couches when someone finally asks a question you didn’t know you needed to a…" at bounding box center [616, 394] width 391 height 30
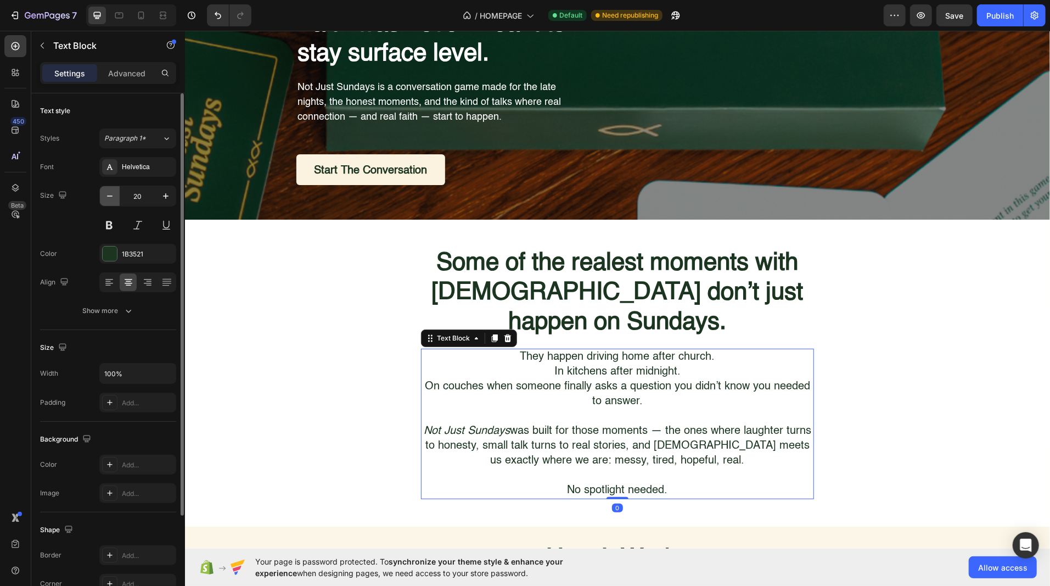
click at [110, 194] on icon "button" at bounding box center [109, 195] width 11 height 11
type input "18"
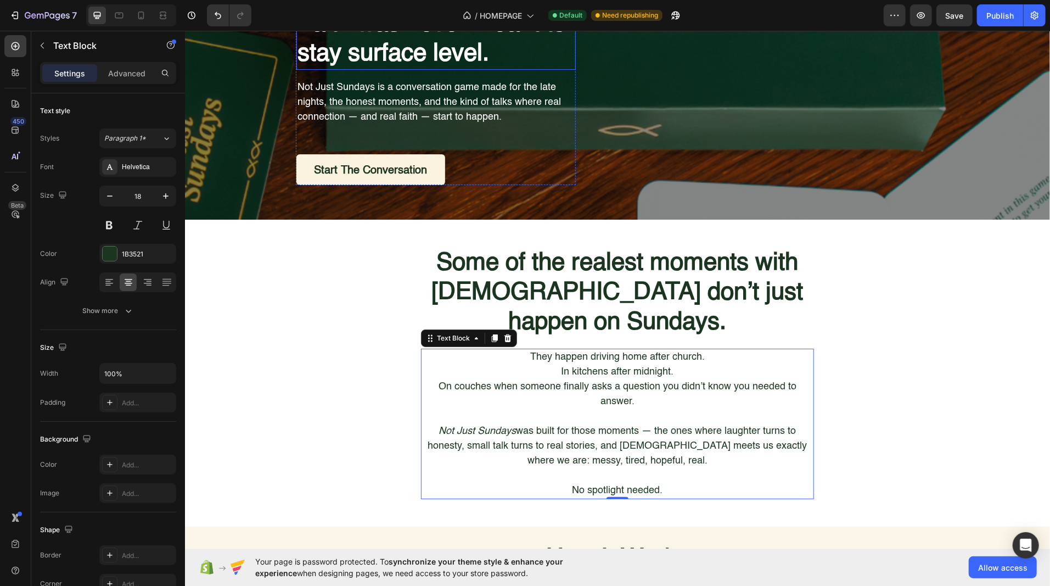
click at [369, 57] on h1 "Faith was never meant to stay surface level." at bounding box center [435, 38] width 279 height 61
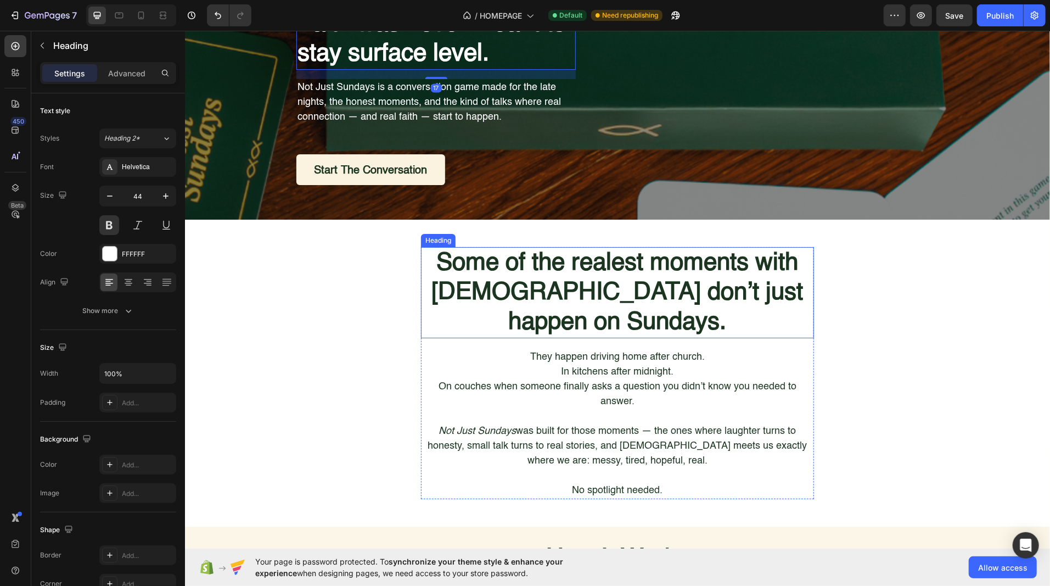
click at [499, 275] on strong "Some of the realest moments with [DEMOGRAPHIC_DATA] don’t just happen on Sunday…" at bounding box center [617, 291] width 372 height 83
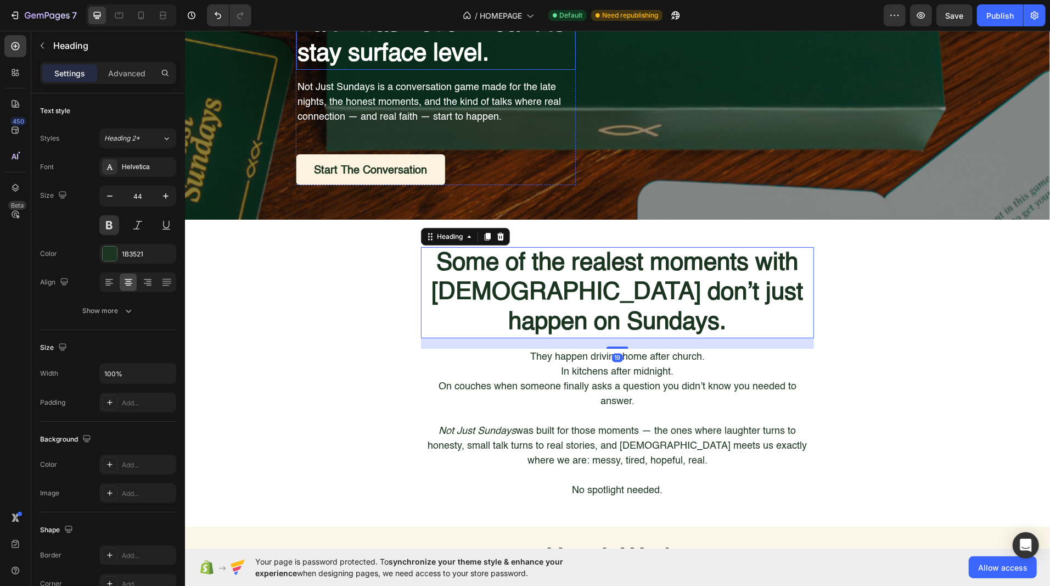
click at [382, 55] on h1 "Faith was never meant to stay surface level." at bounding box center [435, 38] width 279 height 61
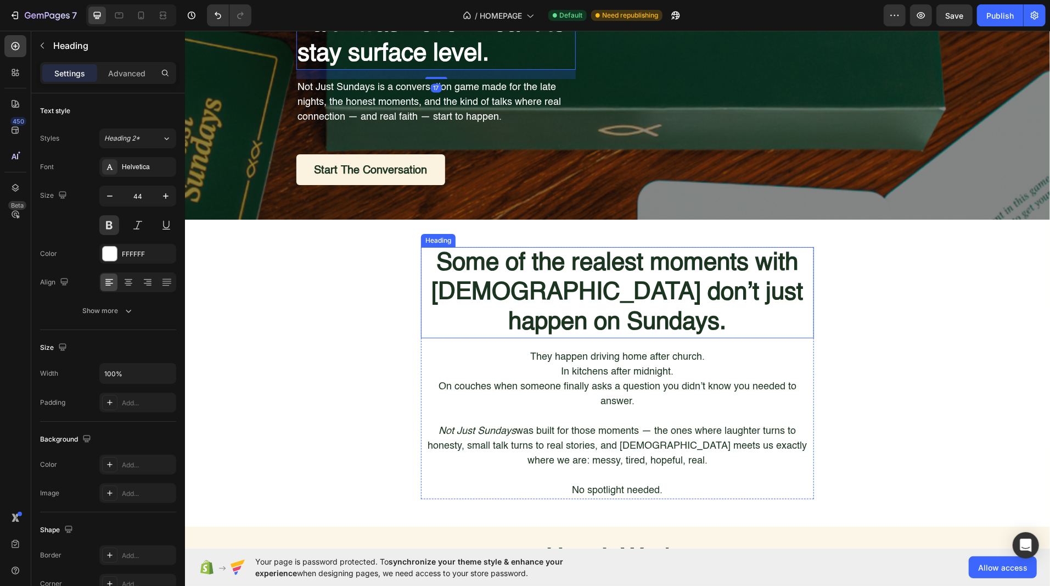
click at [511, 292] on strong "Some of the realest moments with [DEMOGRAPHIC_DATA] don’t just happen on Sunday…" at bounding box center [617, 291] width 372 height 83
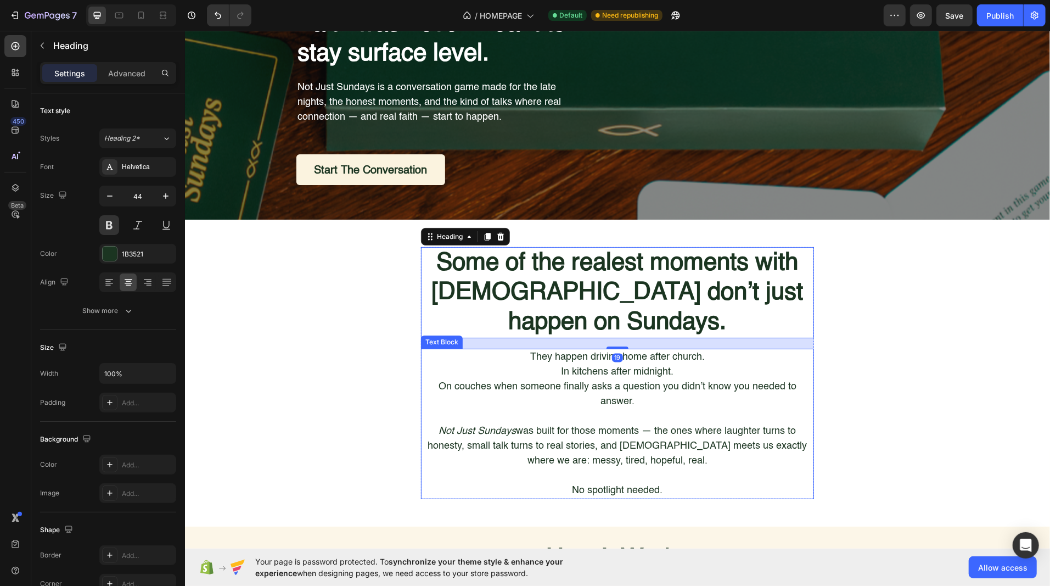
click at [501, 425] on icon "Not Just Sundays" at bounding box center [476, 430] width 77 height 10
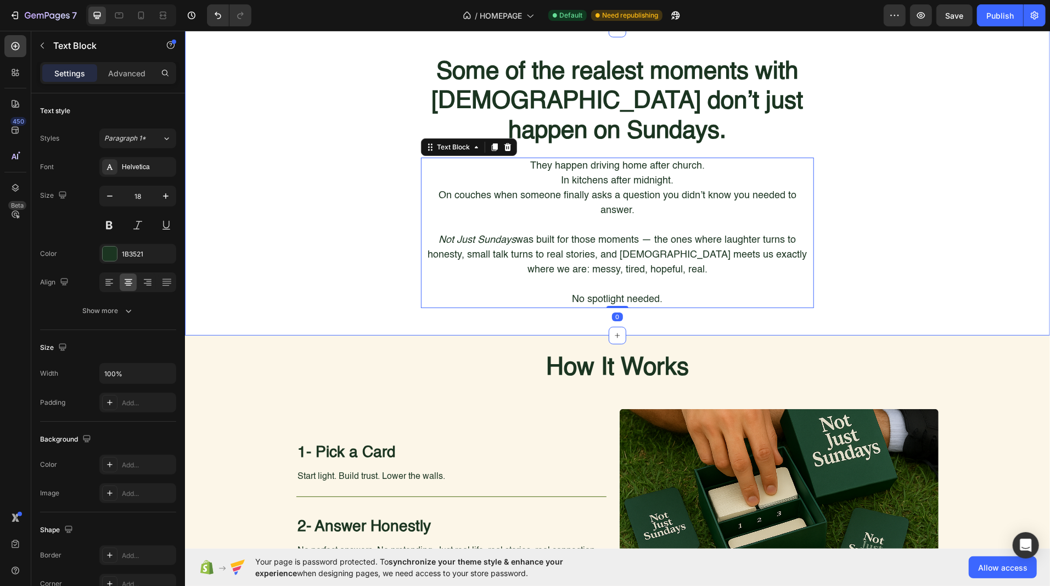
scroll to position [385, 0]
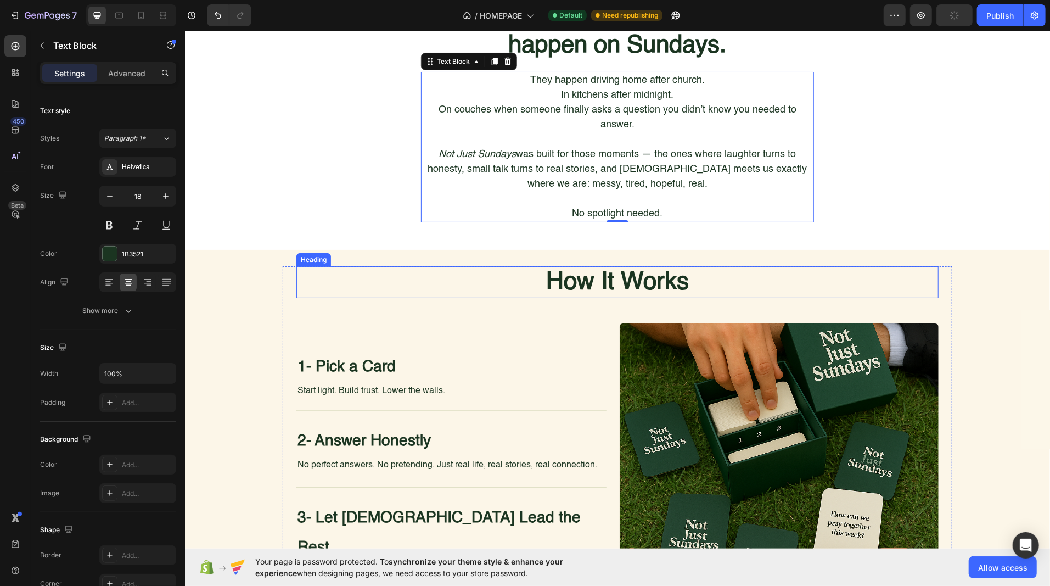
click at [583, 269] on strong "How It Works" at bounding box center [616, 281] width 143 height 24
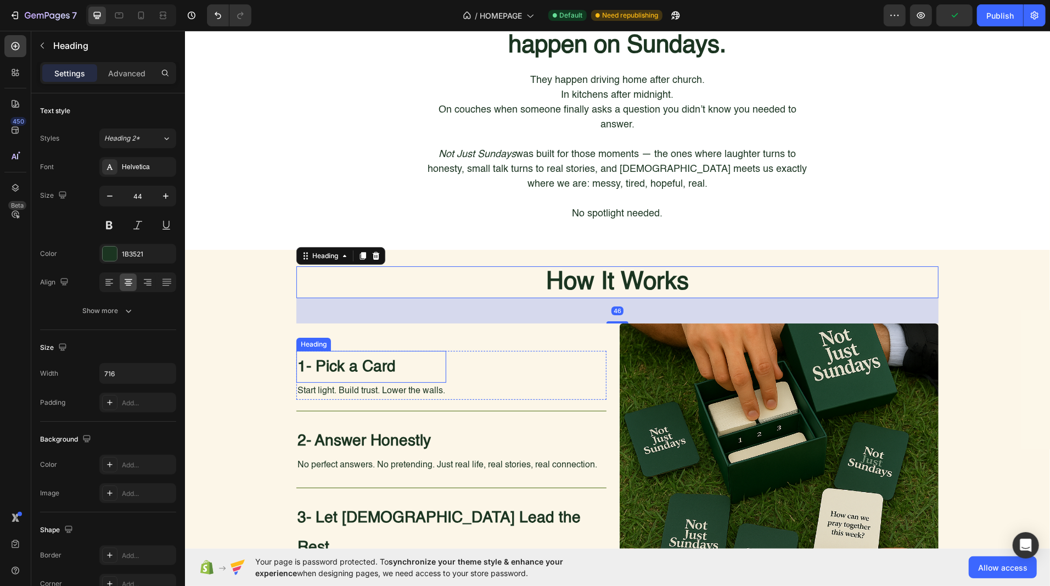
click at [358, 358] on strong "1- Pick a Card" at bounding box center [346, 365] width 98 height 15
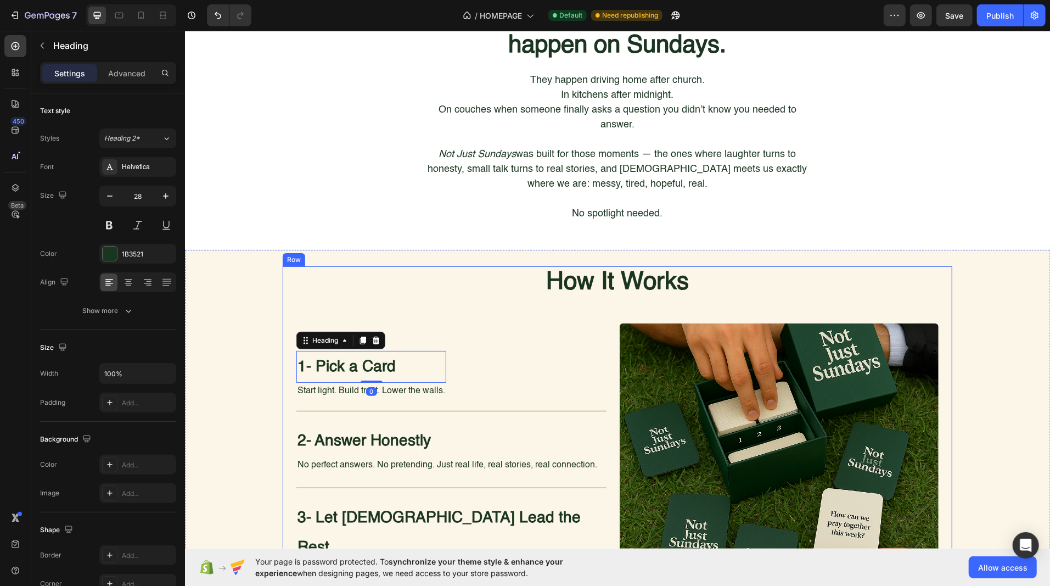
click at [257, 342] on div "How It Works Heading 1- Pick a Card Heading 0 Start light. Build trust. Lower t…" at bounding box center [616, 448] width 865 height 364
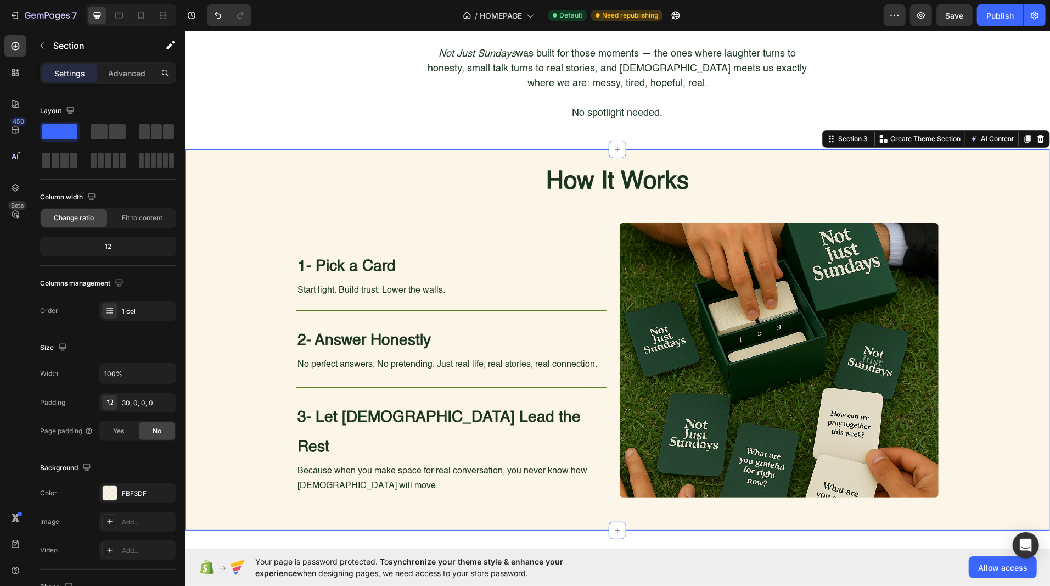
scroll to position [512, 0]
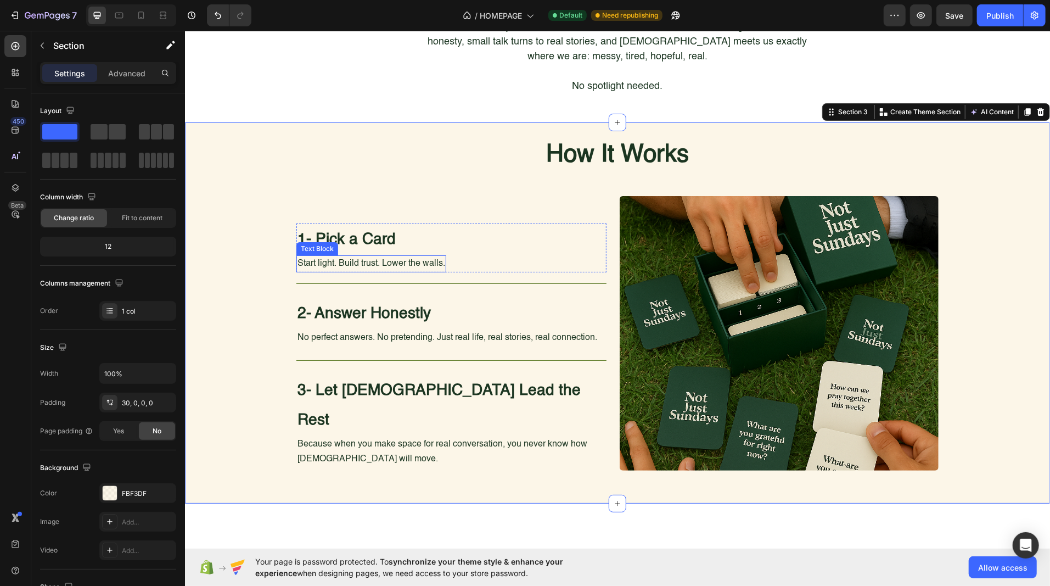
click at [337, 256] on p "Start light. Build trust. Lower the walls." at bounding box center [371, 263] width 148 height 15
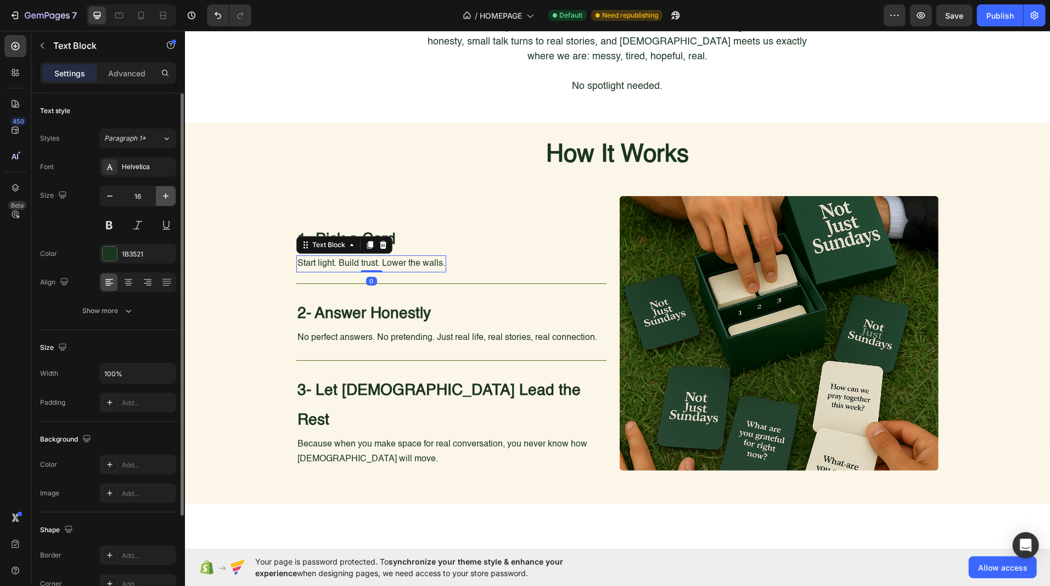
click at [167, 192] on icon "button" at bounding box center [165, 195] width 11 height 11
type input "18"
click at [329, 330] on p "No perfect answers. No pretending. Just real life, real stories, real connectio…" at bounding box center [447, 337] width 300 height 15
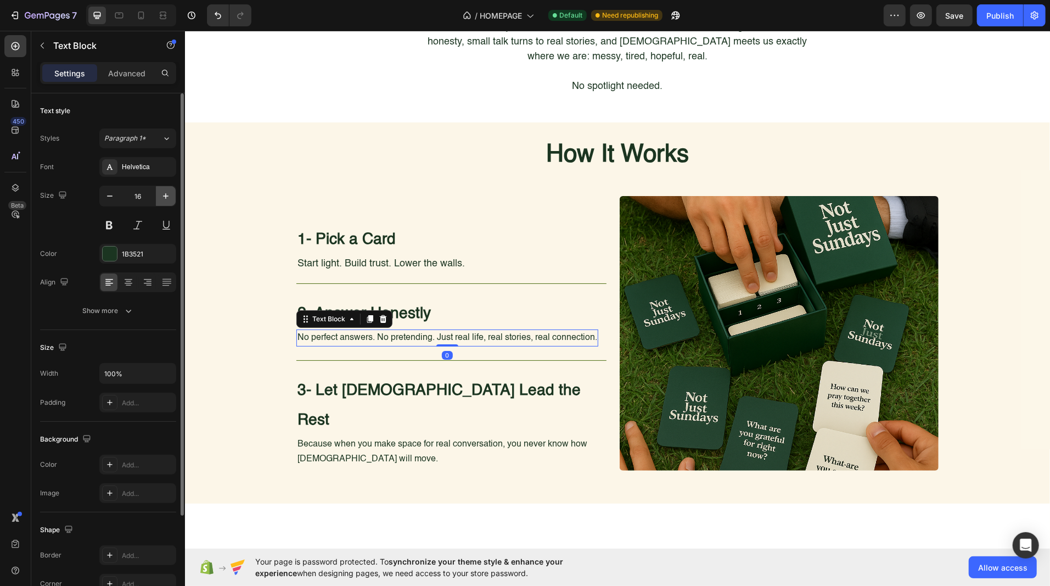
click at [165, 195] on icon "button" at bounding box center [165, 195] width 11 height 11
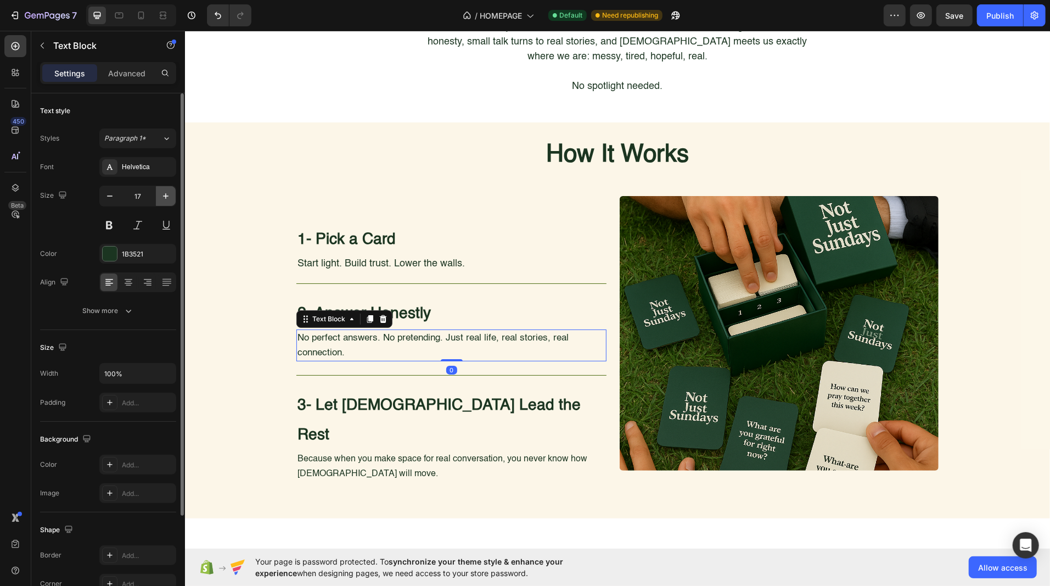
type input "18"
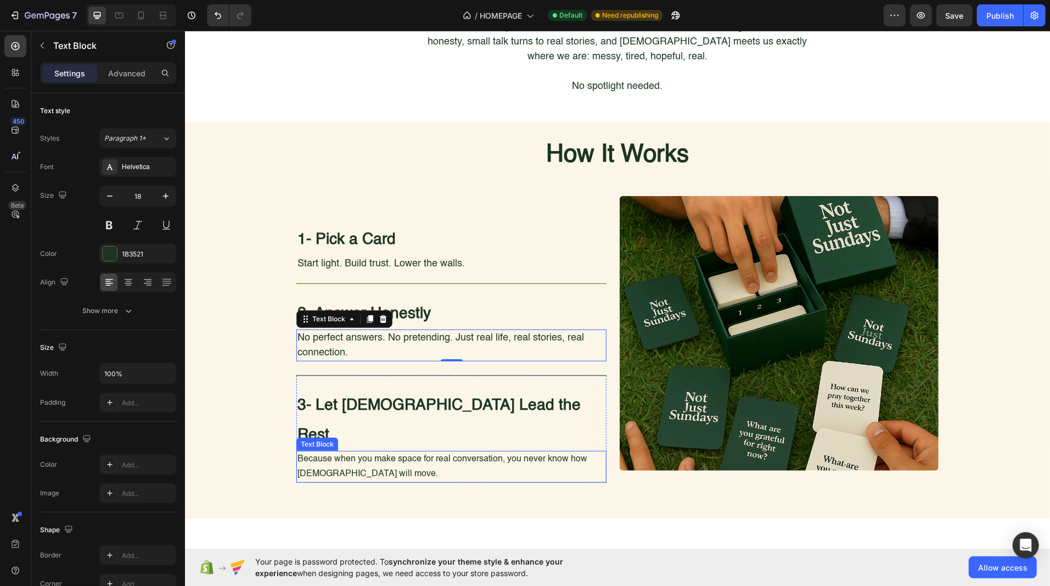
click at [328, 451] on p "Because when you make space for real conversation, you never know how [DEMOGRAP…" at bounding box center [451, 466] width 308 height 30
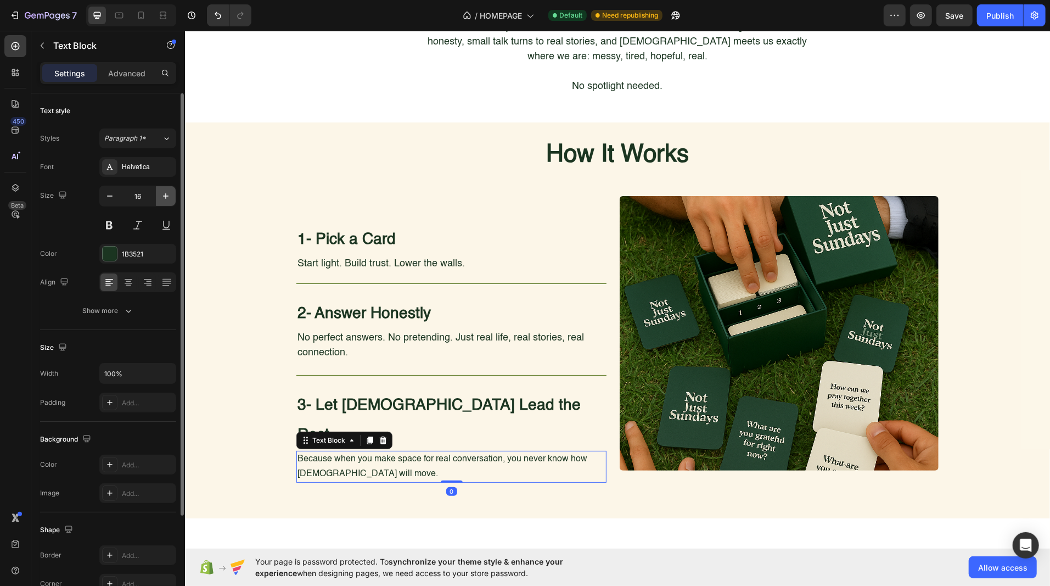
click at [168, 195] on icon "button" at bounding box center [165, 195] width 5 height 5
type input "18"
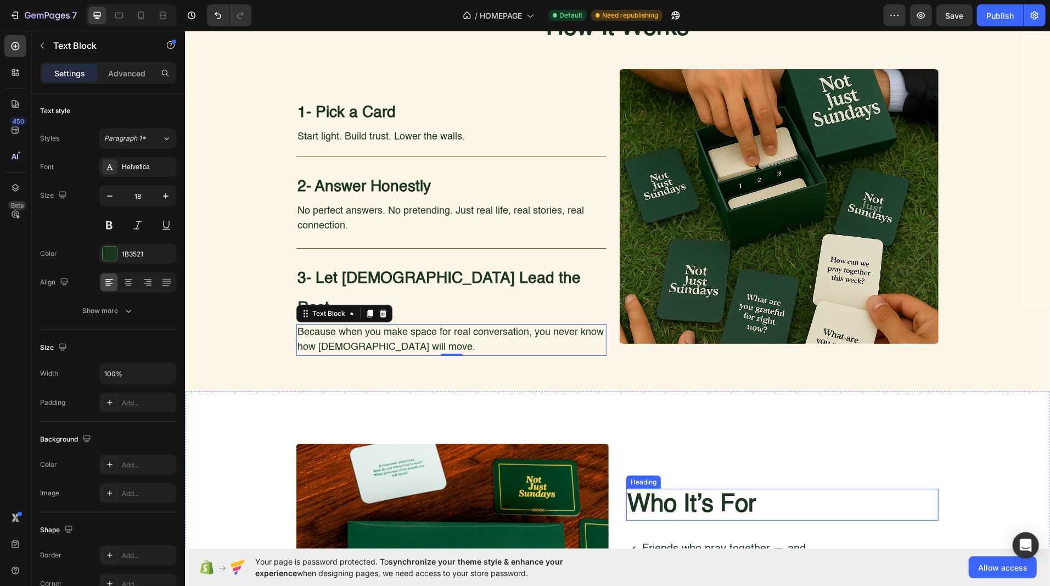
scroll to position [601, 0]
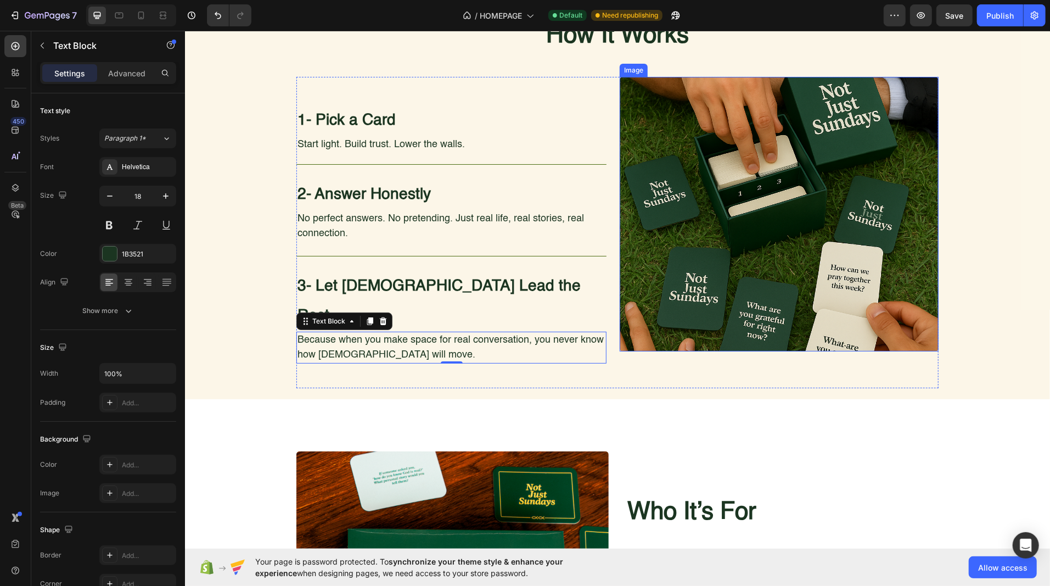
click at [716, 213] on img at bounding box center [778, 213] width 319 height 274
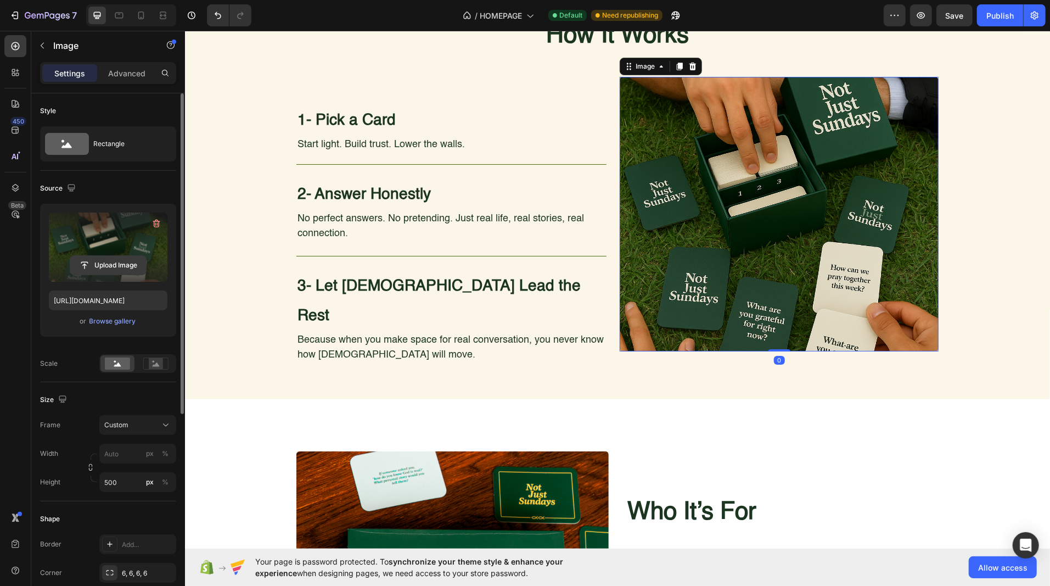
click at [97, 265] on input "file" at bounding box center [108, 265] width 76 height 19
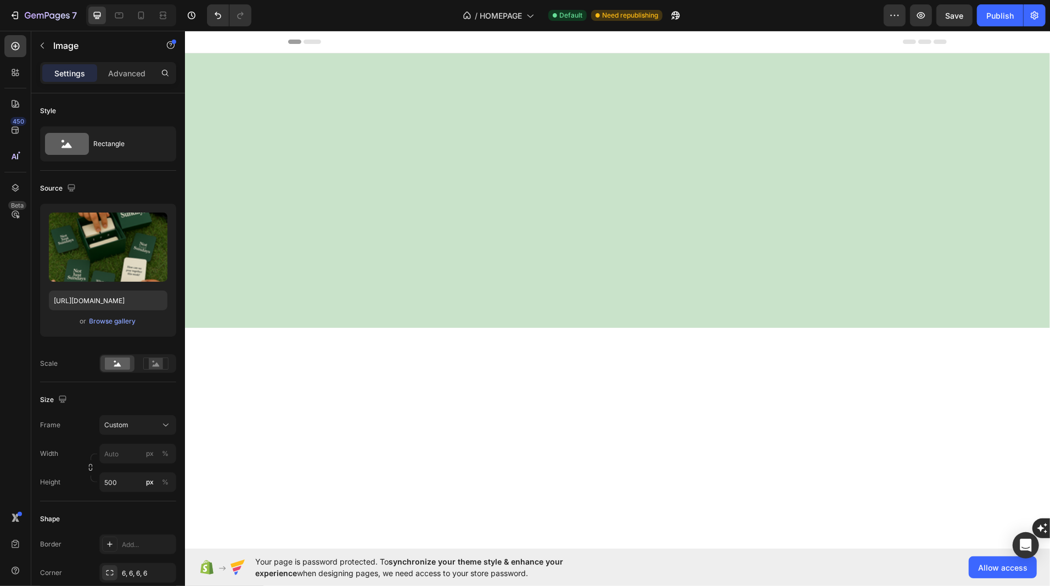
scroll to position [601, 0]
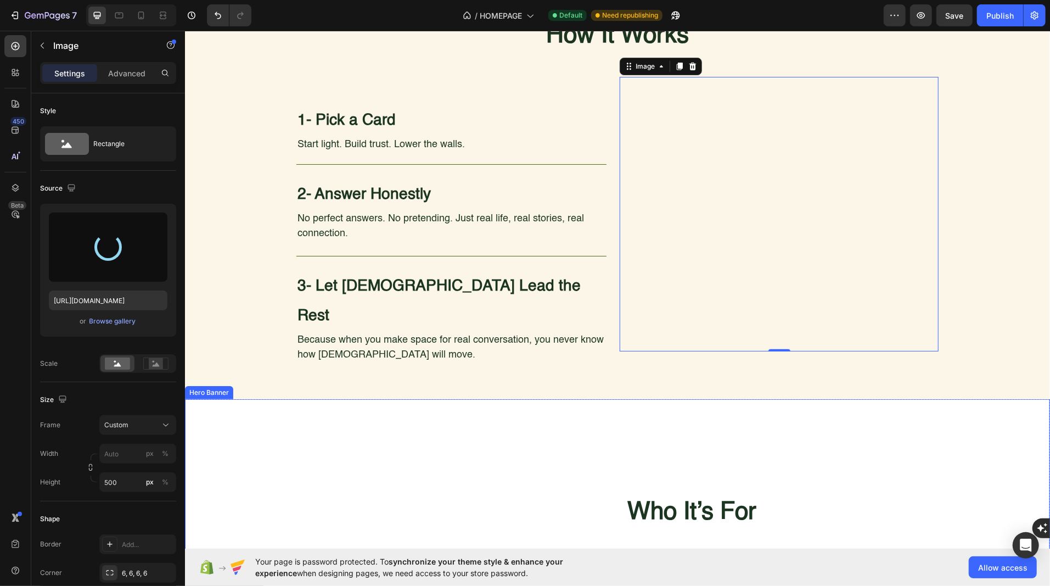
type input "[URL][DOMAIN_NAME]"
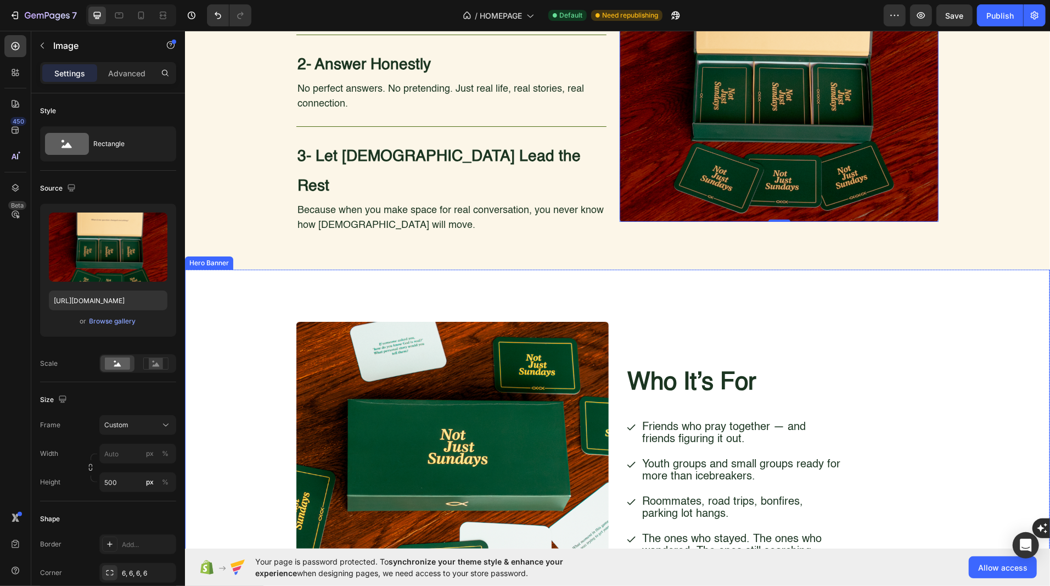
scroll to position [740, 0]
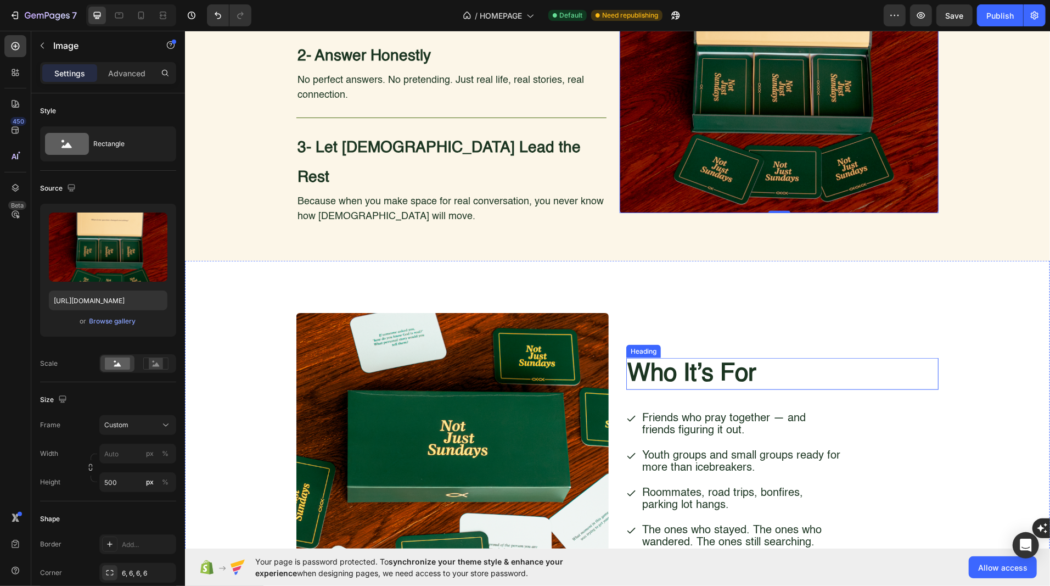
click at [678, 357] on h2 "Who It’s For" at bounding box center [766, 373] width 281 height 32
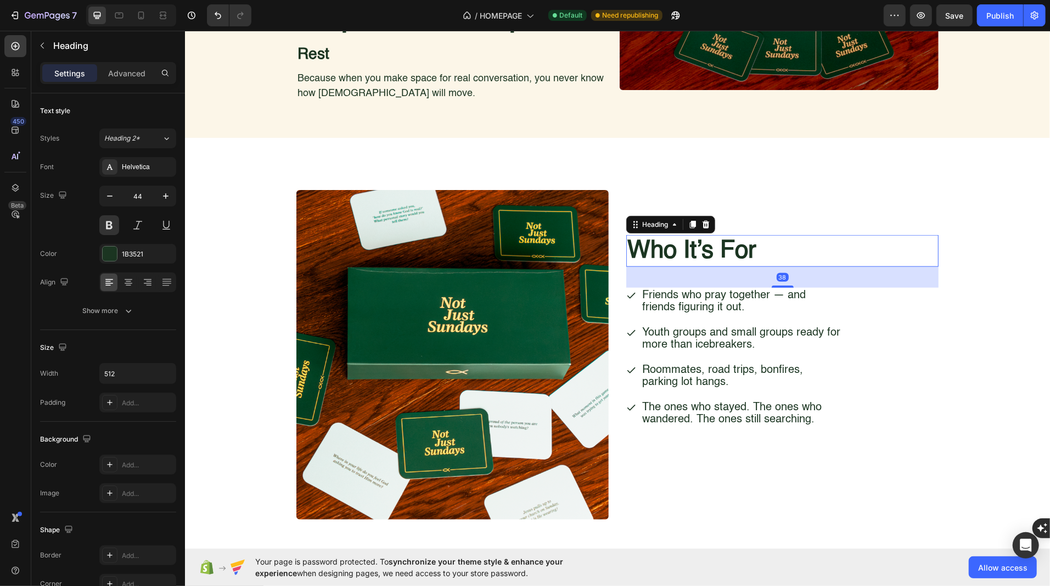
scroll to position [870, 0]
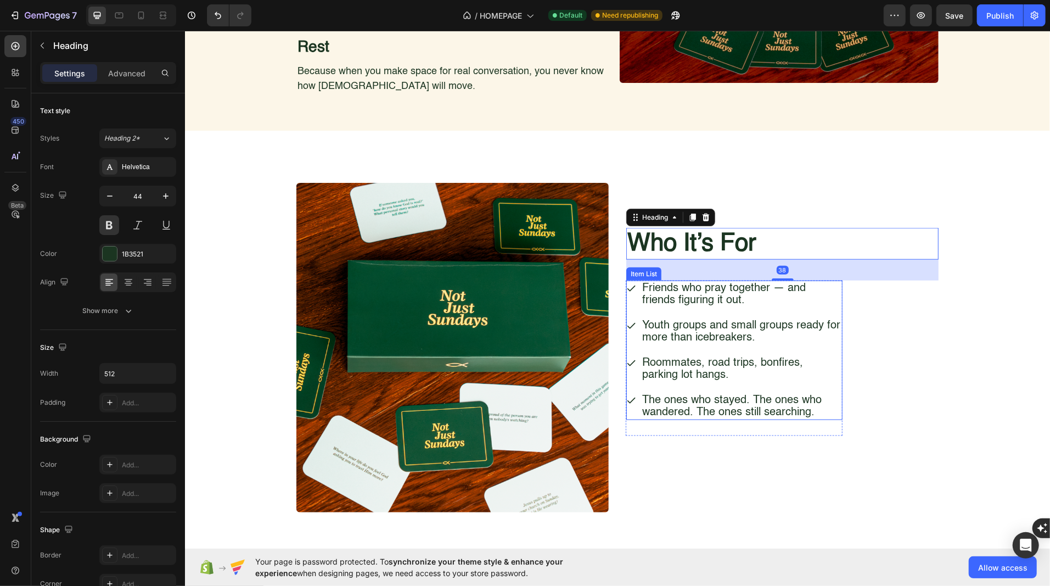
click at [661, 319] on p "Youth groups and small groups ready for more than icebreakers." at bounding box center [740, 331] width 199 height 24
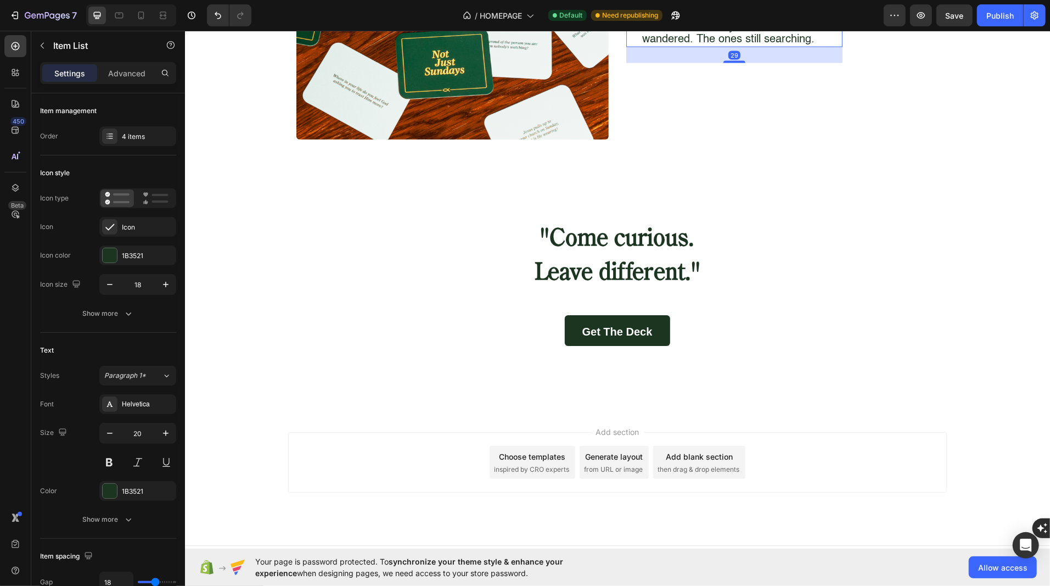
scroll to position [1231, 0]
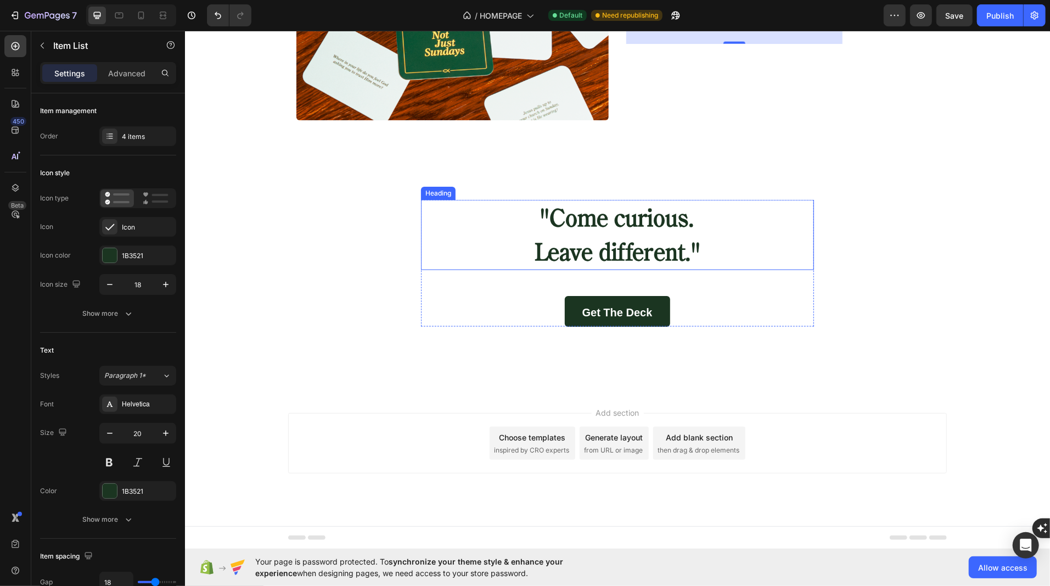
click at [600, 229] on span ""Come curious." at bounding box center [617, 219] width 154 height 23
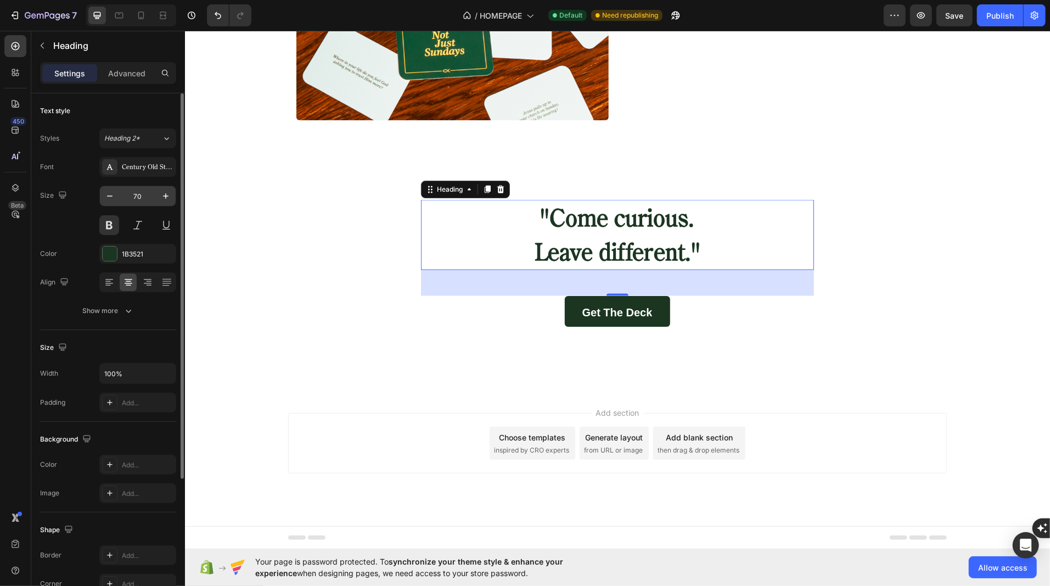
click at [132, 201] on input "70" at bounding box center [138, 196] width 36 height 20
type input "44"
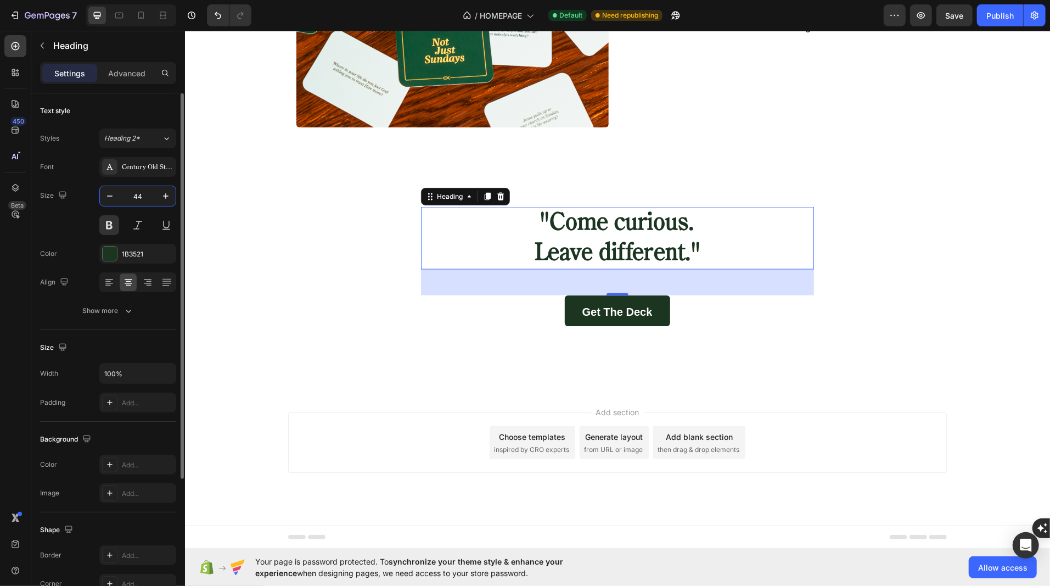
scroll to position [1223, 0]
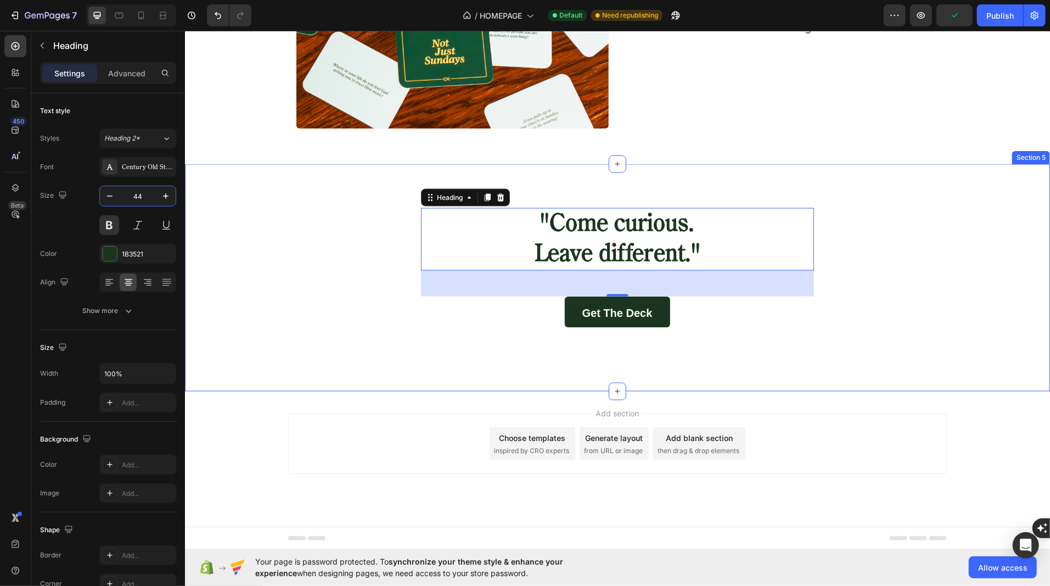
click at [368, 235] on div ""Come curious. Leave different." Heading 47 Get the Deck Button Row" at bounding box center [616, 266] width 865 height 119
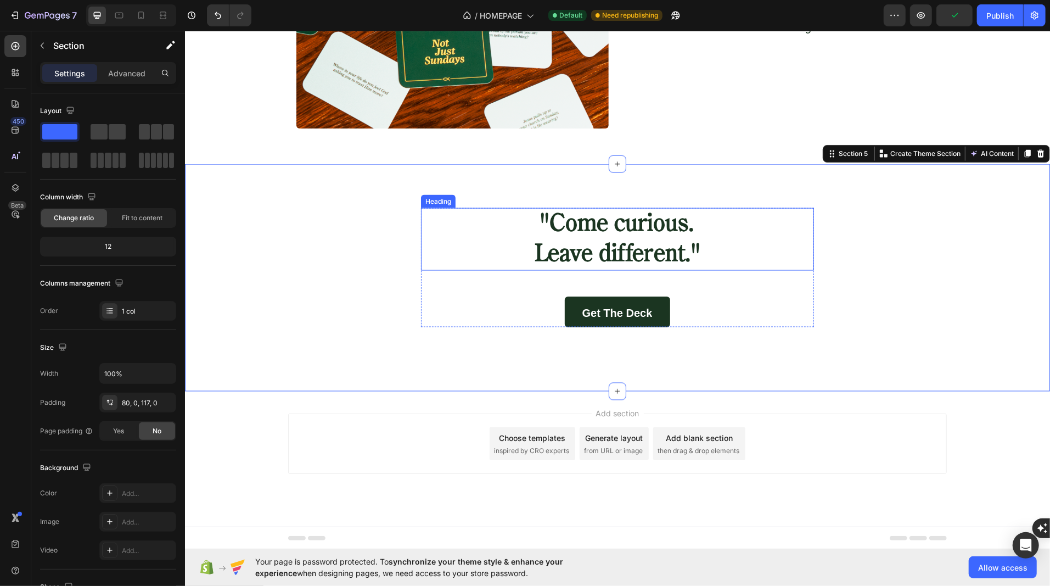
click at [586, 246] on span "Leave different."" at bounding box center [617, 254] width 166 height 23
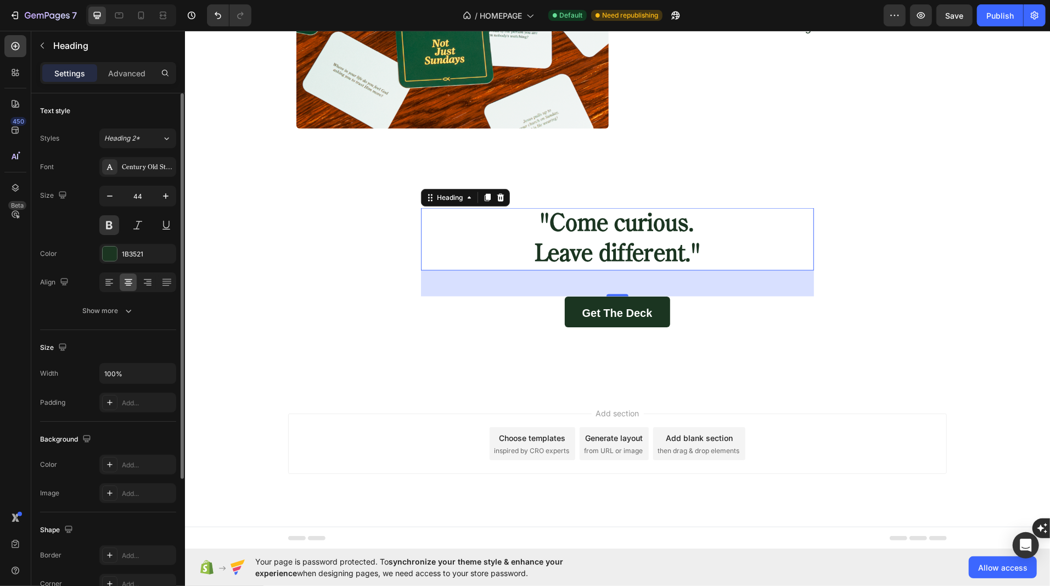
scroll to position [187, 0]
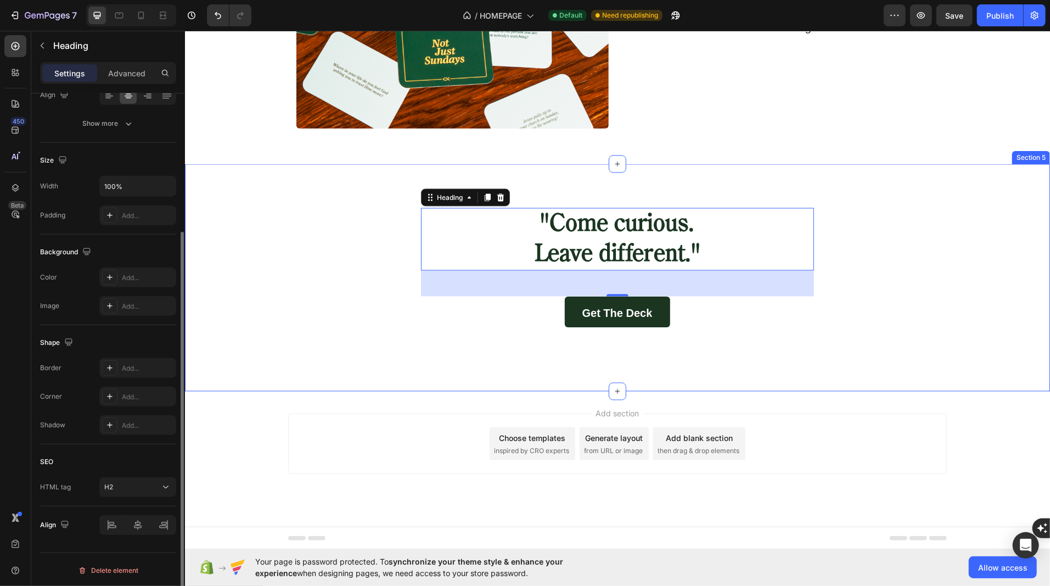
click at [345, 338] on div ""Come curious. Leave different." Heading 47 Get the Deck Button Row Section 5" at bounding box center [616, 277] width 865 height 227
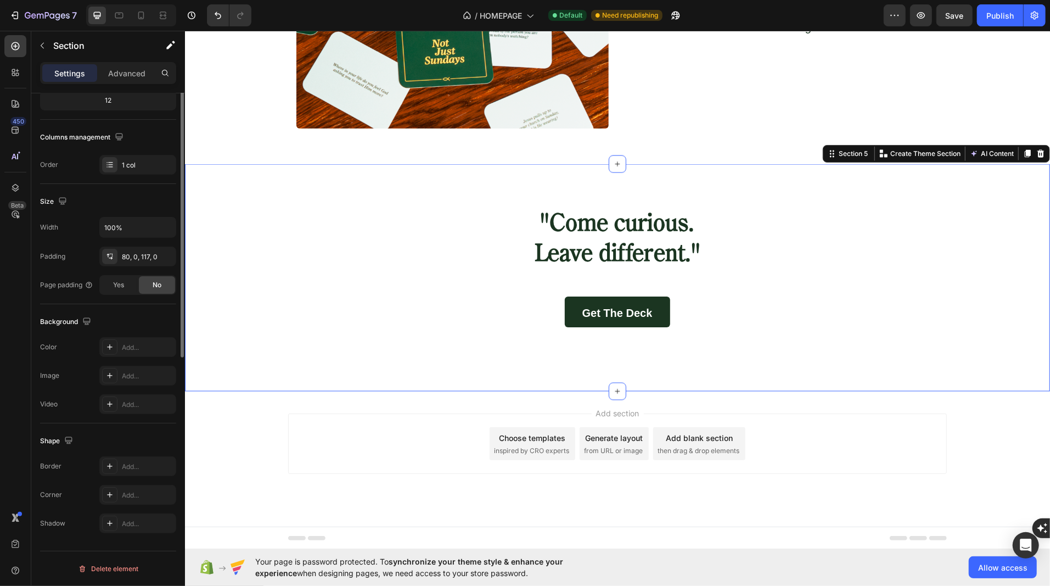
scroll to position [0, 0]
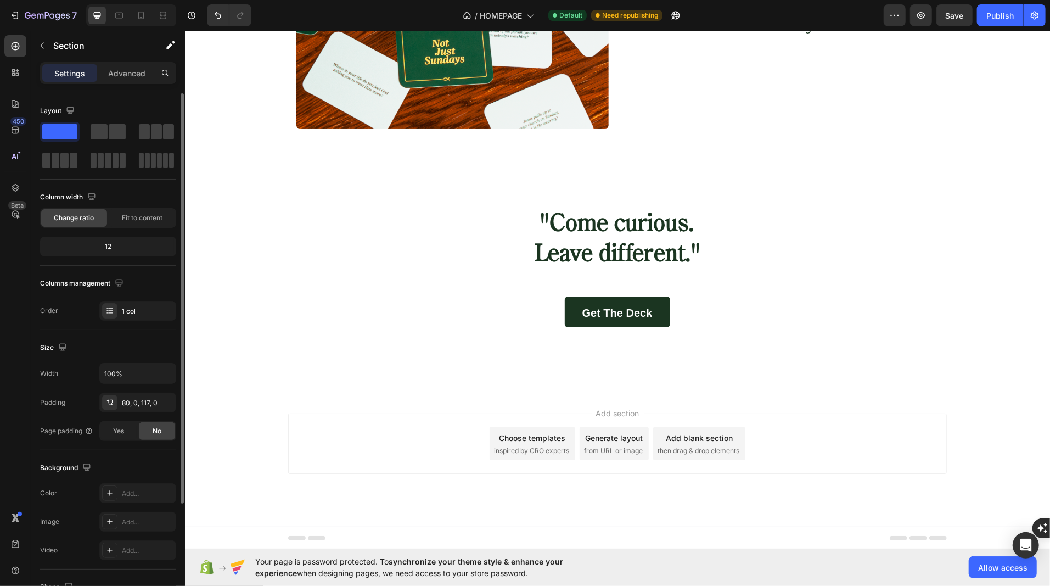
click at [305, 433] on div "Add section Choose templates inspired by CRO experts Generate layout from URL o…" at bounding box center [617, 443] width 659 height 60
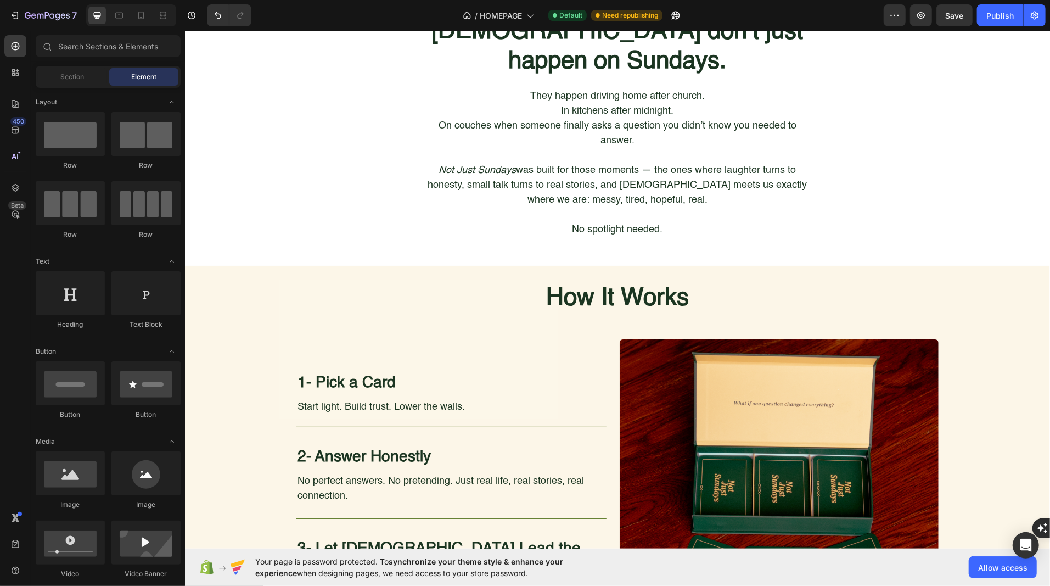
scroll to position [473, 0]
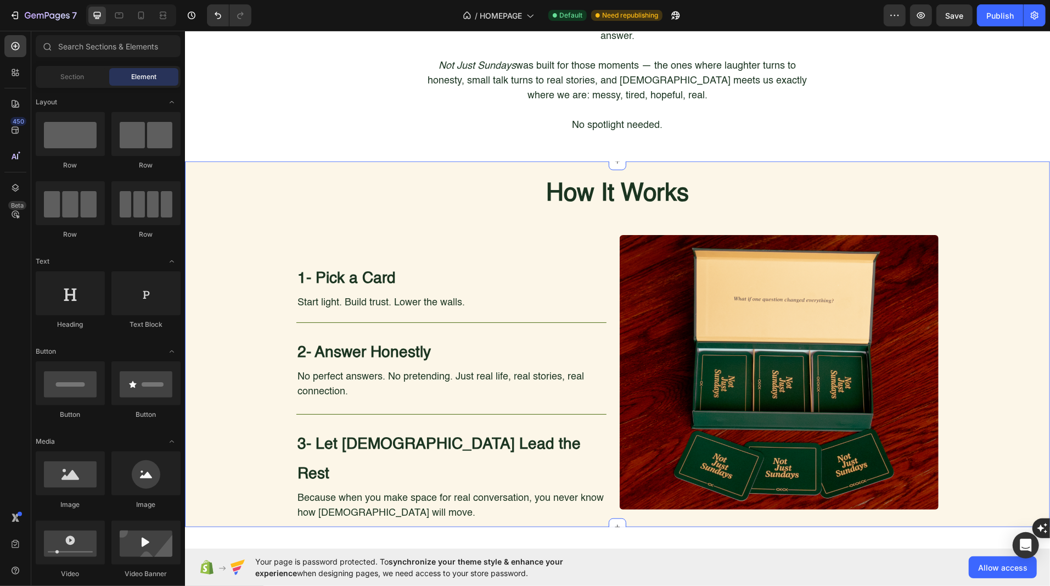
click at [243, 329] on div "How It Works Heading 1- Pick a Card Heading Start light. Build trust. Lower the…" at bounding box center [616, 366] width 865 height 379
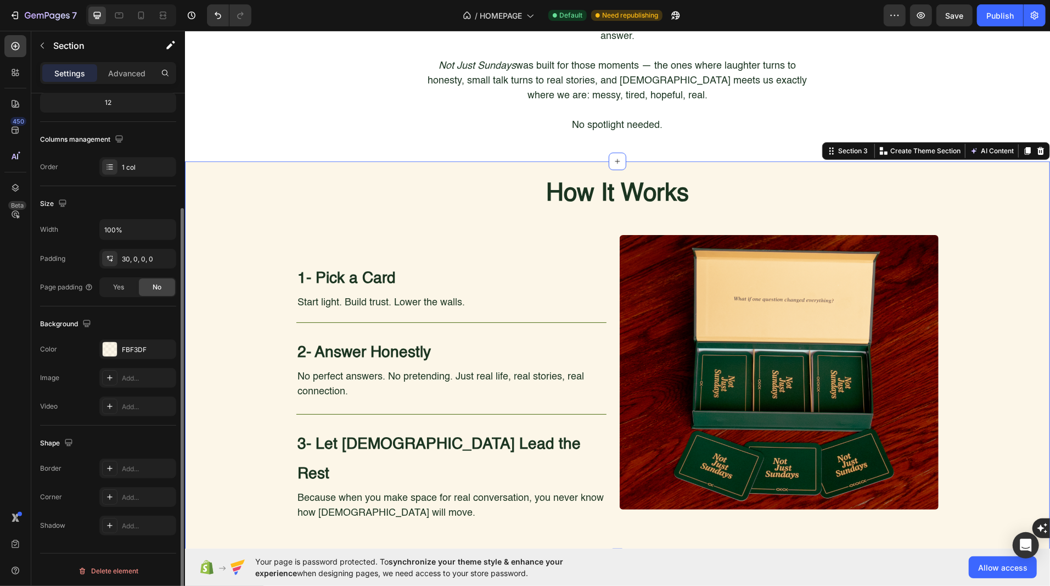
scroll to position [145, 0]
click at [108, 344] on div at bounding box center [110, 348] width 14 height 14
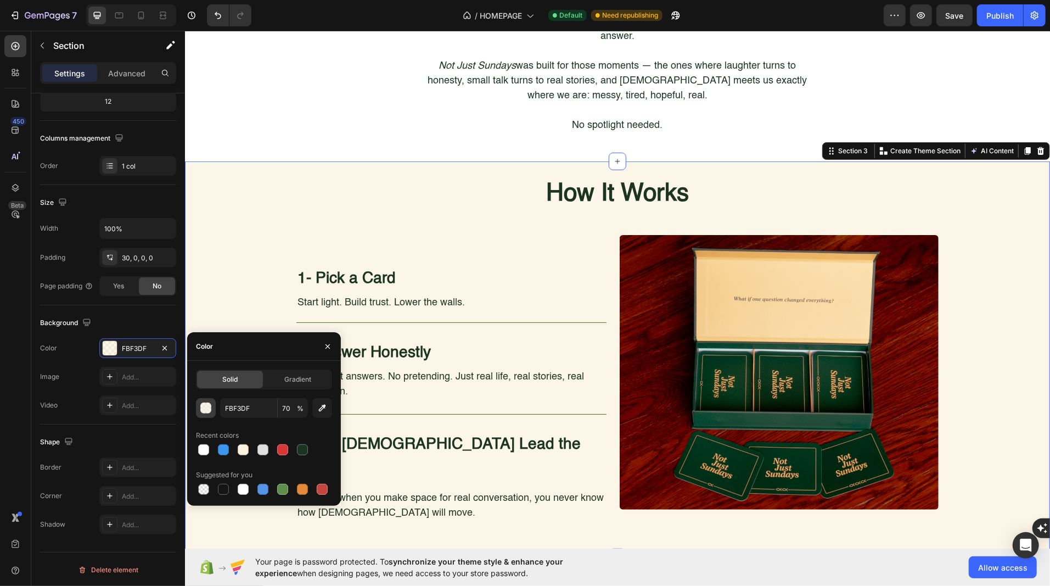
click at [203, 408] on div "button" at bounding box center [206, 408] width 11 height 11
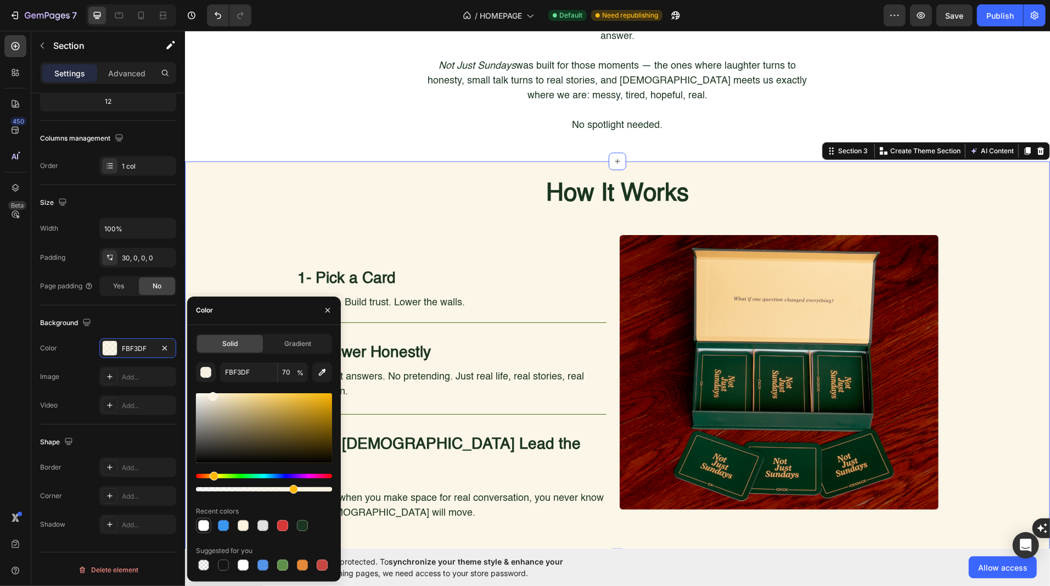
click at [204, 525] on div at bounding box center [203, 525] width 11 height 11
type input "FFFFFF"
type input "100"
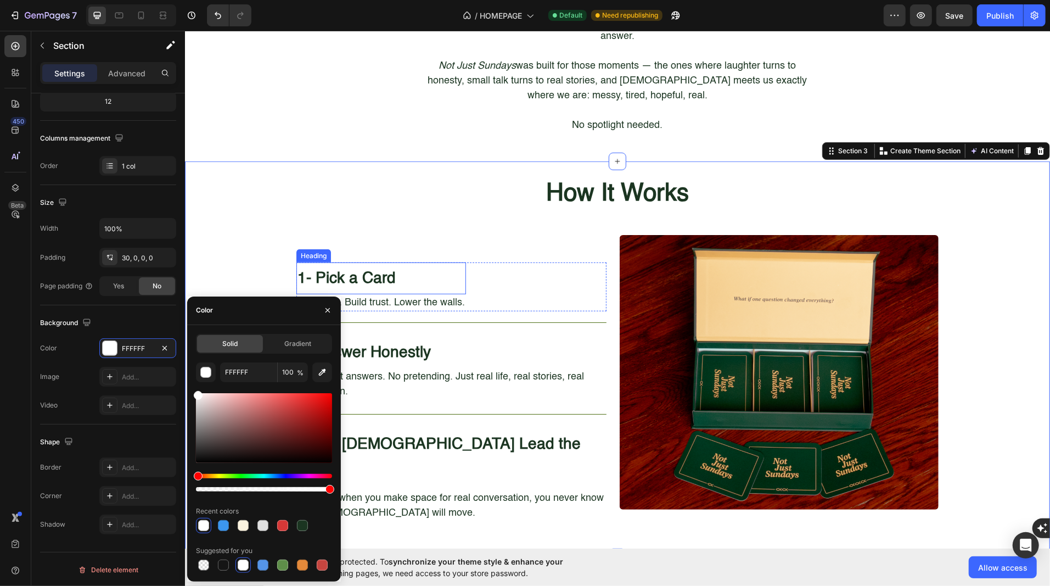
click at [296, 234] on div "1- Pick a Card Heading Start light. Build trust. Lower the walls. Text Block Ro…" at bounding box center [450, 389] width 311 height 311
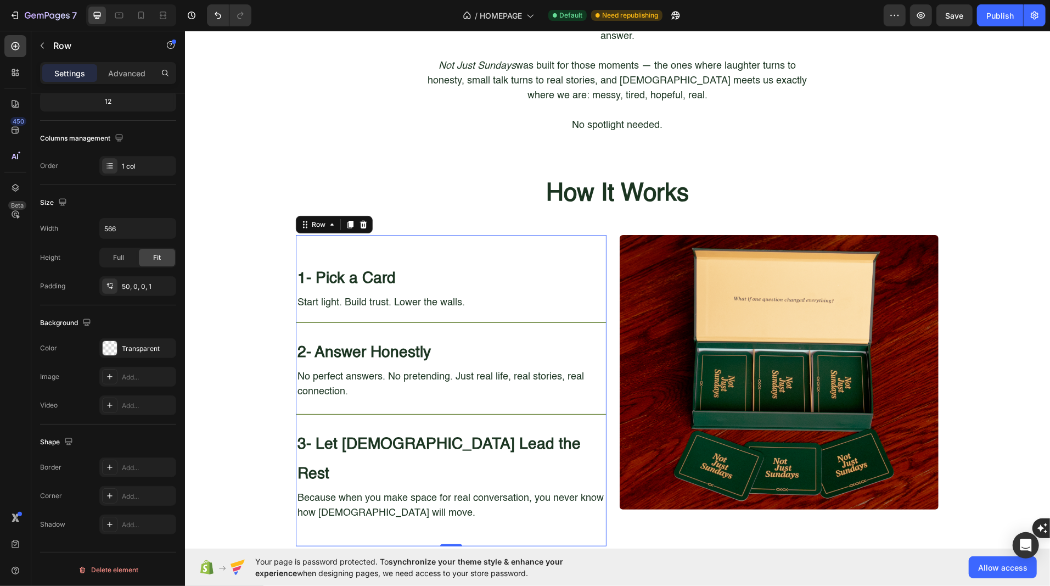
scroll to position [0, 0]
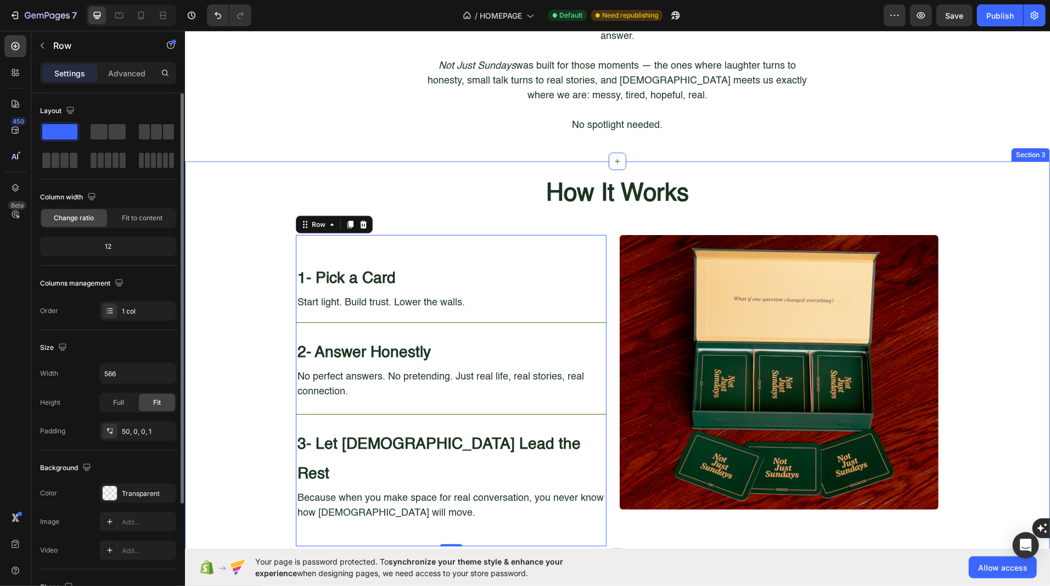
click at [224, 224] on div "How It Works Heading 1- Pick a Card Heading Start light. Build trust. Lower the…" at bounding box center [616, 366] width 865 height 379
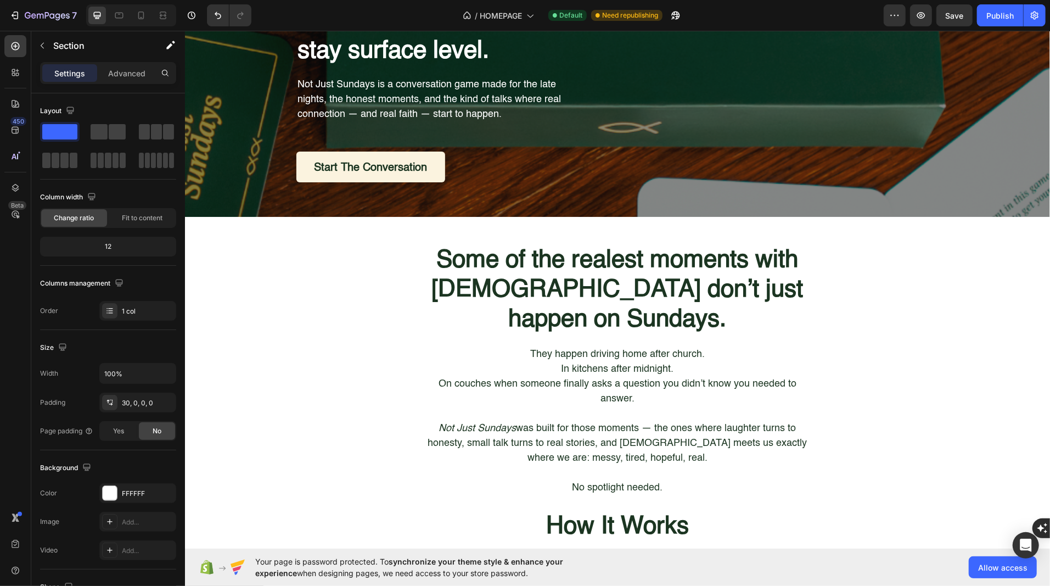
scroll to position [110, 0]
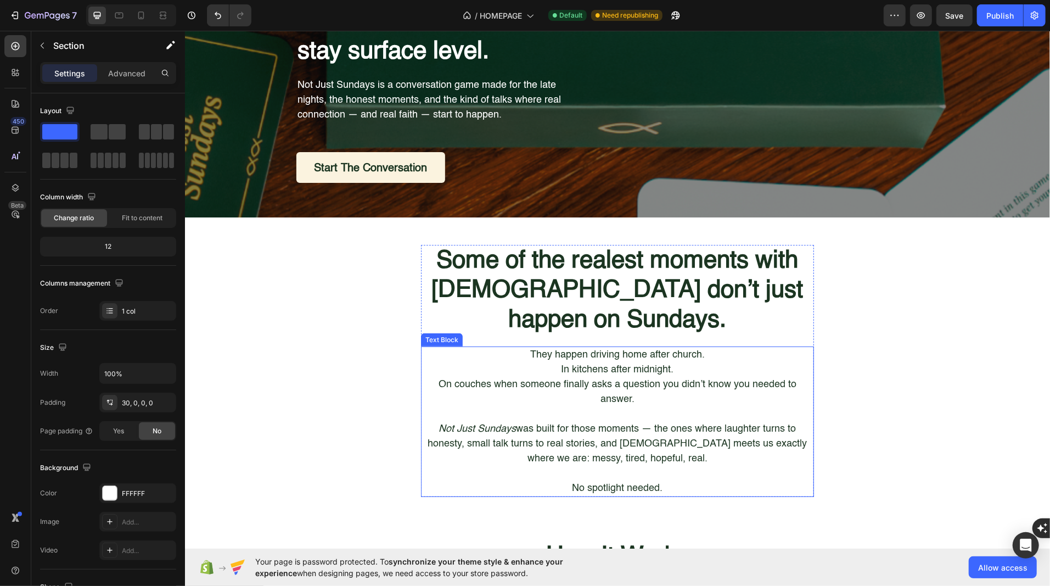
click at [587, 362] on p "In kitchens after midnight." at bounding box center [616, 369] width 391 height 15
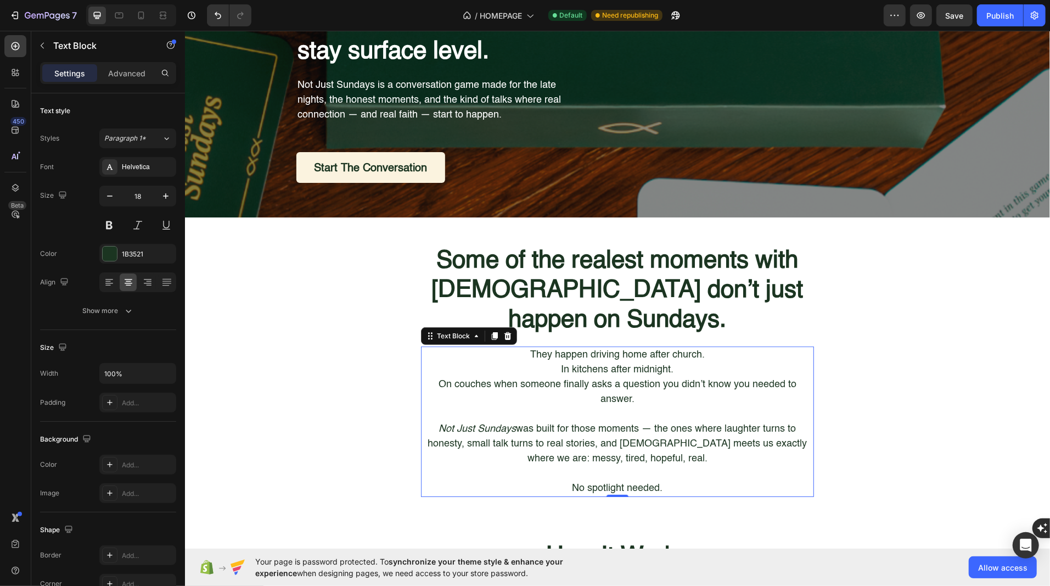
scroll to position [0, 0]
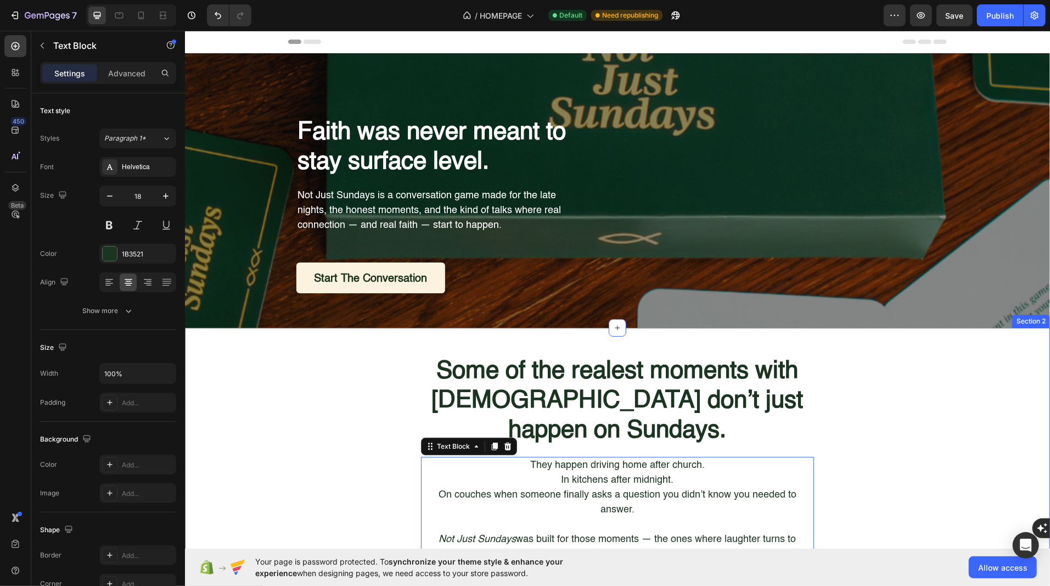
click at [369, 406] on div "Some of the realest moments with [DEMOGRAPHIC_DATA] don’t just happen on Sunday…" at bounding box center [616, 480] width 865 height 252
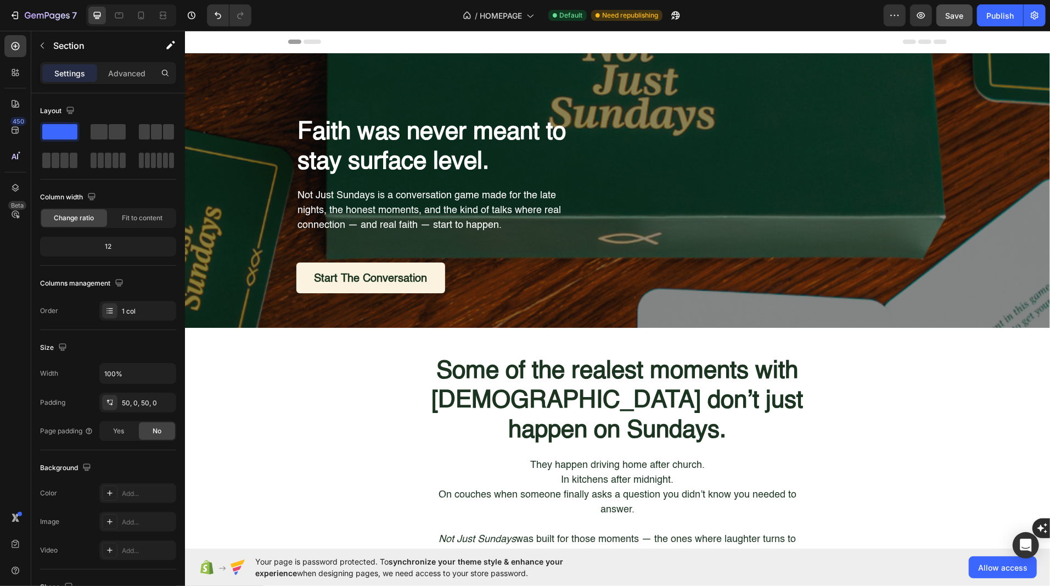
click at [952, 18] on span "Save" at bounding box center [955, 15] width 18 height 9
click at [994, 18] on div "Publish" at bounding box center [999, 16] width 27 height 12
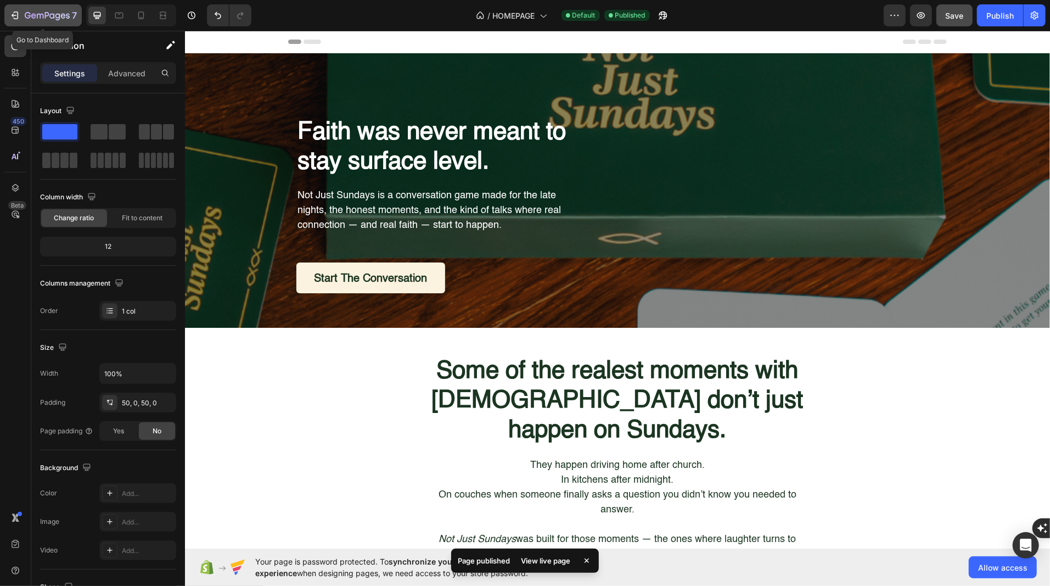
click at [25, 12] on icon "button" at bounding box center [47, 16] width 45 height 9
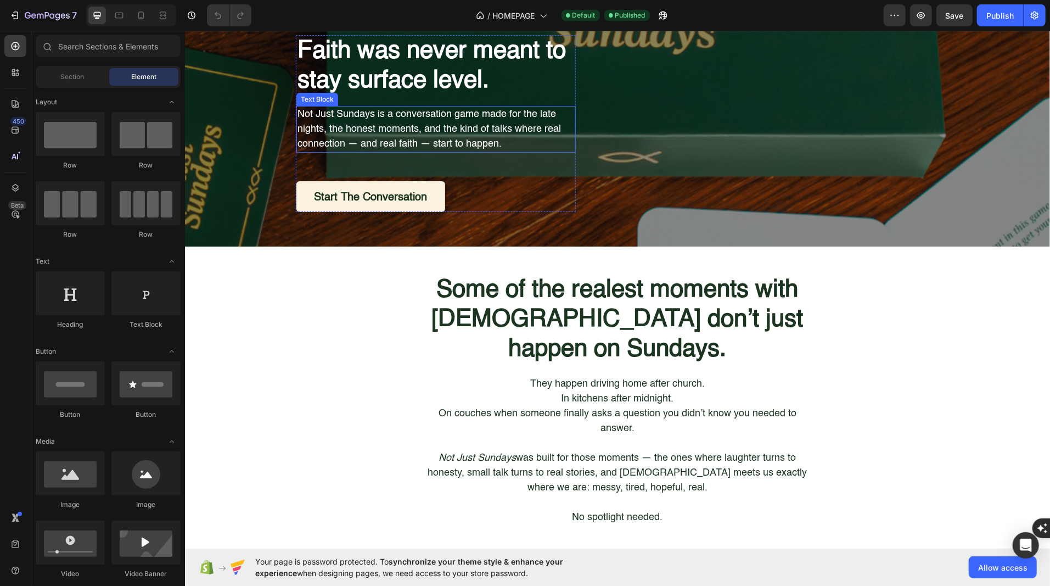
scroll to position [145, 0]
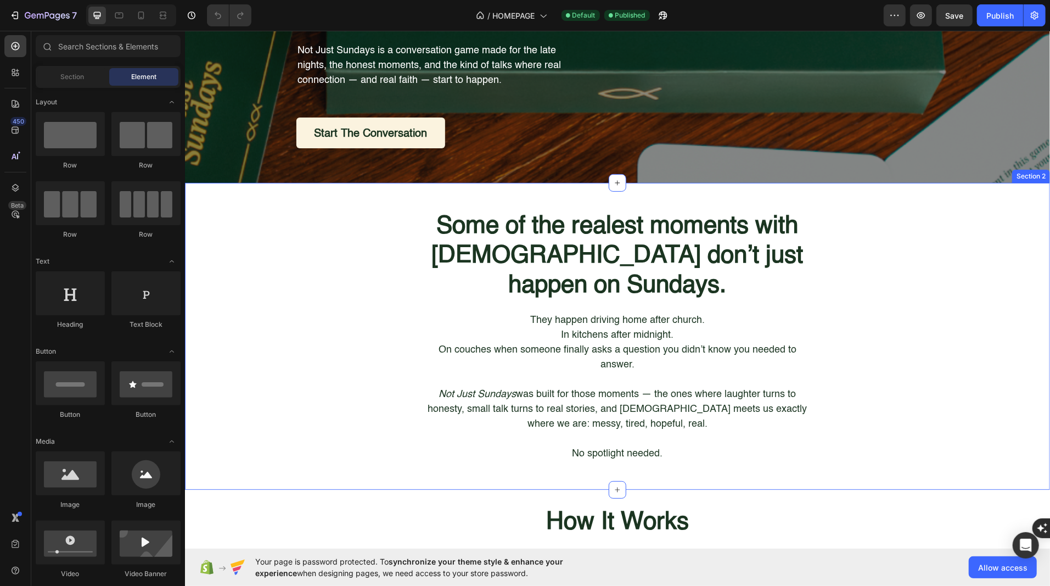
click at [269, 259] on div "Some of the realest moments with [DEMOGRAPHIC_DATA] don’t just happen on Sunday…" at bounding box center [616, 336] width 865 height 252
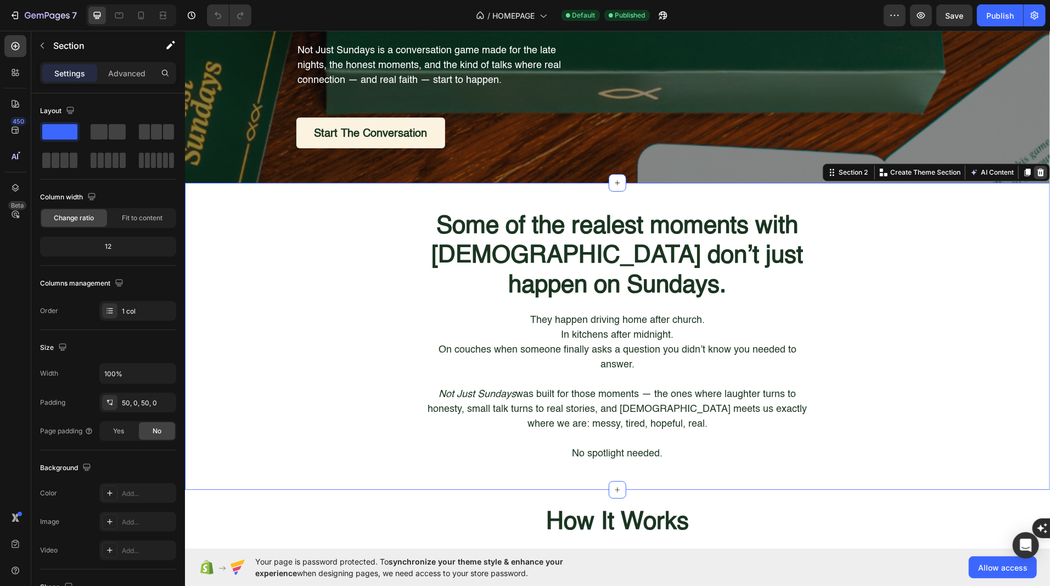
click at [1043, 171] on icon at bounding box center [1039, 171] width 9 height 9
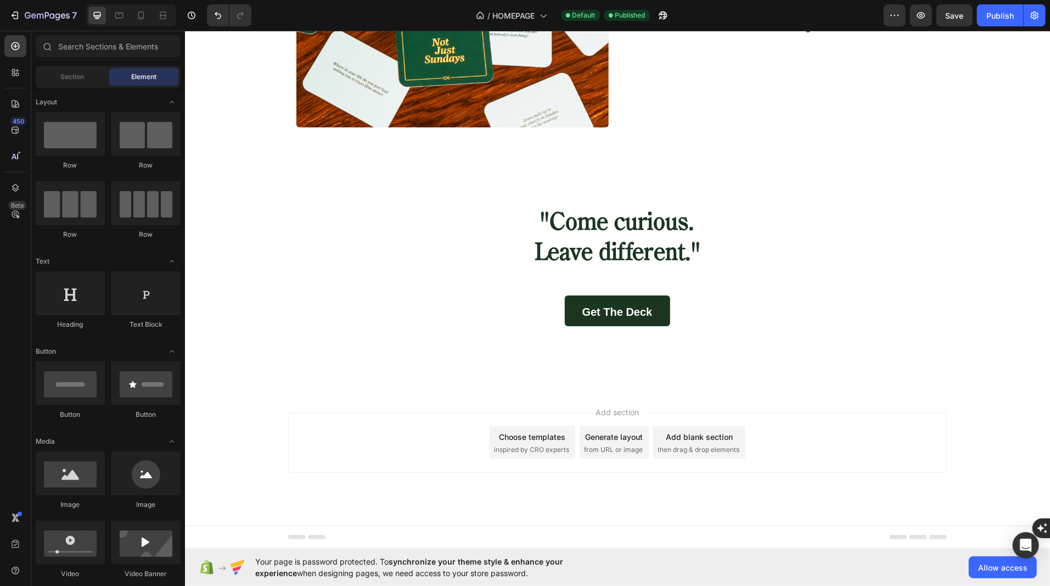
scroll to position [946, 0]
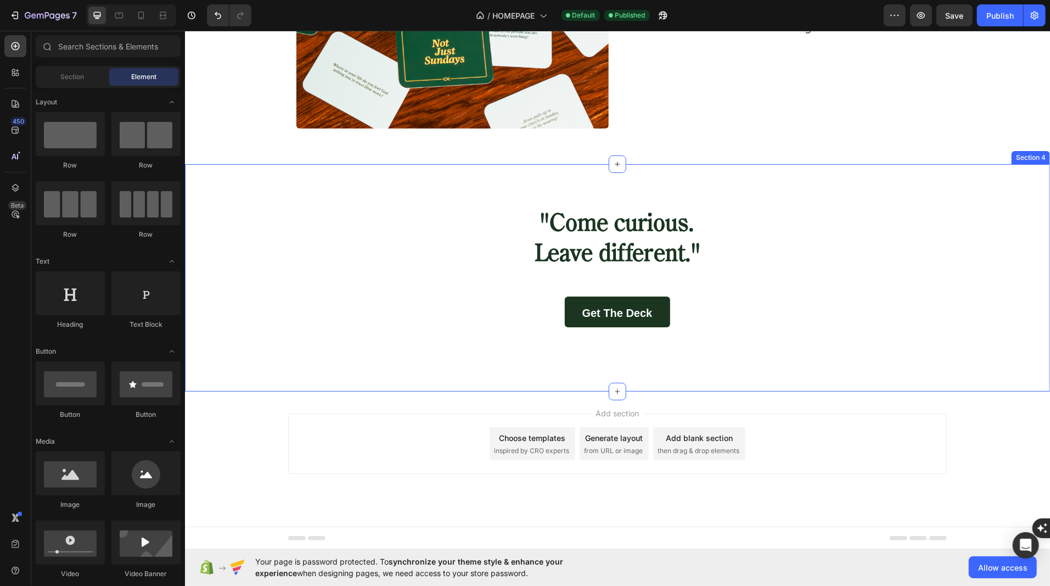
click at [335, 319] on div ""Come curious. Leave different." Heading Get the Deck Button Row" at bounding box center [616, 266] width 865 height 119
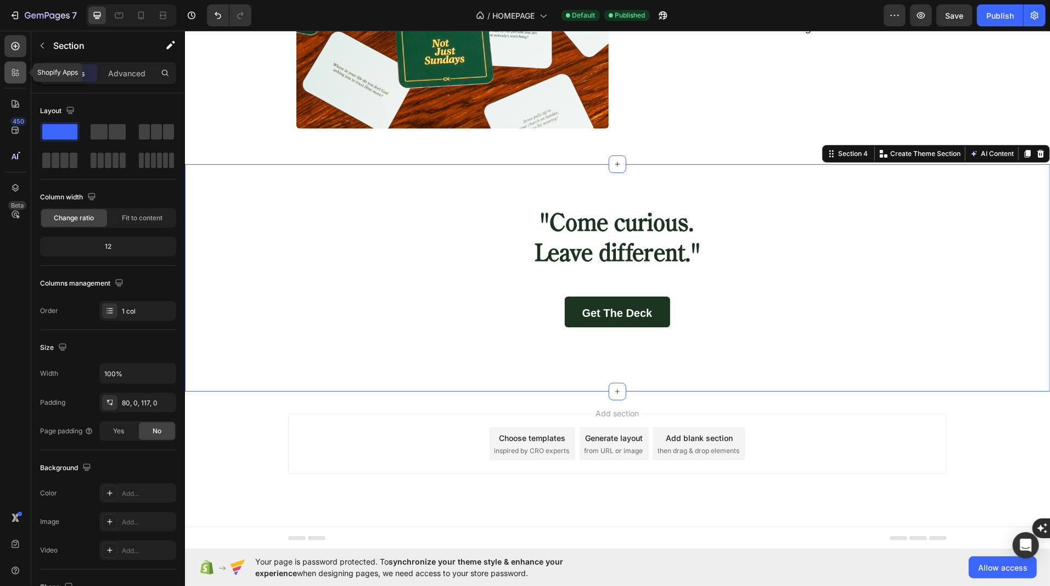
click at [18, 74] on icon at bounding box center [17, 74] width 3 height 3
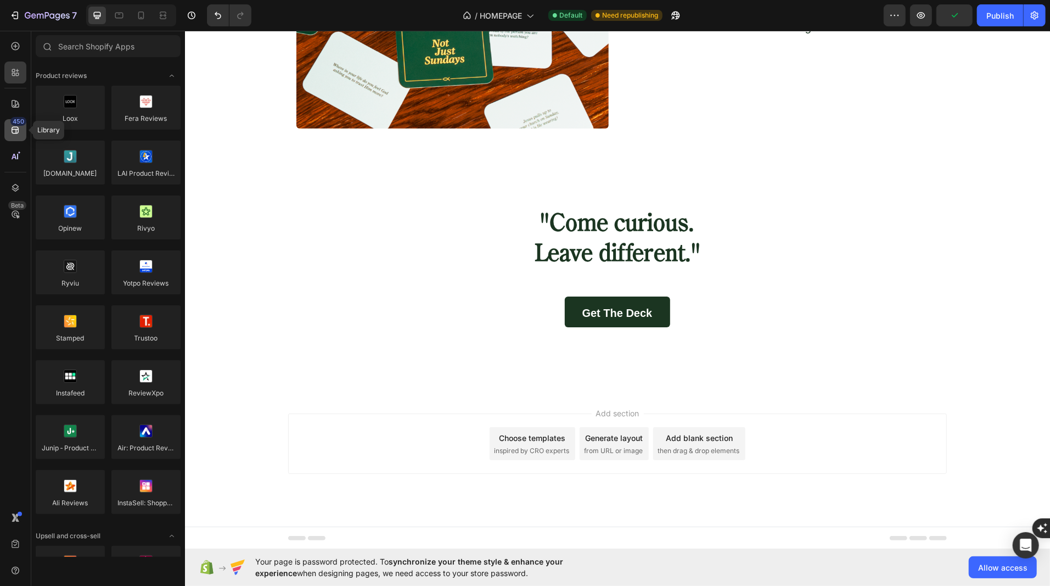
click at [15, 128] on icon at bounding box center [15, 130] width 7 height 7
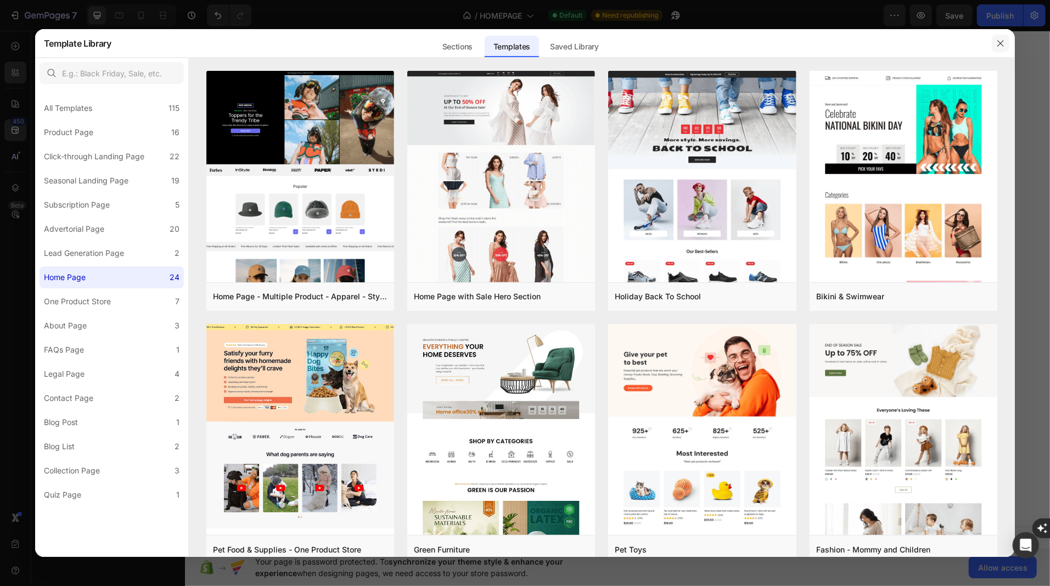
click at [1005, 43] on button "button" at bounding box center [1001, 44] width 18 height 18
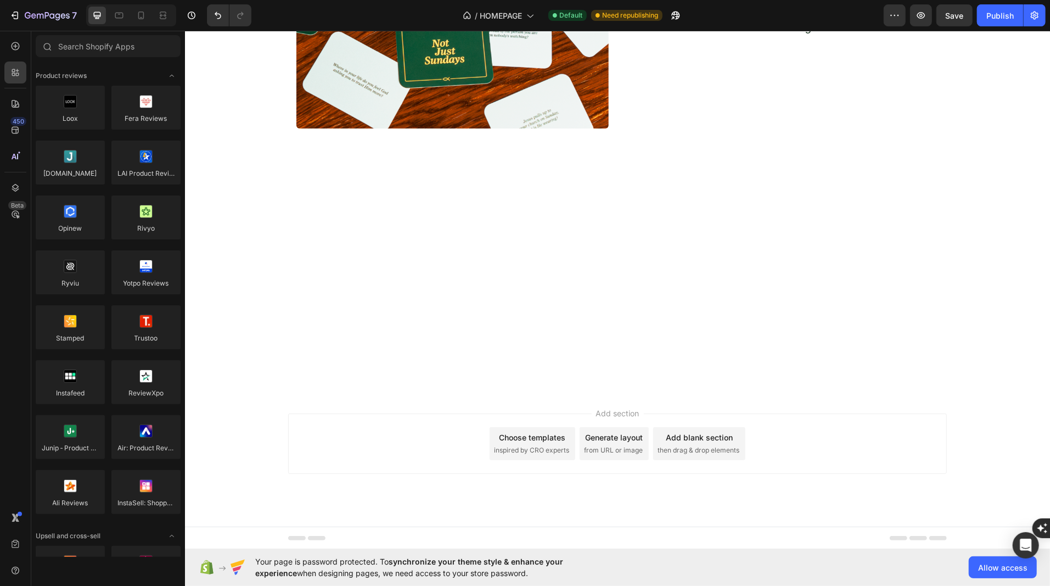
scroll to position [0, 0]
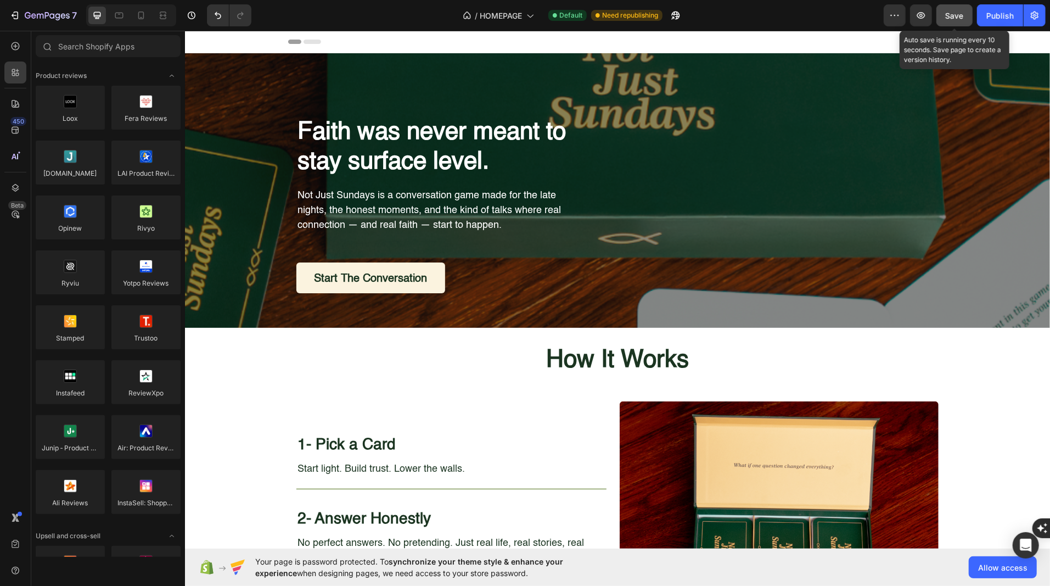
click at [948, 20] on div "Save" at bounding box center [955, 16] width 18 height 12
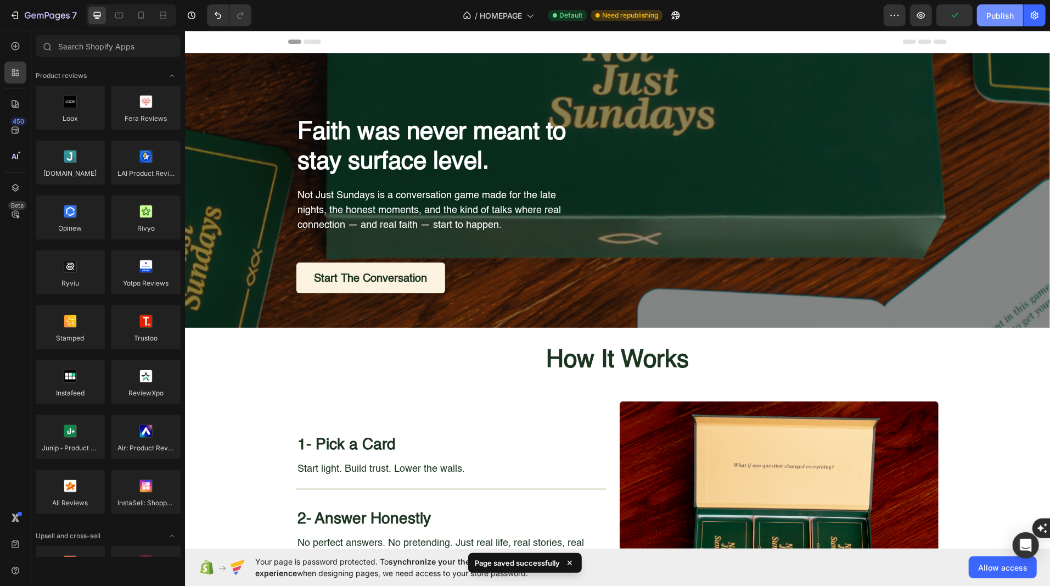
click at [989, 20] on div "Publish" at bounding box center [999, 16] width 27 height 12
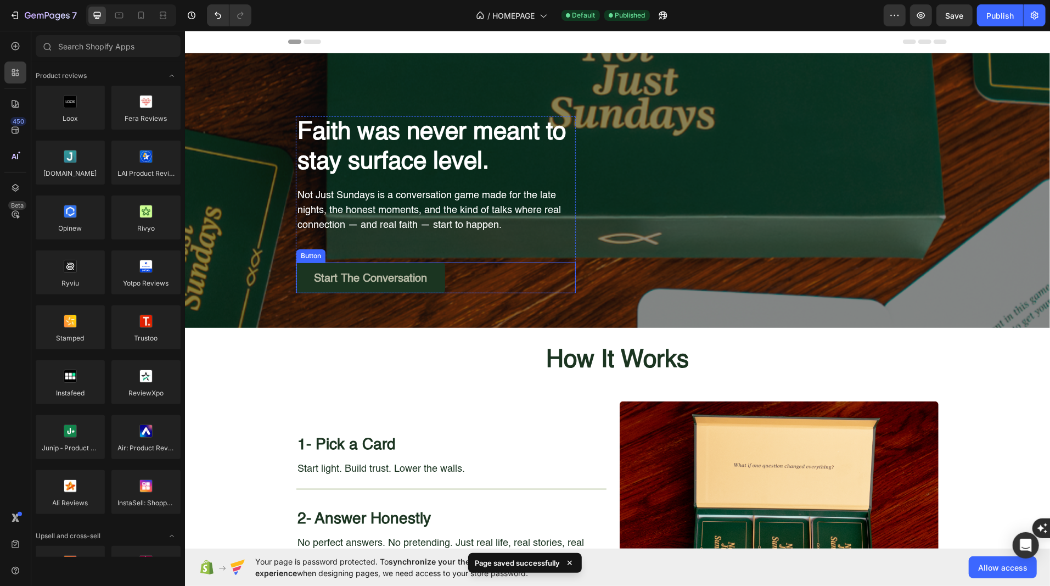
click at [305, 270] on link "Start the Conversation" at bounding box center [370, 277] width 149 height 31
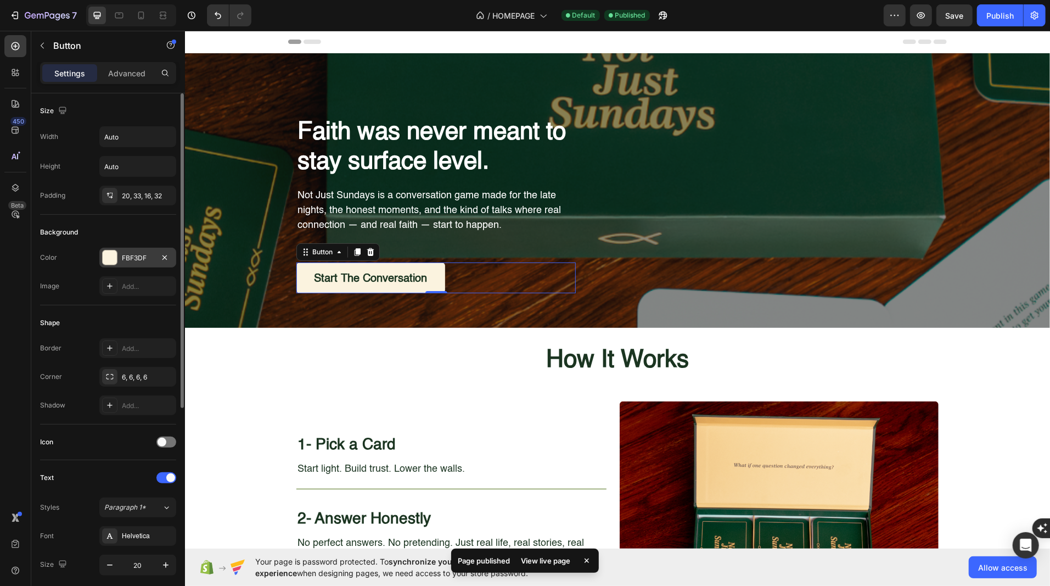
click at [111, 260] on div at bounding box center [110, 257] width 14 height 14
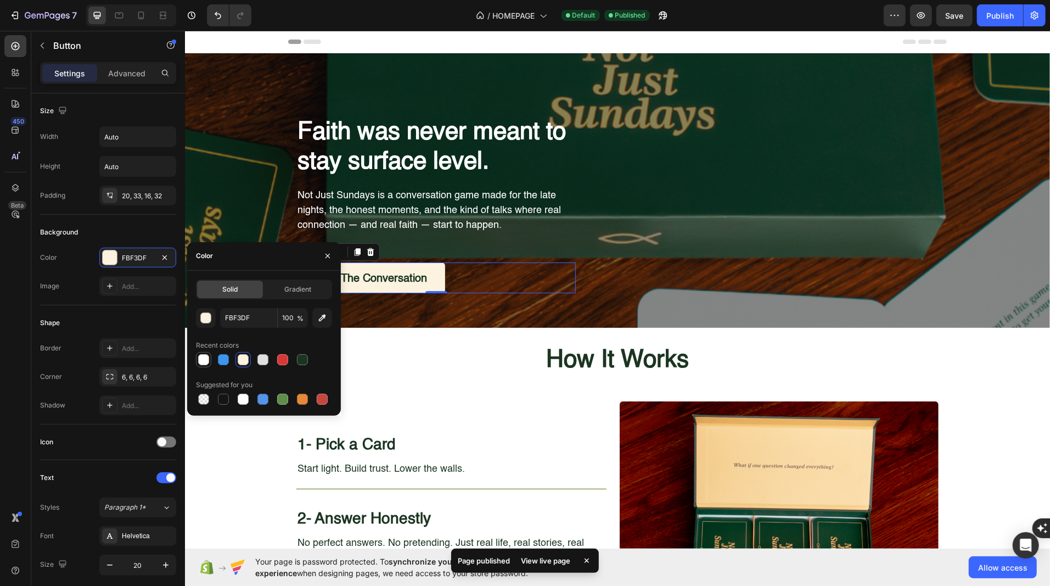
click at [206, 361] on div at bounding box center [203, 359] width 11 height 11
type input "FFFFFF"
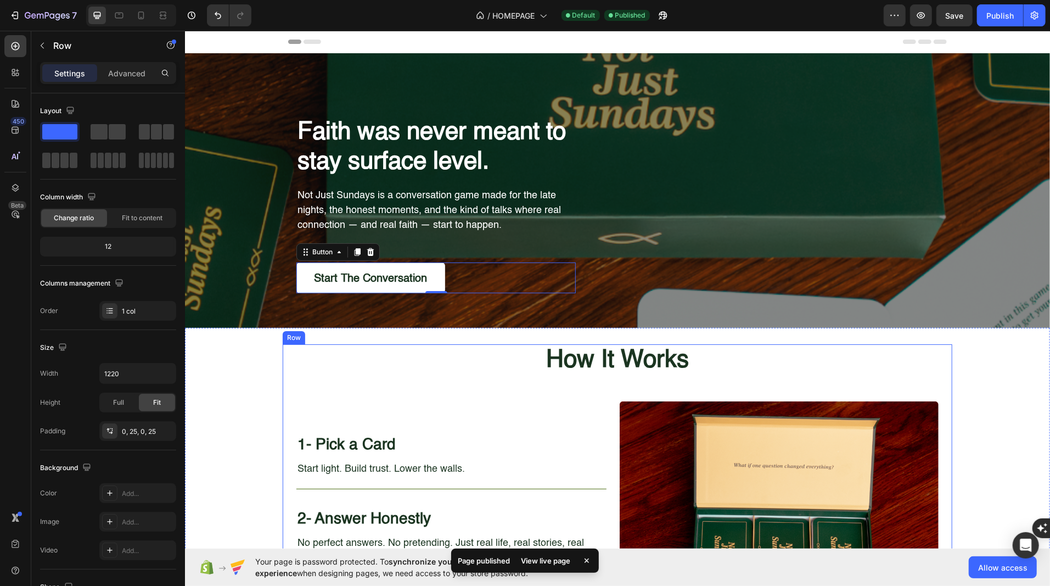
click at [421, 388] on div "How It Works Heading 1- Pick a Card Heading Start light. Build trust. Lower the…" at bounding box center [617, 528] width 642 height 368
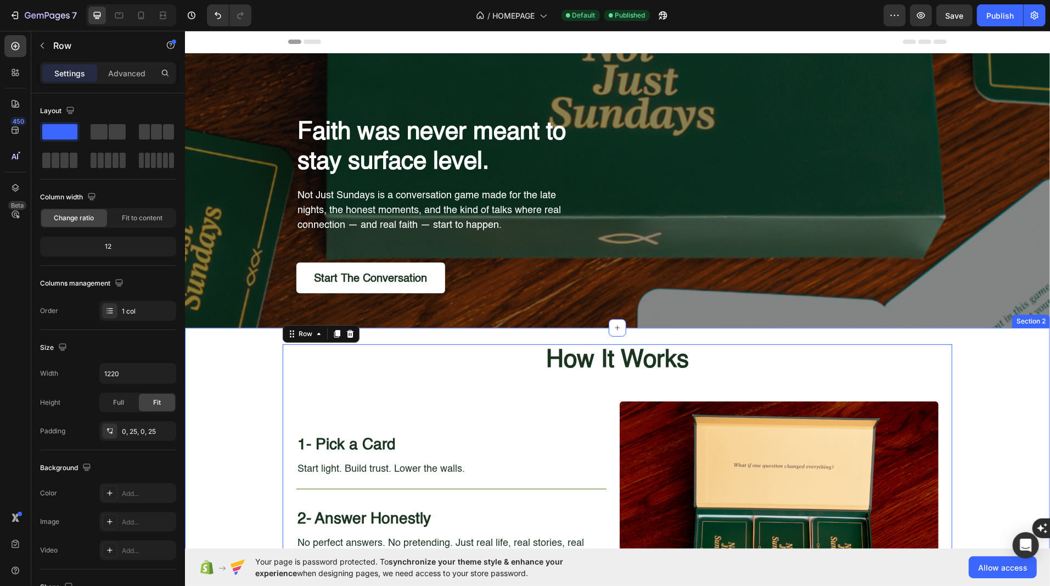
click at [231, 404] on div "How It Works Heading 1- Pick a Card Heading Start light. Build trust. Lower the…" at bounding box center [616, 533] width 865 height 379
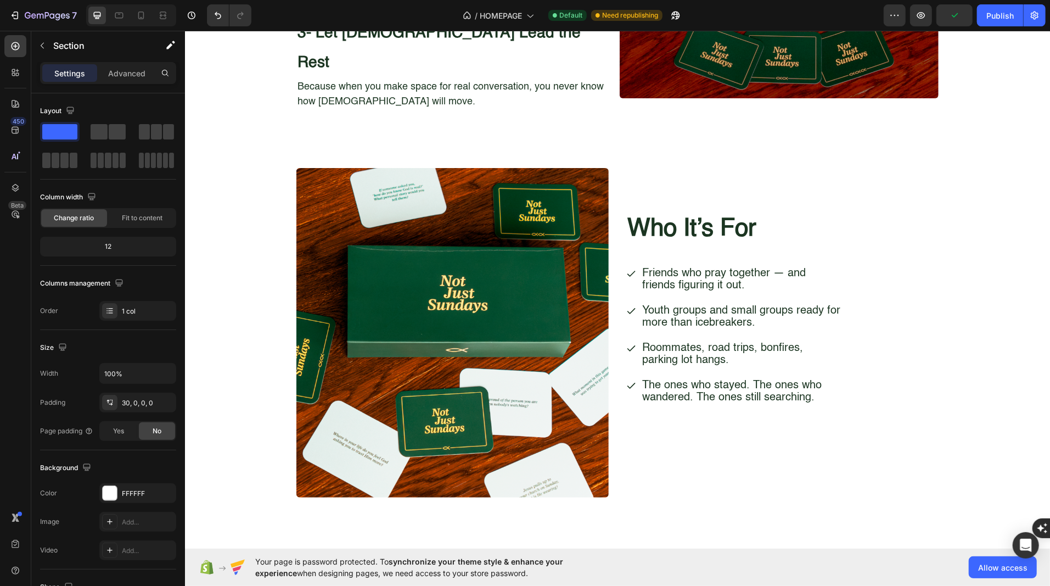
scroll to position [946, 0]
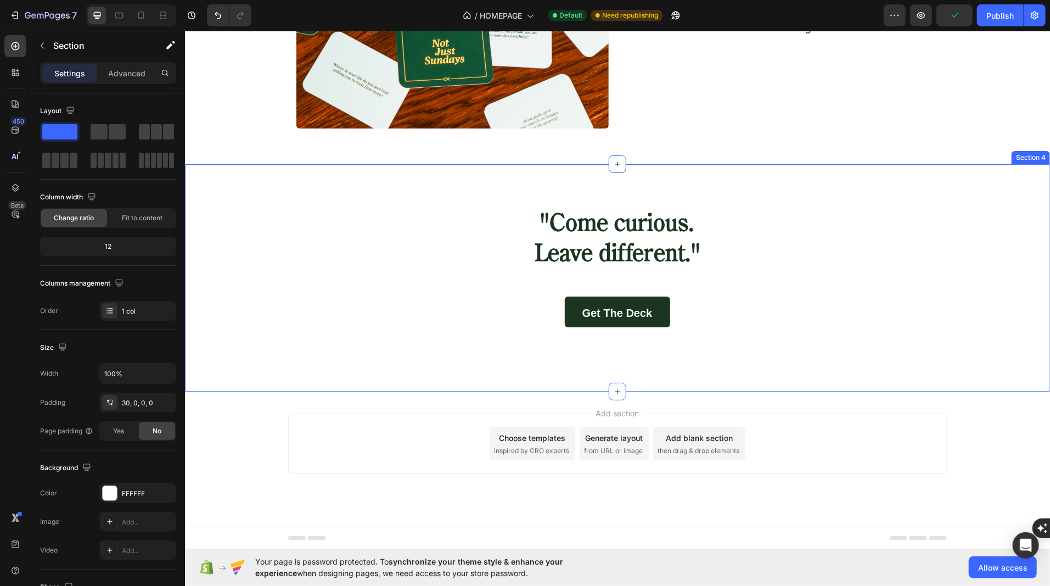
click at [428, 381] on div ""Come curious. Leave different." Heading Get the Deck Button Row Section 4" at bounding box center [616, 277] width 865 height 227
click at [617, 392] on icon at bounding box center [616, 390] width 9 height 9
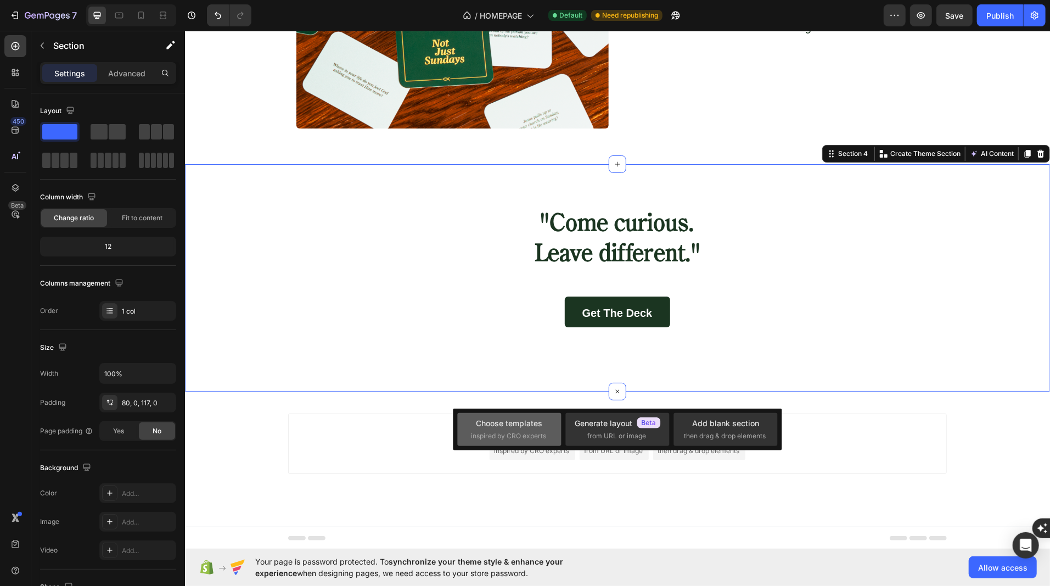
click at [525, 419] on div "Choose templates" at bounding box center [509, 423] width 66 height 12
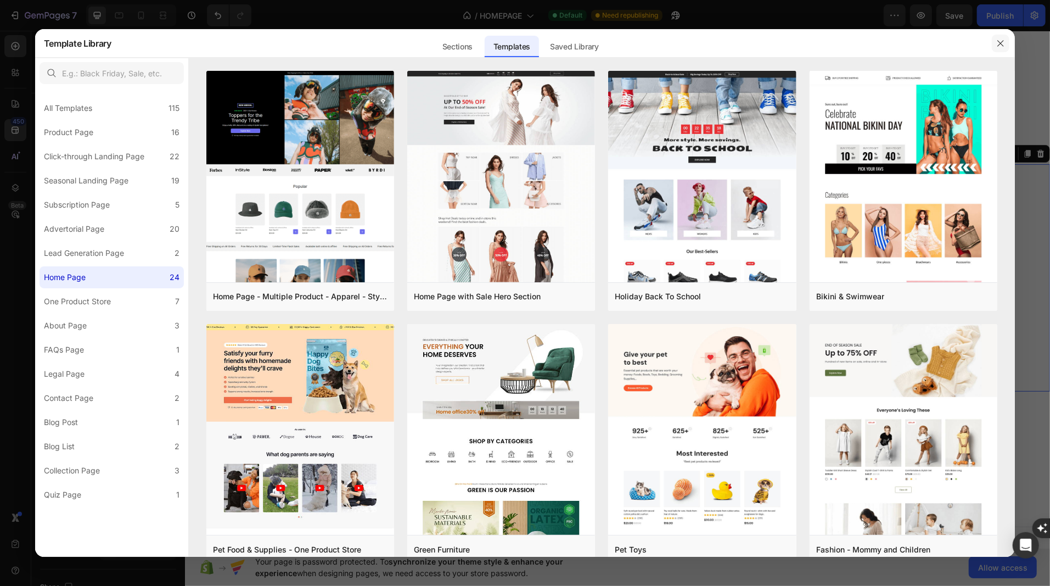
click at [1000, 47] on icon "button" at bounding box center [1000, 43] width 9 height 9
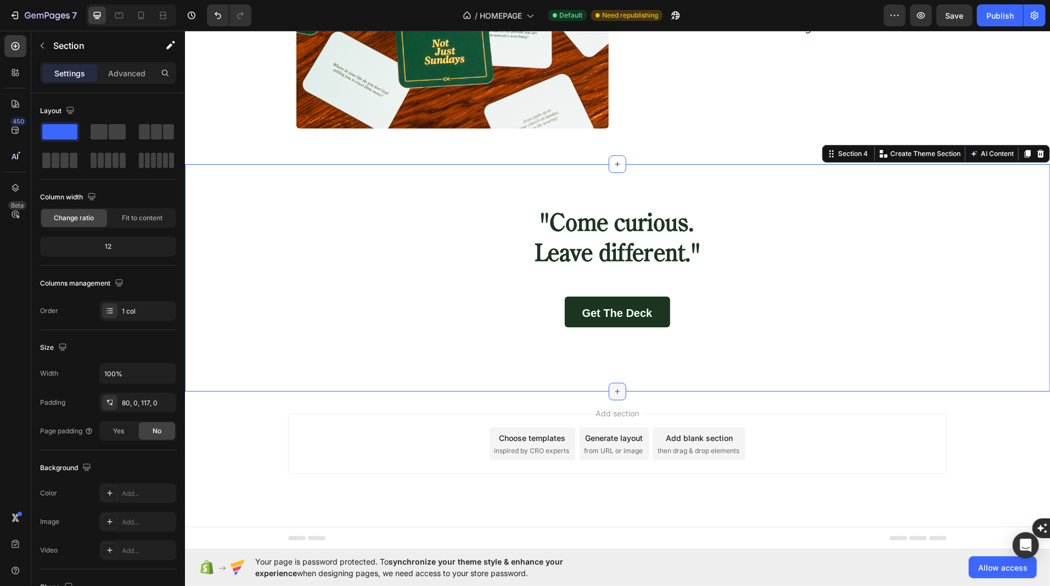
click at [615, 386] on icon at bounding box center [616, 390] width 9 height 9
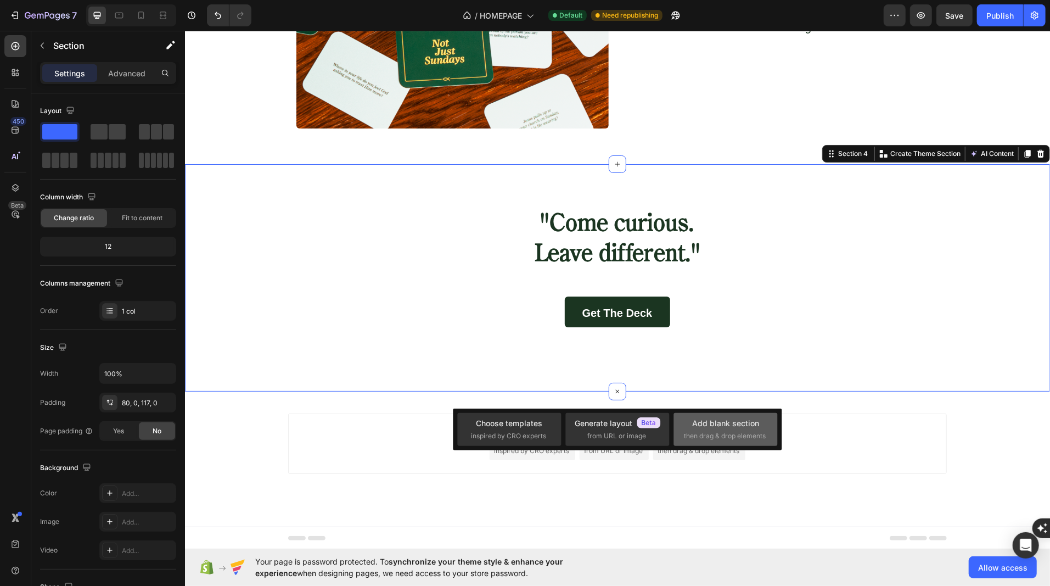
click at [708, 434] on span "then drag & drop elements" at bounding box center [725, 436] width 82 height 10
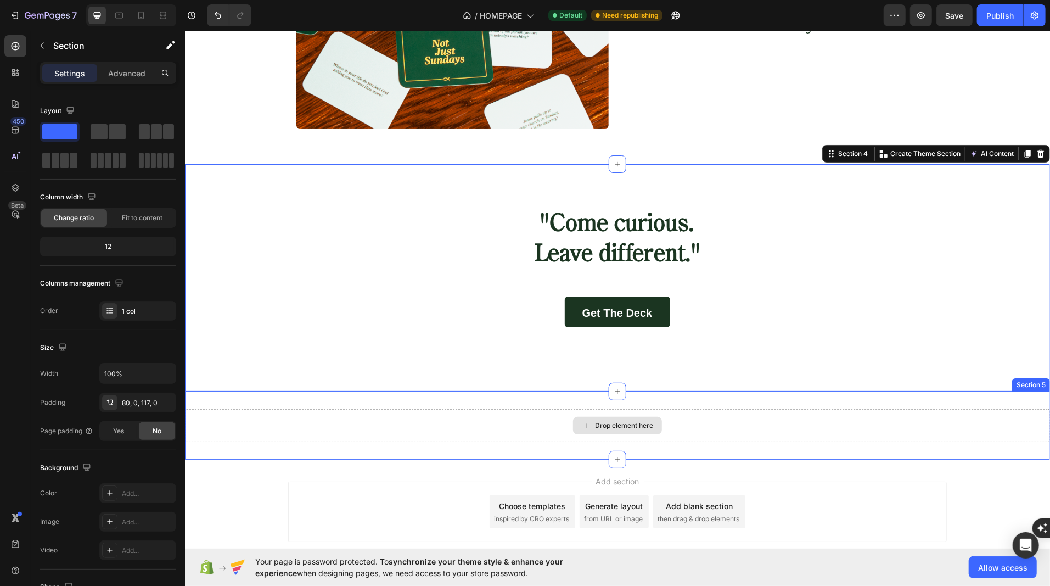
click at [630, 426] on div "Drop element here" at bounding box center [623, 424] width 58 height 9
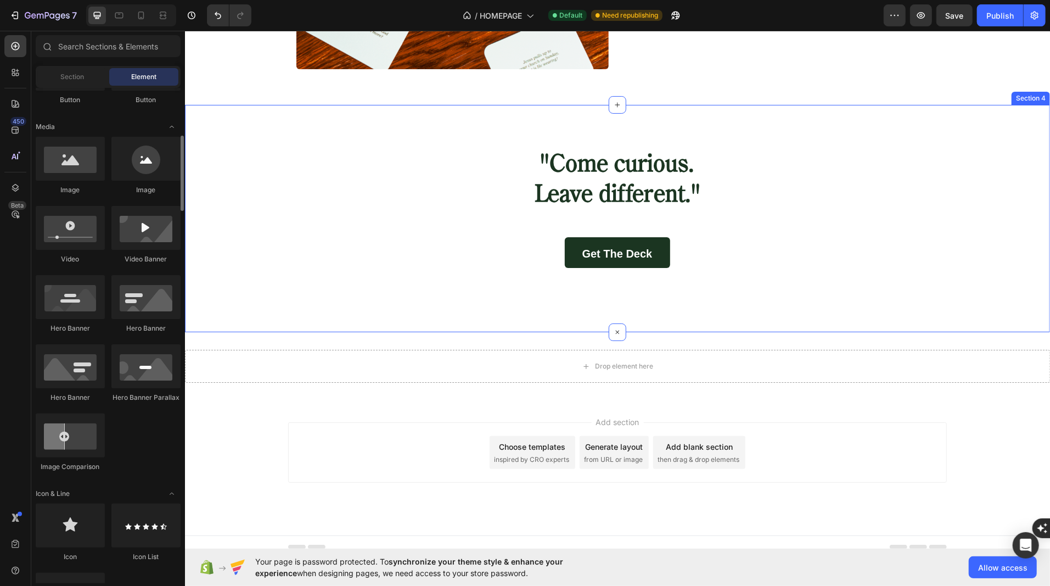
scroll to position [1014, 0]
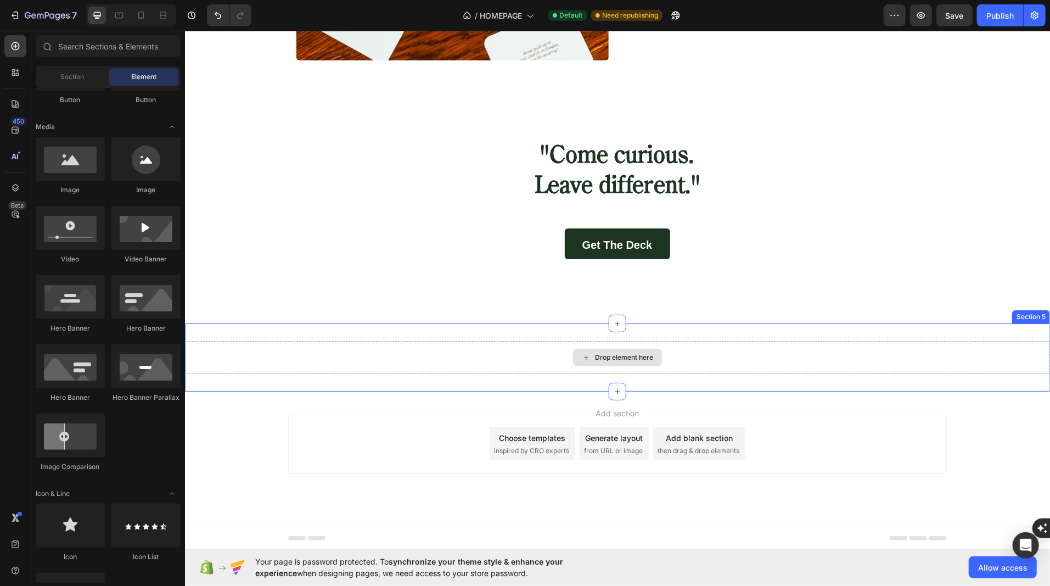
click at [334, 357] on div "Drop element here" at bounding box center [616, 356] width 865 height 33
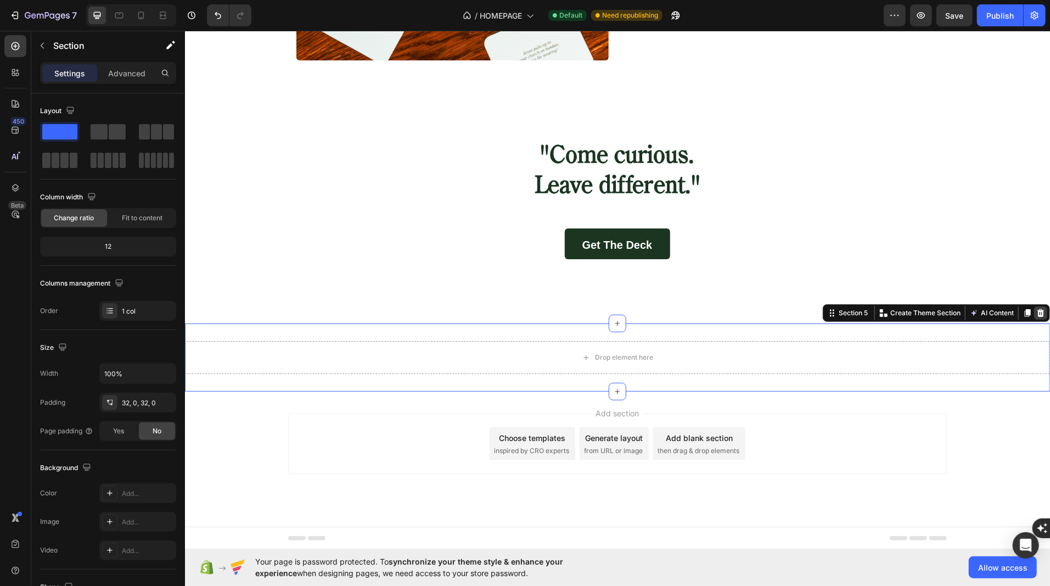
click at [1040, 309] on icon at bounding box center [1040, 312] width 7 height 8
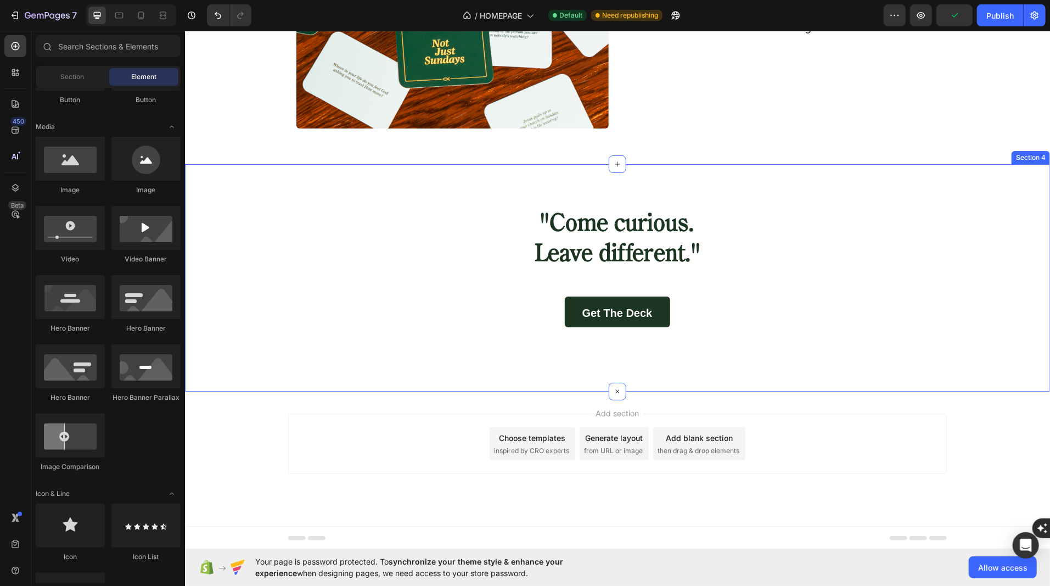
click at [327, 268] on div ""Come curious. Leave different." Heading Get the Deck Button Row" at bounding box center [616, 266] width 865 height 119
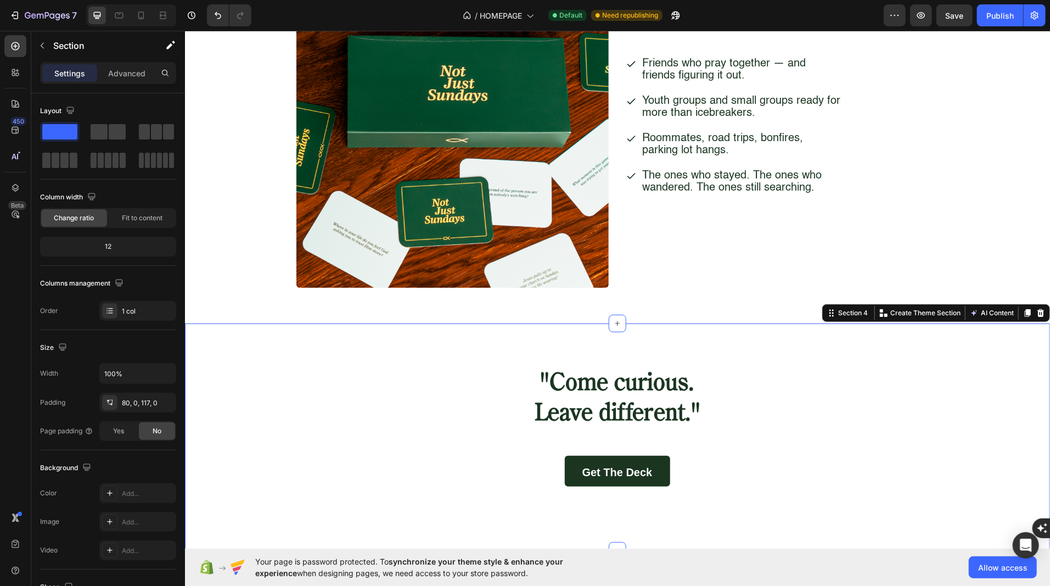
scroll to position [779, 0]
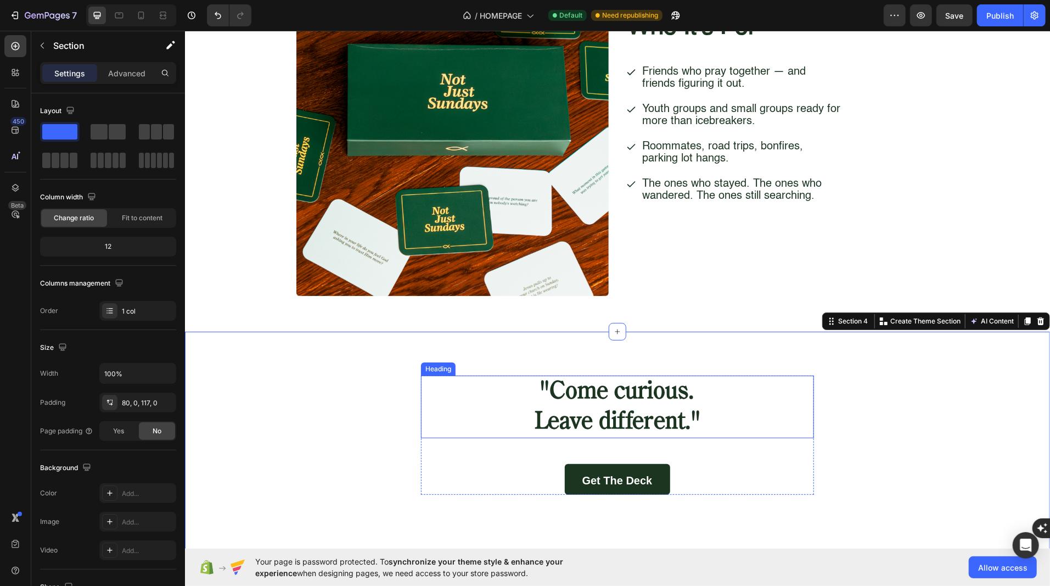
click at [611, 404] on h2 ""Come curious. Leave different."" at bounding box center [616, 406] width 393 height 63
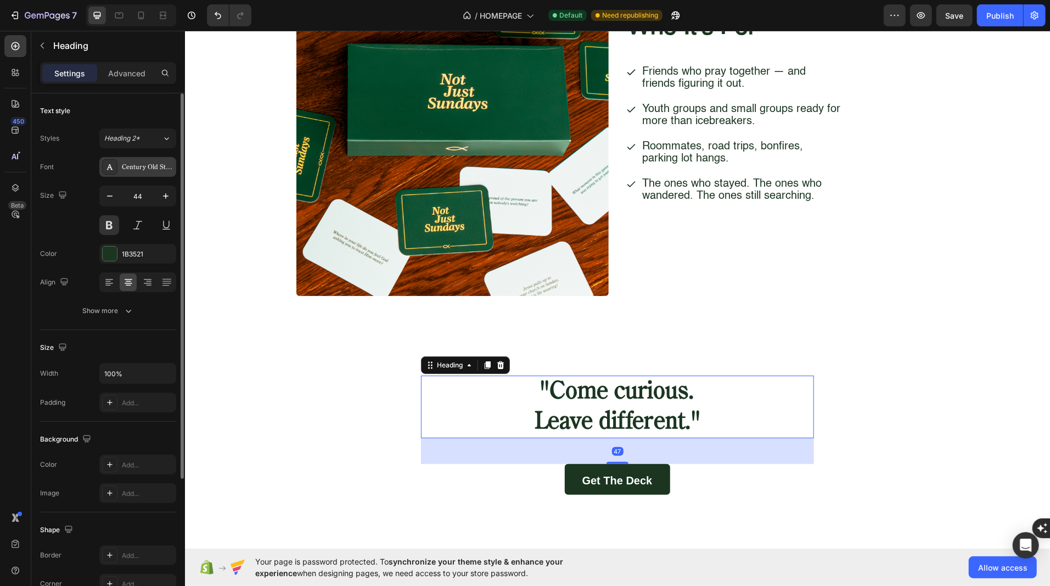
click at [136, 159] on div "Century Old Style Std Regular" at bounding box center [137, 167] width 77 height 20
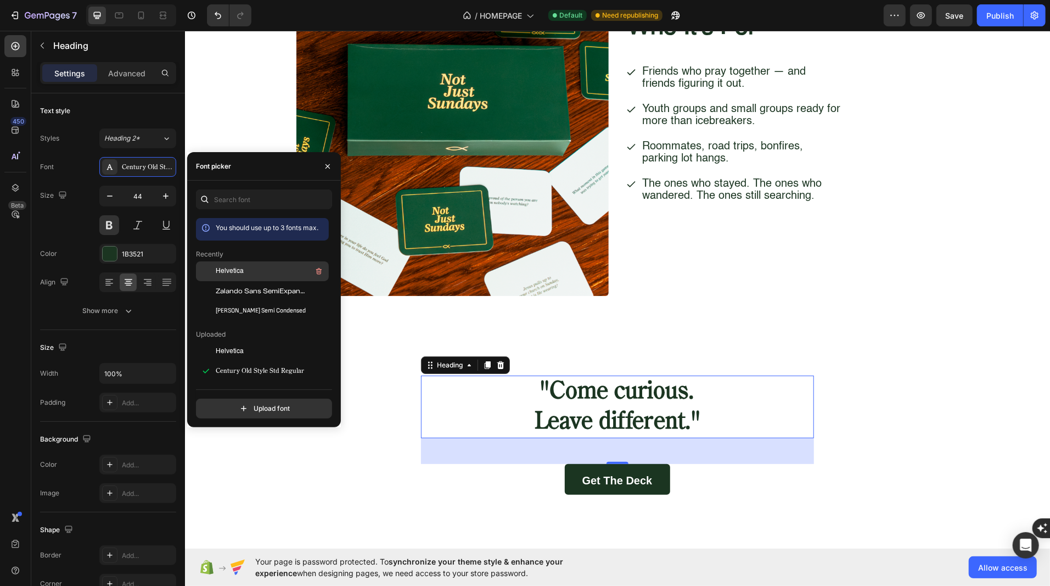
click at [228, 268] on span "Helvetica" at bounding box center [230, 271] width 28 height 10
click at [374, 455] on div ""Come curious. Leave different." Heading 47 Get the Deck Button Row" at bounding box center [616, 434] width 865 height 119
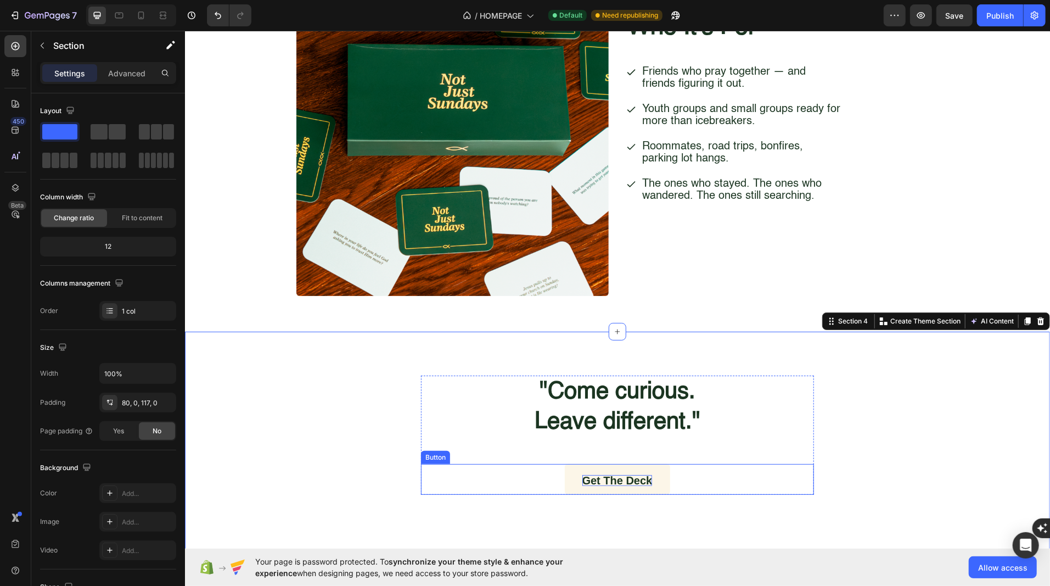
click at [613, 483] on strong "Get the Deck" at bounding box center [617, 480] width 70 height 12
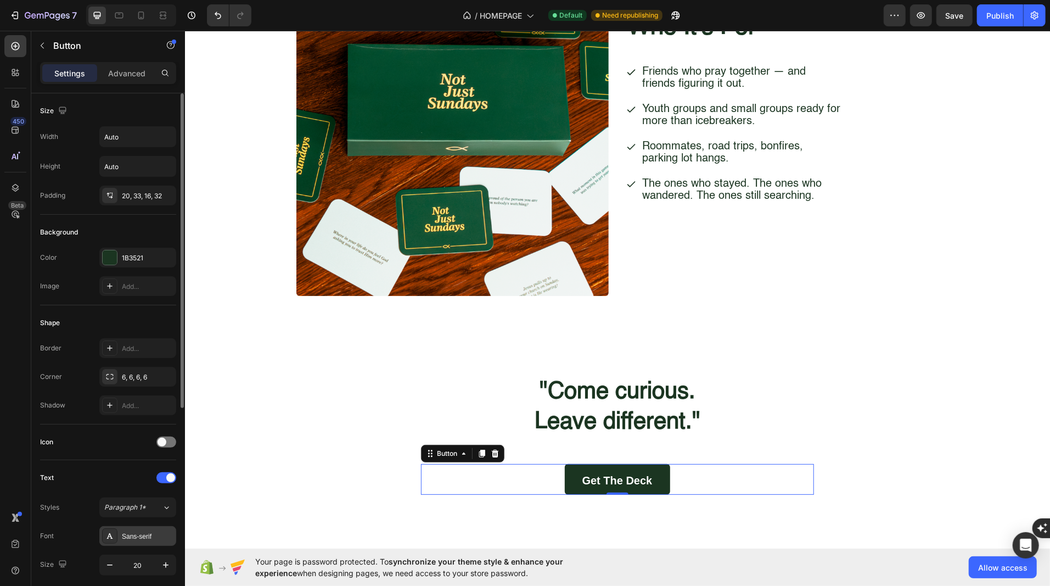
click at [127, 531] on div "Sans-serif" at bounding box center [148, 536] width 52 height 10
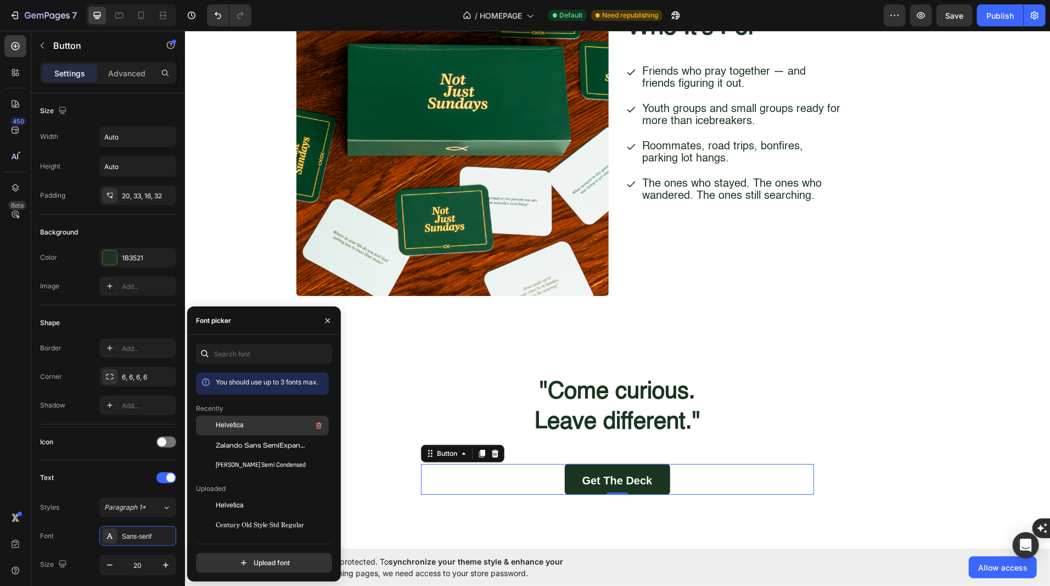
click at [211, 425] on div at bounding box center [206, 425] width 20 height 20
click at [240, 225] on div "Background Image" at bounding box center [616, 122] width 865 height 417
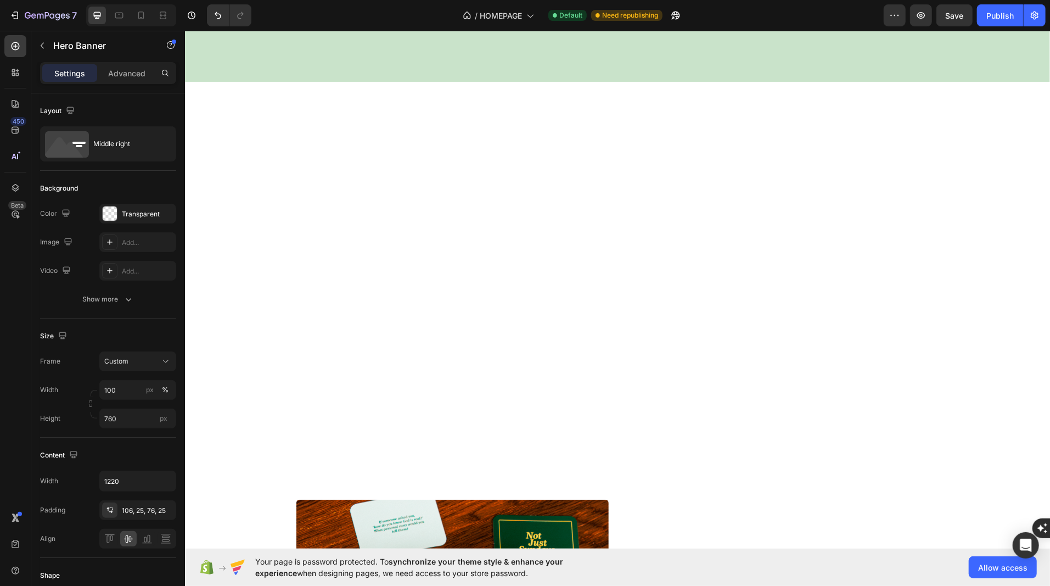
scroll to position [0, 0]
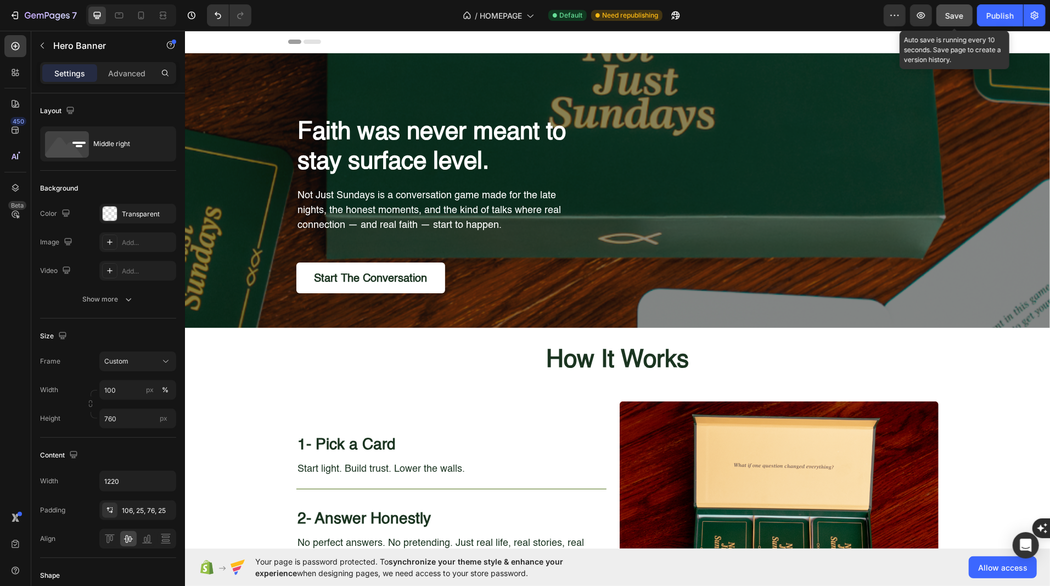
click at [961, 16] on span "Save" at bounding box center [955, 15] width 18 height 9
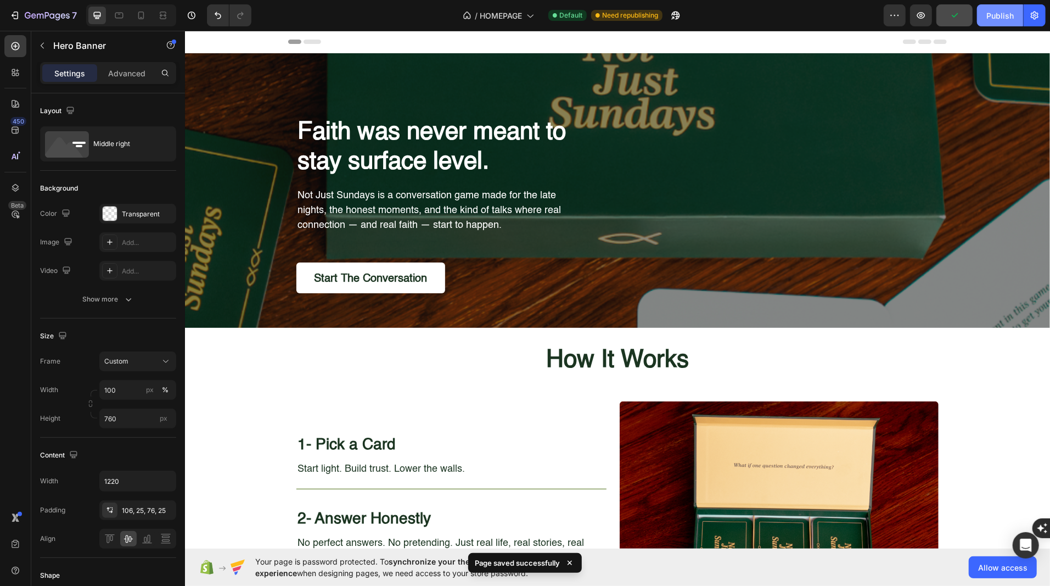
click at [997, 16] on div "Publish" at bounding box center [999, 16] width 27 height 12
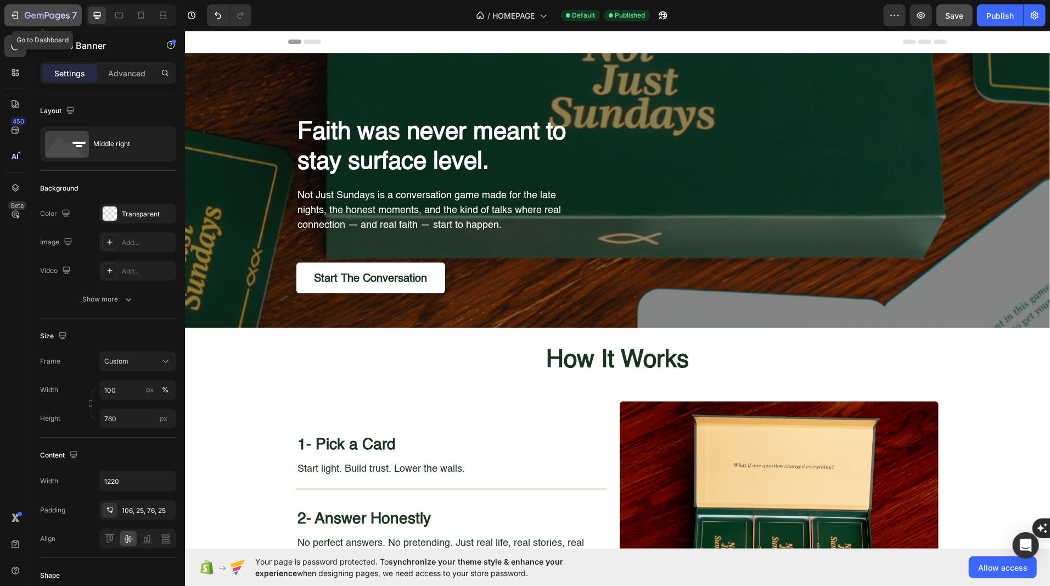
click at [44, 18] on icon "button" at bounding box center [47, 16] width 45 height 9
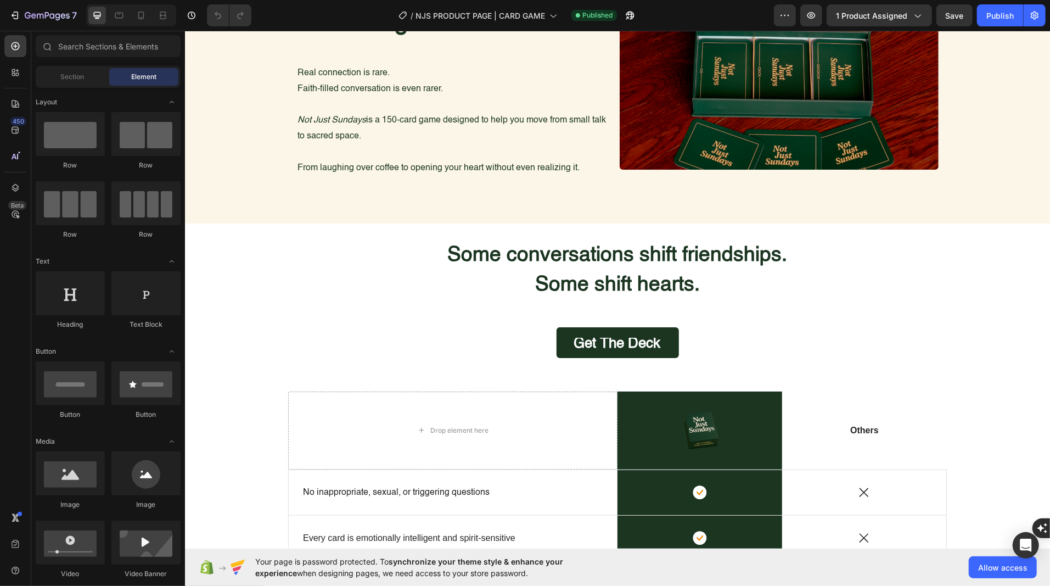
scroll to position [761, 0]
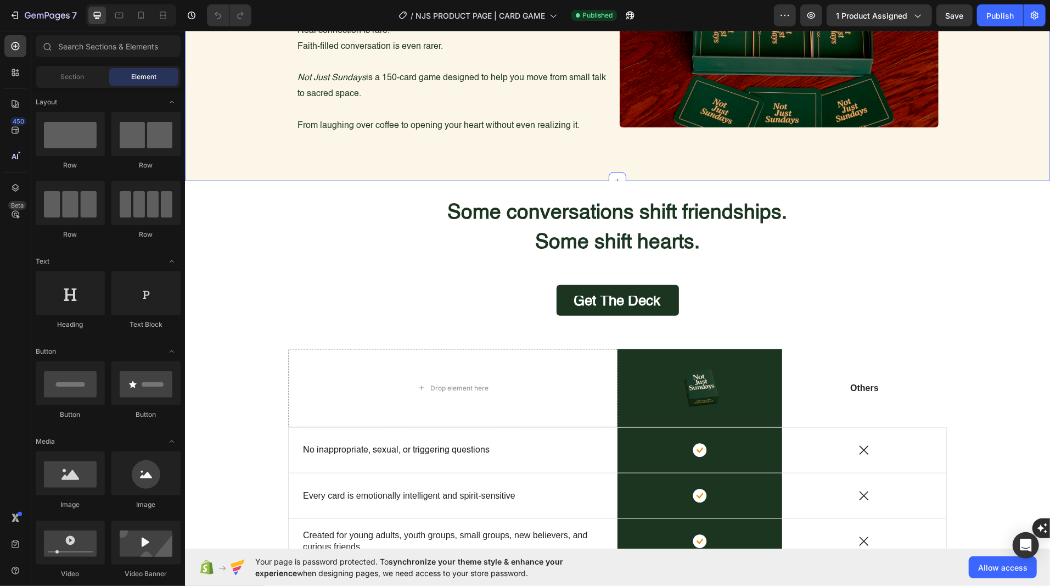
click at [235, 145] on div "Faith. Friendship. Finally, something real. Heading Real connection is rare. Fa…" at bounding box center [616, 43] width 865 height 273
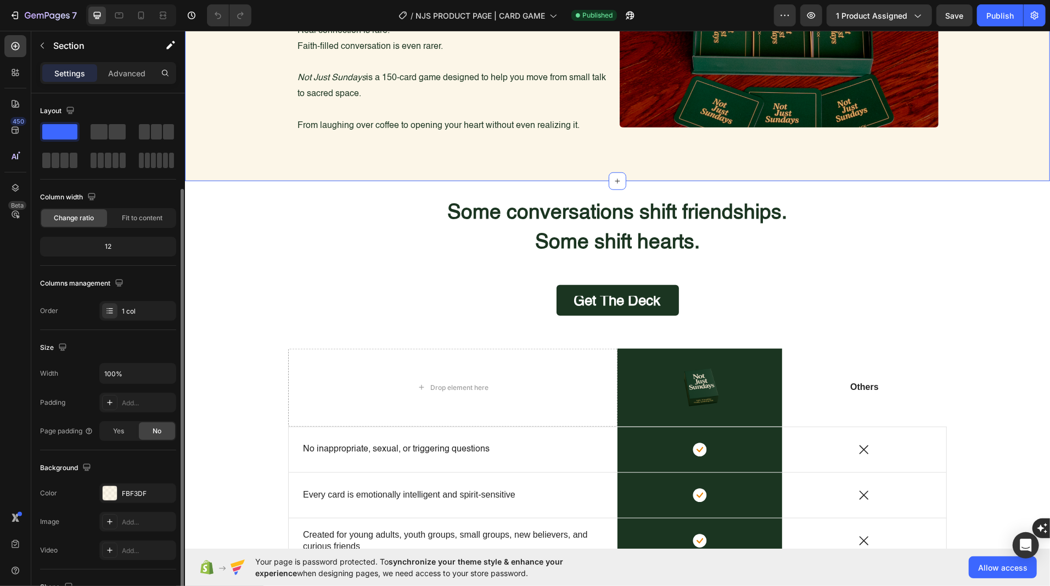
scroll to position [87, 0]
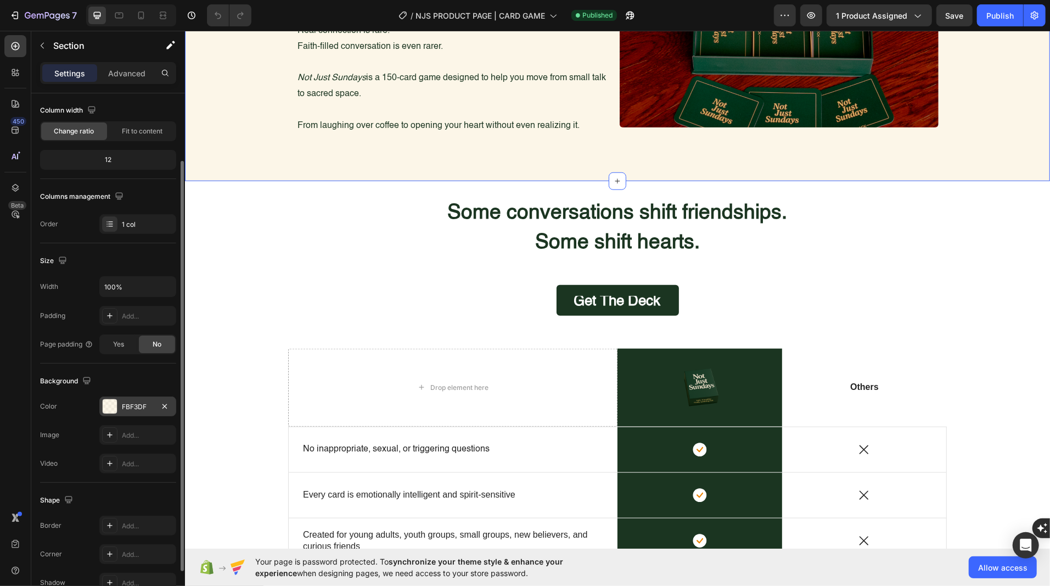
click at [108, 402] on div at bounding box center [110, 406] width 14 height 14
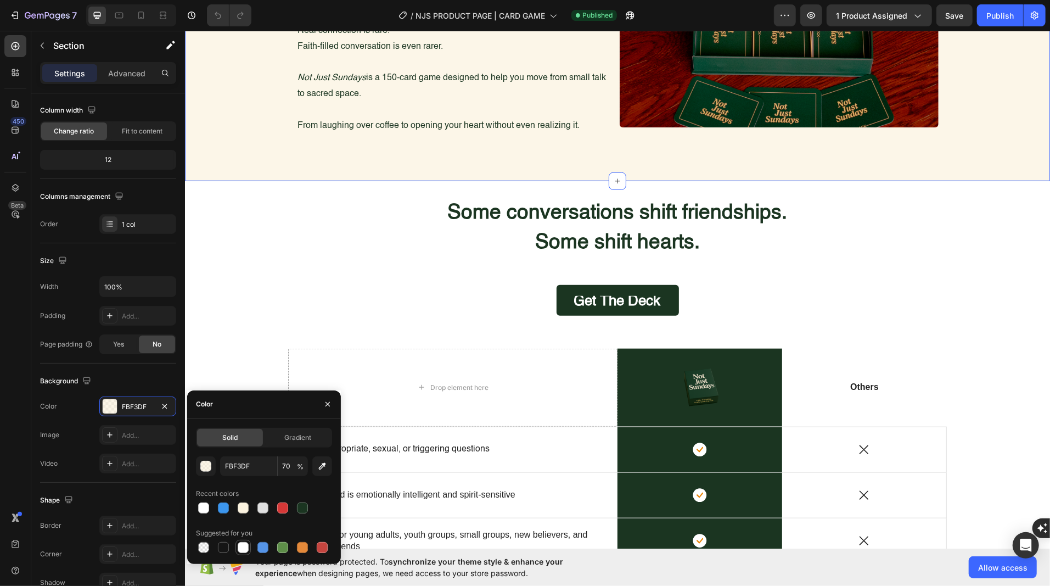
click at [243, 547] on div at bounding box center [243, 547] width 11 height 11
type input "FFFFFF"
type input "100"
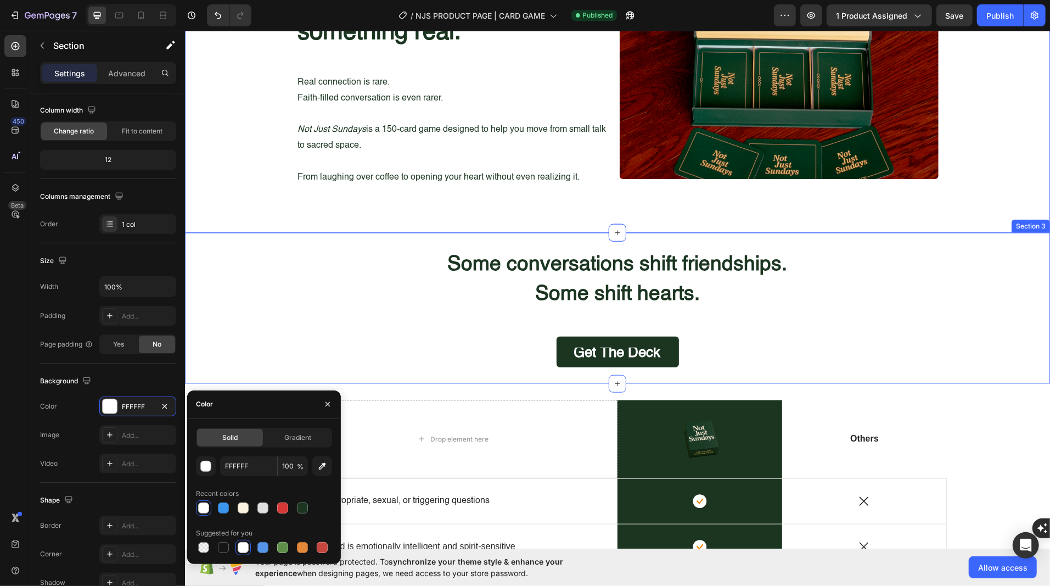
scroll to position [616, 0]
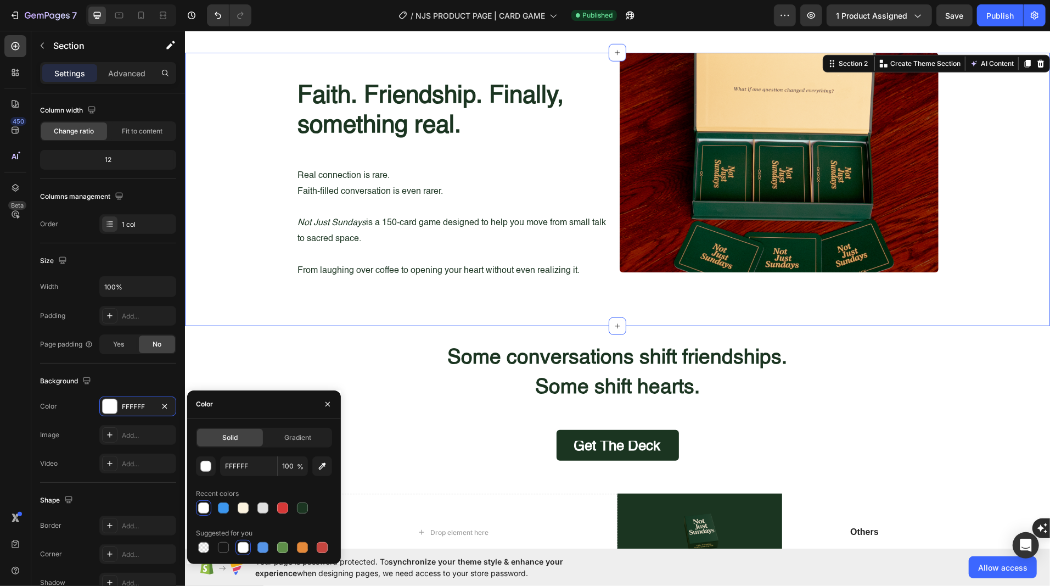
click at [263, 308] on div "Faith. Friendship. Finally, something real. Heading Real connection is rare. Fa…" at bounding box center [616, 188] width 865 height 273
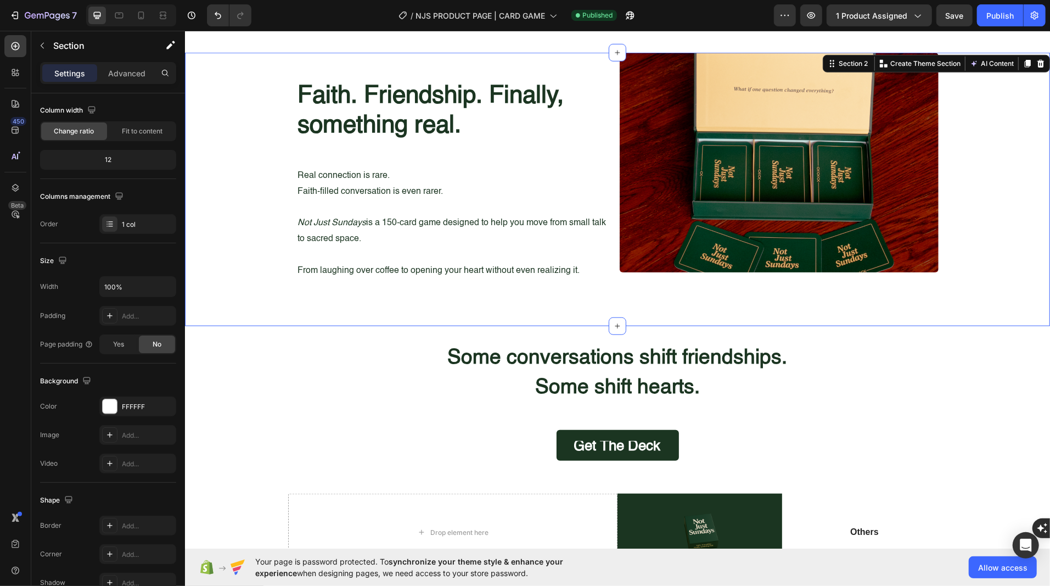
click at [286, 404] on div "Some conversations shift friendships. Some shift hearts. Heading Image Get the …" at bounding box center [616, 401] width 865 height 118
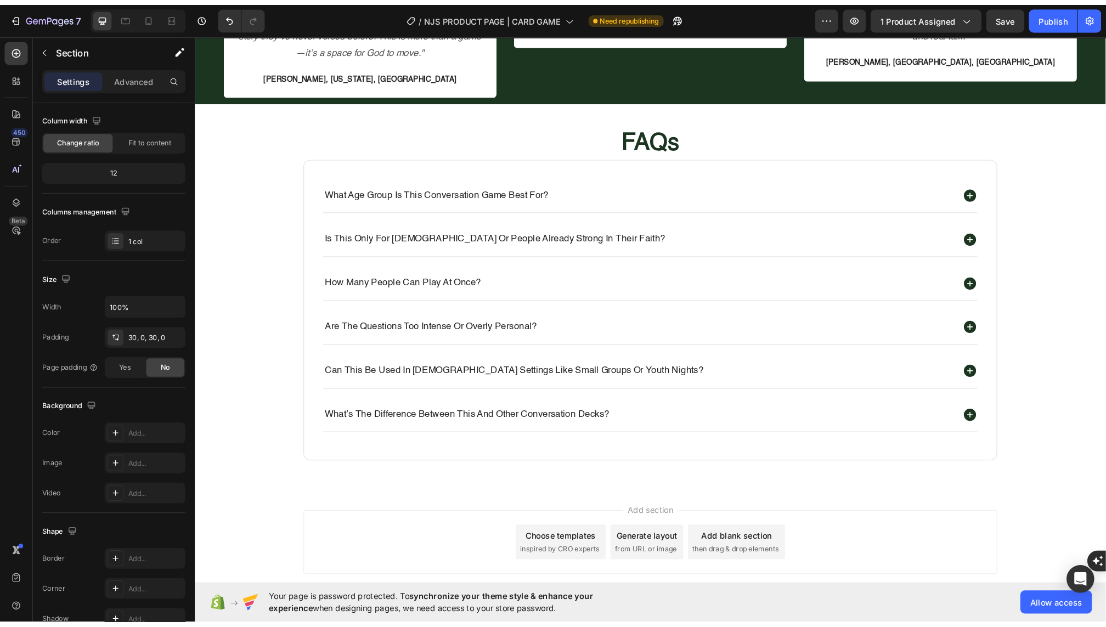
scroll to position [1689, 0]
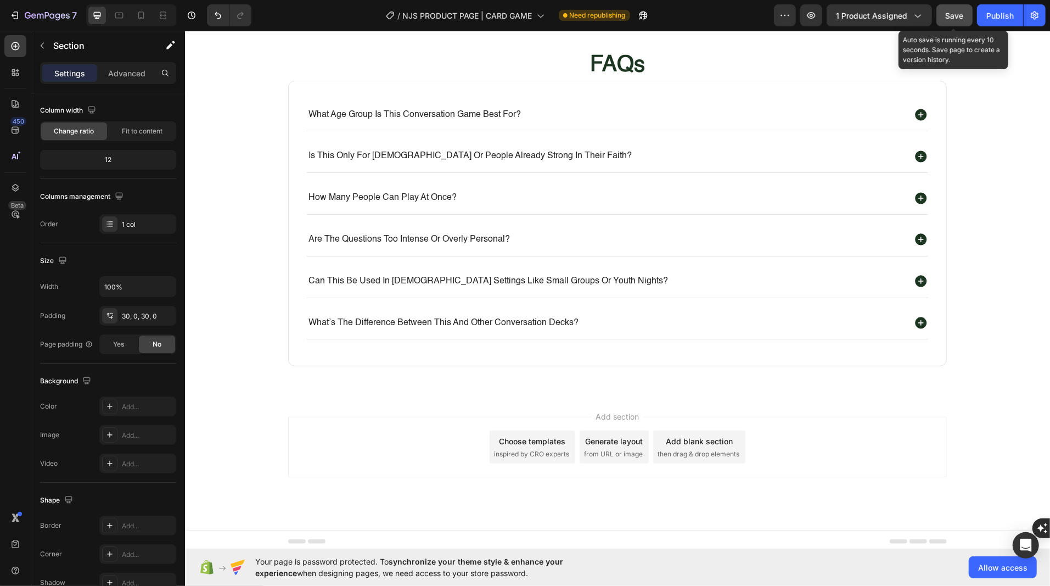
click at [962, 24] on button "Save" at bounding box center [954, 15] width 36 height 22
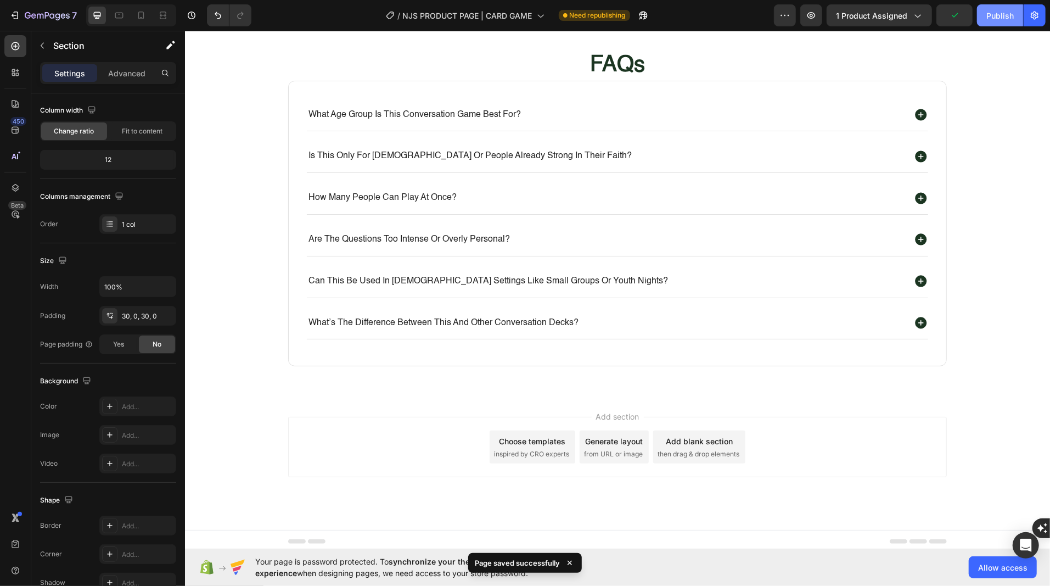
click at [978, 24] on button "Publish" at bounding box center [1000, 15] width 46 height 22
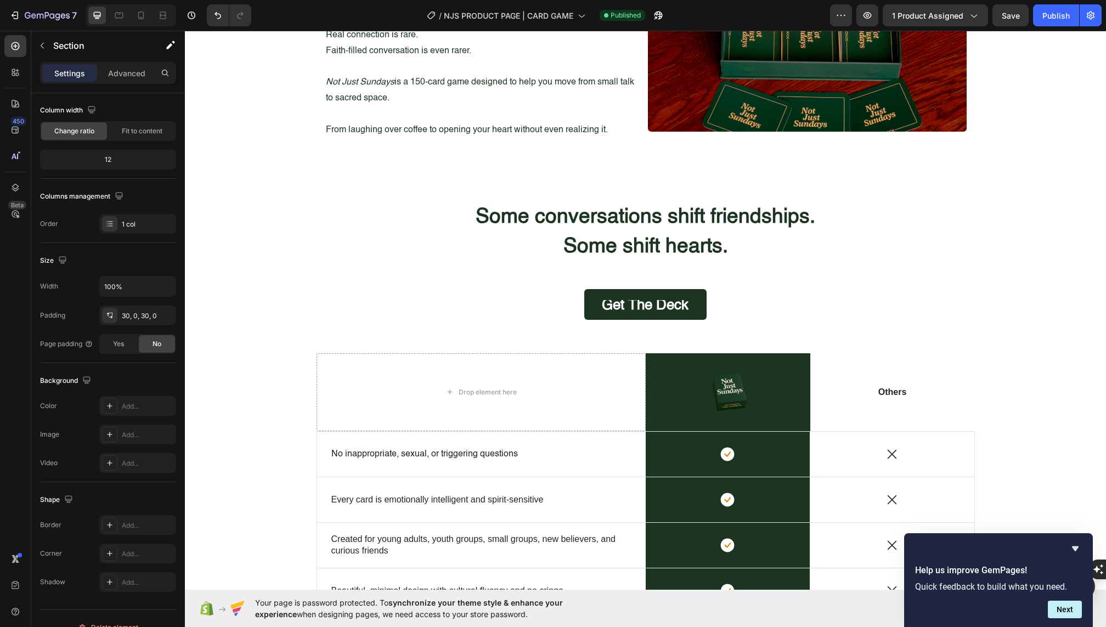
scroll to position [1287, 0]
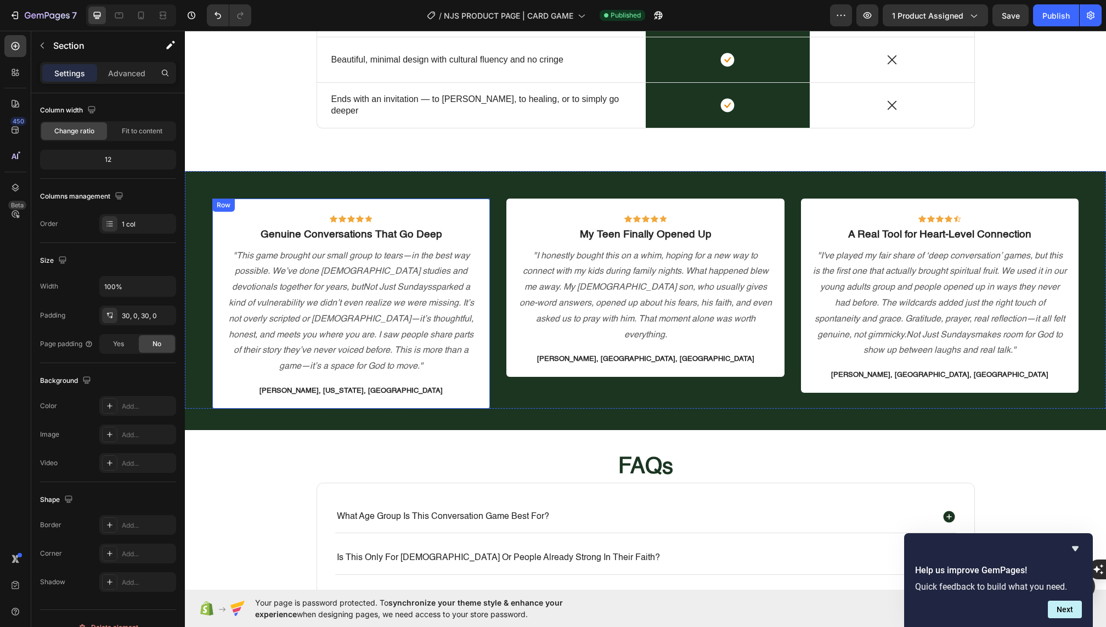
click at [249, 271] on p ""This game brought our small group to tears—in the best way possible. We’ve don…" at bounding box center [351, 312] width 254 height 126
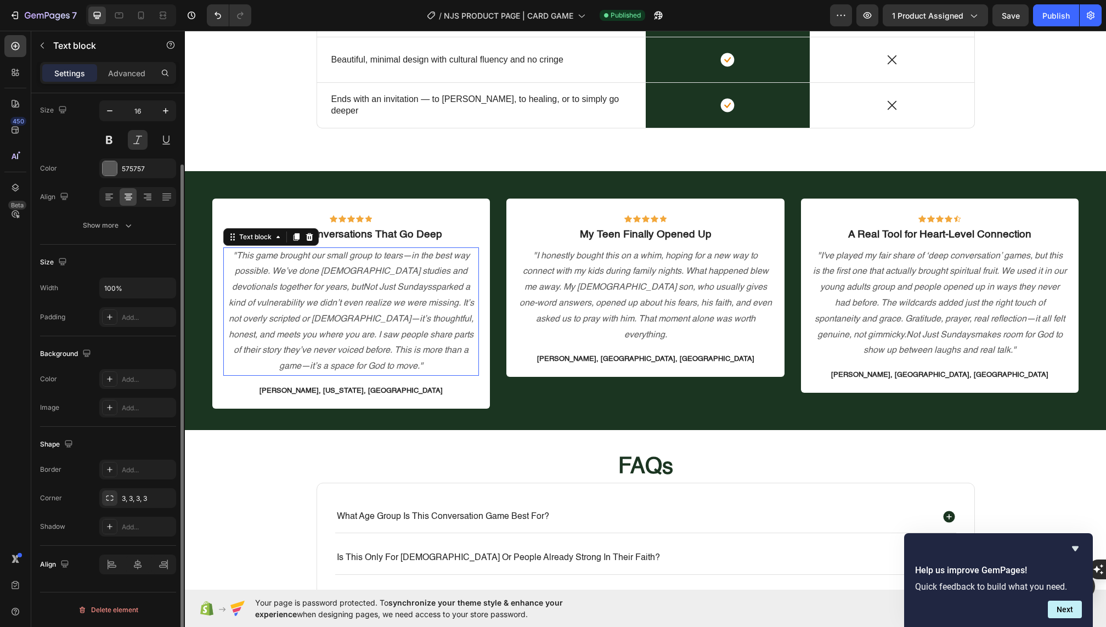
scroll to position [0, 0]
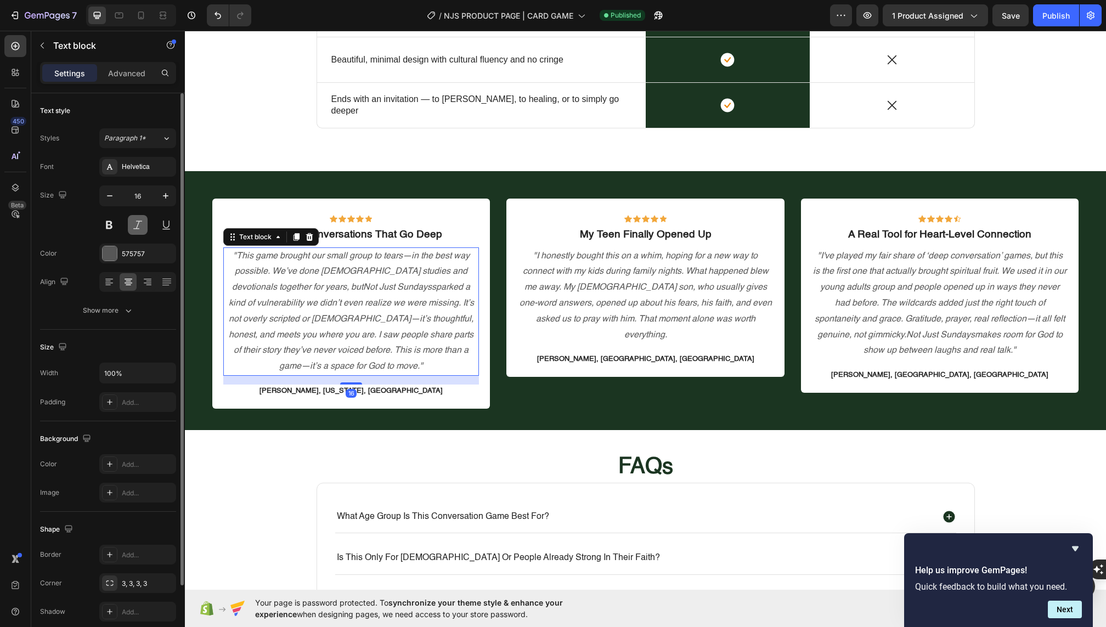
click at [136, 224] on button at bounding box center [138, 225] width 20 height 20
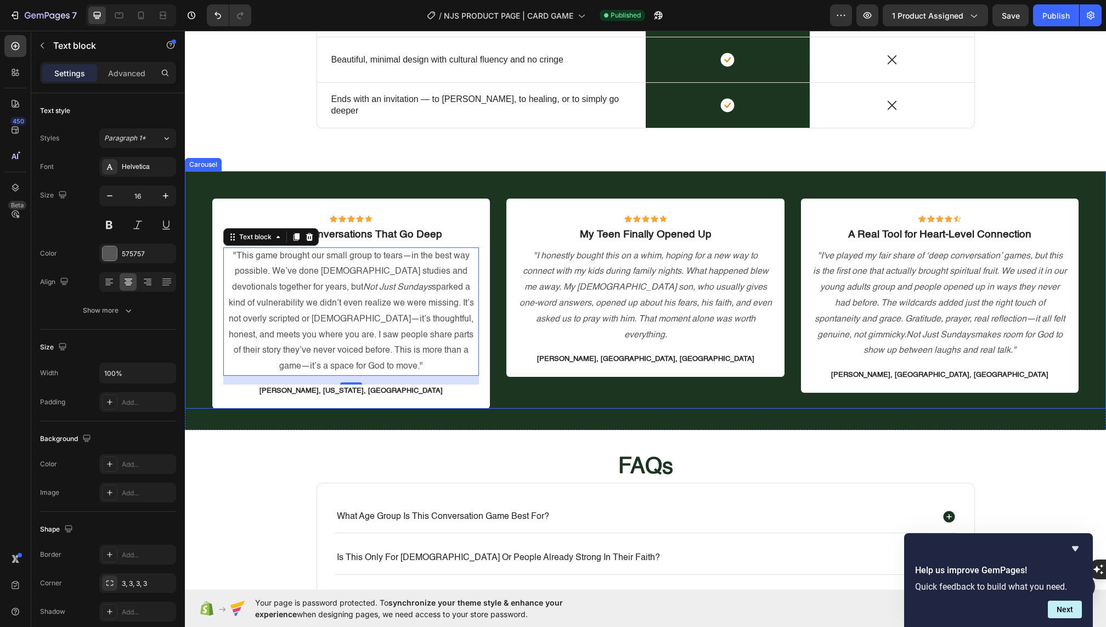
click at [201, 226] on div "Icon Icon Icon Icon Icon Row Genuine Conversations That Go Deep Text block "Thi…" at bounding box center [645, 290] width 921 height 238
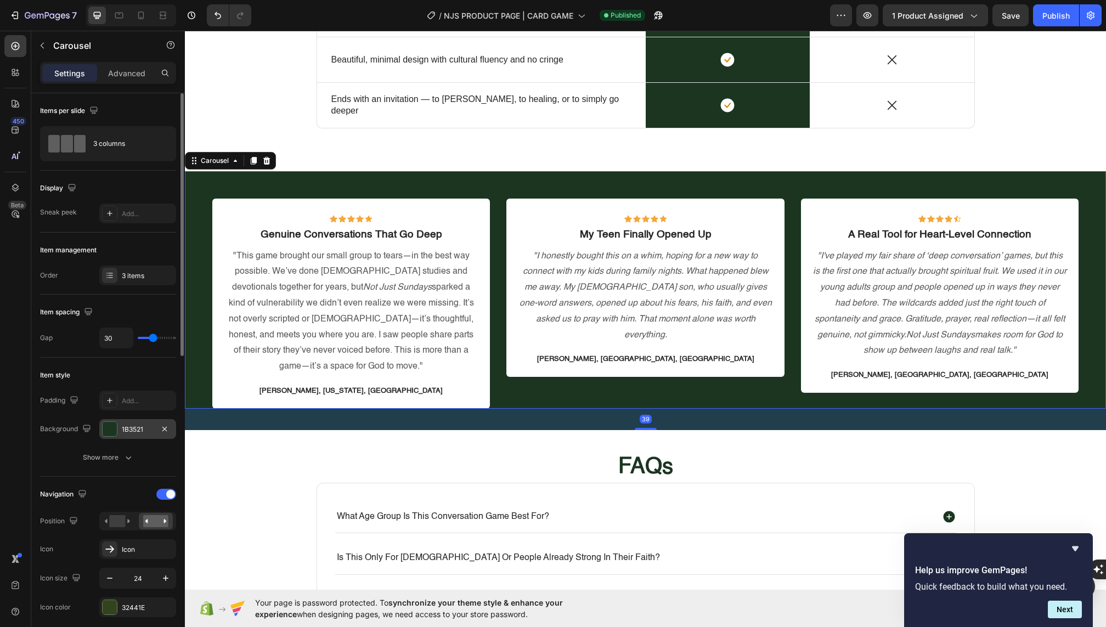
click at [109, 425] on div at bounding box center [110, 429] width 14 height 14
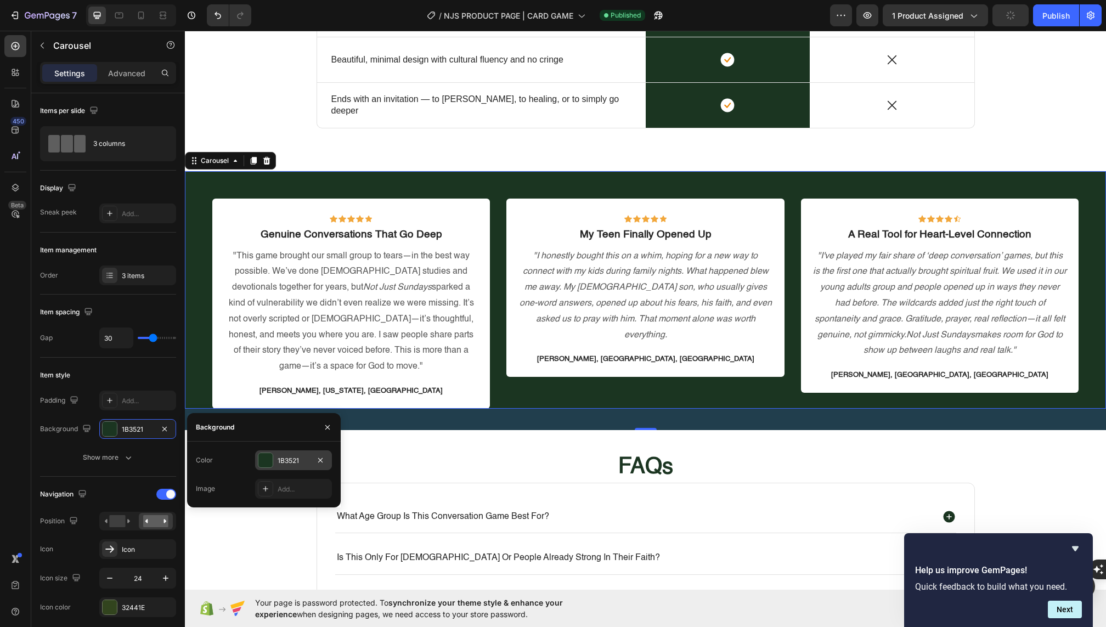
click at [268, 463] on div at bounding box center [265, 460] width 14 height 14
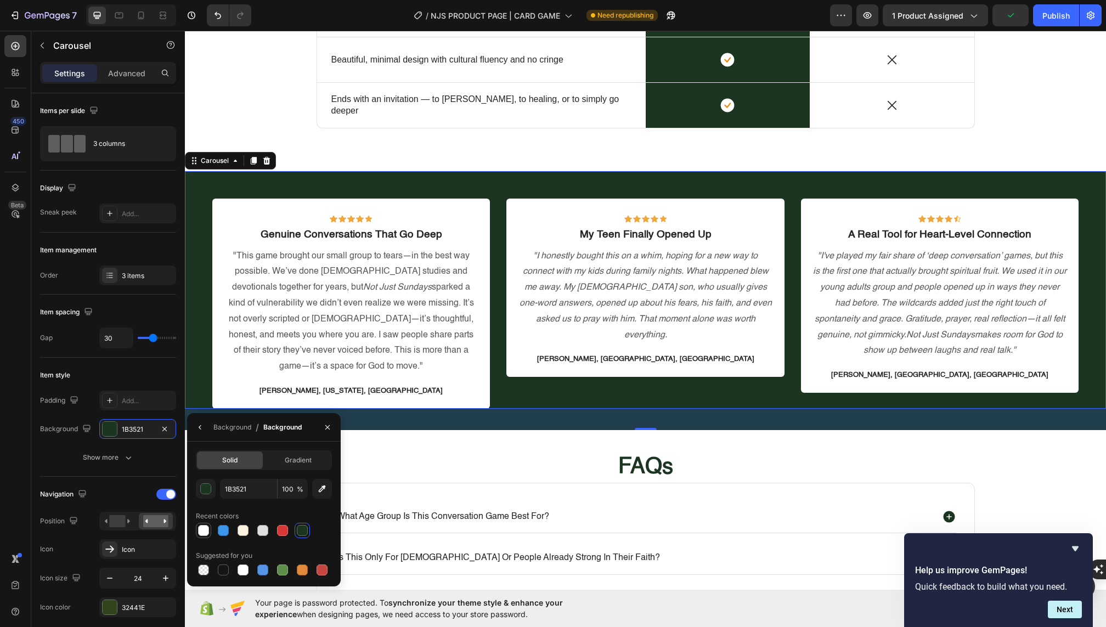
click at [206, 533] on div at bounding box center [203, 530] width 11 height 11
type input "FFFFFF"
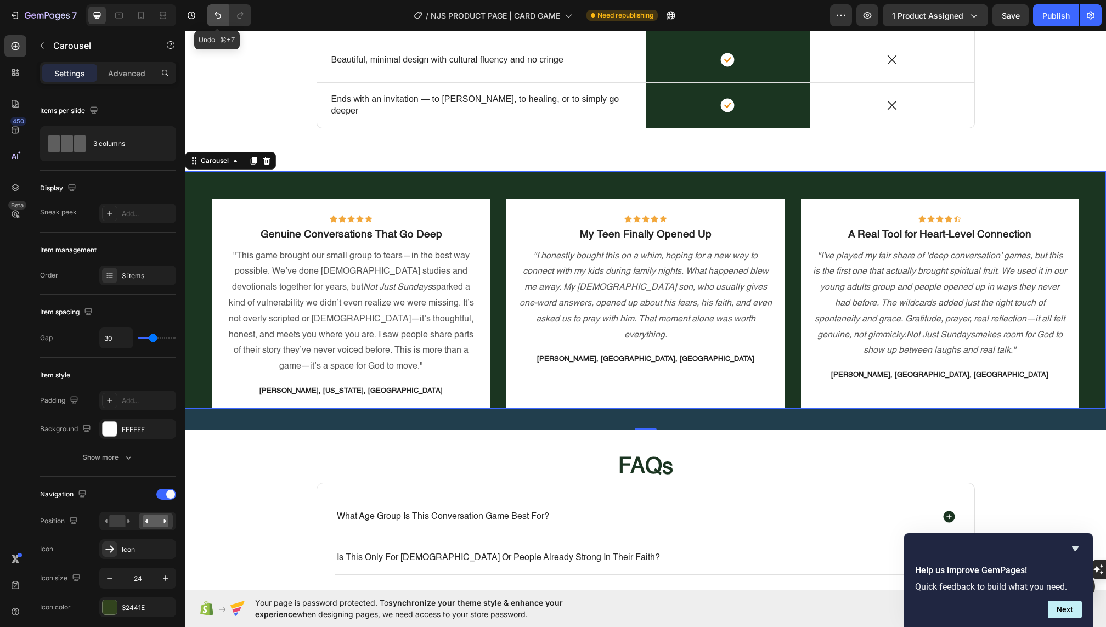
click at [221, 14] on icon "Undo/Redo" at bounding box center [217, 15] width 11 height 11
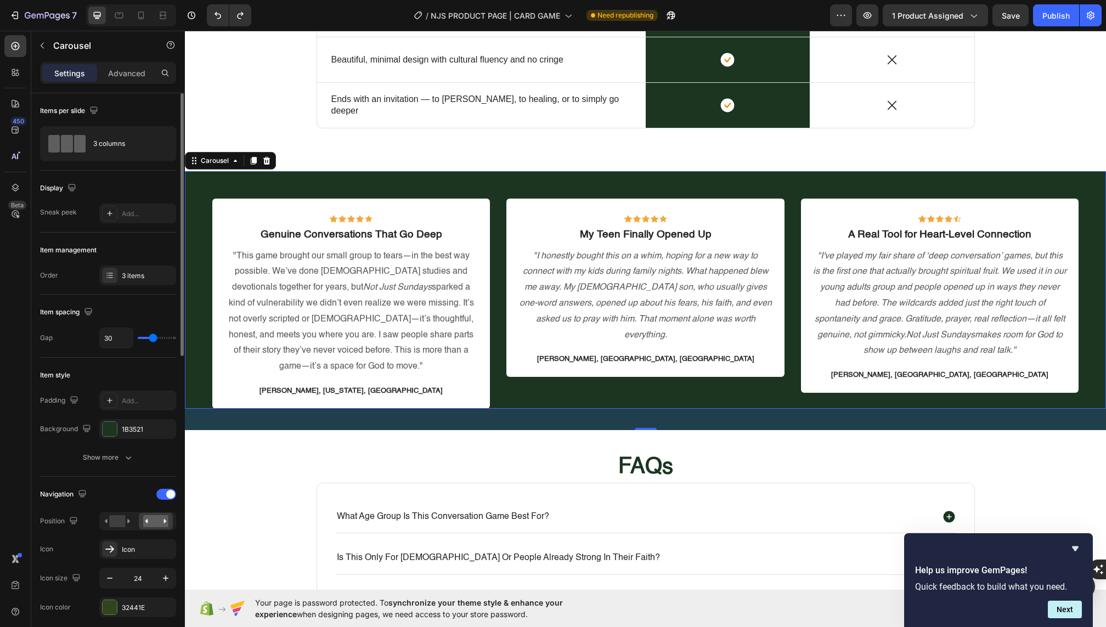
scroll to position [43, 0]
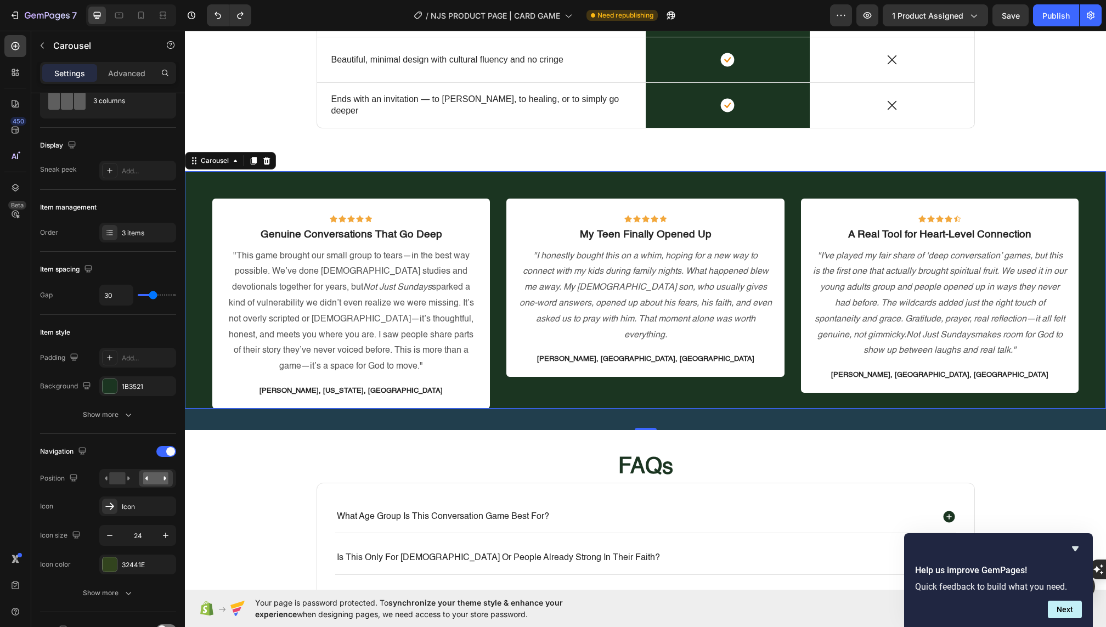
click at [211, 409] on div "39" at bounding box center [645, 419] width 921 height 21
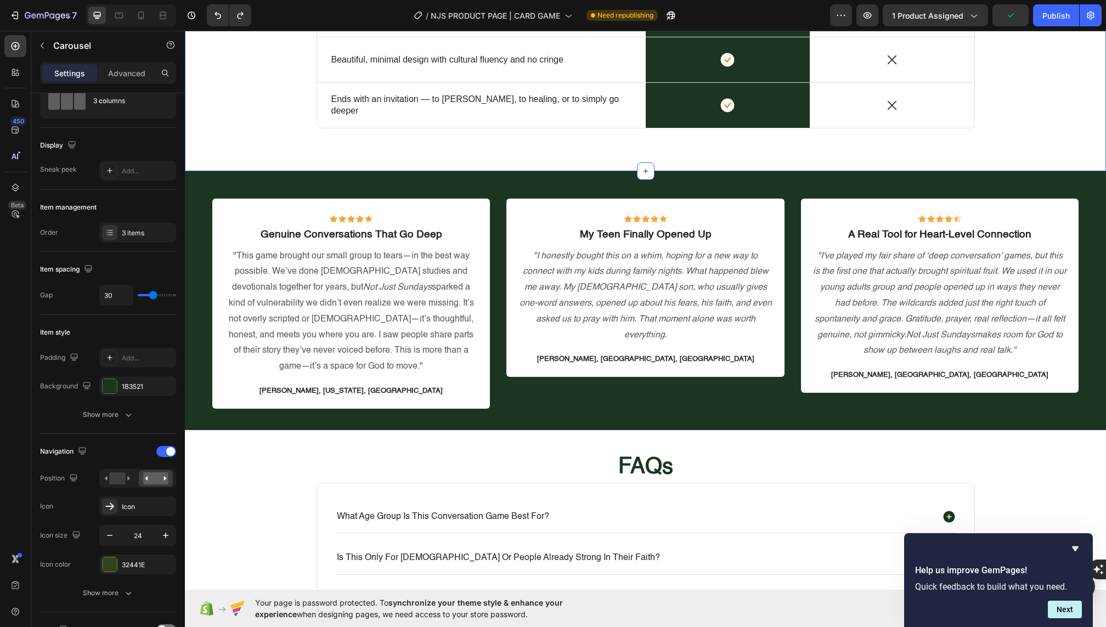
scroll to position [0, 0]
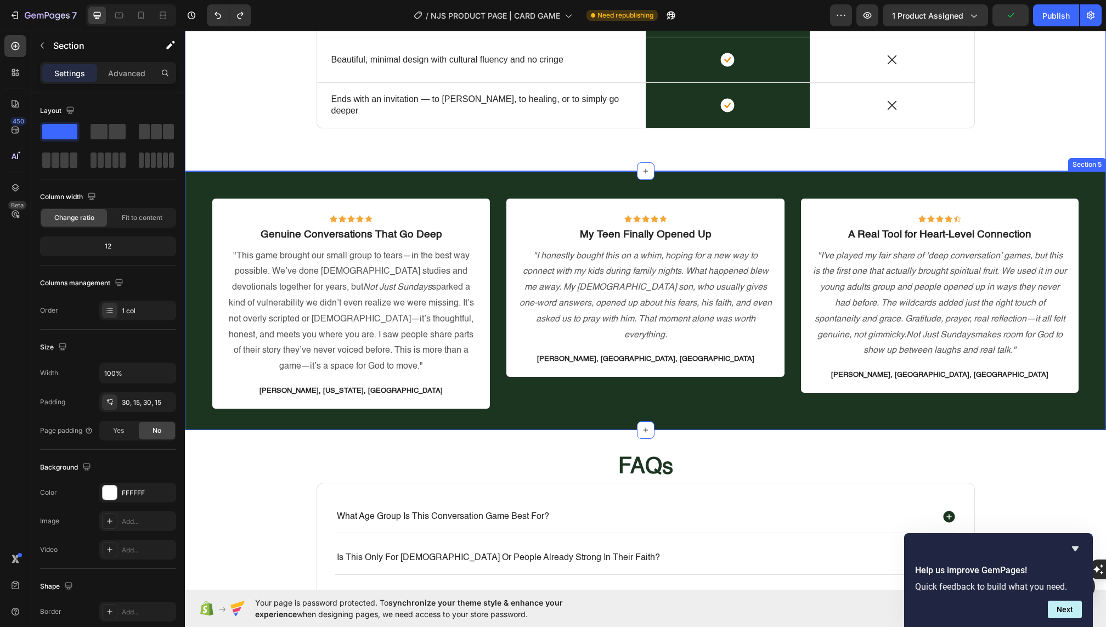
click at [201, 406] on div "Icon Icon Icon Icon Icon Row Genuine Conversations That Go Deep Text block "Thi…" at bounding box center [645, 300] width 921 height 259
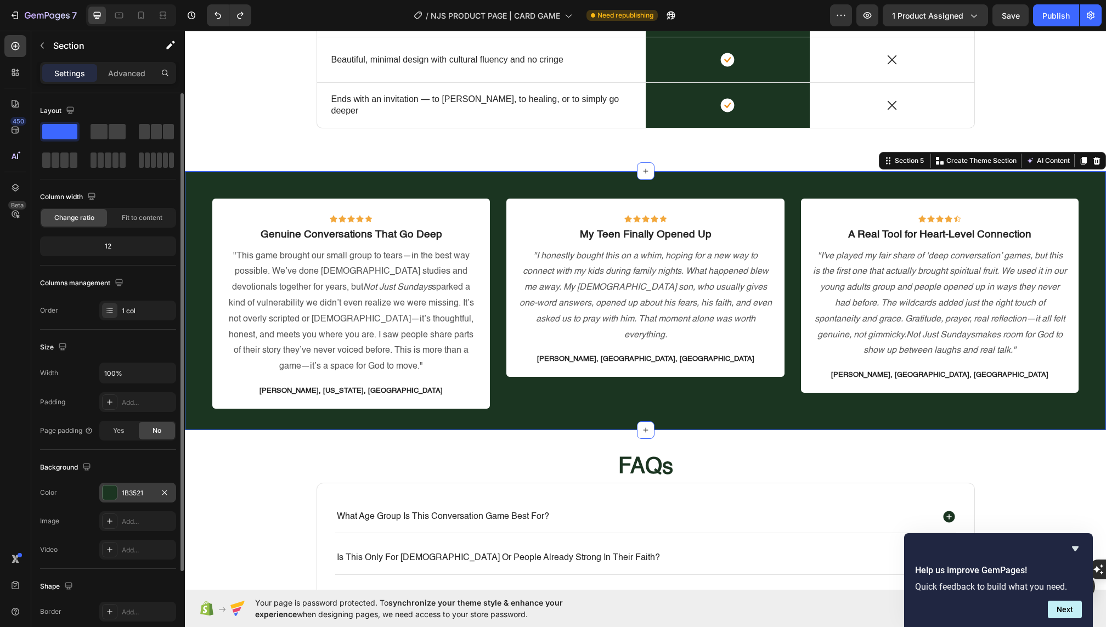
click at [111, 495] on div at bounding box center [110, 493] width 14 height 14
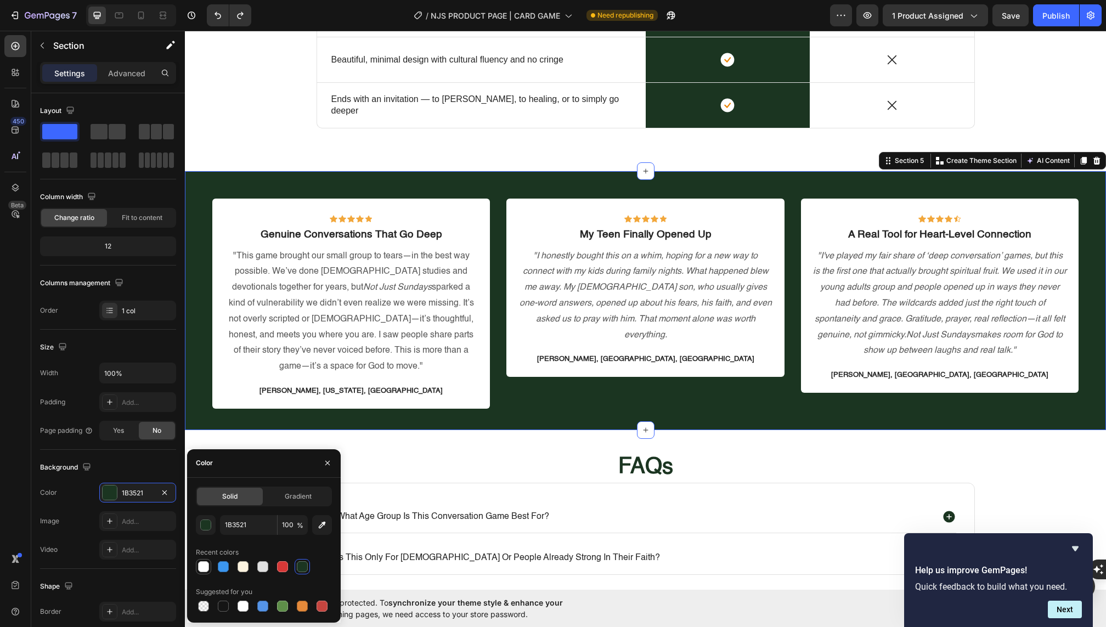
click at [200, 566] on div at bounding box center [203, 566] width 11 height 11
type input "FFFFFF"
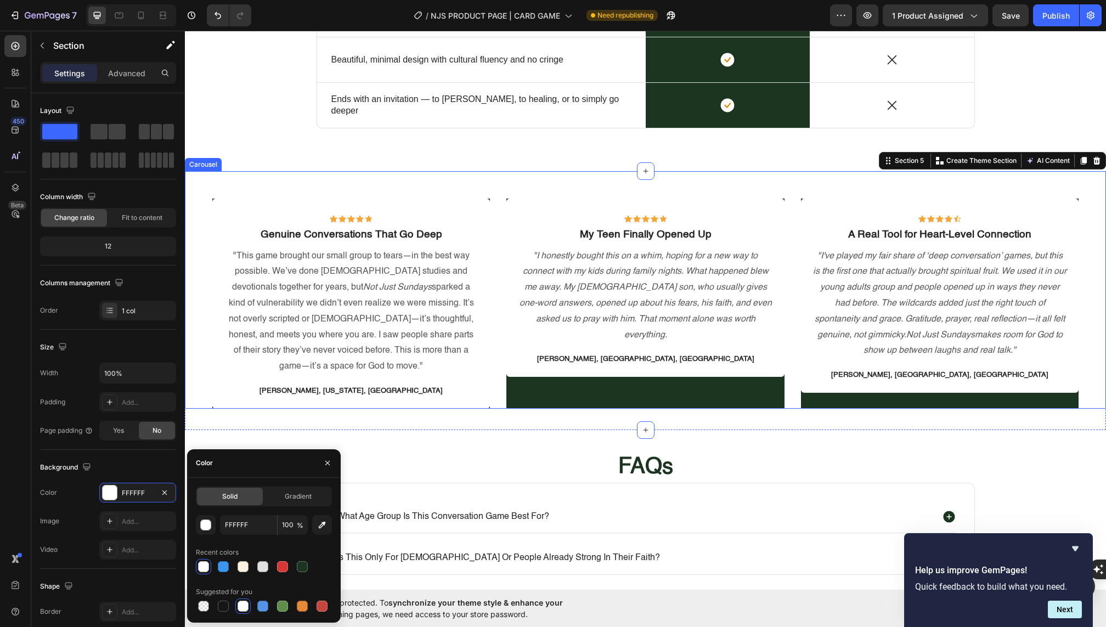
click at [536, 376] on div "Icon Icon Icon Icon Icon Row My Teen Finally Opened Up Text block "I honestly b…" at bounding box center [645, 304] width 278 height 210
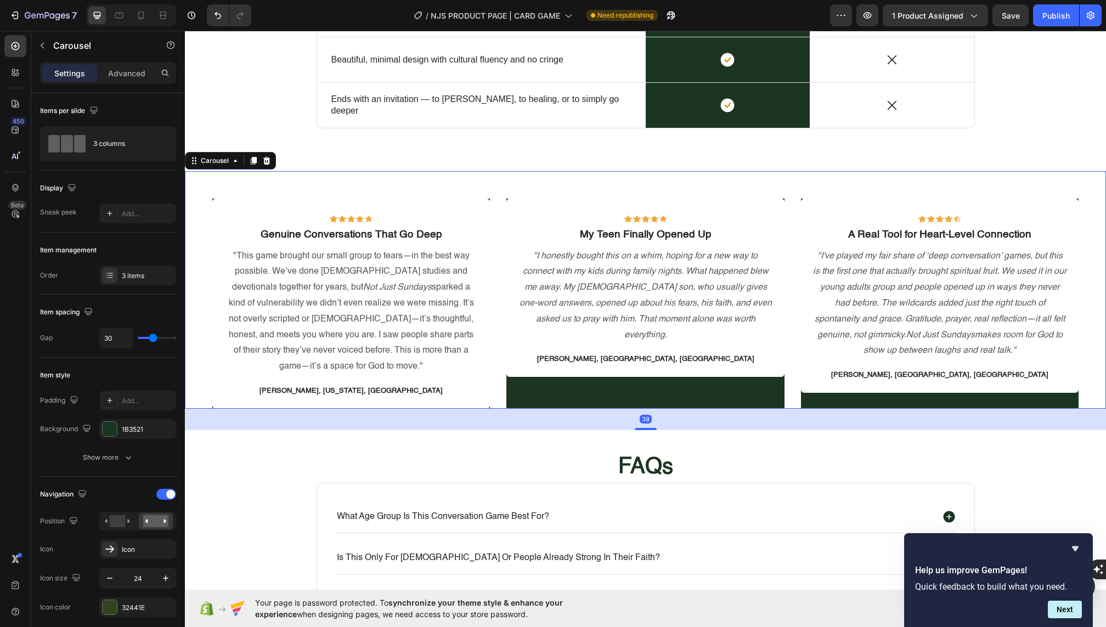
click at [573, 353] on div "[PERSON_NAME], [GEOGRAPHIC_DATA], [GEOGRAPHIC_DATA]" at bounding box center [645, 359] width 256 height 13
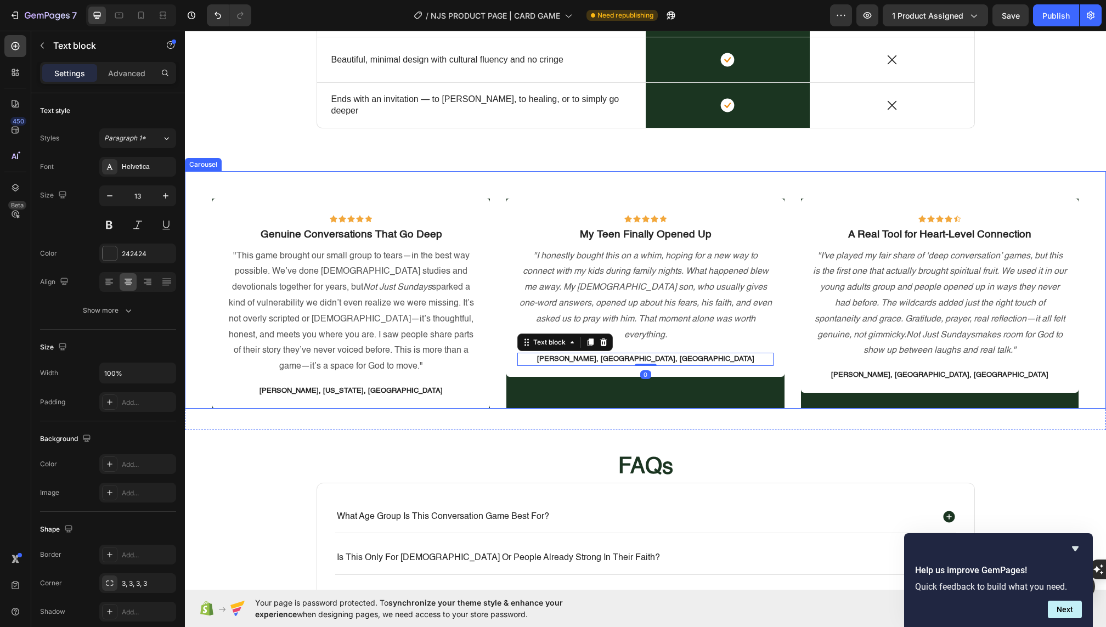
click at [558, 374] on div "Icon Icon Icon Icon Icon Row My Teen Finally Opened Up Text block "I honestly b…" at bounding box center [645, 304] width 278 height 210
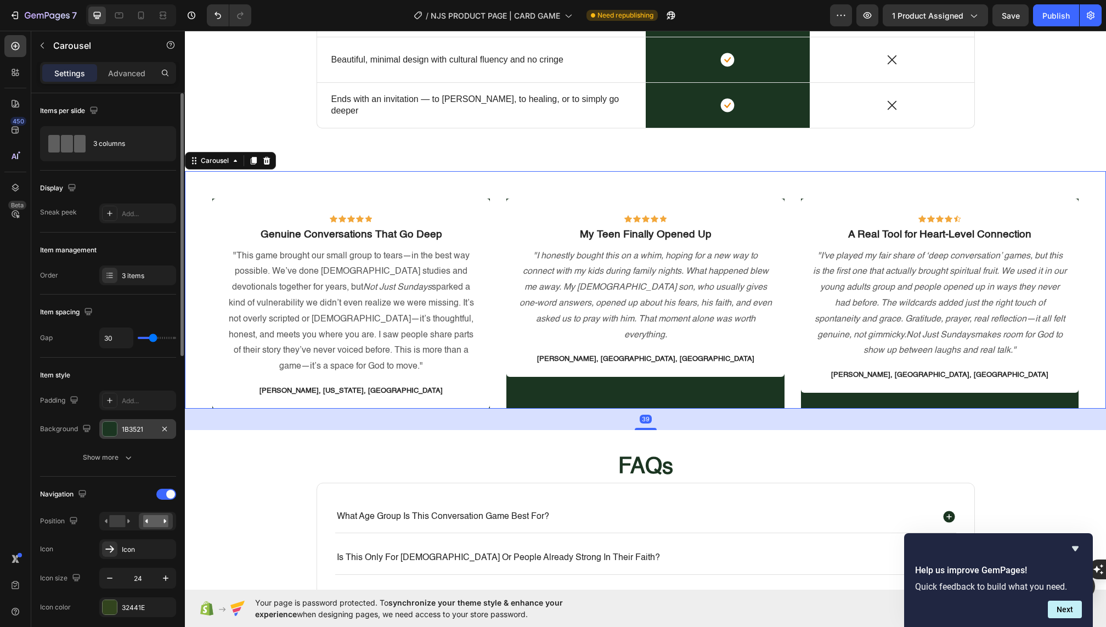
click at [115, 430] on div at bounding box center [110, 429] width 14 height 14
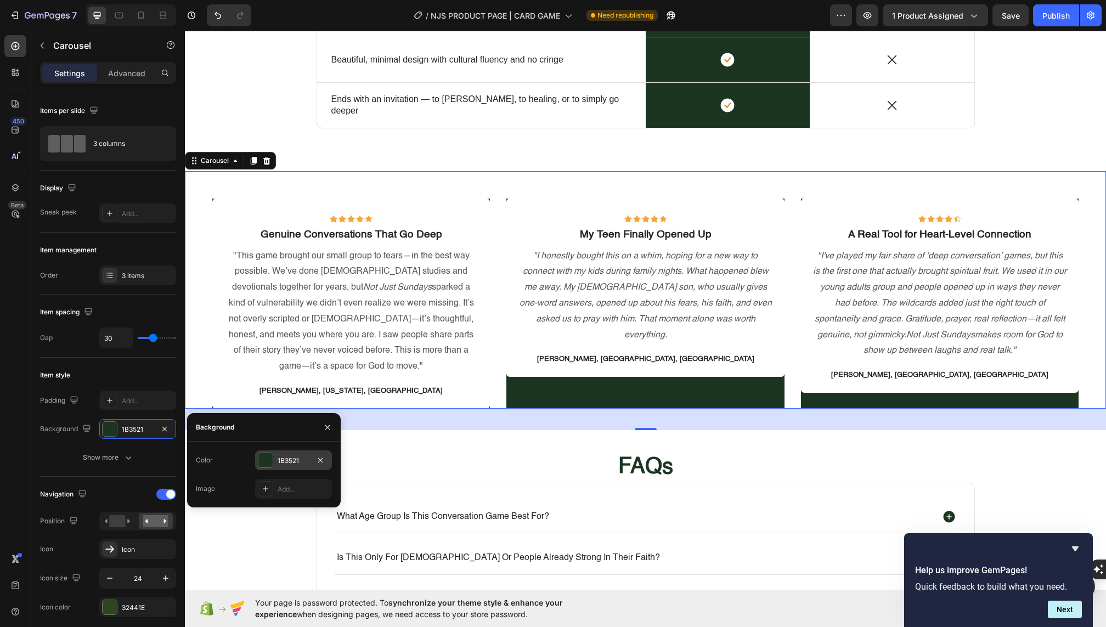
click at [269, 462] on div at bounding box center [265, 460] width 14 height 14
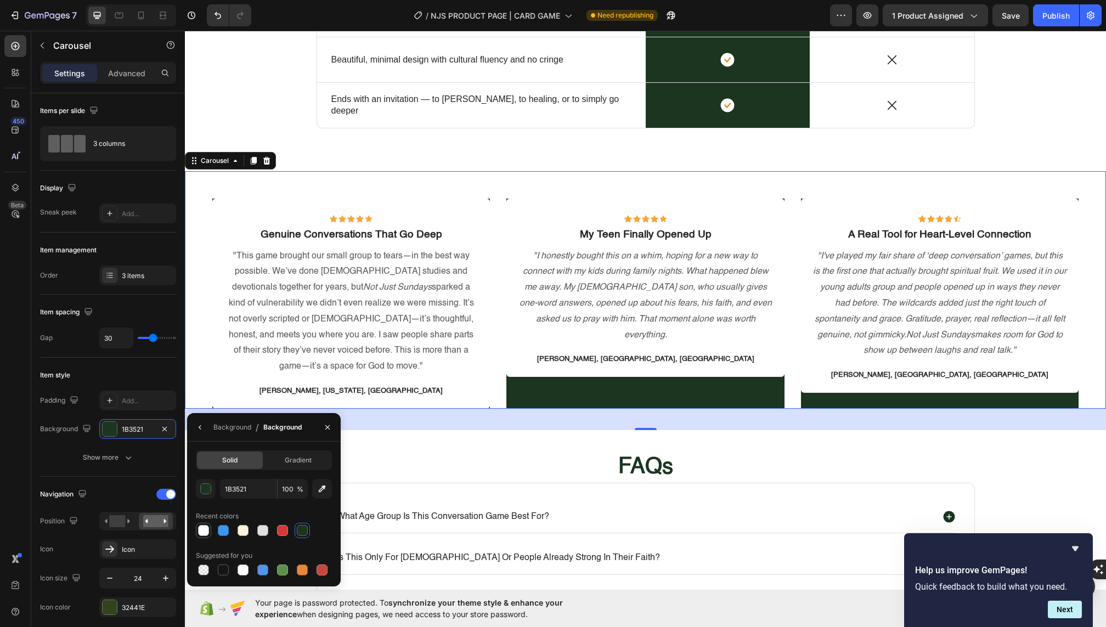
click at [202, 532] on div at bounding box center [203, 530] width 11 height 11
type input "FFFFFF"
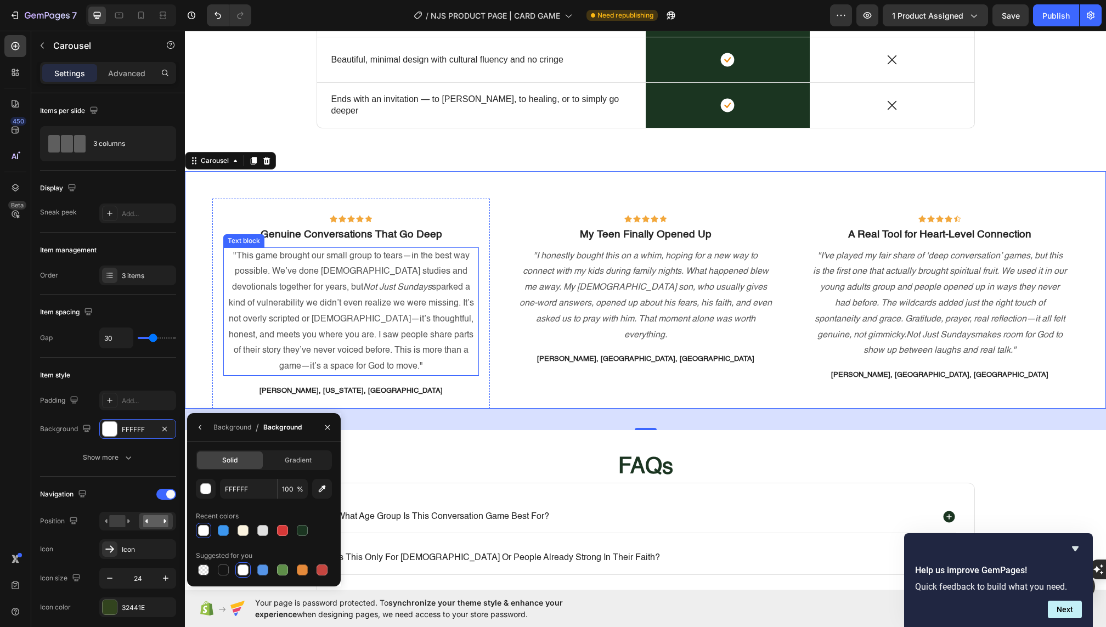
click at [368, 286] on p ""This game brought our small group to tears—in the best way possible. We’ve don…" at bounding box center [351, 312] width 254 height 126
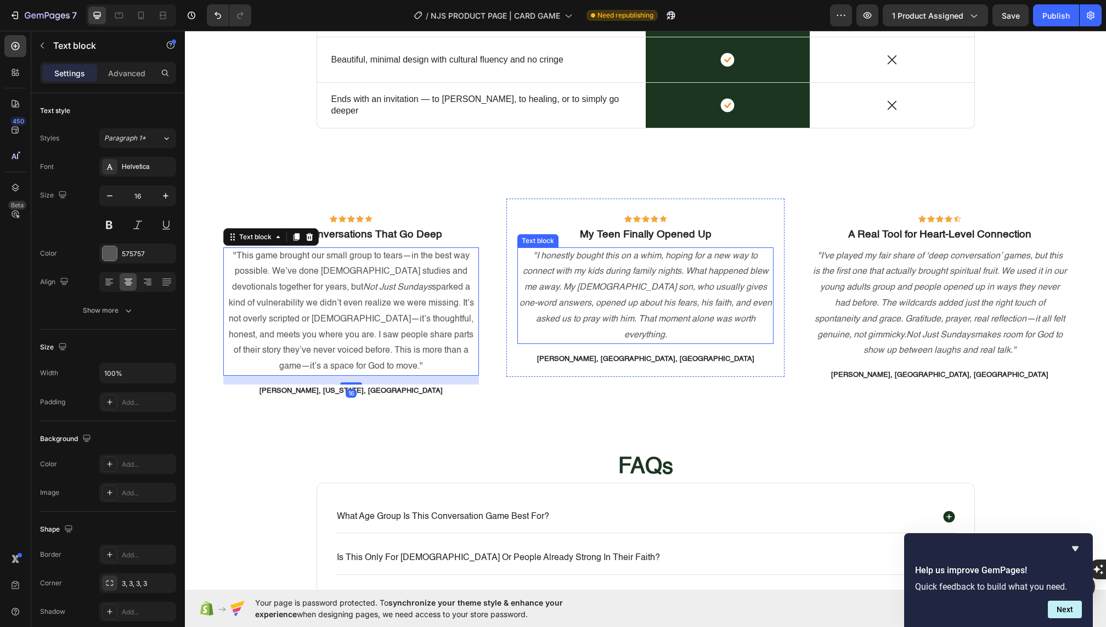
click at [603, 269] on p ""I honestly bought this on a whim, hoping for a new way to connect with my kids…" at bounding box center [646, 296] width 254 height 95
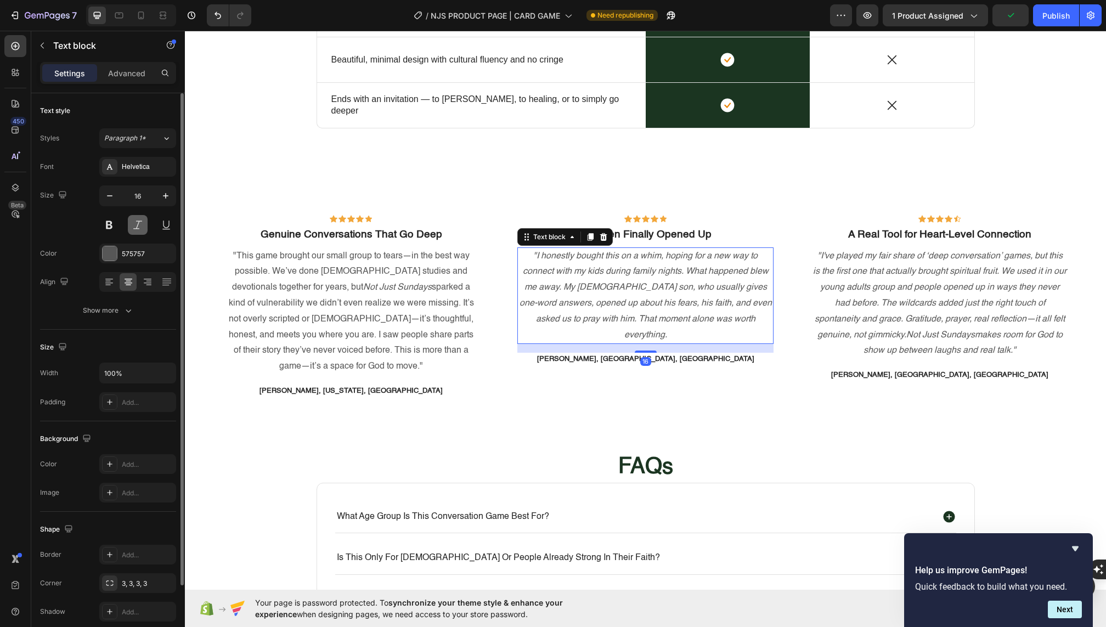
click at [136, 218] on button at bounding box center [138, 225] width 20 height 20
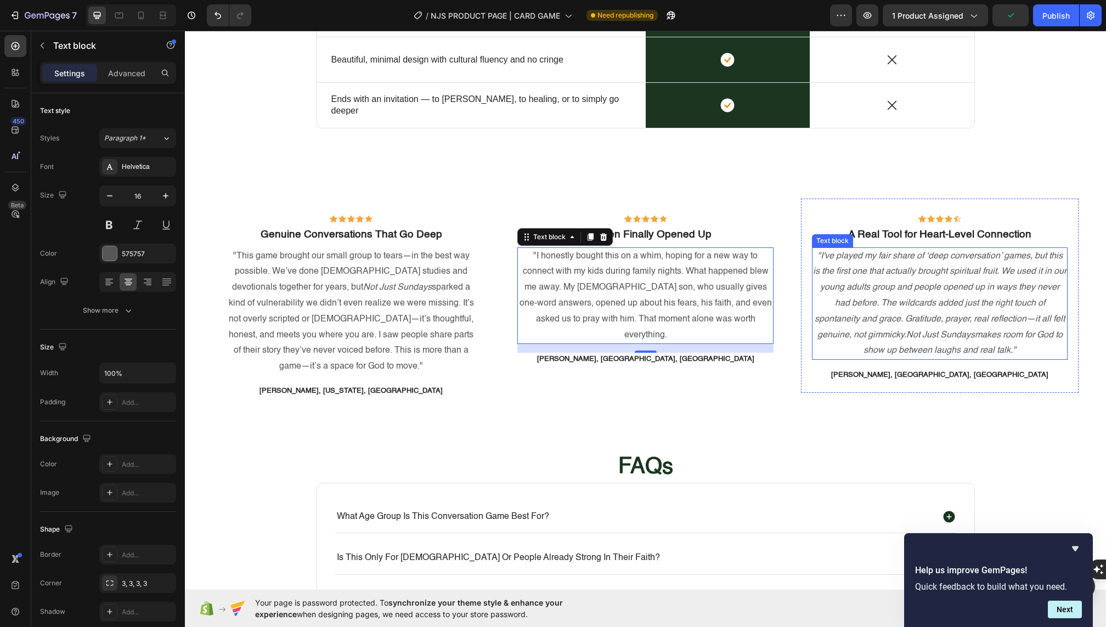
click at [829, 305] on p ""I've played my fair share of ‘deep conversation’ games, but this is the first …" at bounding box center [940, 304] width 254 height 111
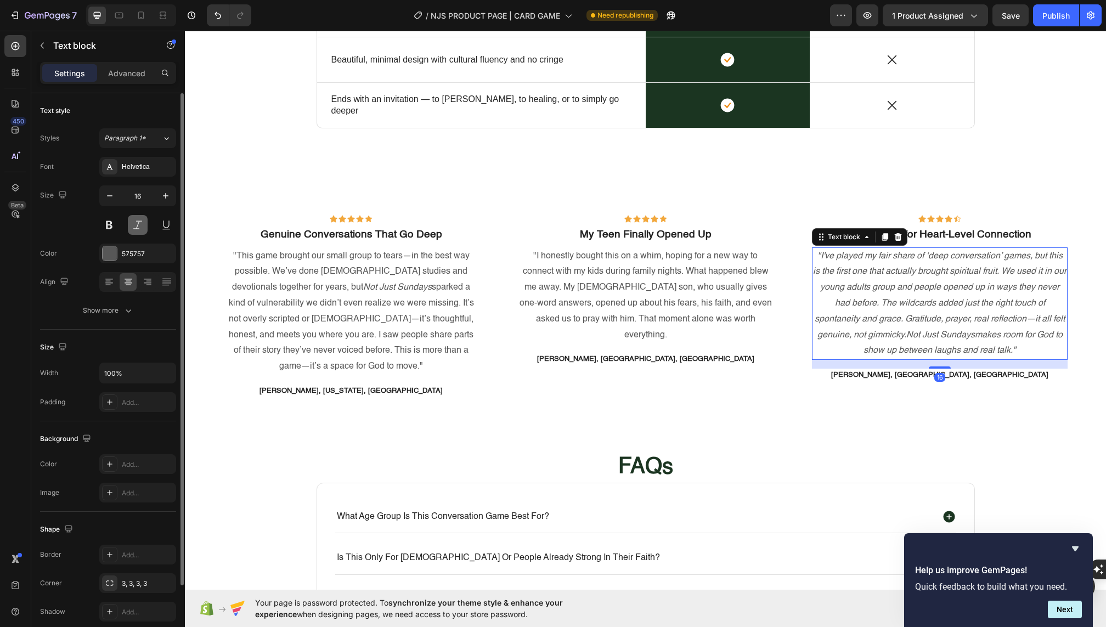
click at [136, 226] on button at bounding box center [138, 225] width 20 height 20
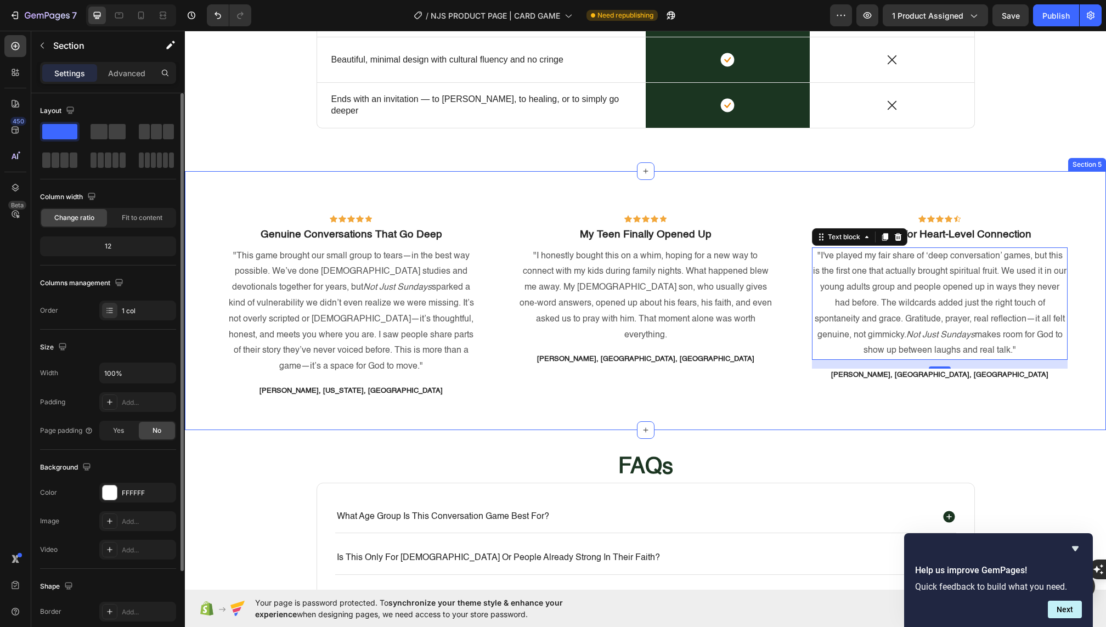
click at [510, 403] on div "Icon Icon Icon Icon Icon Row Genuine Conversations That Go Deep Text block "Thi…" at bounding box center [645, 300] width 921 height 259
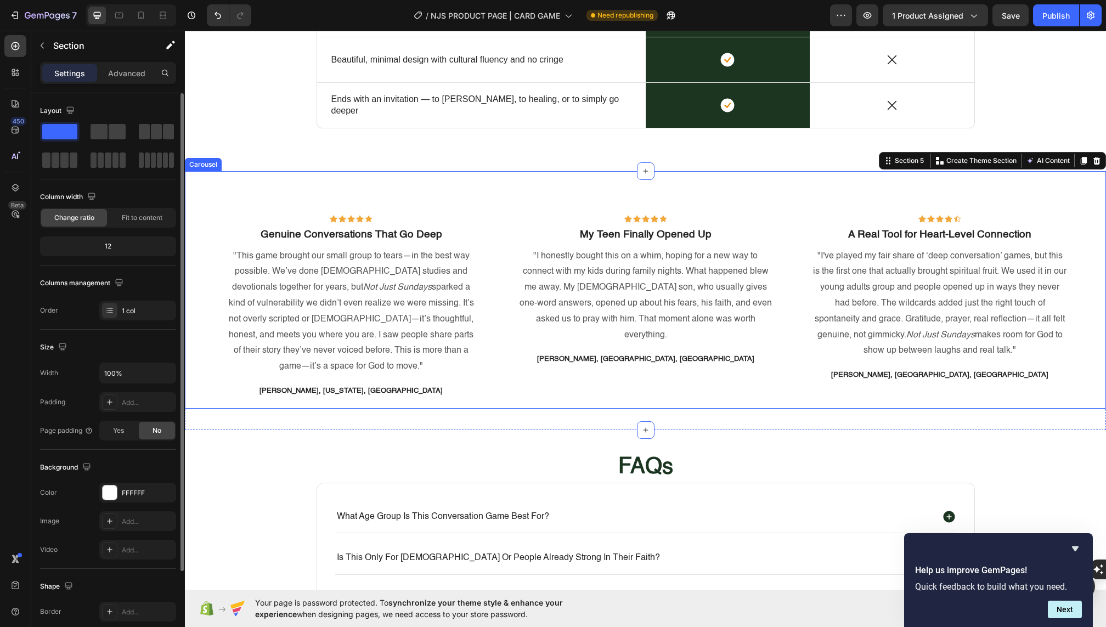
click at [556, 375] on div "Icon Icon Icon Icon Icon Row My Teen Finally Opened Up Text block "I honestly b…" at bounding box center [645, 304] width 278 height 210
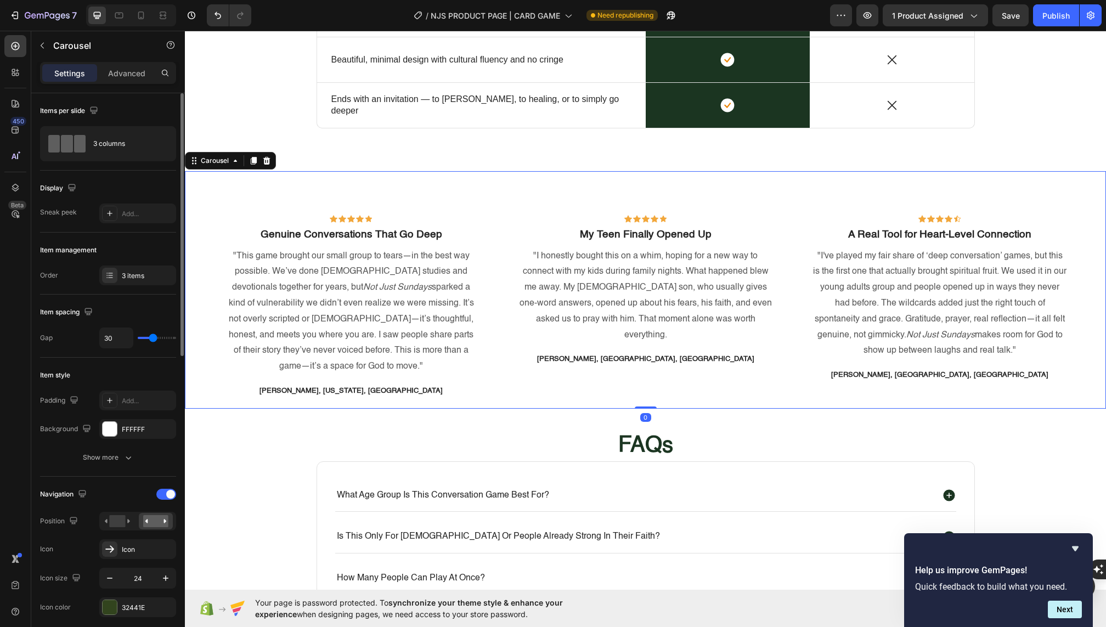
drag, startPoint x: 639, startPoint y: 411, endPoint x: 617, endPoint y: 384, distance: 34.8
click at [617, 384] on div "Icon Icon Icon Icon Icon Row Genuine Conversations That Go Deep Text block "Thi…" at bounding box center [645, 290] width 921 height 238
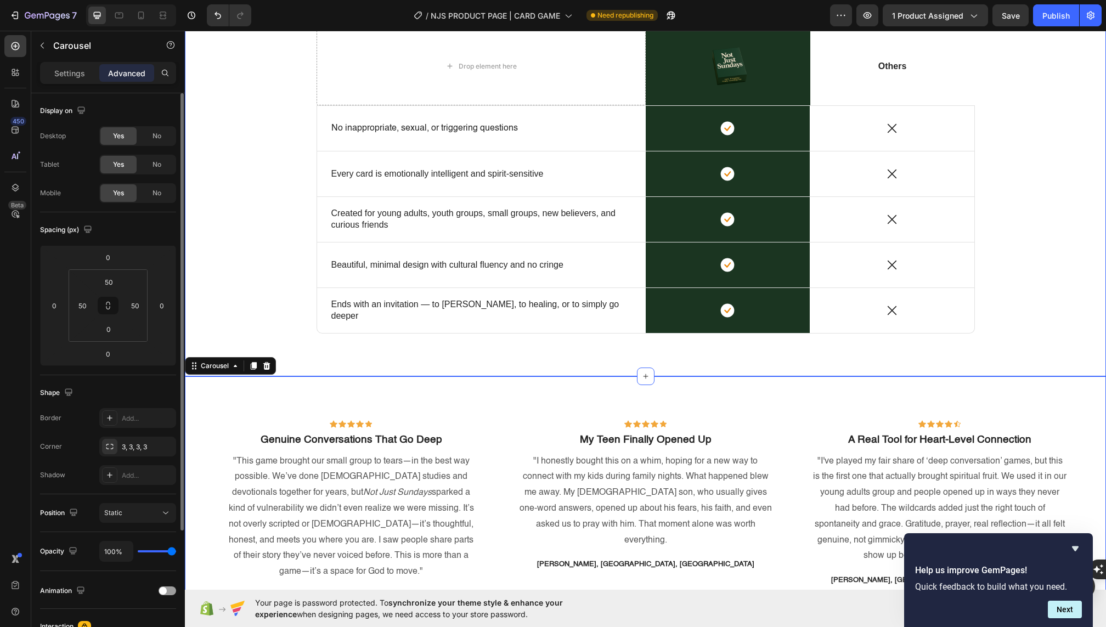
scroll to position [1074, 0]
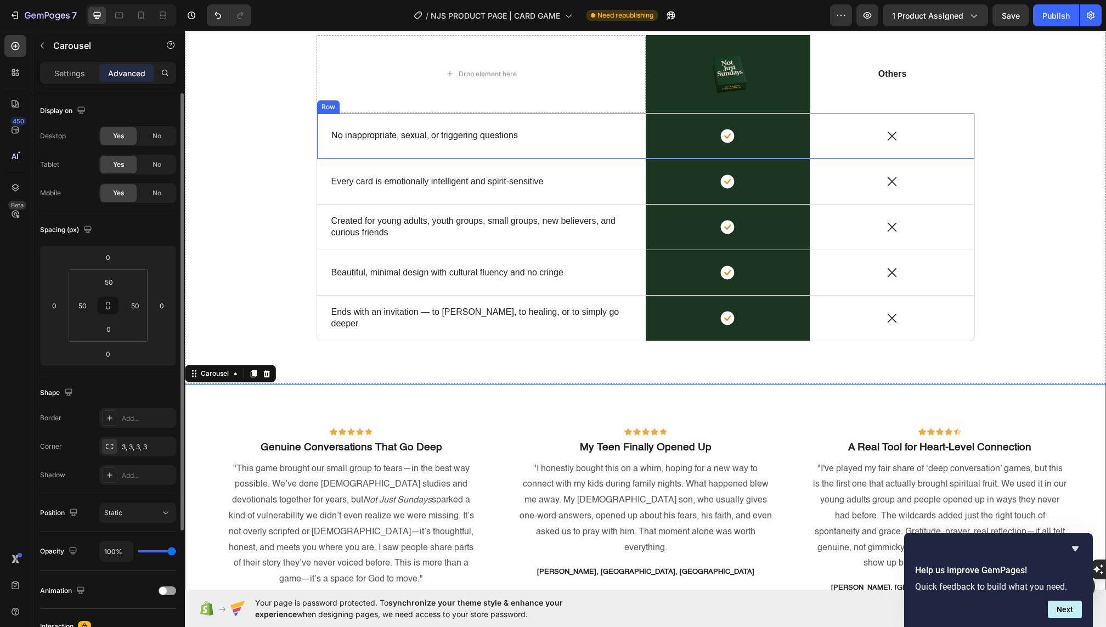
click at [300, 125] on div "Drop element here Image Row Others Text Block Row No inappropriate, sexual, or …" at bounding box center [645, 201] width 905 height 333
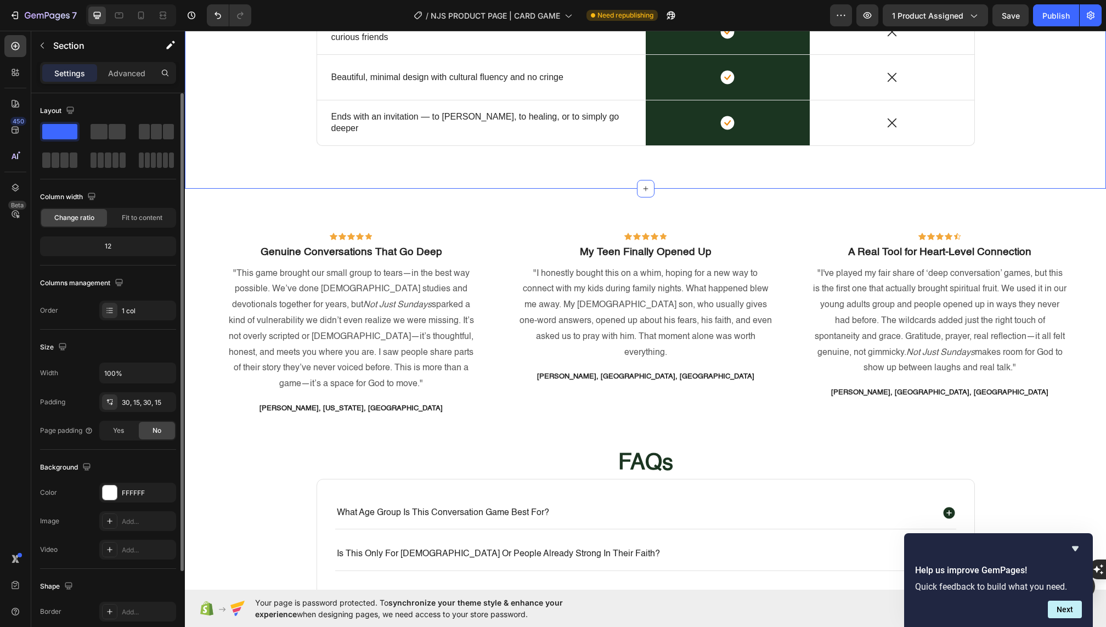
scroll to position [1303, 0]
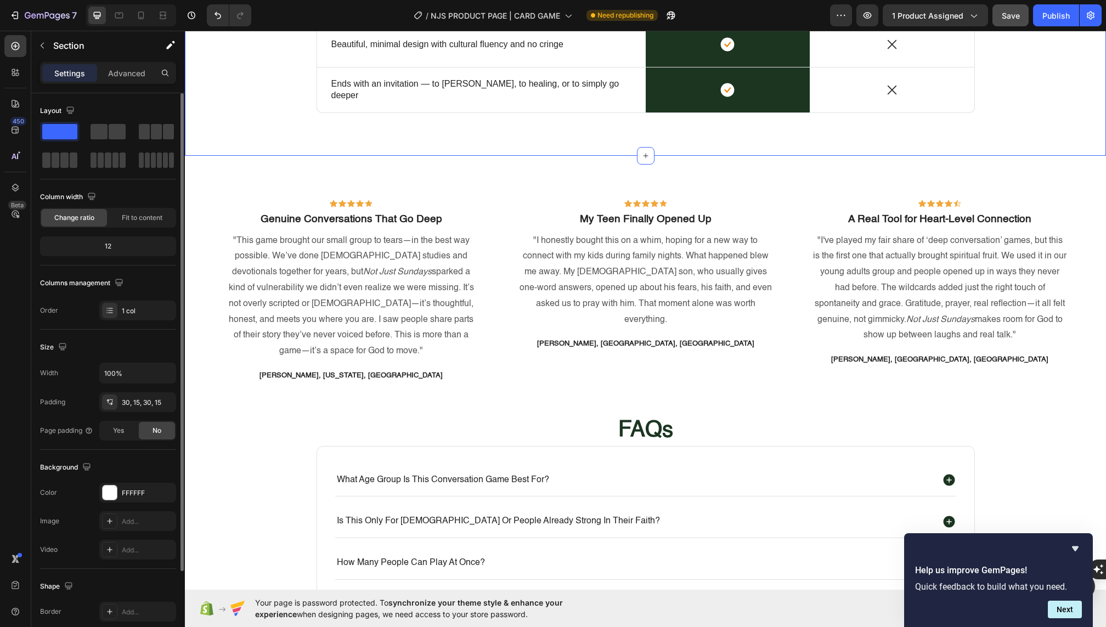
click at [1012, 21] on button "Save" at bounding box center [1011, 15] width 36 height 22
click at [1049, 19] on div "Publish" at bounding box center [1056, 16] width 27 height 12
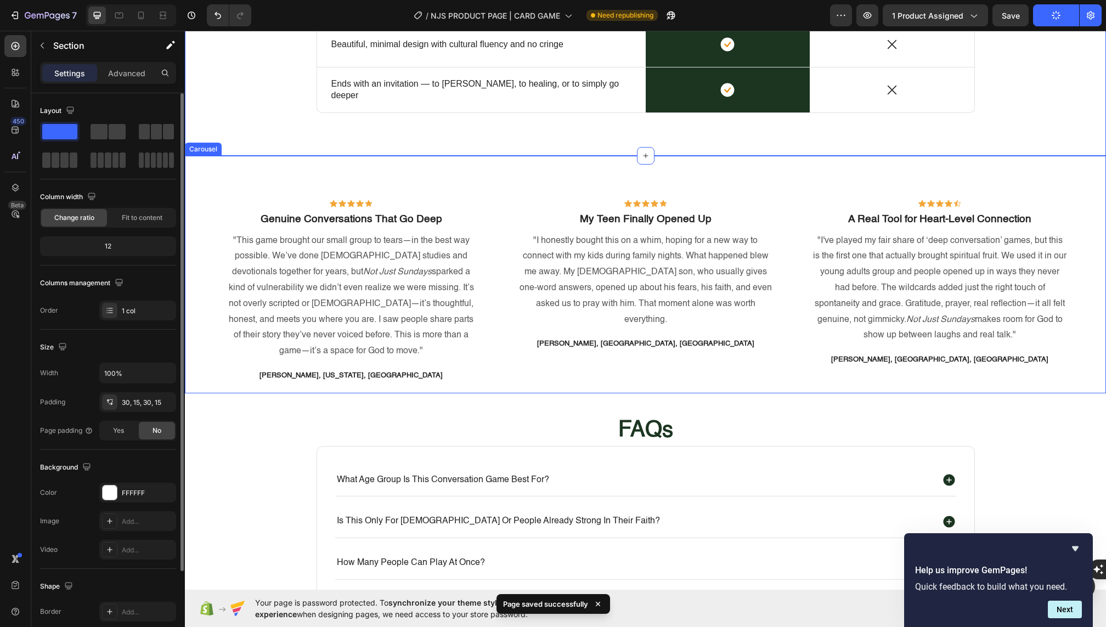
click at [241, 168] on div "Icon Icon Icon Icon Icon Row Genuine Conversations That Go Deep Text block "Thi…" at bounding box center [645, 275] width 921 height 238
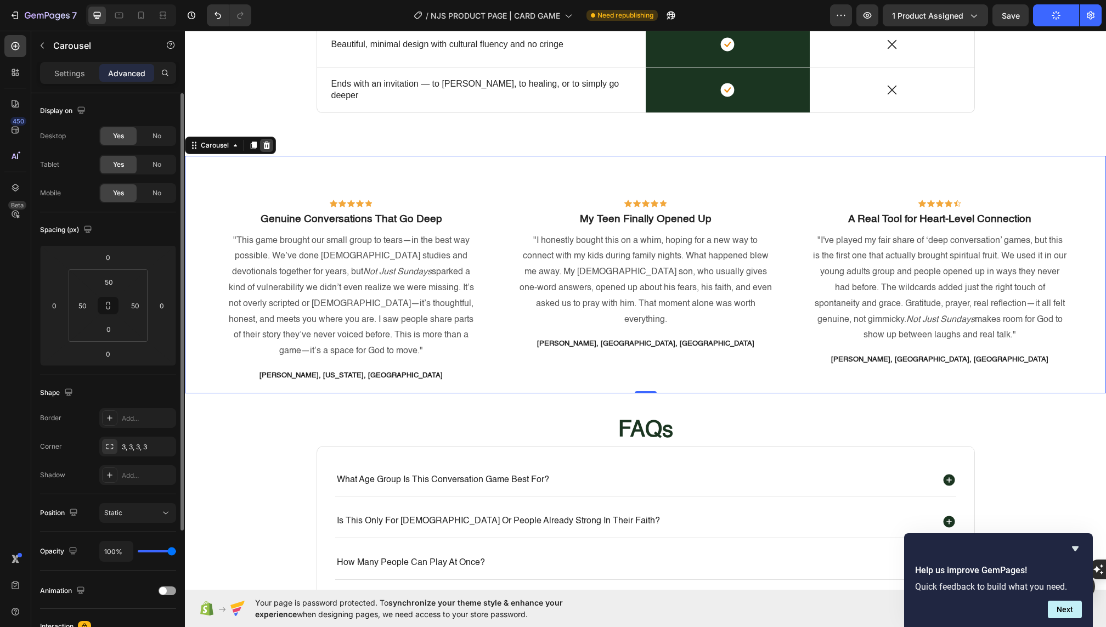
click at [269, 144] on icon at bounding box center [266, 145] width 9 height 9
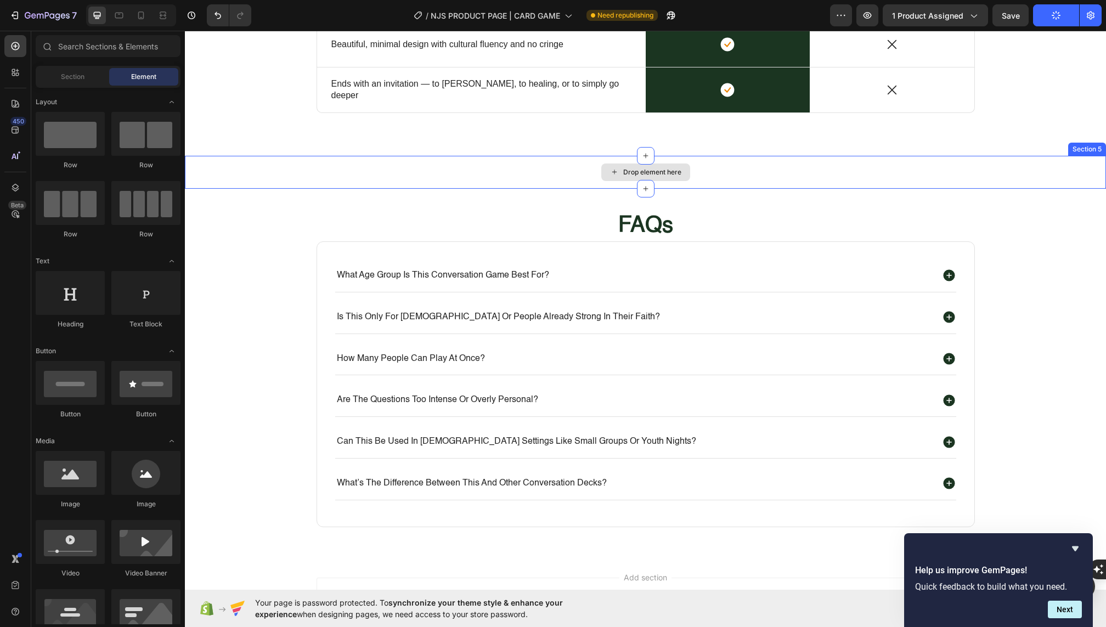
click at [269, 168] on div "Drop element here" at bounding box center [645, 172] width 921 height 33
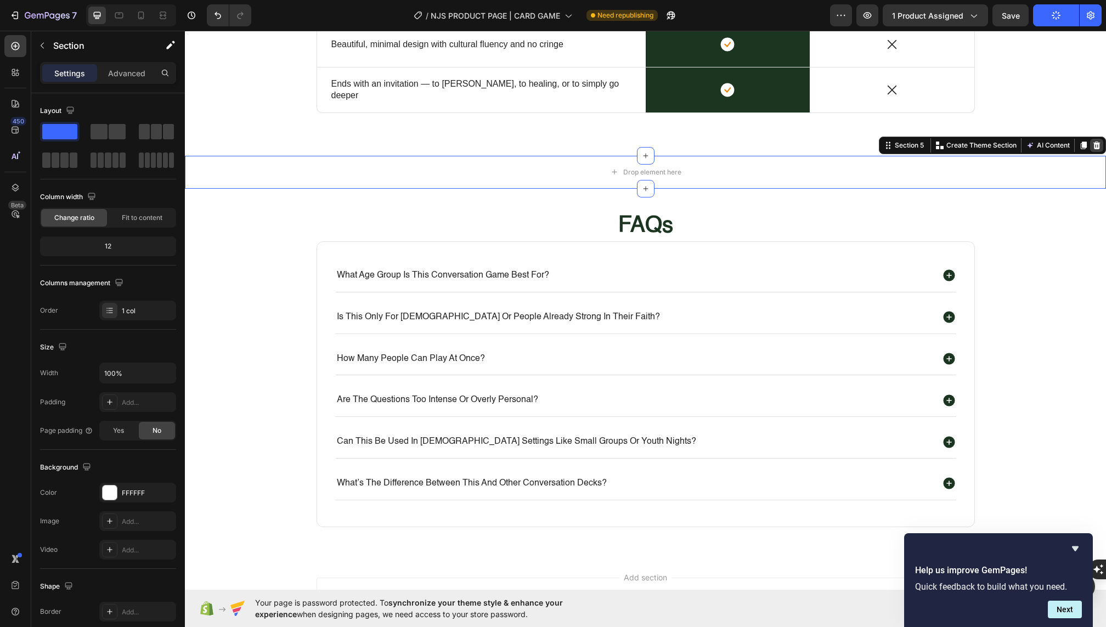
click at [1049, 144] on icon at bounding box center [1097, 145] width 9 height 9
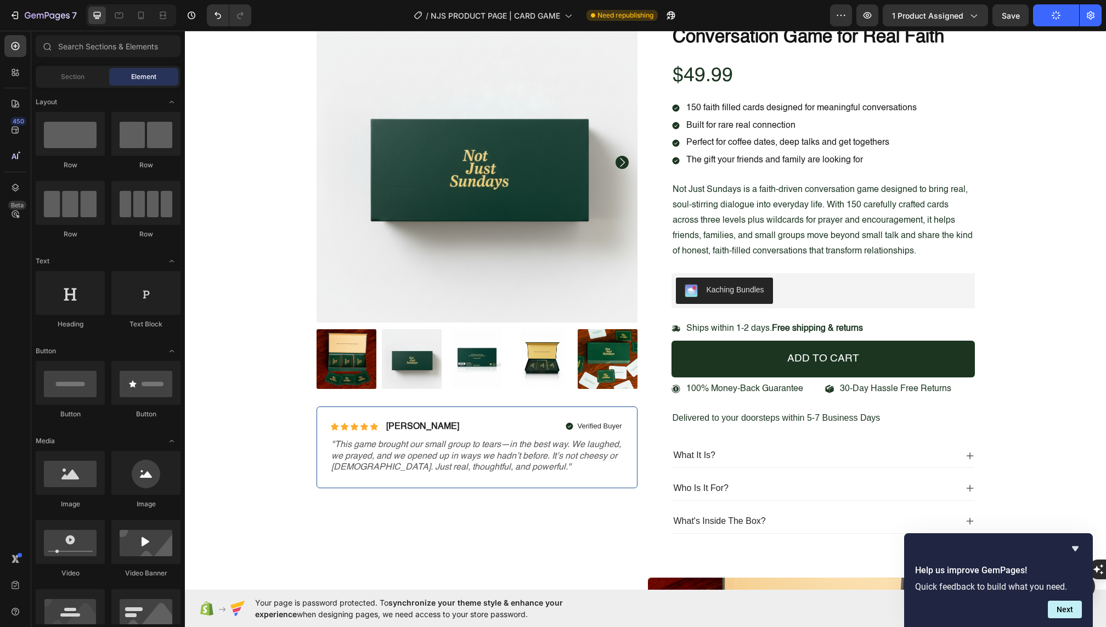
scroll to position [0, 0]
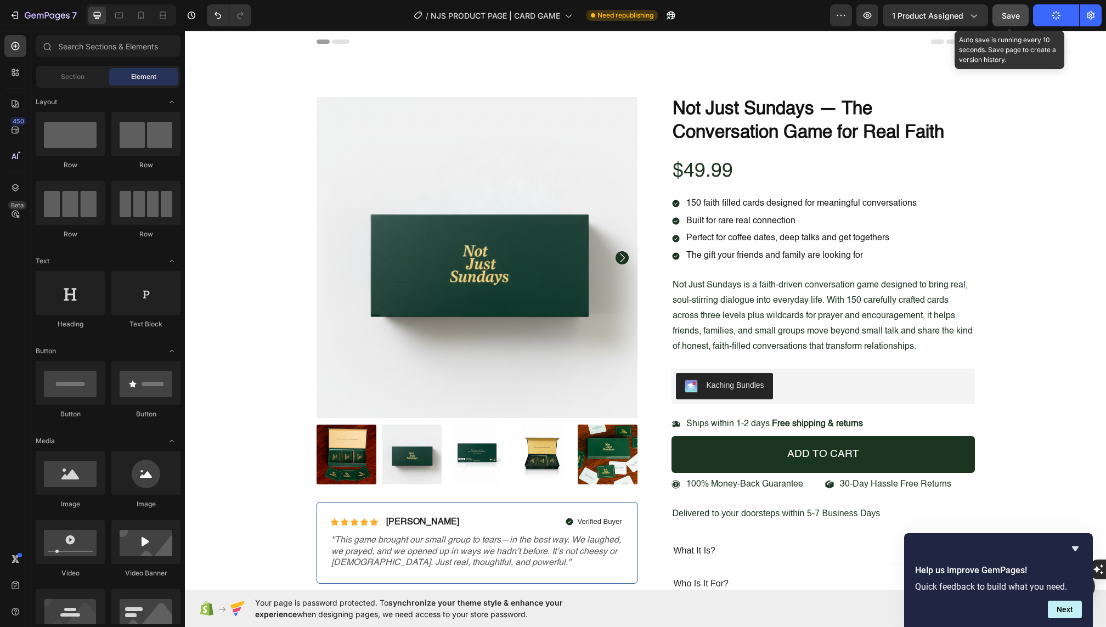
click at [1009, 13] on span "Save" at bounding box center [1011, 15] width 18 height 9
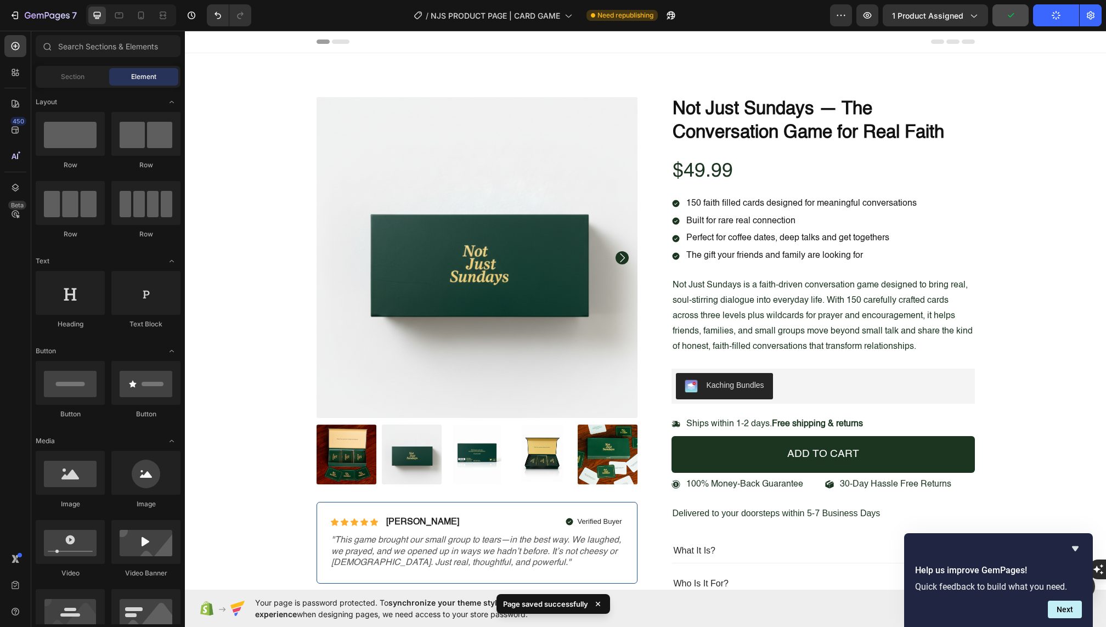
click at [1049, 16] on icon "button" at bounding box center [1056, 15] width 13 height 13
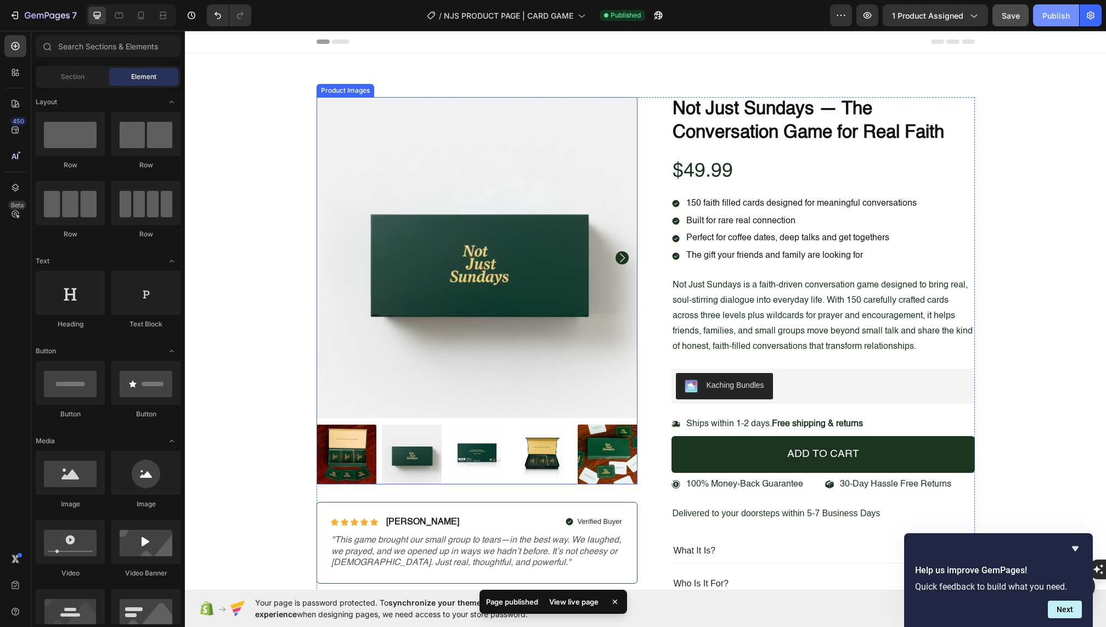
click at [621, 257] on icon "Carousel Next Arrow" at bounding box center [622, 257] width 13 height 13
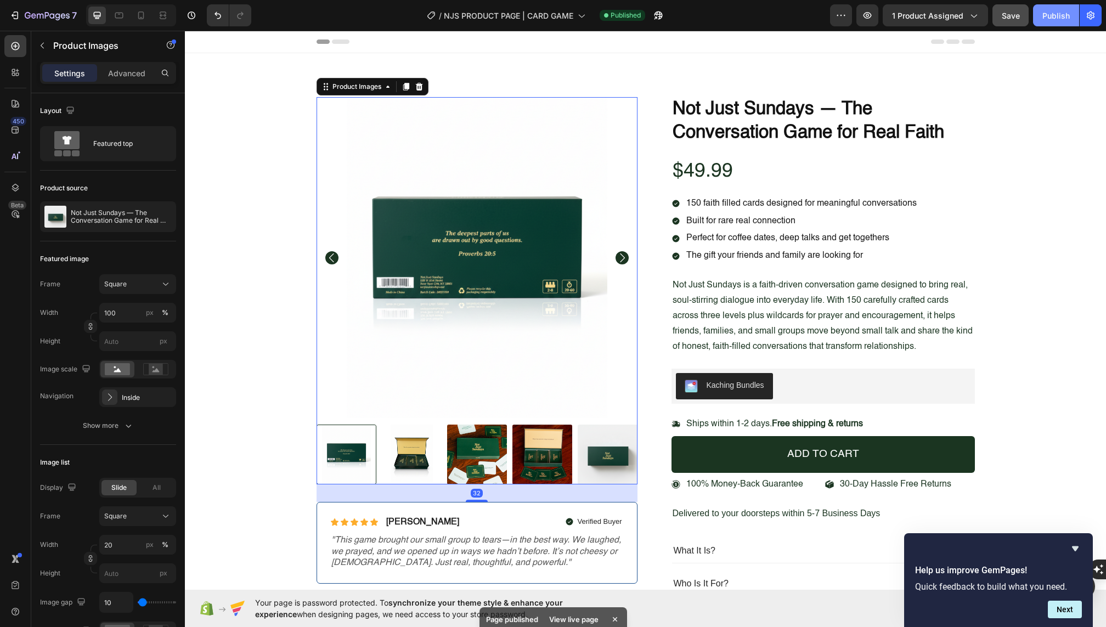
click at [621, 257] on icon "Carousel Next Arrow" at bounding box center [622, 257] width 13 height 13
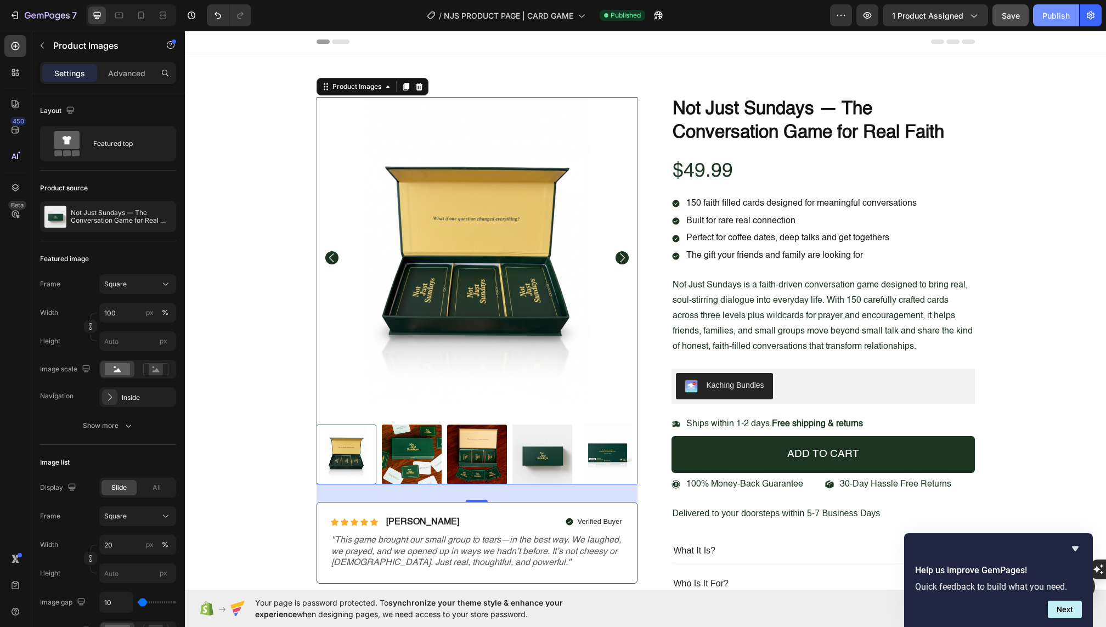
click at [621, 257] on icon "Carousel Next Arrow" at bounding box center [622, 257] width 13 height 13
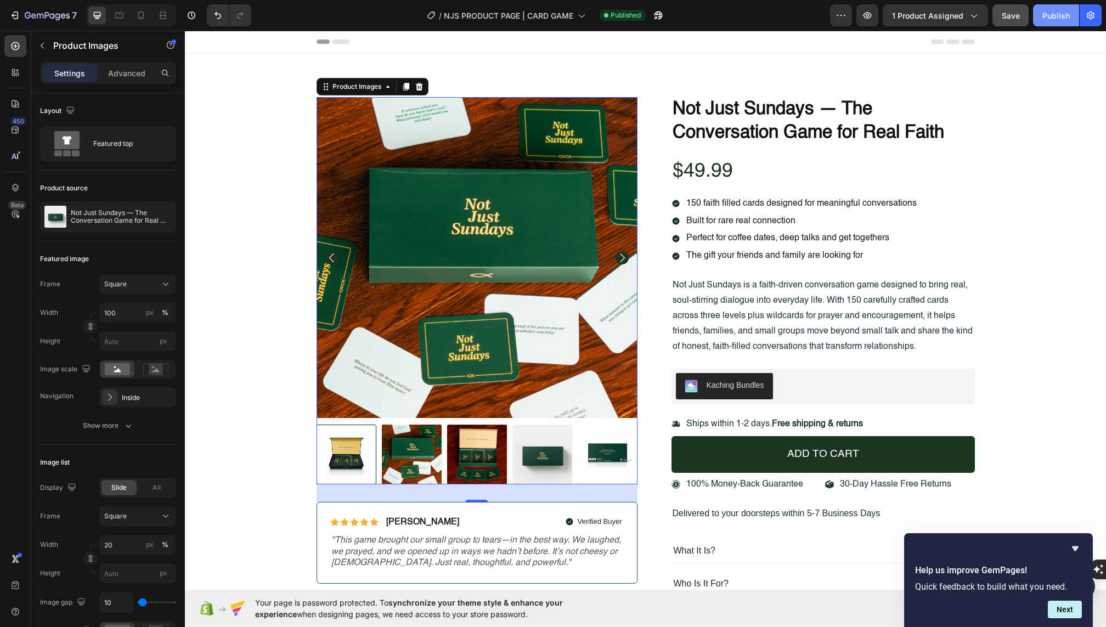
click at [621, 257] on icon "Carousel Next Arrow" at bounding box center [622, 257] width 13 height 13
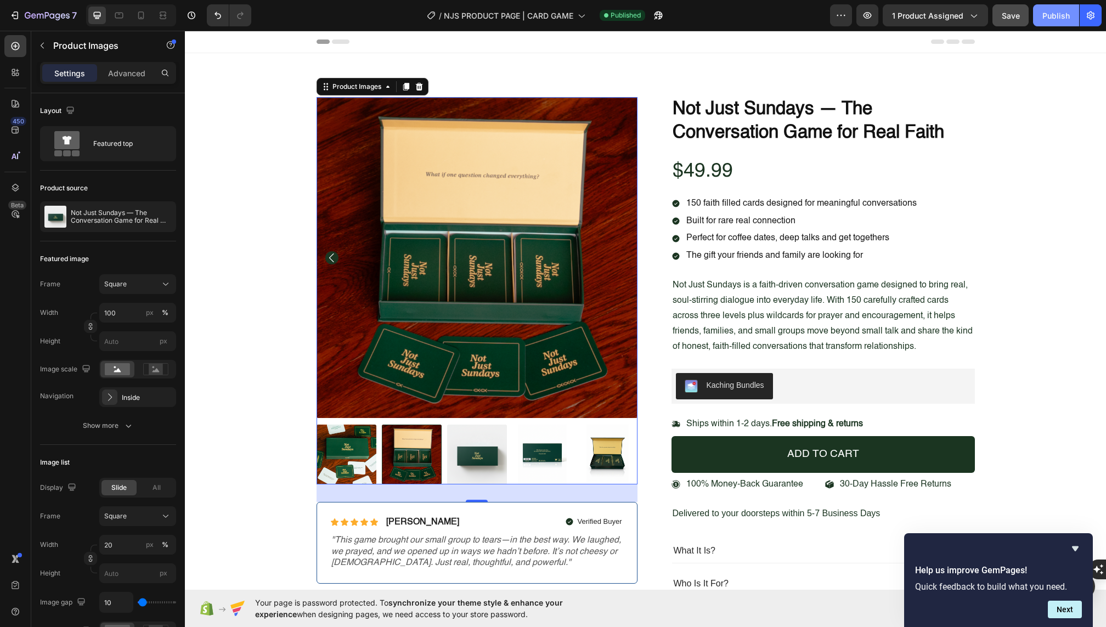
click at [621, 257] on img at bounding box center [477, 257] width 321 height 321
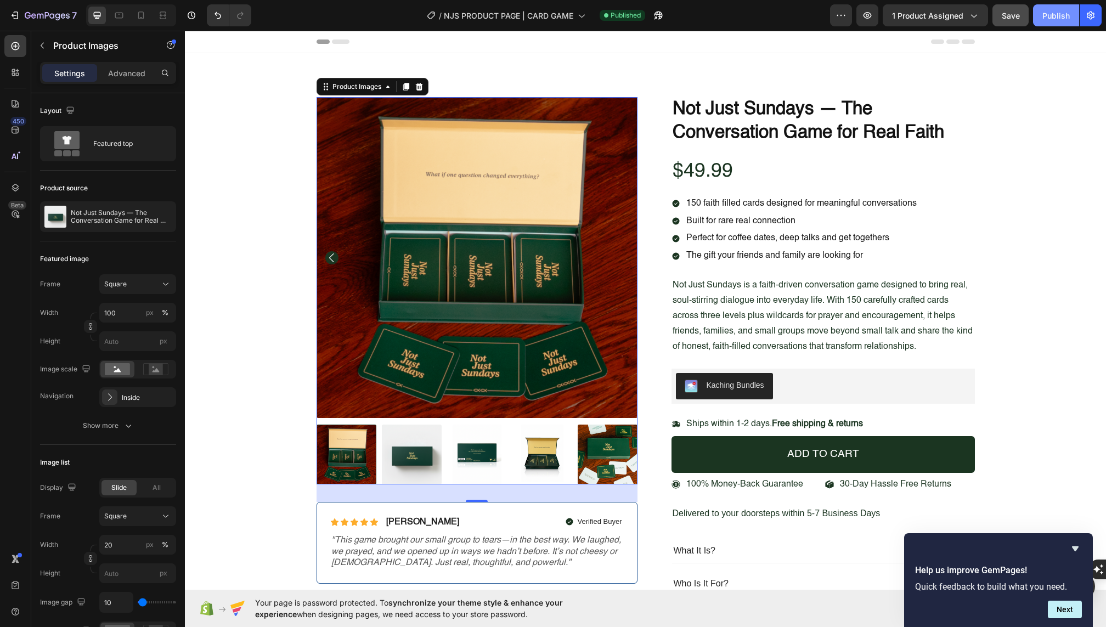
click at [621, 257] on img at bounding box center [477, 257] width 321 height 321
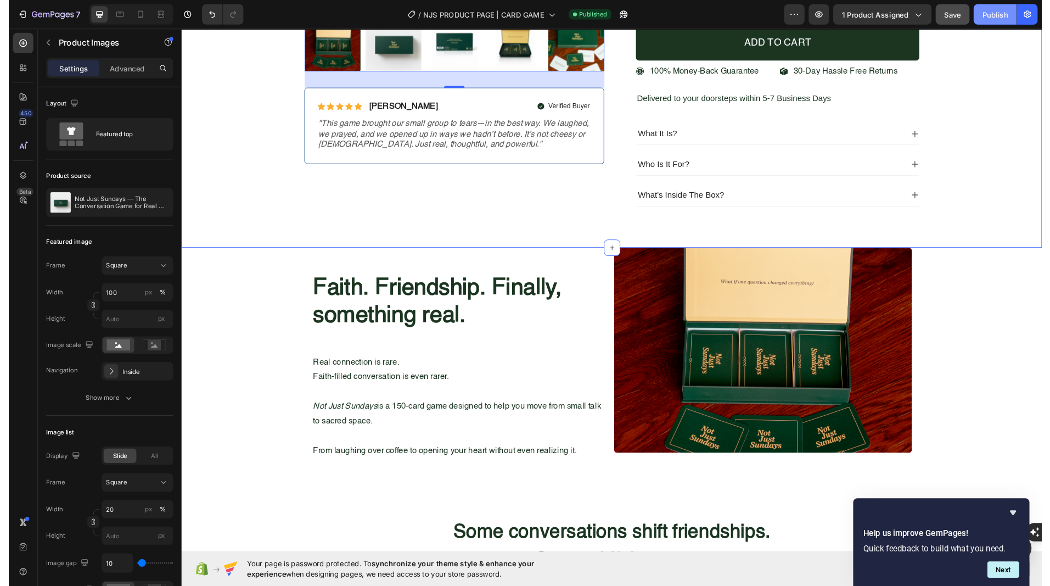
scroll to position [473, 0]
